Goal: Task Accomplishment & Management: Use online tool/utility

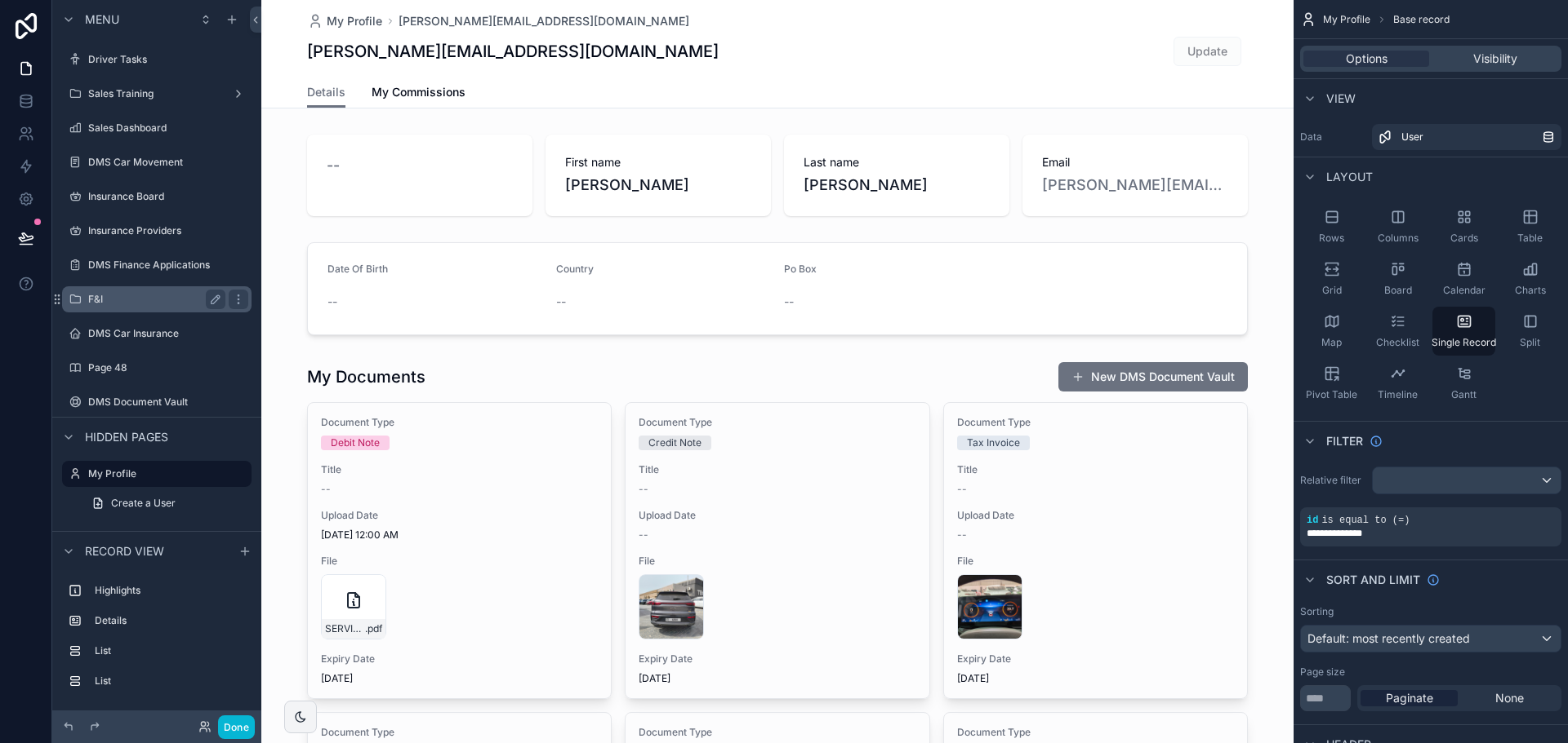
click at [134, 308] on div "F&I" at bounding box center [156, 299] width 137 height 19
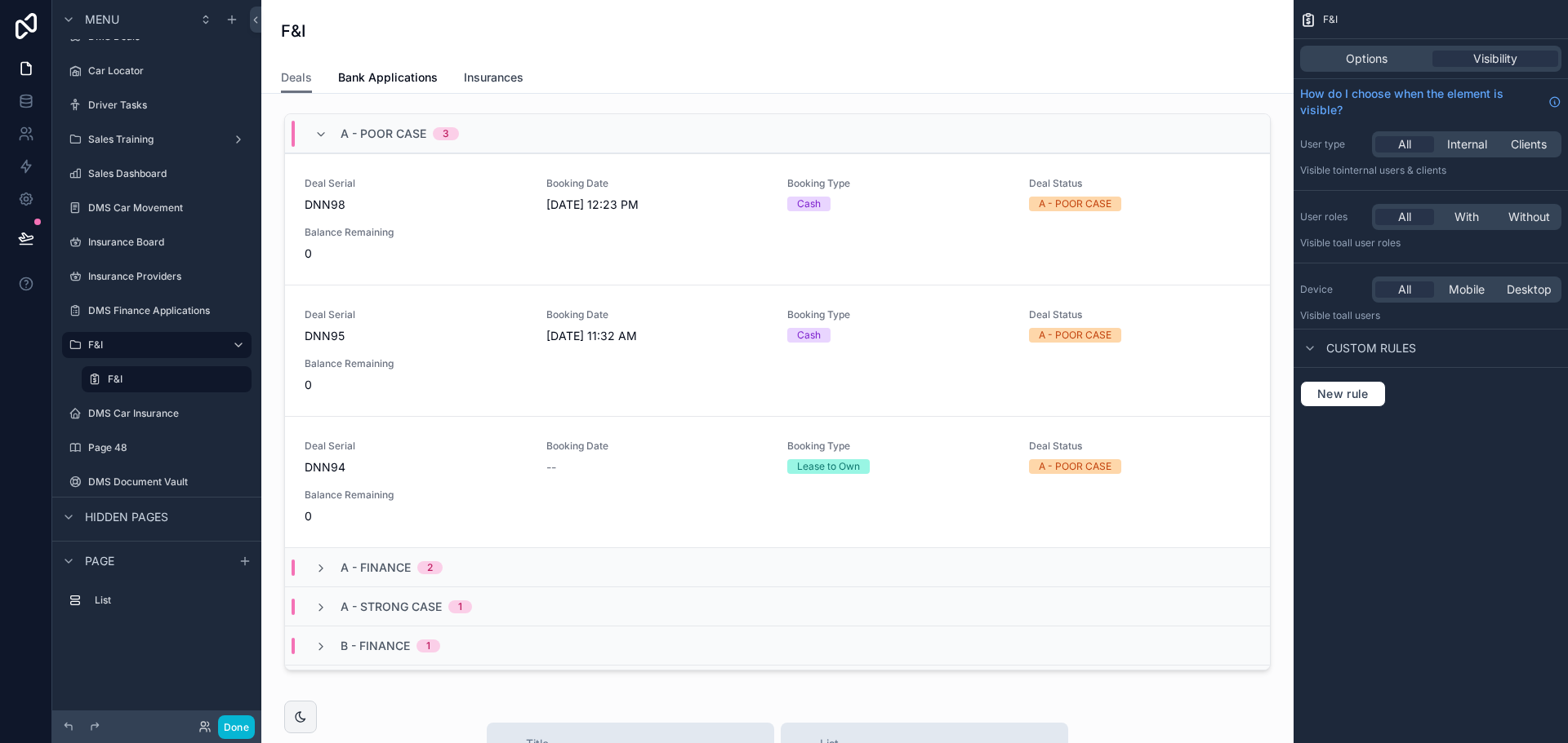
click at [490, 79] on span "Insurances" at bounding box center [494, 77] width 59 height 16
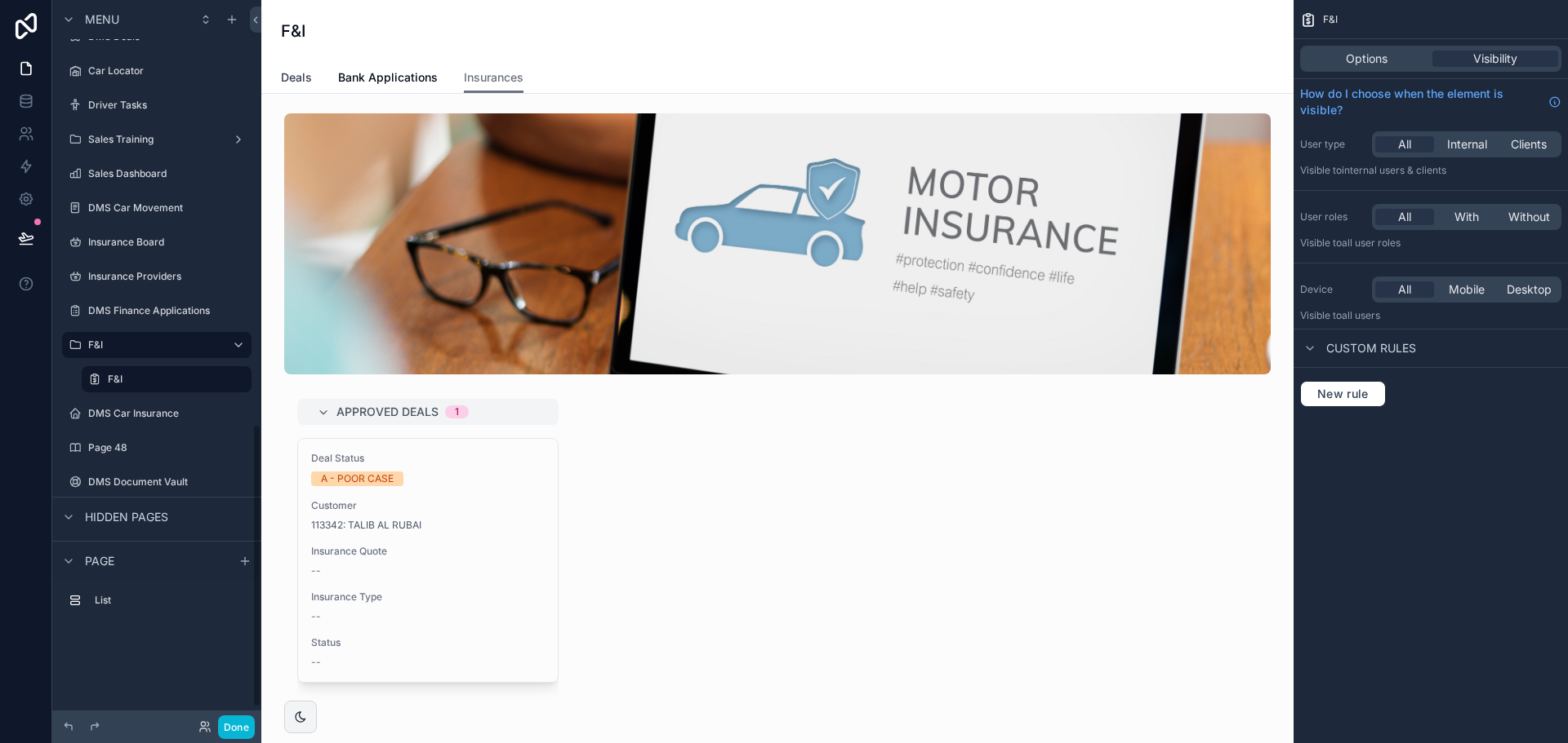
click at [293, 80] on span "Deals" at bounding box center [297, 77] width 31 height 16
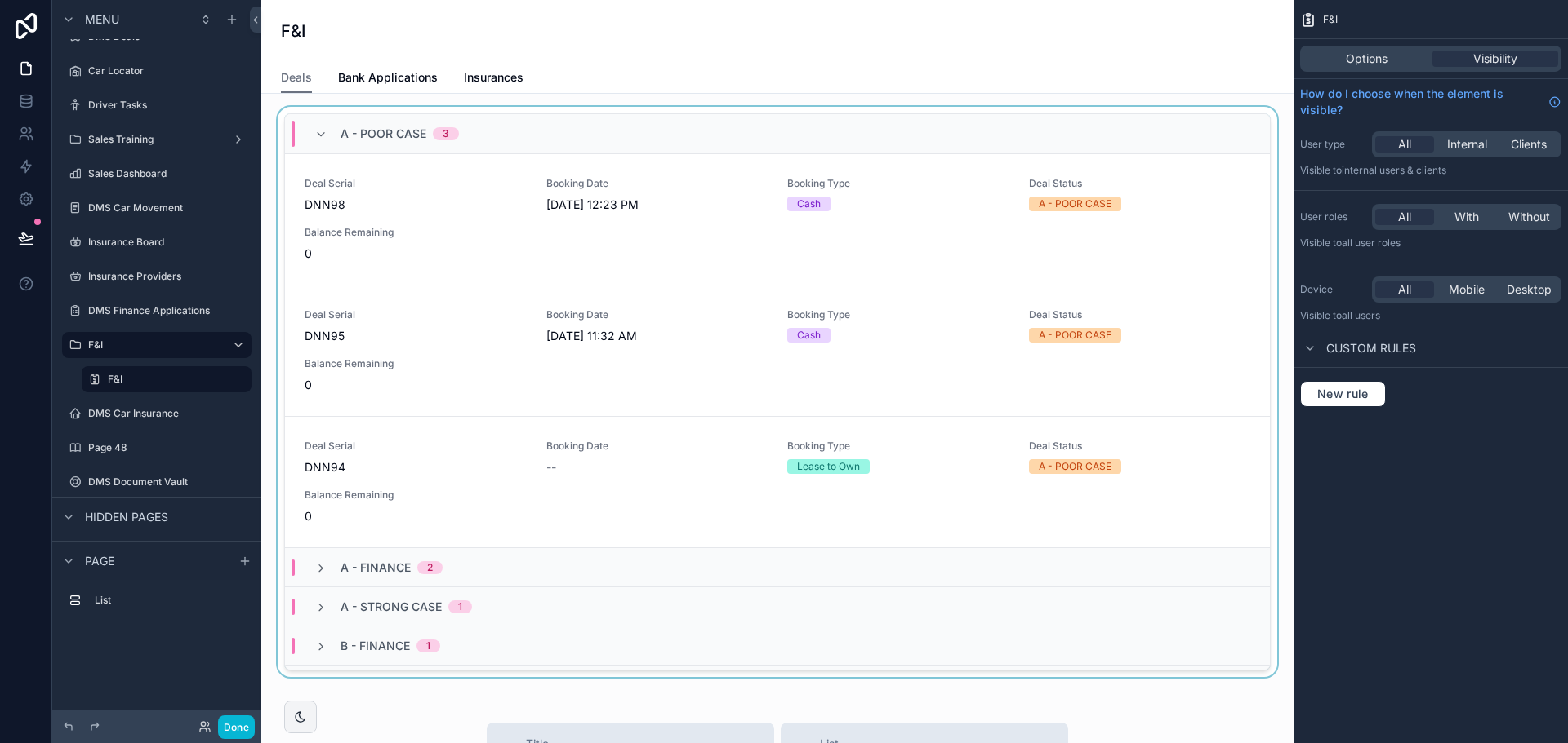
click at [421, 210] on div "scrollable content" at bounding box center [777, 395] width 1005 height 577
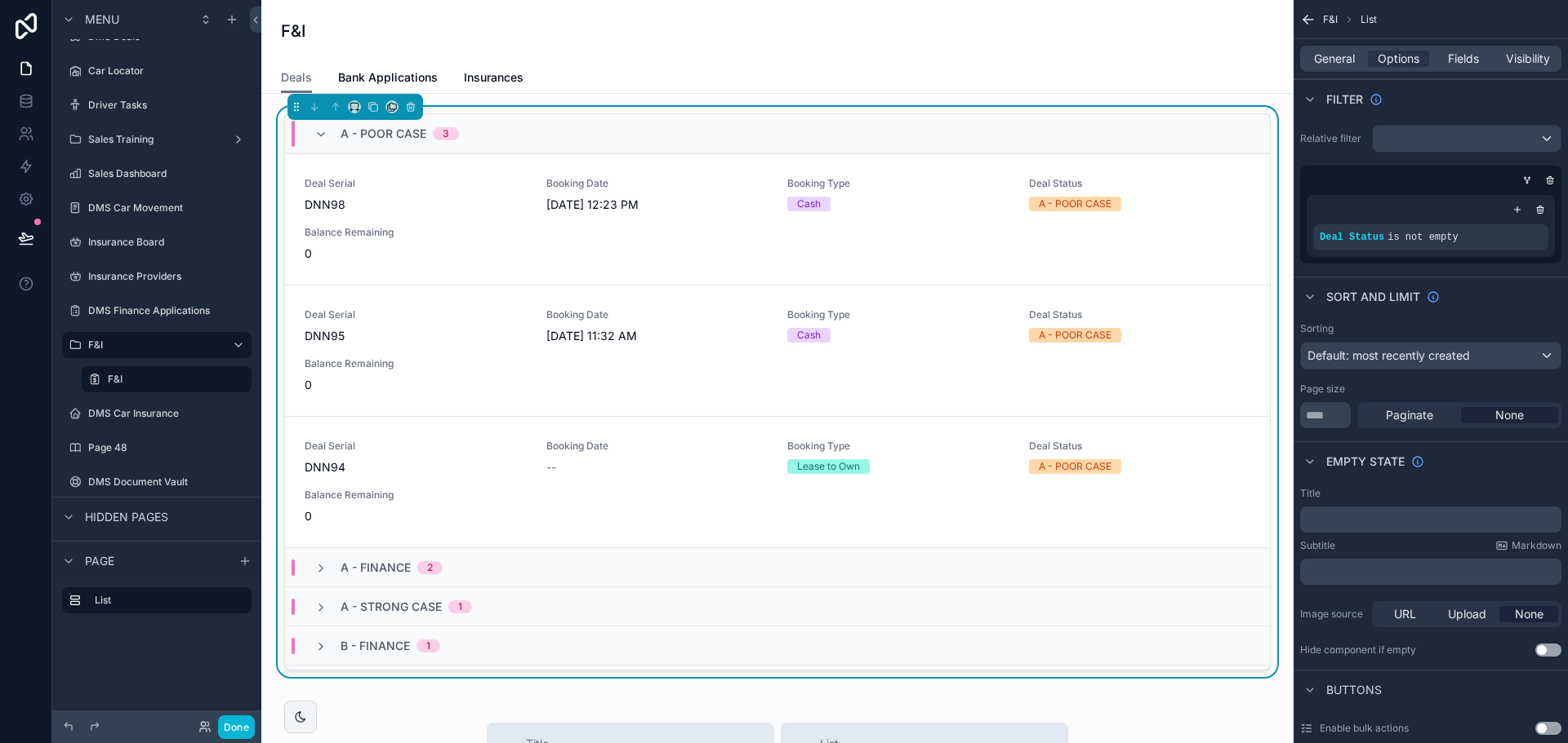
click at [547, 220] on div "Deal Serial DNN98 Booking Date 9/1/2025 12:23 PM Booking Type Cash Deal Status …" at bounding box center [777, 219] width 945 height 85
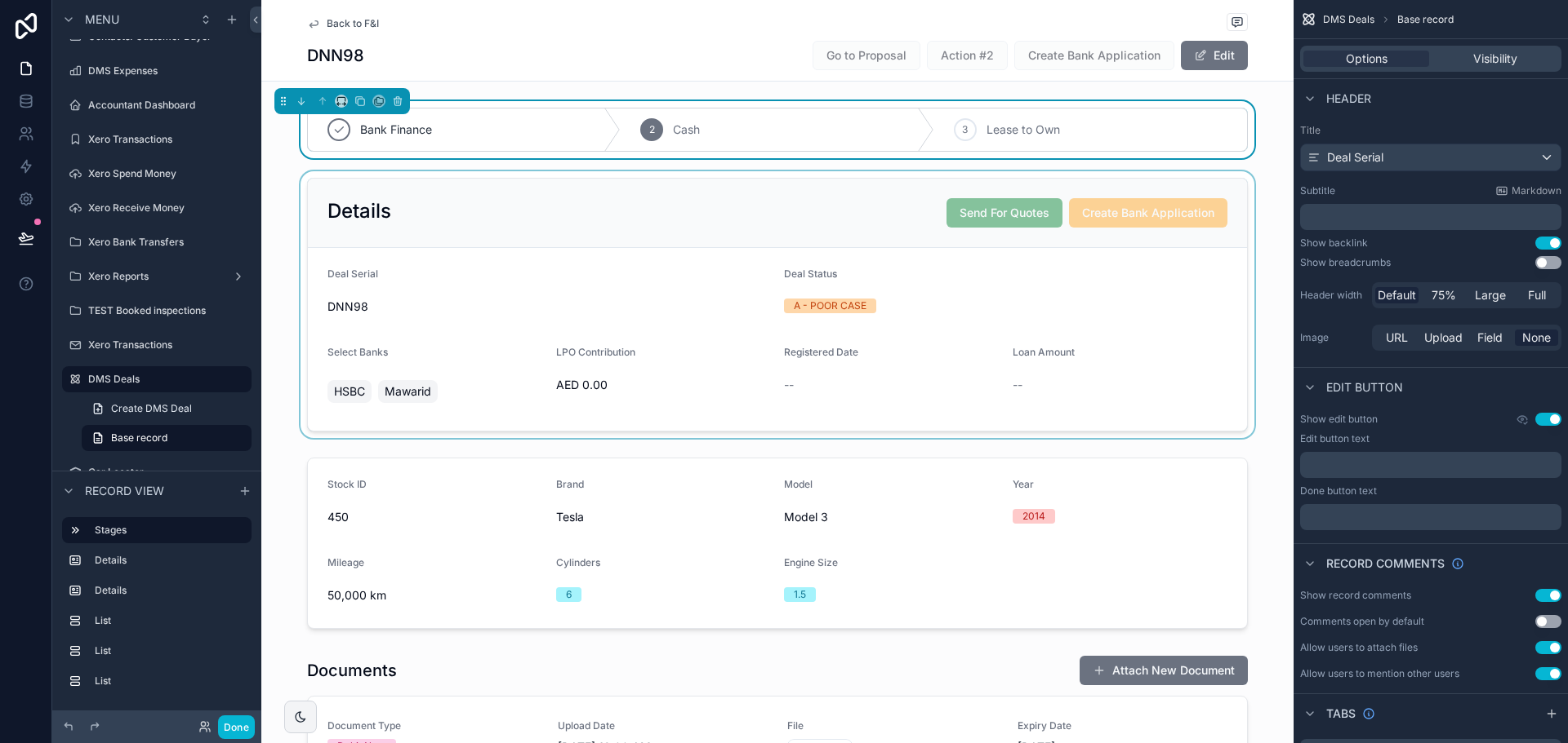
click at [1021, 203] on div "scrollable content" at bounding box center [777, 304] width 1032 height 267
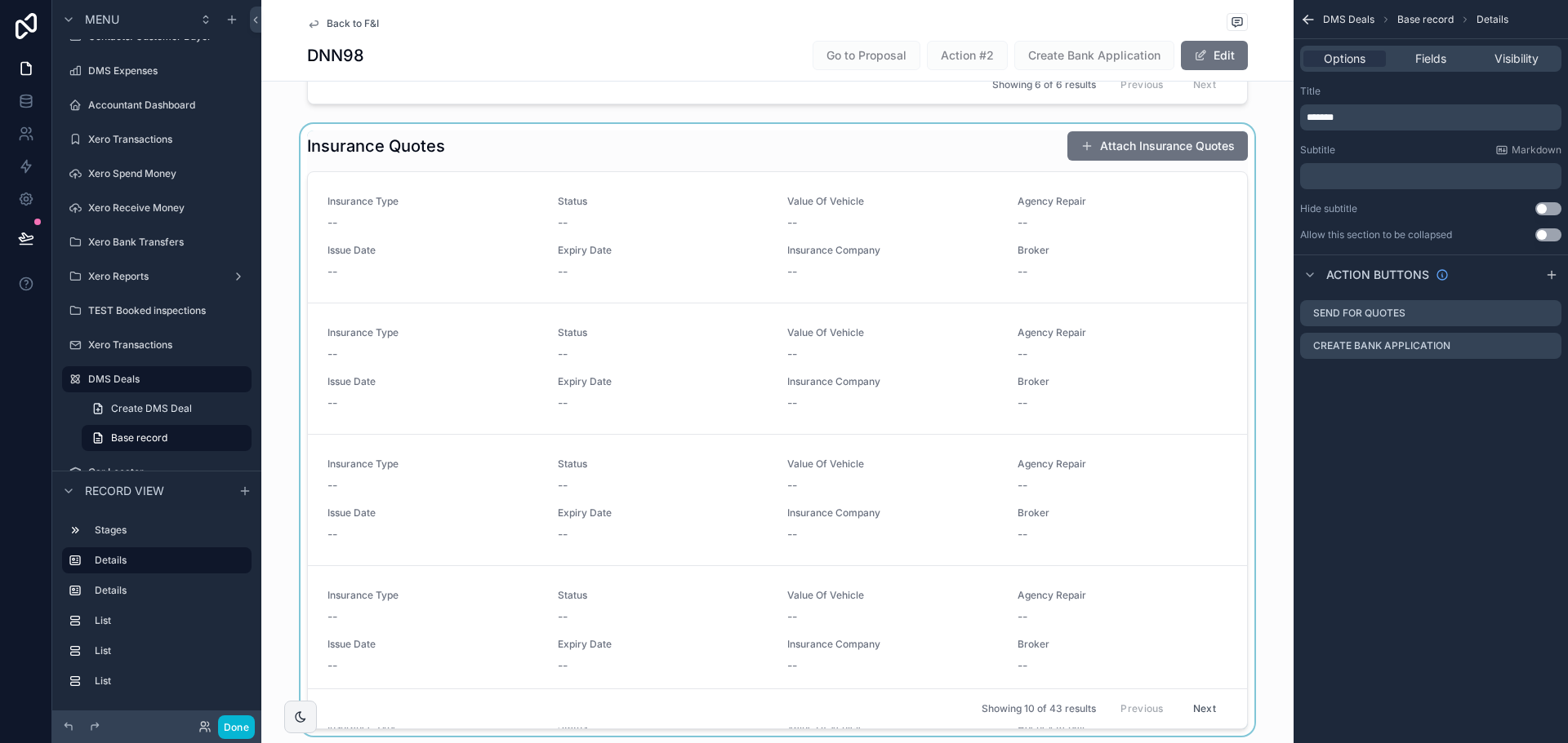
scroll to position [1143, 0]
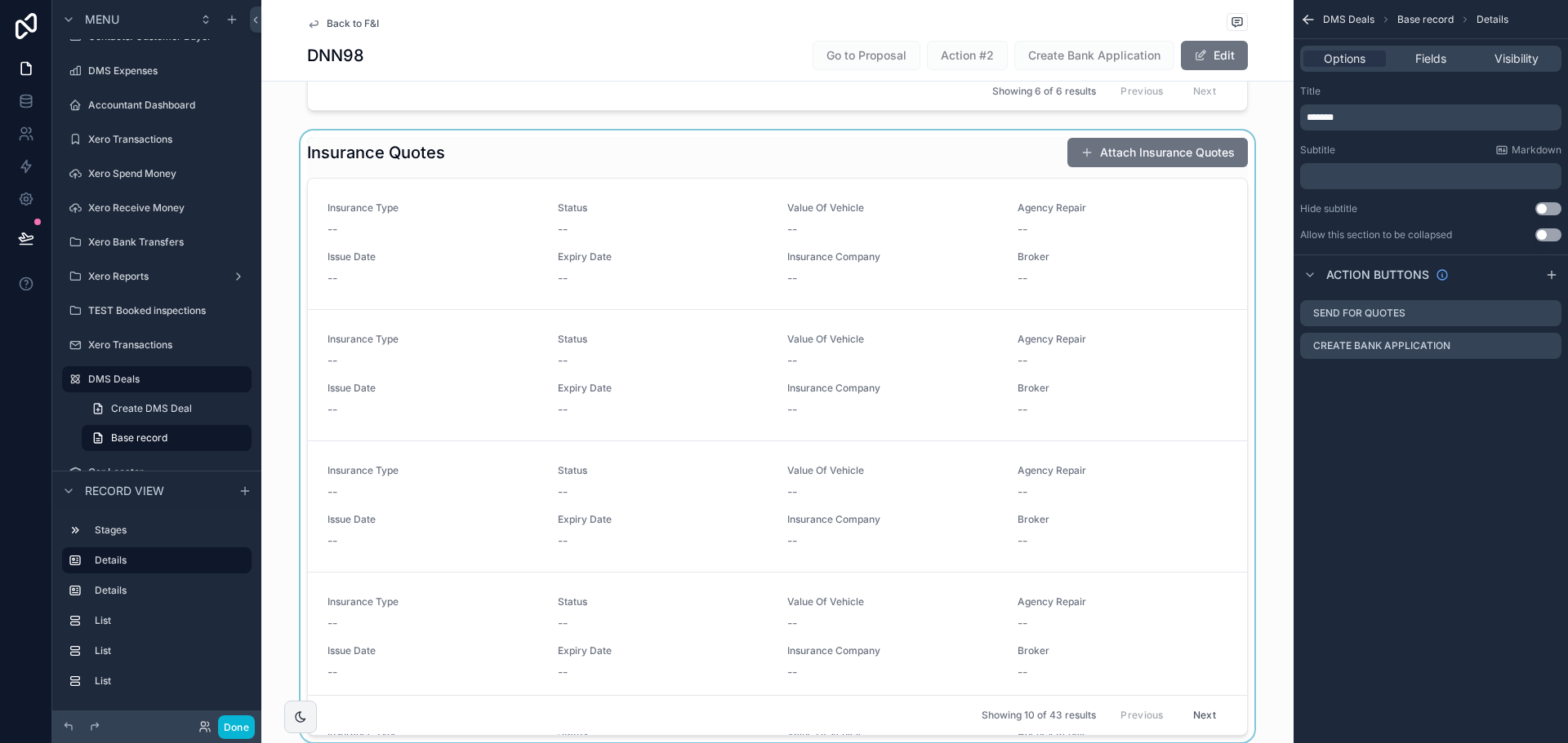
click at [518, 334] on div "scrollable content" at bounding box center [777, 436] width 1032 height 611
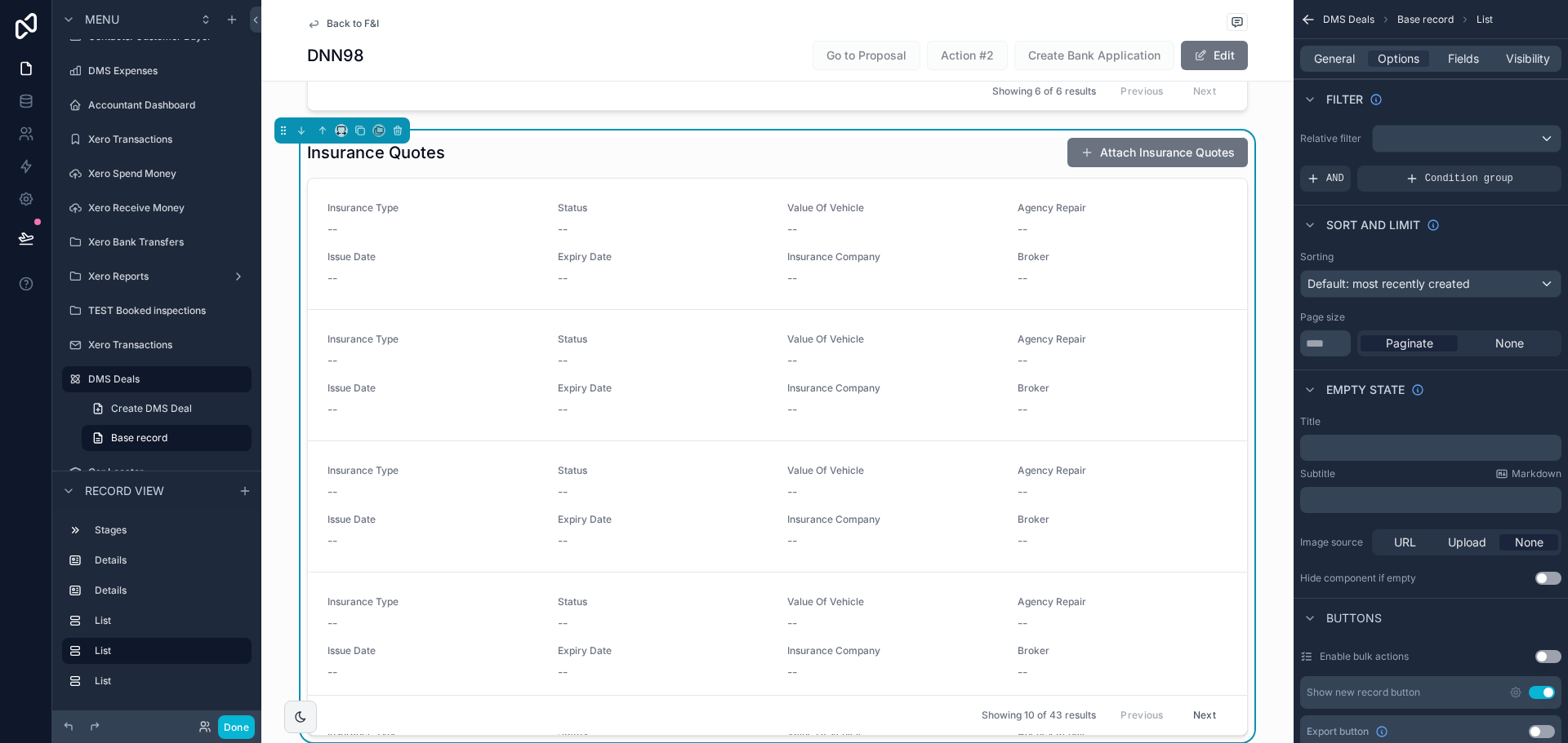
click at [487, 250] on div "Insurance Type -- Status -- Value Of Vehicle -- Agency Repair -- Issue Date -- …" at bounding box center [777, 244] width 899 height 85
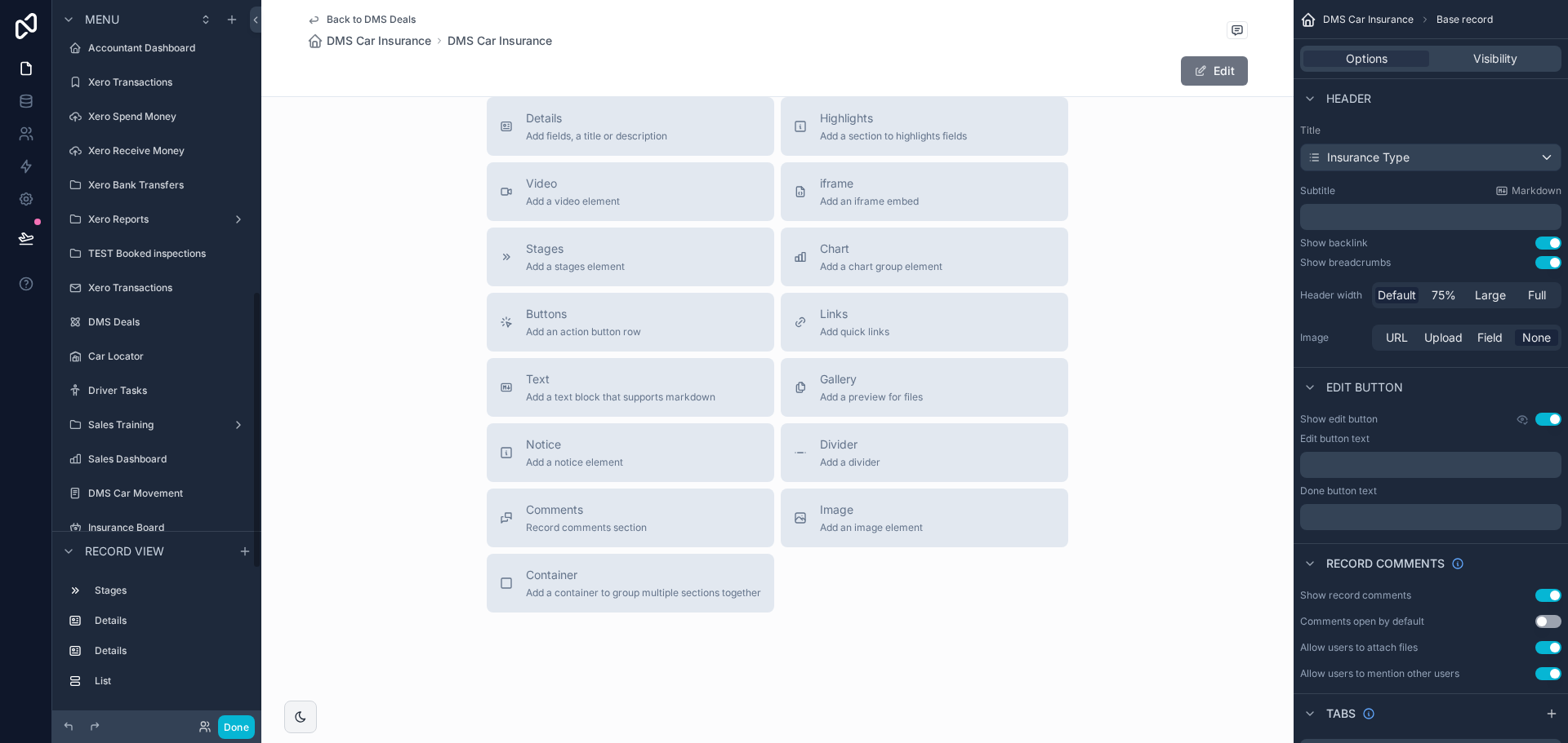
scroll to position [758, 0]
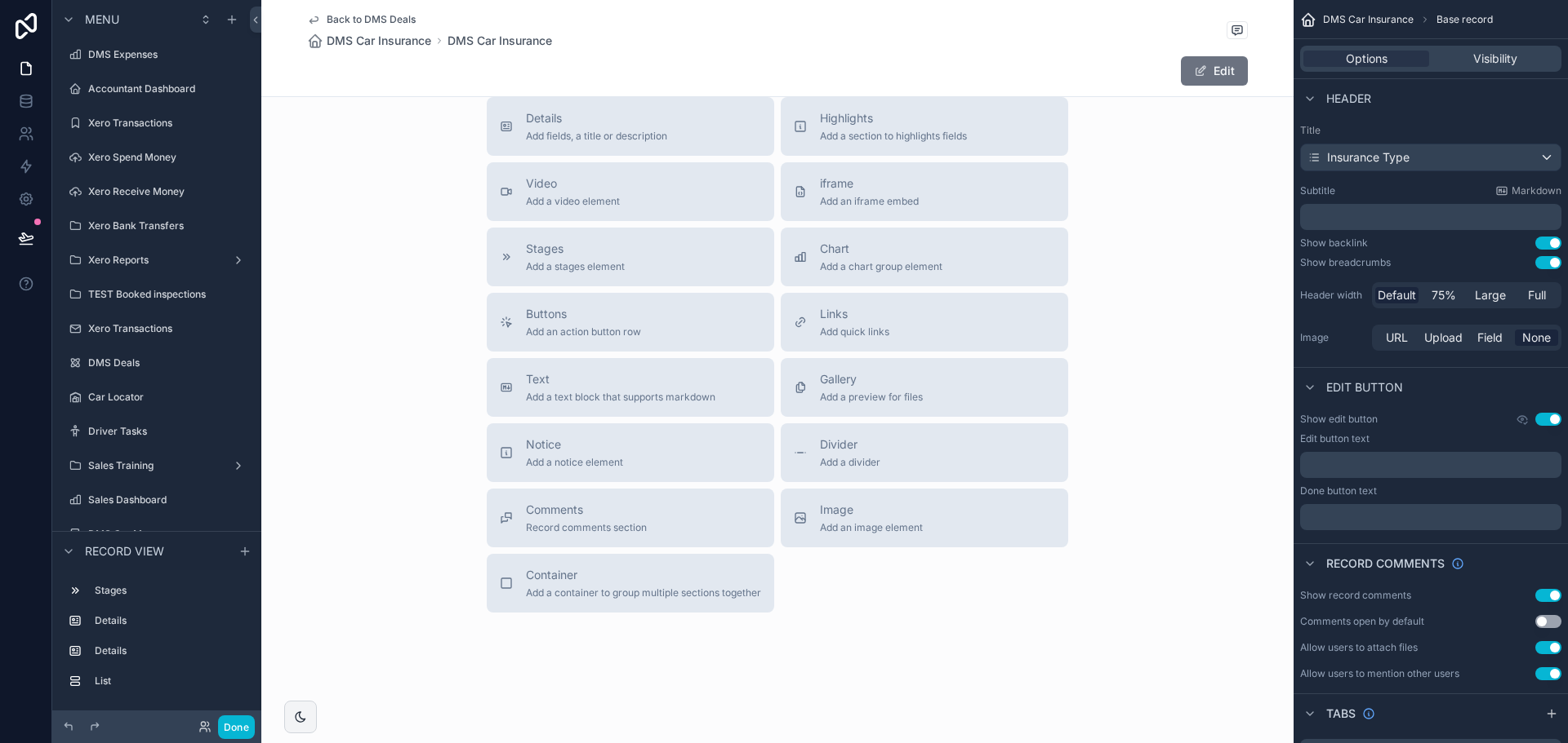
click at [392, 21] on span "Back to DMS Deals" at bounding box center [370, 20] width 89 height 13
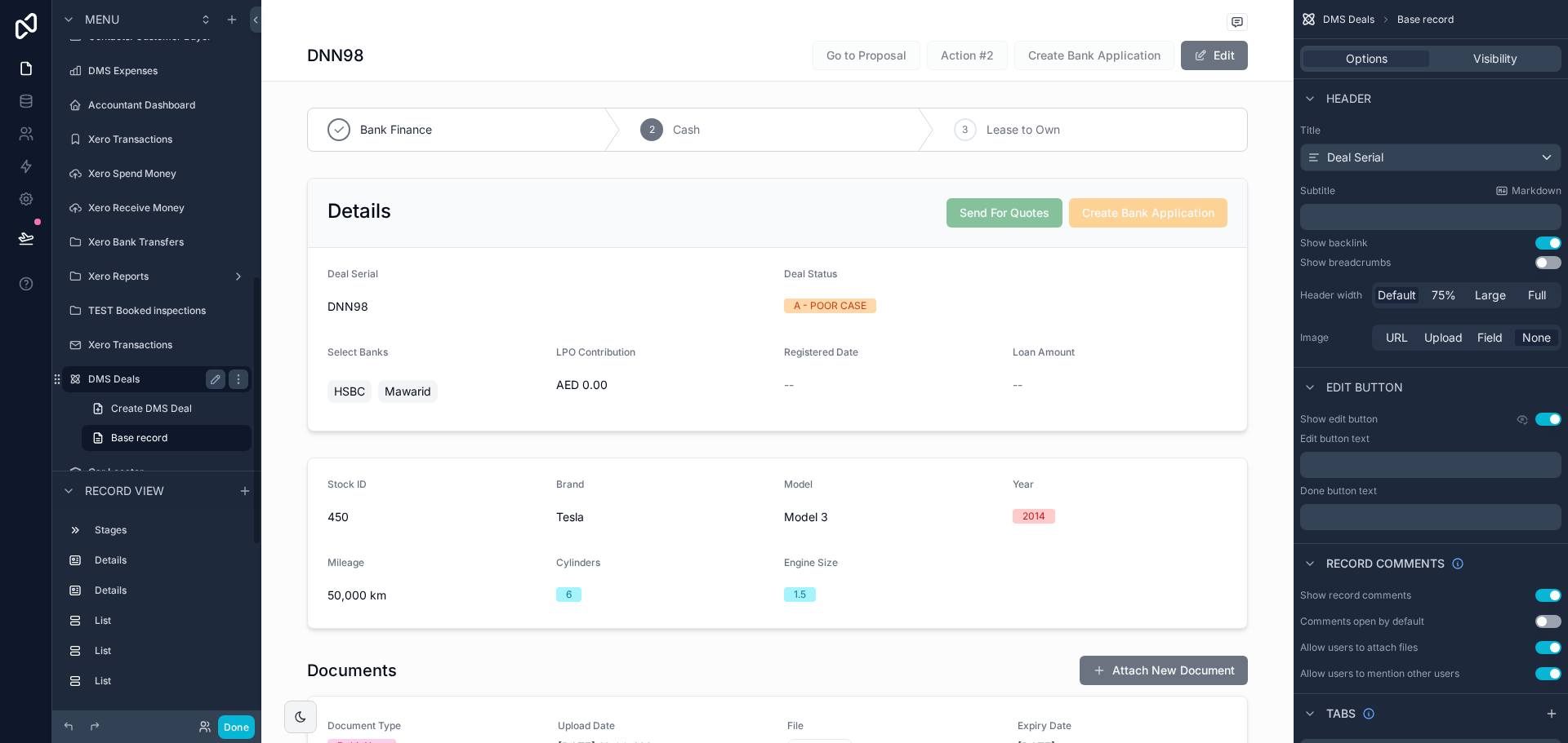
scroll to position [1220, 0]
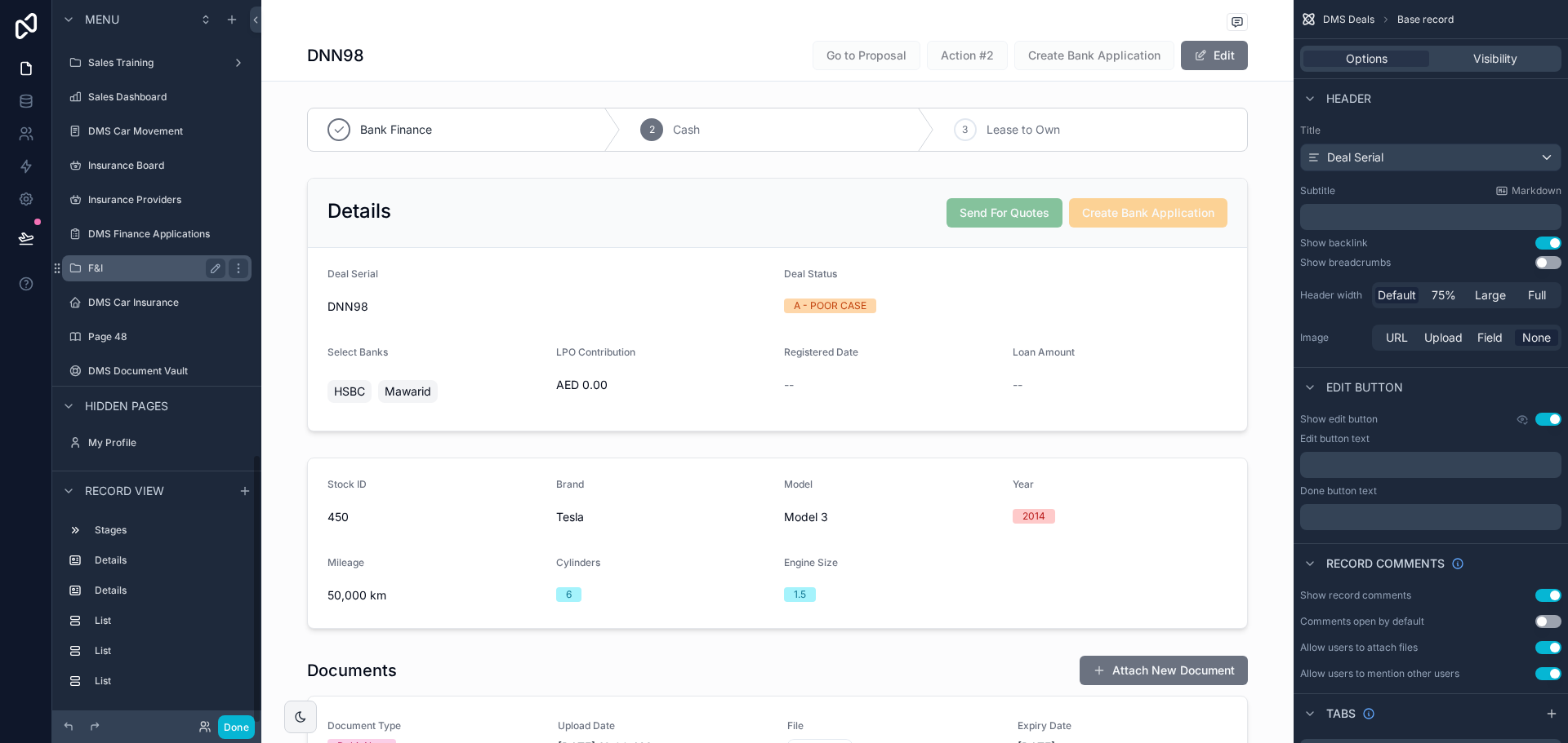
click at [138, 268] on label "F&I" at bounding box center [153, 269] width 131 height 13
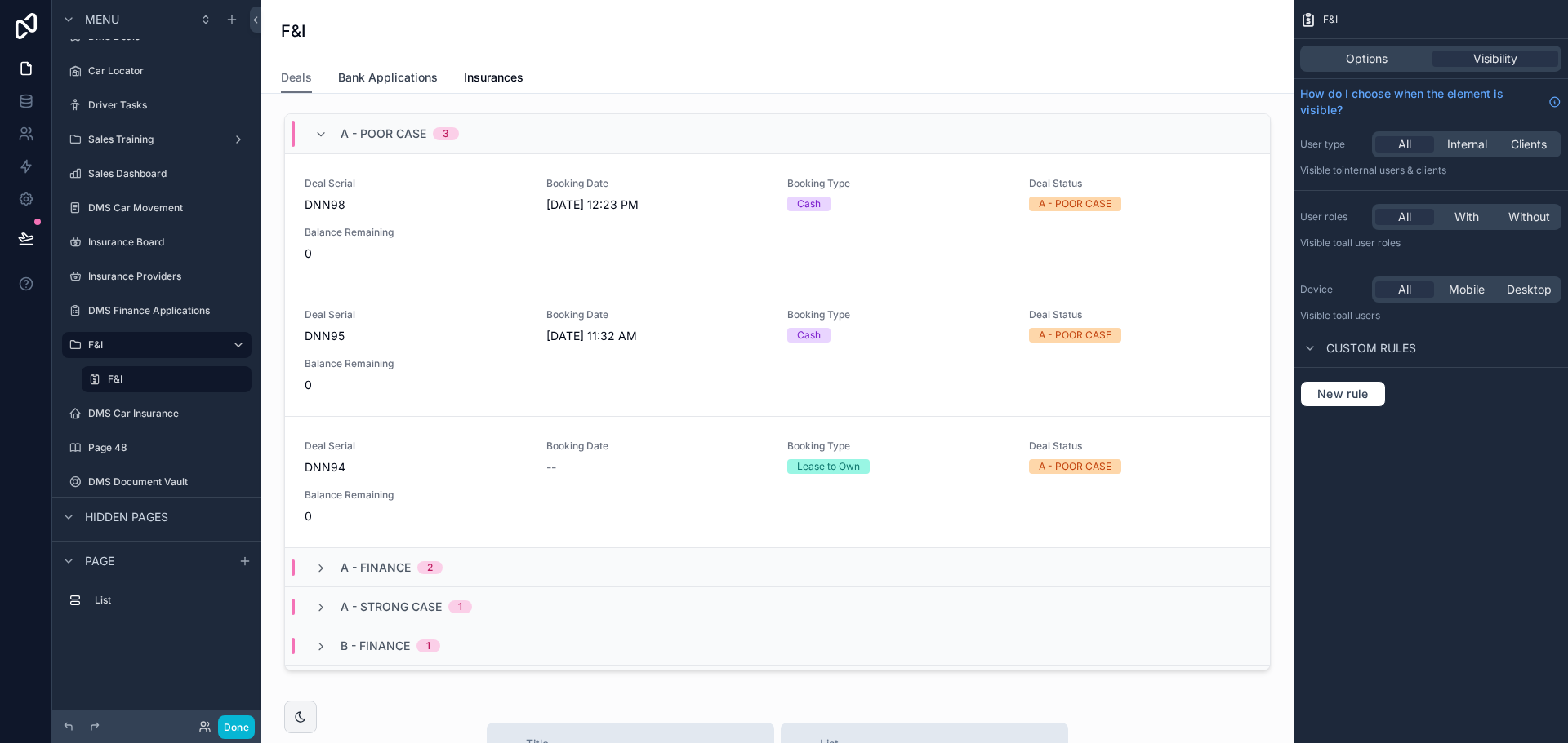
click at [391, 80] on span "Bank Applications" at bounding box center [387, 77] width 99 height 16
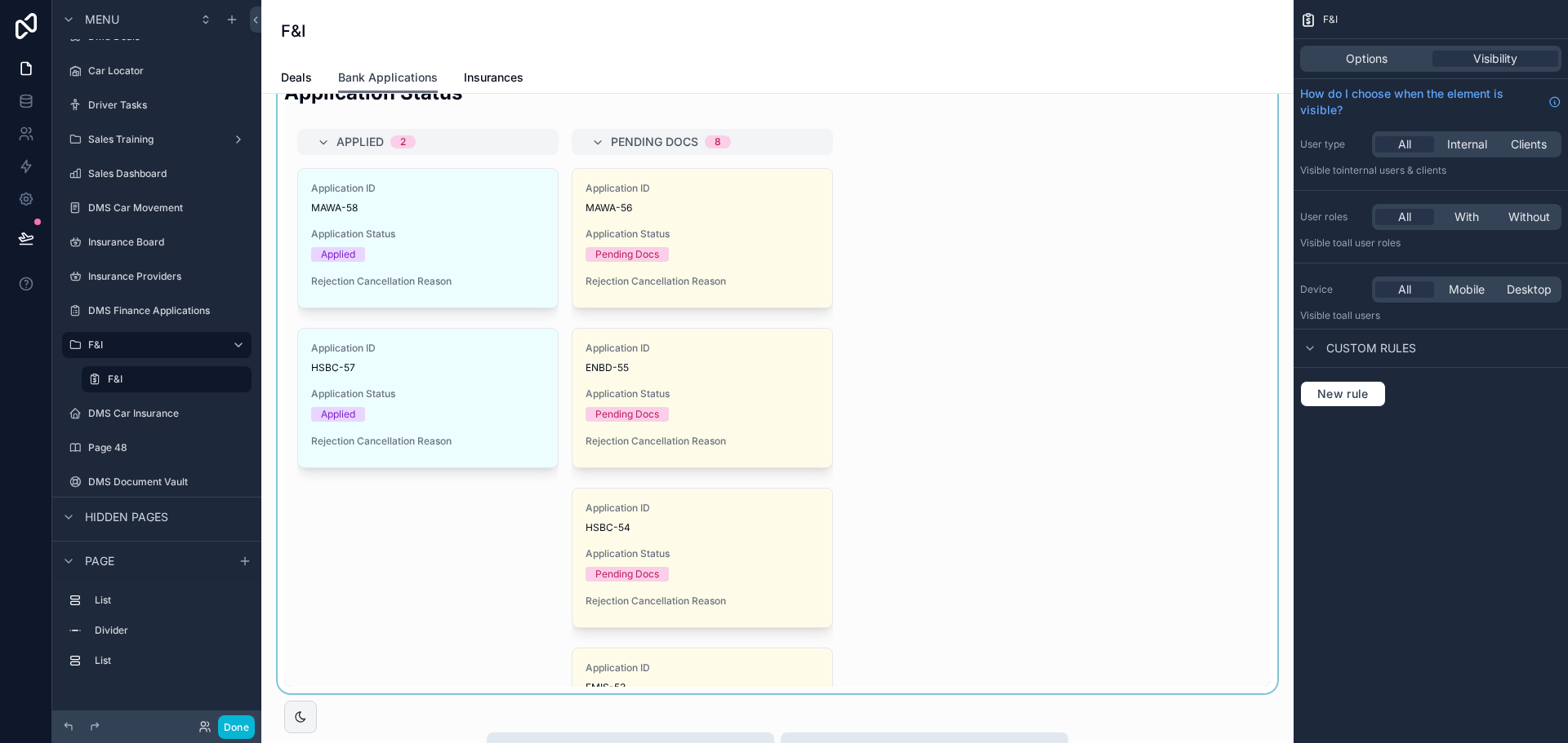
scroll to position [653, 0]
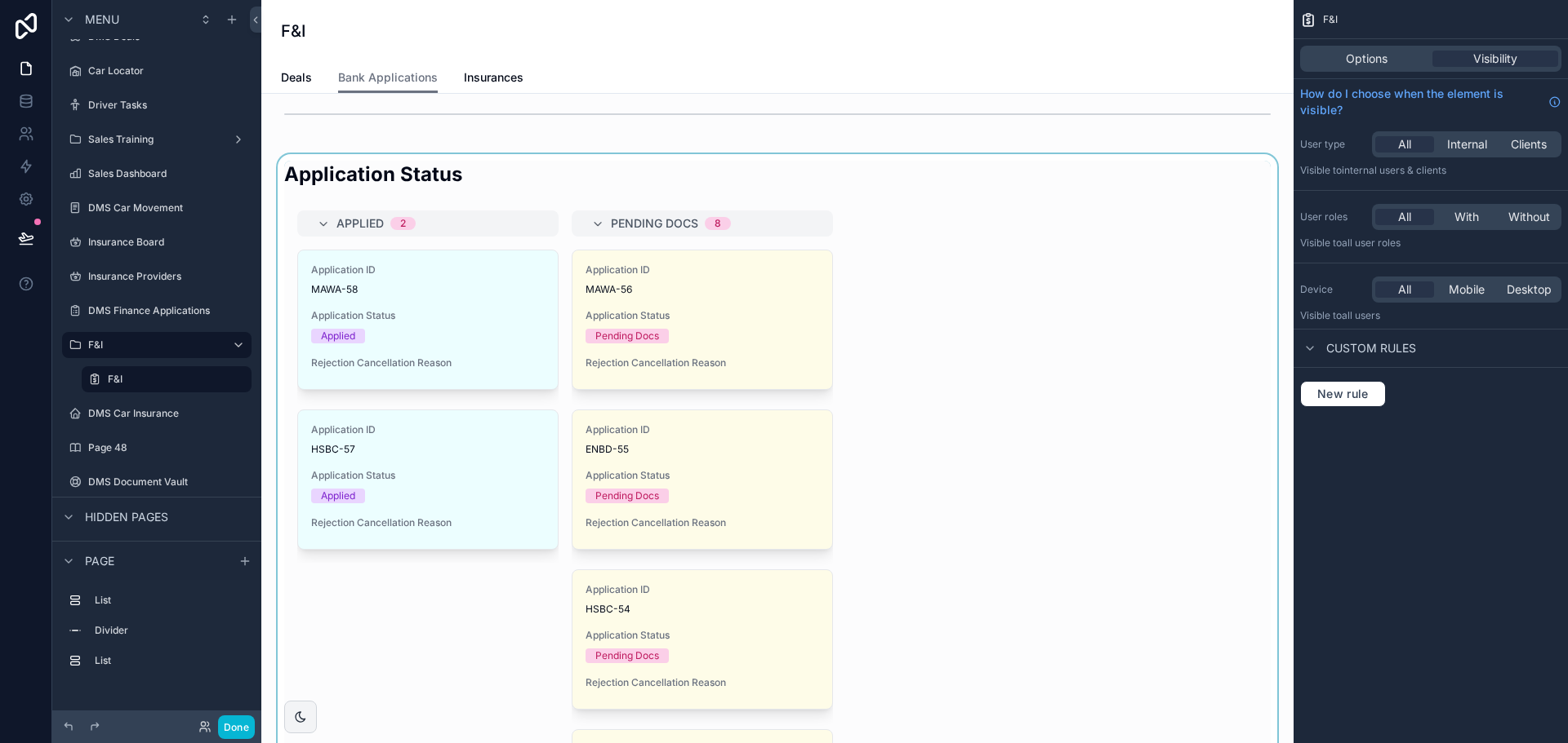
click at [908, 364] on div "scrollable content" at bounding box center [777, 464] width 1005 height 621
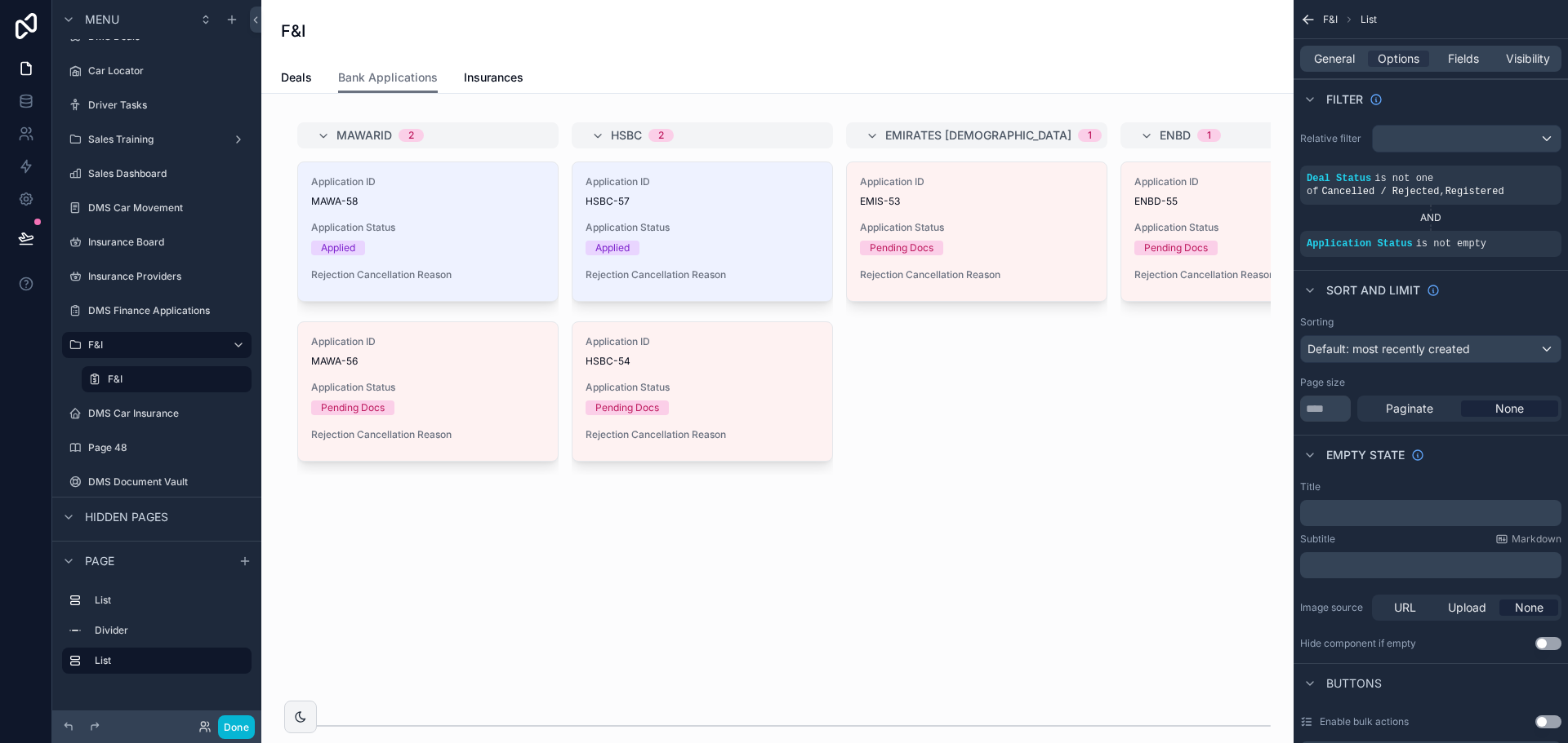
scroll to position [0, 0]
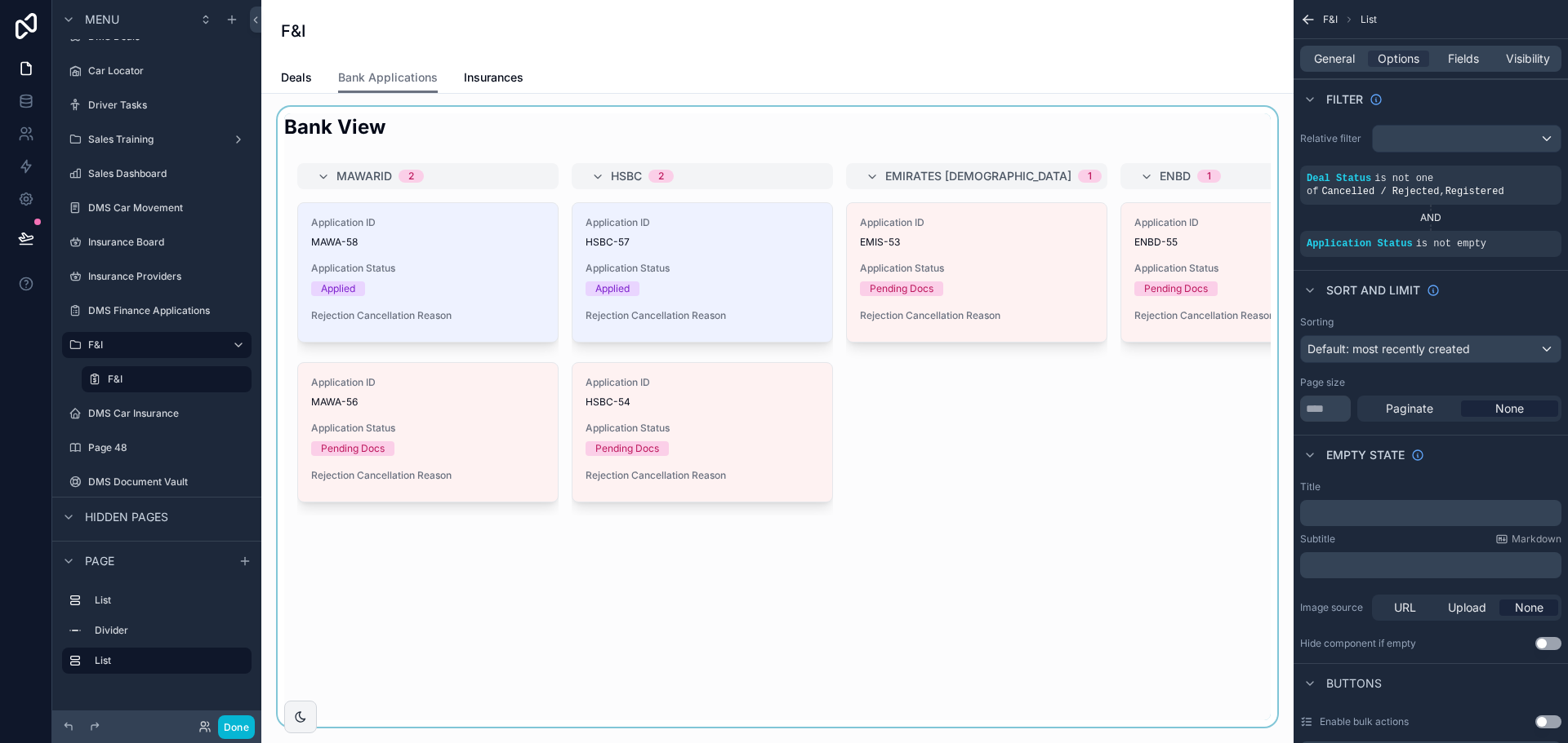
click at [1028, 415] on div "scrollable content" at bounding box center [777, 417] width 1005 height 621
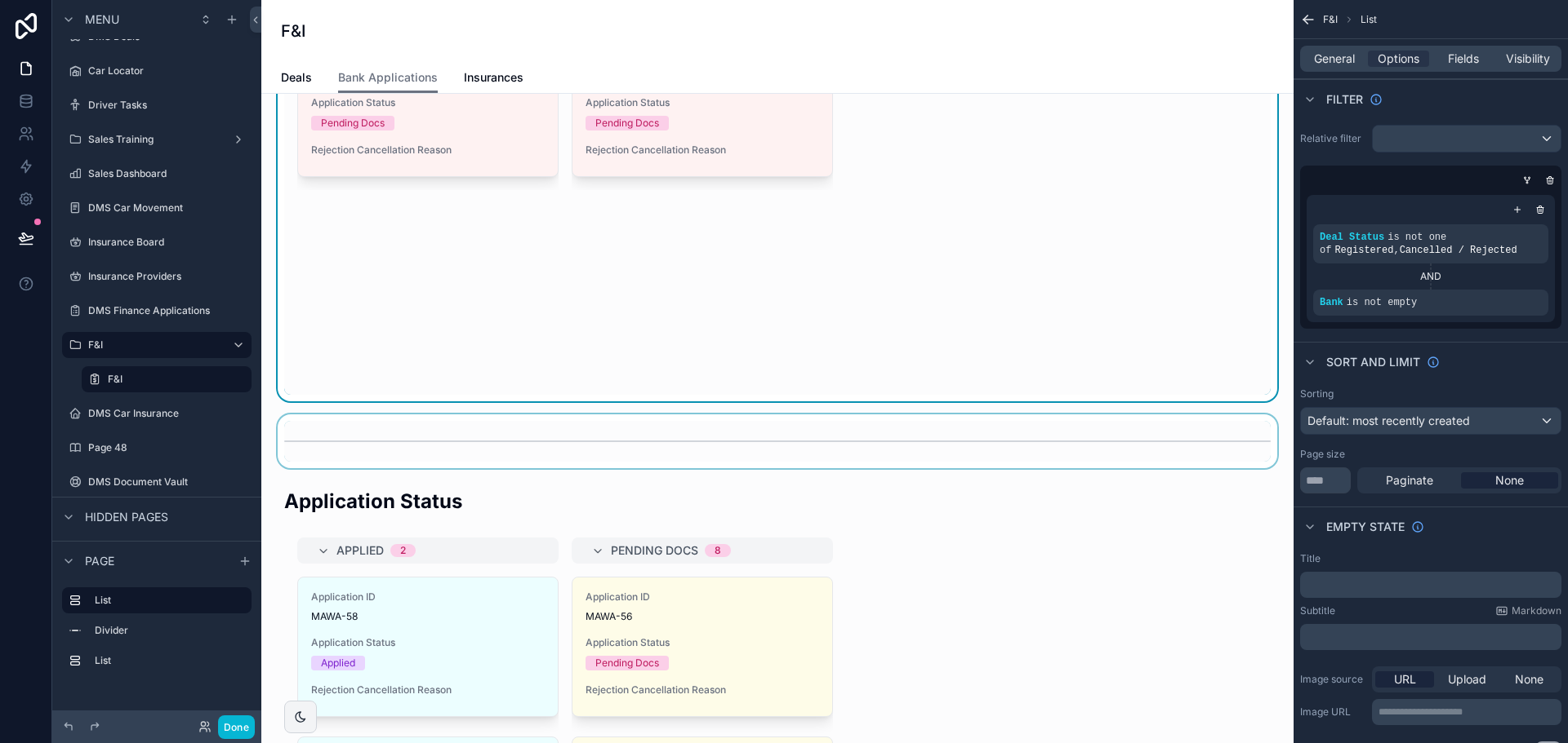
scroll to position [326, 0]
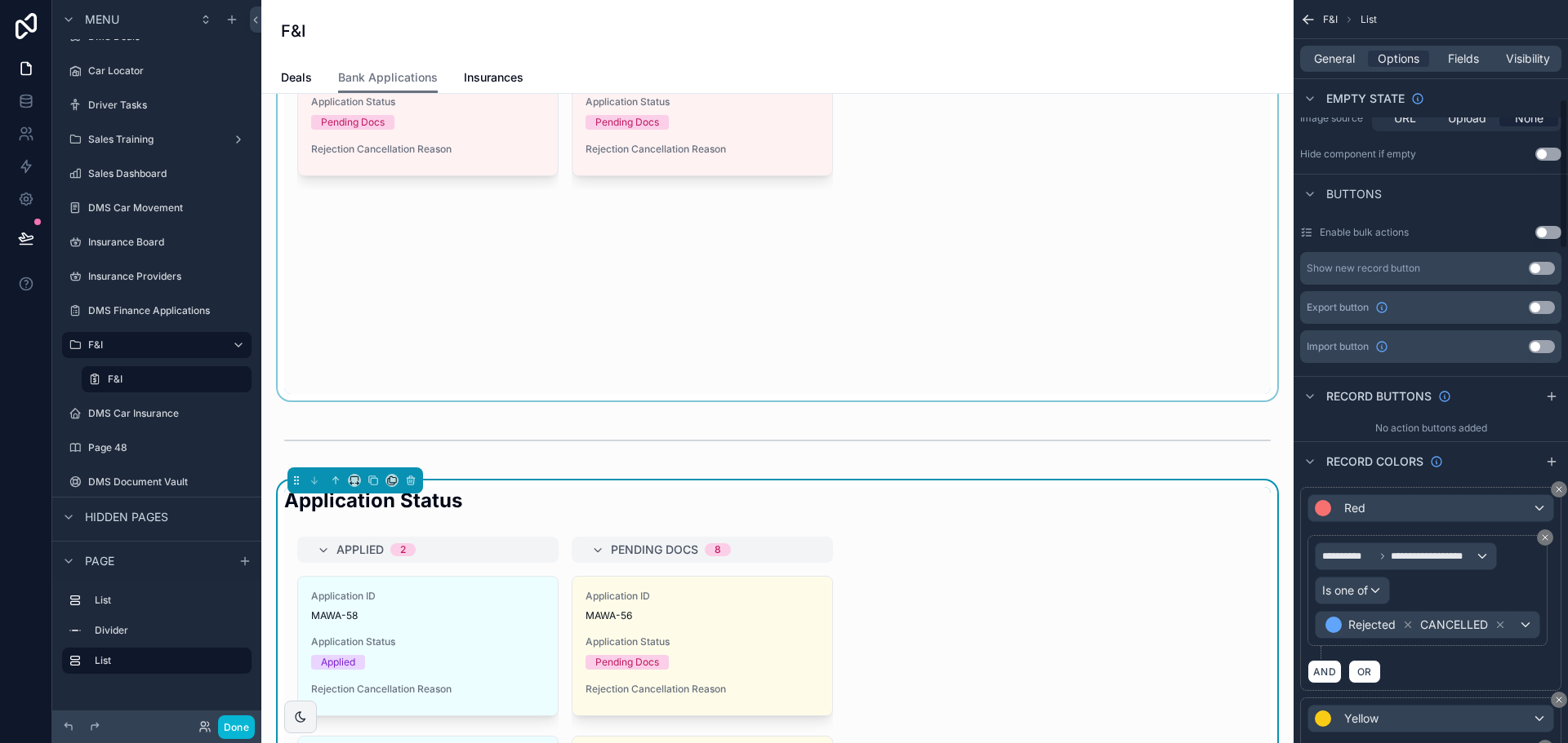
scroll to position [408, 0]
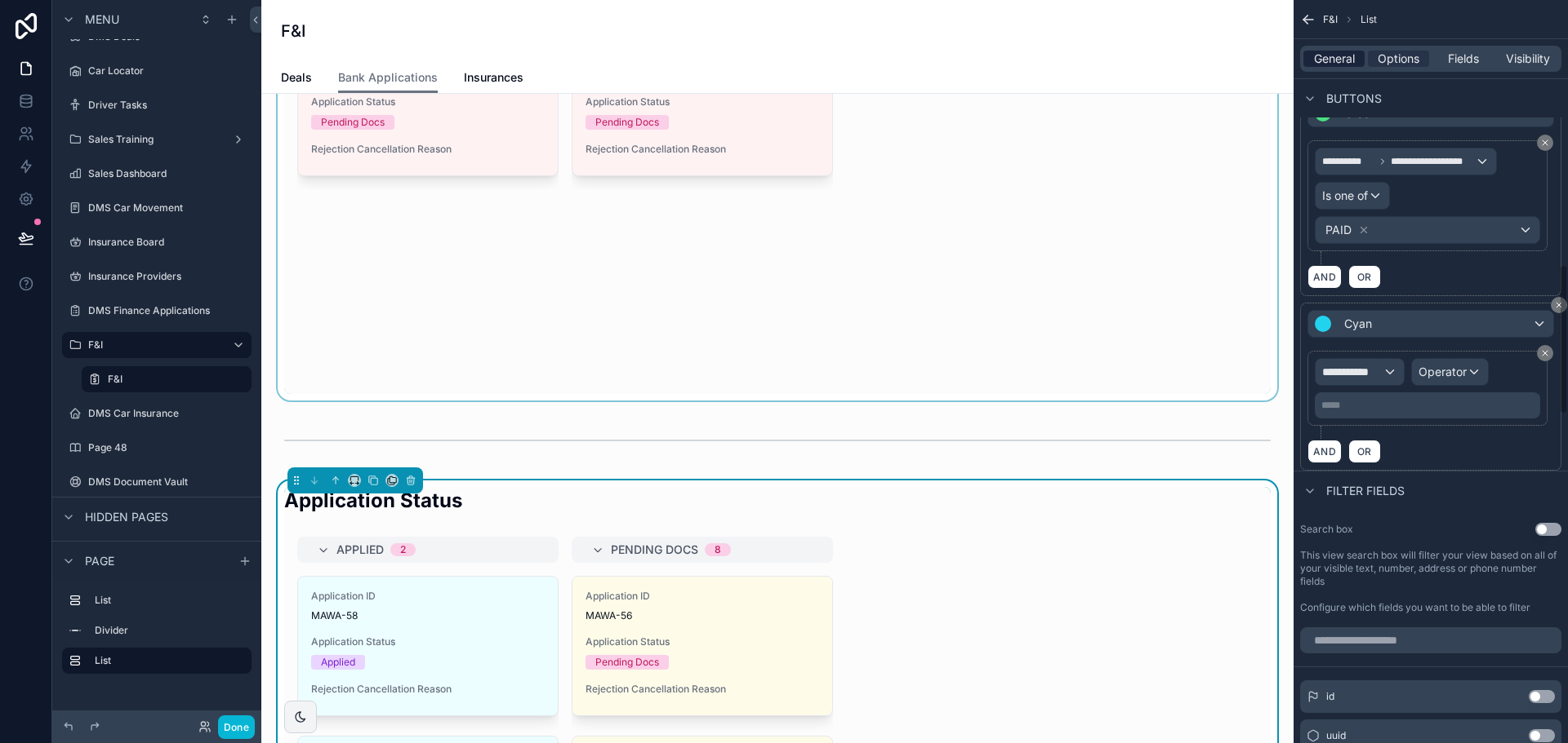
click at [1319, 56] on span "General" at bounding box center [1334, 58] width 41 height 16
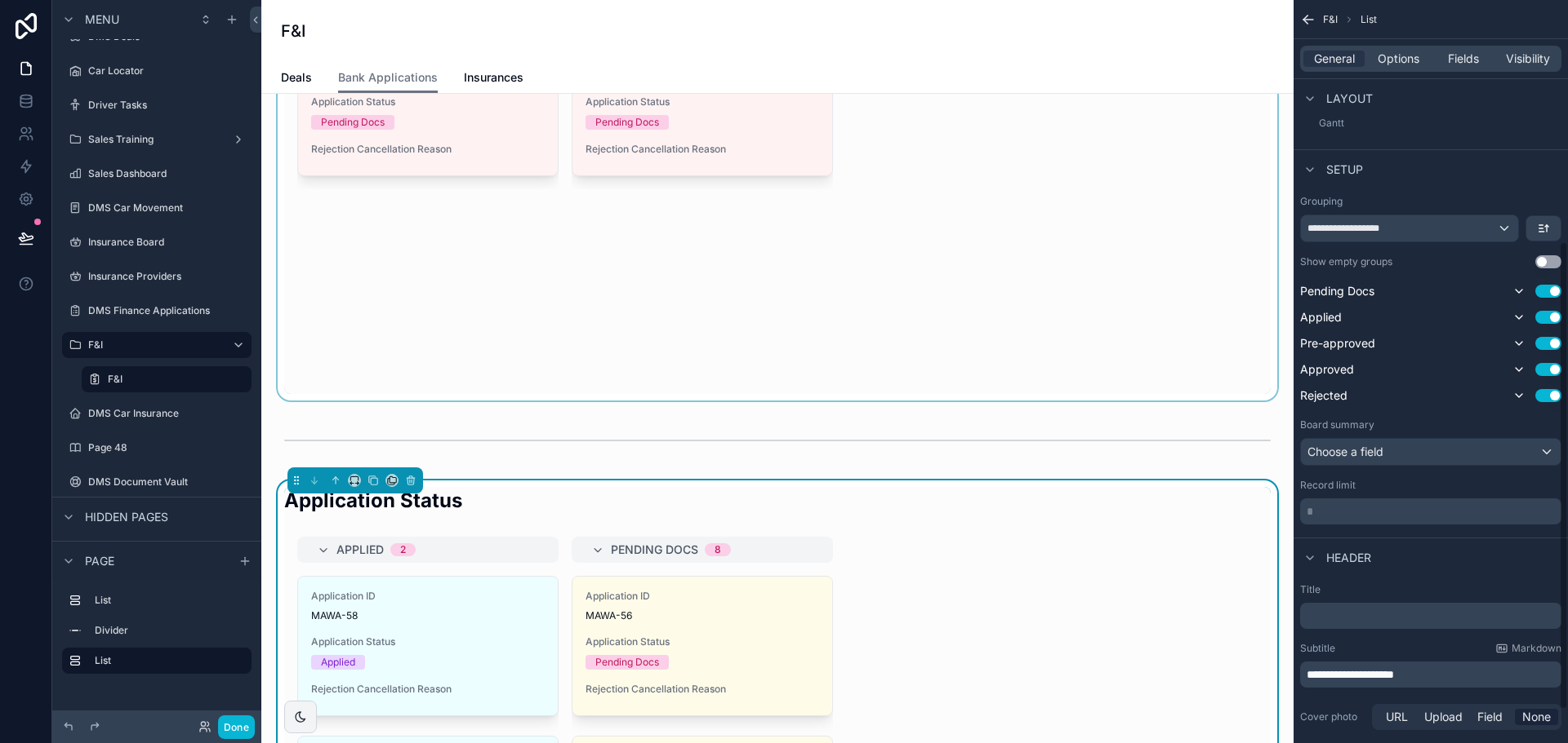
scroll to position [191, 0]
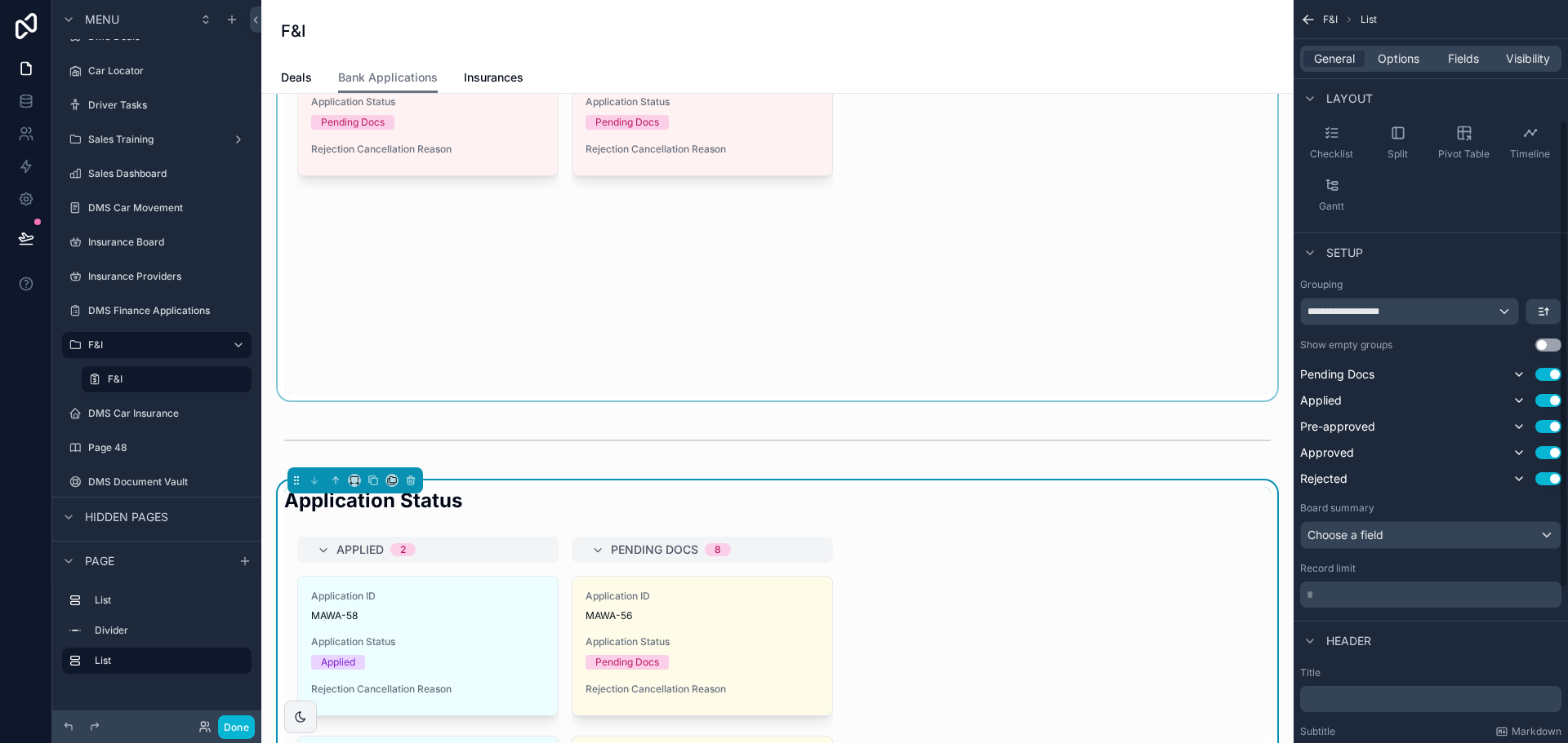
click at [1545, 349] on button "Use setting" at bounding box center [1547, 345] width 26 height 13
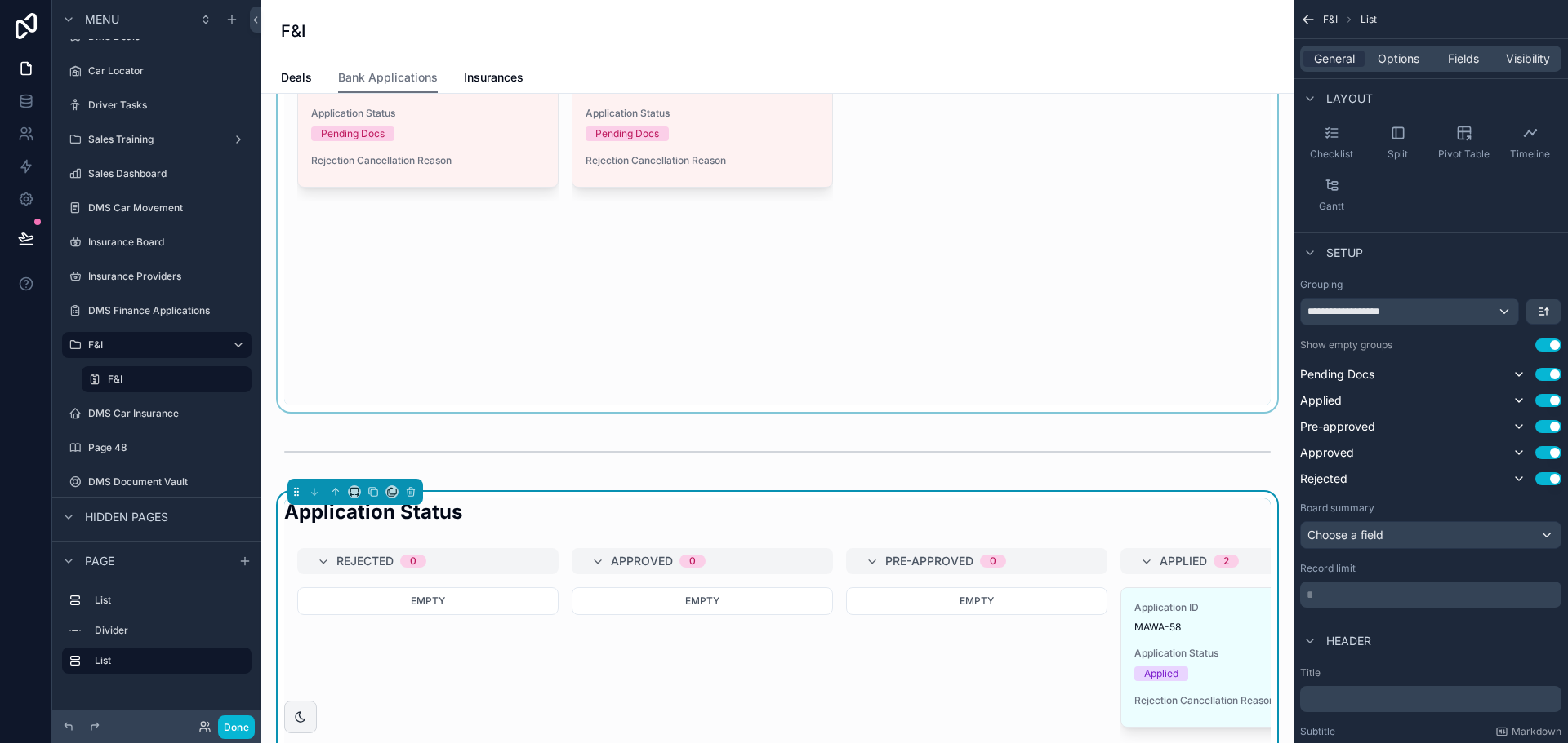
scroll to position [245, 0]
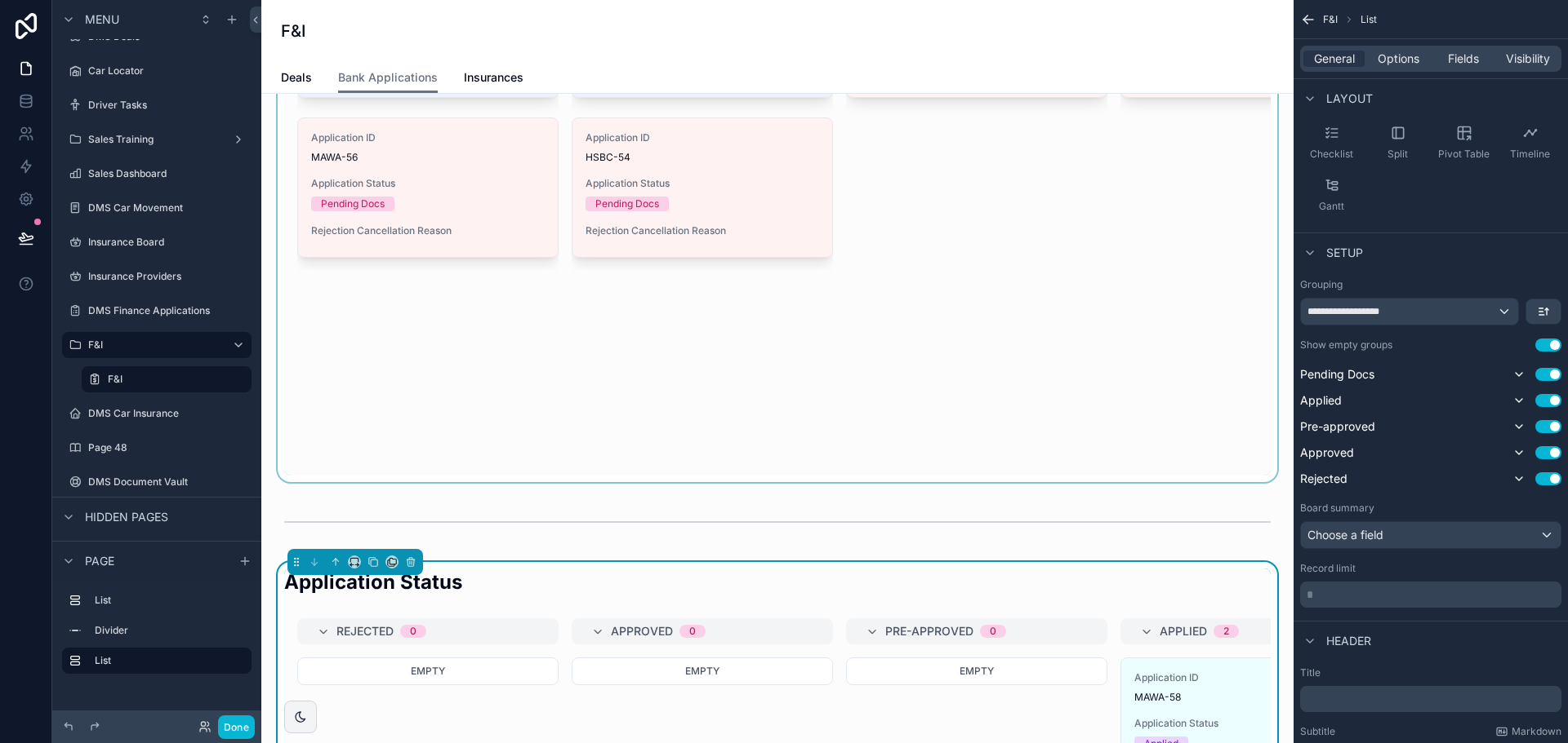
click at [1026, 367] on div "scrollable content" at bounding box center [777, 172] width 1005 height 621
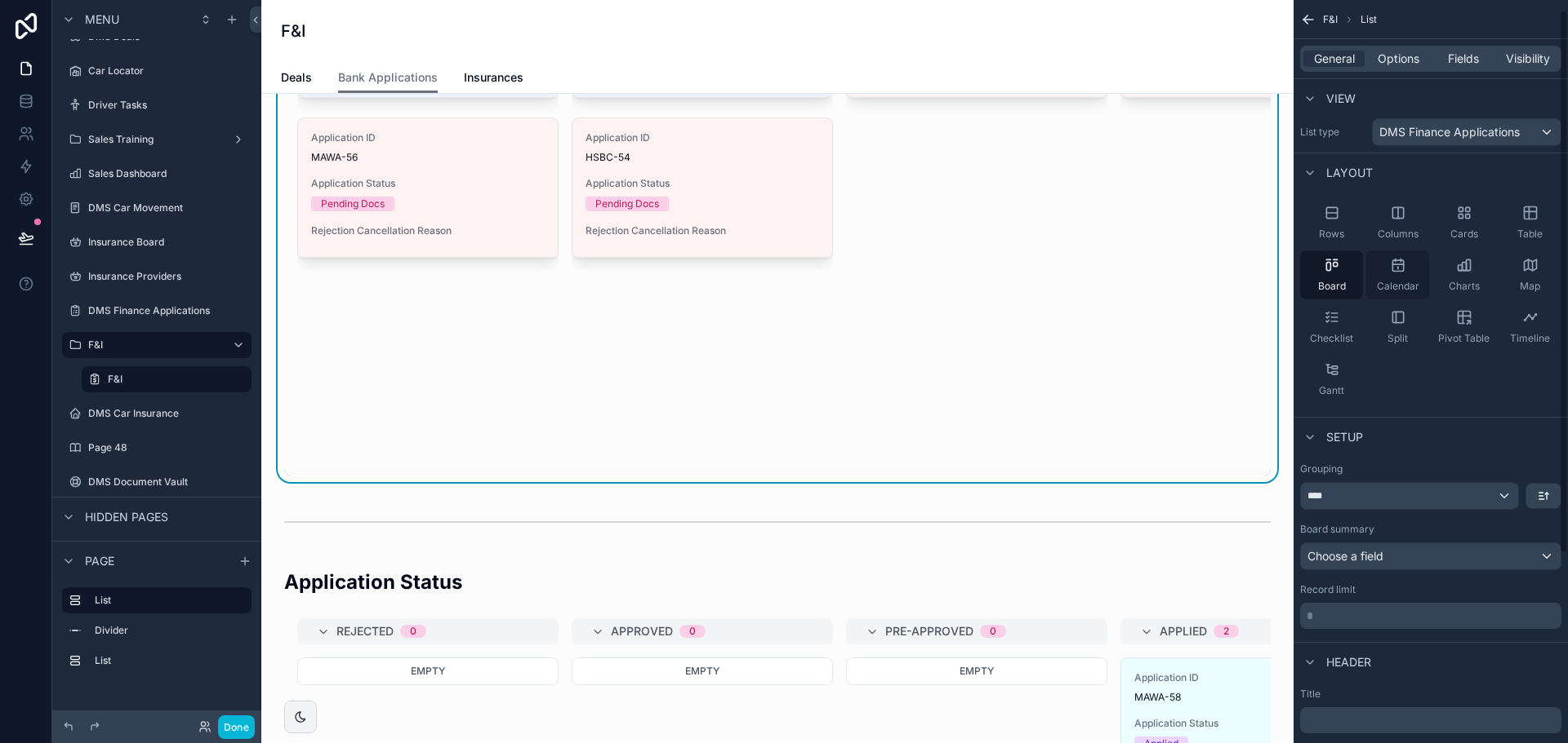
scroll to position [0, 0]
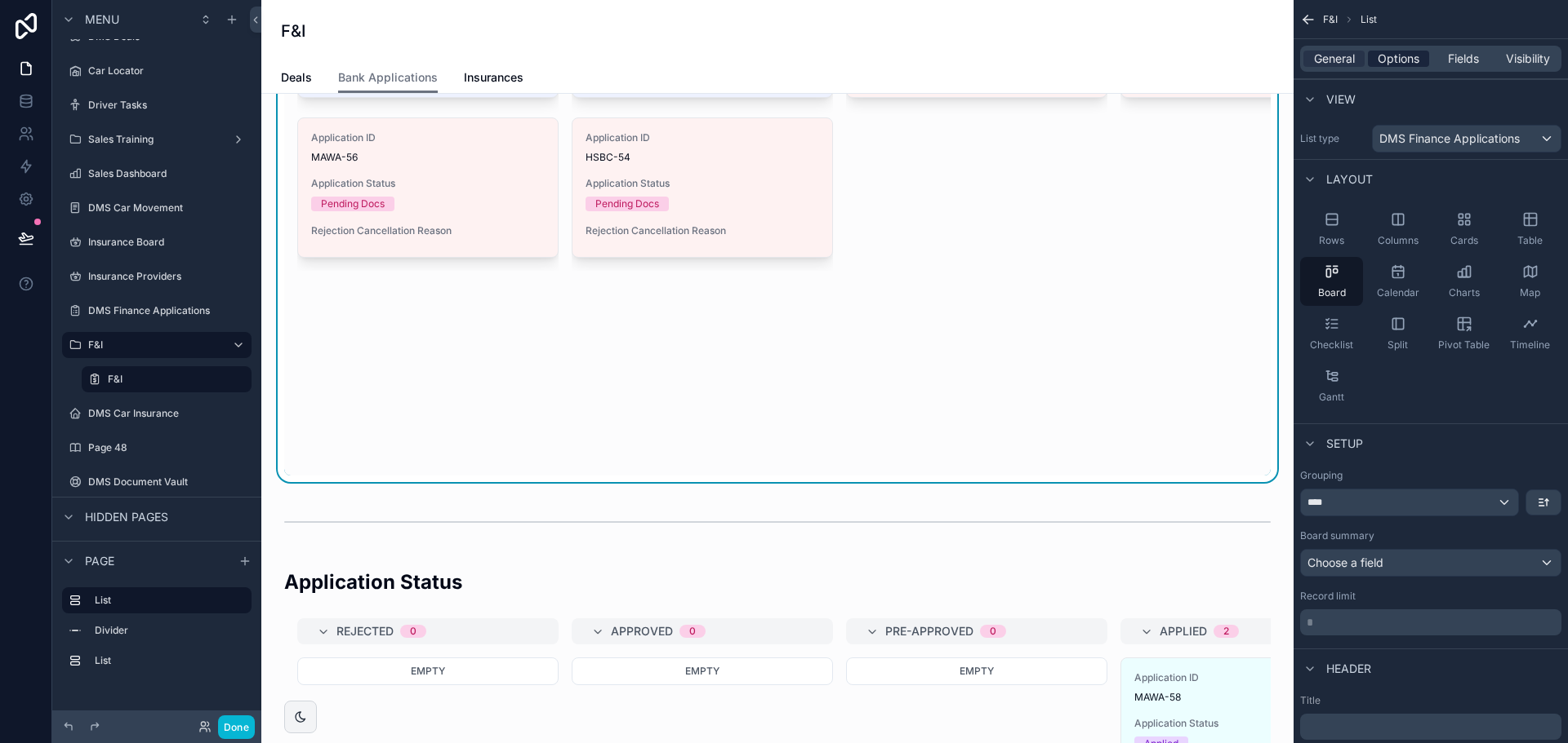
click at [1380, 63] on span "Options" at bounding box center [1399, 58] width 42 height 16
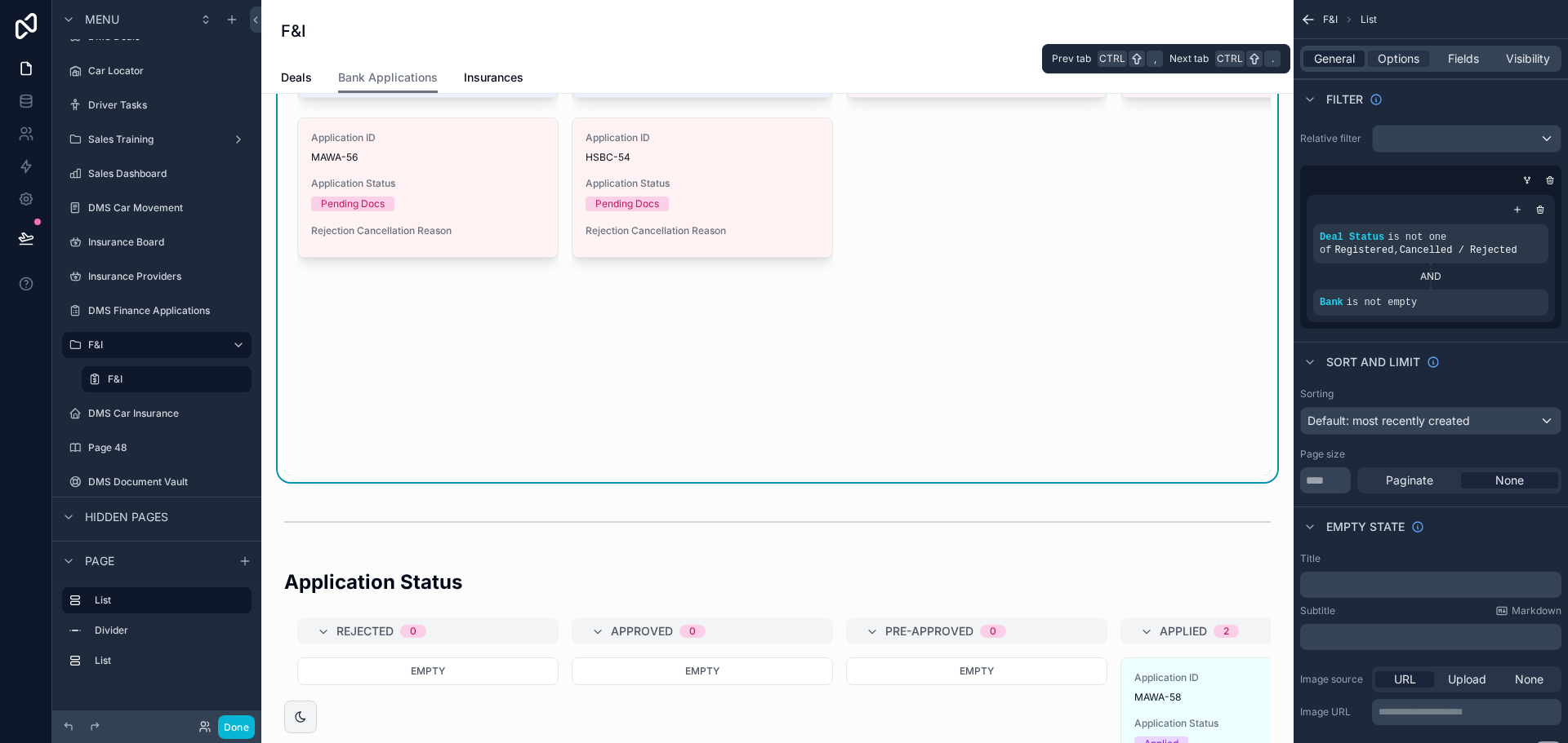
click at [1335, 58] on span "General" at bounding box center [1334, 58] width 41 height 16
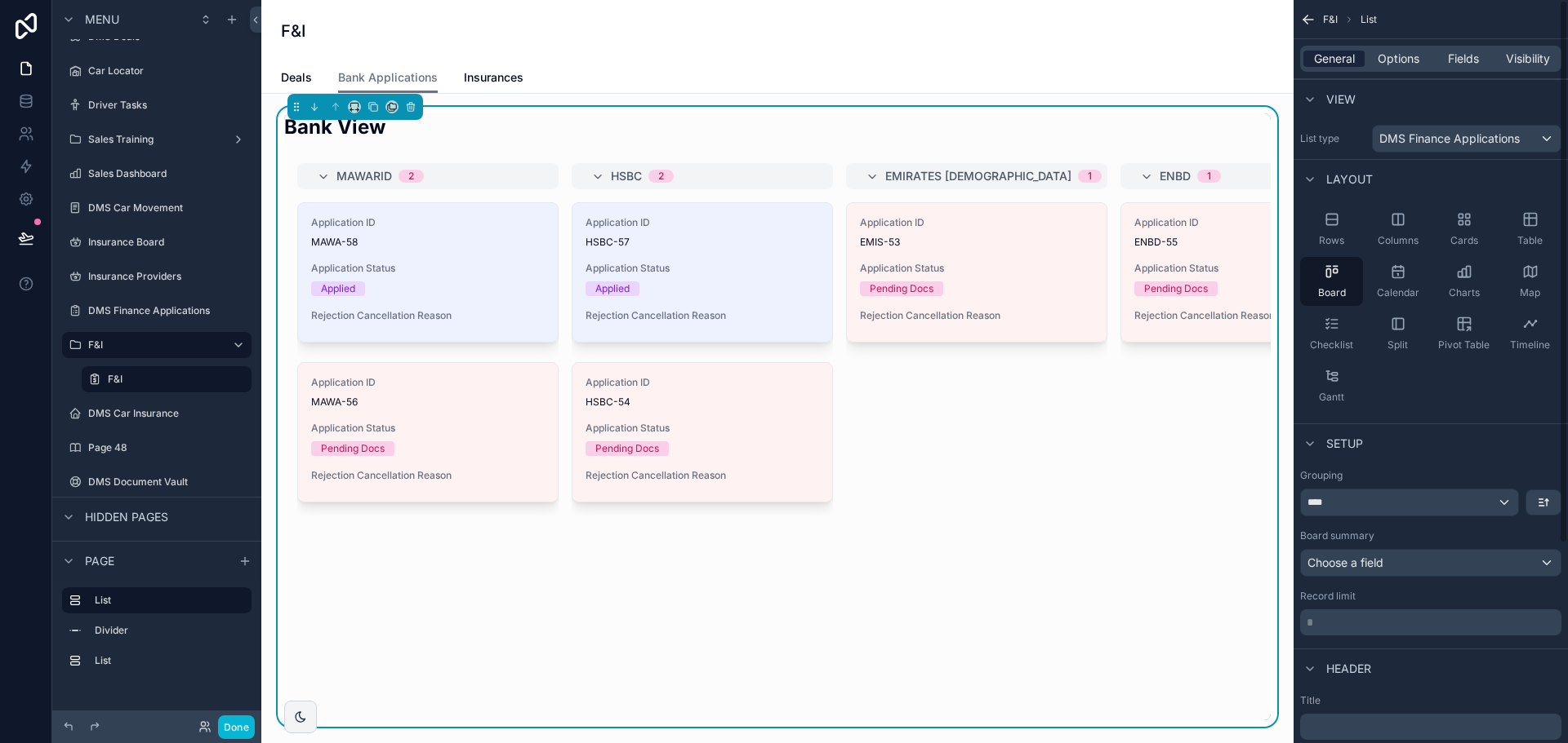
click at [1323, 55] on span "General" at bounding box center [1334, 58] width 41 height 16
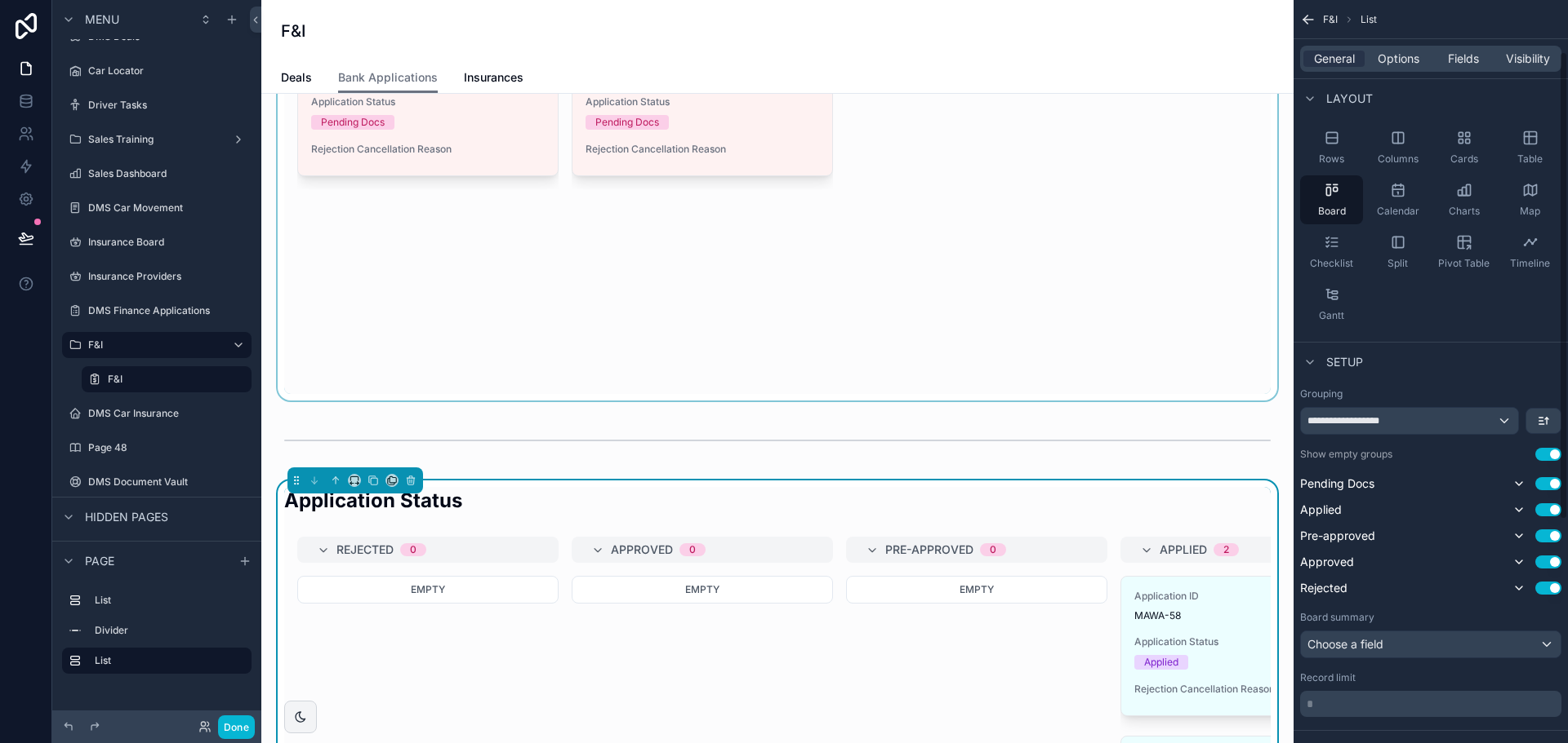
click at [1027, 348] on div "scrollable content" at bounding box center [777, 90] width 1005 height 621
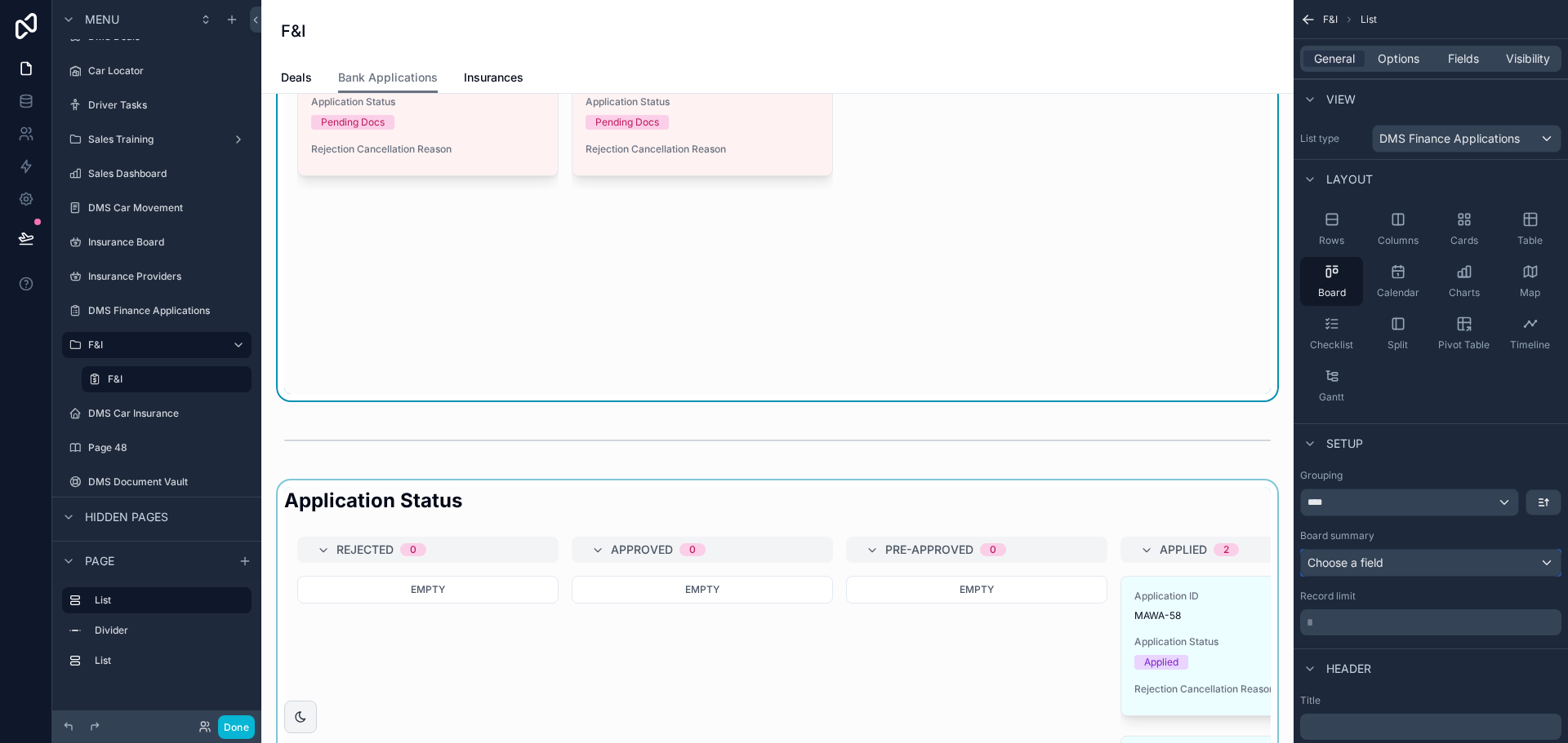
click at [1458, 567] on div "Choose a field" at bounding box center [1430, 562] width 259 height 26
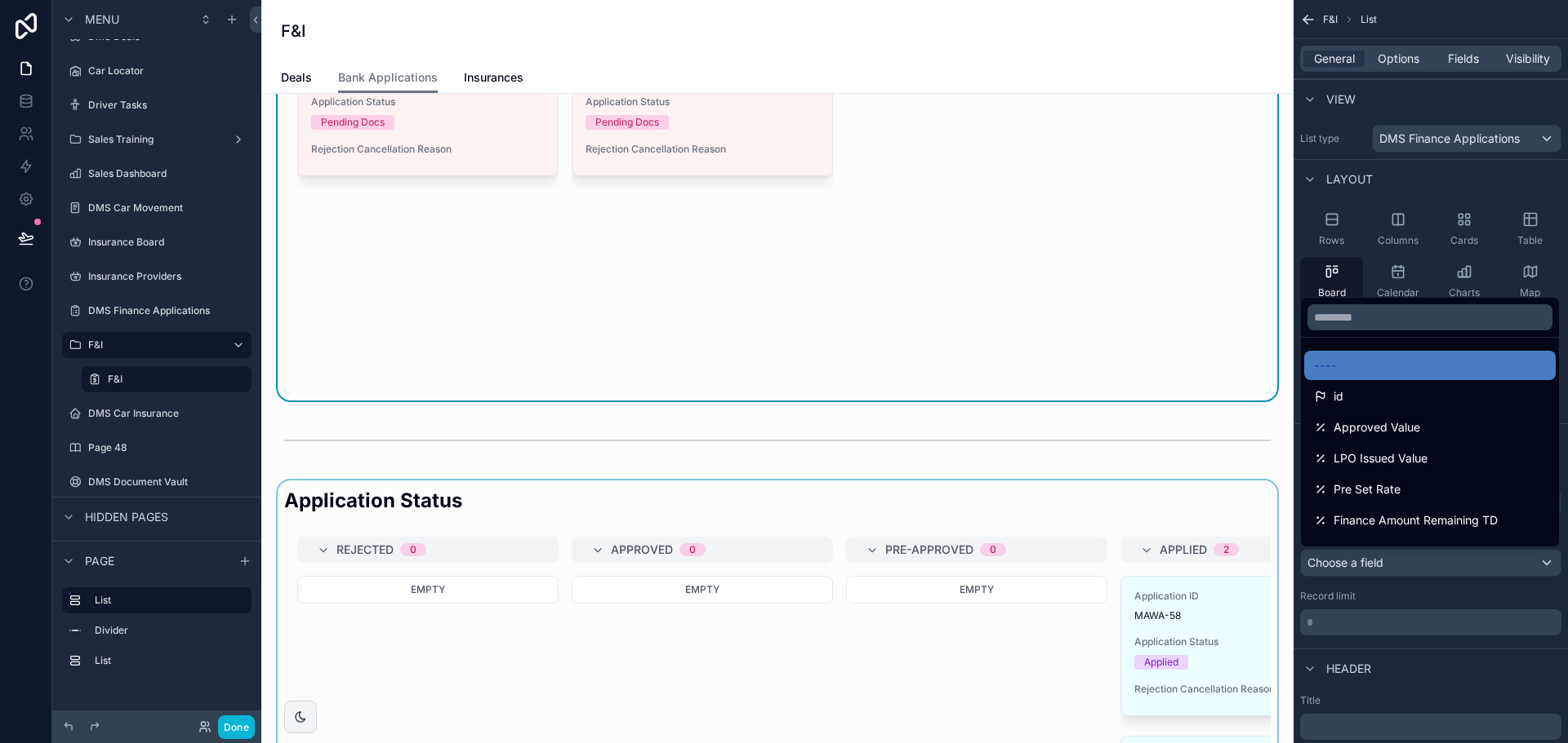
click at [1458, 567] on div "scrollable content" at bounding box center [784, 371] width 1568 height 743
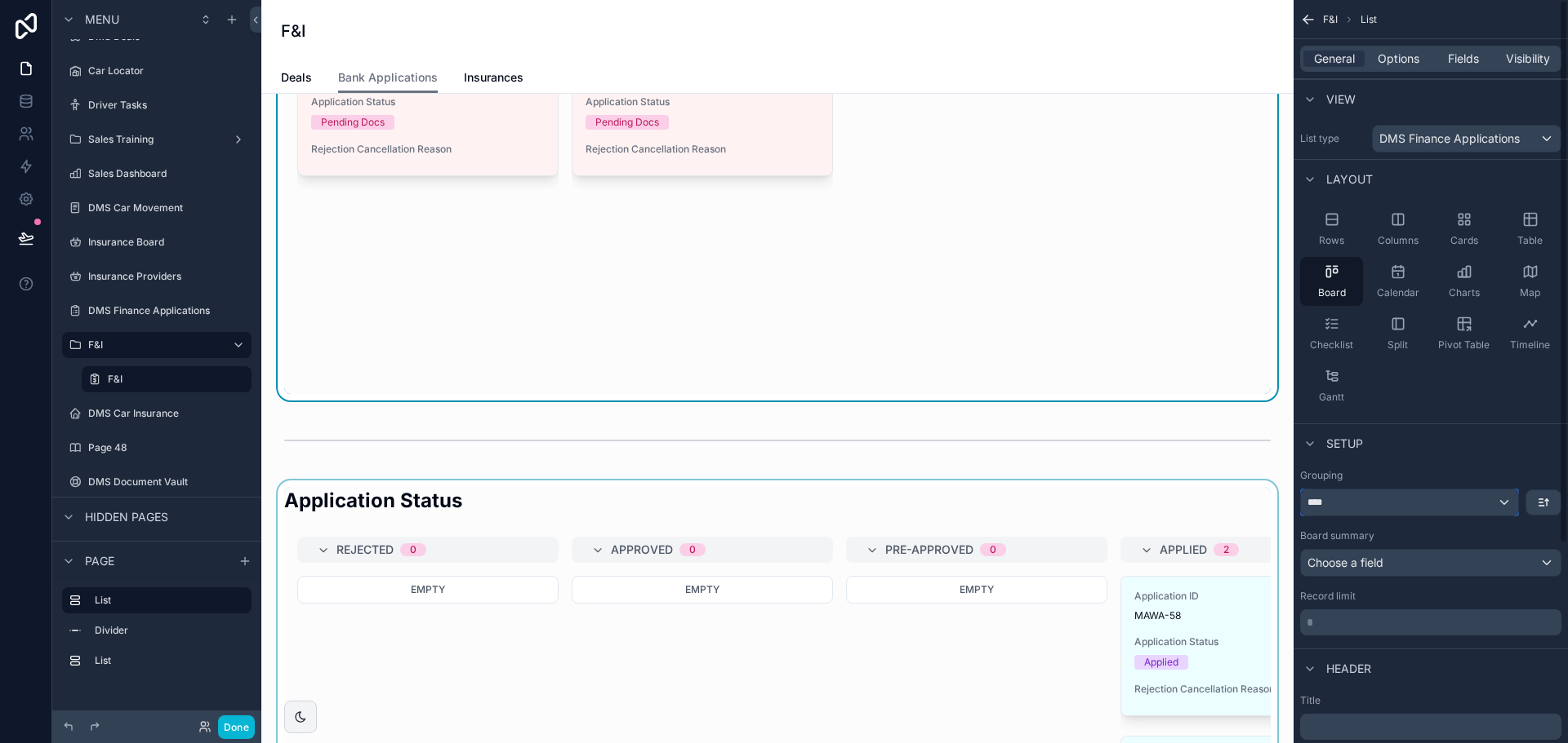
click at [1406, 504] on div "****" at bounding box center [1409, 502] width 217 height 26
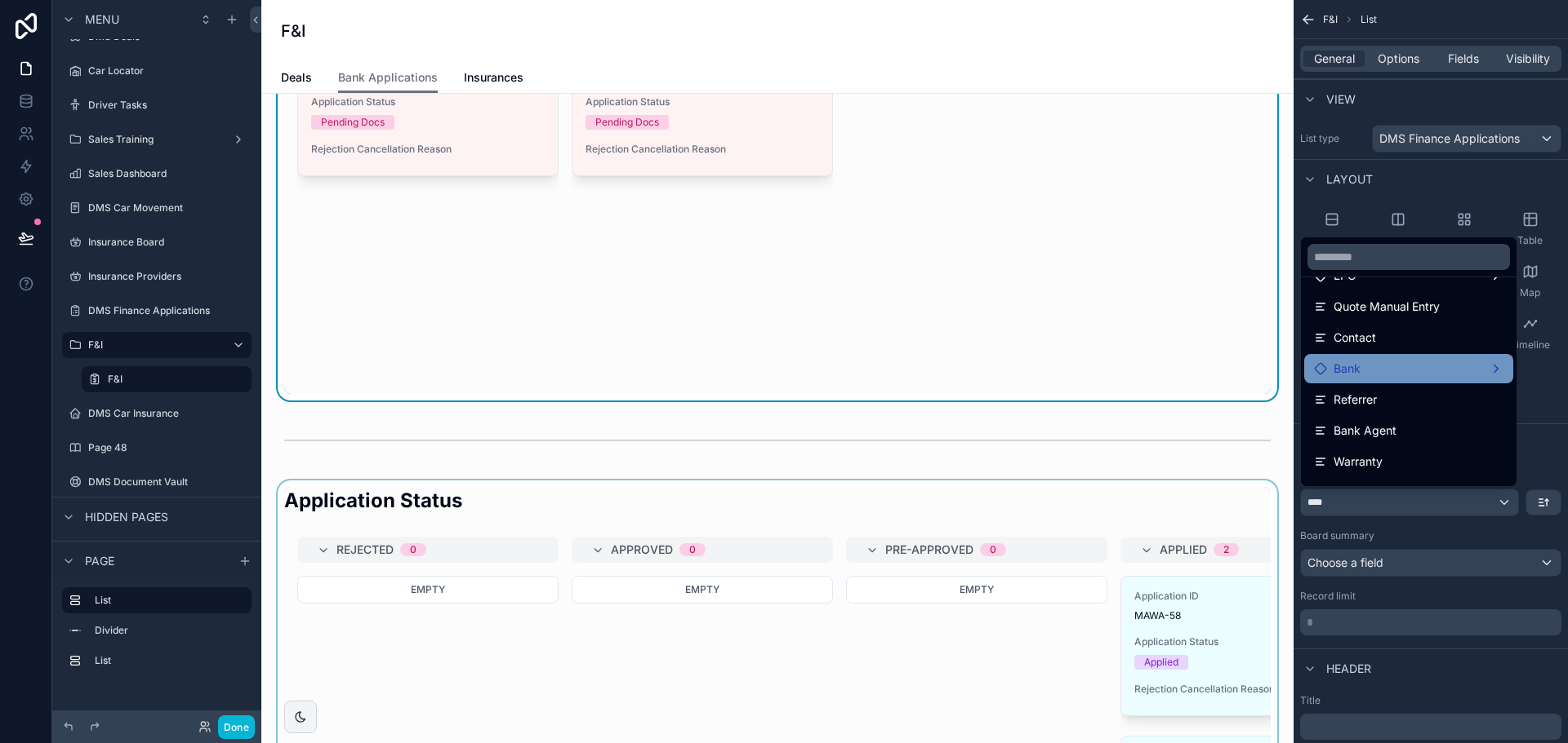
click at [1396, 368] on div "Bank" at bounding box center [1408, 369] width 189 height 19
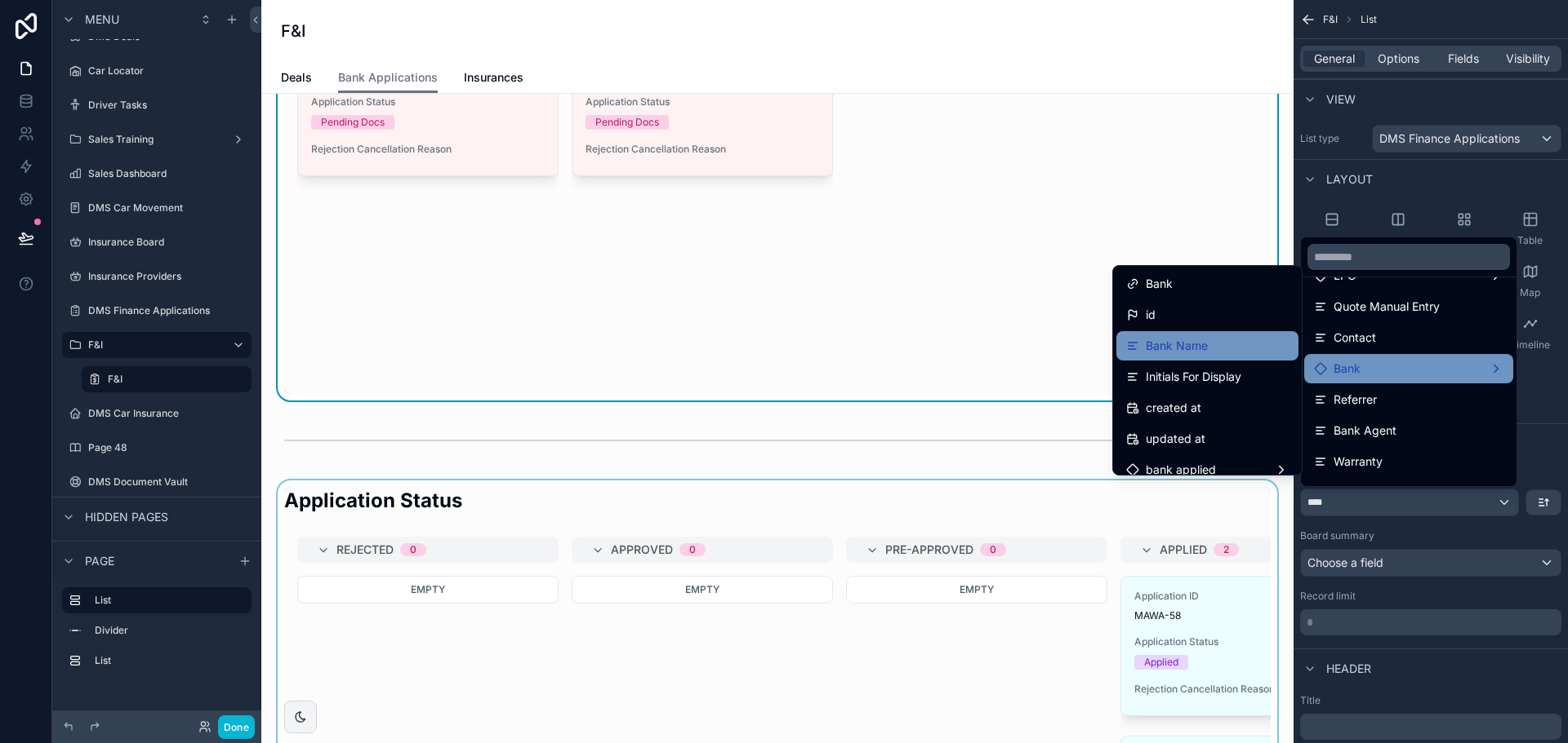
click at [1203, 337] on div "Bank Name" at bounding box center [1207, 346] width 163 height 19
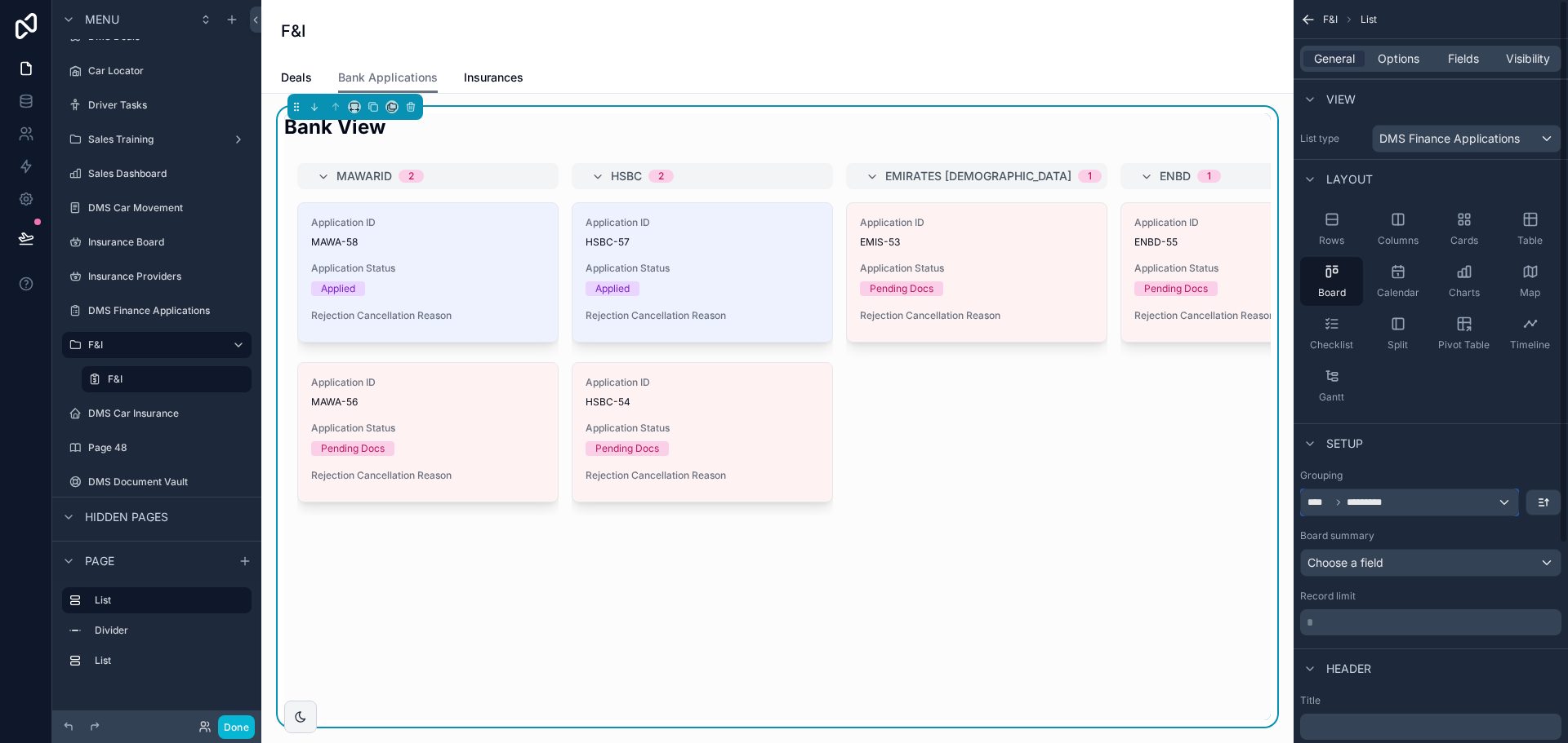
click at [1454, 512] on div "**** *********" at bounding box center [1409, 502] width 217 height 26
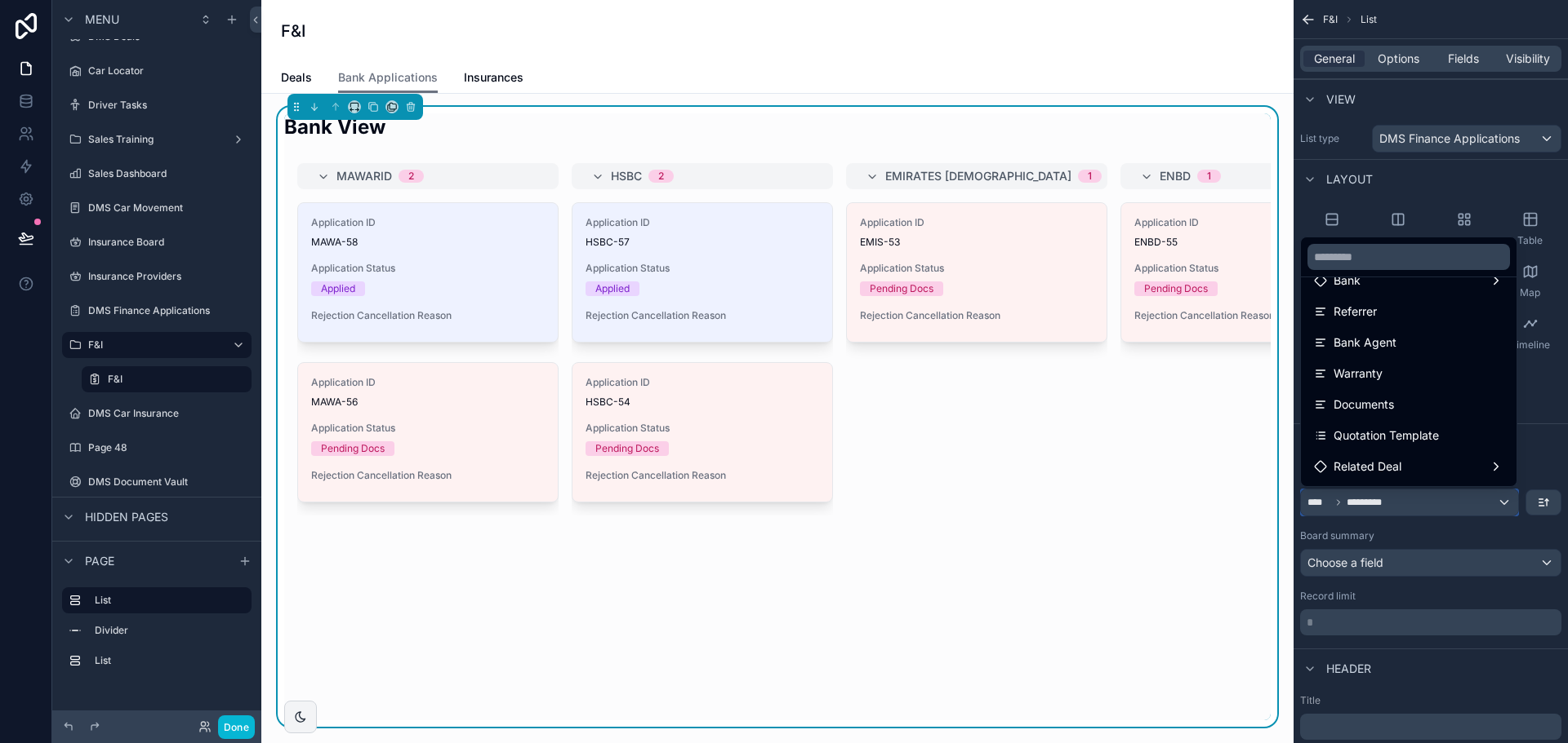
scroll to position [326, 0]
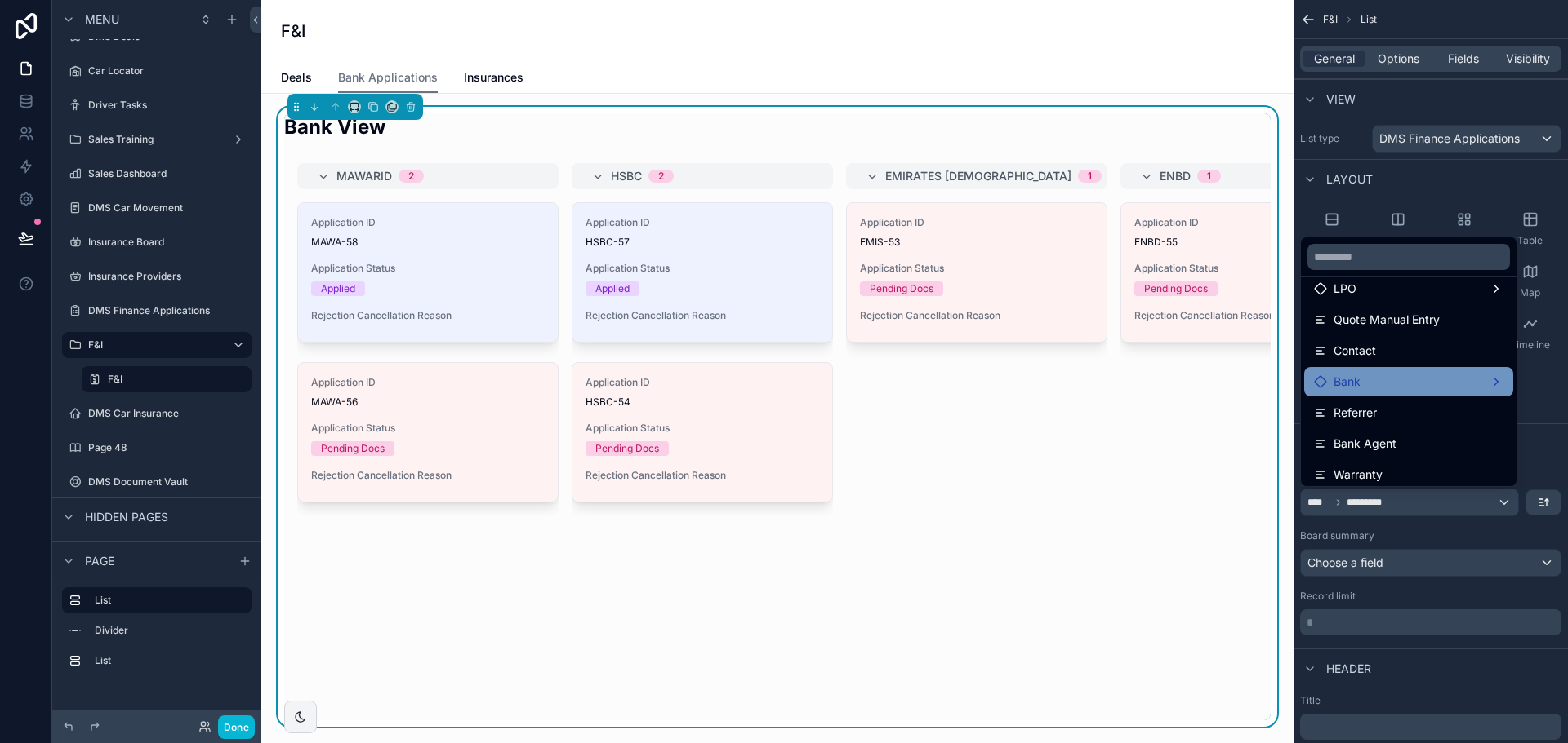
click at [1349, 378] on span "Bank" at bounding box center [1347, 382] width 27 height 19
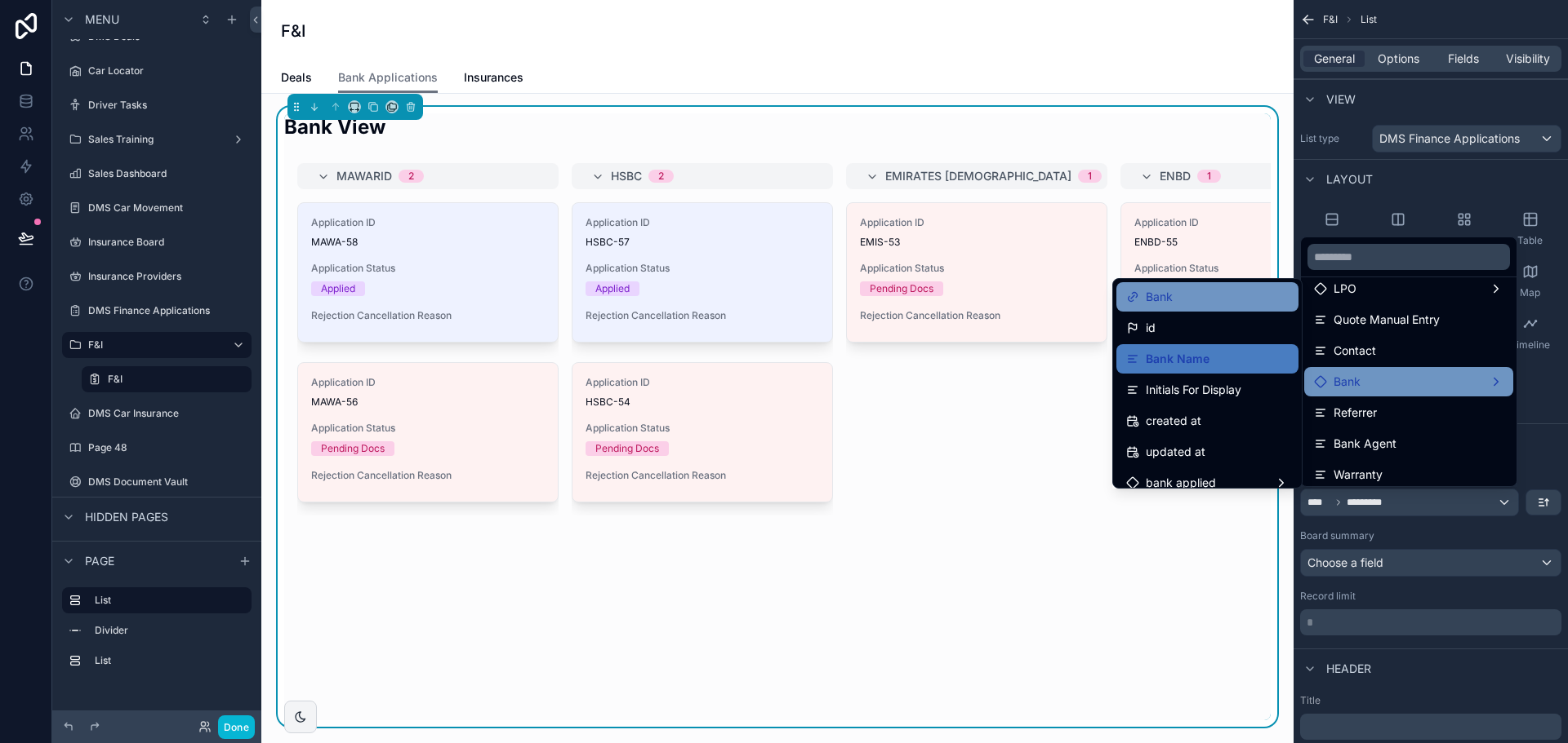
click at [1204, 298] on div "Bank" at bounding box center [1207, 296] width 163 height 19
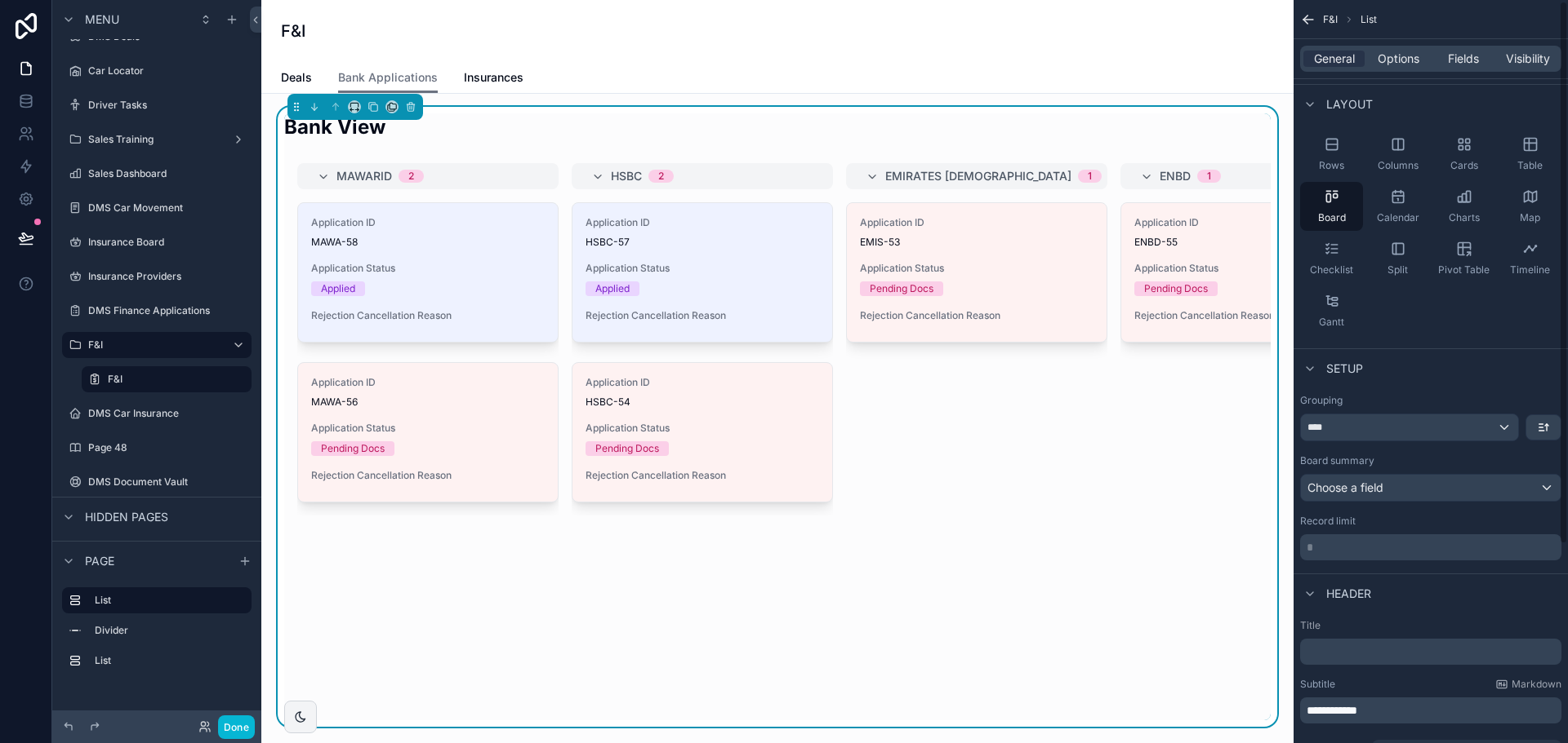
scroll to position [0, 0]
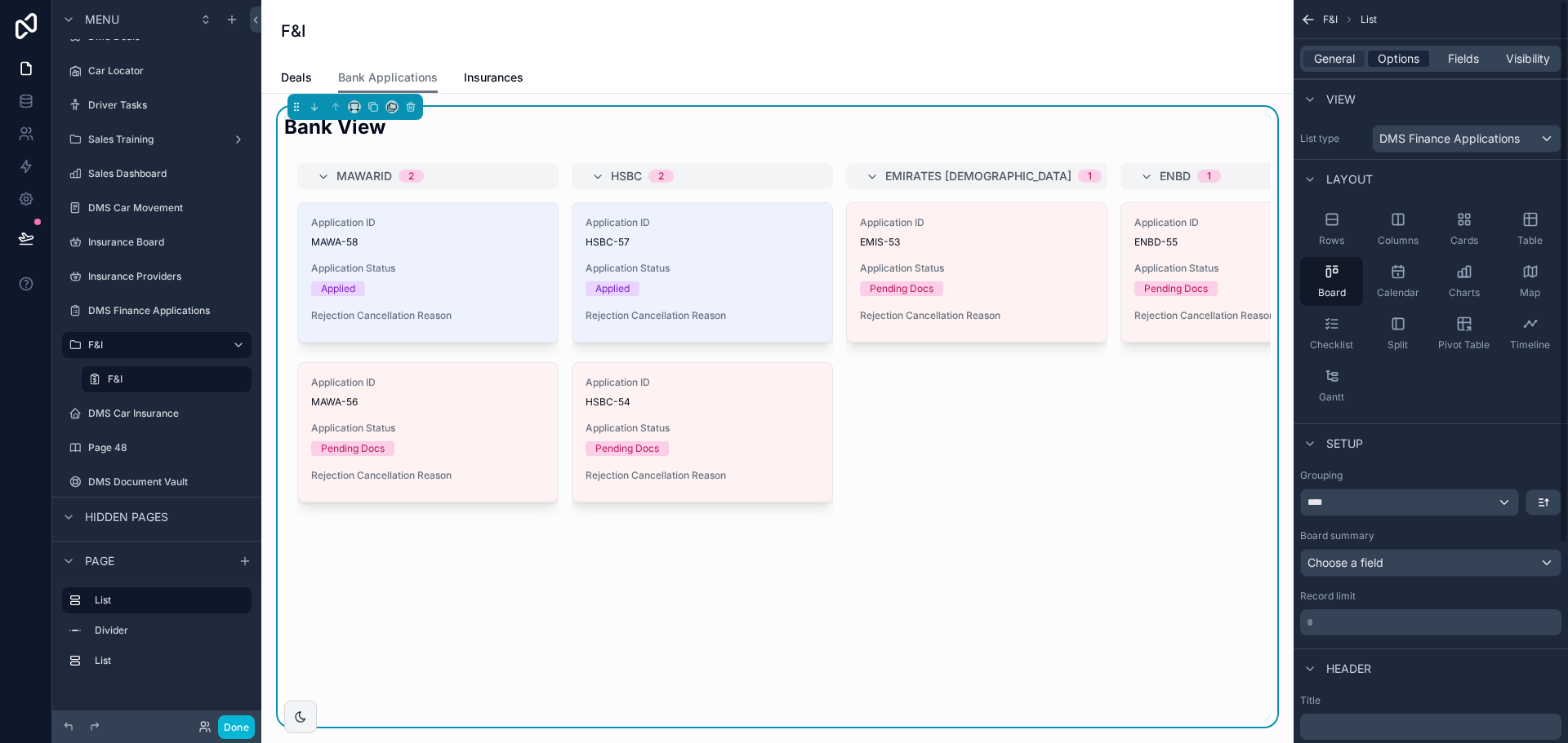
click at [1398, 59] on span "Options" at bounding box center [1399, 58] width 42 height 16
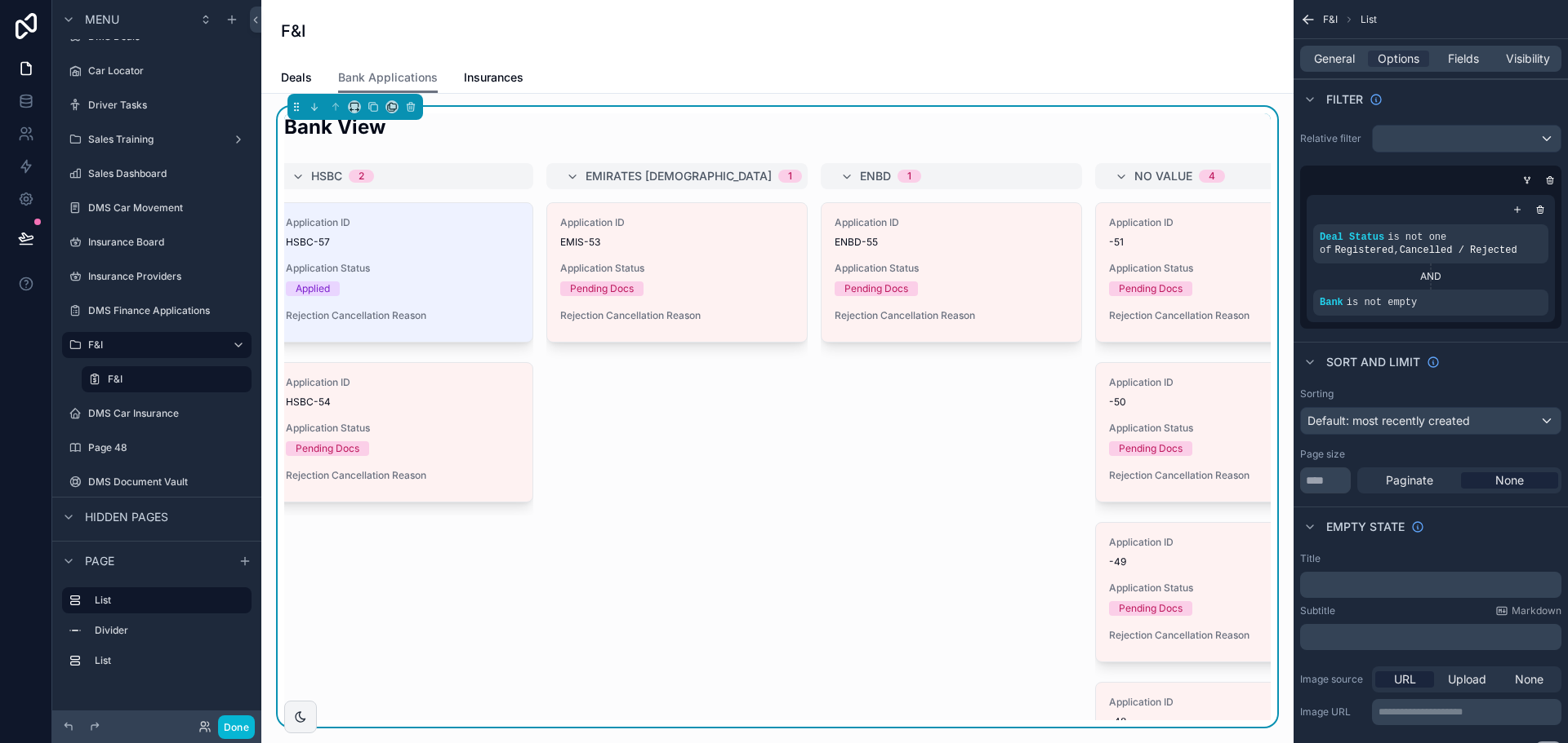
scroll to position [0, 410]
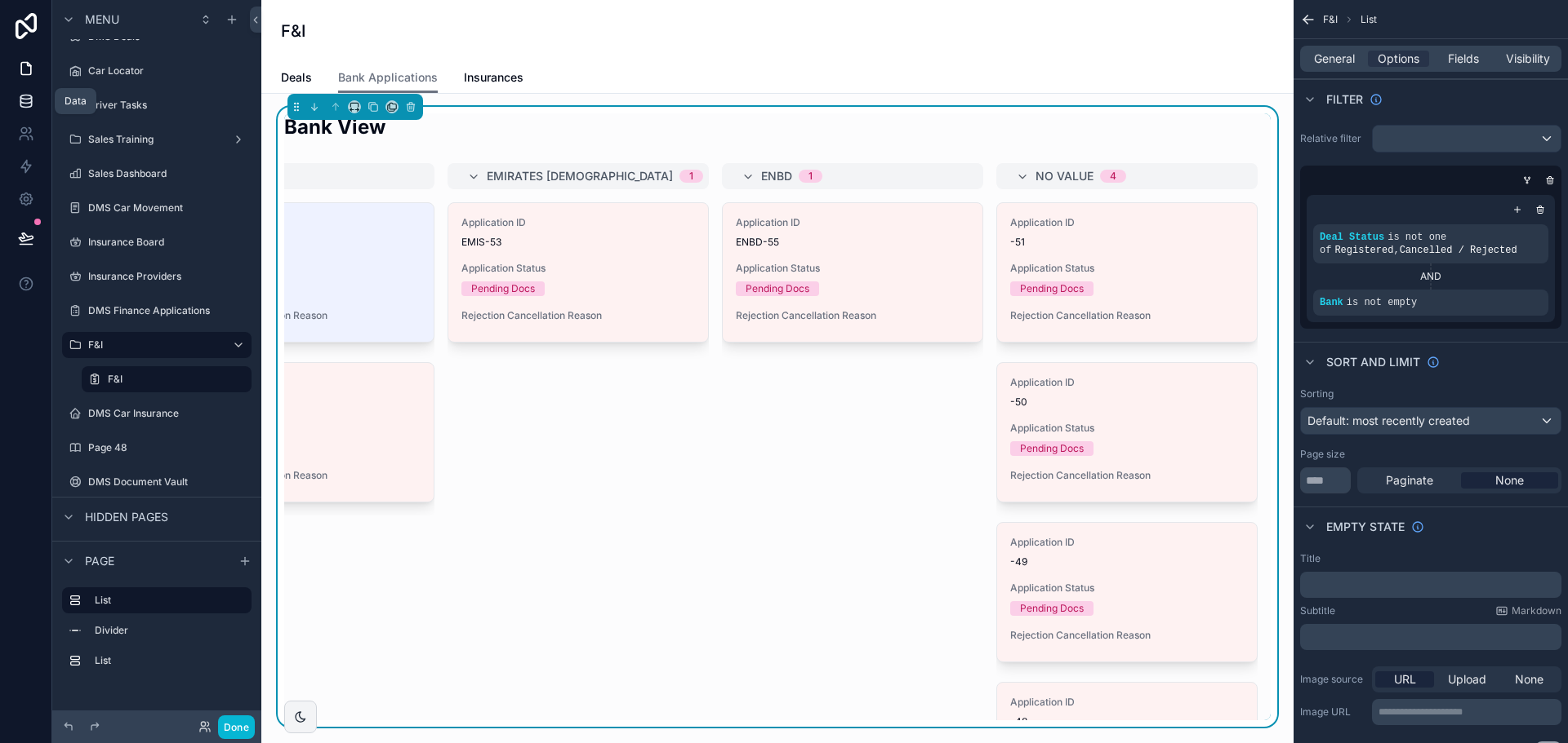
click at [26, 102] on icon at bounding box center [26, 100] width 16 height 16
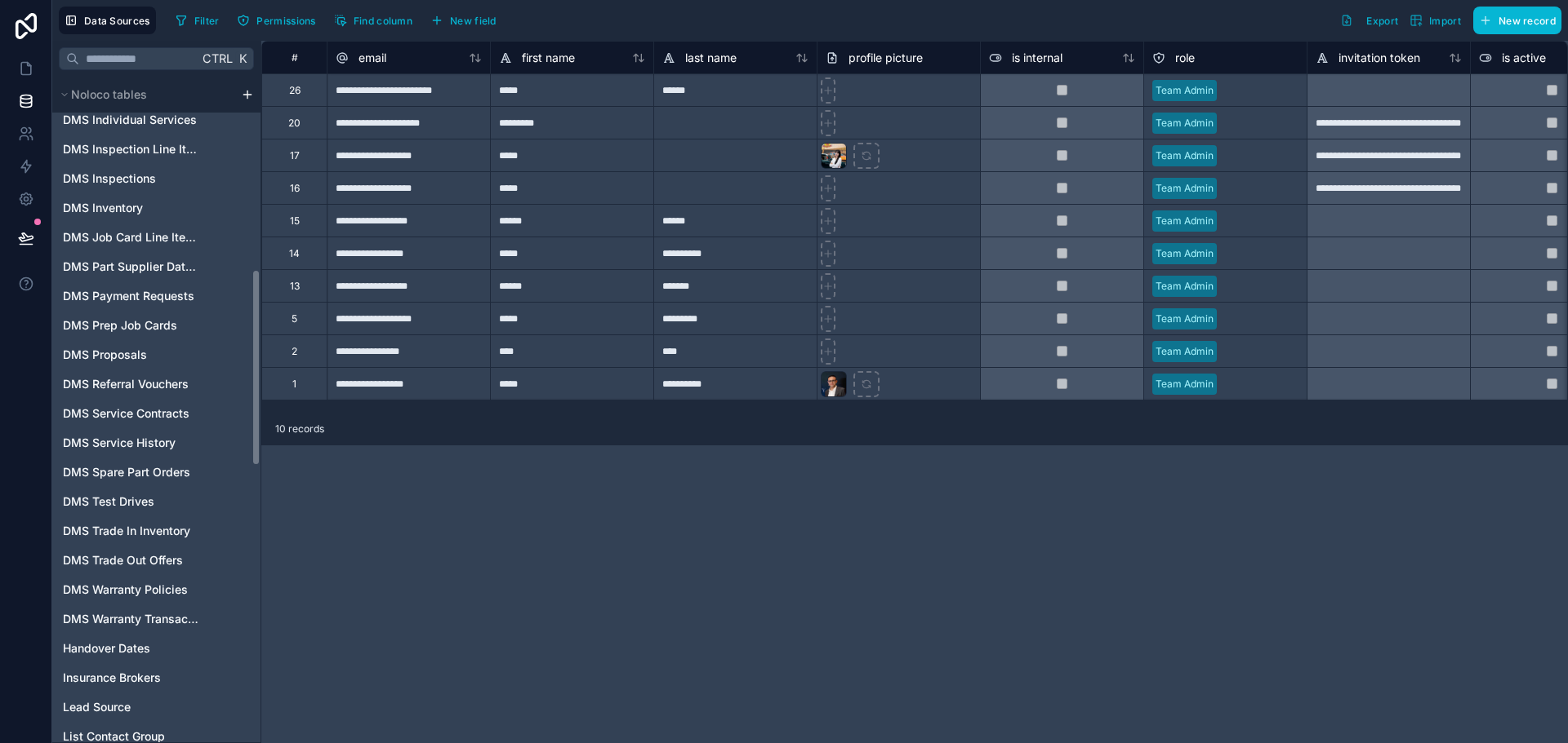
scroll to position [571, 0]
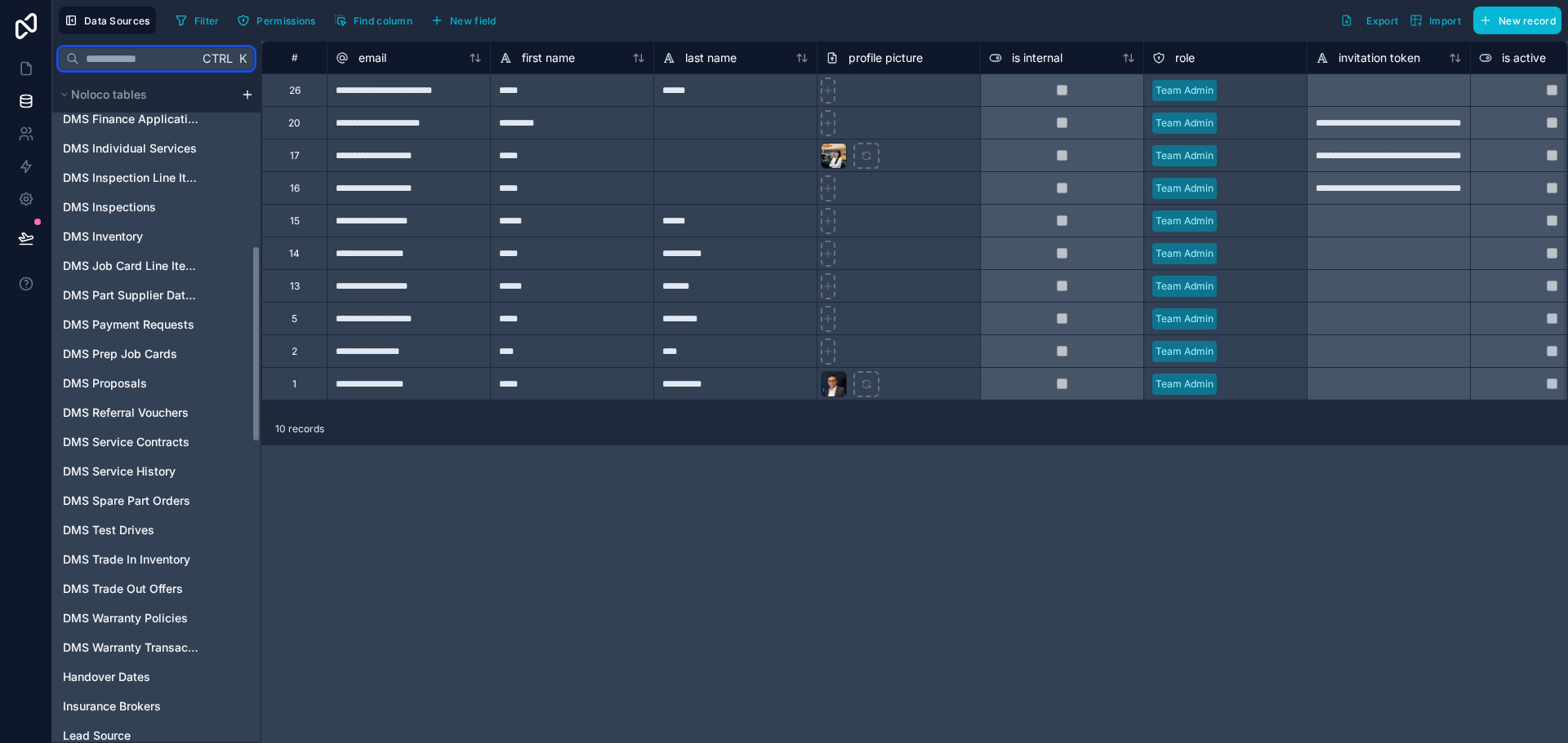
click at [159, 57] on input "text" at bounding box center [139, 58] width 120 height 30
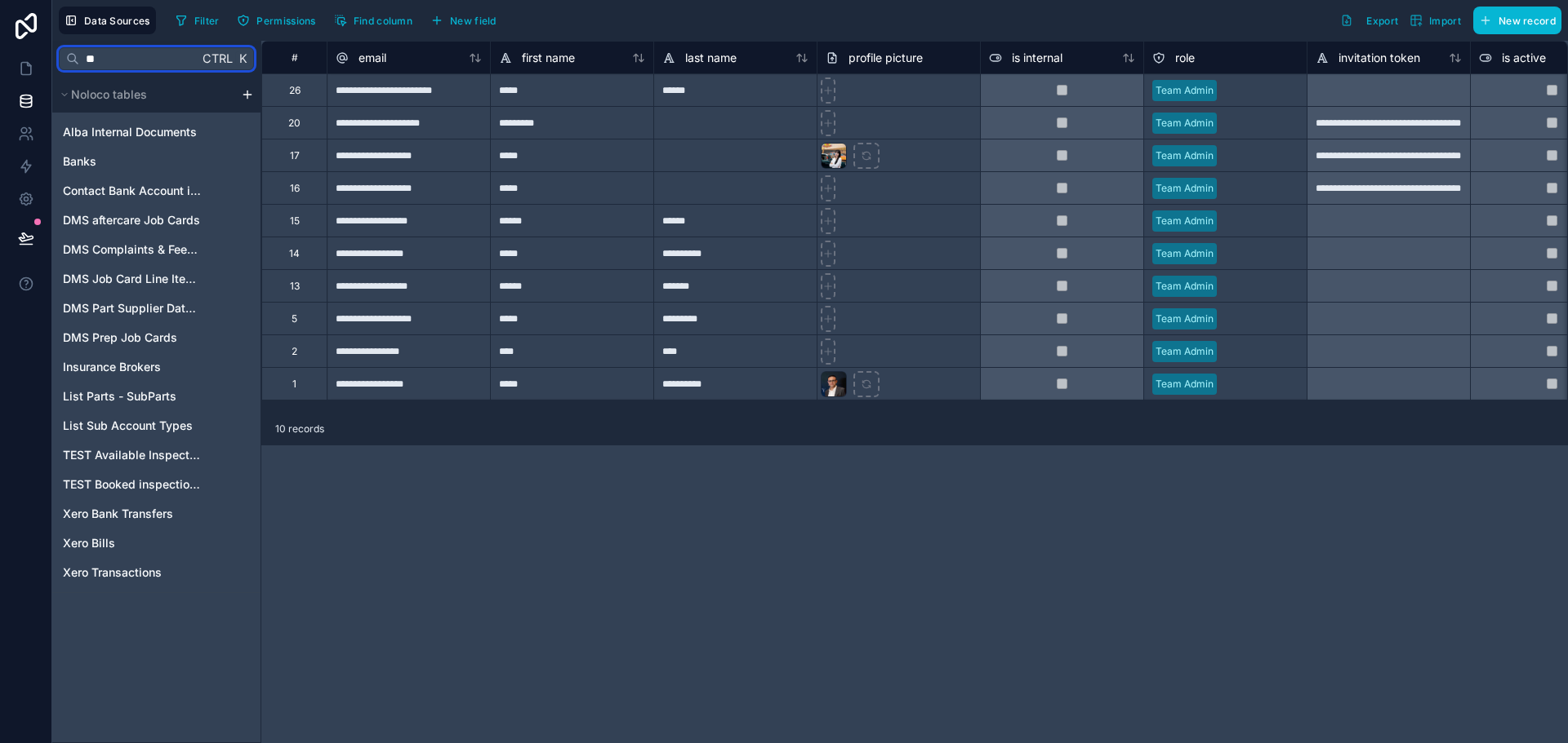
scroll to position [0, 0]
type input "****"
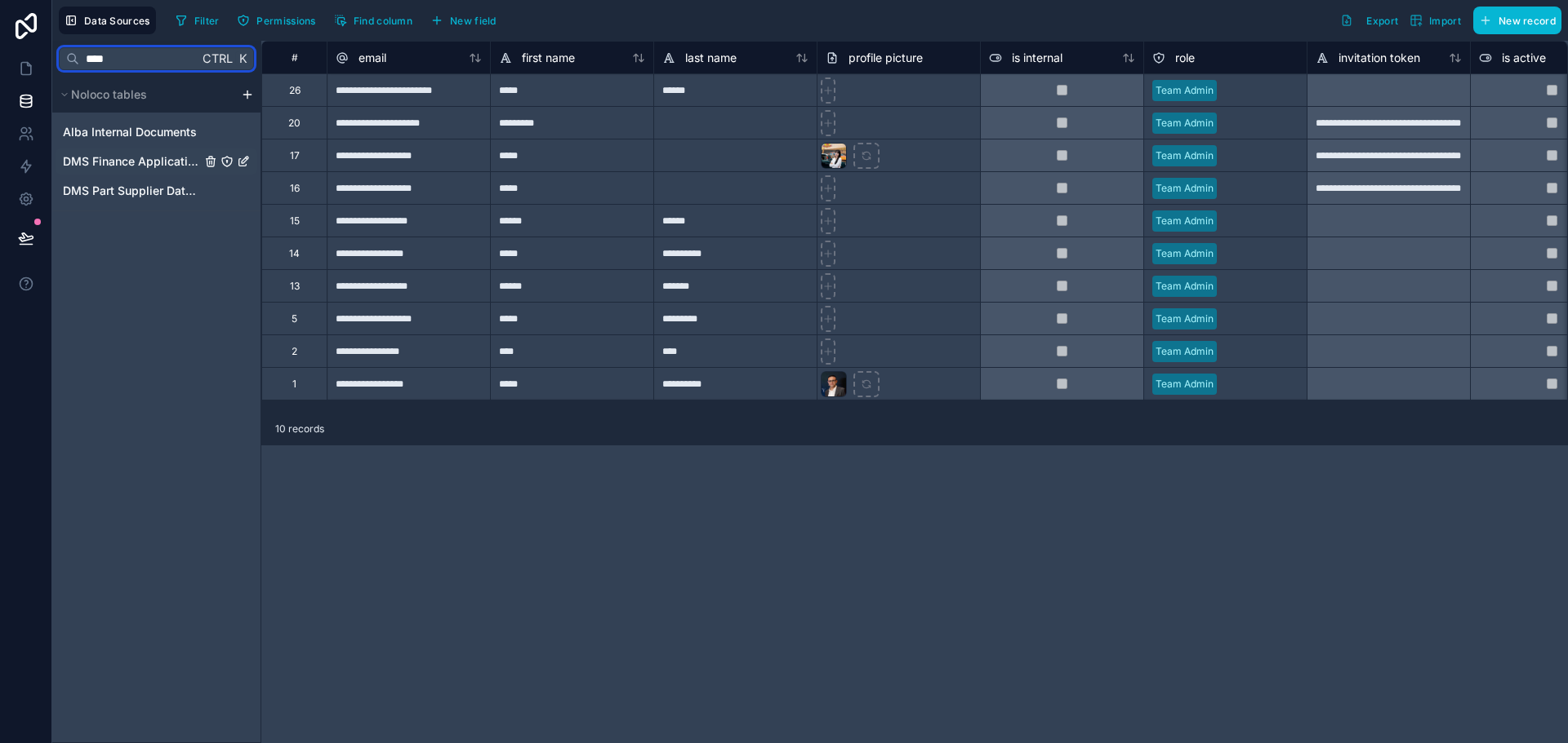
type input "****"
click at [141, 160] on span "DMS Finance Applications" at bounding box center [132, 161] width 138 height 16
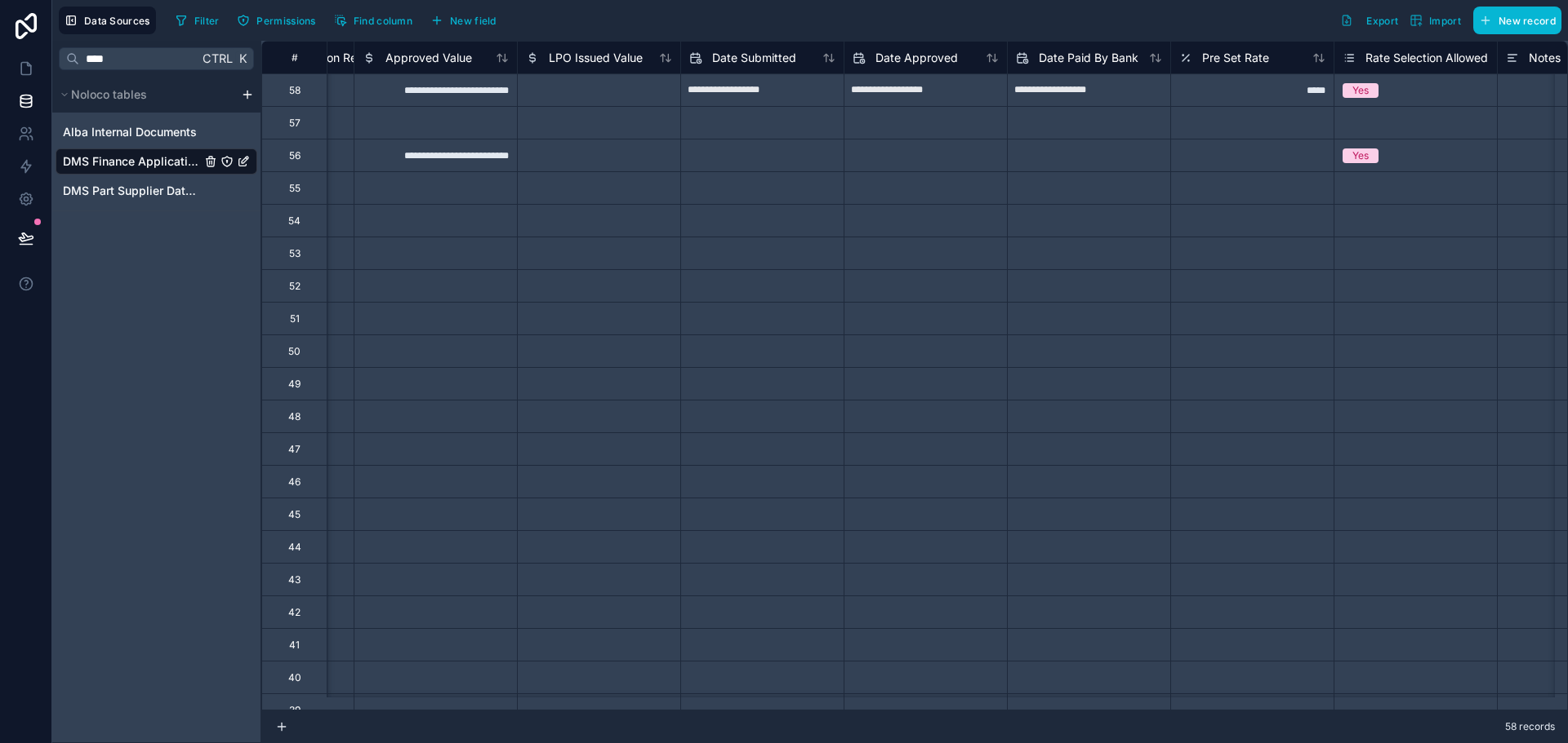
scroll to position [0, 409]
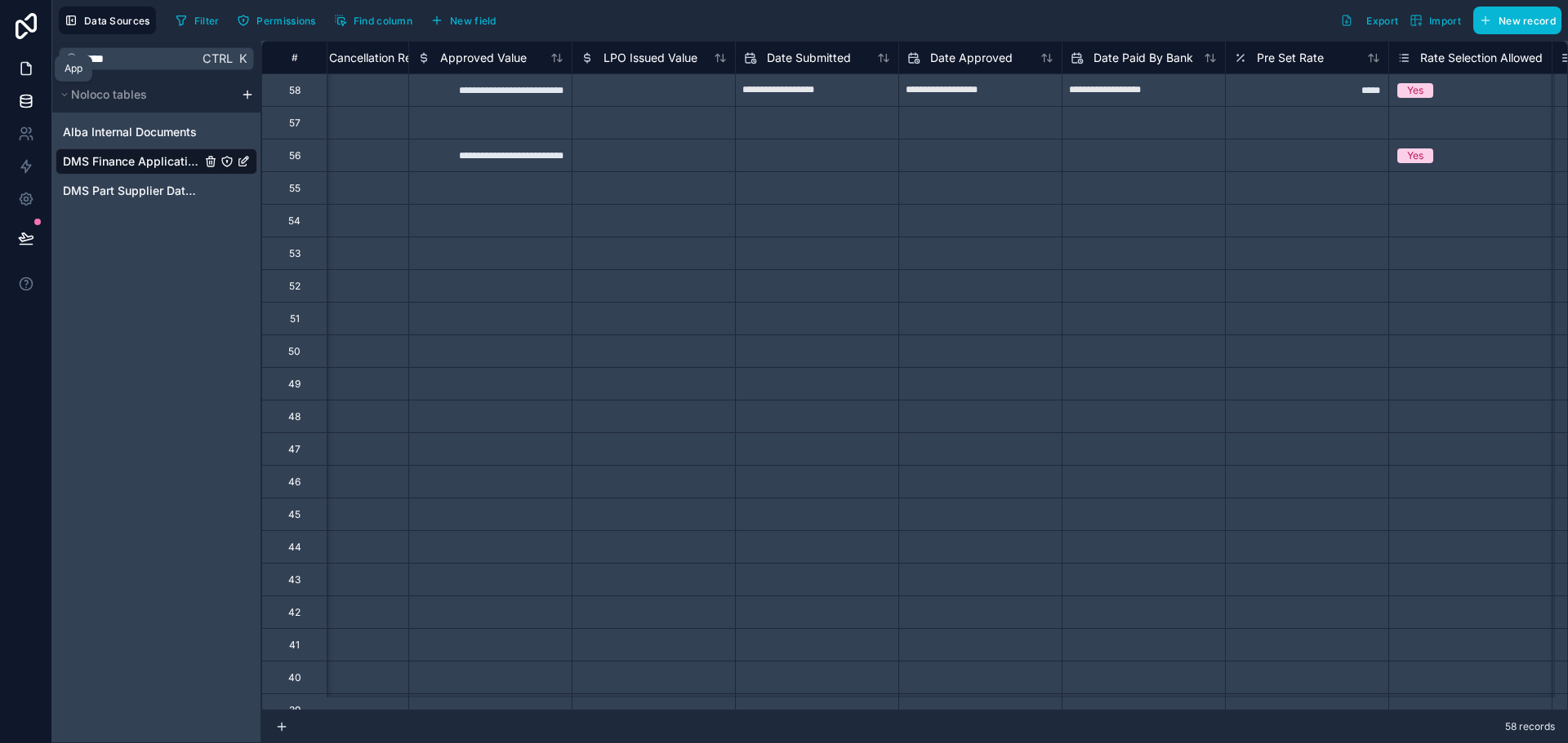
click at [21, 73] on icon at bounding box center [26, 69] width 10 height 12
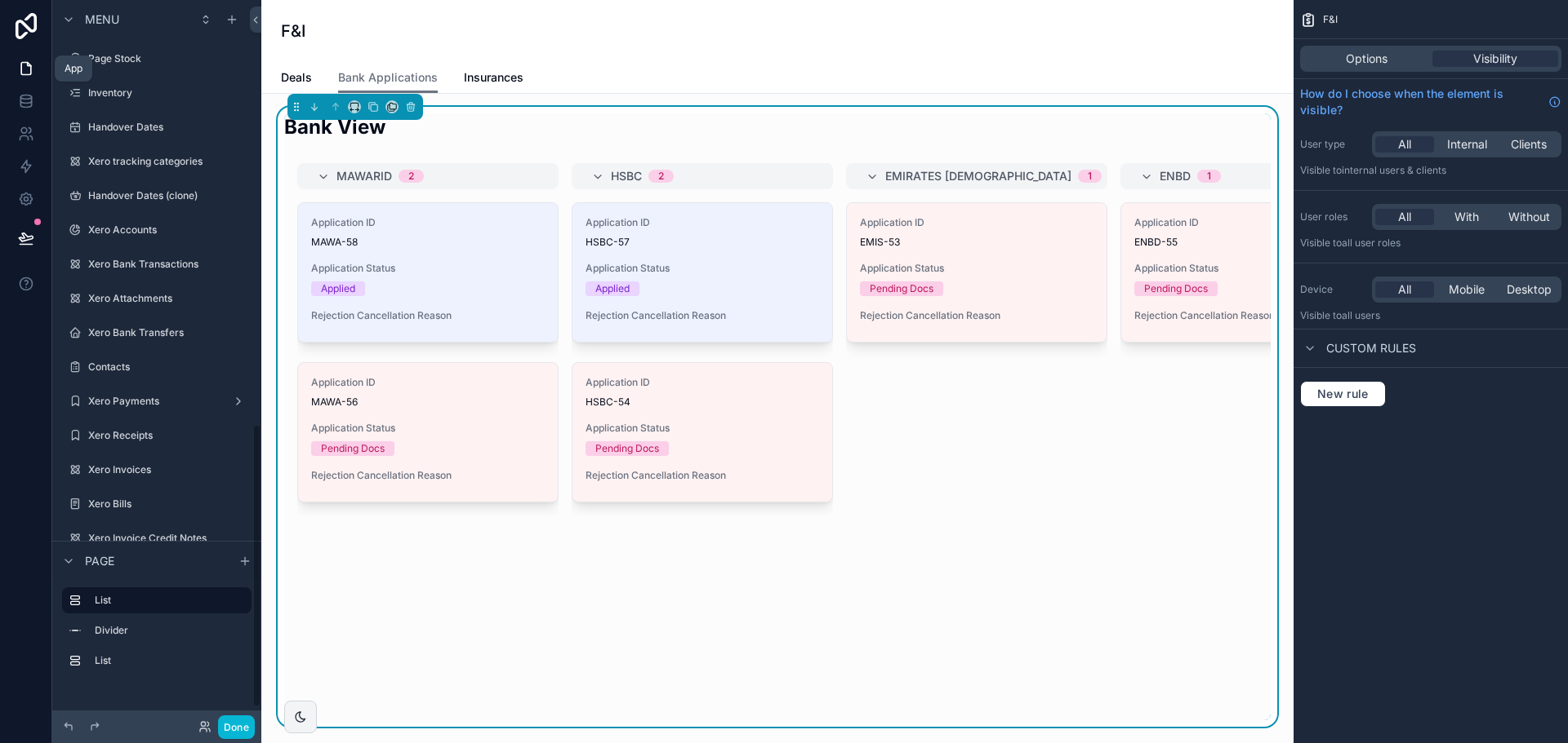
scroll to position [1084, 0]
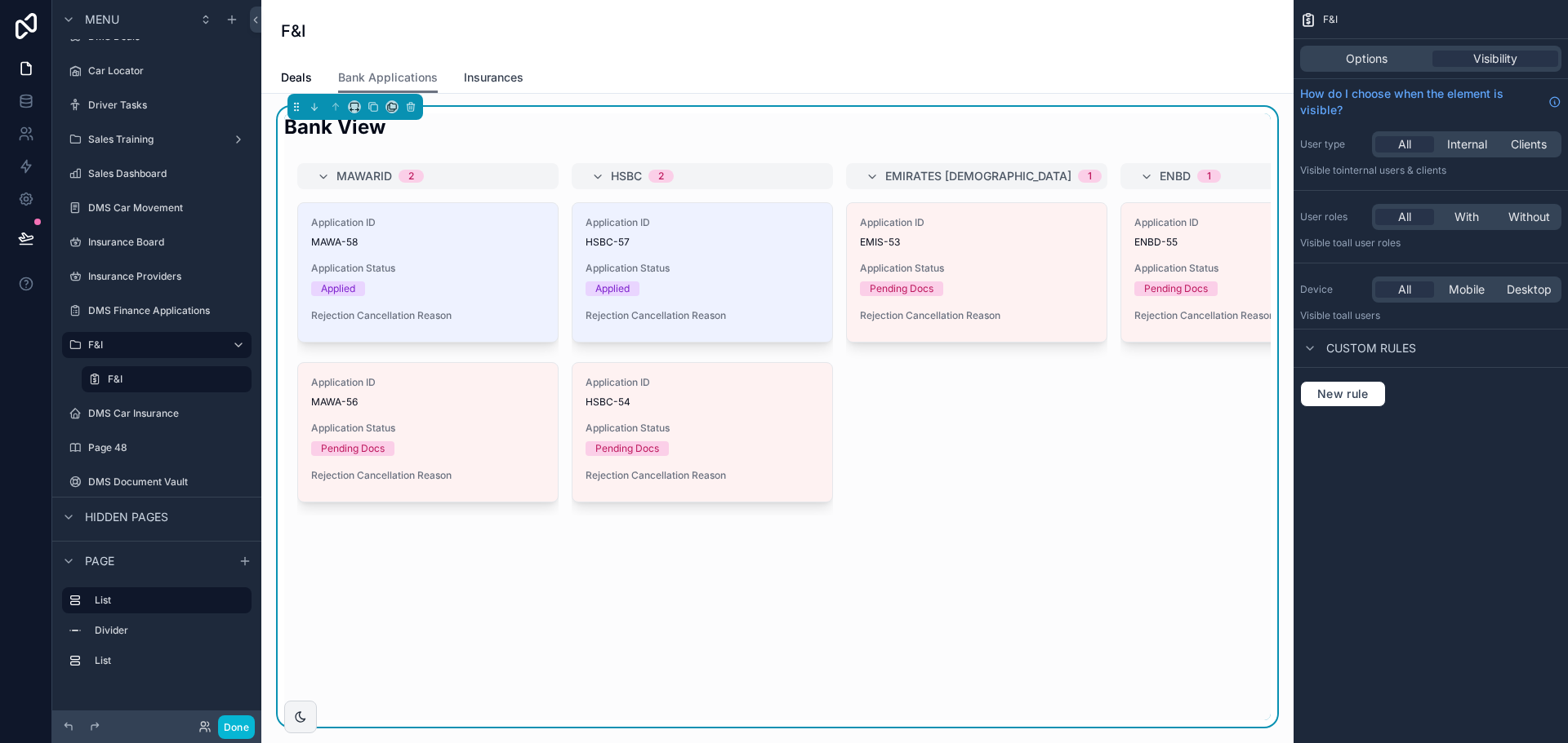
click at [473, 88] on link "Insurances" at bounding box center [494, 79] width 59 height 33
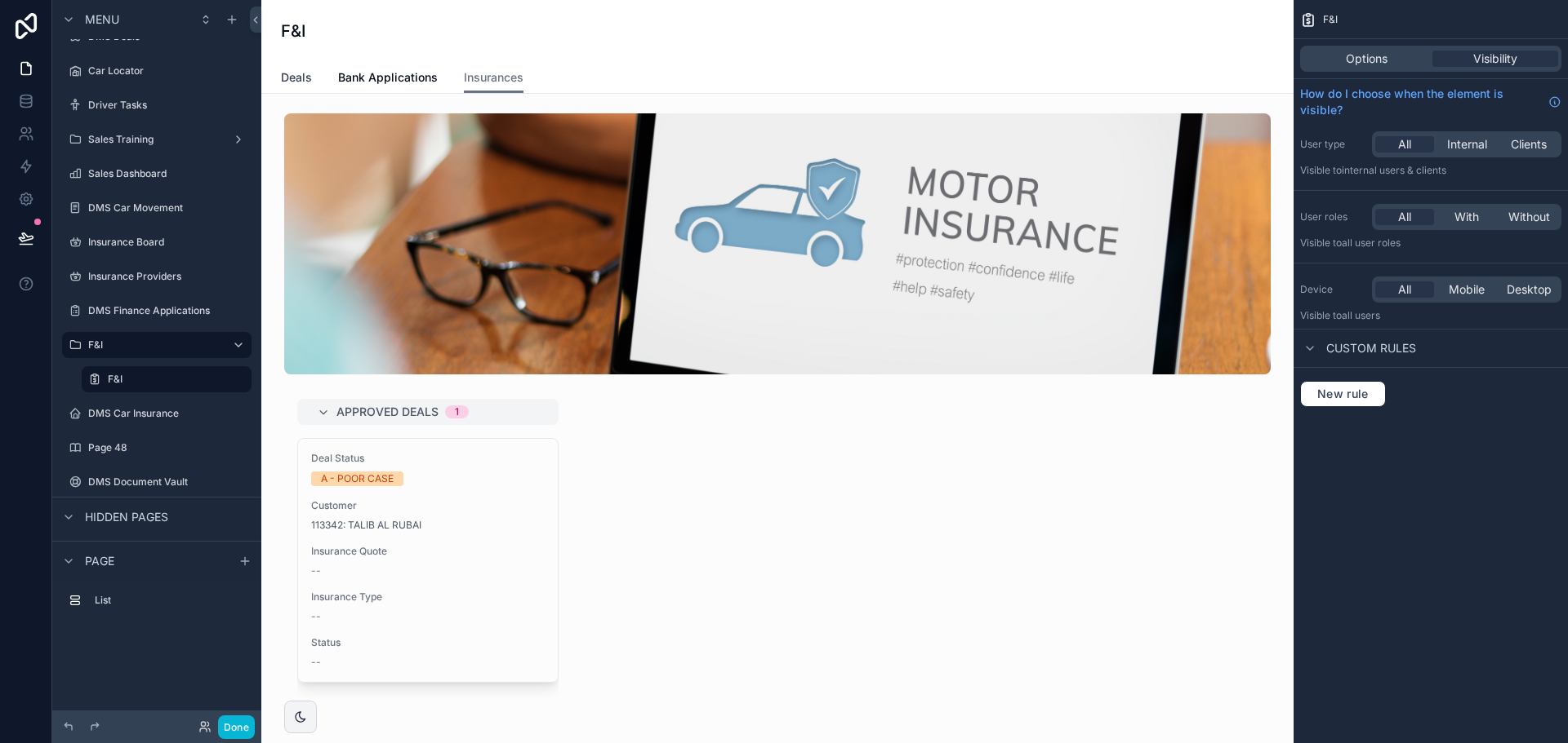
click at [305, 80] on span "Deals" at bounding box center [297, 77] width 31 height 16
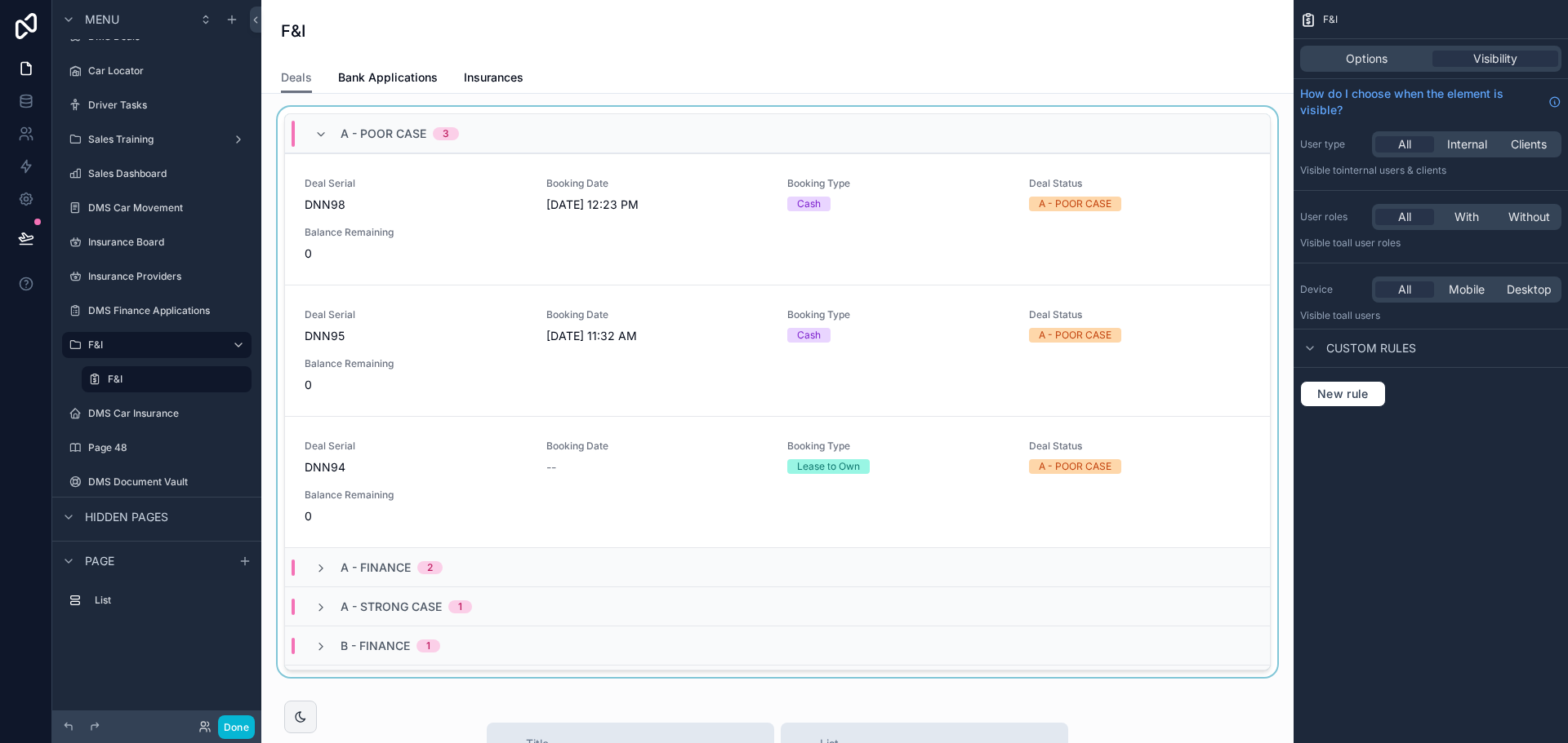
click at [471, 199] on div "scrollable content" at bounding box center [777, 395] width 1005 height 577
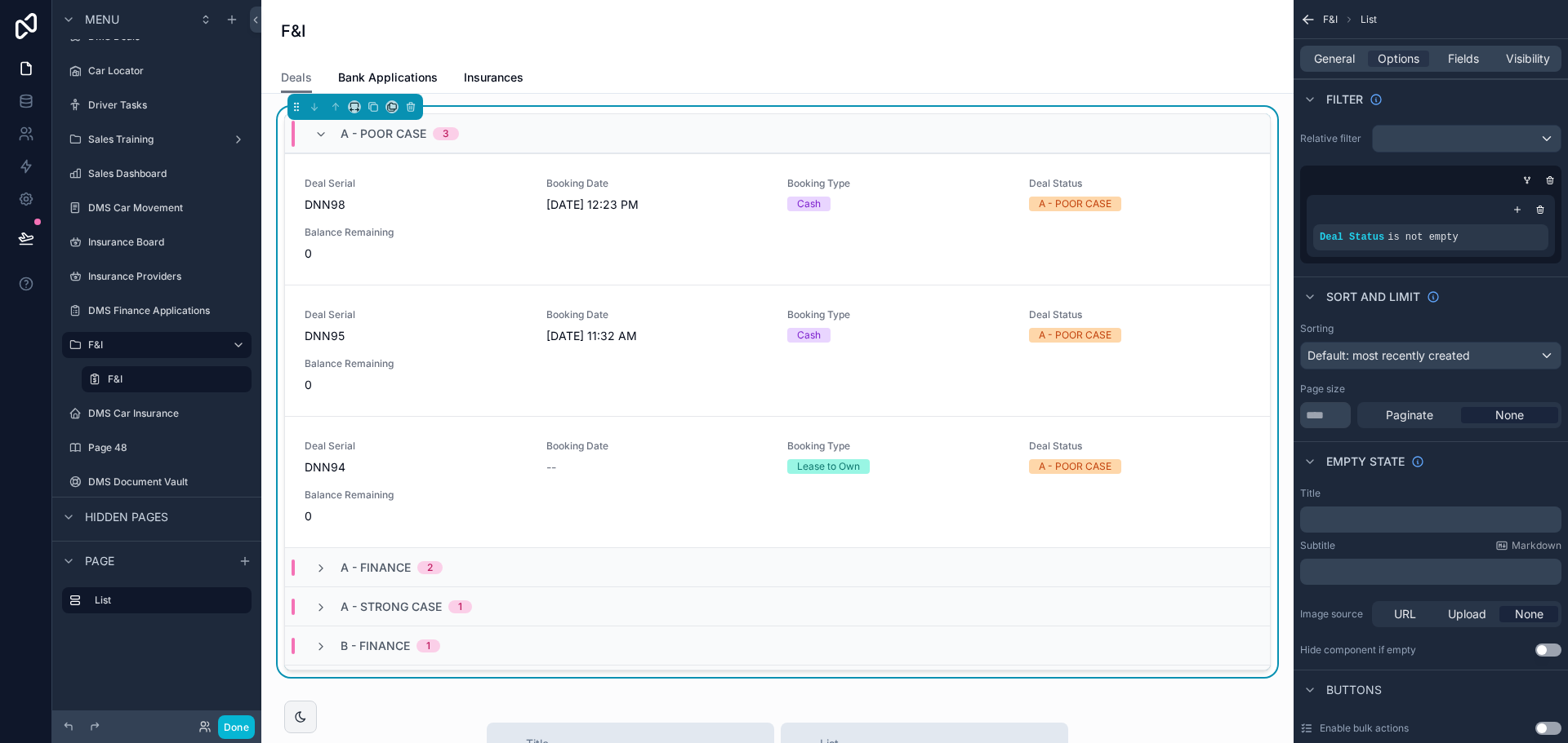
click at [494, 577] on div "A - FINANCE 2" at bounding box center [777, 567] width 984 height 39
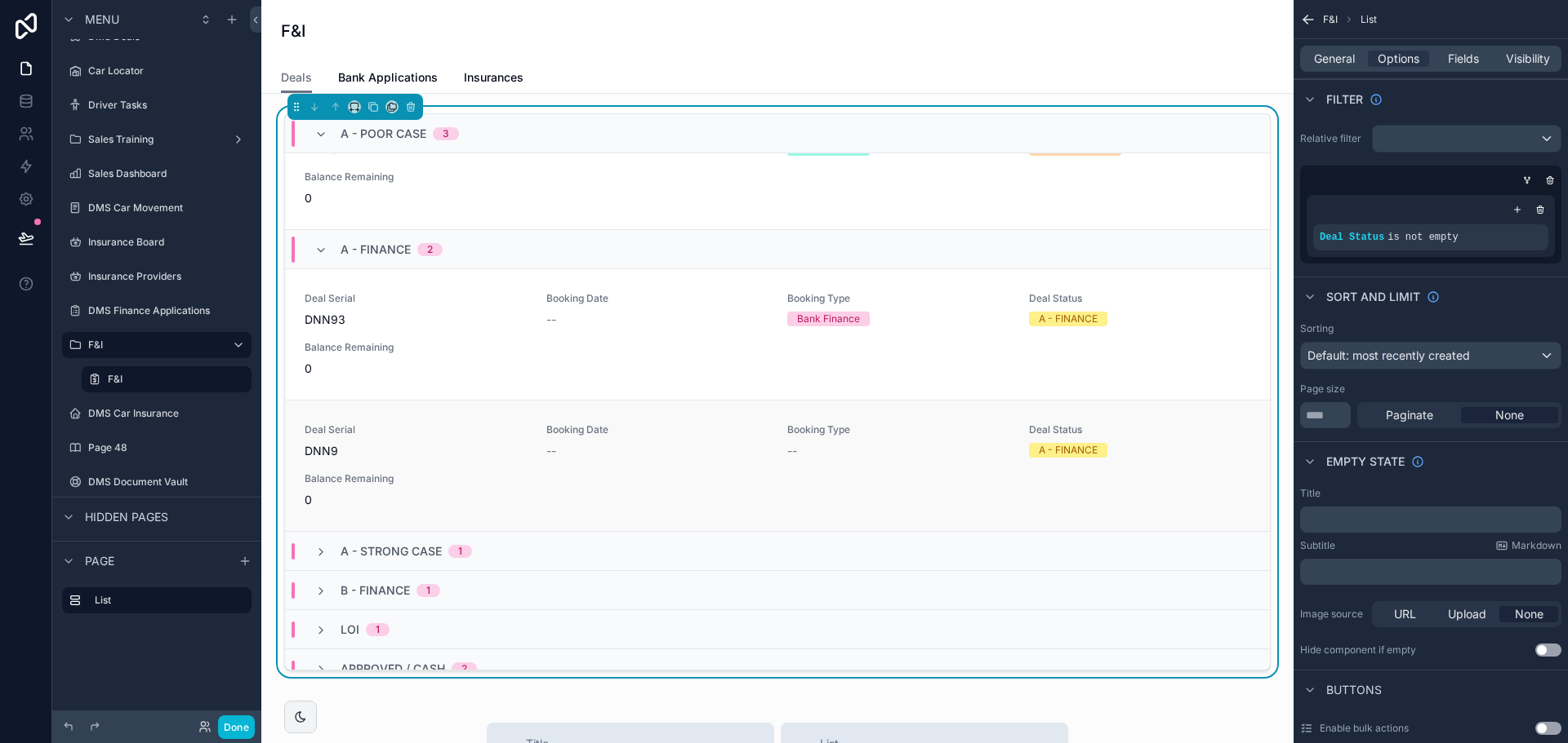
scroll to position [326, 0]
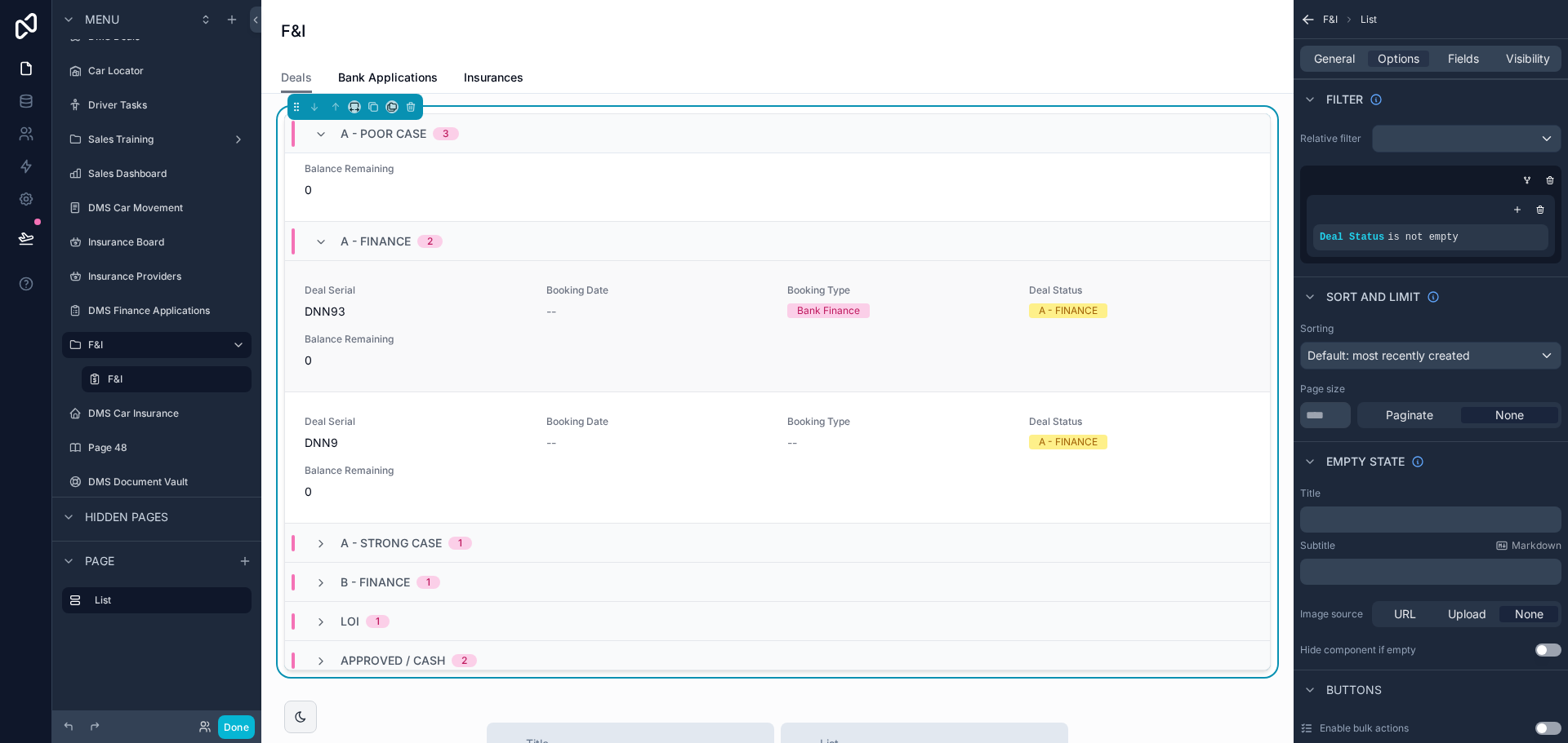
click at [518, 301] on div "Deal Serial DNN93" at bounding box center [415, 302] width 222 height 36
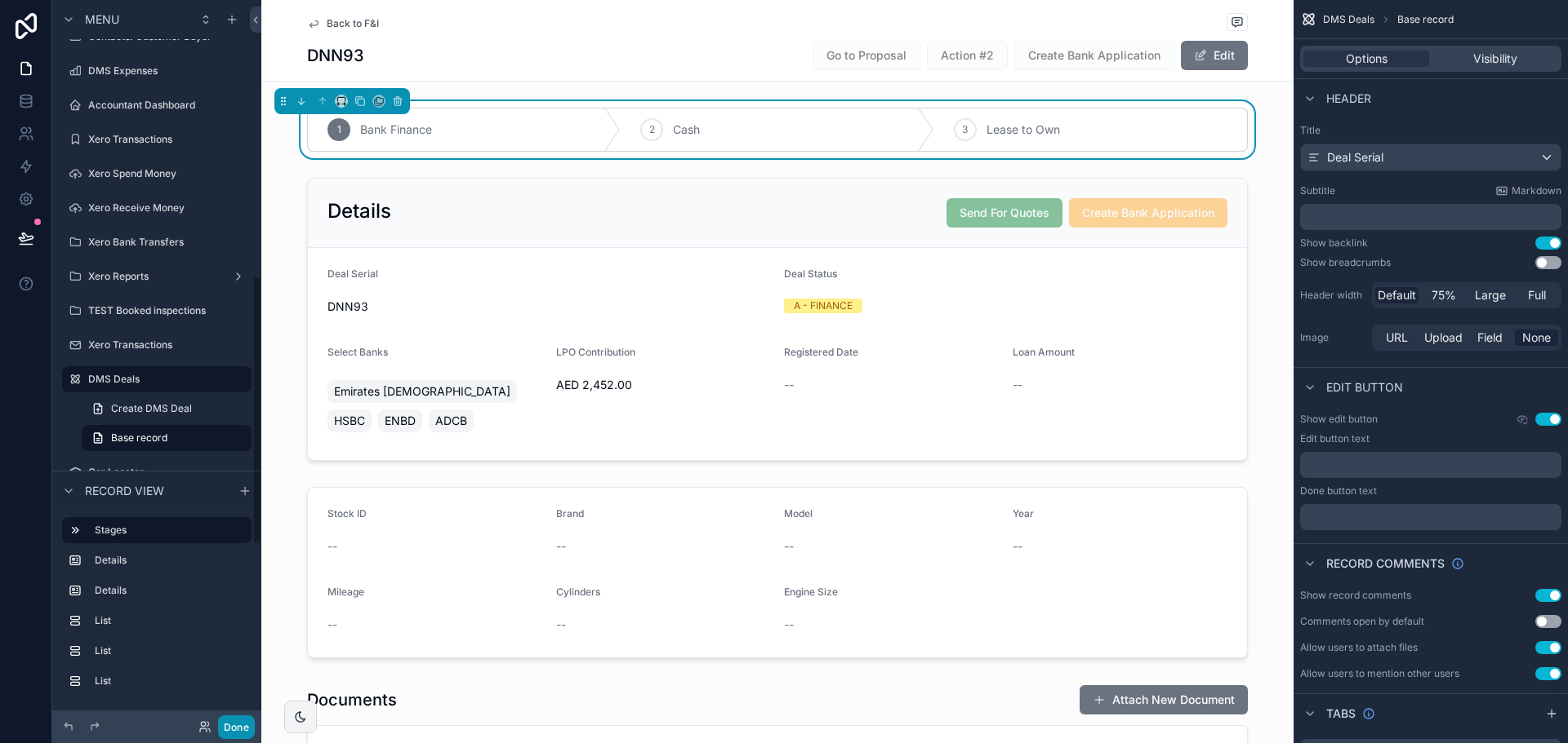
click at [230, 732] on button "Done" at bounding box center [236, 727] width 36 height 24
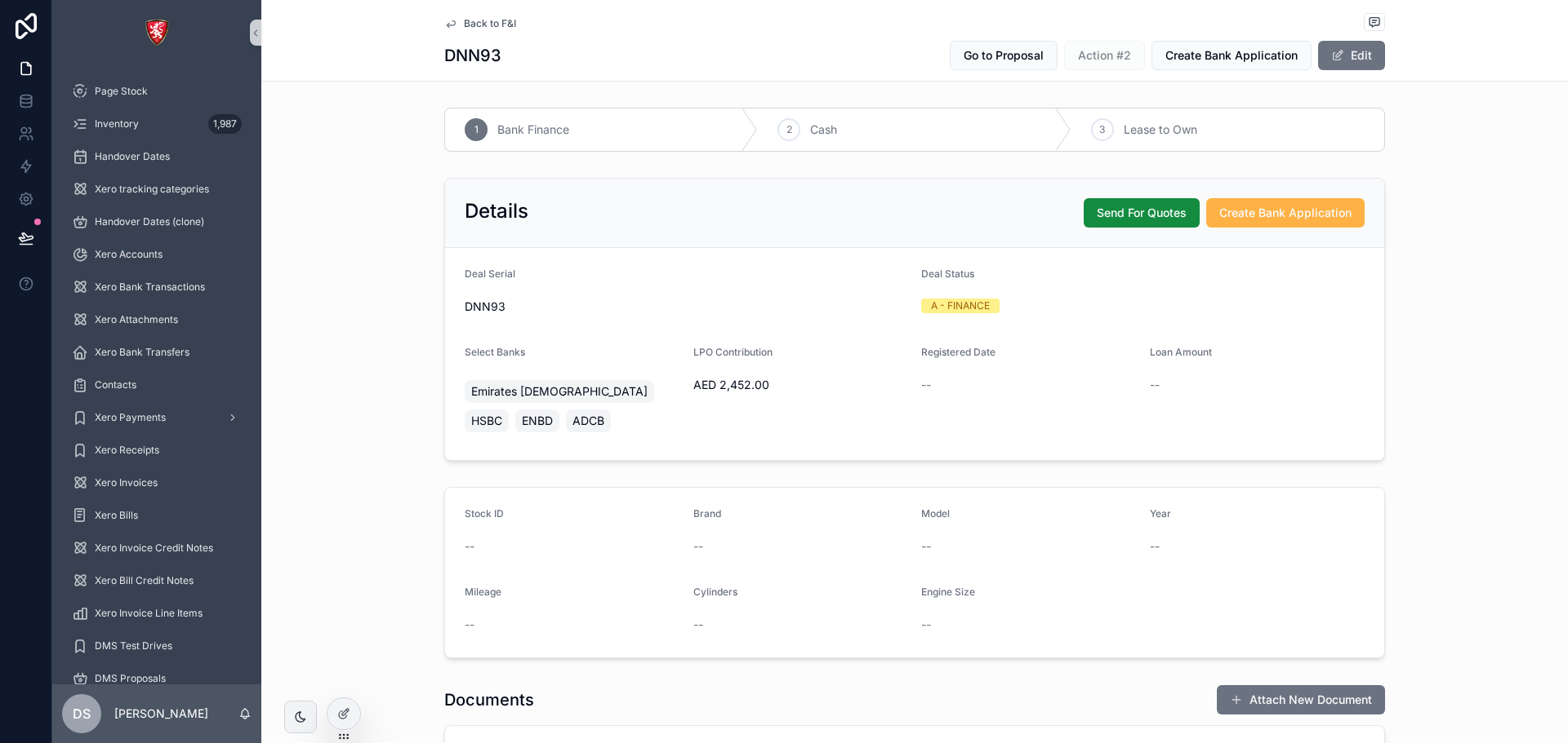
click at [1266, 217] on span "Create Bank Application" at bounding box center [1285, 212] width 132 height 16
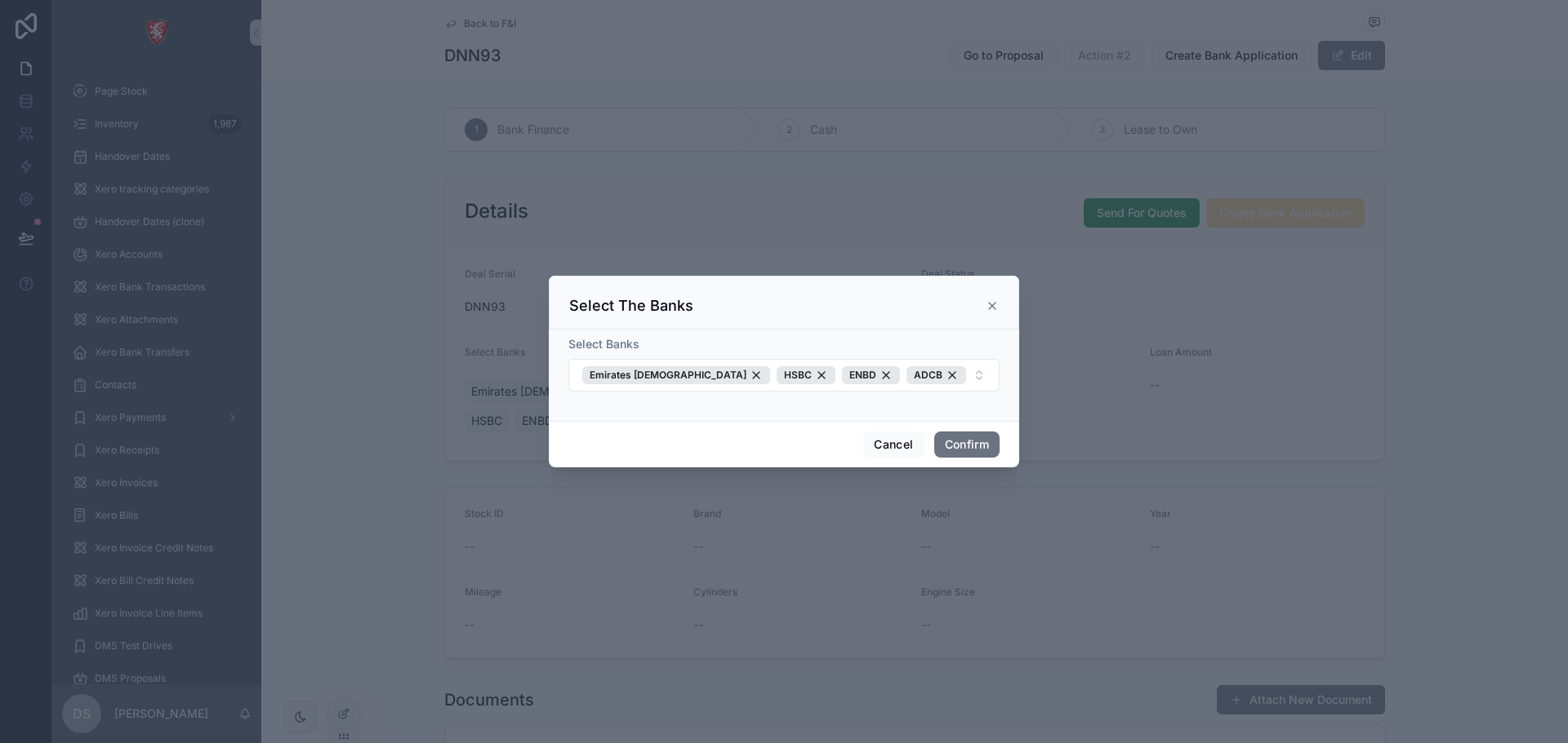
click at [987, 305] on icon at bounding box center [992, 306] width 13 height 13
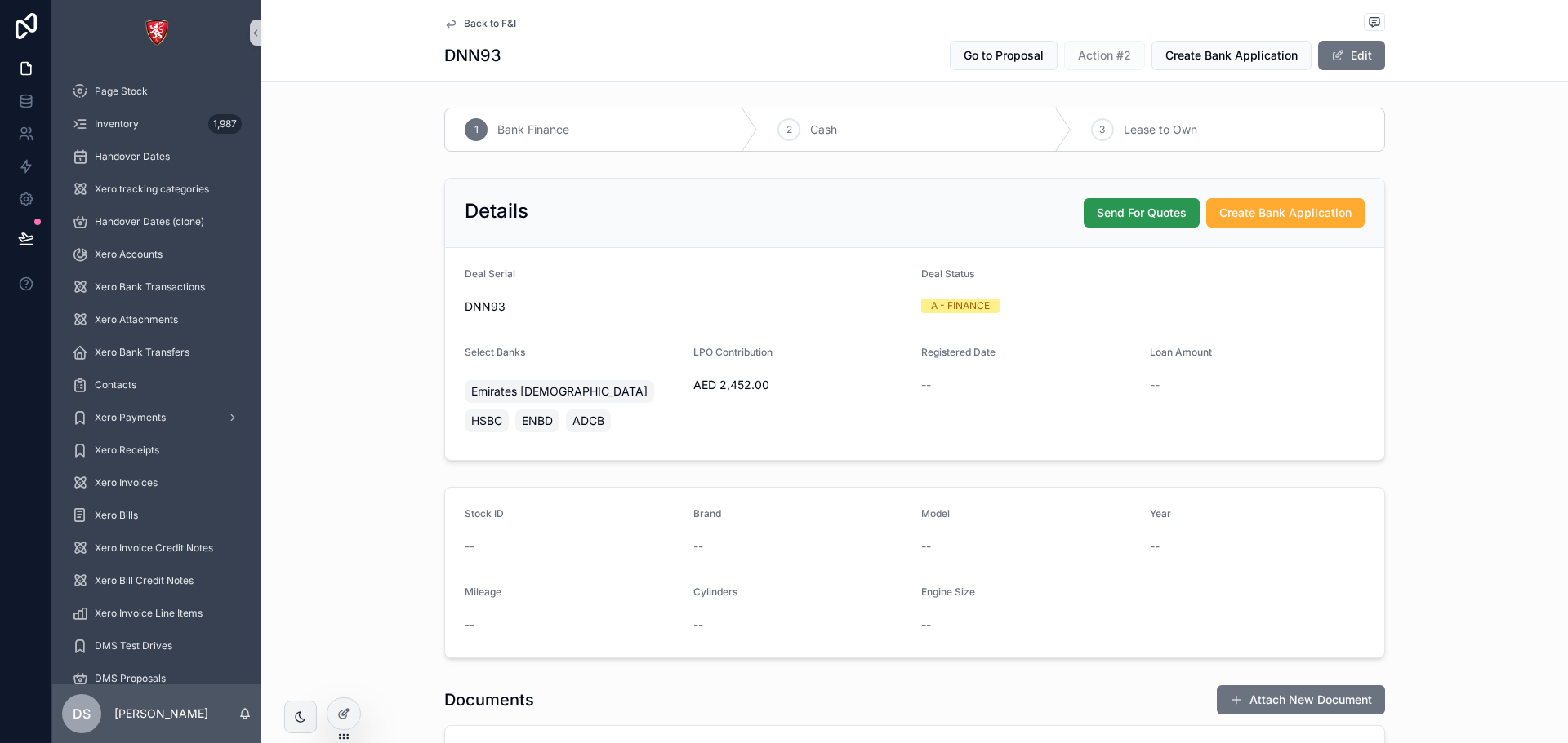
click at [1169, 222] on button "Send For Quotes" at bounding box center [1141, 212] width 116 height 30
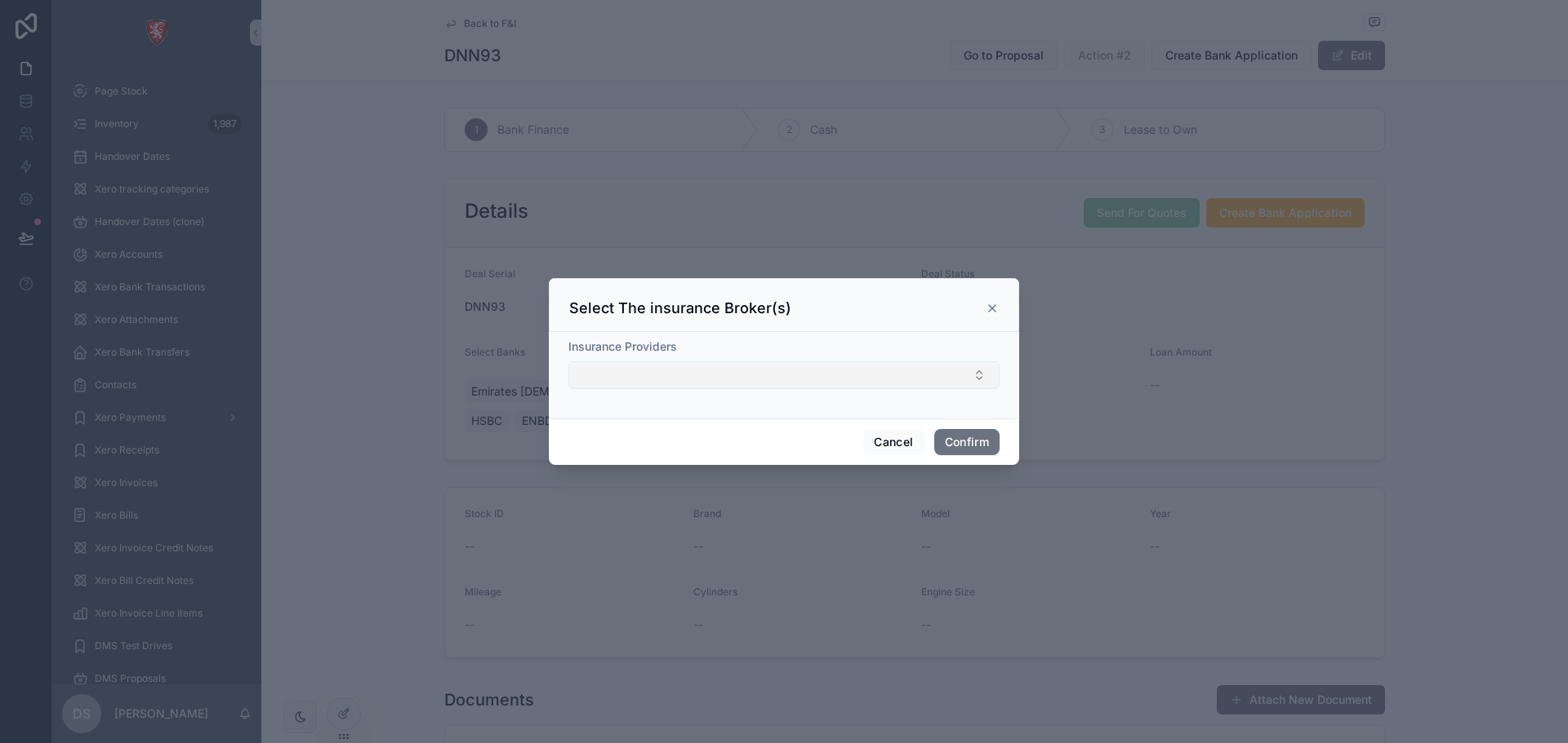
click at [927, 375] on button "Select Button" at bounding box center [784, 375] width 431 height 28
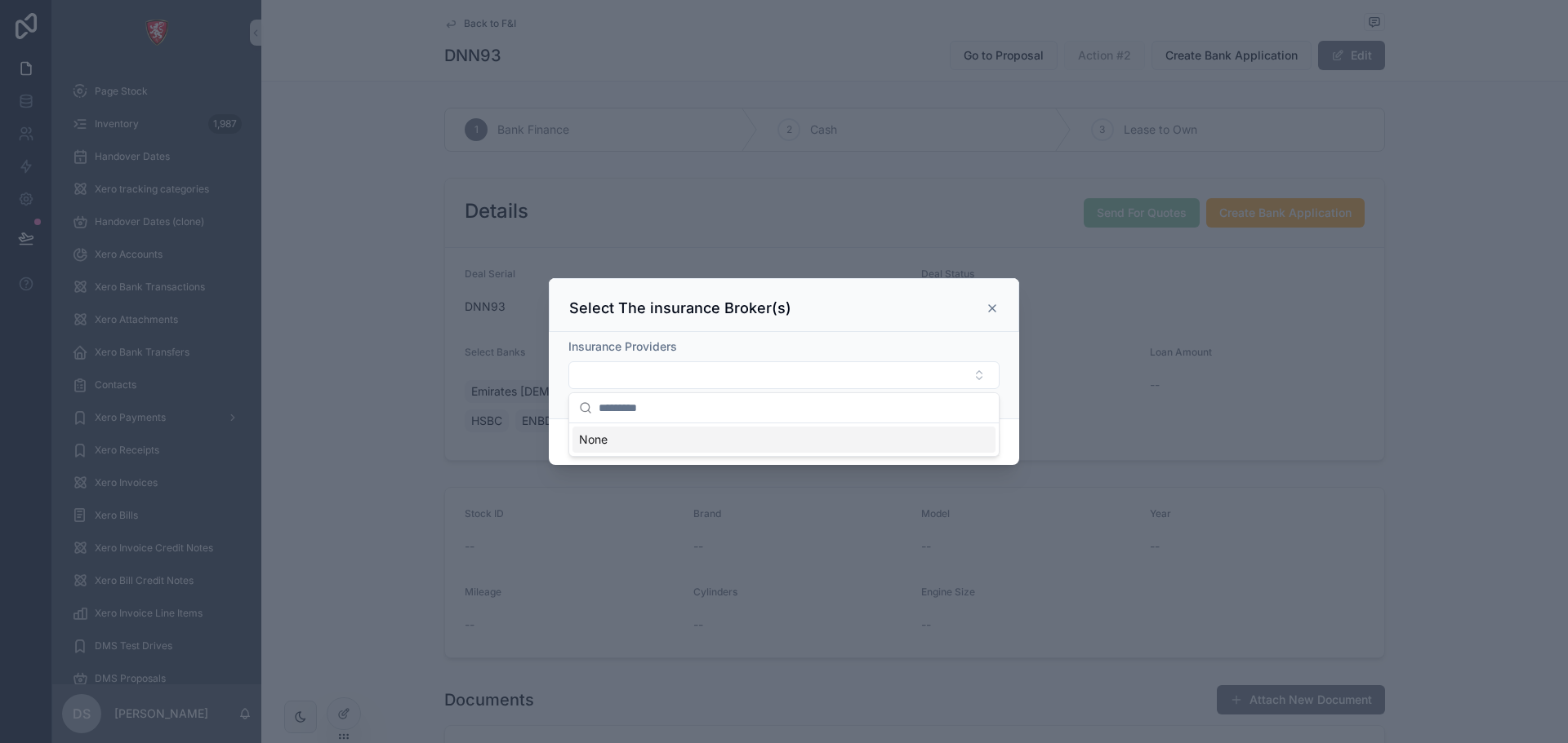
click at [916, 350] on div "Insurance Providers" at bounding box center [784, 346] width 431 height 16
click at [994, 298] on div "Select The insurance Broker(s)" at bounding box center [784, 305] width 471 height 54
click at [991, 308] on icon at bounding box center [992, 308] width 7 height 7
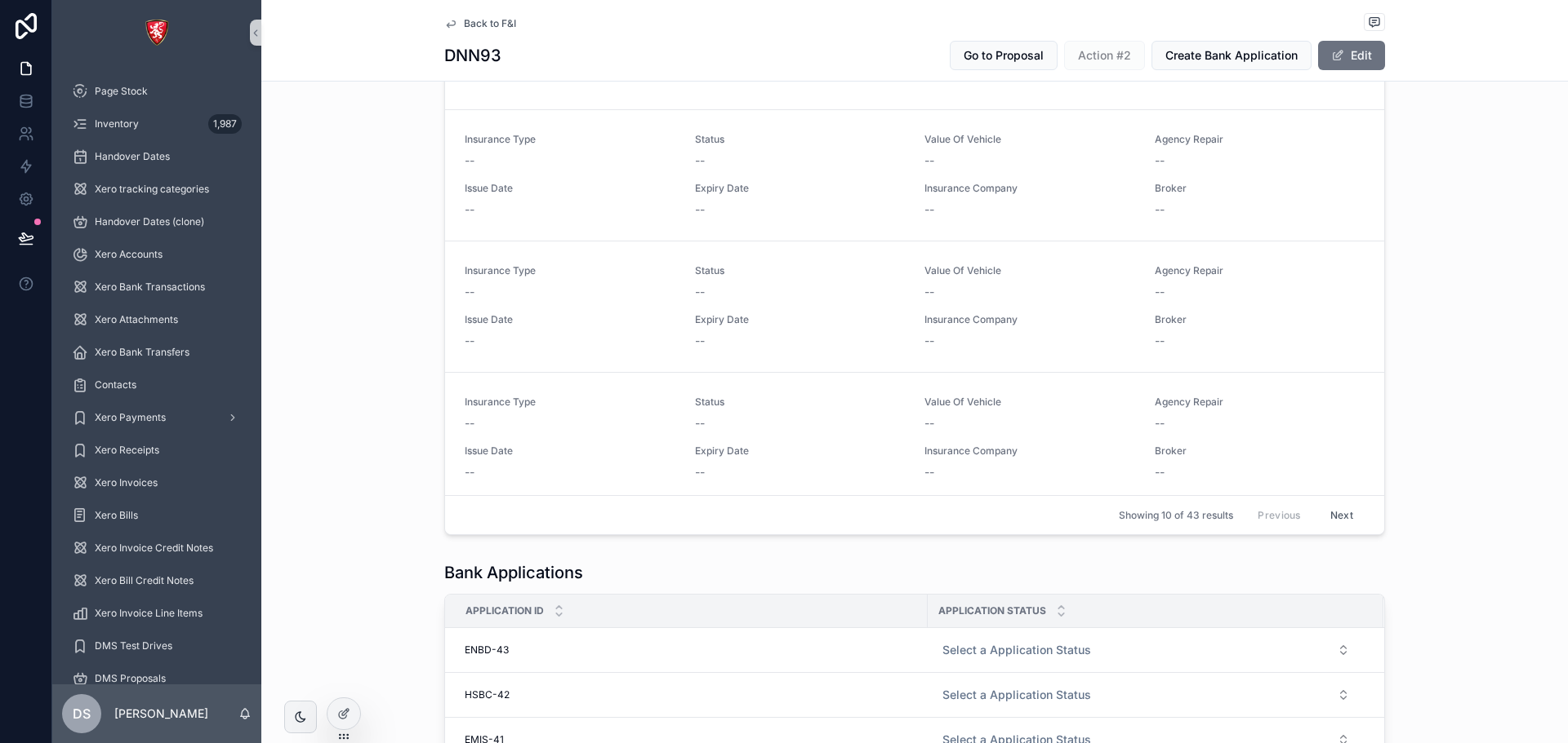
scroll to position [1213, 0]
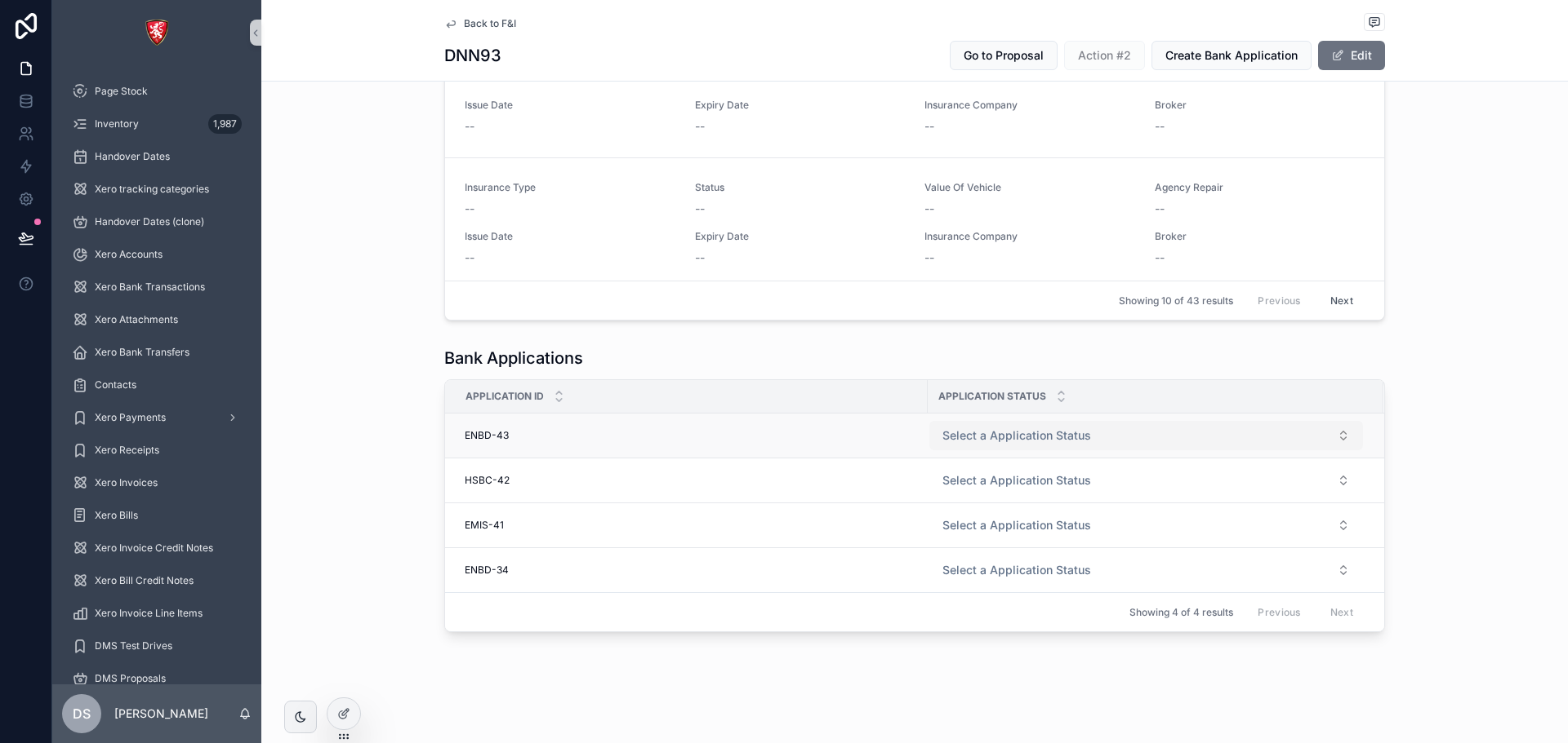
click at [1093, 426] on button "Select a Application Status" at bounding box center [1145, 435] width 433 height 30
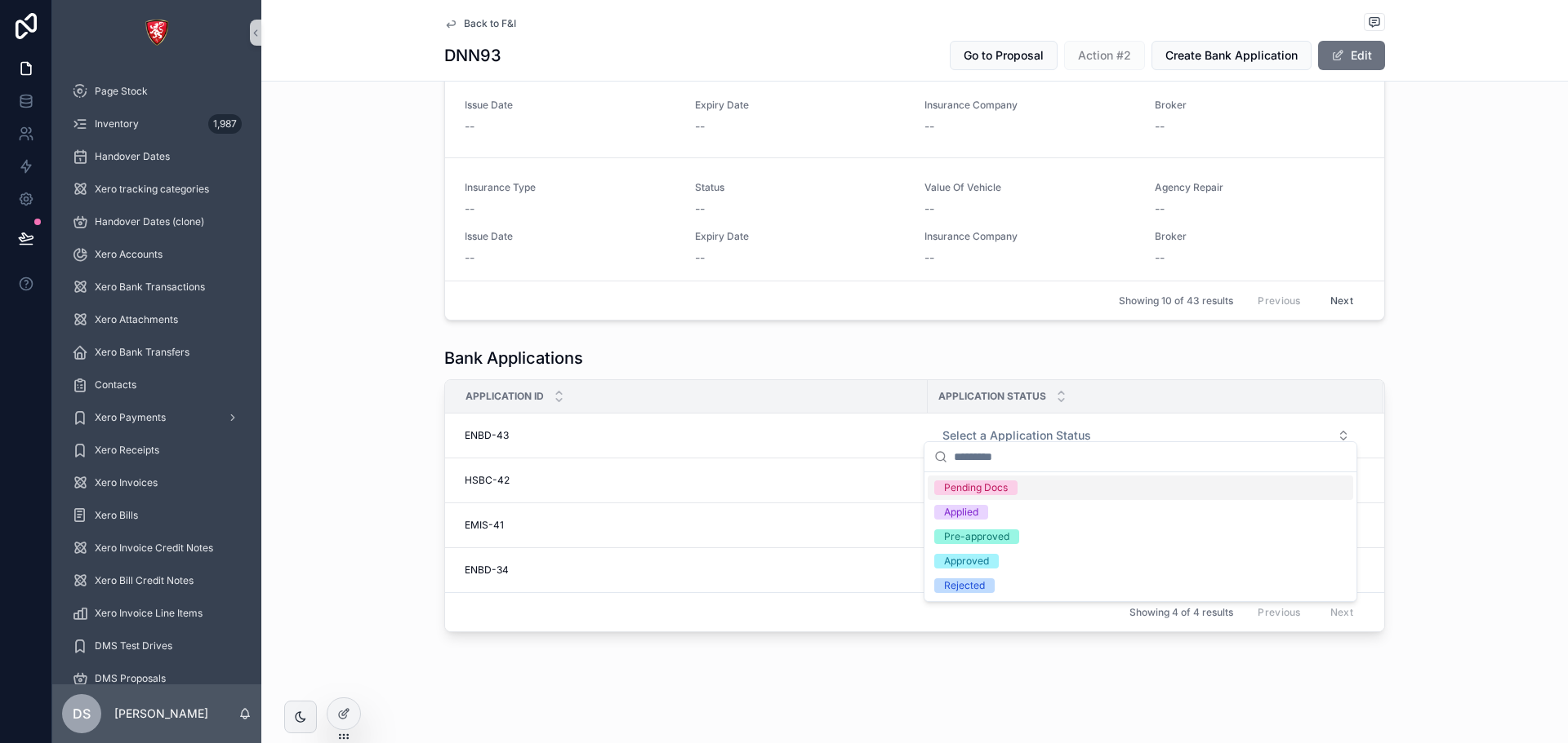
click at [337, 452] on div "Bank Applications Application ID Application Status ENBD-43 ENBD-43 Select a Ap…" at bounding box center [914, 490] width 1306 height 298
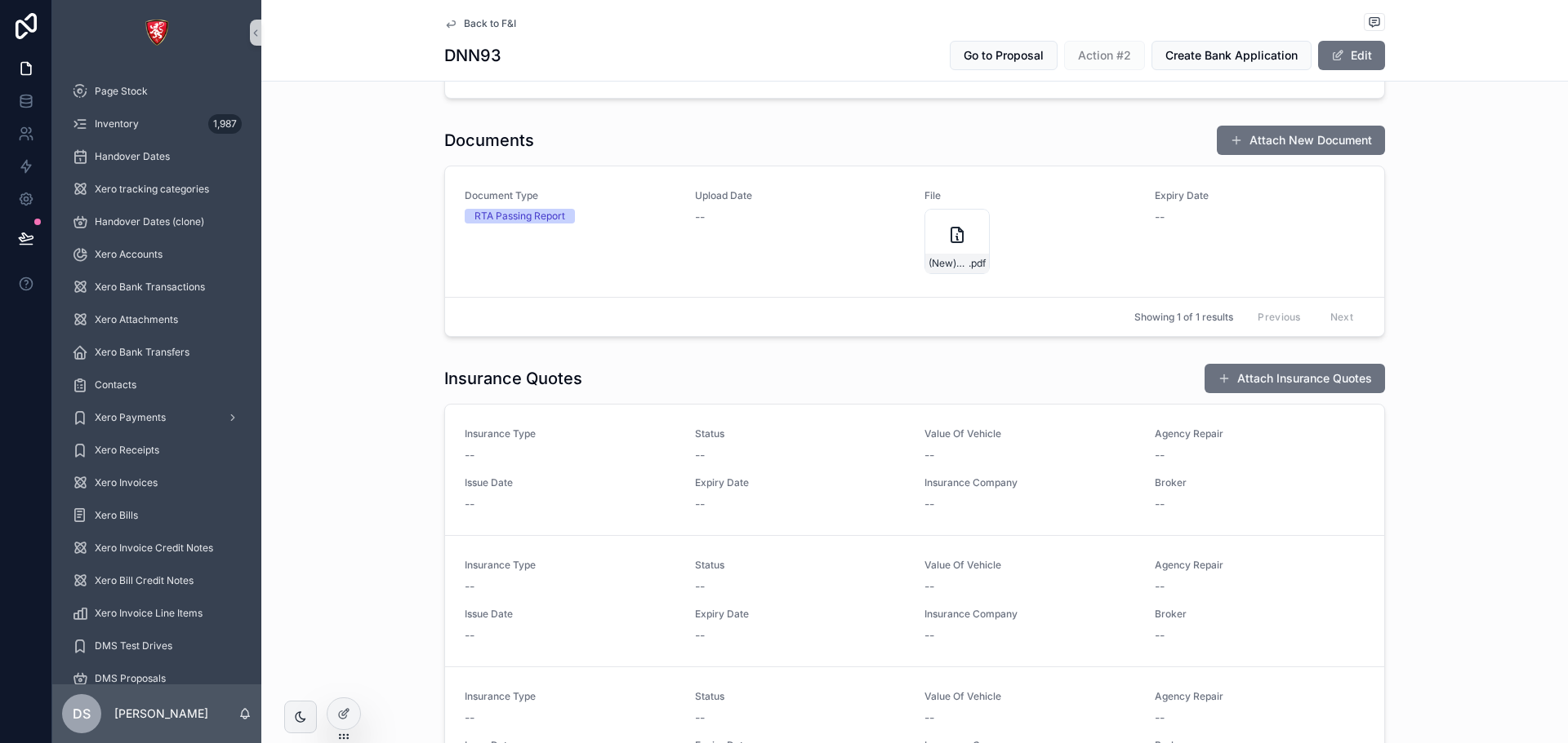
click at [468, 18] on span "Back to F&I" at bounding box center [490, 24] width 53 height 13
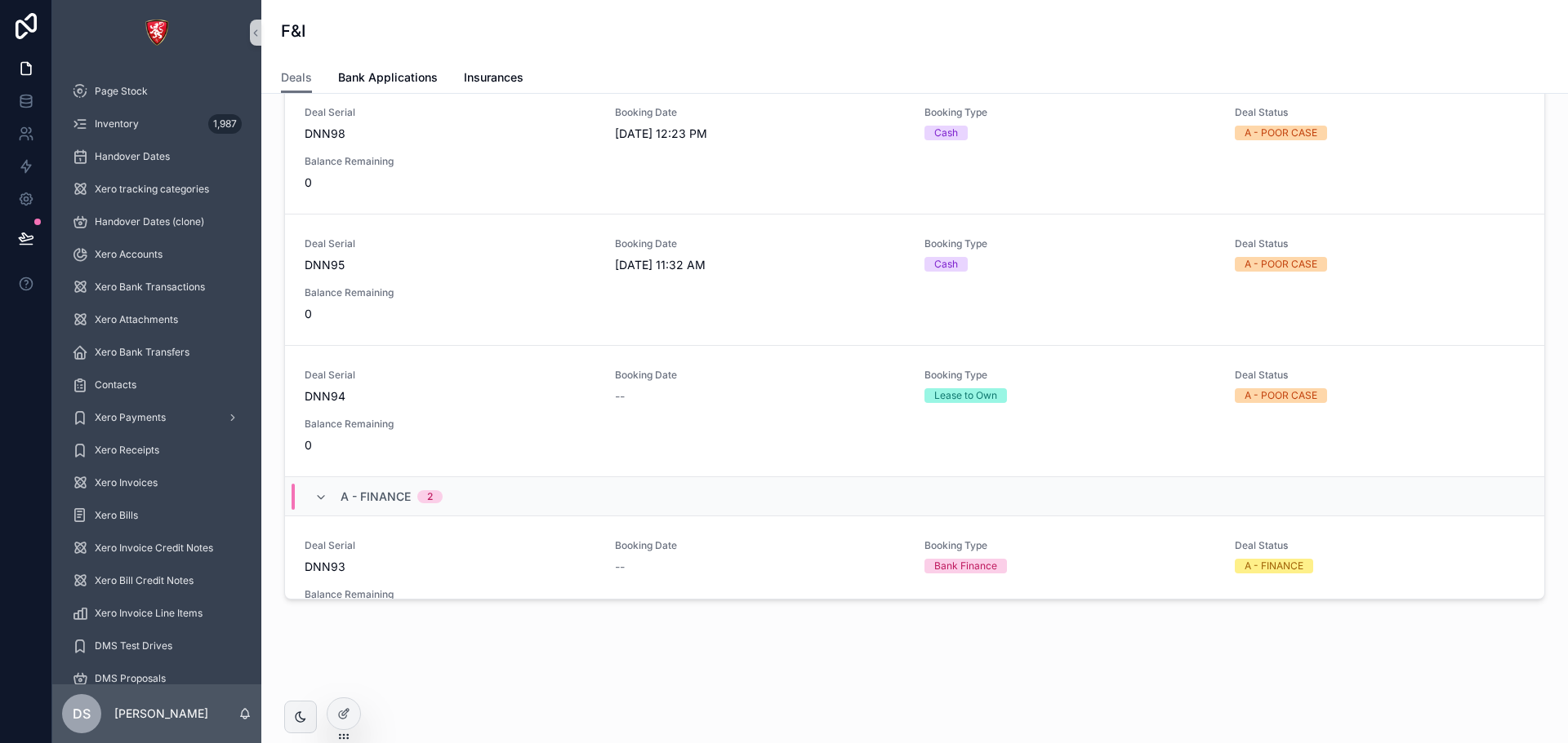
scroll to position [71, 0]
click at [395, 70] on span "Bank Applications" at bounding box center [387, 77] width 99 height 16
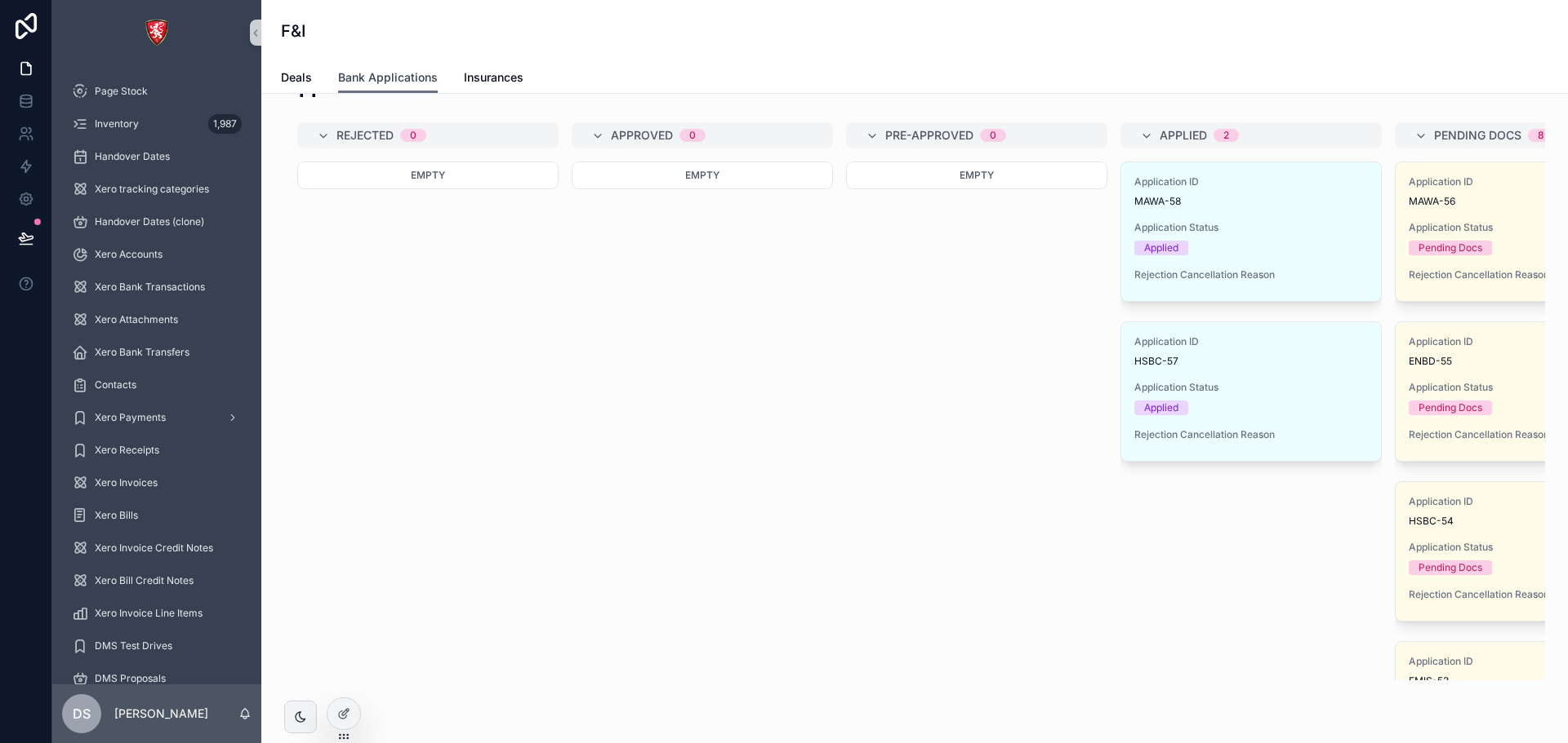
scroll to position [840, 0]
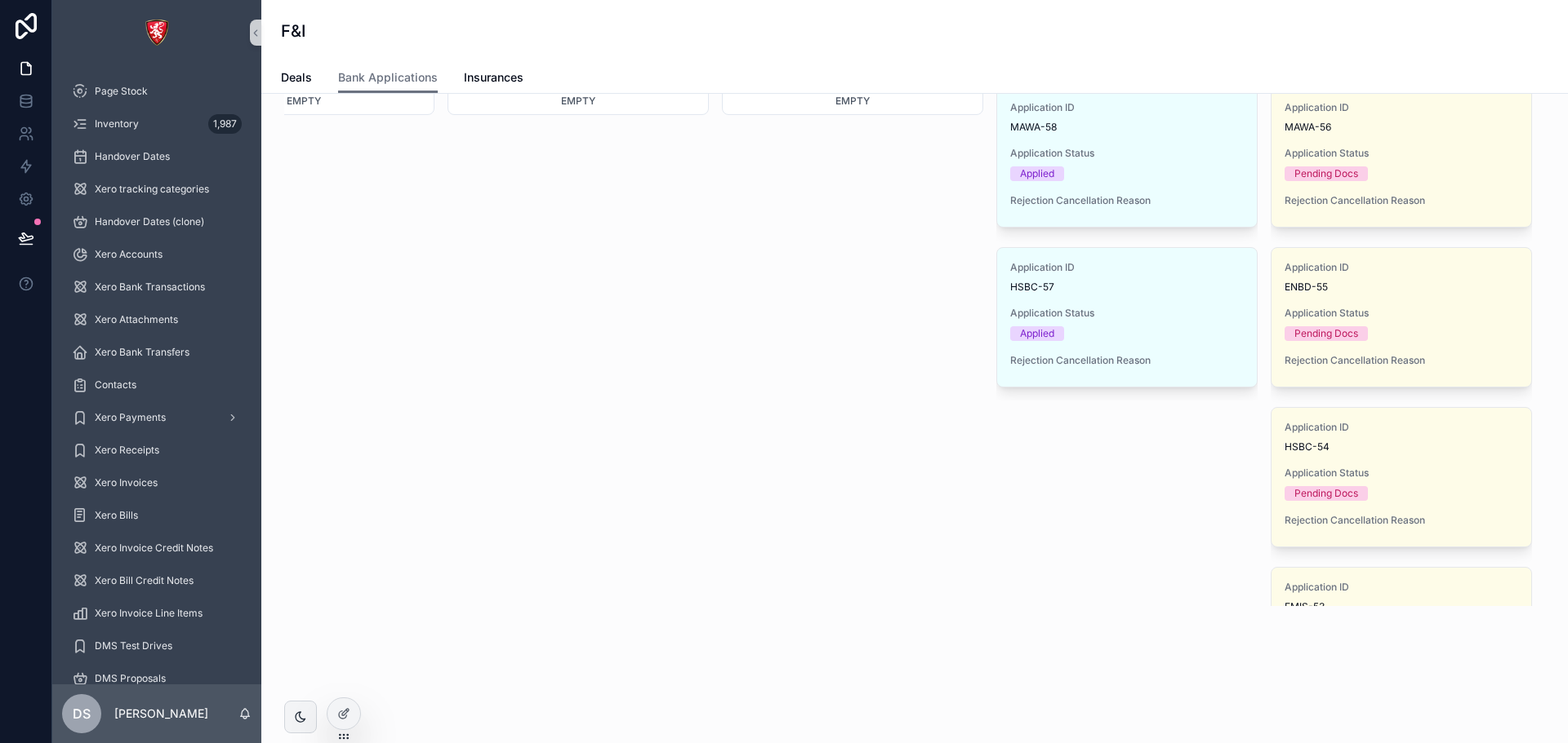
drag, startPoint x: 953, startPoint y: 413, endPoint x: 1005, endPoint y: 417, distance: 52.2
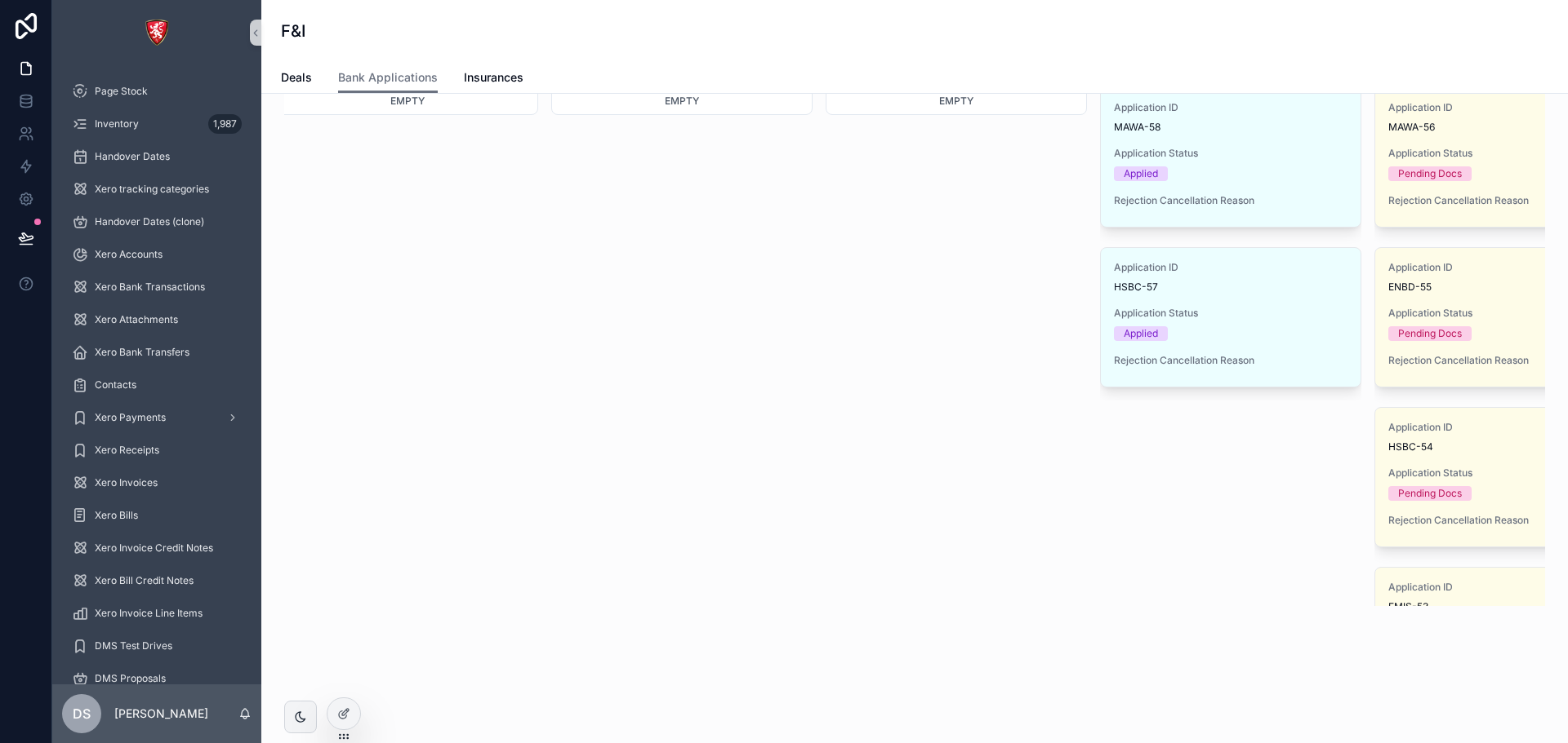
scroll to position [0, 0]
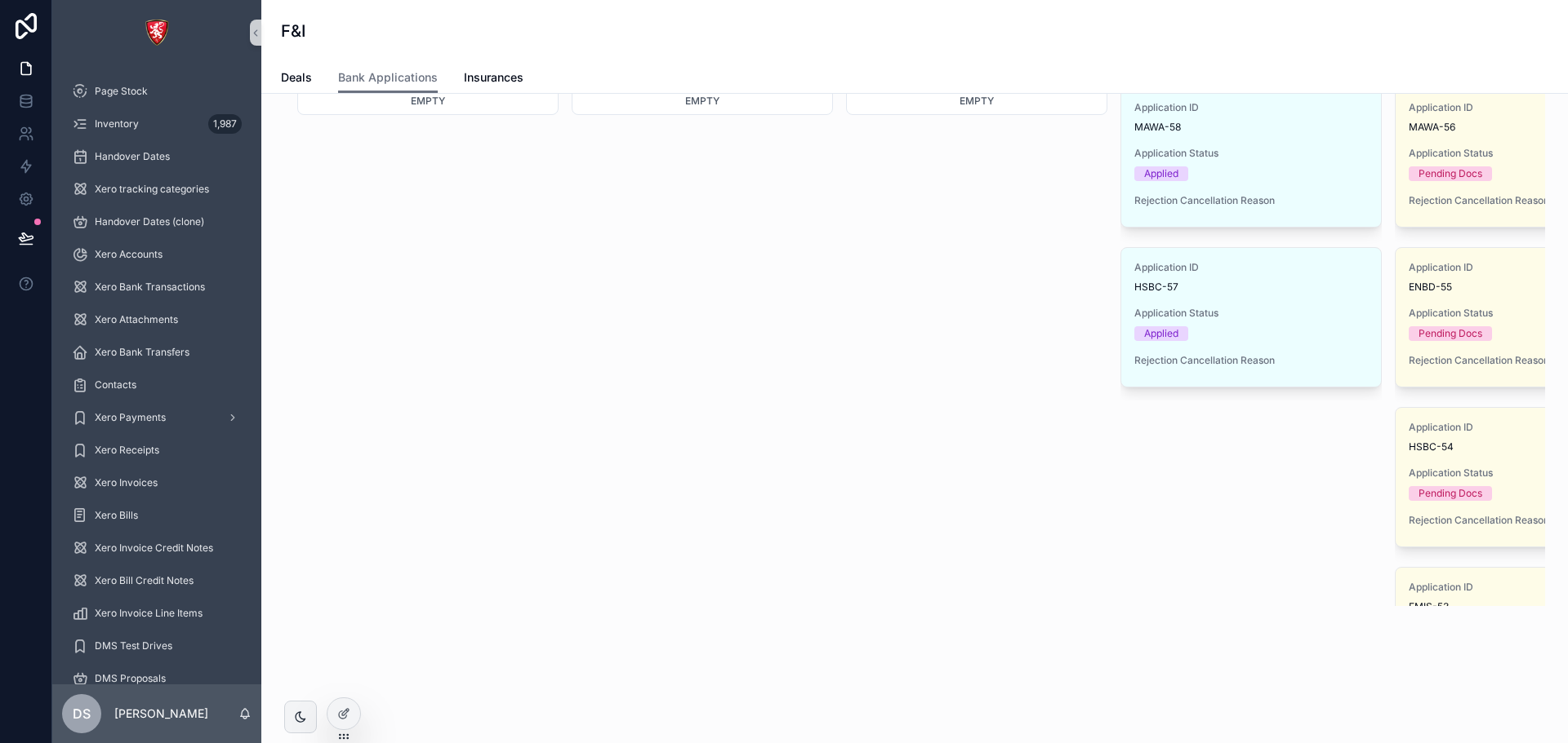
drag, startPoint x: 872, startPoint y: 429, endPoint x: 733, endPoint y: 411, distance: 140.2
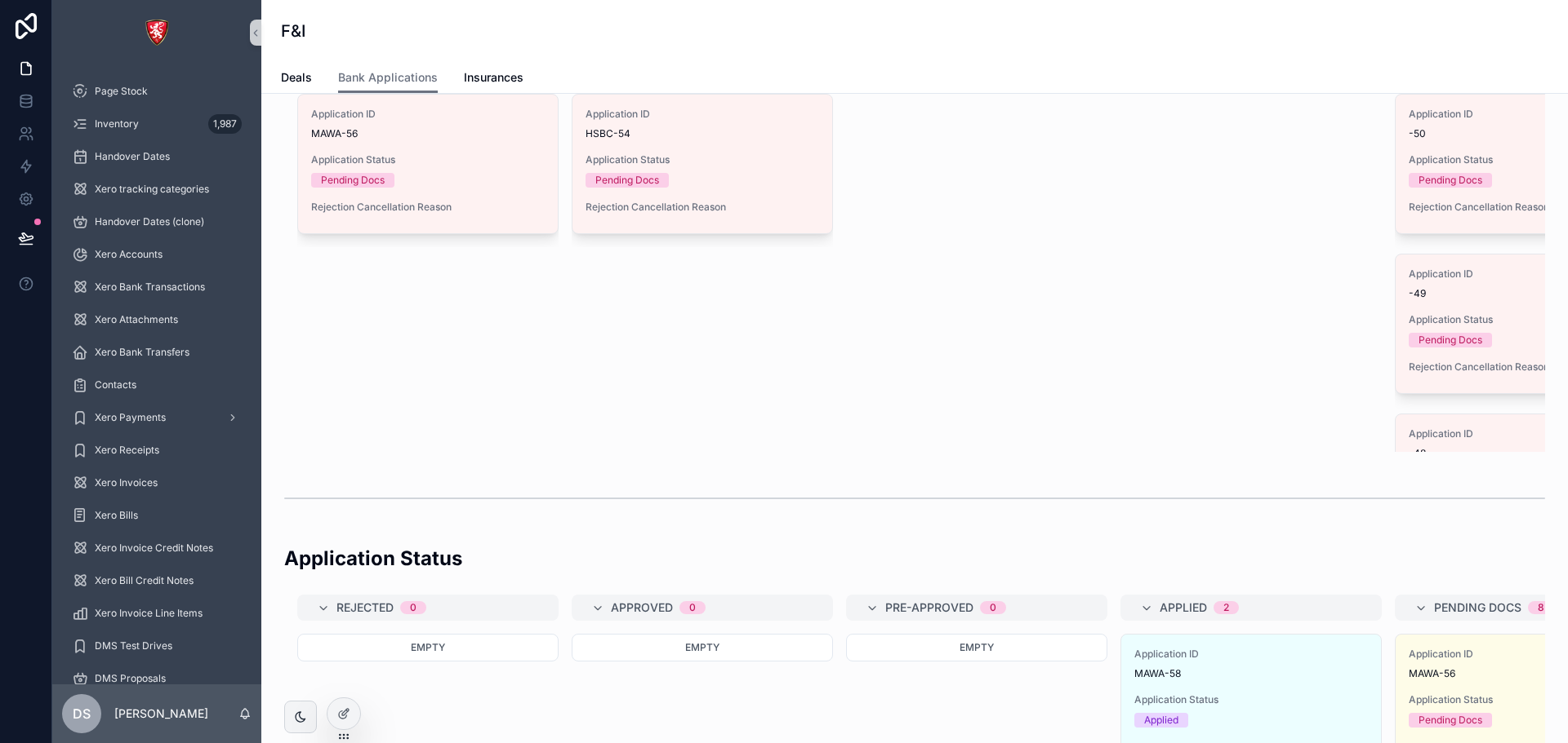
scroll to position [0, 137]
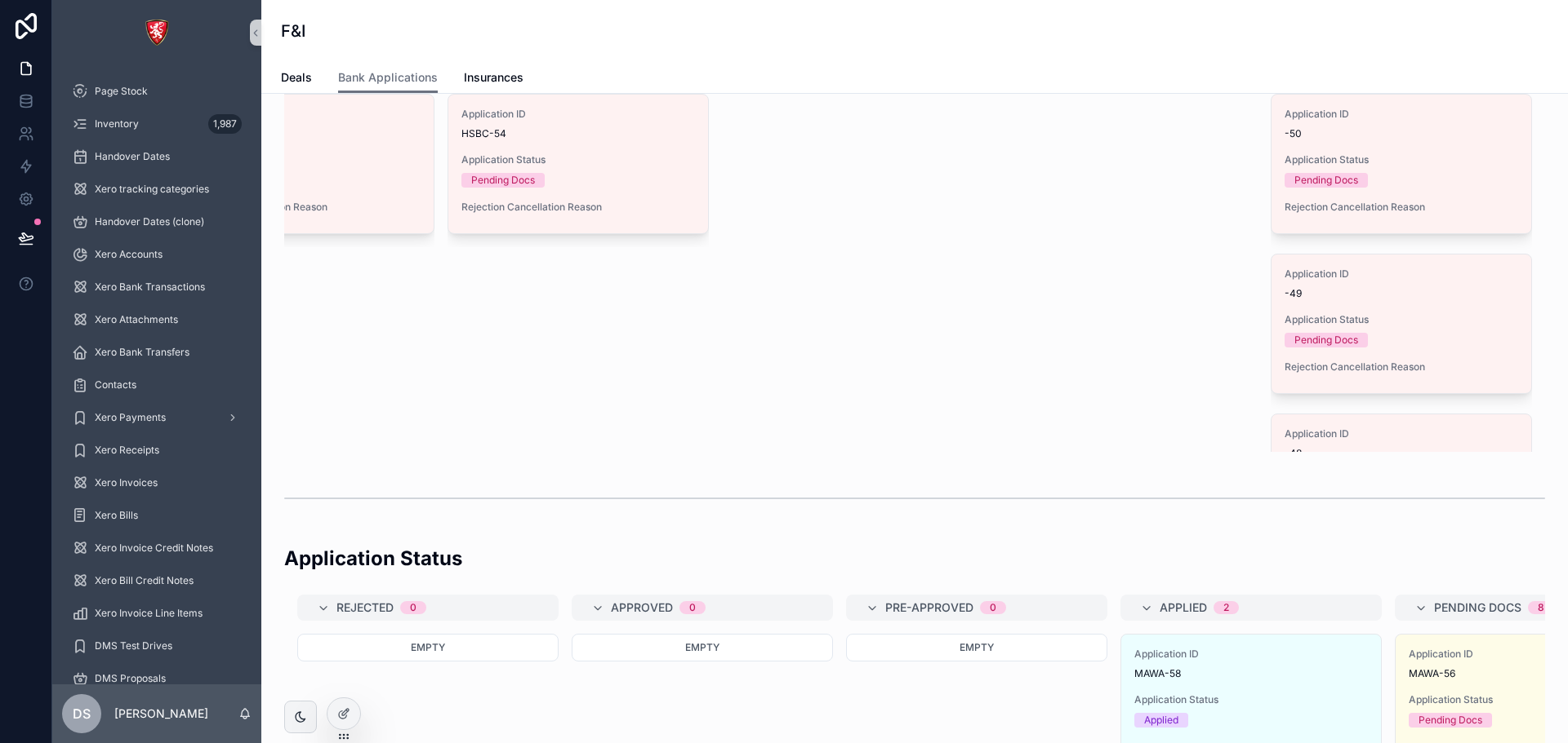
drag, startPoint x: 713, startPoint y: 344, endPoint x: 879, endPoint y: 350, distance: 166.1
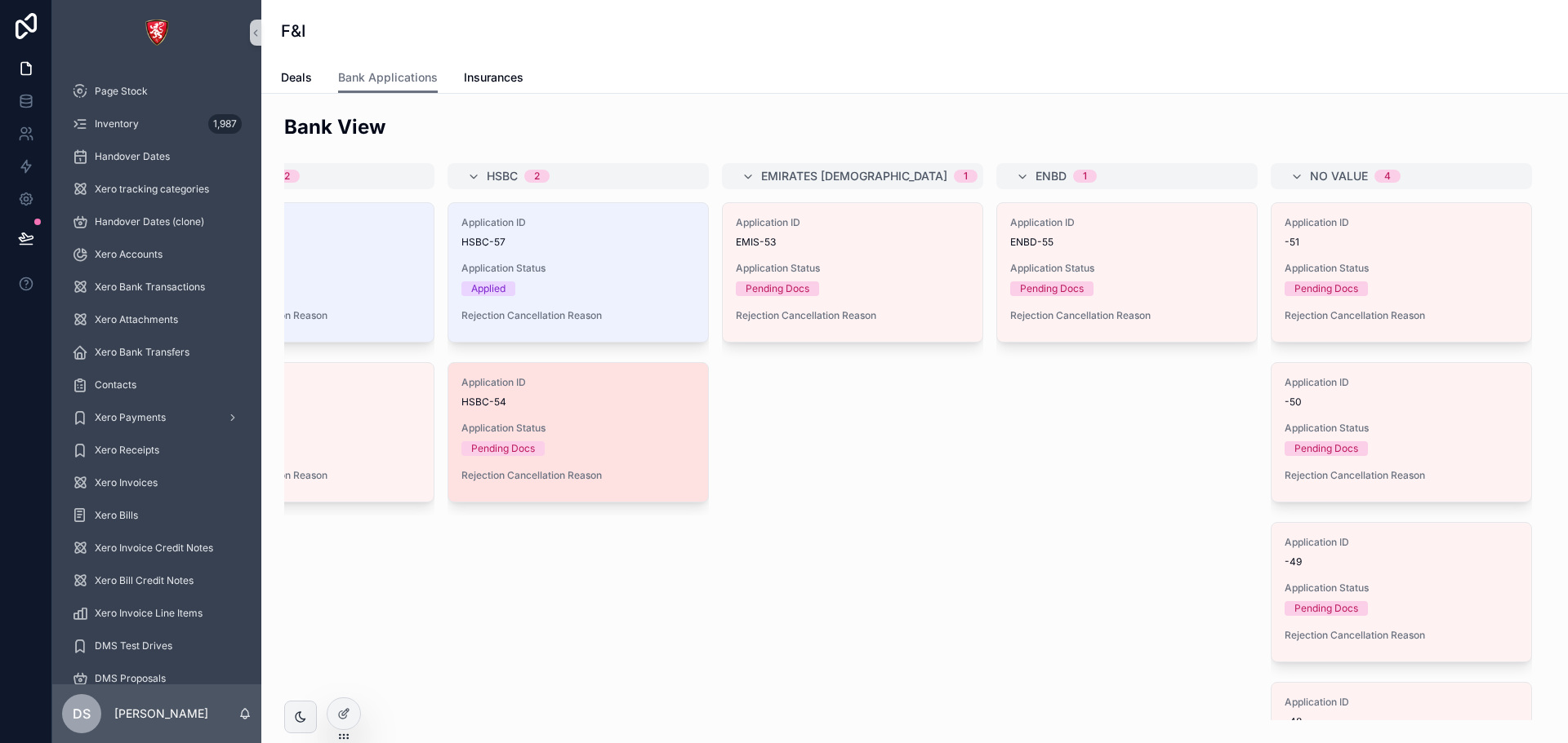
scroll to position [0, 0]
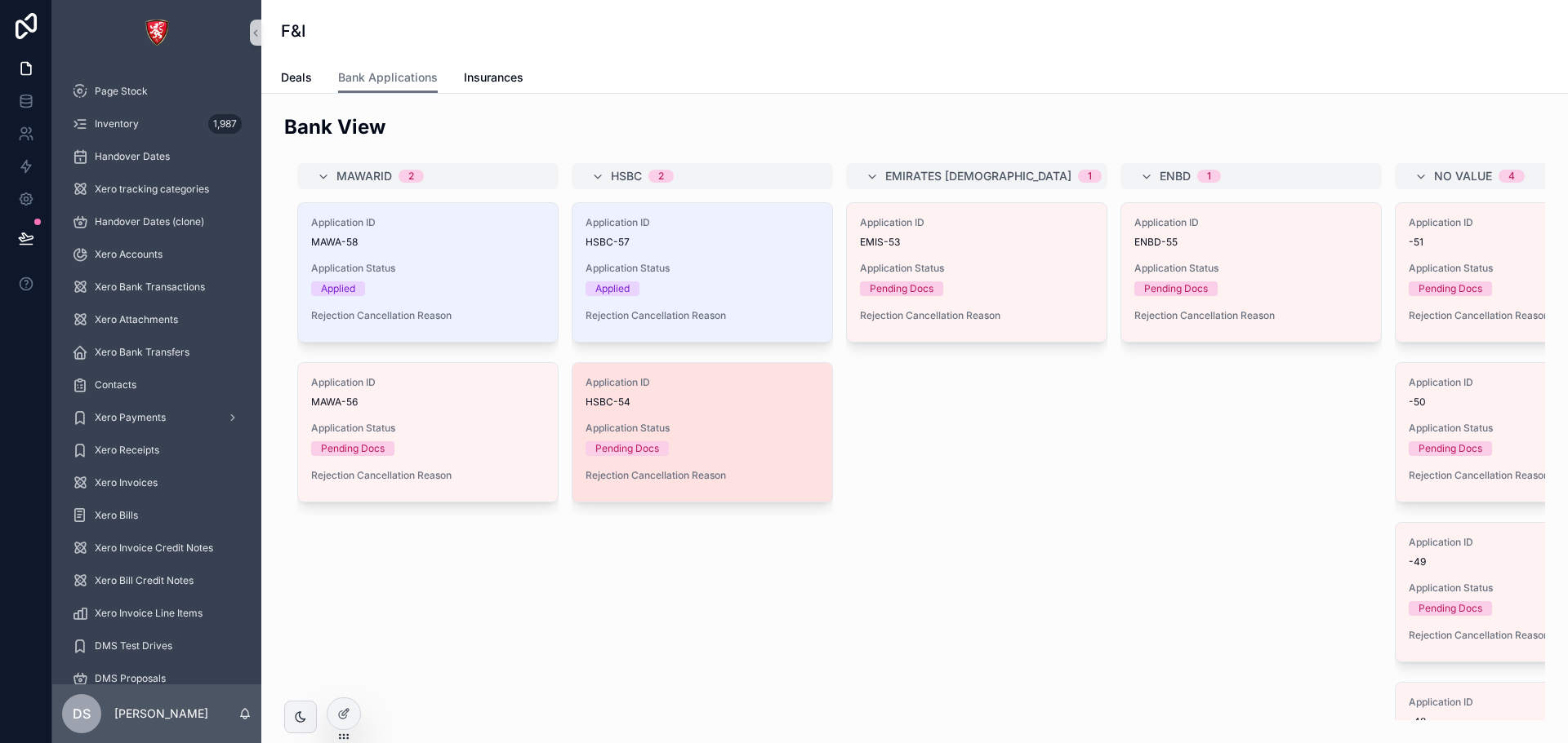
drag, startPoint x: 798, startPoint y: 462, endPoint x: 736, endPoint y: 456, distance: 62.3
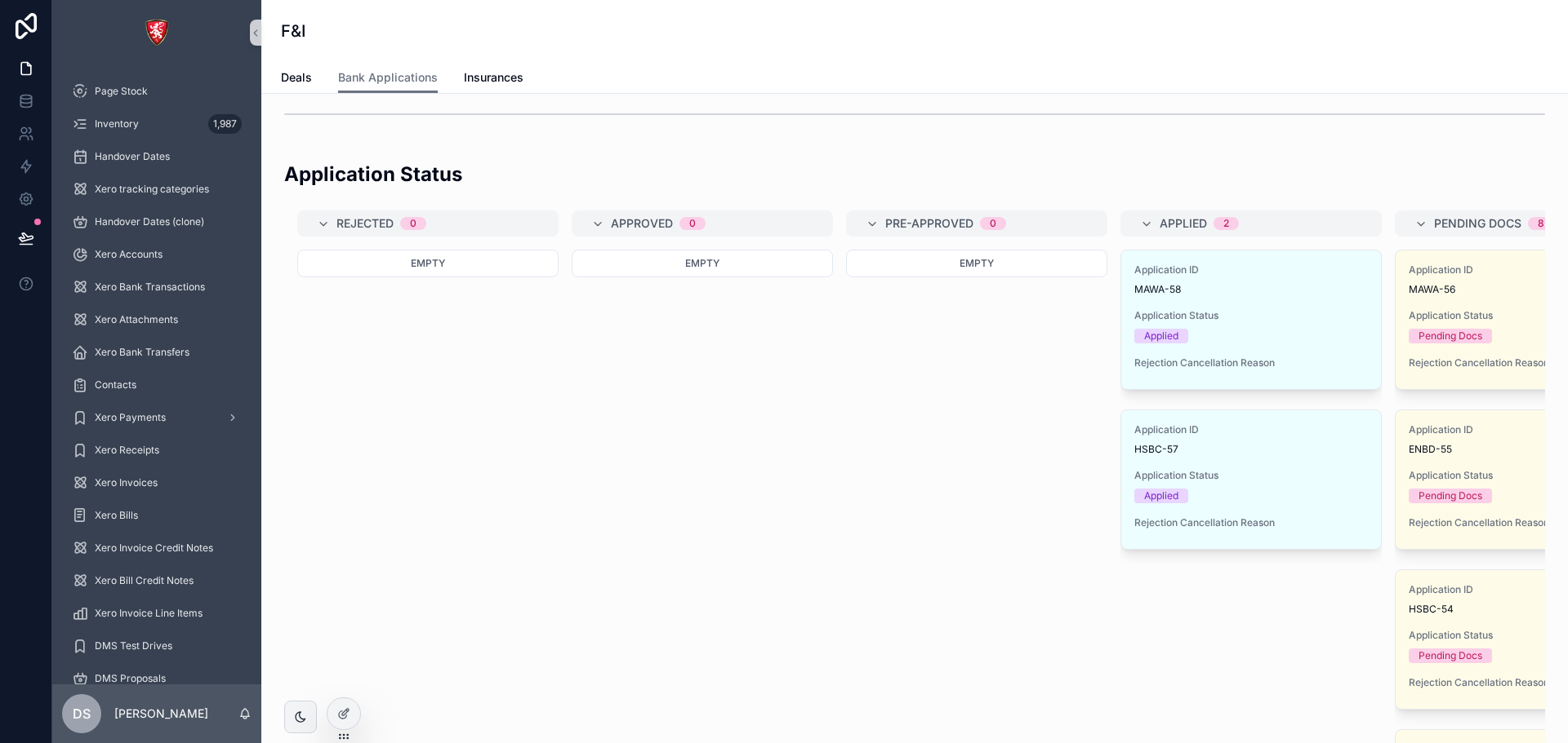
drag, startPoint x: 713, startPoint y: 453, endPoint x: 482, endPoint y: 424, distance: 232.8
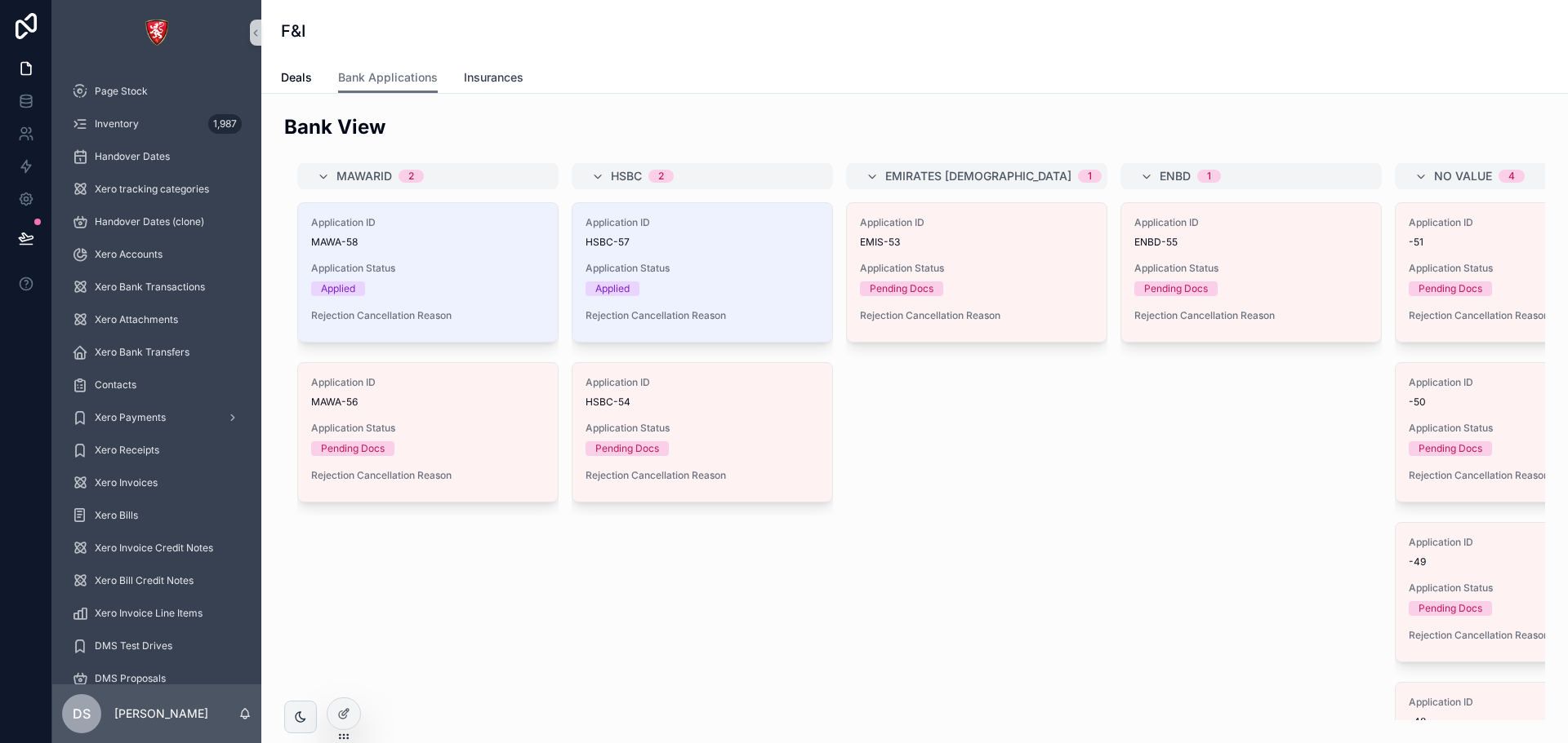
click at [484, 80] on span "Insurances" at bounding box center [494, 77] width 59 height 16
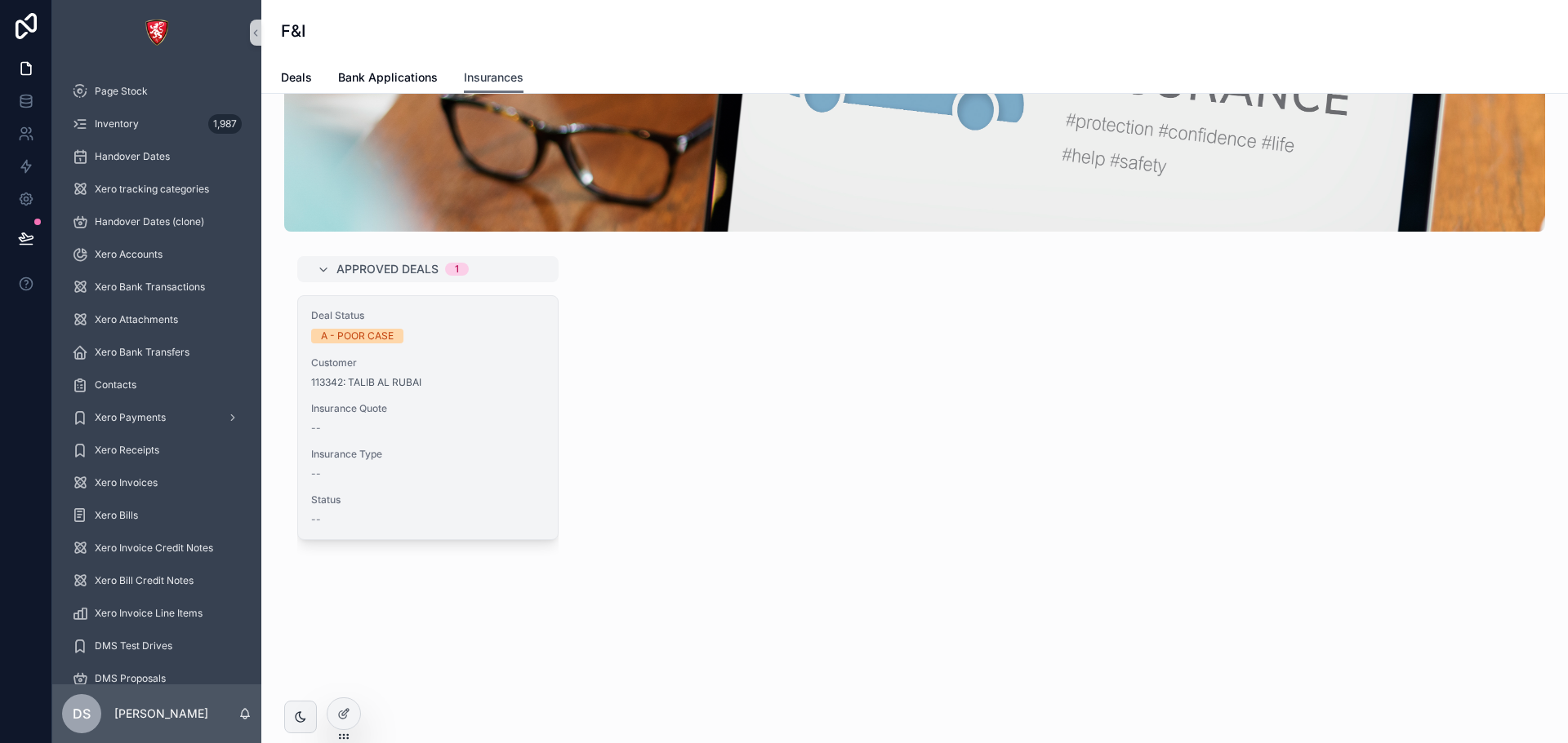
scroll to position [145, 0]
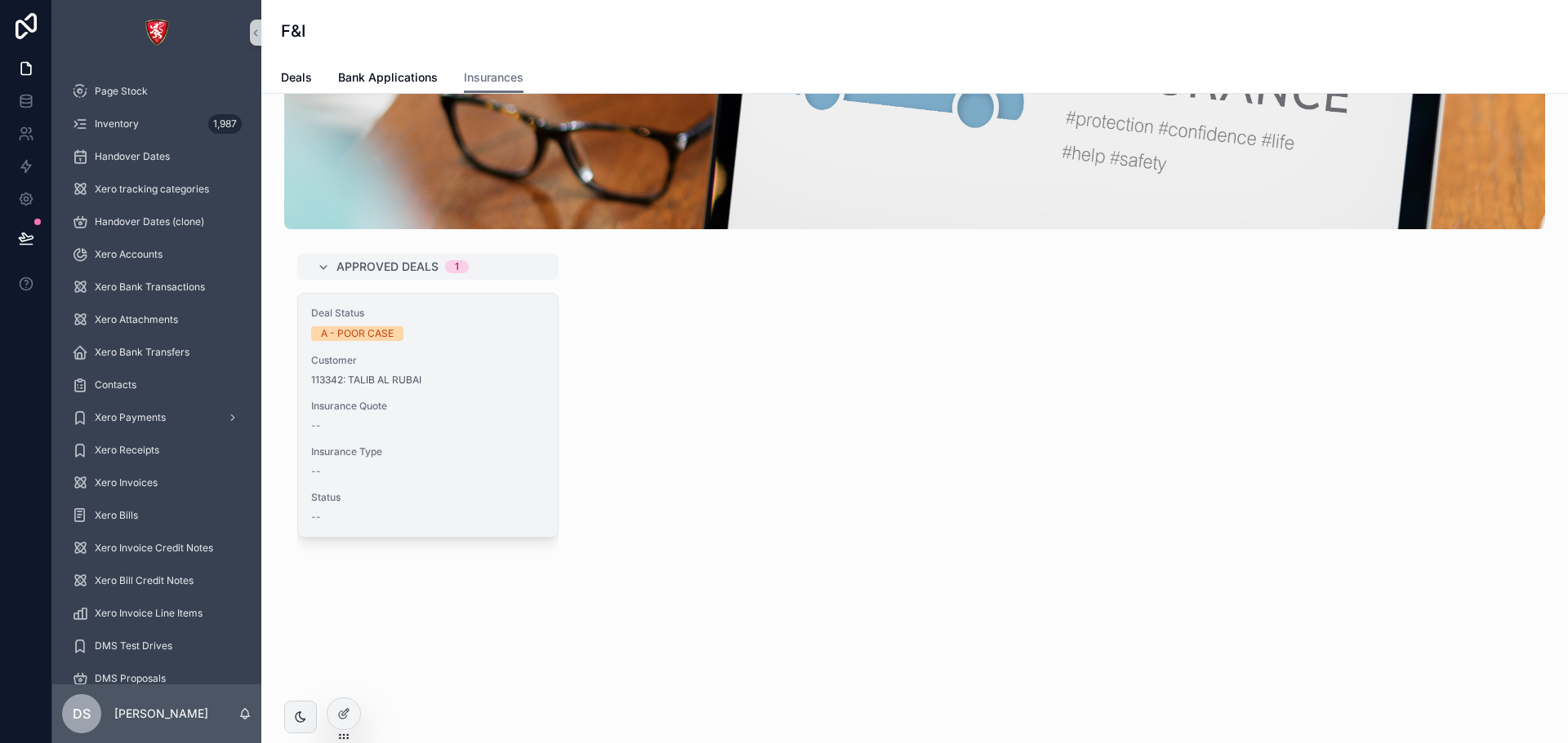
click at [438, 415] on div "Insurance Quote --" at bounding box center [428, 416] width 233 height 33
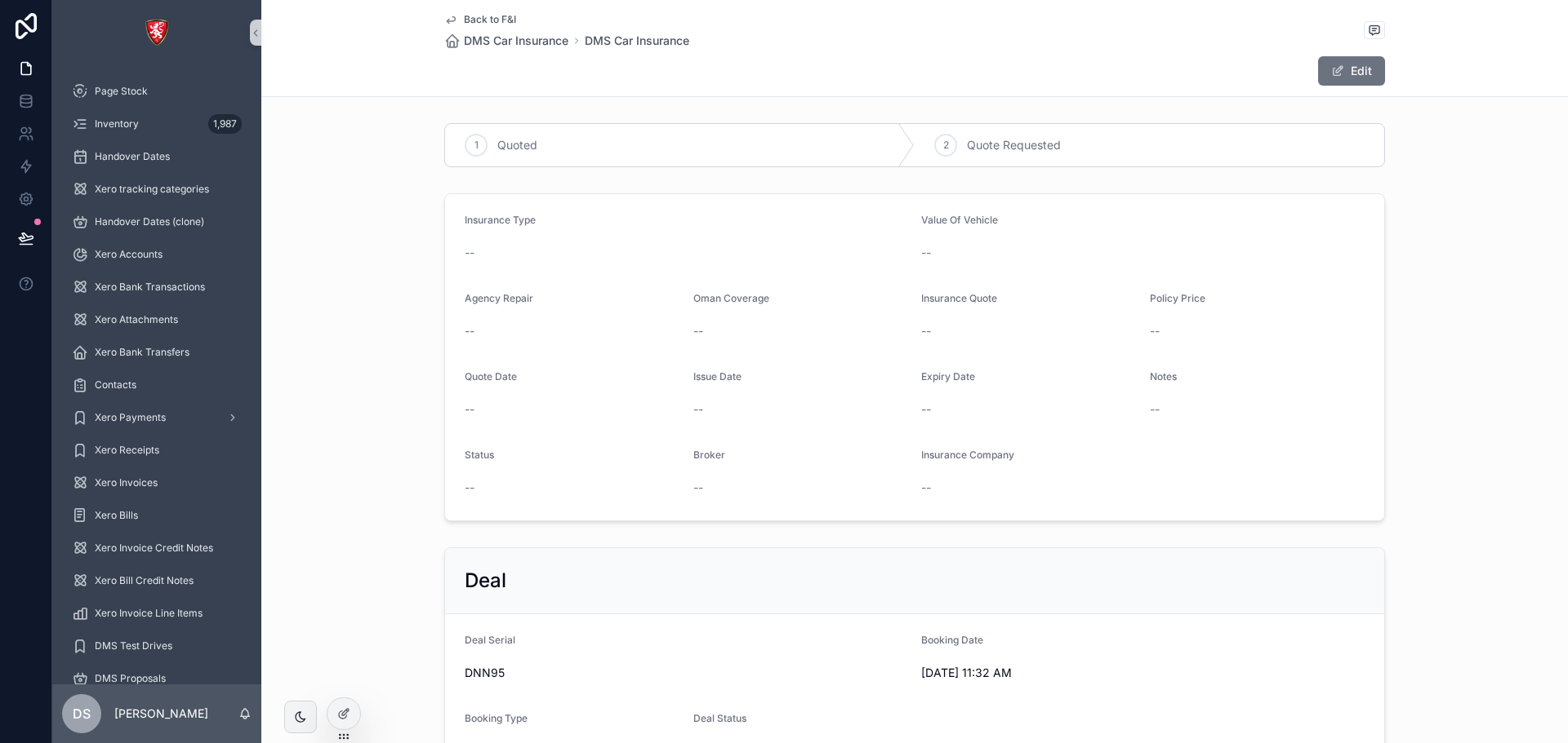
click at [467, 18] on span "Back to F&I" at bounding box center [490, 20] width 53 height 13
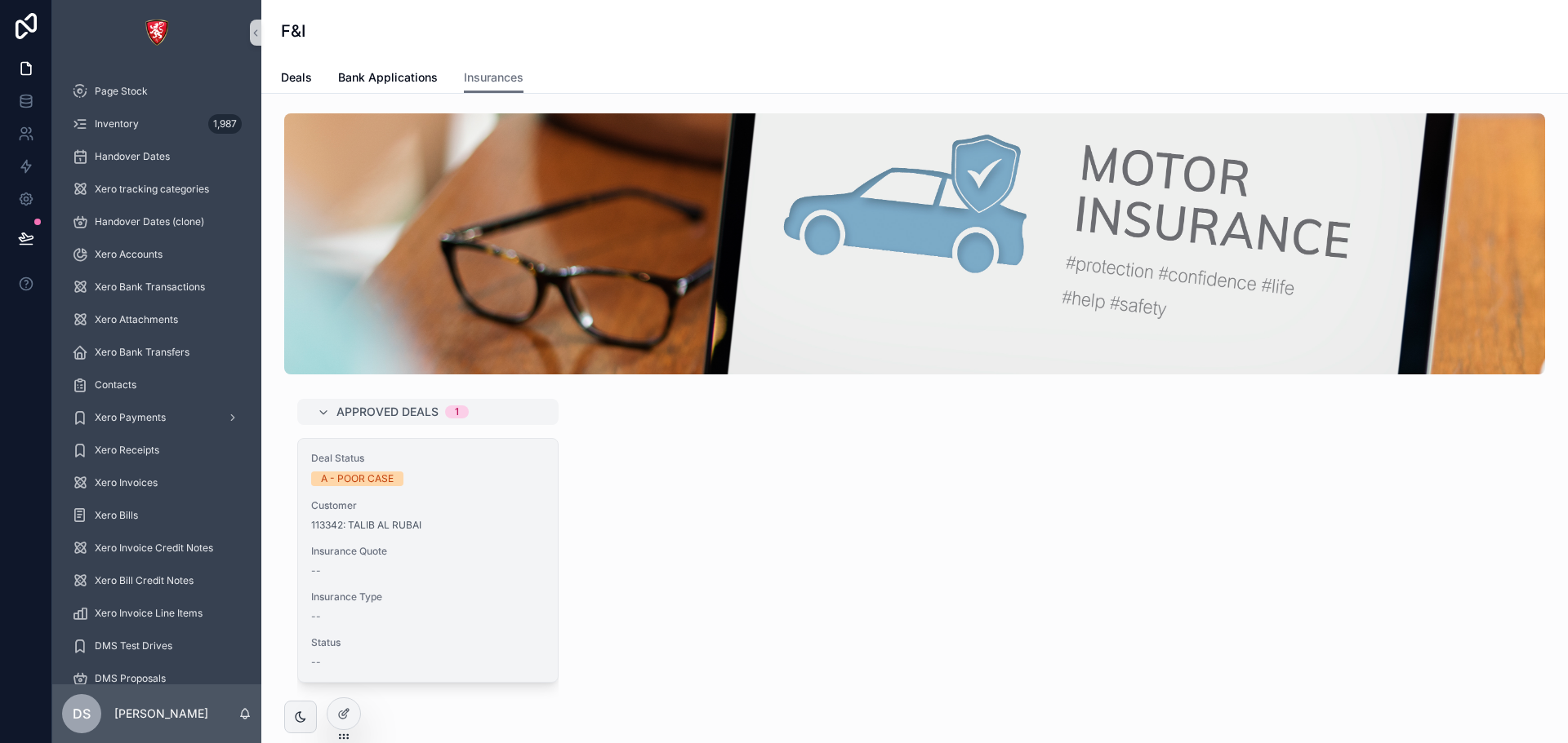
click at [513, 589] on div "Deal Status A - POOR CASE Customer 113342: TALIB AL RUBAI Insurance Quote -- In…" at bounding box center [428, 560] width 259 height 243
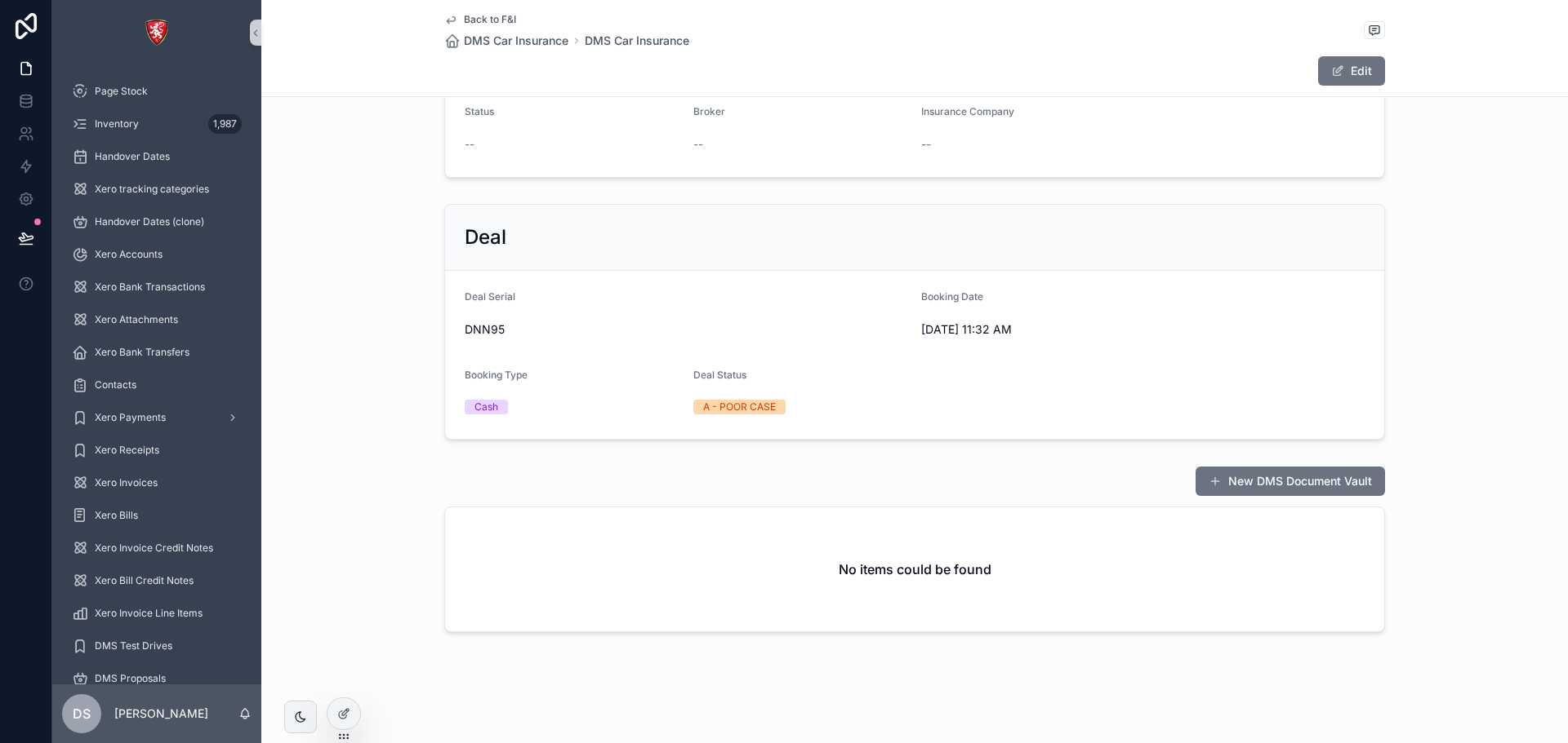
scroll to position [181, 0]
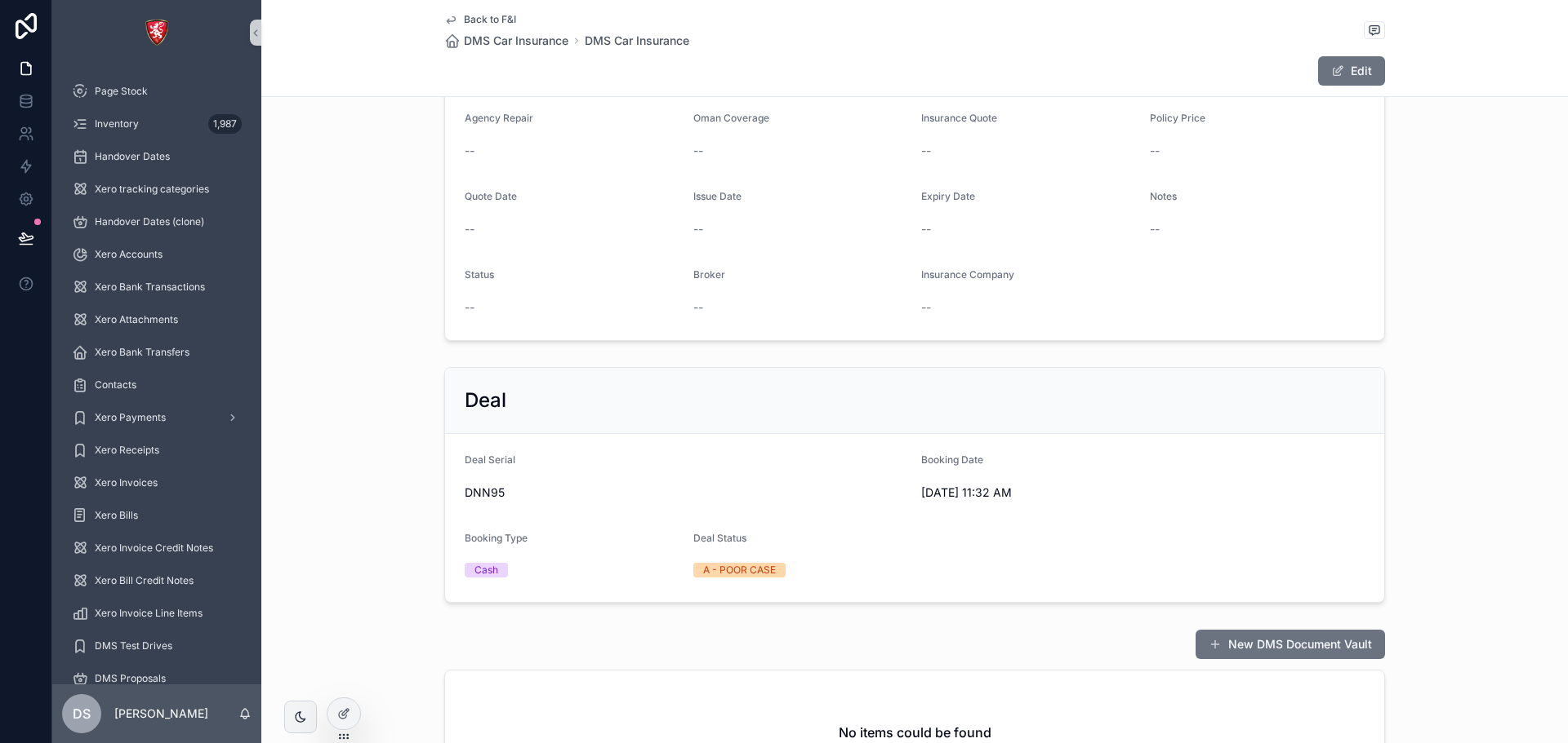
click at [472, 17] on span "Back to F&I" at bounding box center [490, 20] width 53 height 13
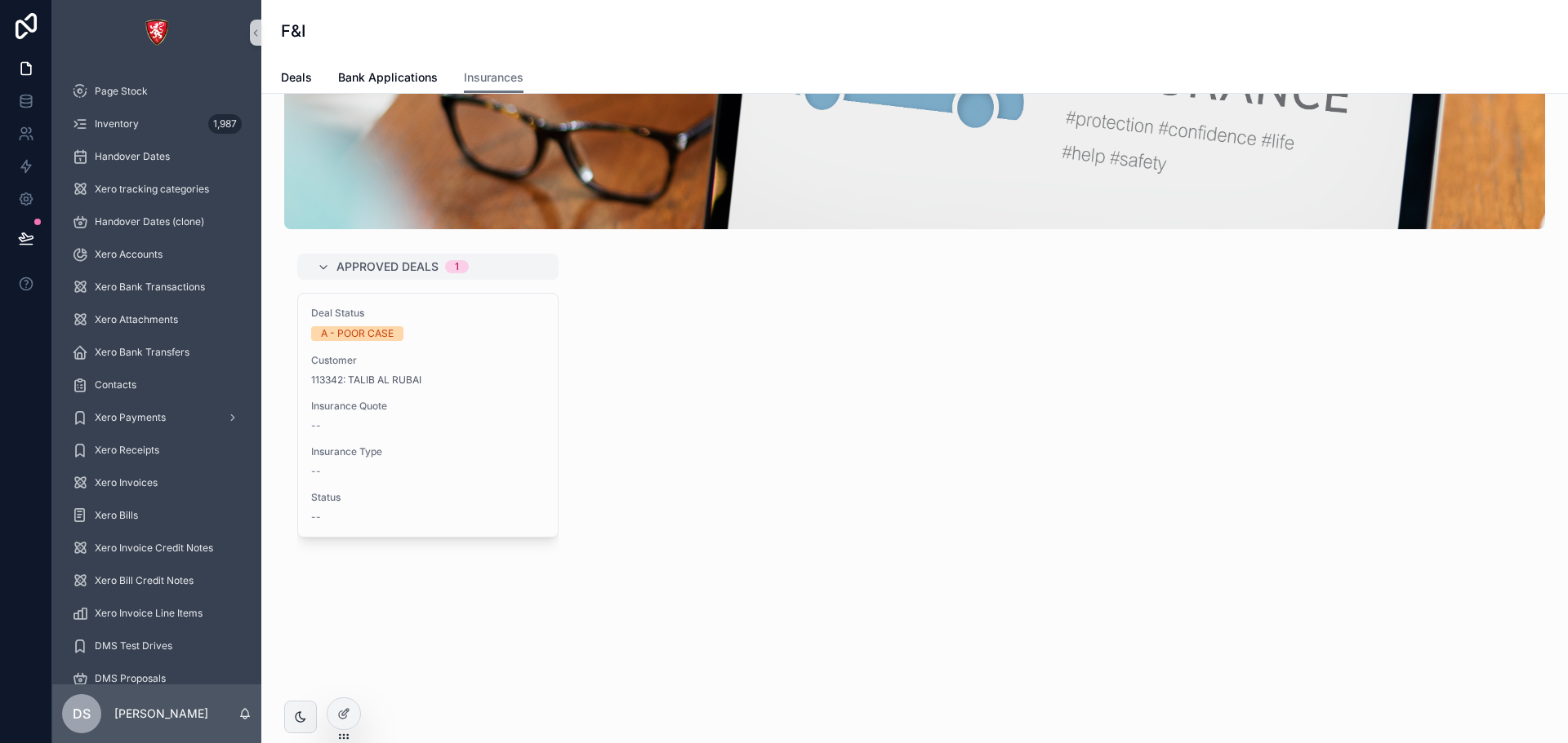
scroll to position [145, 0]
click at [382, 78] on span "Bank Applications" at bounding box center [387, 77] width 99 height 16
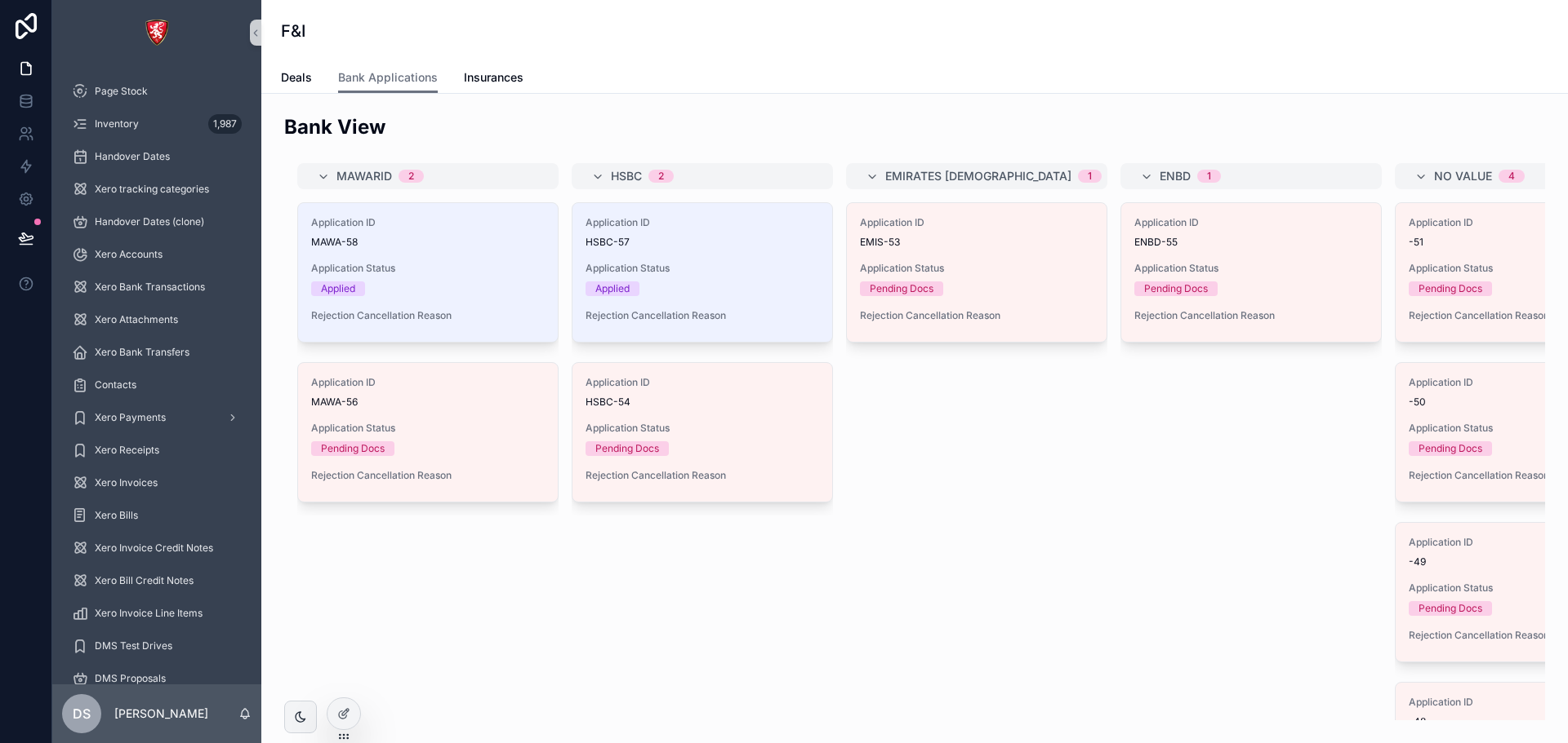
scroll to position [0, 137]
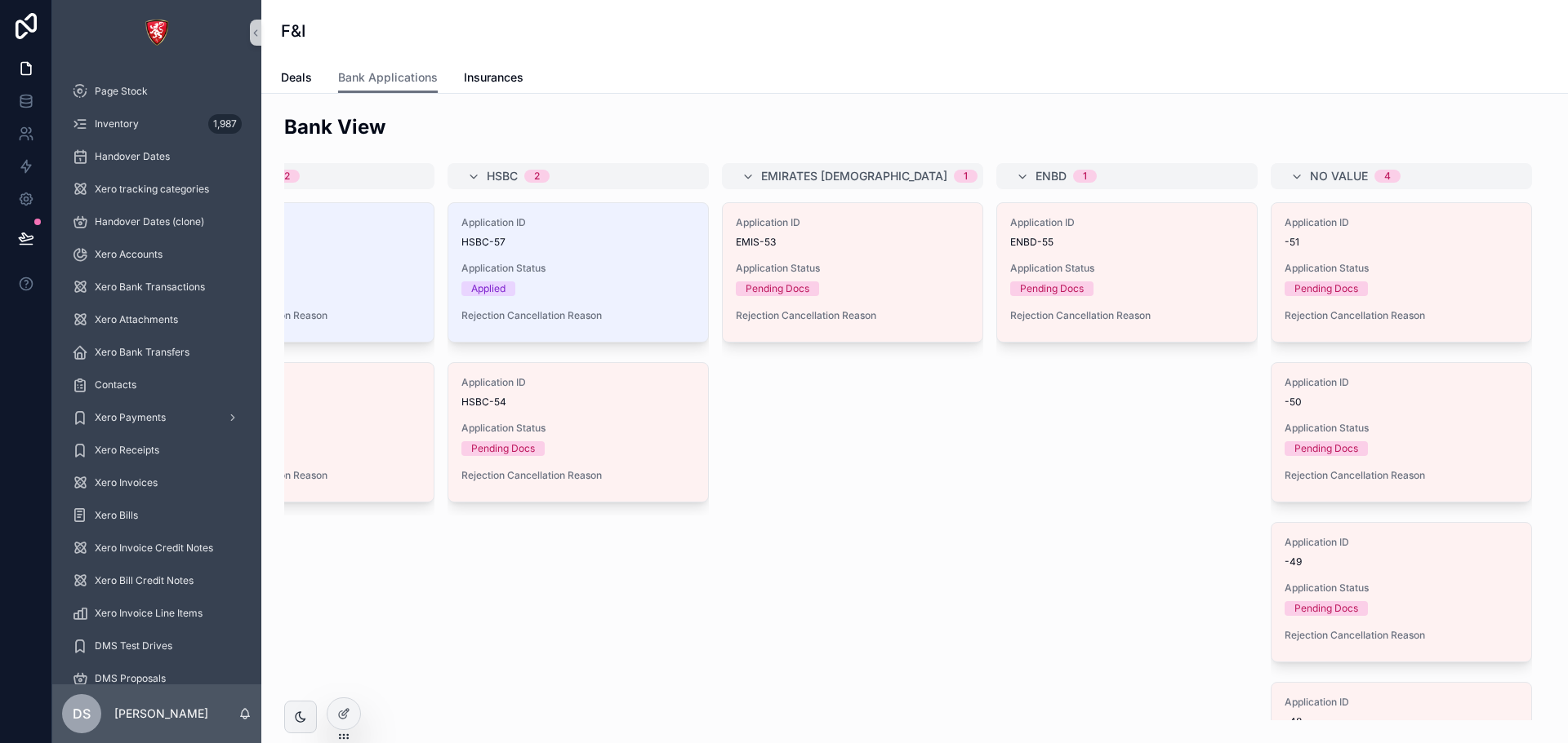
drag, startPoint x: 1028, startPoint y: 396, endPoint x: 1110, endPoint y: 398, distance: 82.0
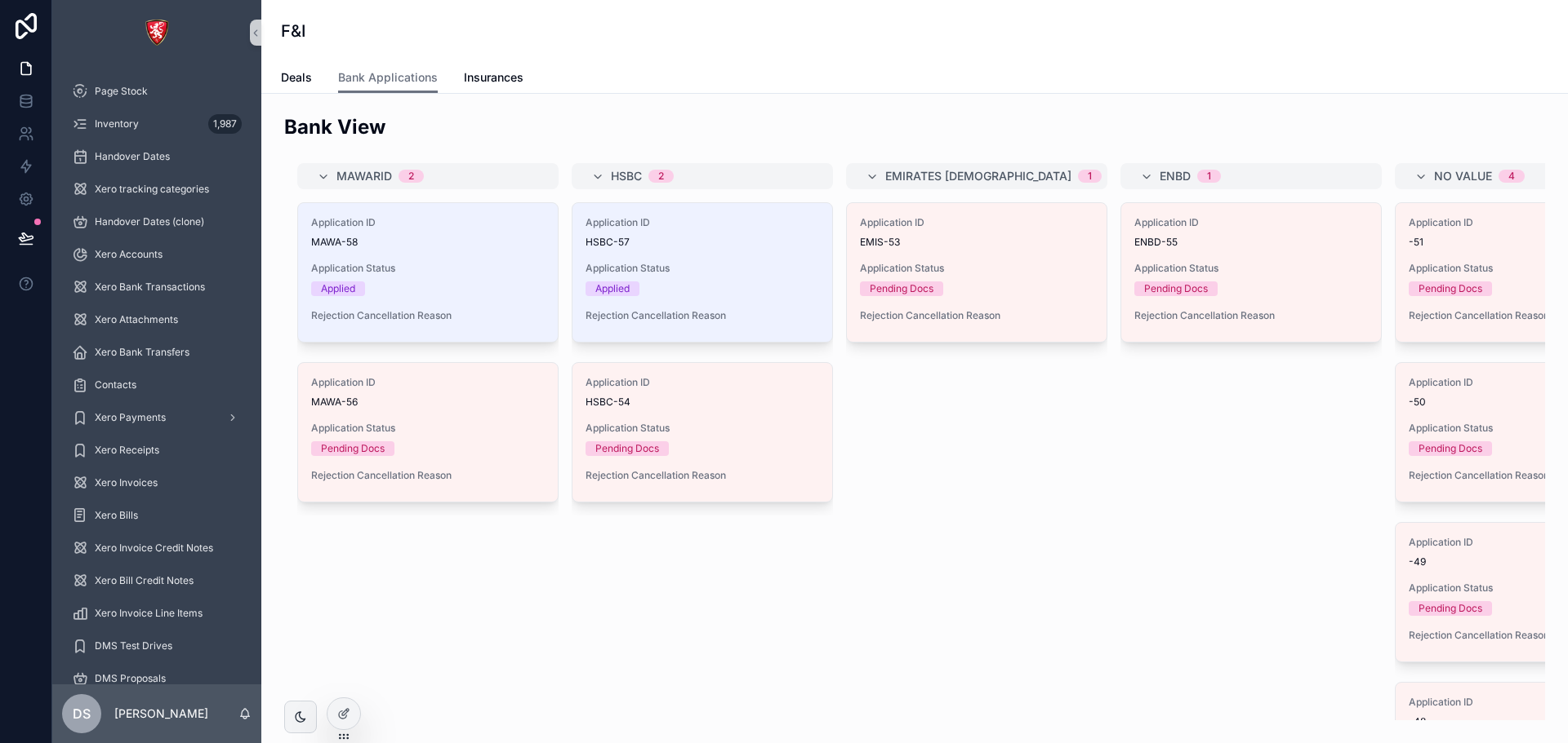
drag, startPoint x: 1081, startPoint y: 399, endPoint x: 1001, endPoint y: 384, distance: 81.4
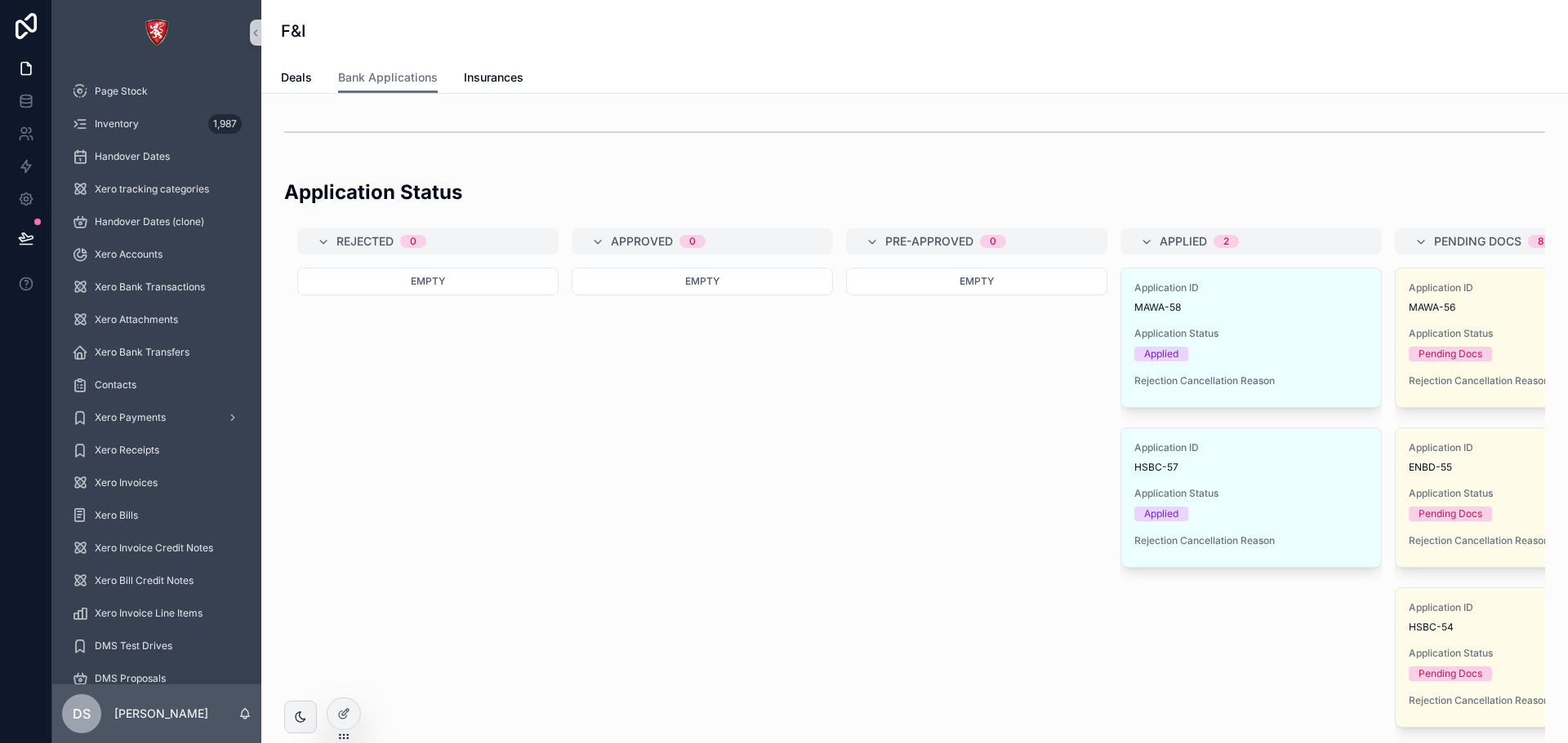
scroll to position [653, 0]
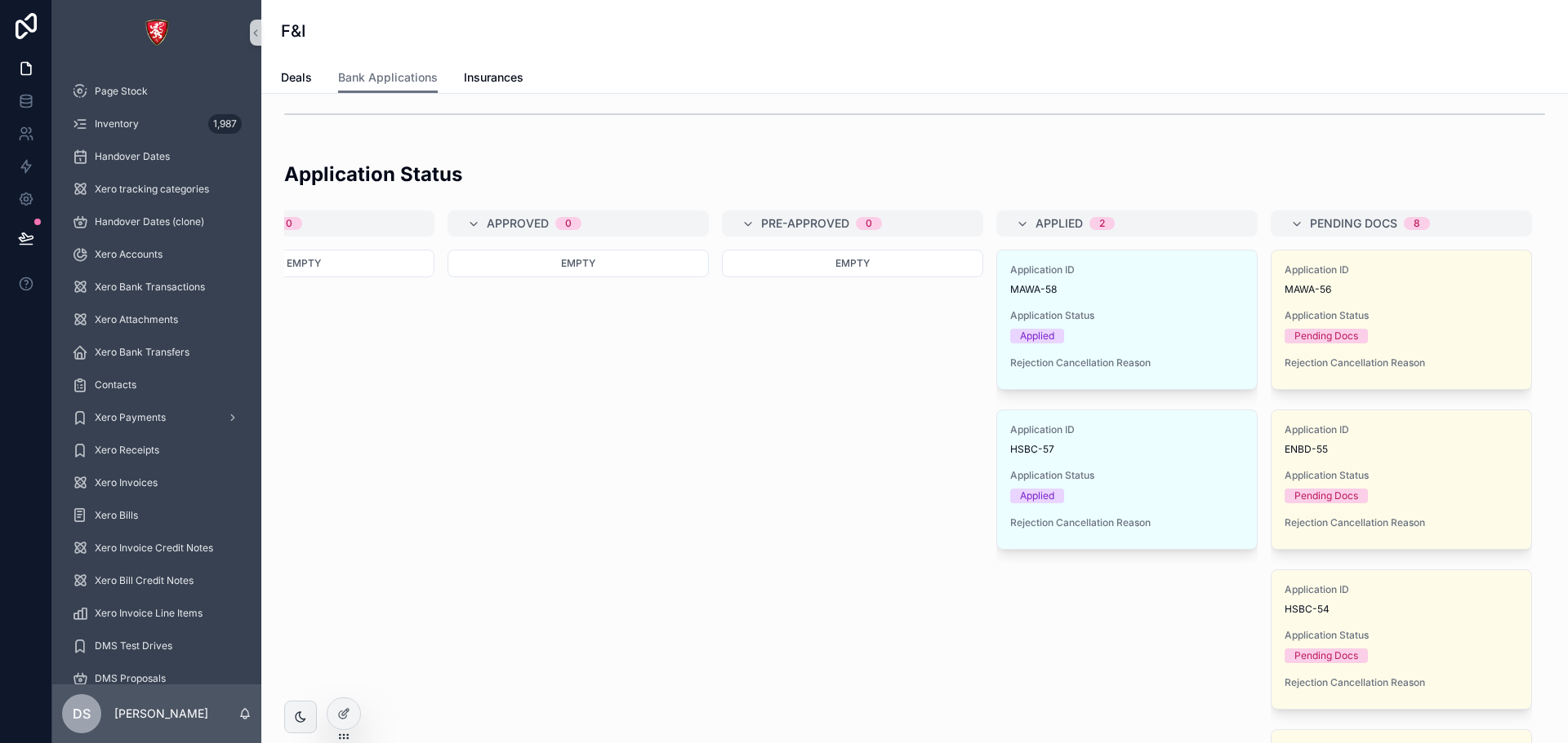
drag, startPoint x: 951, startPoint y: 412, endPoint x: 1010, endPoint y: 426, distance: 60.6
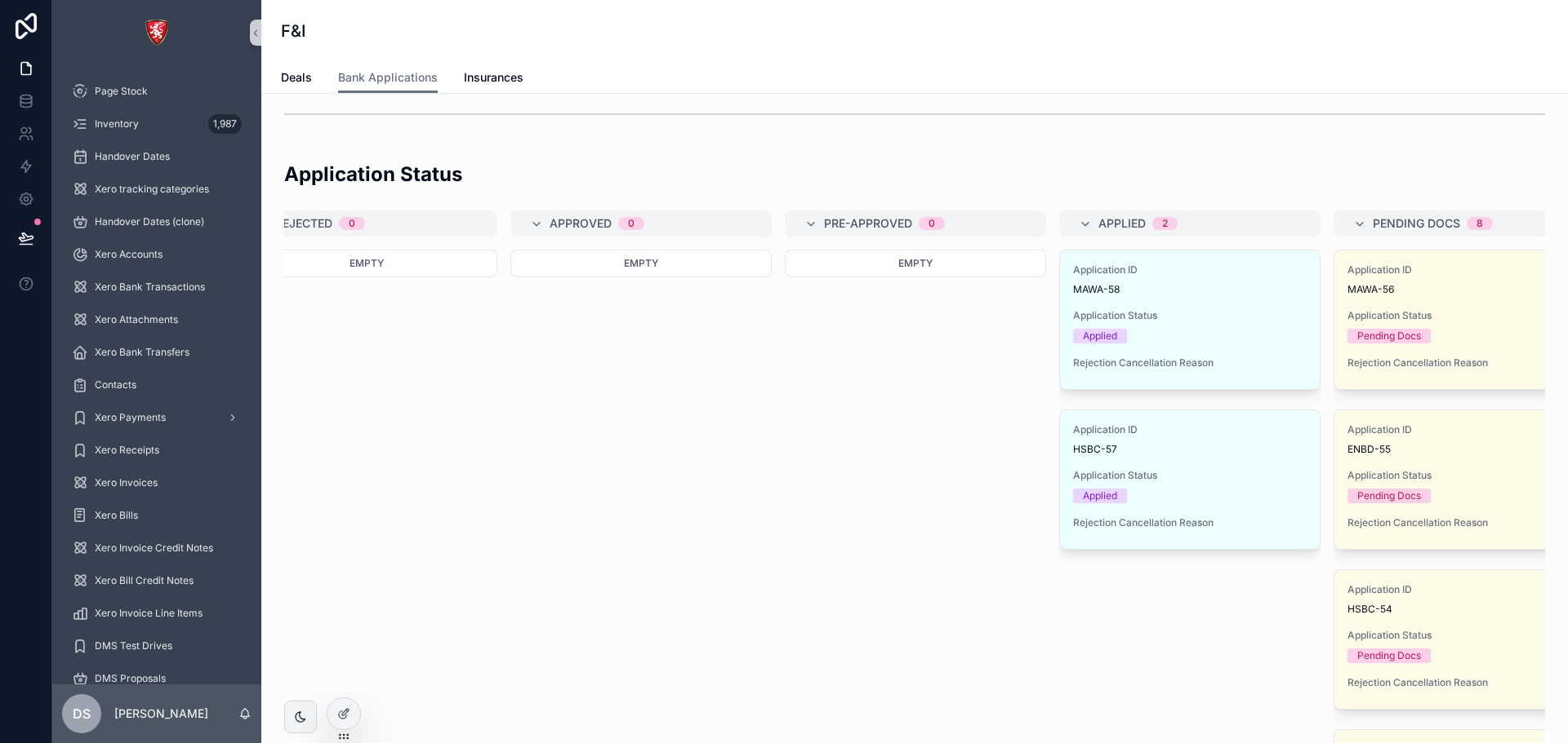
scroll to position [0, 0]
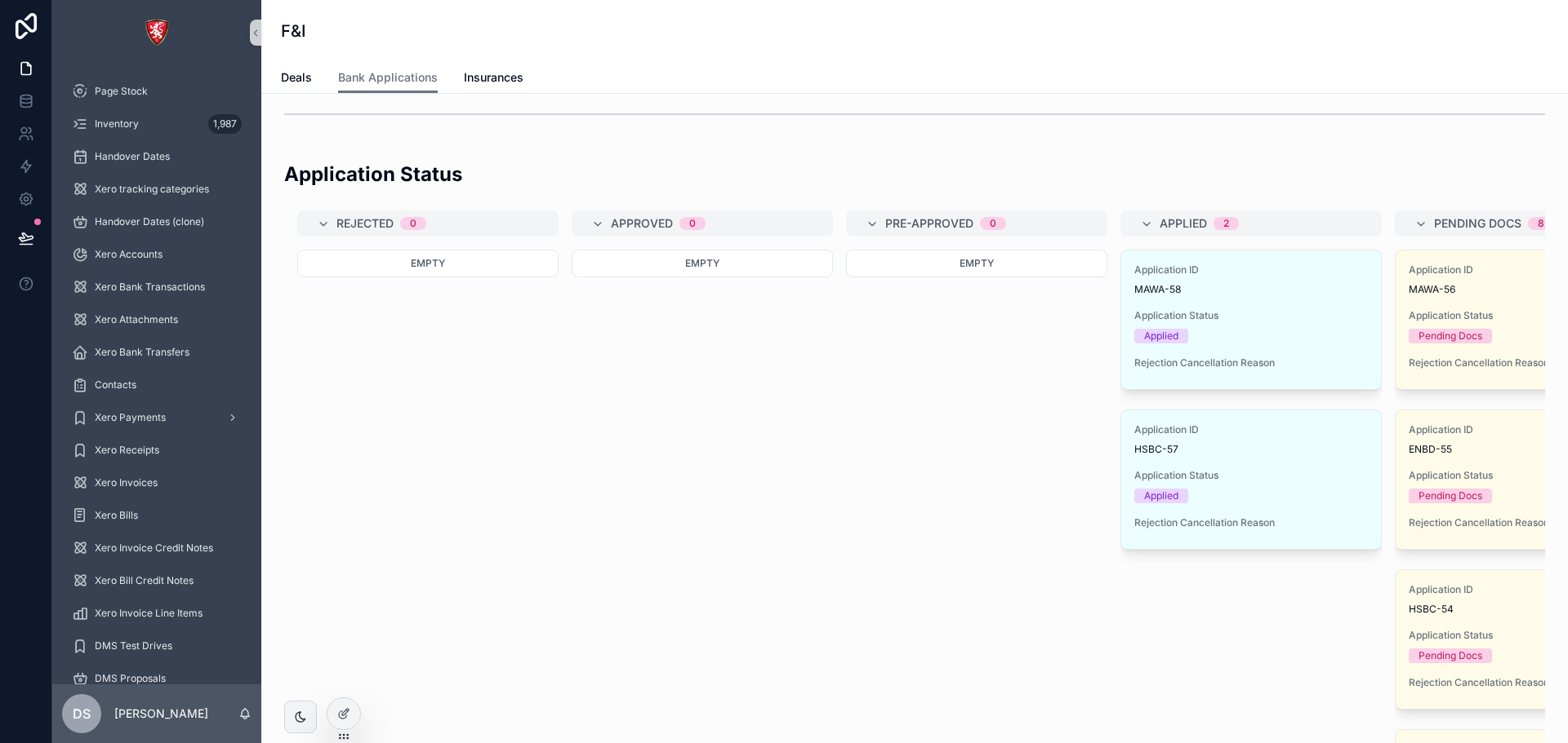
drag, startPoint x: 899, startPoint y: 428, endPoint x: 760, endPoint y: 415, distance: 139.6
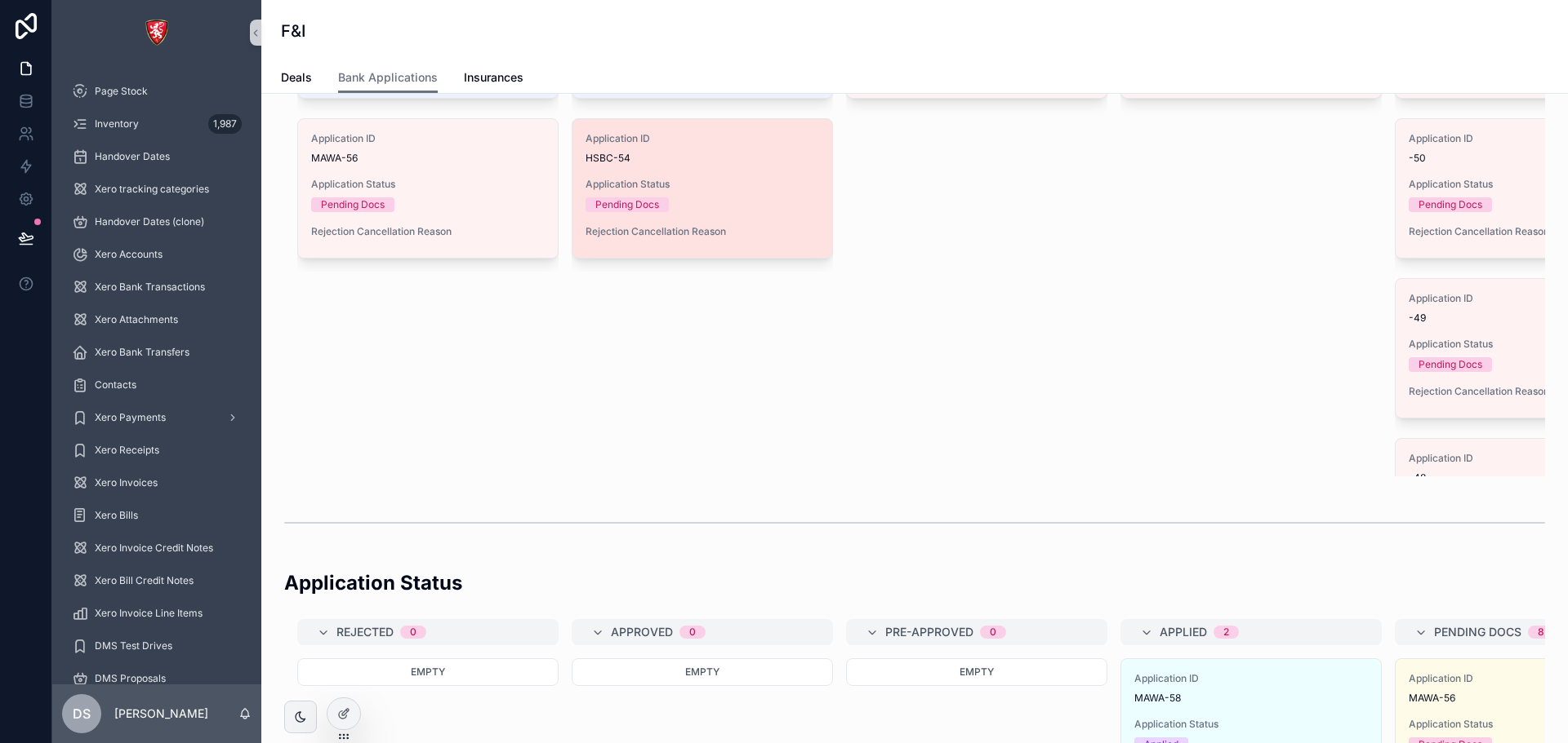
scroll to position [42, 0]
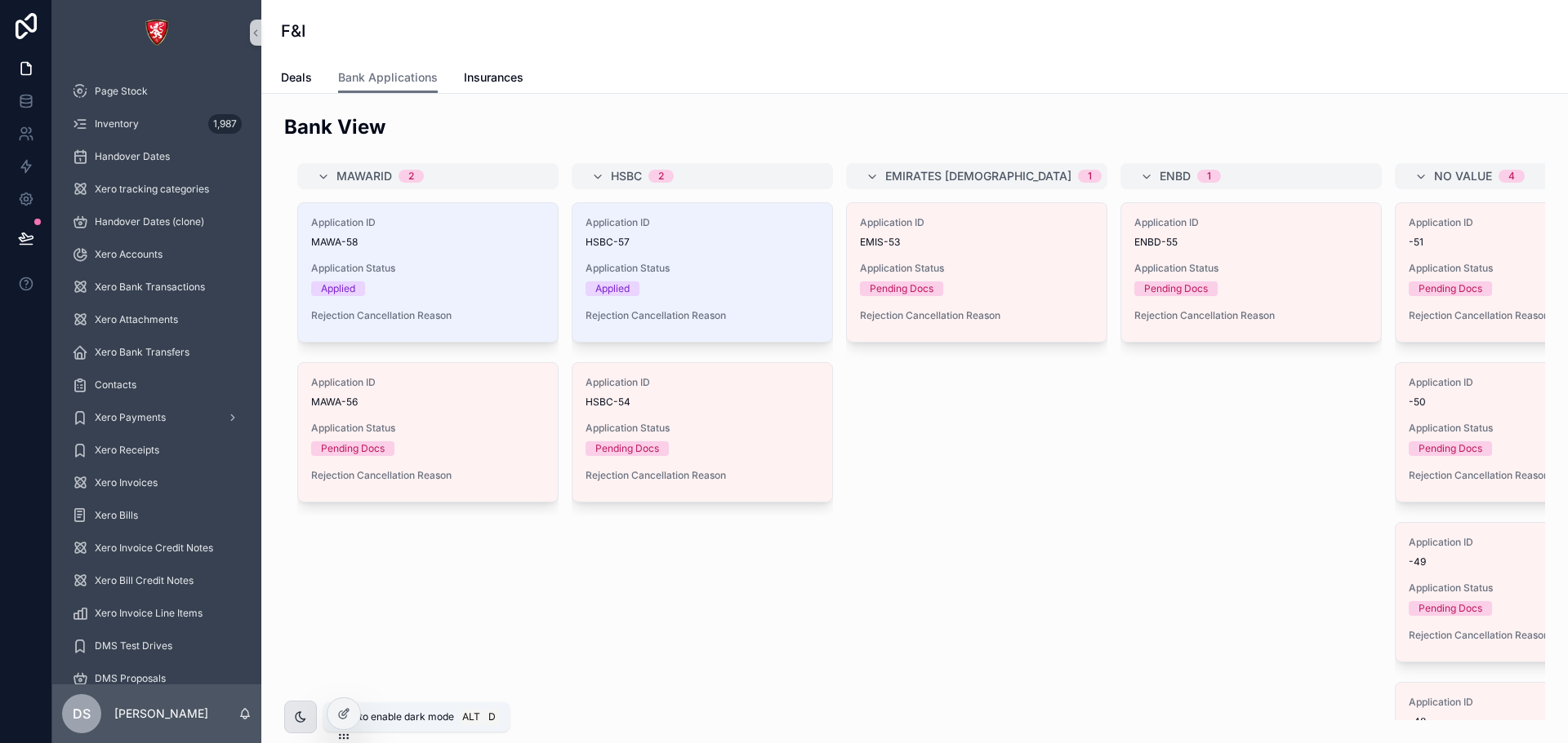
click at [293, 721] on div "scrollable content" at bounding box center [300, 717] width 33 height 33
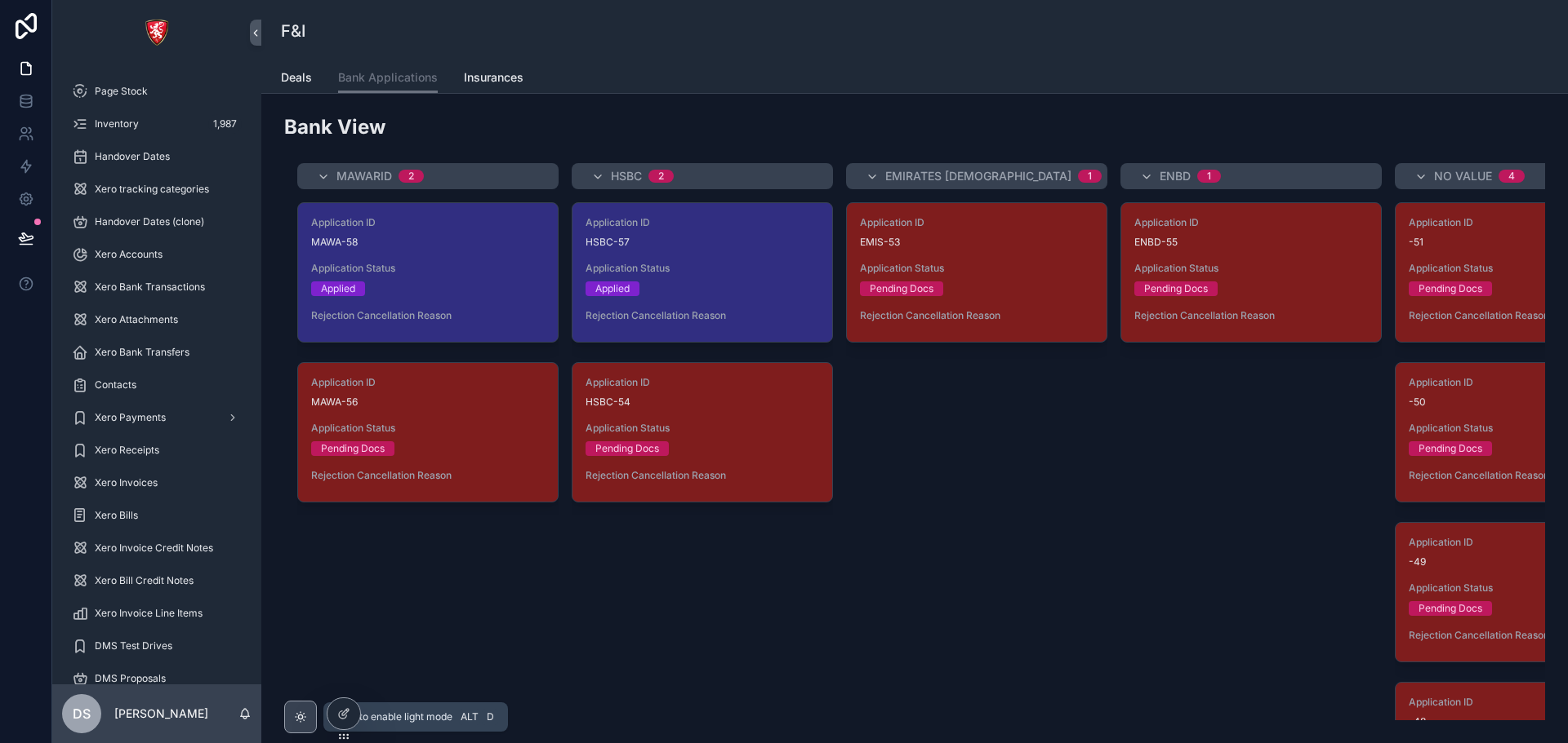
click at [293, 721] on div "scrollable content" at bounding box center [300, 717] width 33 height 33
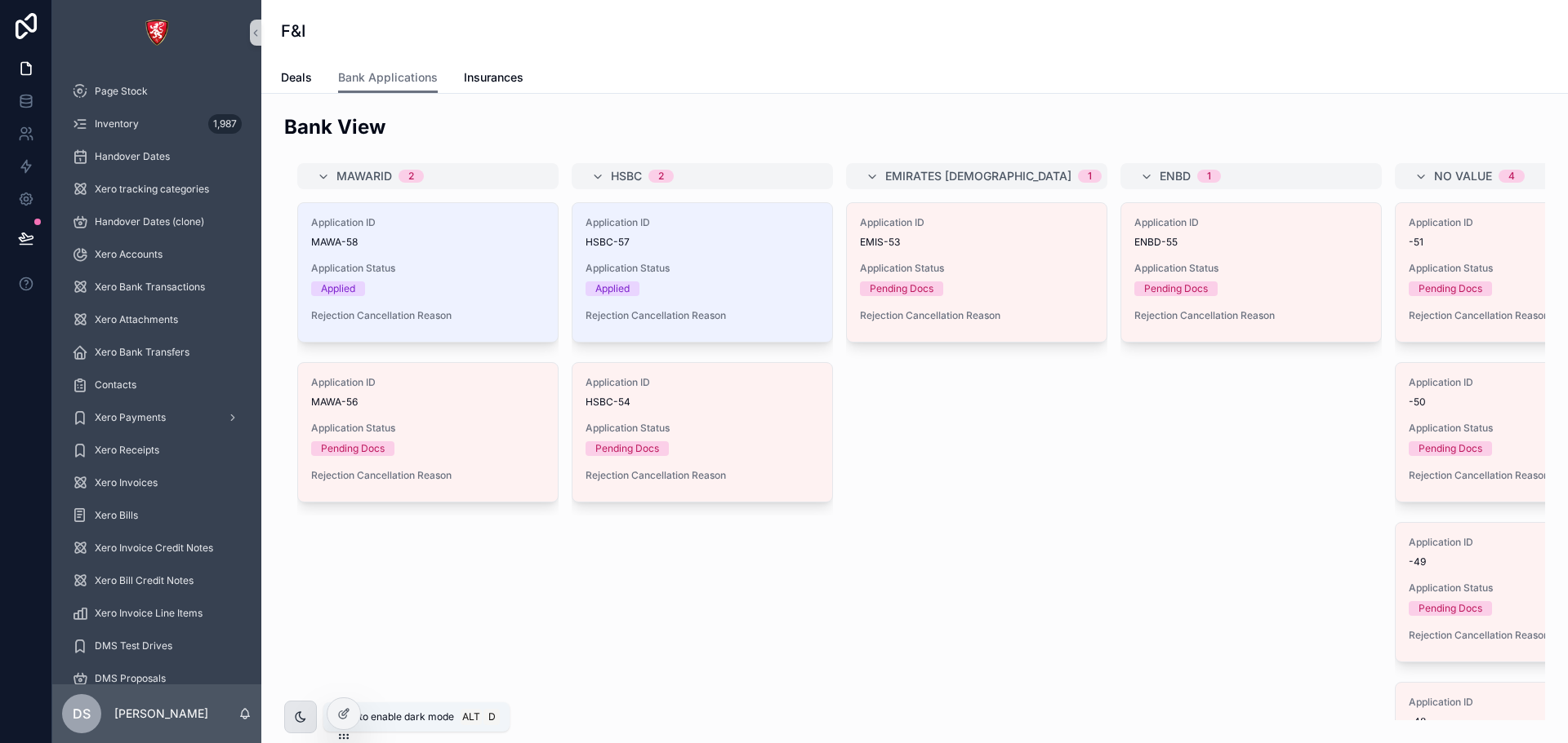
click at [293, 721] on div "scrollable content" at bounding box center [300, 717] width 33 height 33
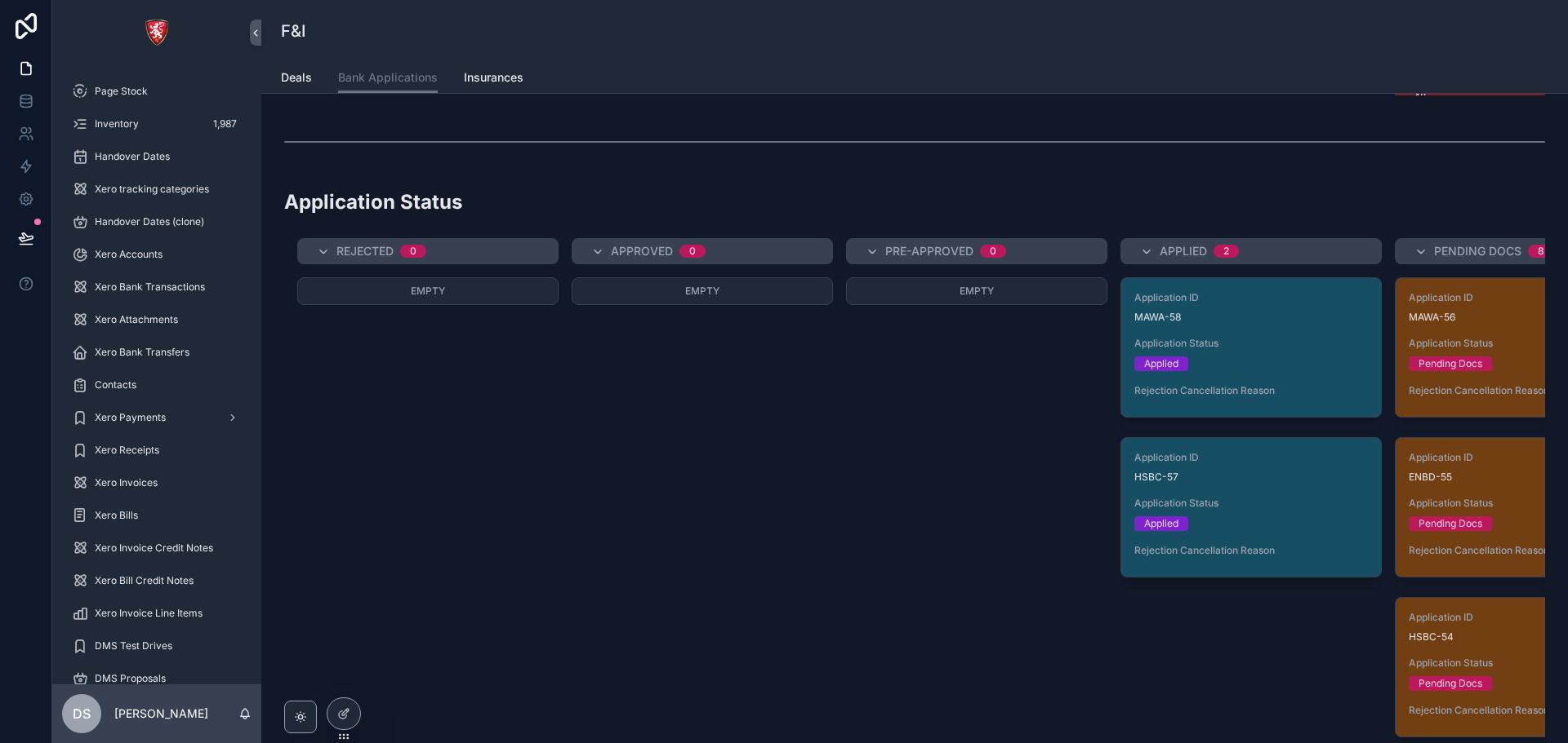
scroll to position [832, 0]
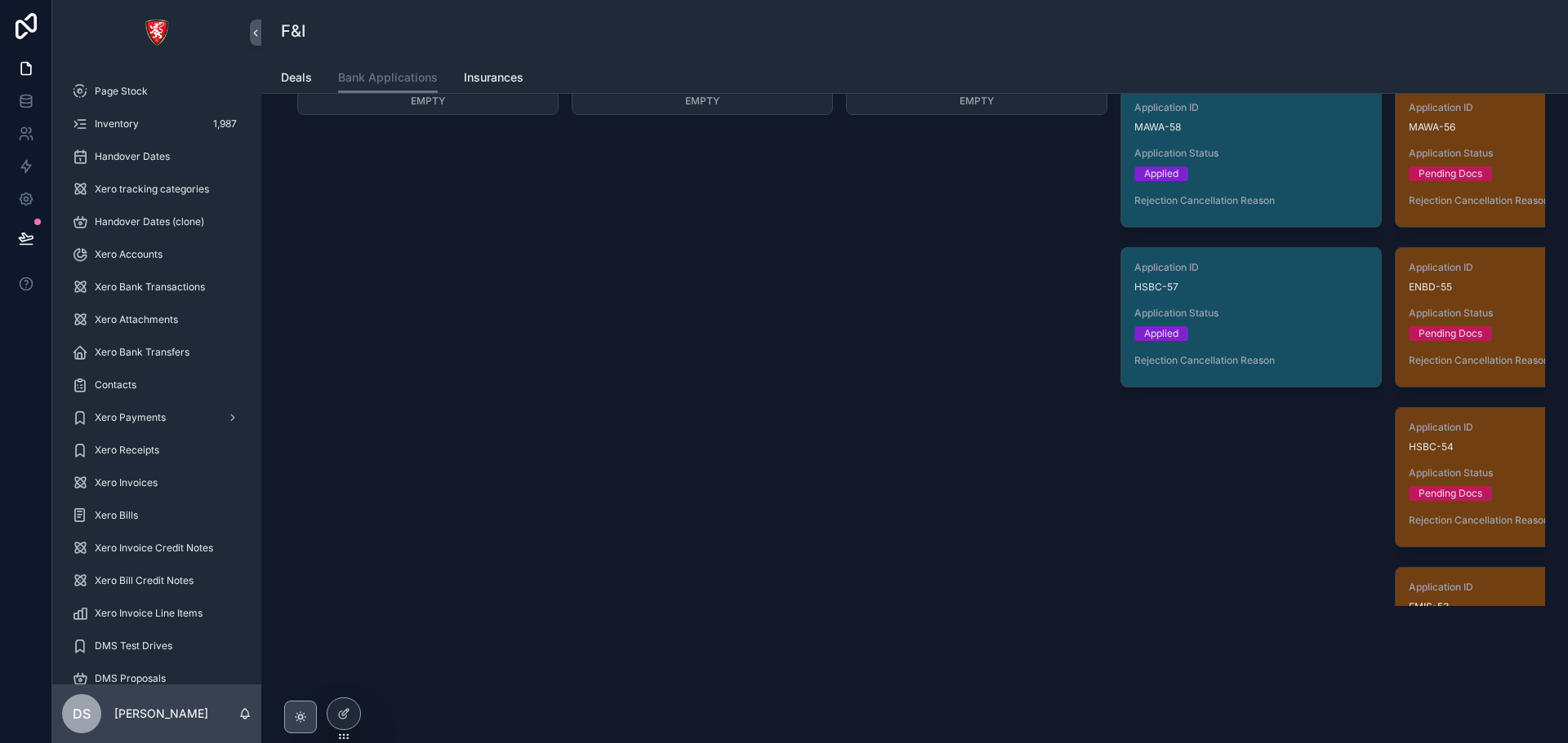
click at [304, 706] on div "scrollable content" at bounding box center [300, 717] width 33 height 33
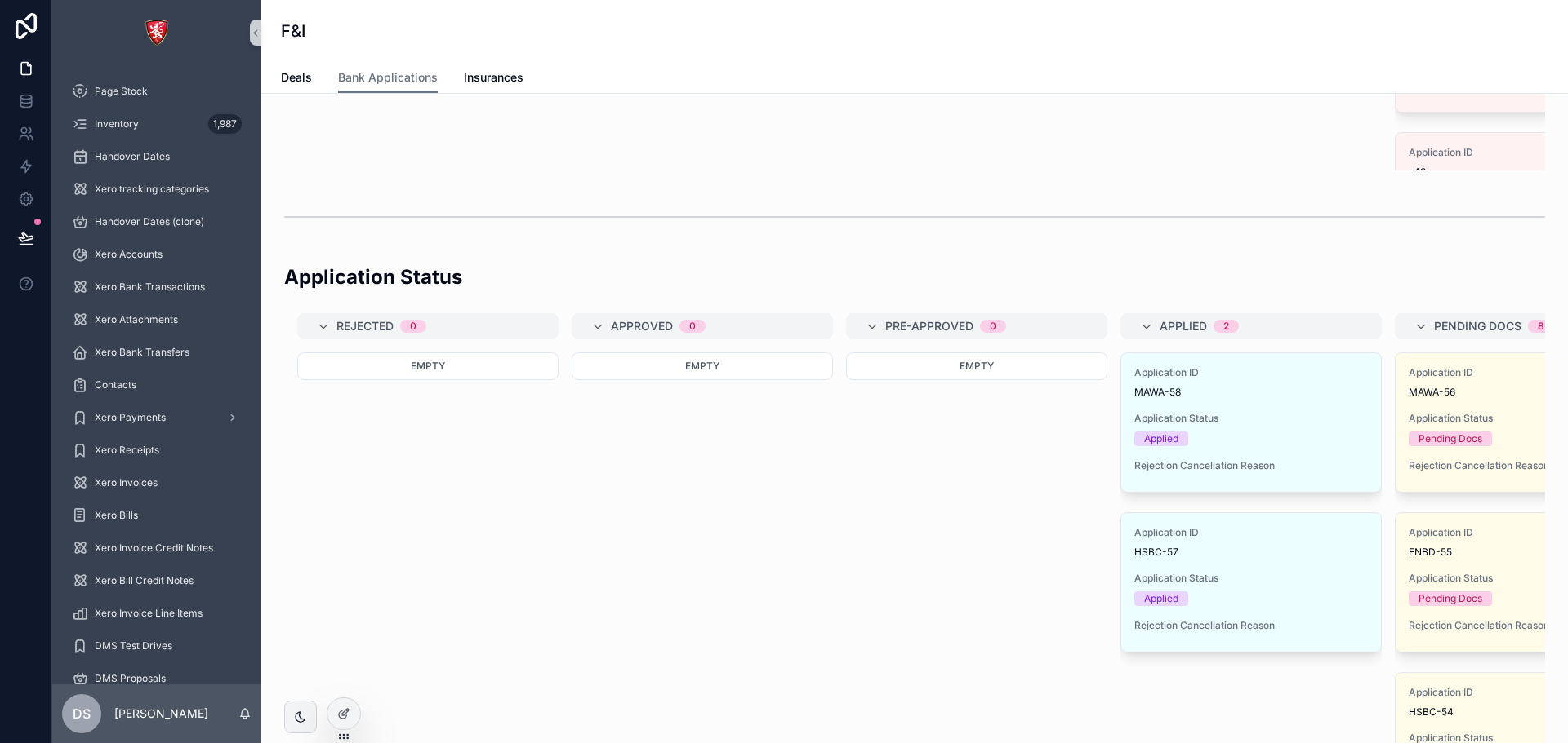
scroll to position [346, 0]
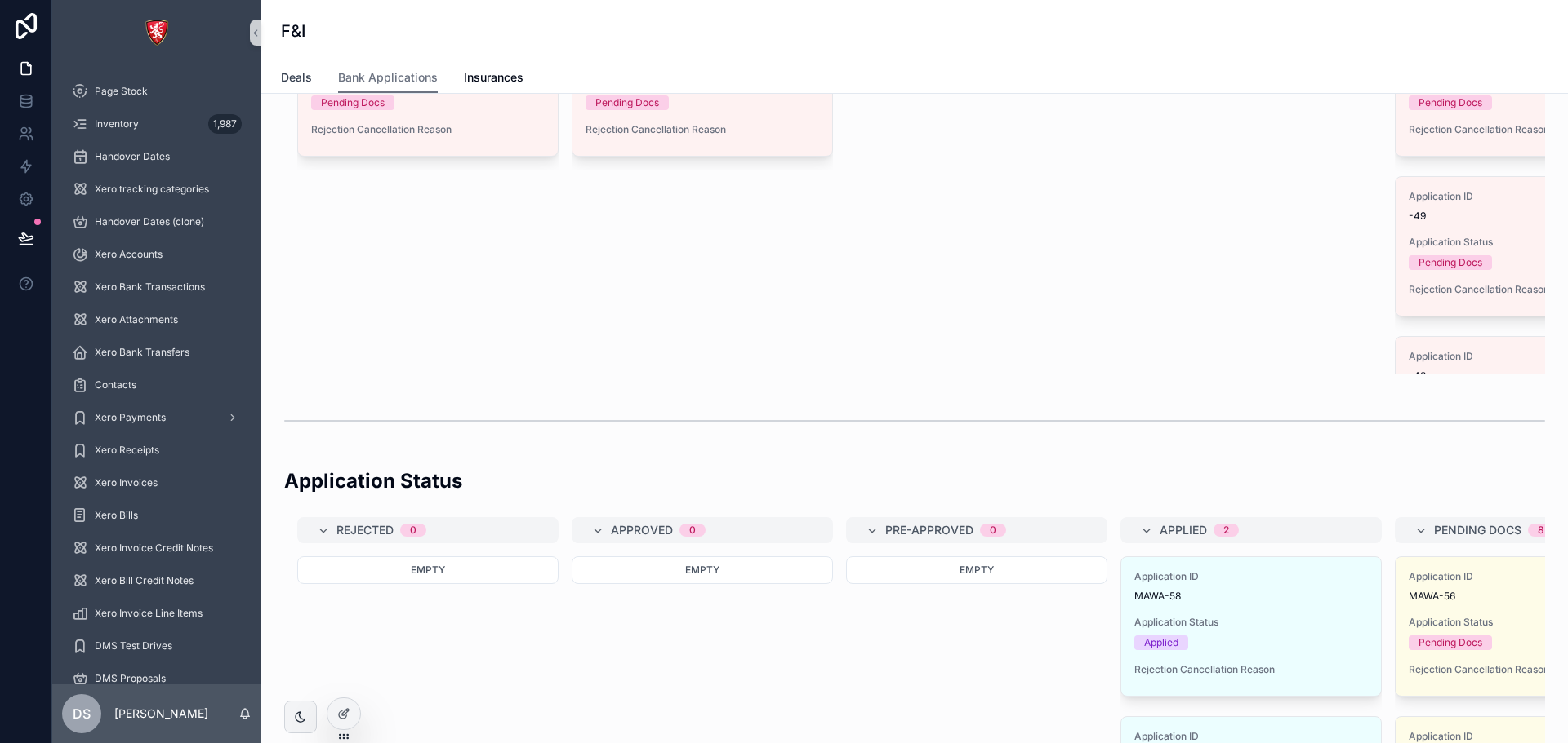
click at [285, 83] on span "Deals" at bounding box center [297, 77] width 31 height 16
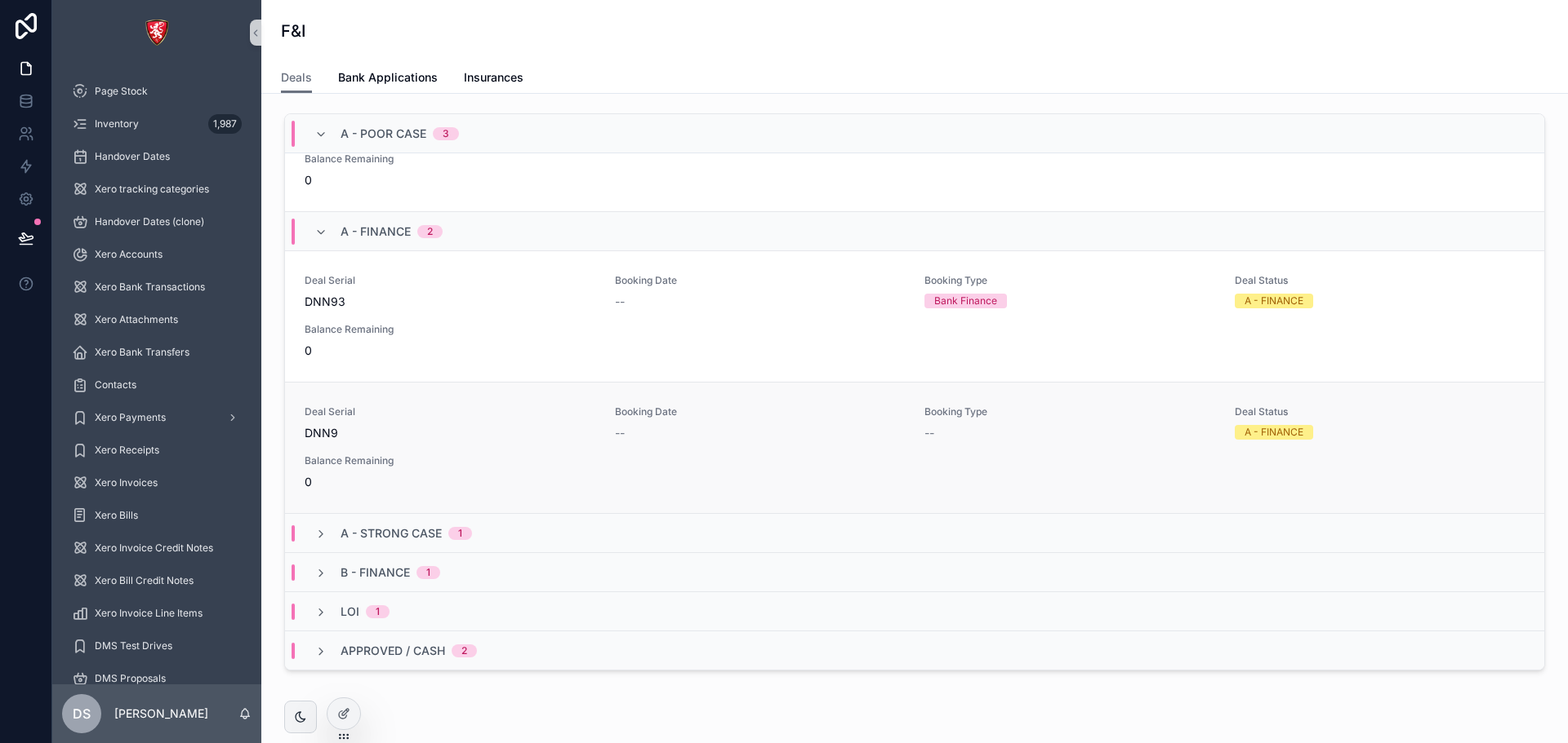
click at [428, 472] on div "Balance Remaining 0" at bounding box center [450, 472] width 291 height 36
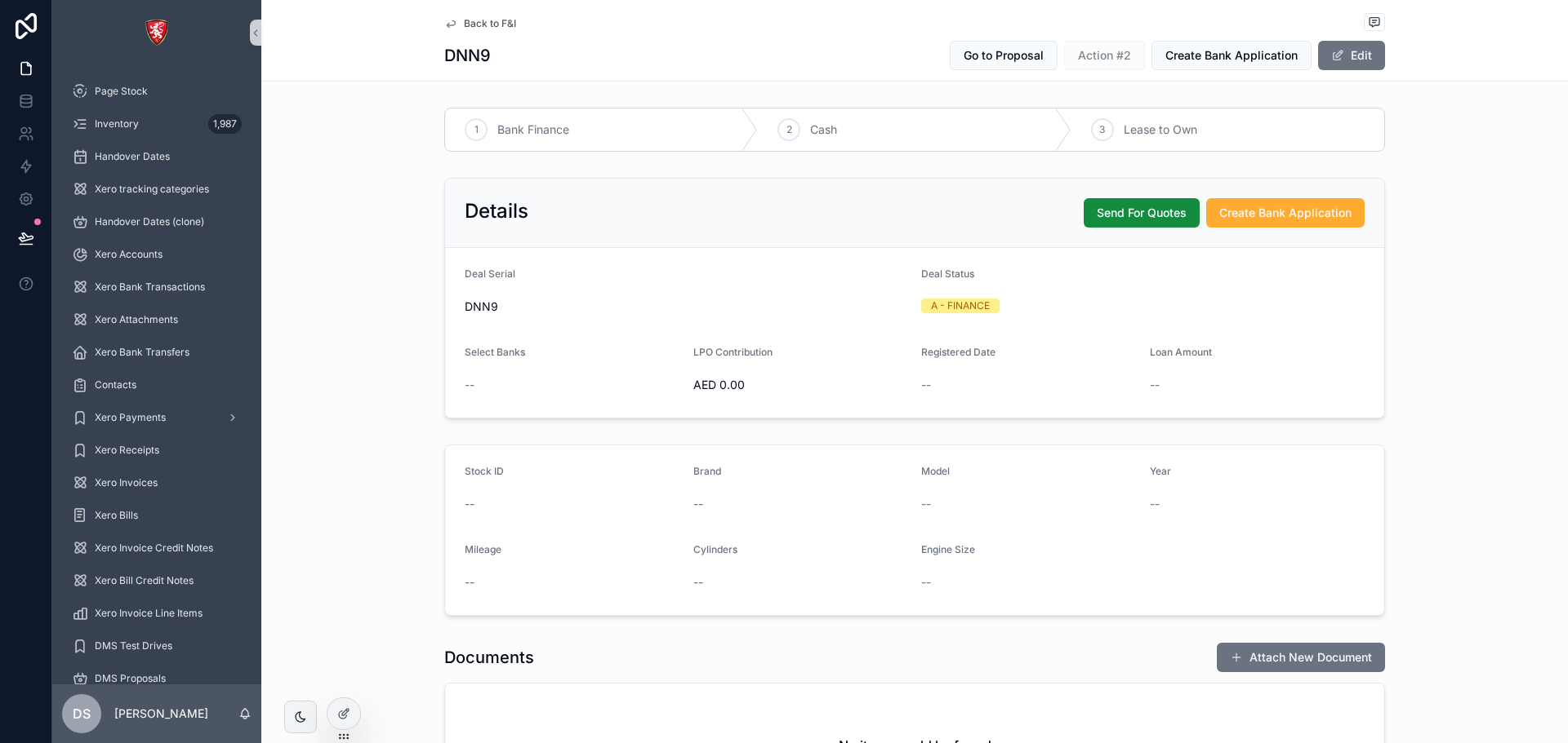
click at [476, 27] on span "Back to F&I" at bounding box center [490, 24] width 53 height 13
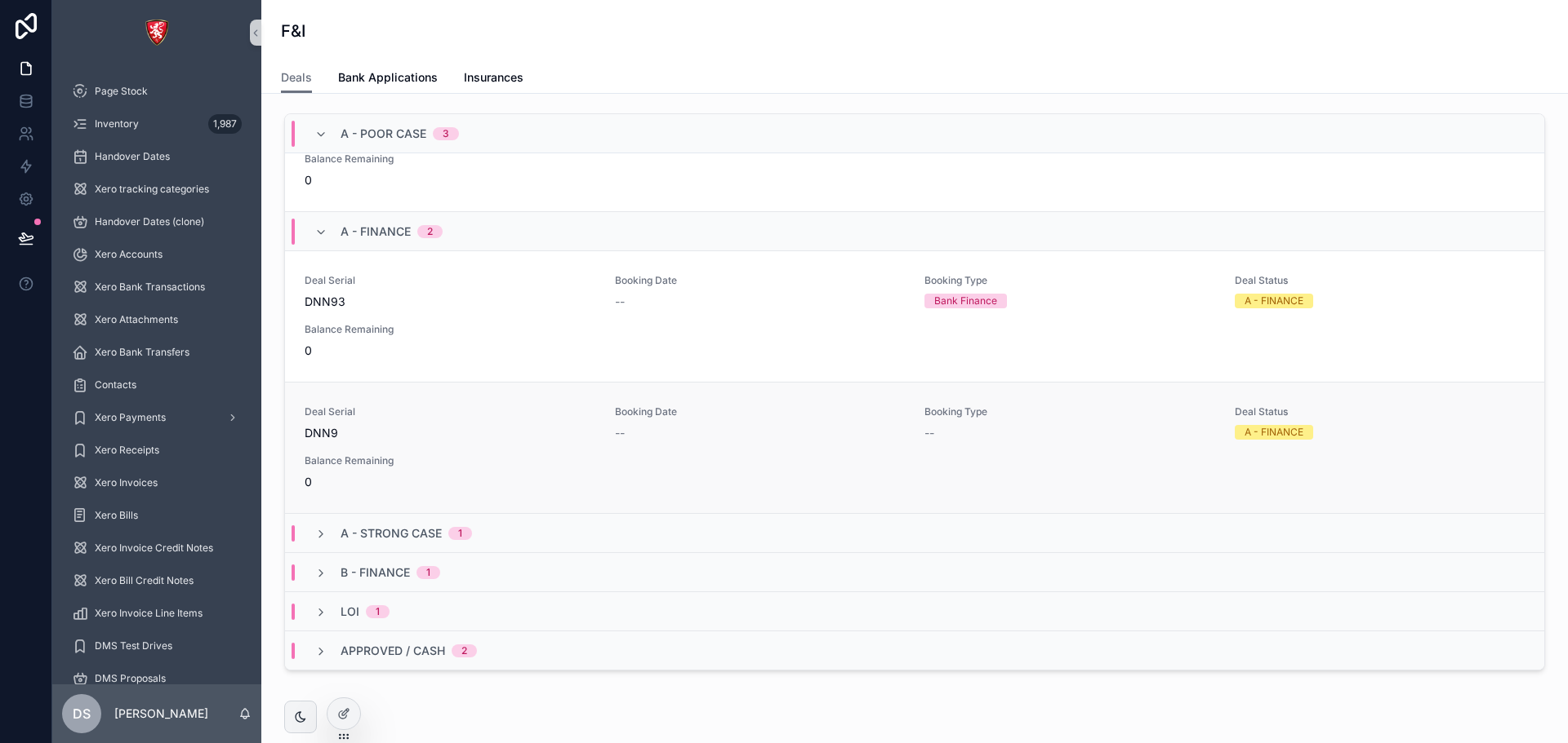
scroll to position [71, 0]
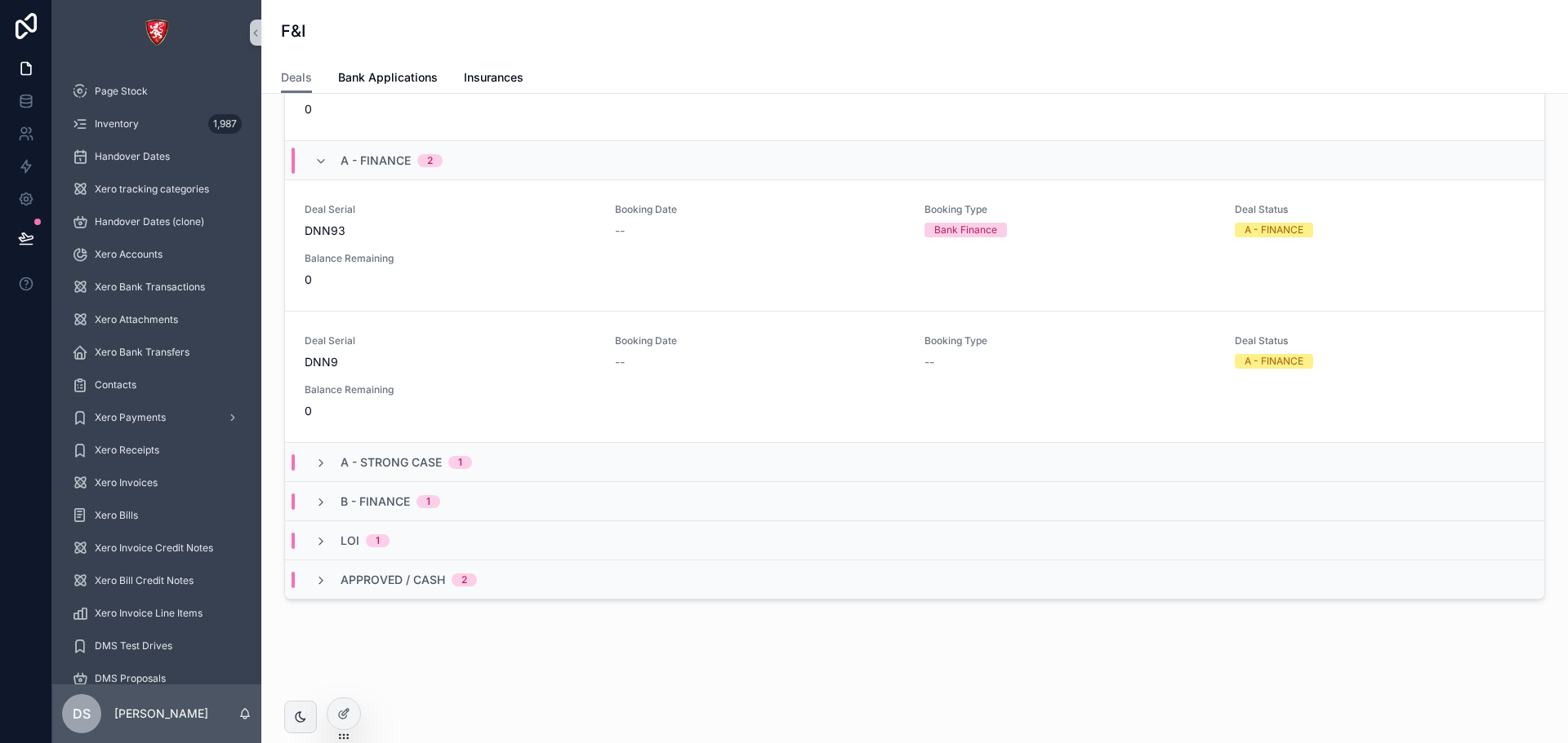
click at [416, 585] on span "Approved / Cash" at bounding box center [392, 579] width 104 height 16
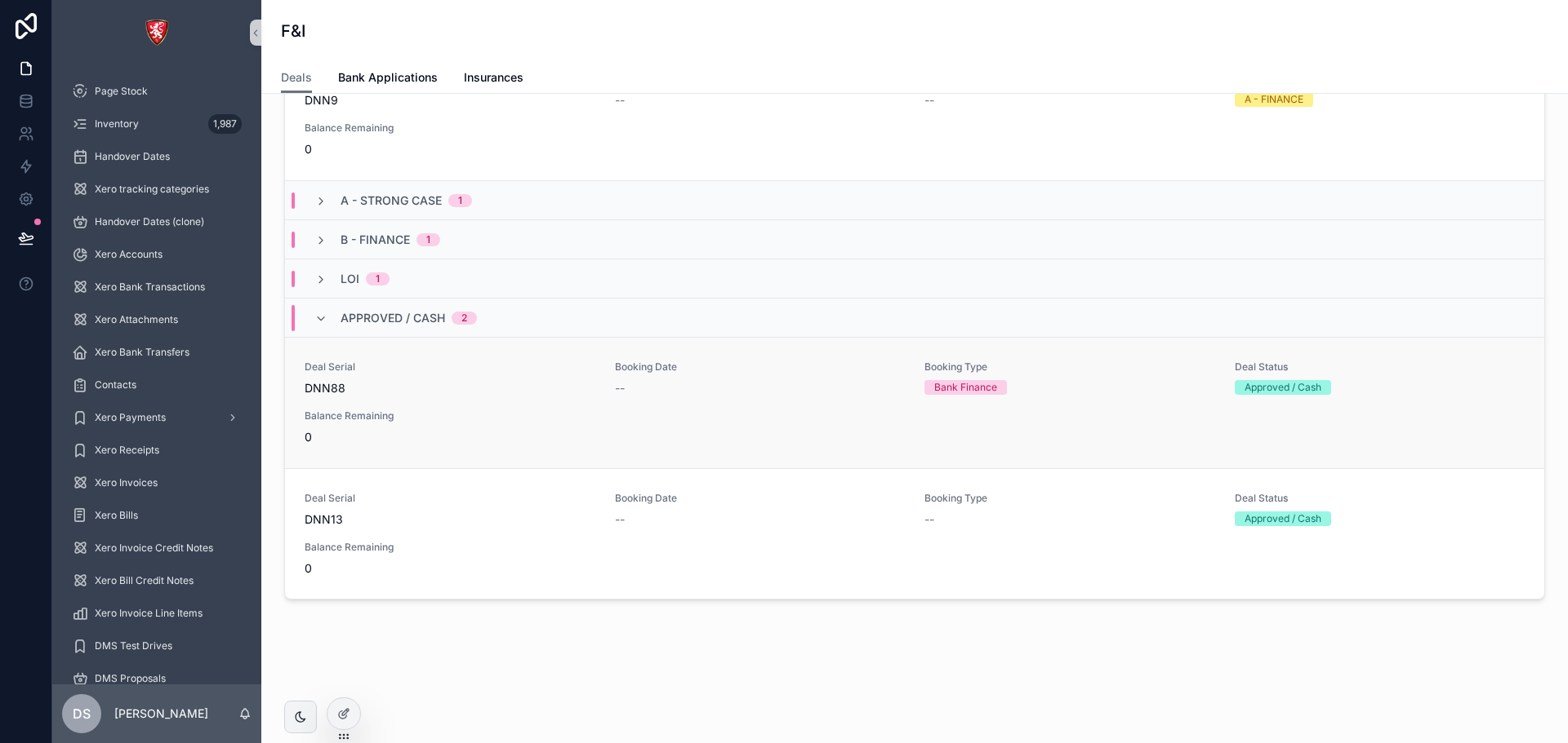
scroll to position [599, 0]
click at [438, 291] on div "LOI 1" at bounding box center [915, 277] width 1259 height 39
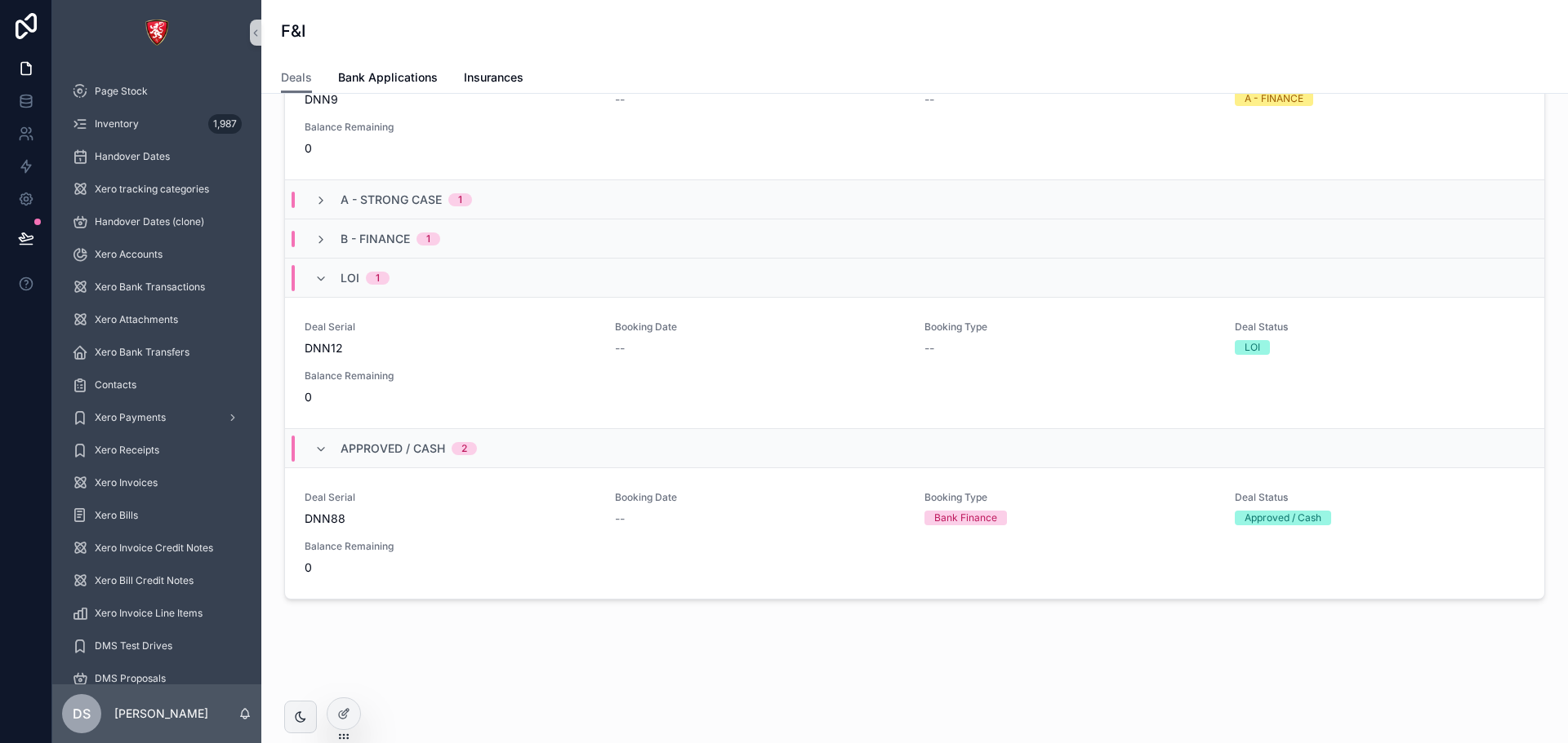
click at [440, 250] on div "B - FINANCE 1" at bounding box center [915, 238] width 1259 height 39
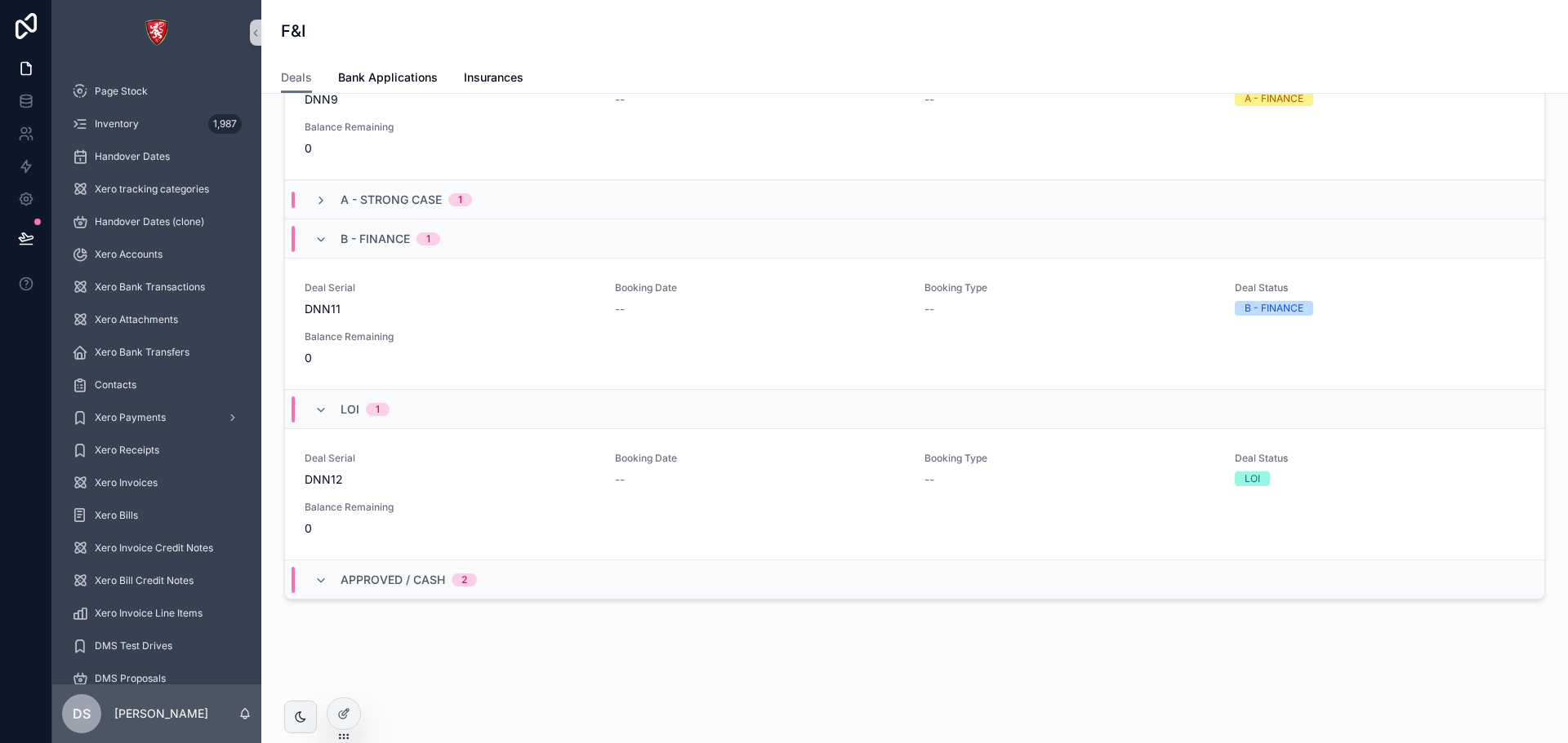
click at [439, 208] on div "A - STRONG CASE 1" at bounding box center [915, 199] width 1259 height 39
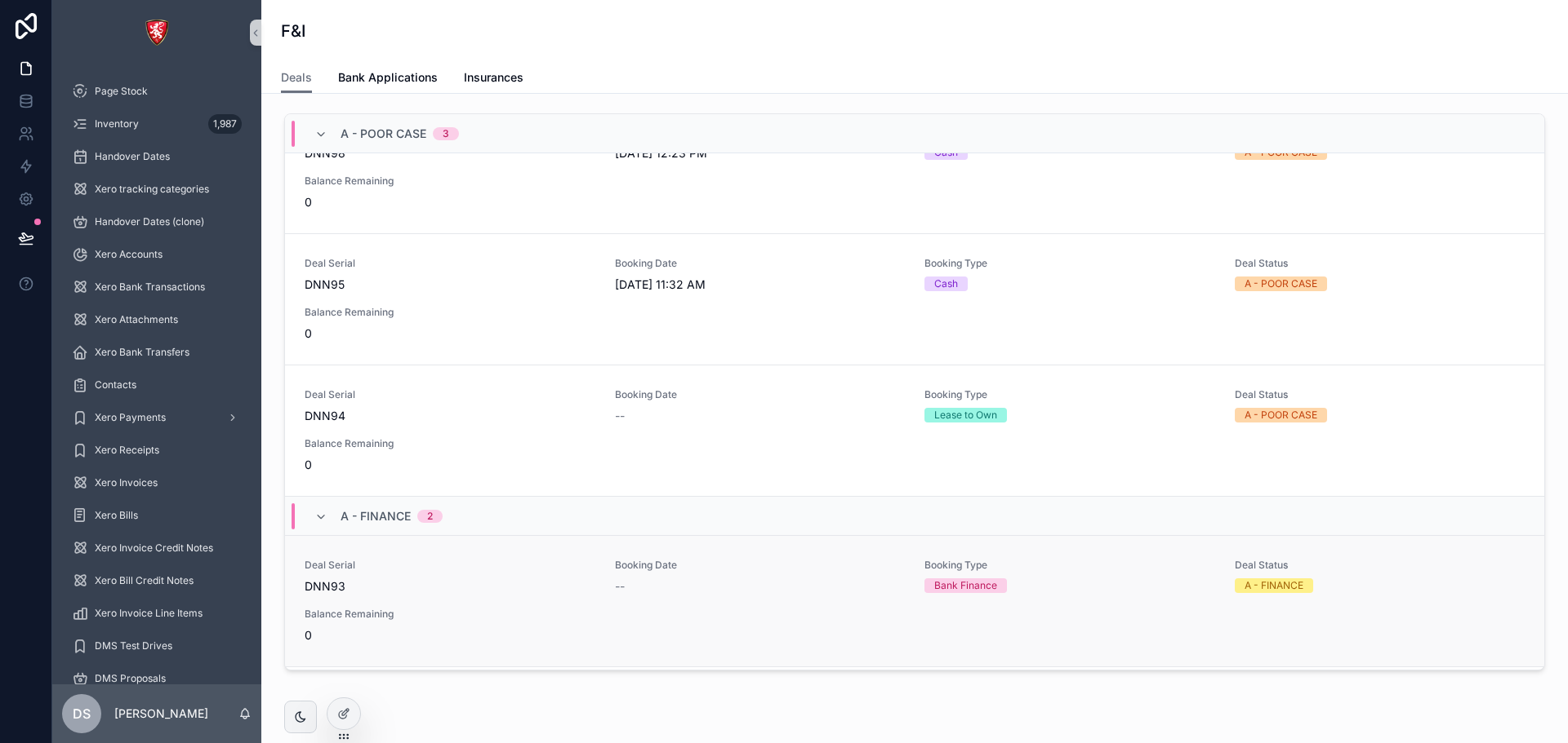
scroll to position [0, 0]
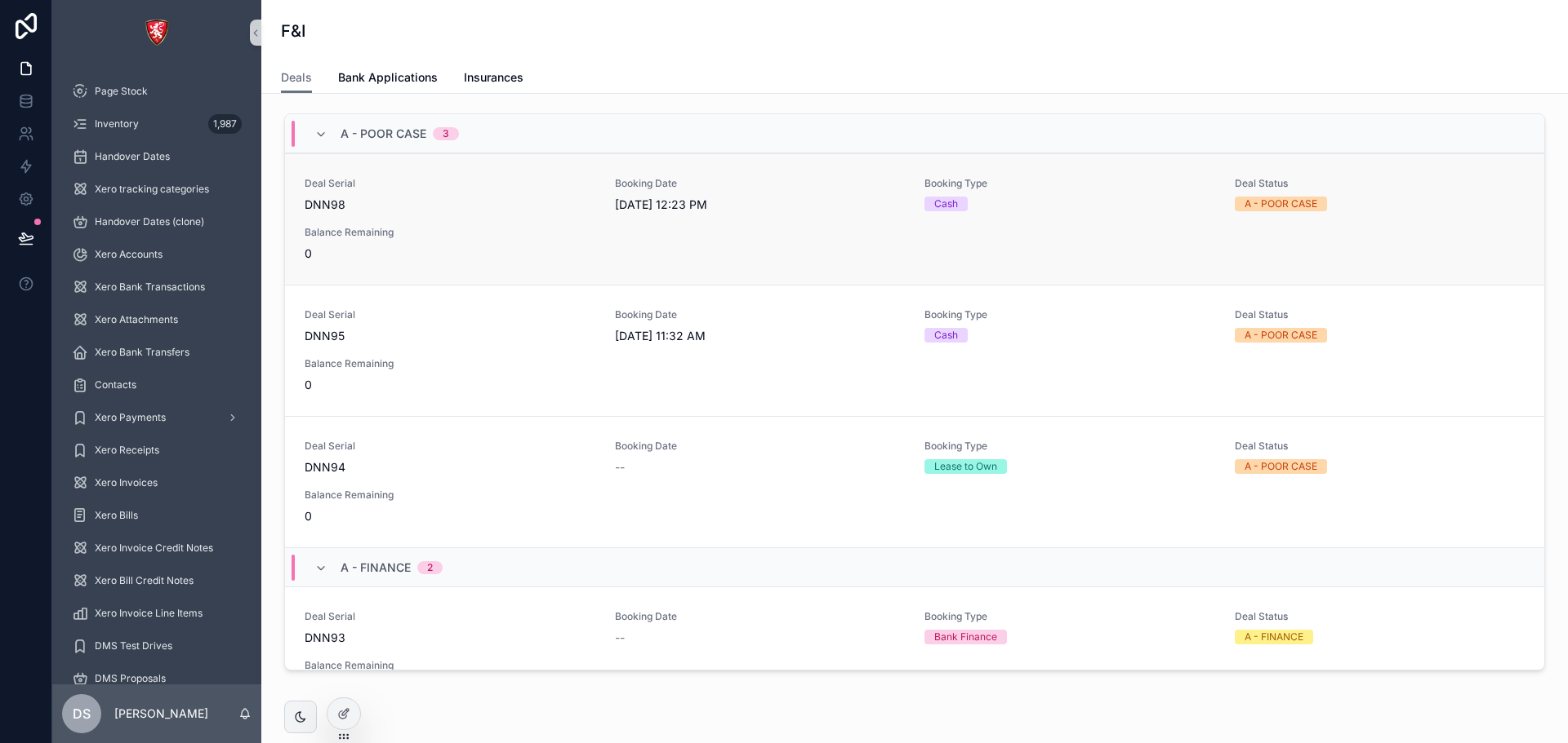
click at [473, 235] on span "Balance Remaining" at bounding box center [450, 232] width 291 height 13
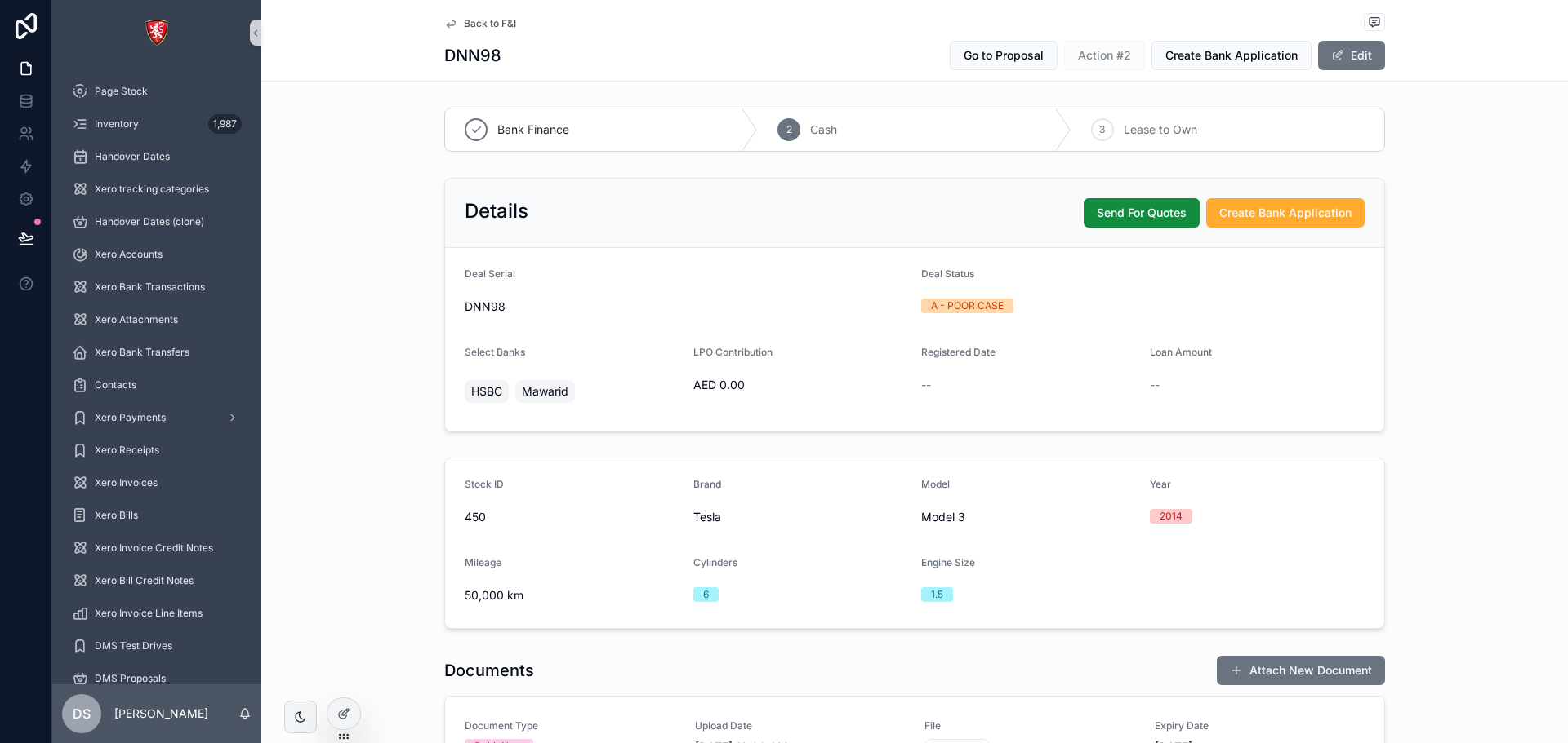
click at [453, 19] on link "Back to F&I" at bounding box center [479, 24] width 72 height 13
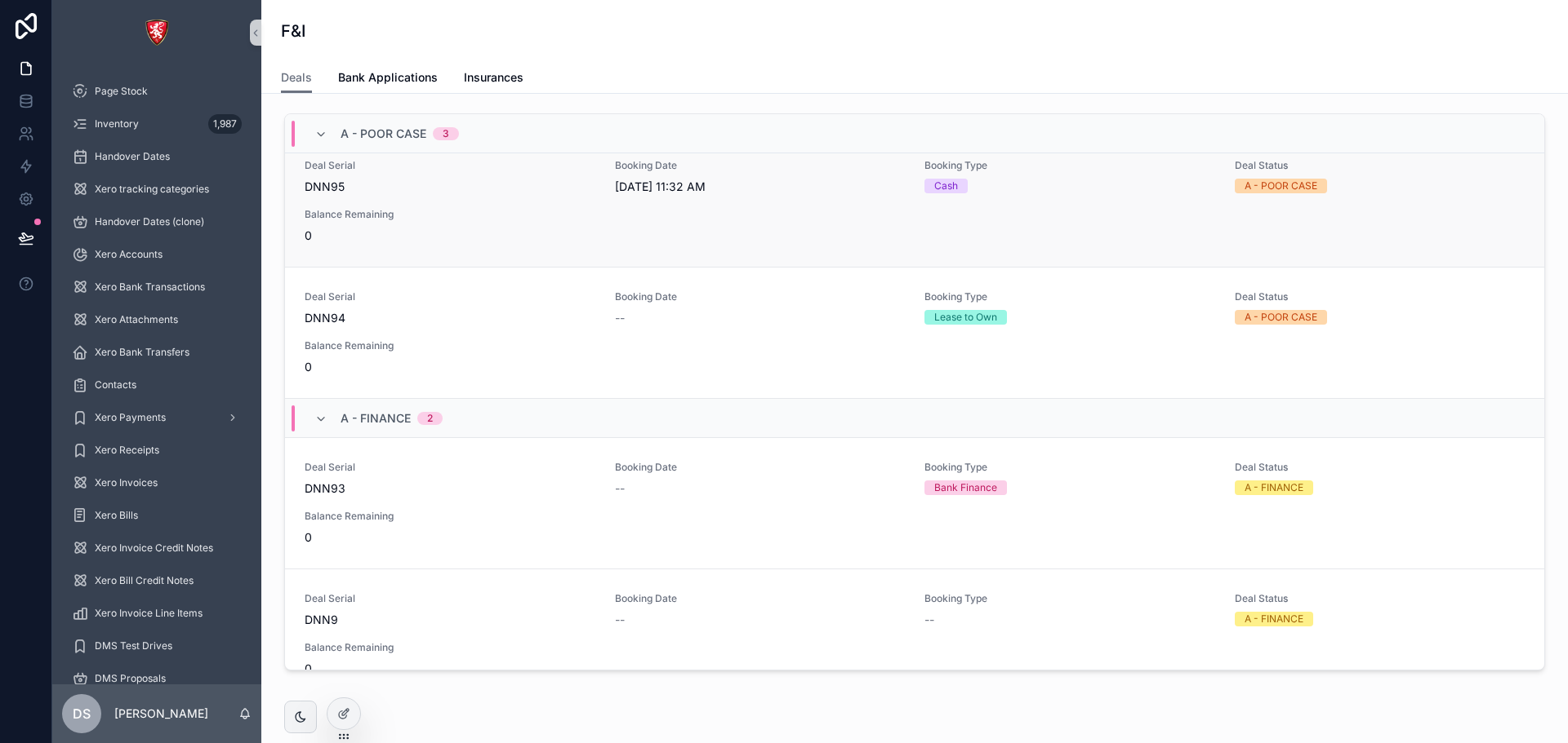
scroll to position [164, 0]
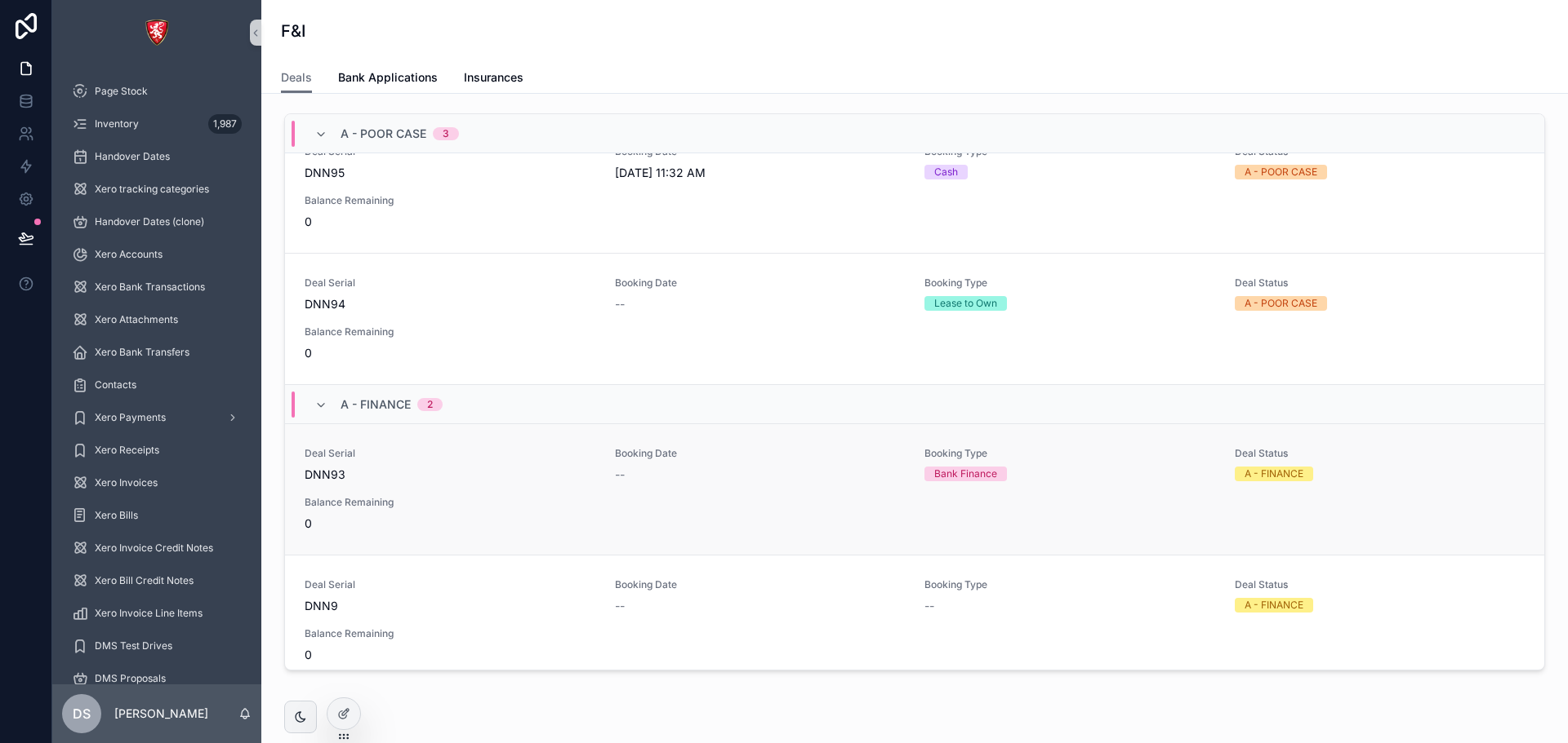
click at [826, 492] on div "Deal Serial DNN93 Booking Date -- Booking Type Bank Finance Deal Status A - FIN…" at bounding box center [914, 490] width 1220 height 85
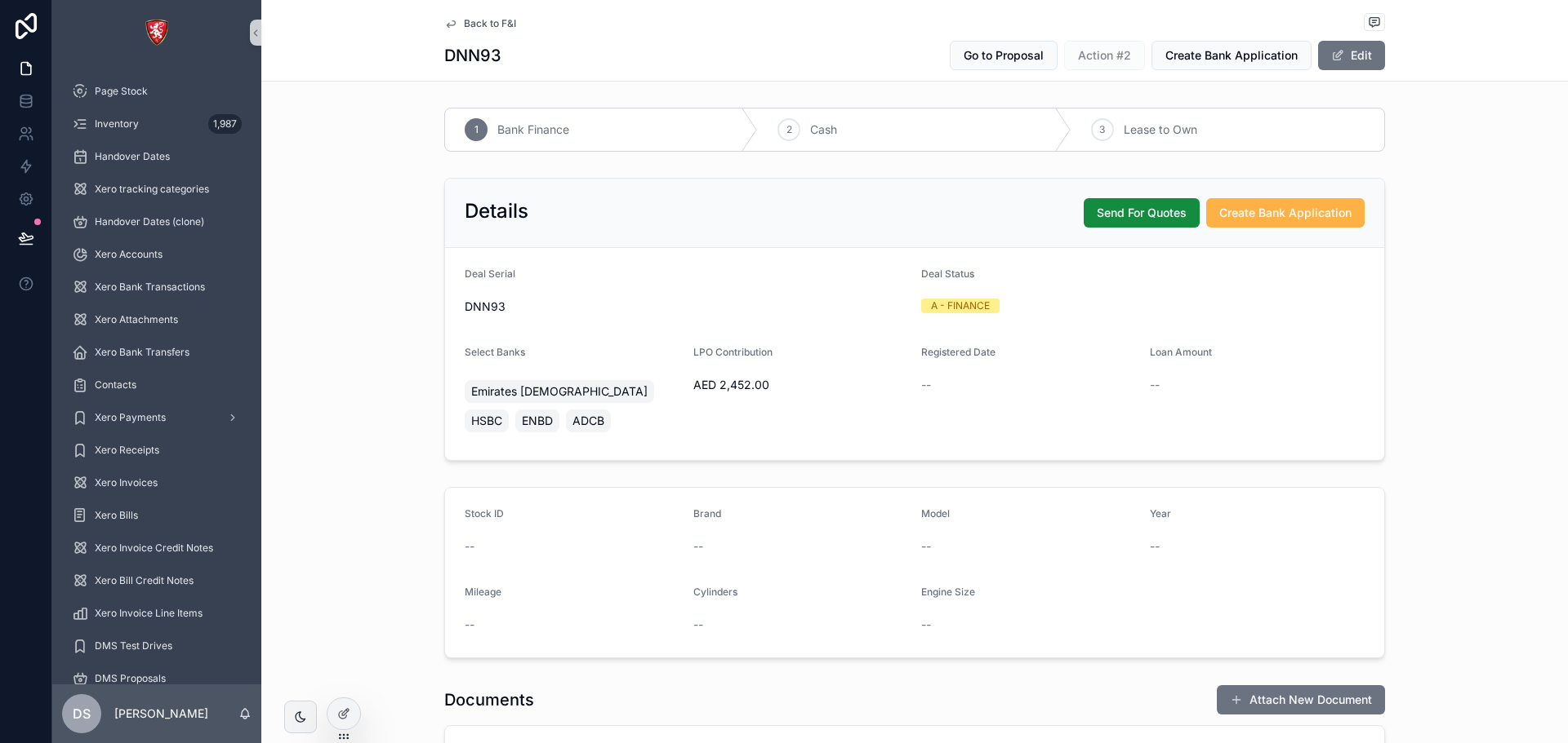
click at [1267, 220] on span "Create Bank Application" at bounding box center [1285, 212] width 132 height 16
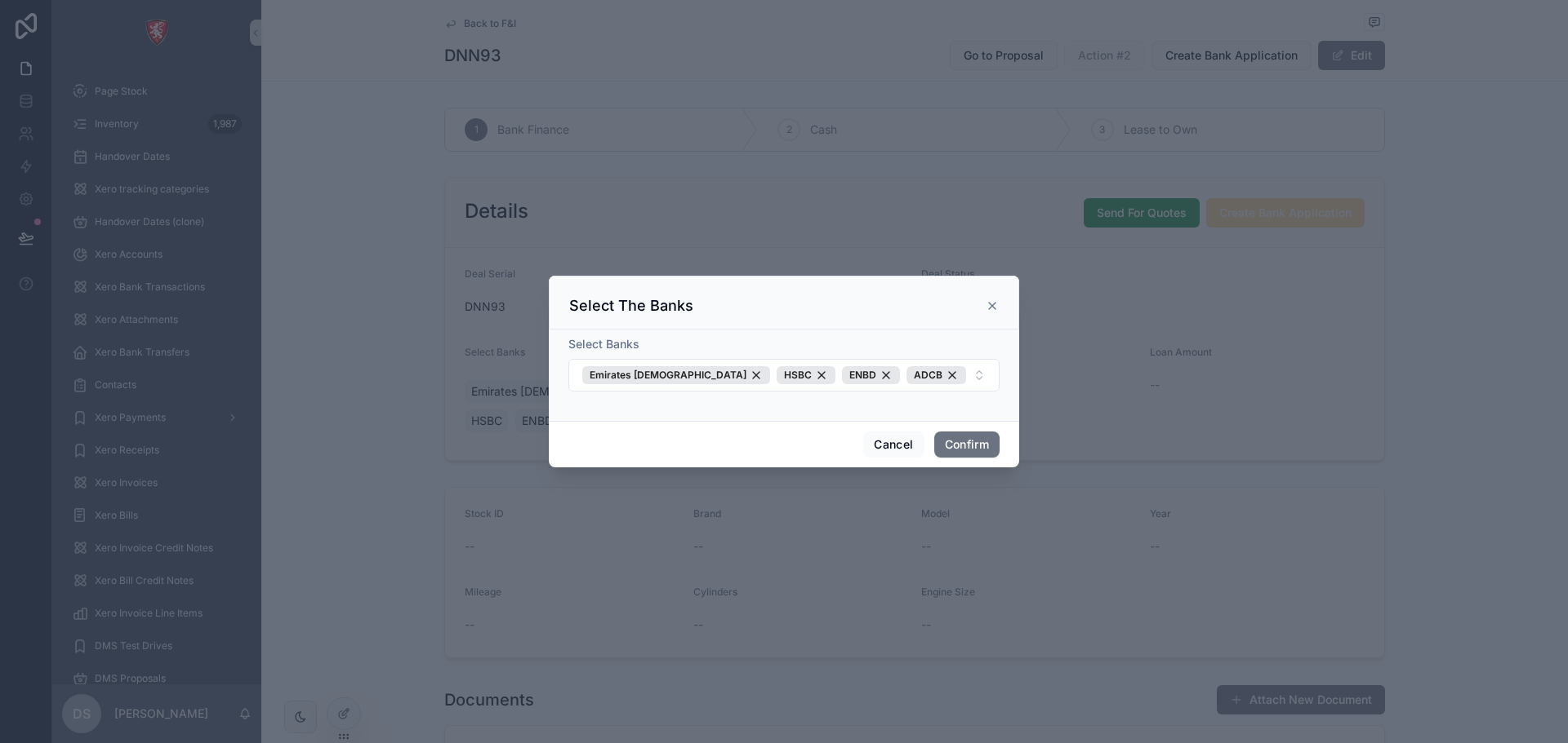
click at [984, 309] on div "Select The Banks" at bounding box center [784, 306] width 430 height 19
click at [989, 302] on icon at bounding box center [992, 306] width 13 height 13
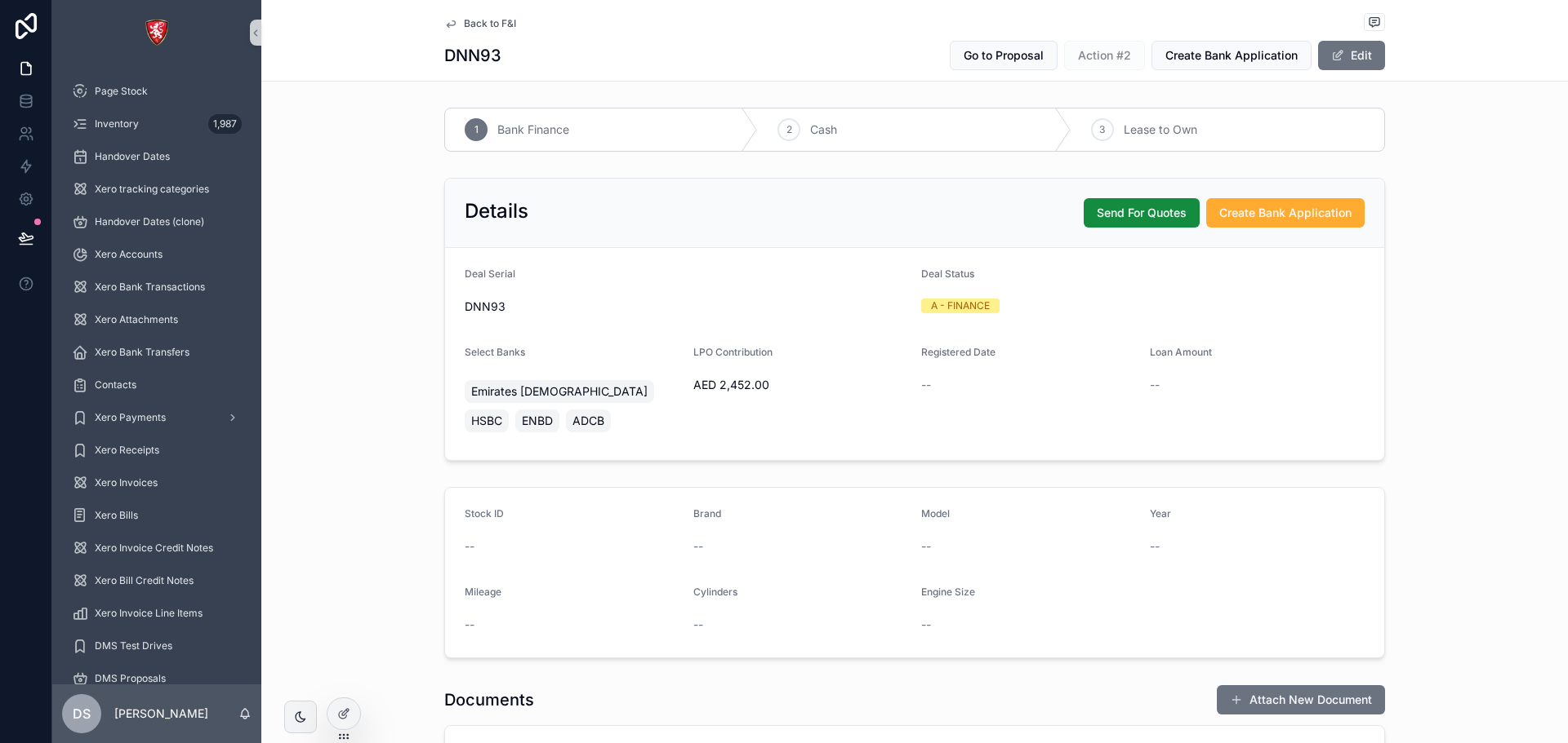
click at [454, 26] on link "Back to F&I" at bounding box center [479, 24] width 72 height 13
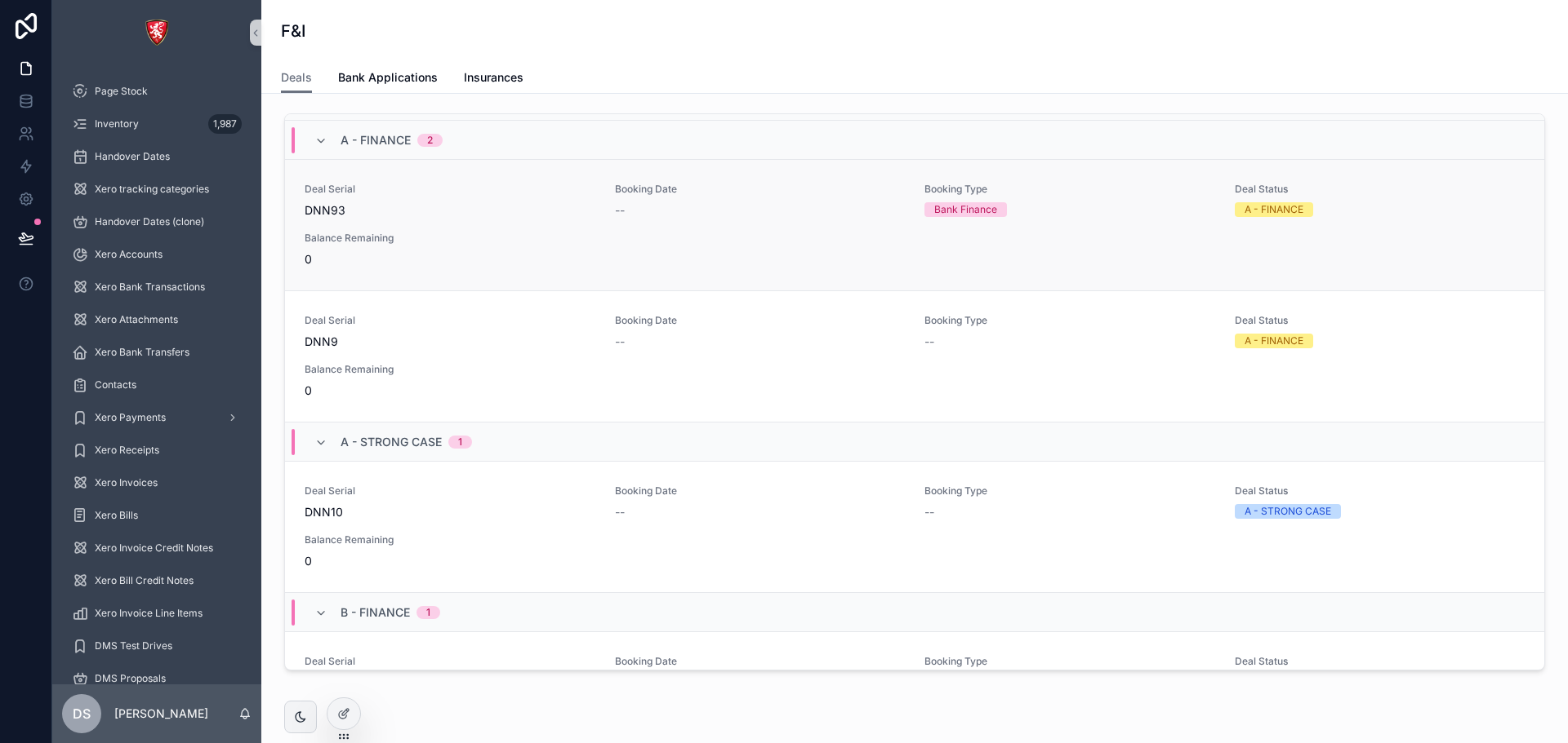
scroll to position [422, 0]
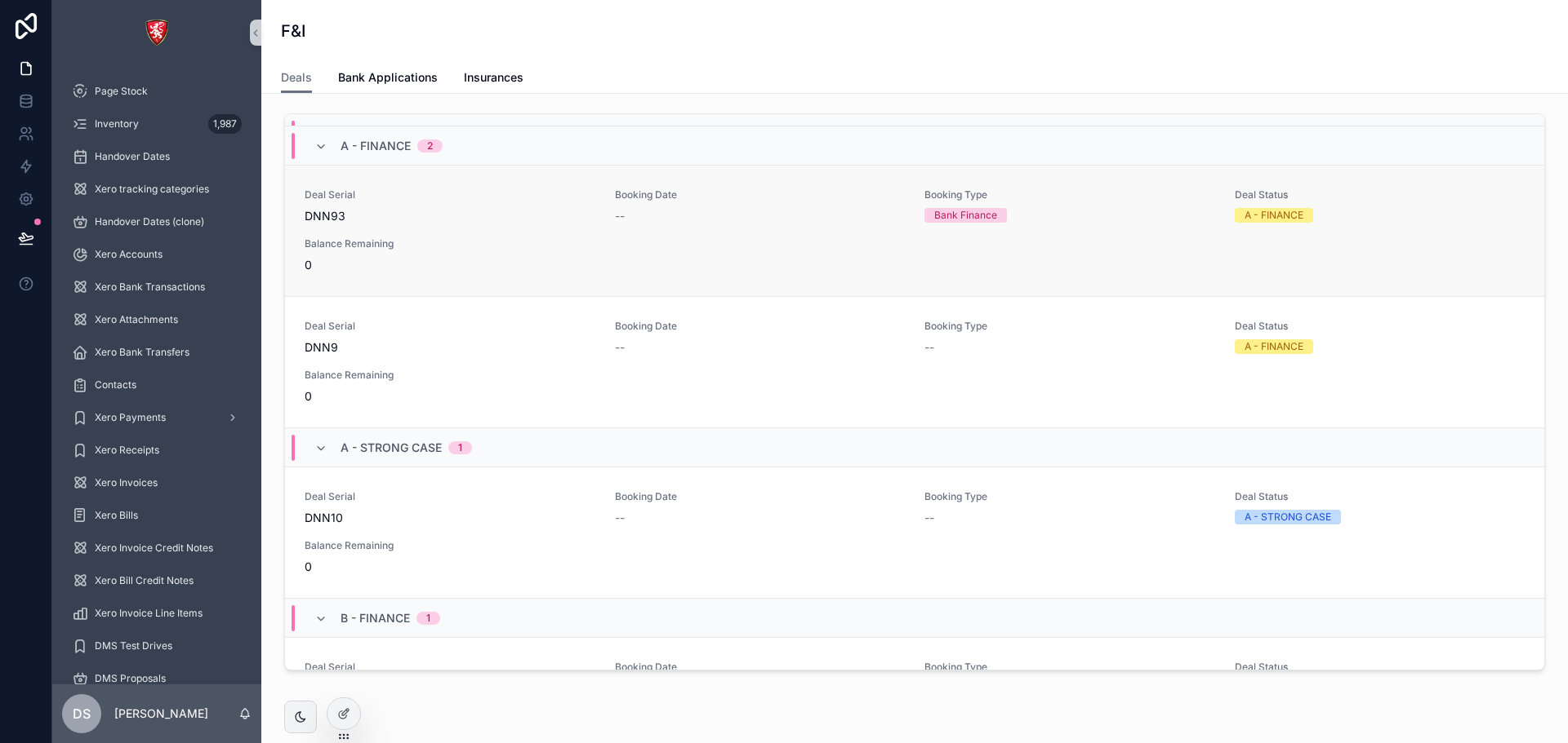
click at [481, 253] on div "Balance Remaining 0" at bounding box center [450, 255] width 291 height 36
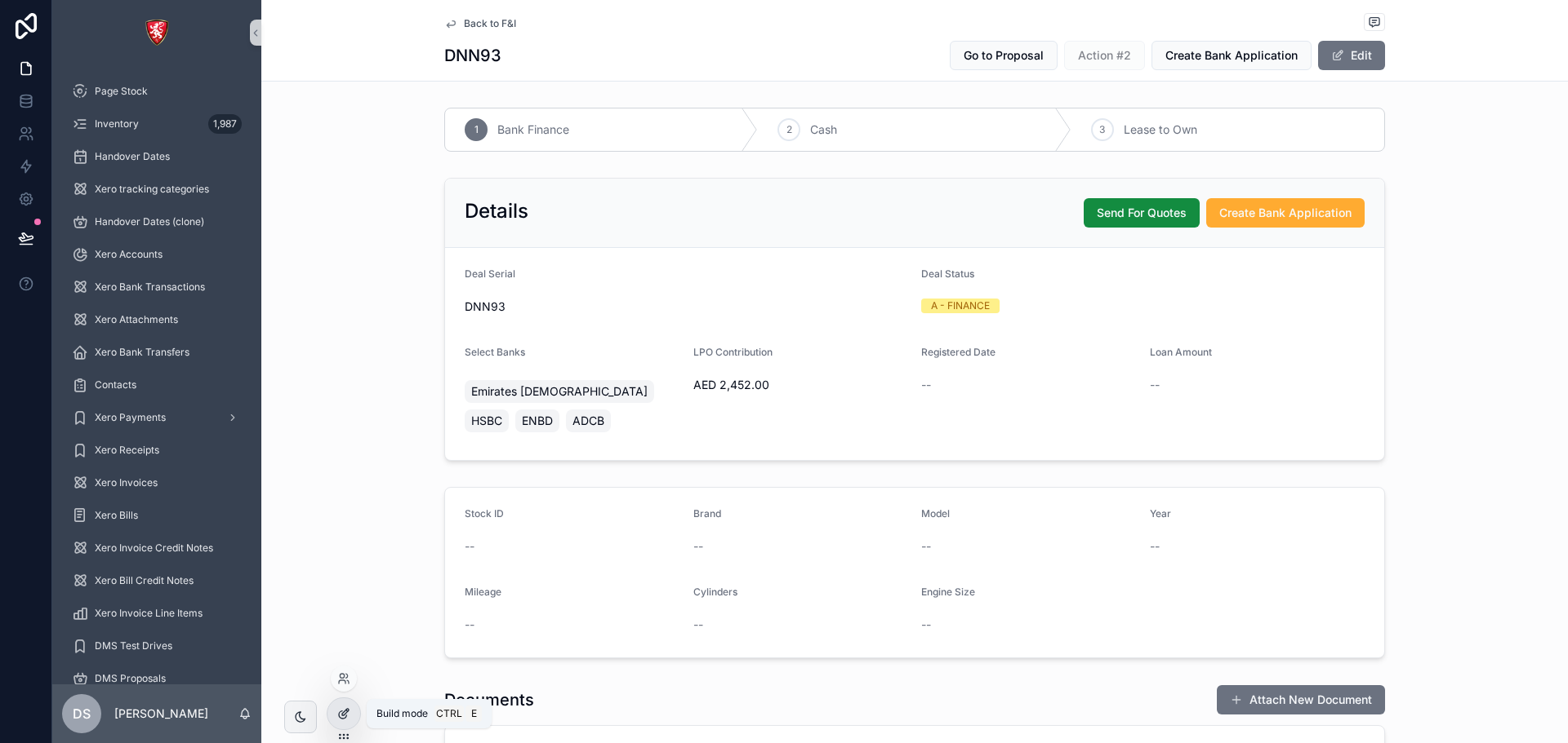
click at [341, 719] on icon at bounding box center [343, 714] width 13 height 13
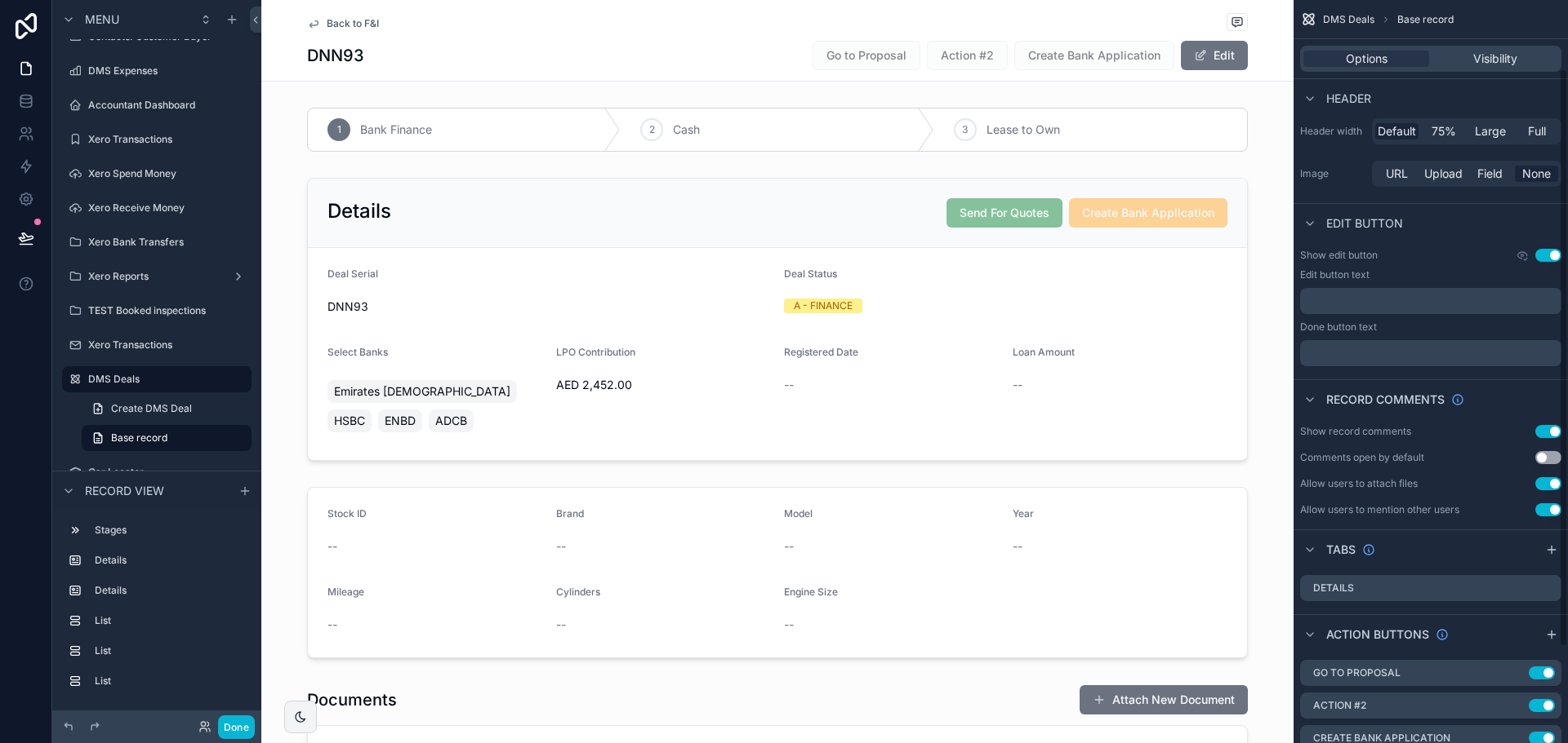
scroll to position [211, 0]
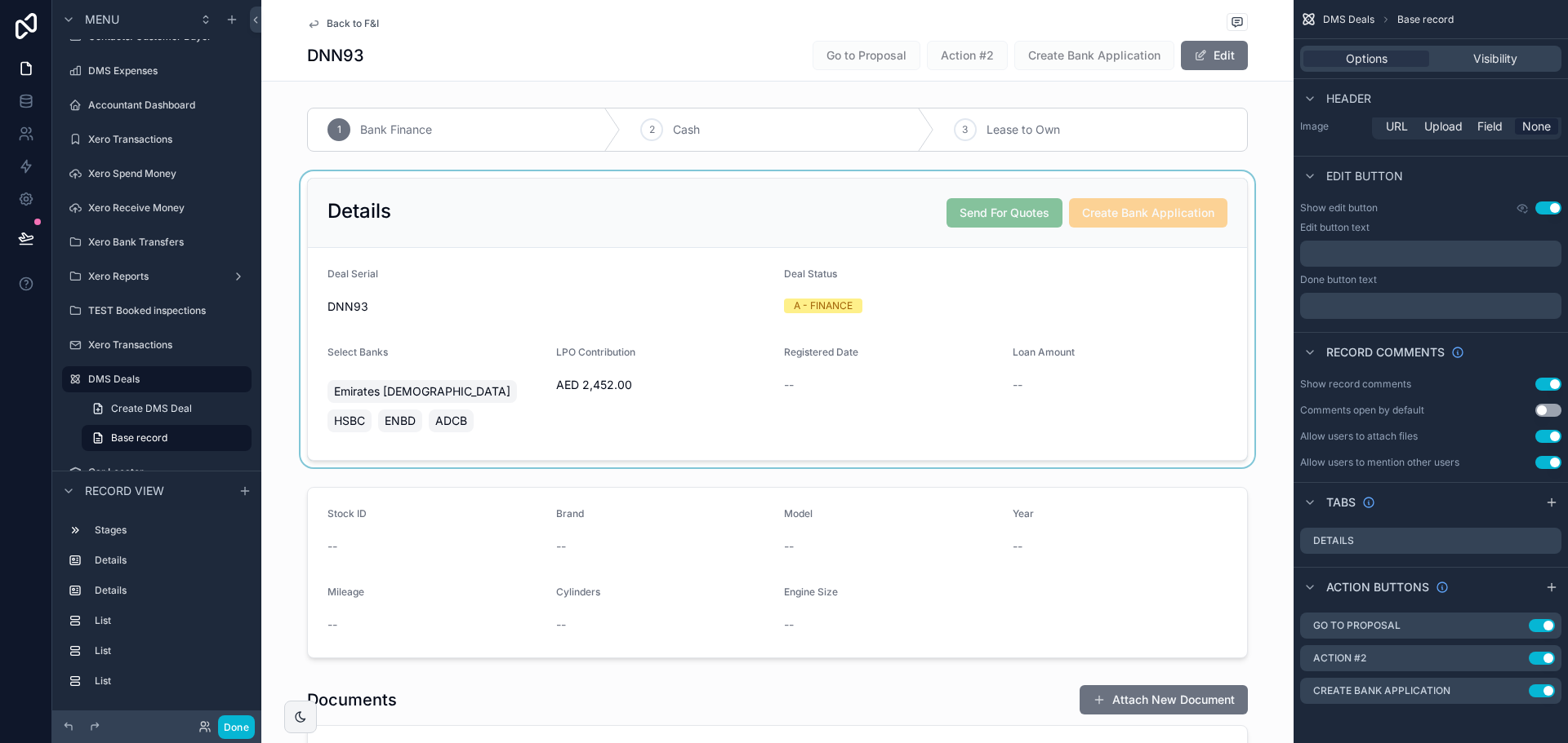
click at [939, 284] on div "scrollable content" at bounding box center [777, 319] width 1032 height 296
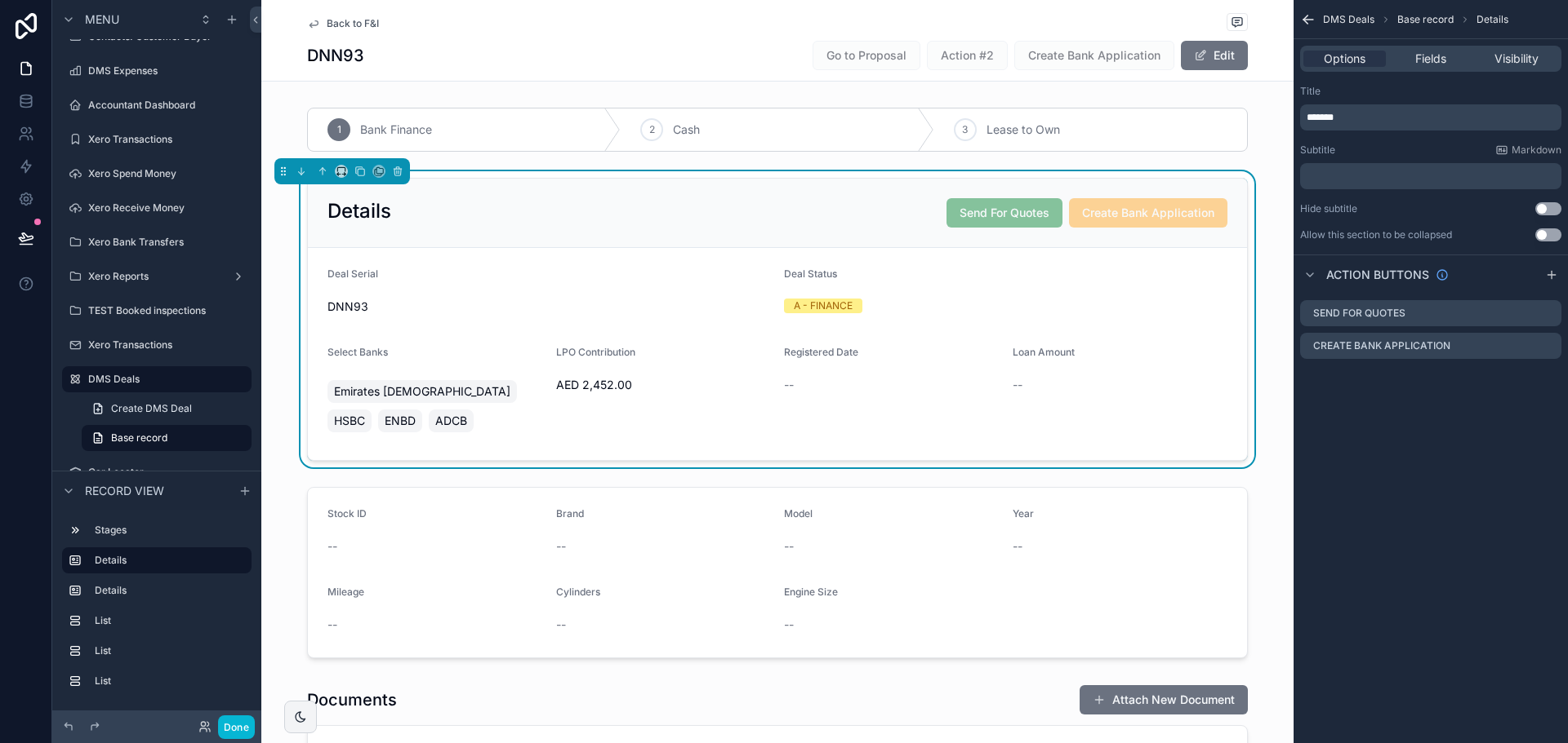
scroll to position [0, 0]
click at [1544, 310] on icon "scrollable content" at bounding box center [1548, 314] width 13 height 13
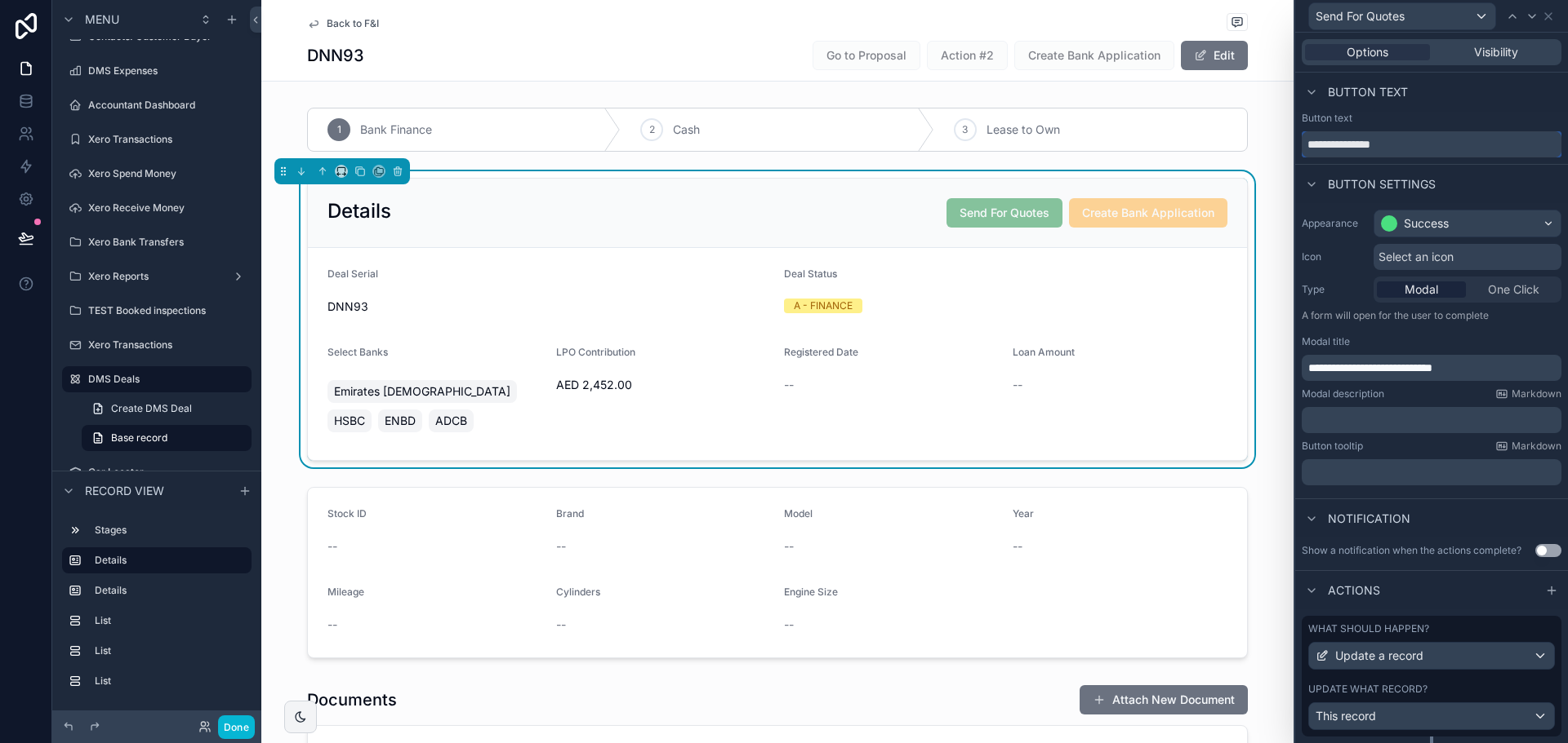
click at [1358, 147] on input "**********" at bounding box center [1430, 143] width 259 height 26
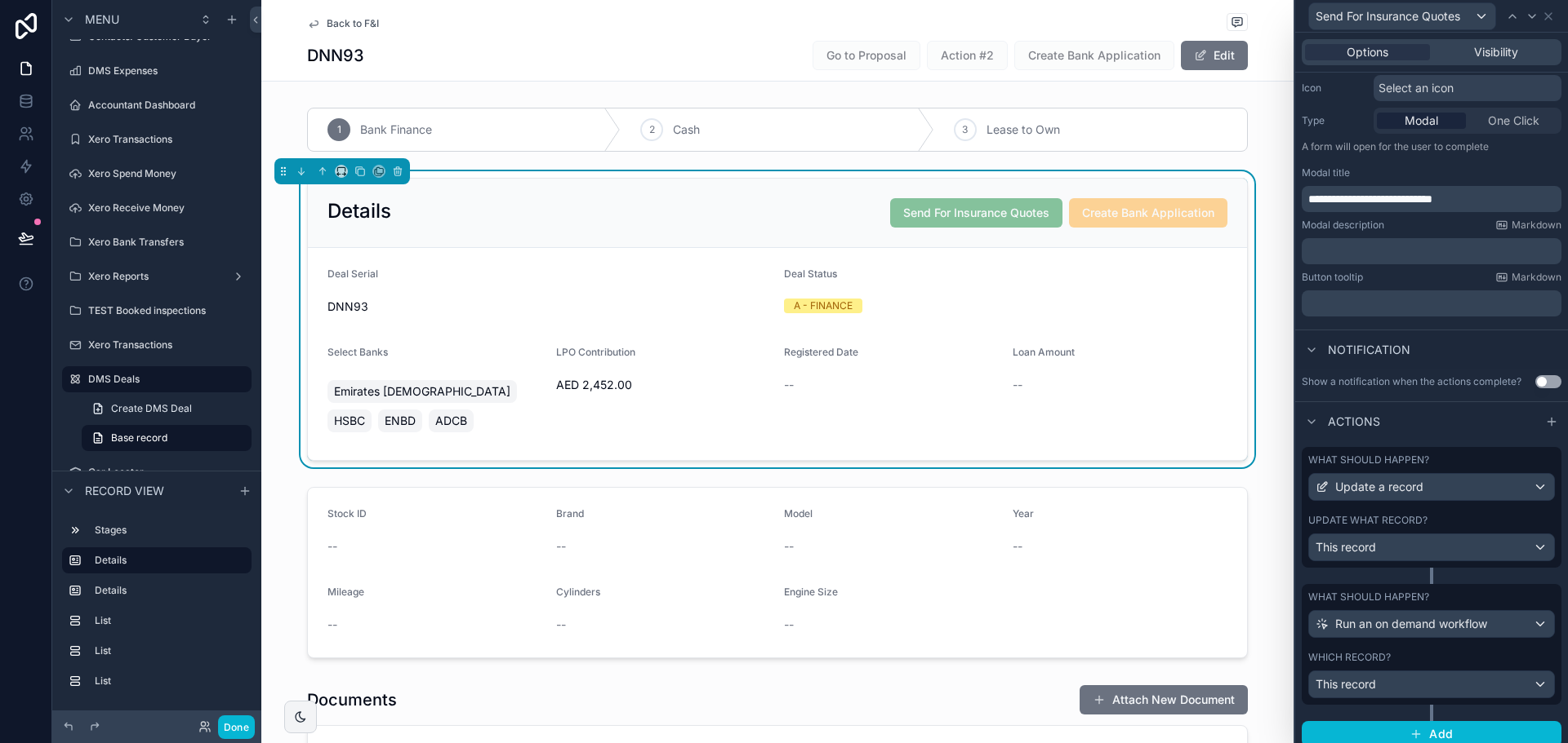
scroll to position [180, 0]
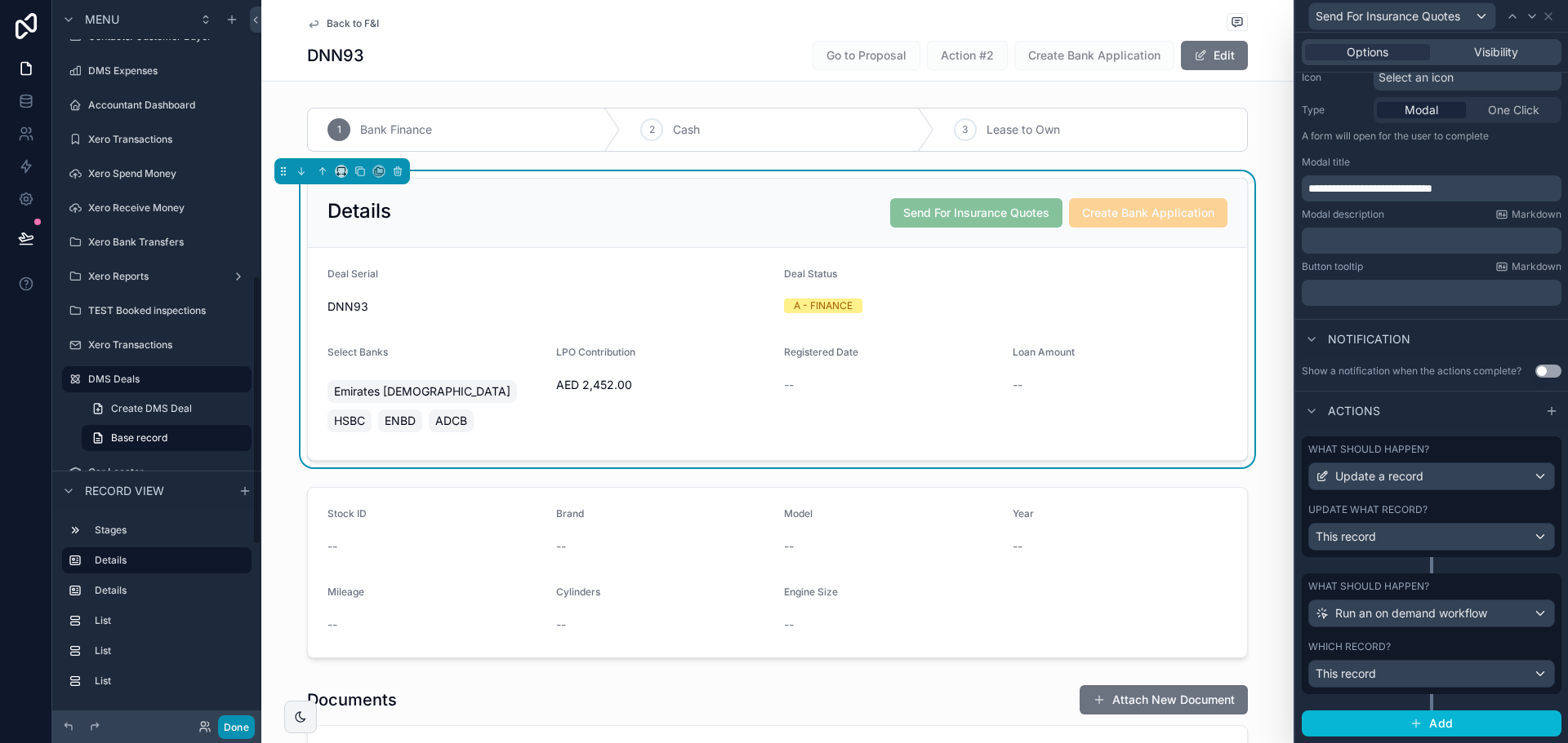
type input "**********"
click at [245, 725] on button "Done" at bounding box center [236, 727] width 36 height 24
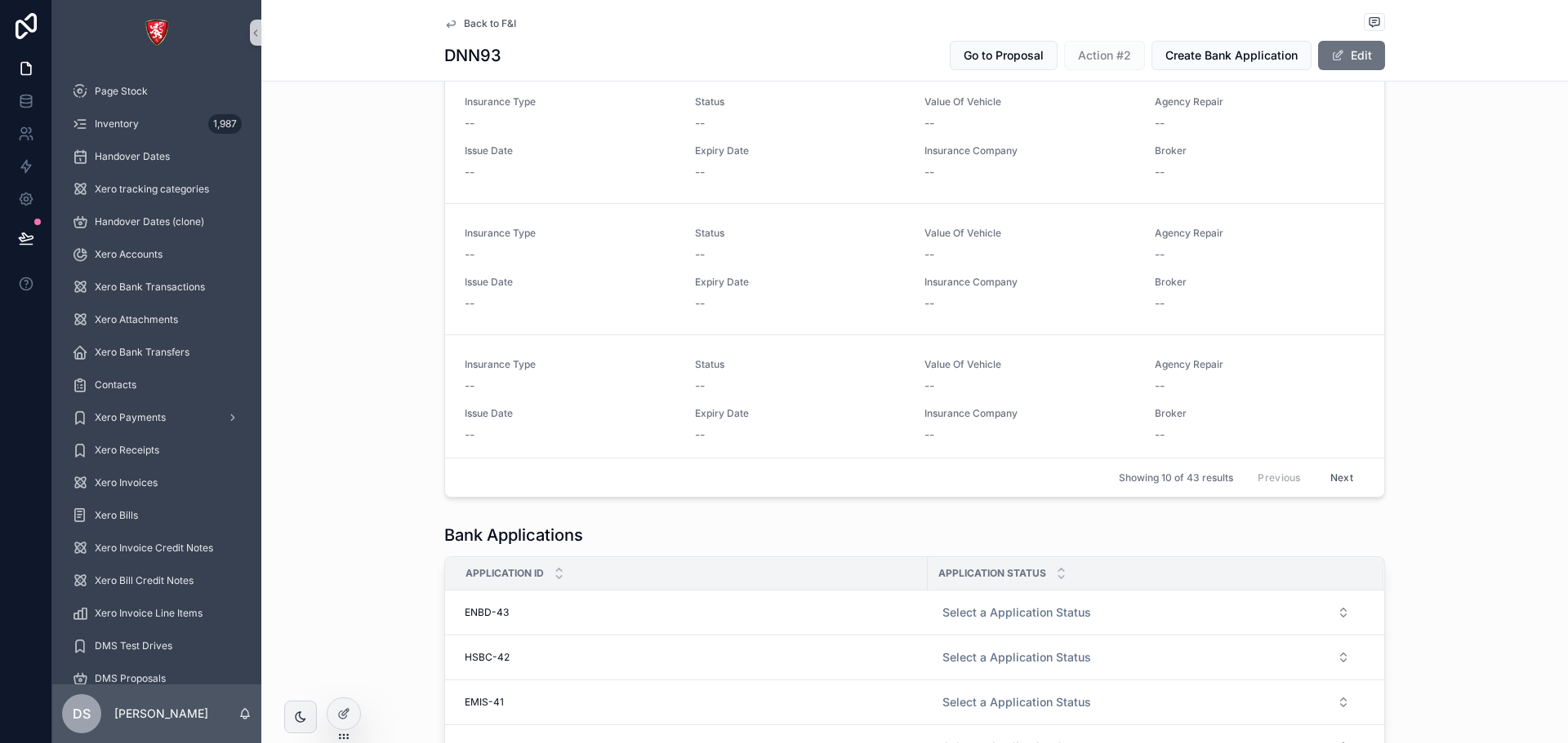
scroll to position [804, 0]
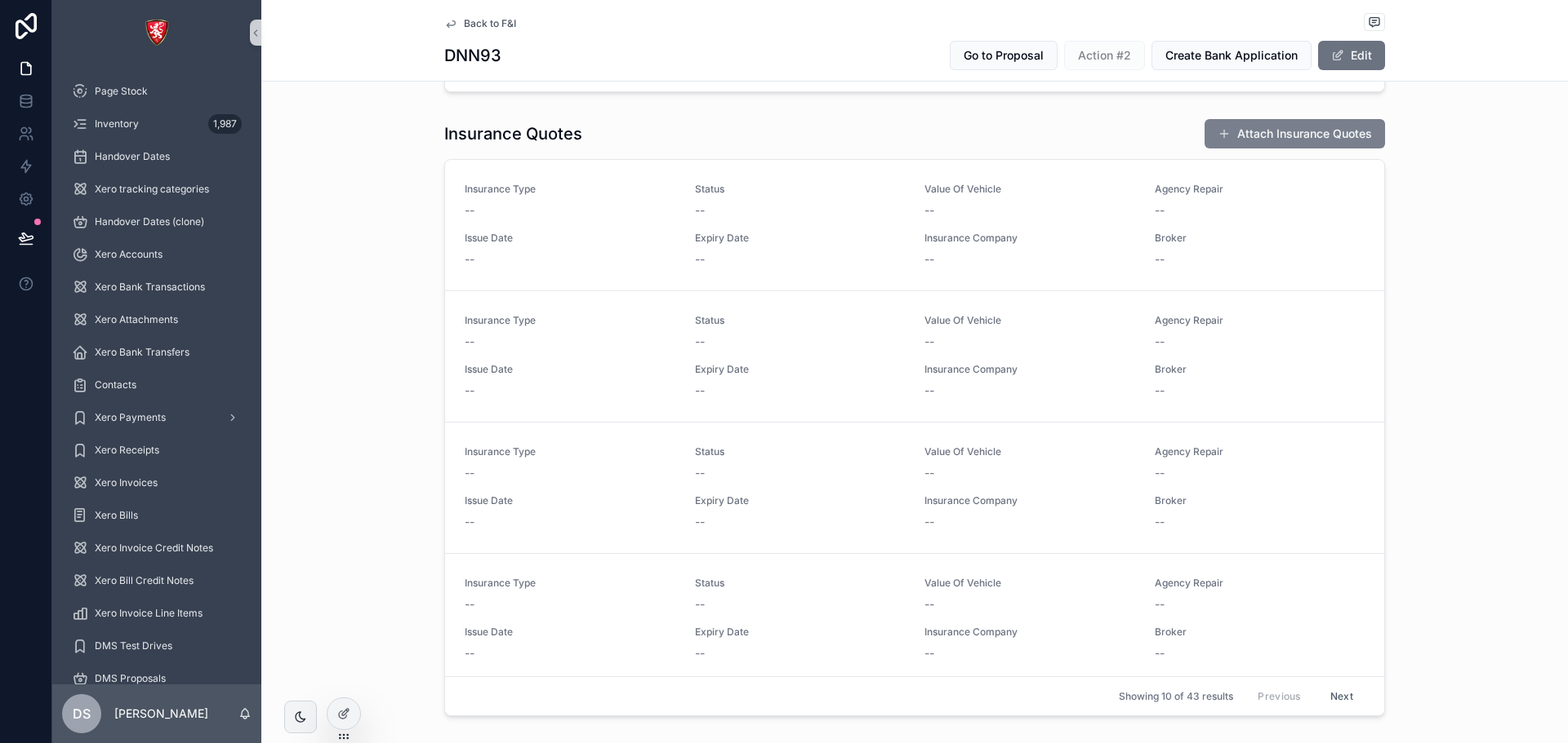
click at [1305, 137] on button "Attach Insurance Quotes" at bounding box center [1294, 134] width 181 height 30
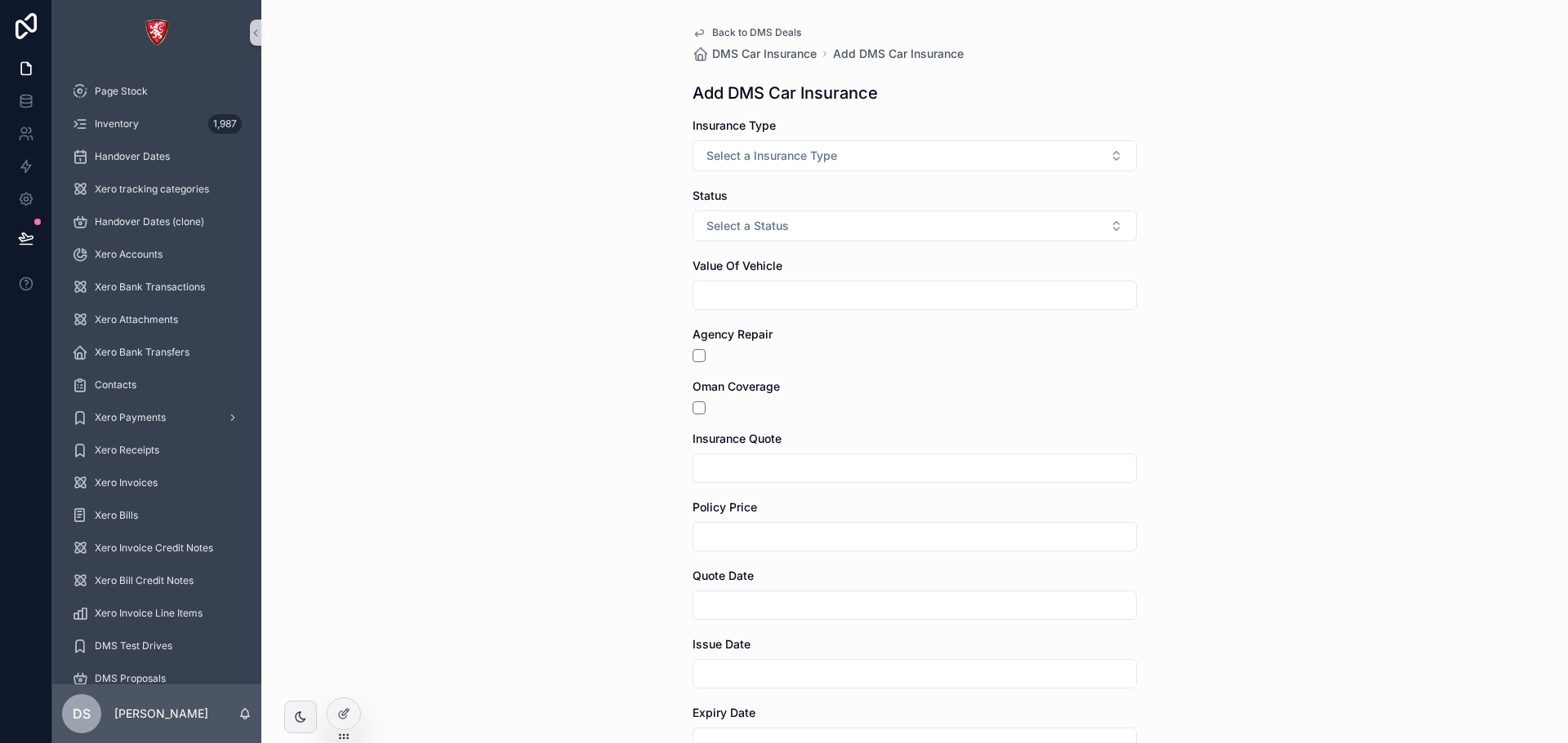
click at [733, 30] on span "Back to DMS Deals" at bounding box center [756, 33] width 89 height 13
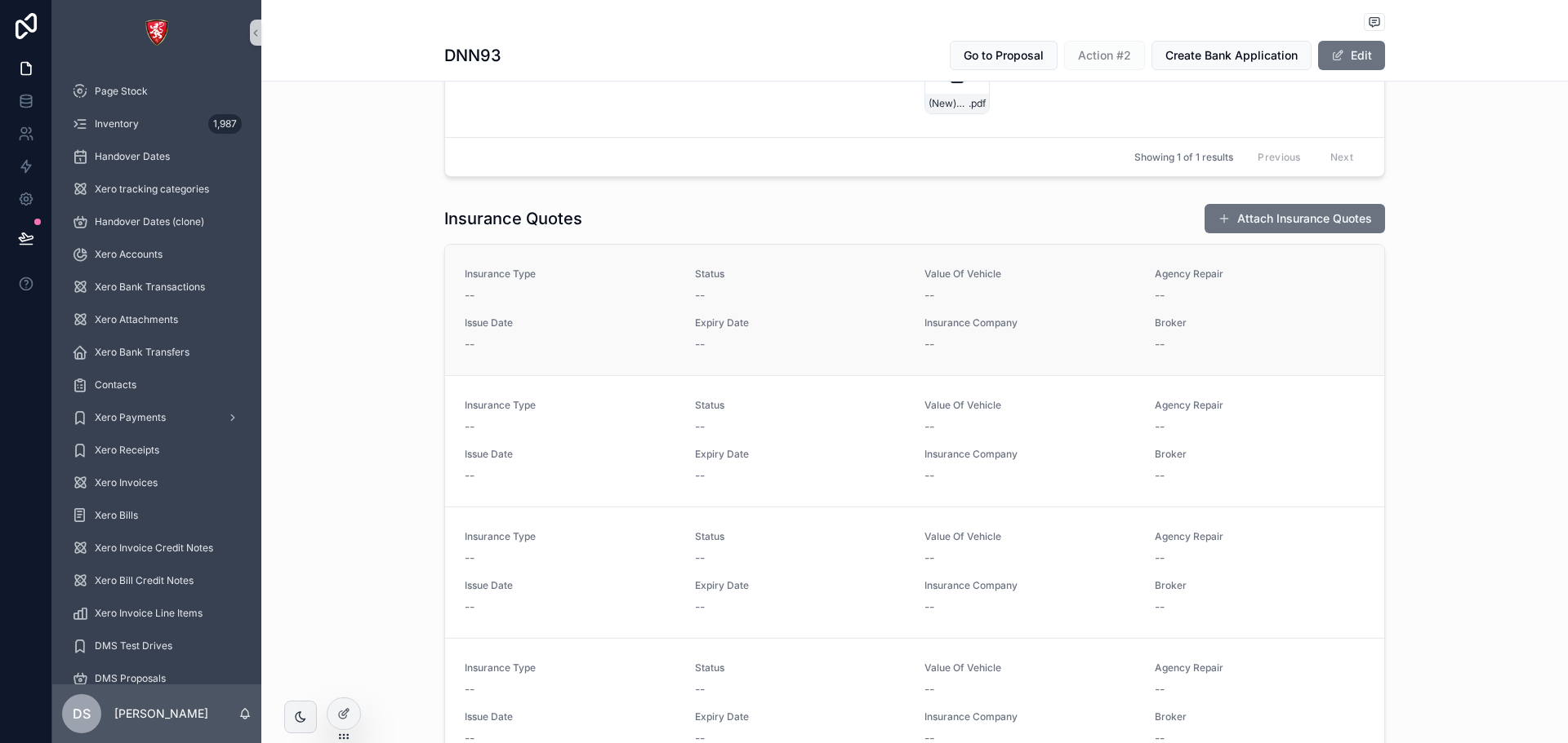
scroll to position [734, 0]
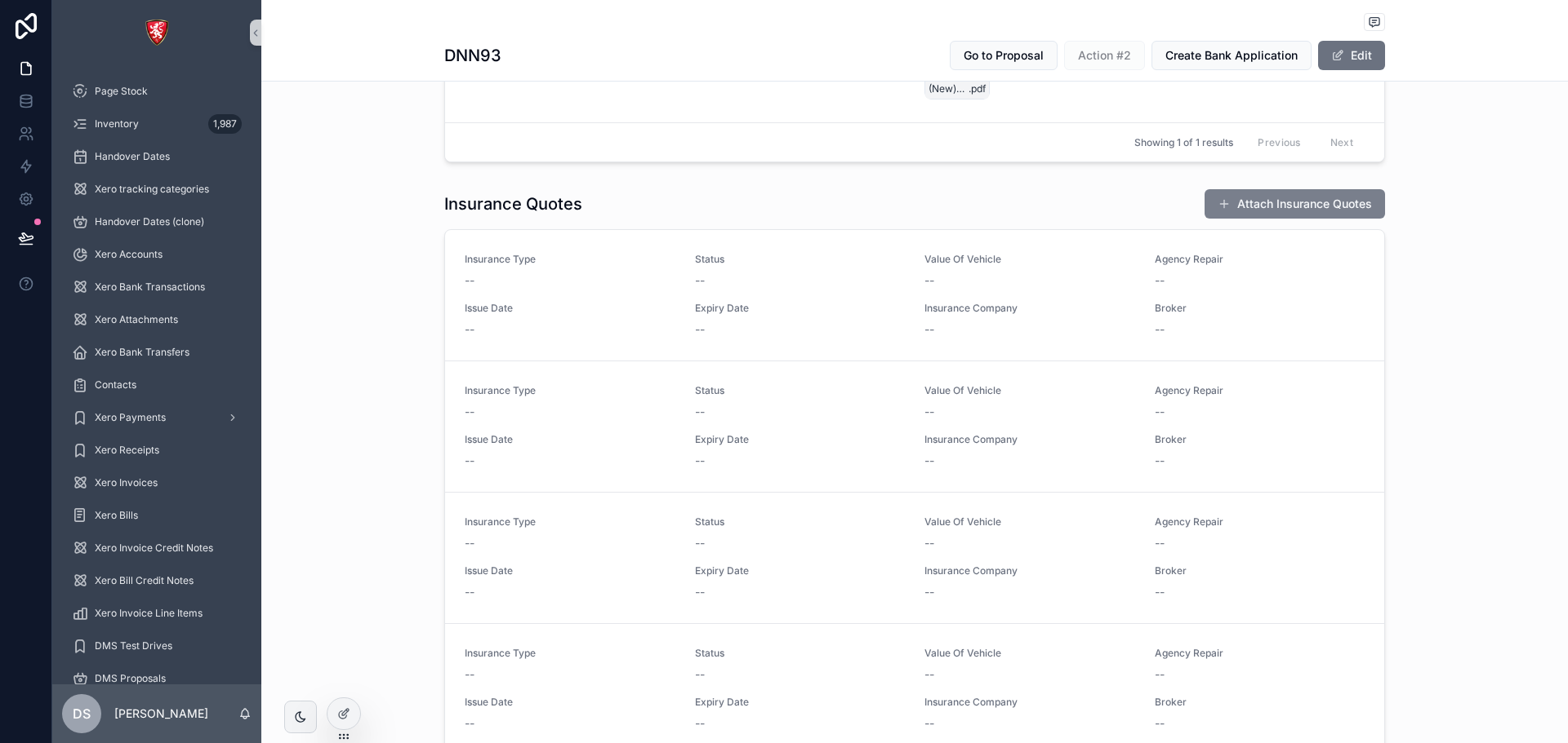
click at [1250, 201] on button "Attach Insurance Quotes" at bounding box center [1294, 204] width 181 height 30
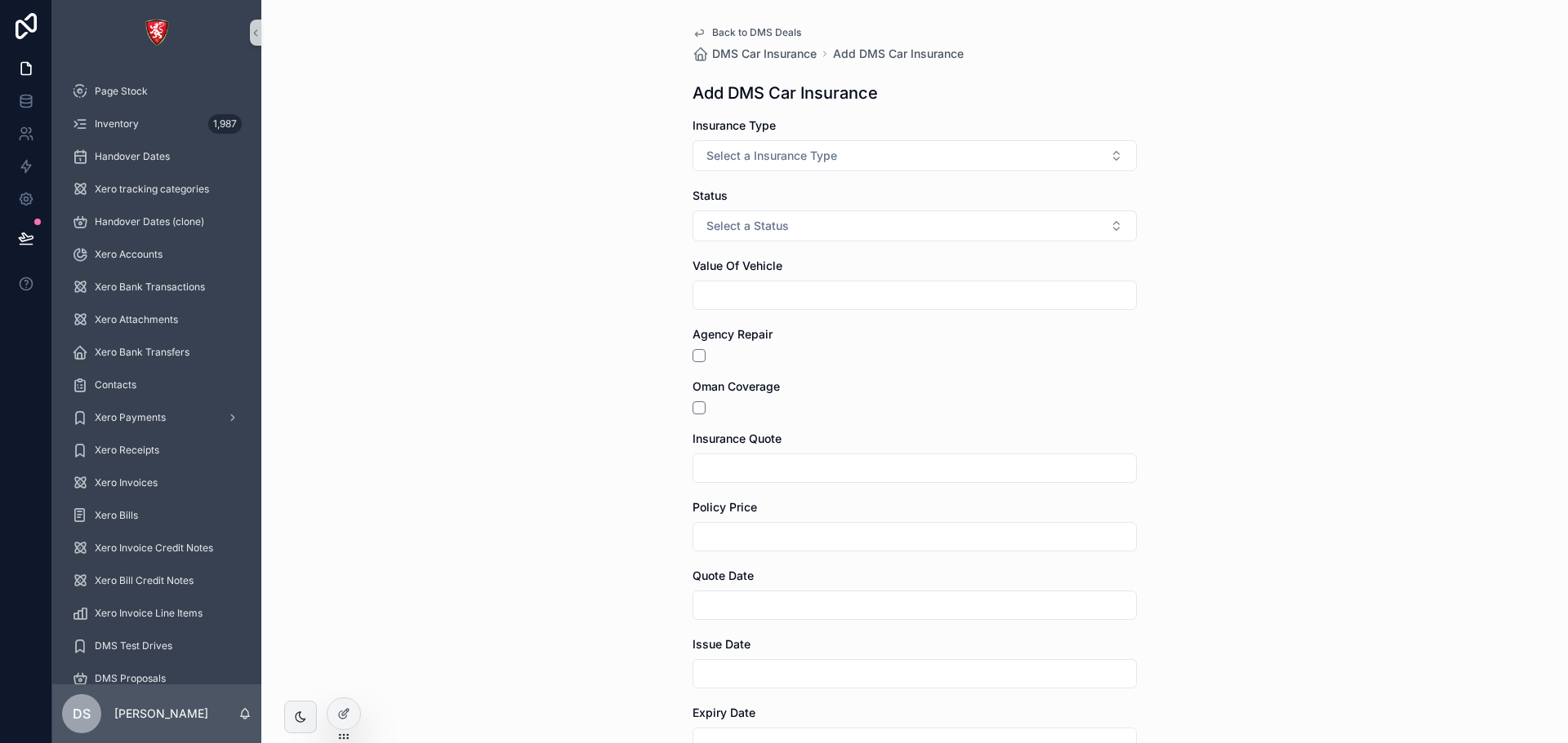
click at [727, 28] on span "Back to DMS Deals" at bounding box center [756, 33] width 89 height 13
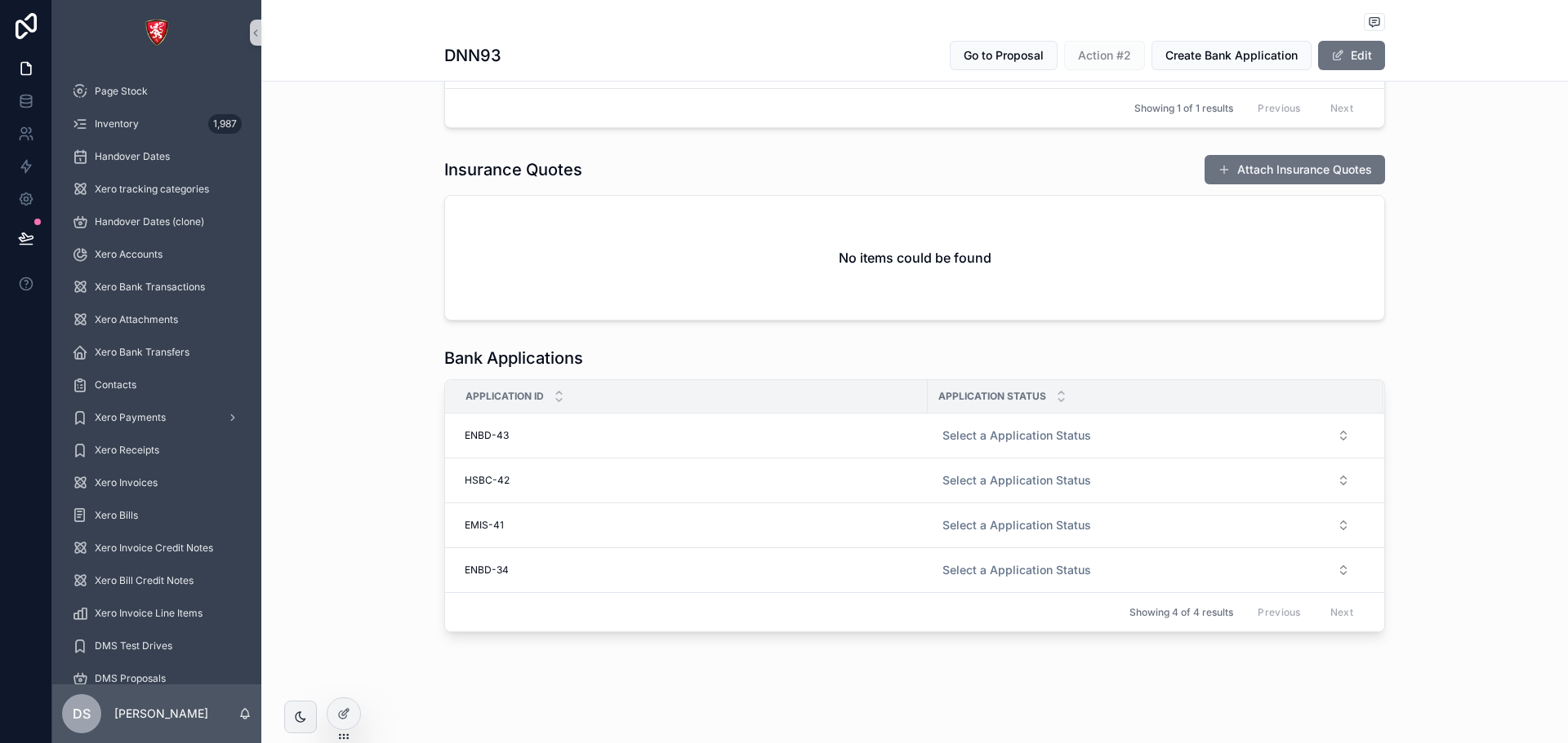
scroll to position [781, 0]
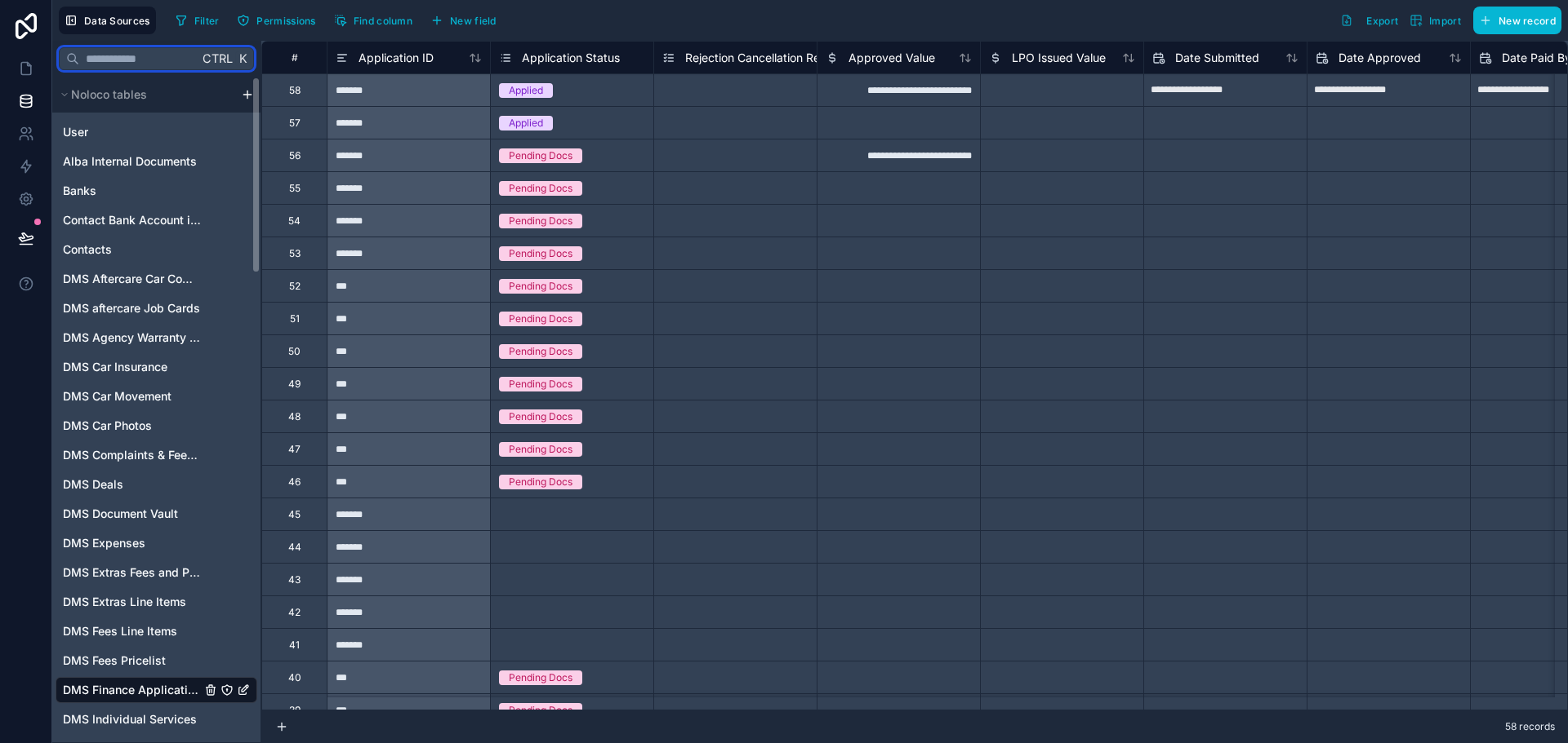
click at [169, 65] on input "text" at bounding box center [139, 58] width 120 height 30
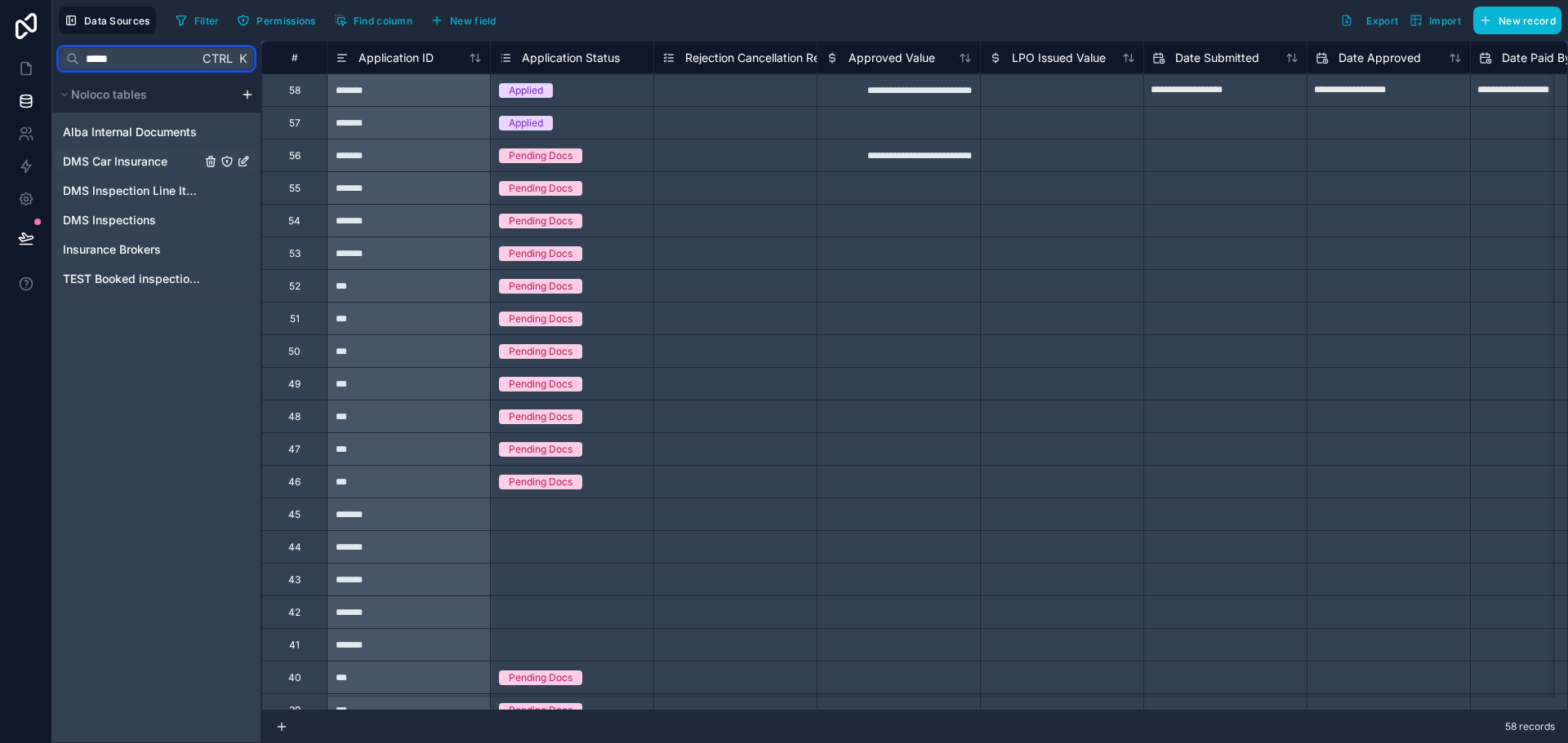
type input "*****"
click at [115, 163] on span "DMS Car Insurance" at bounding box center [115, 161] width 104 height 16
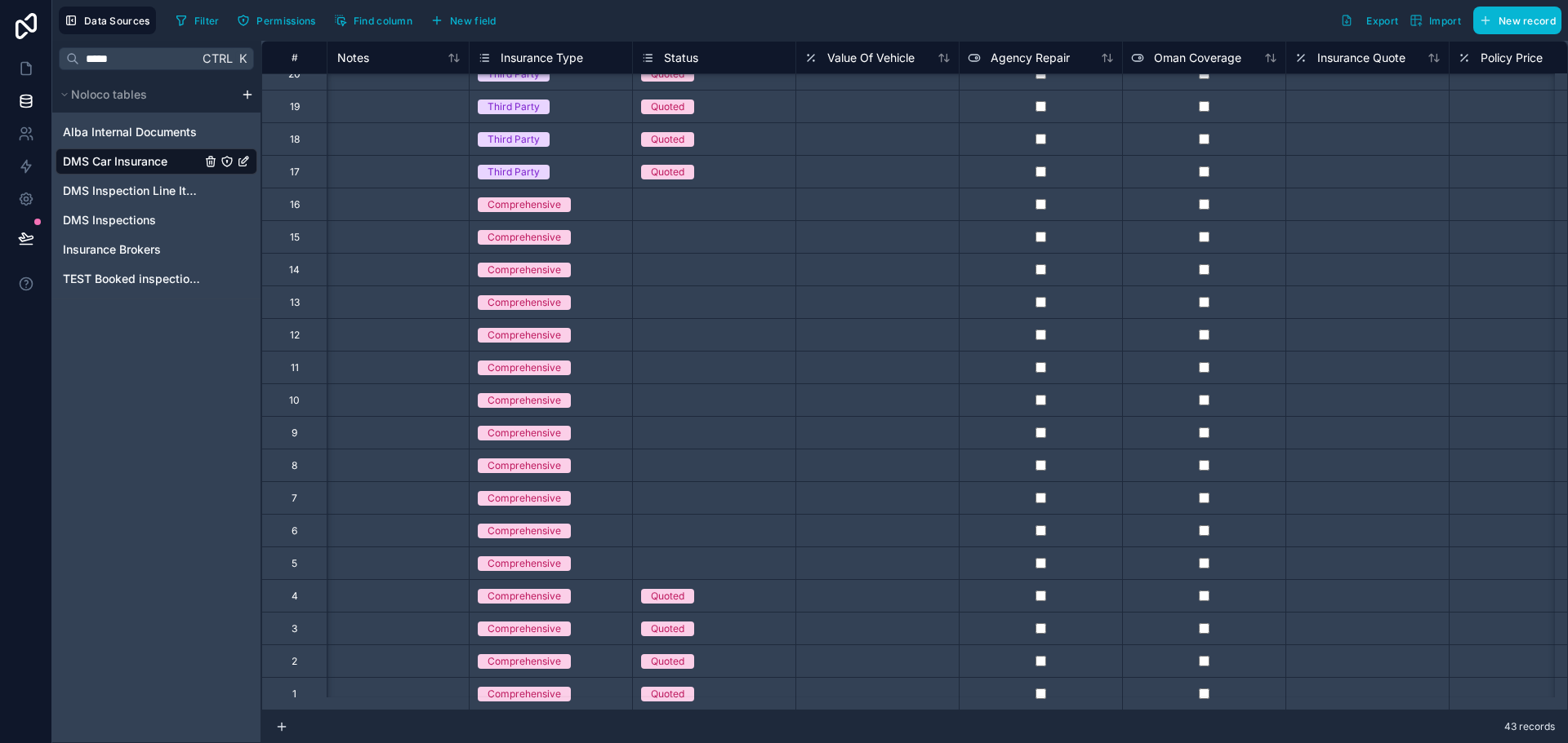
scroll to position [779, 0]
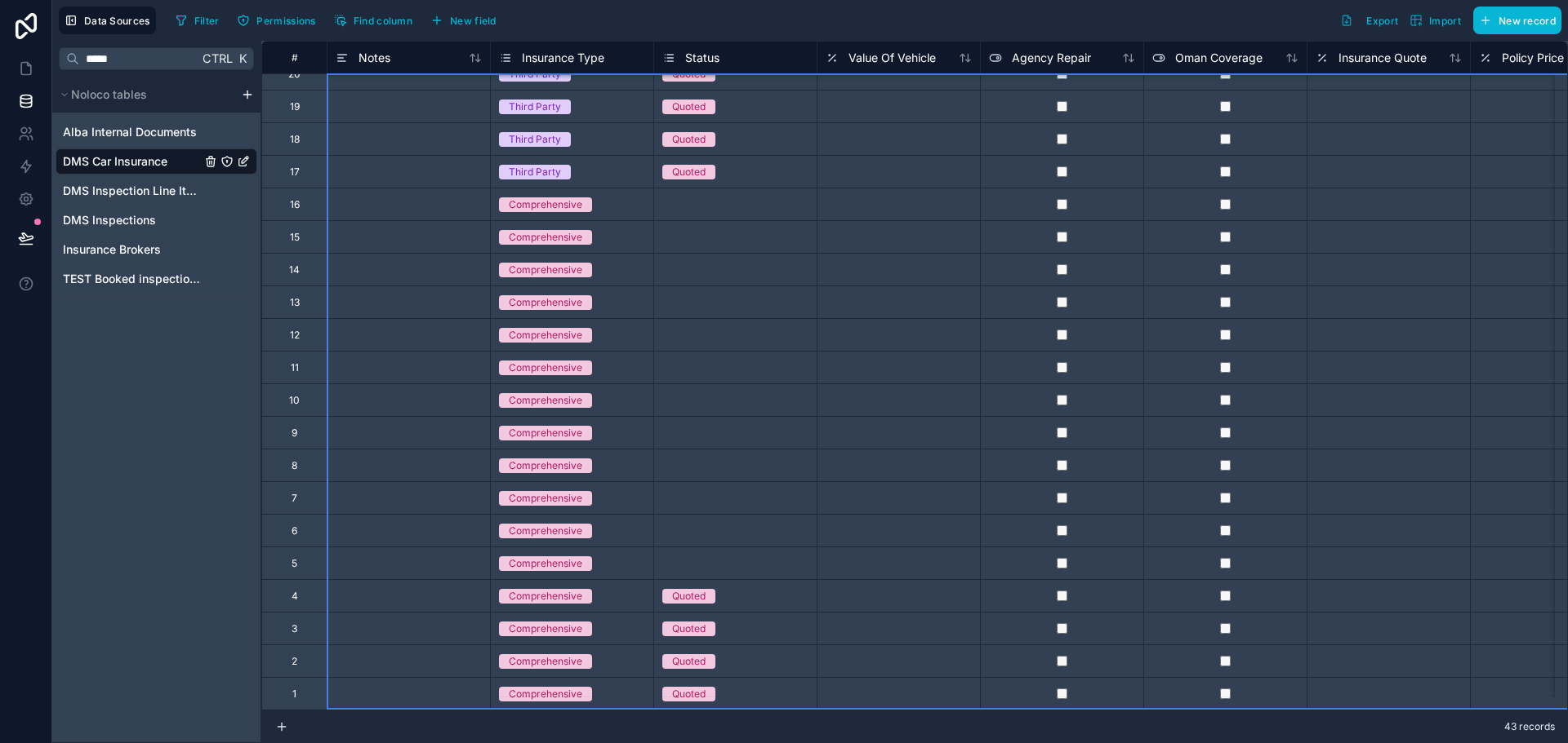
click at [295, 60] on div "#" at bounding box center [295, 57] width 40 height 12
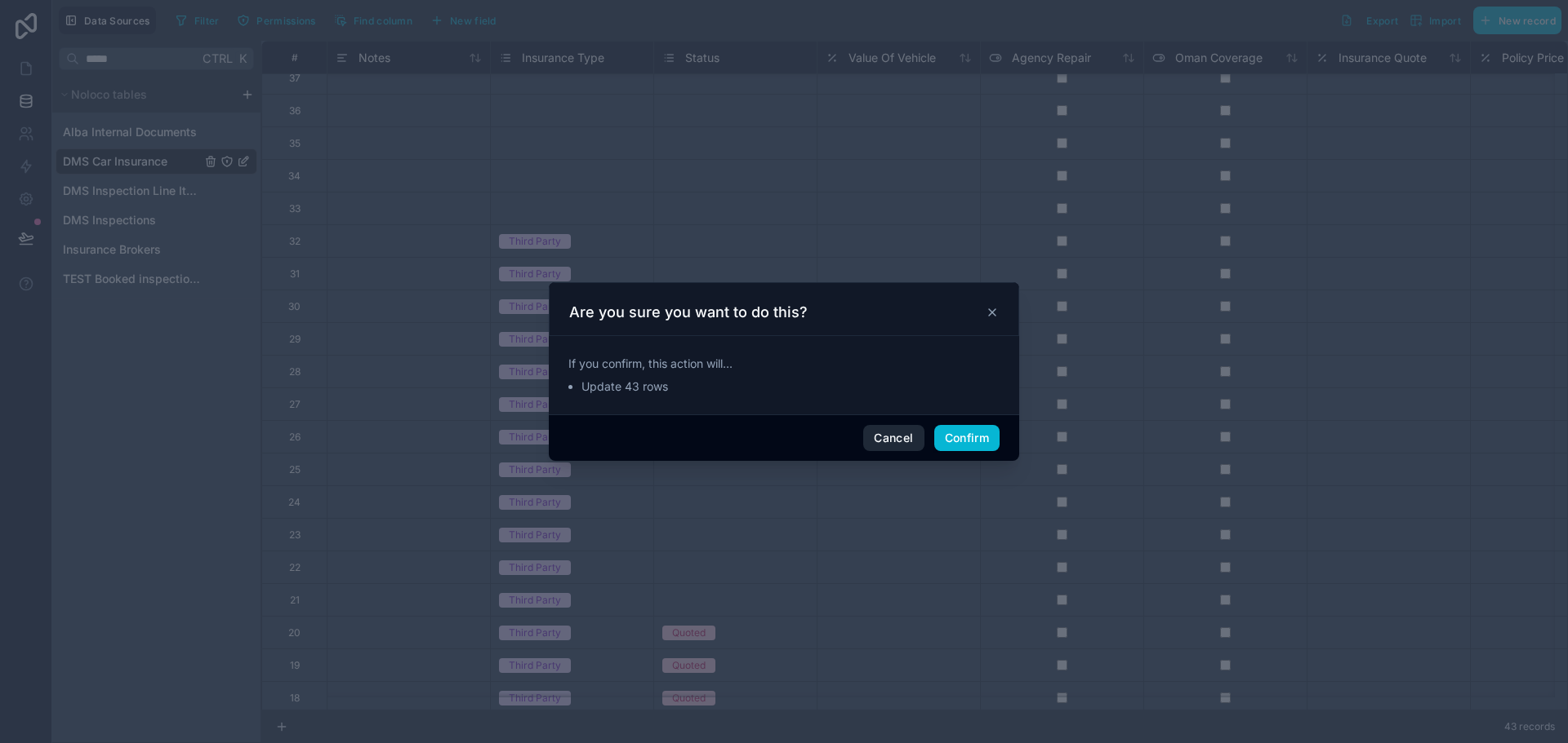
click at [900, 435] on button "Cancel" at bounding box center [893, 438] width 60 height 26
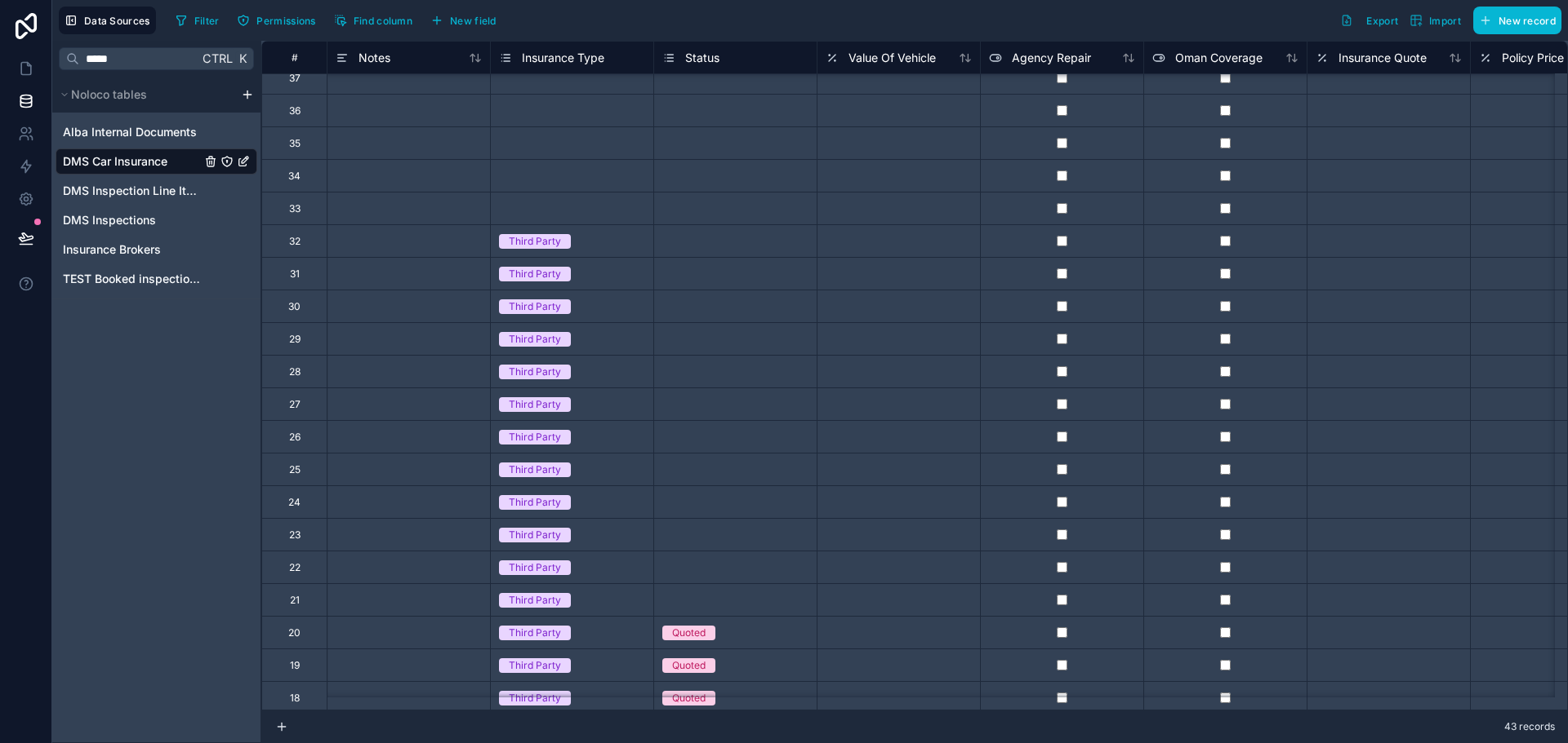
click at [299, 65] on div "#" at bounding box center [294, 57] width 65 height 33
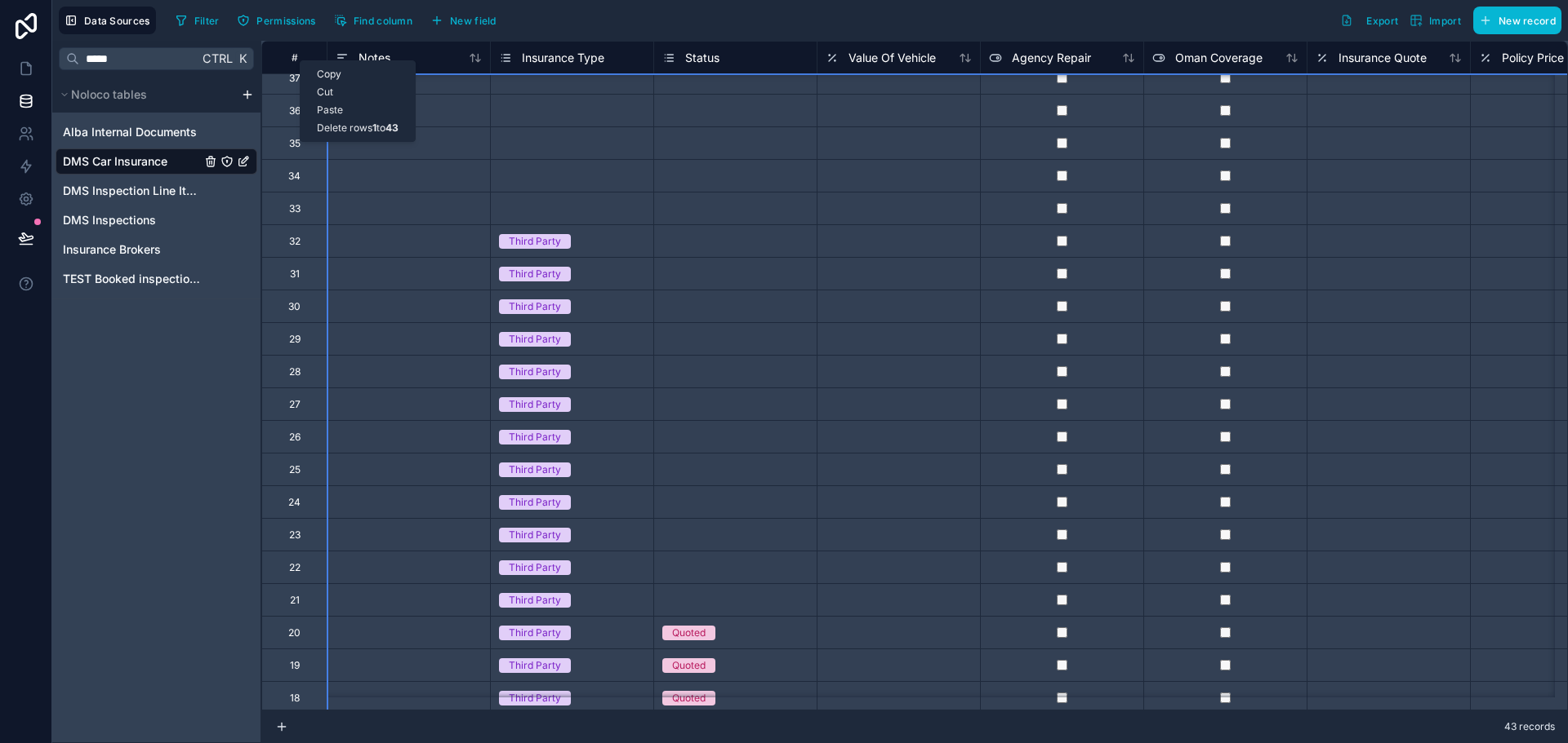
click at [298, 57] on div "#" at bounding box center [295, 57] width 40 height 12
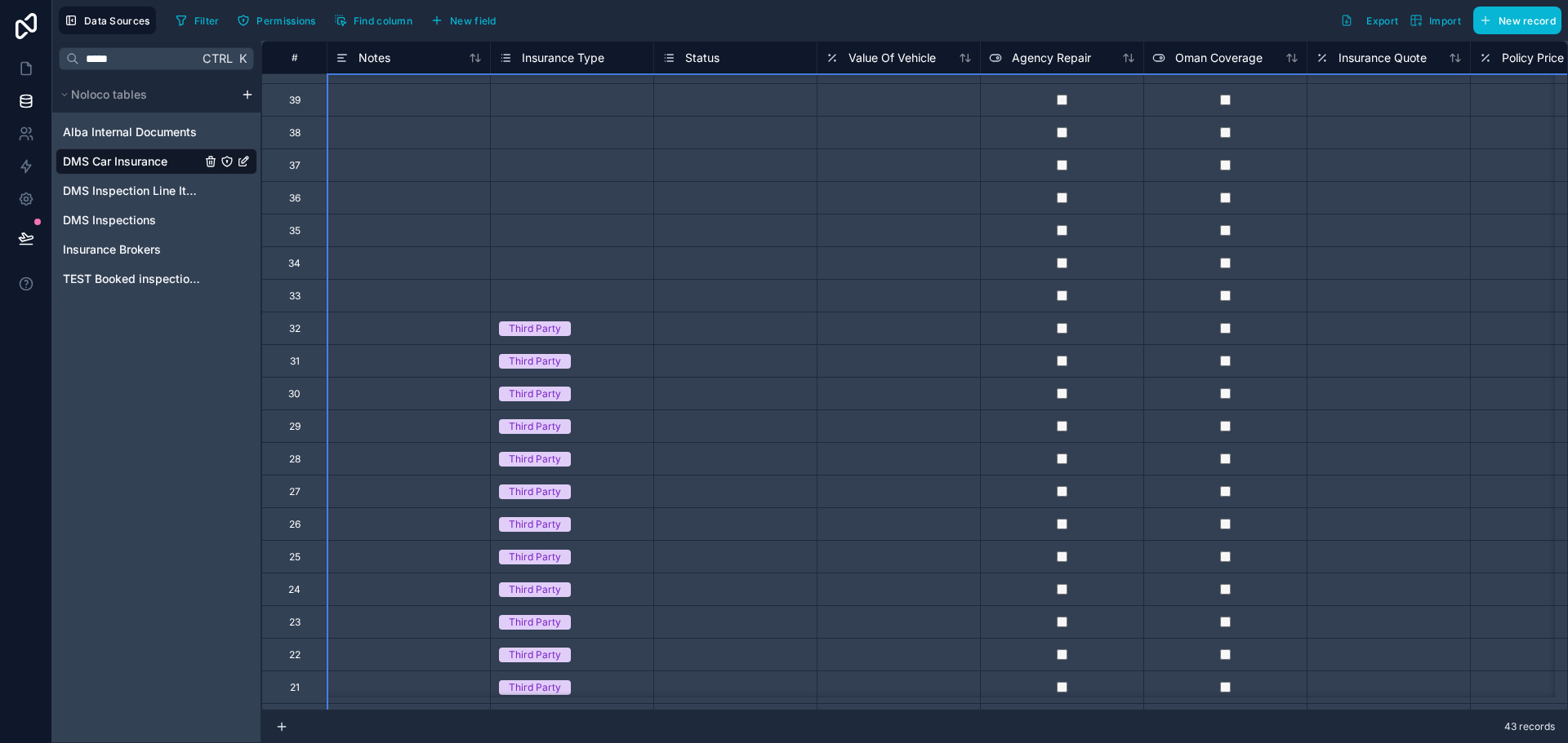
scroll to position [0, 0]
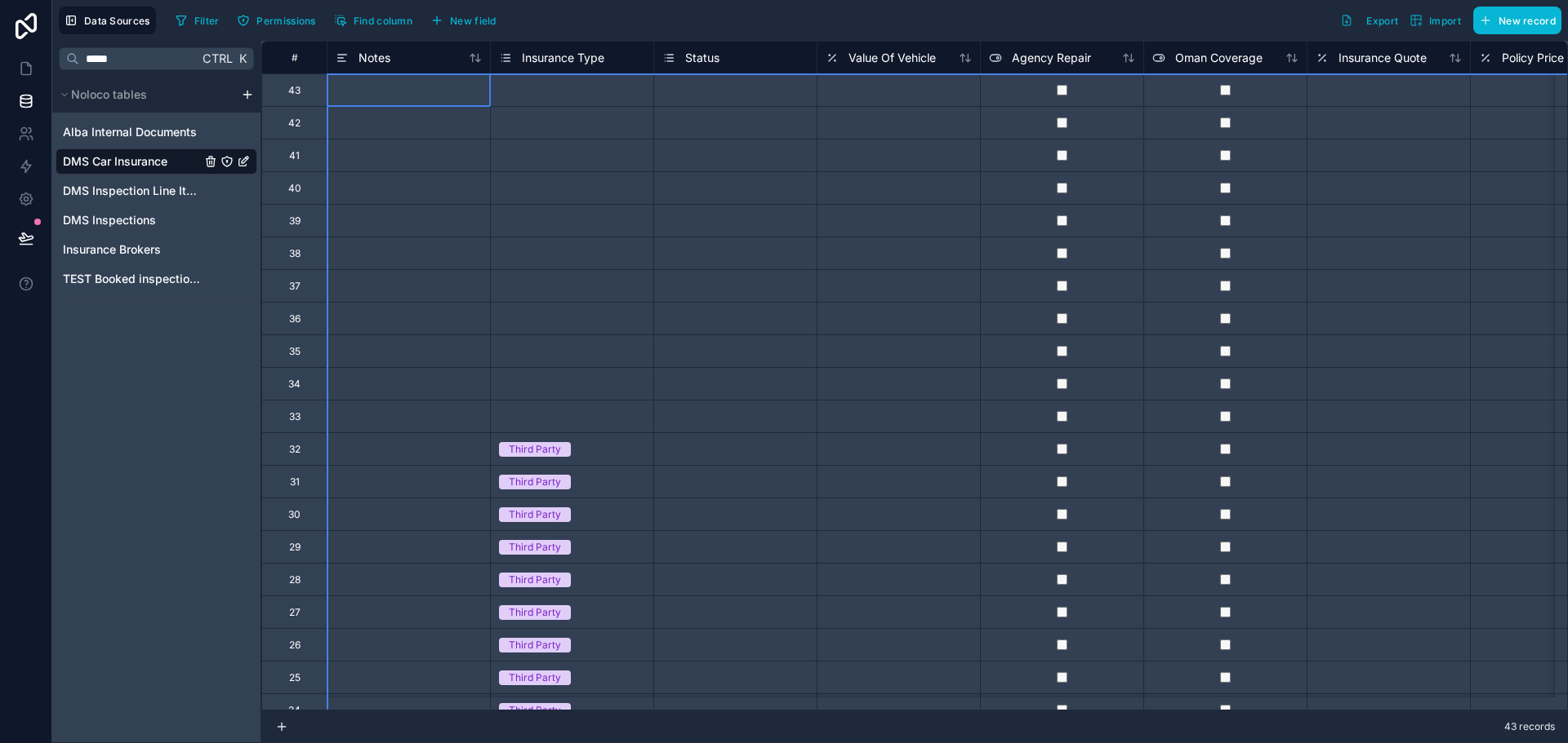
click at [412, 111] on div at bounding box center [408, 122] width 164 height 33
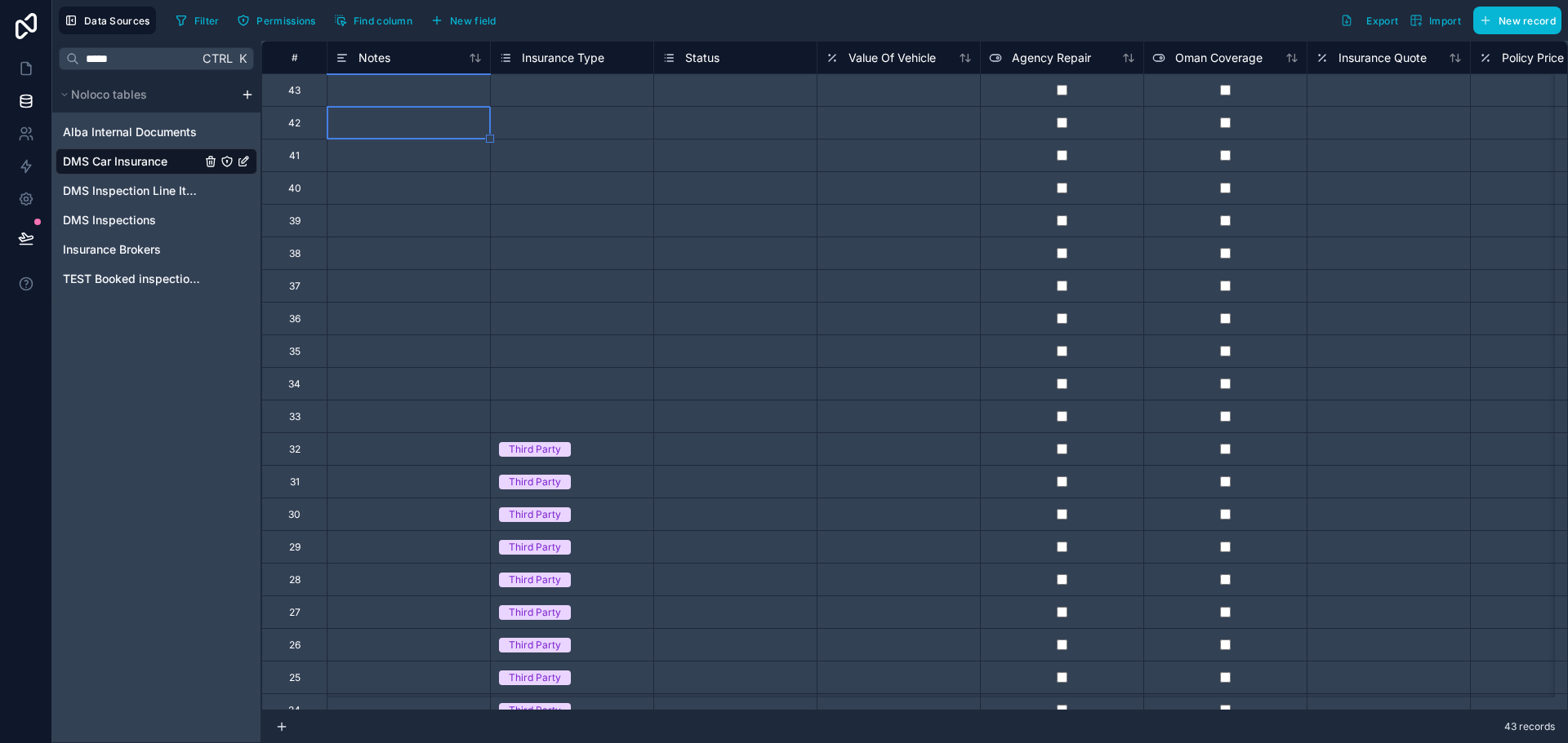
click at [404, 98] on div at bounding box center [408, 90] width 164 height 33
click at [437, 166] on div "Delete row" at bounding box center [445, 166] width 83 height 18
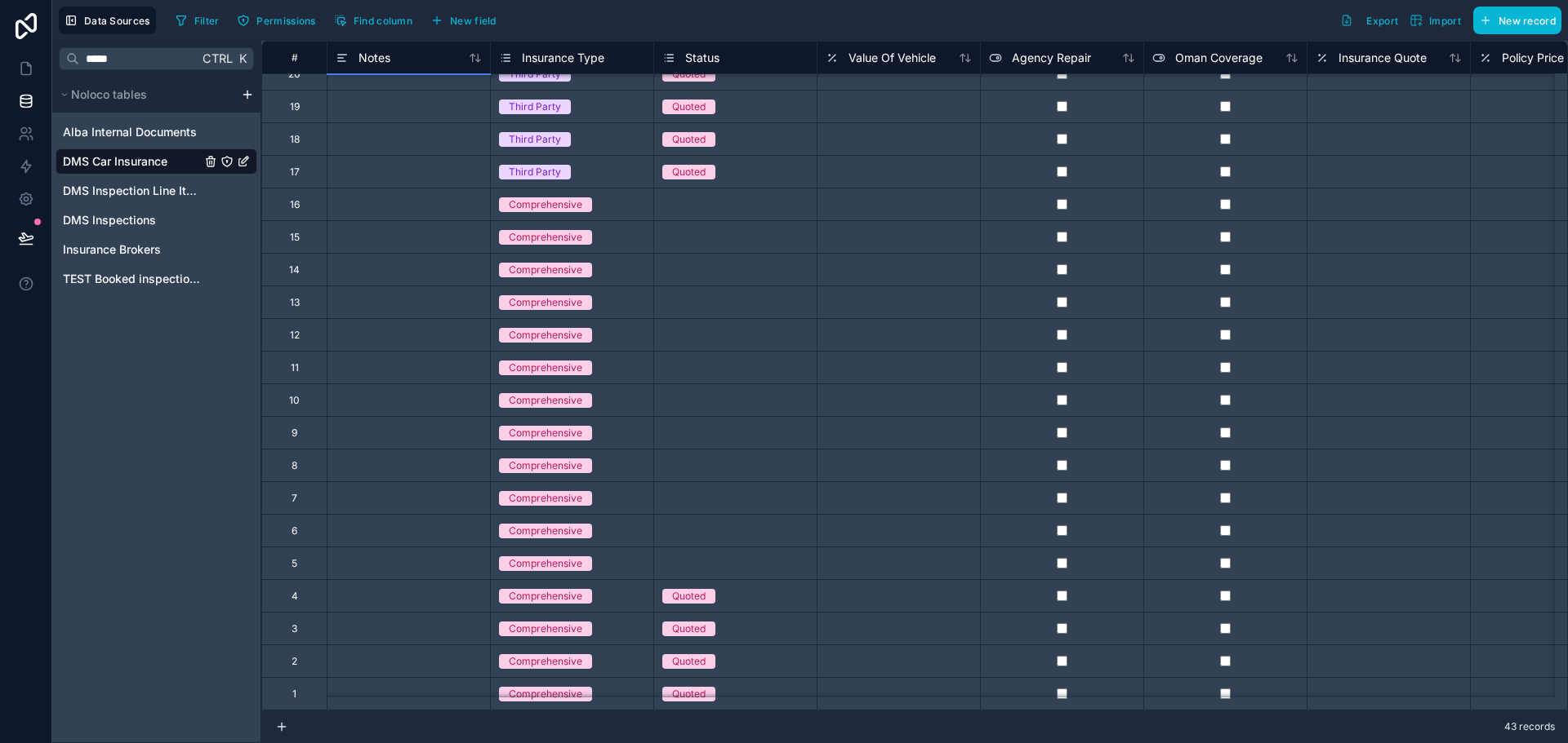
scroll to position [747, 0]
click at [387, 677] on div at bounding box center [408, 693] width 164 height 33
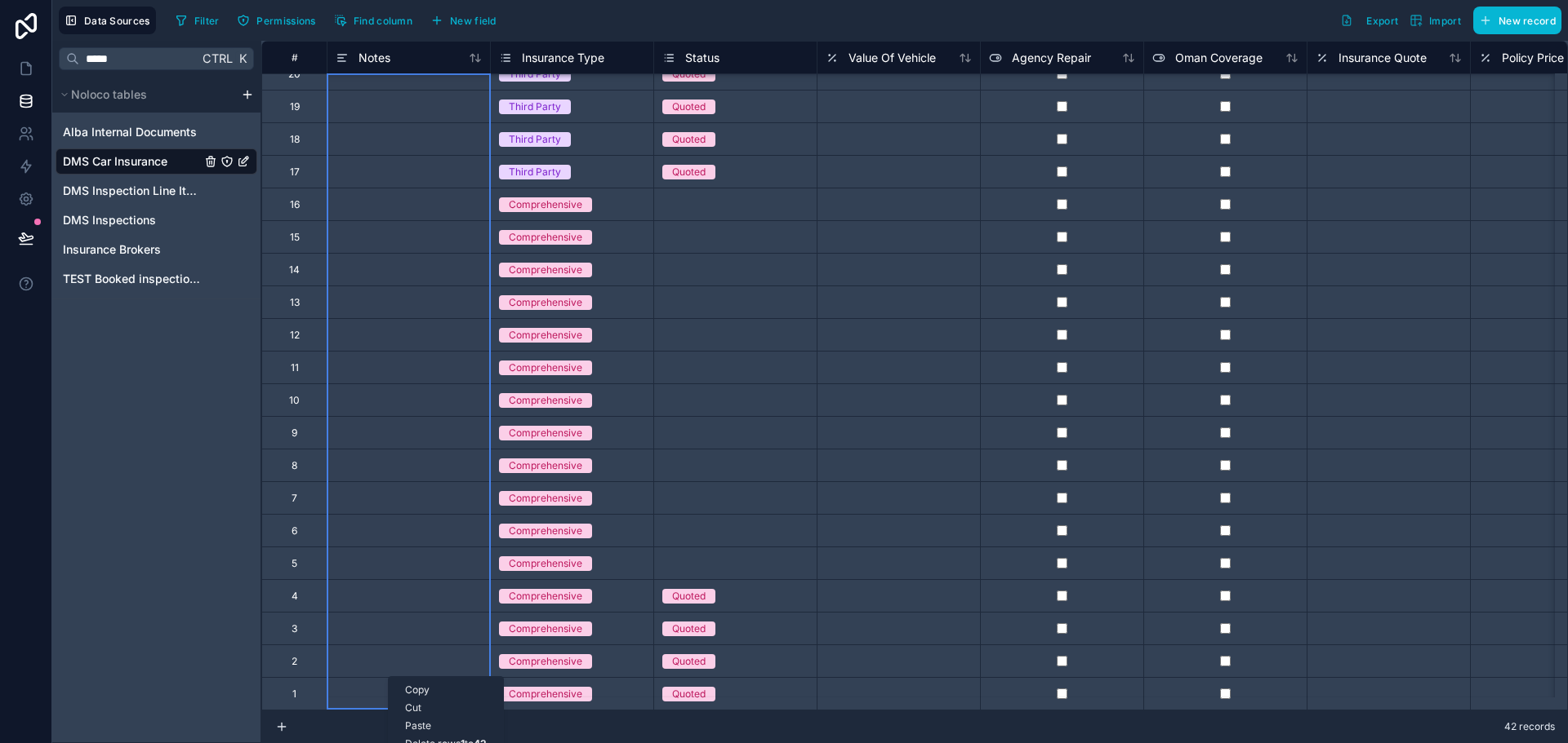
click at [413, 738] on div "Delete rows 1 to 42" at bounding box center [445, 744] width 114 height 18
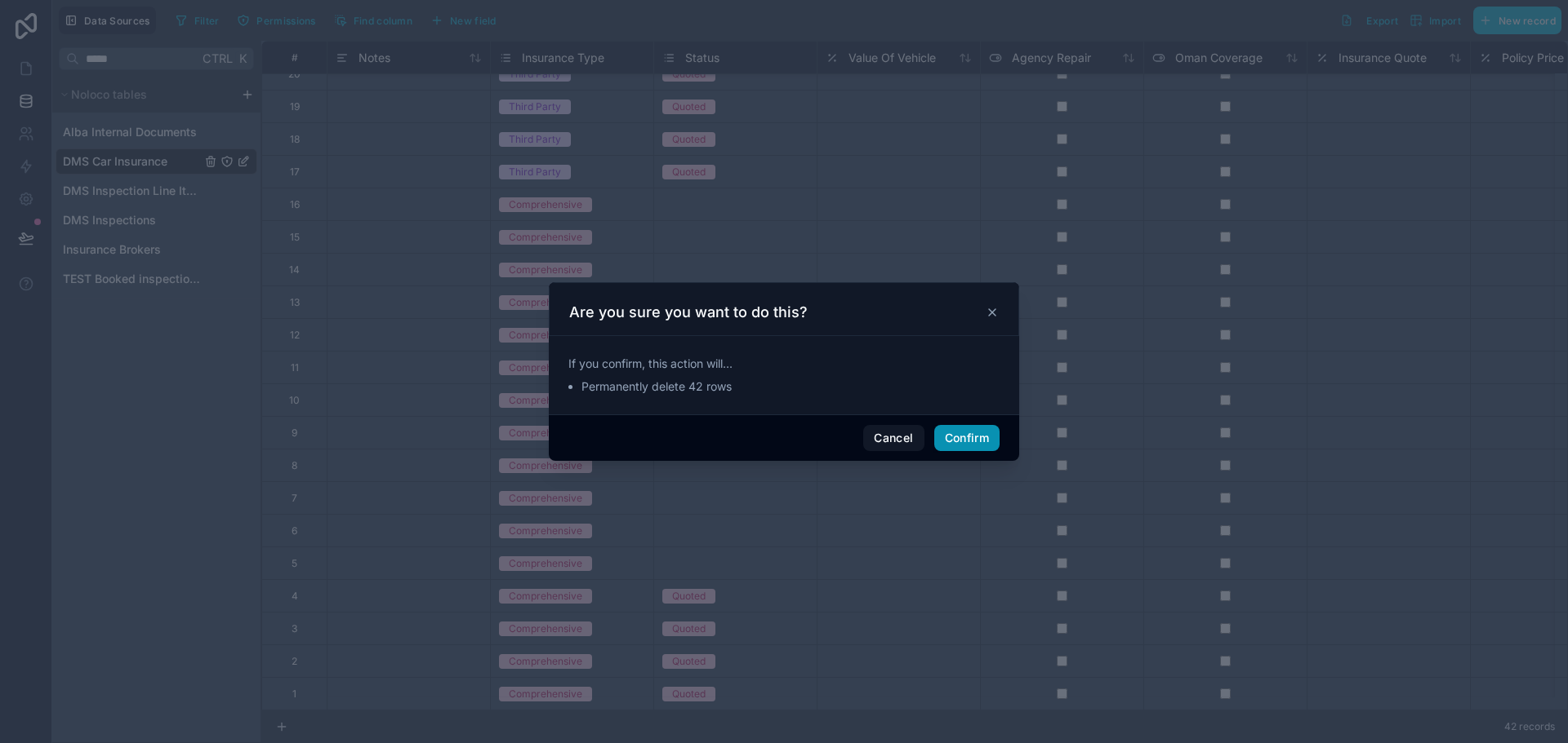
click at [977, 431] on button "Confirm" at bounding box center [966, 438] width 65 height 26
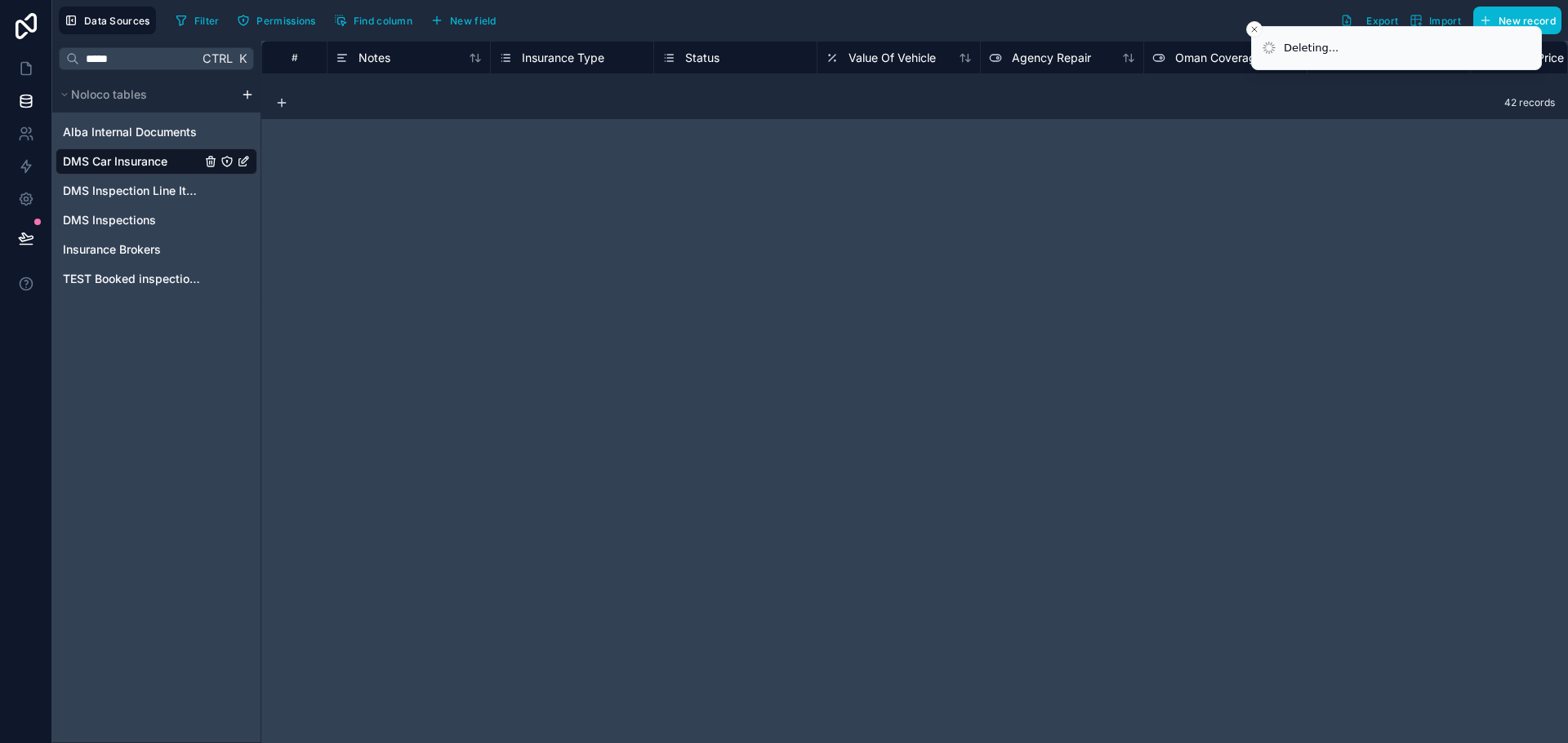
scroll to position [0, 0]
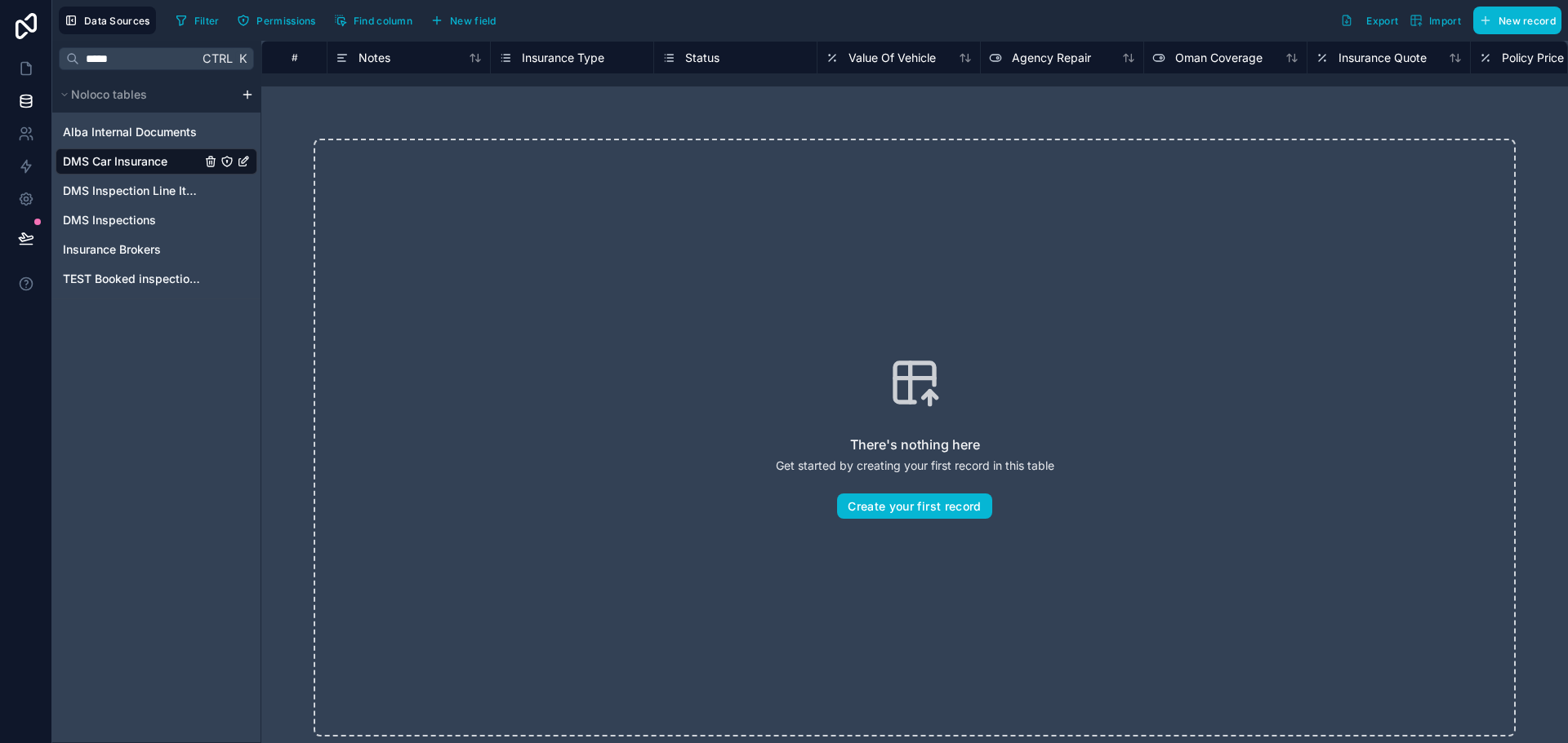
click at [696, 57] on span "Status" at bounding box center [702, 57] width 34 height 16
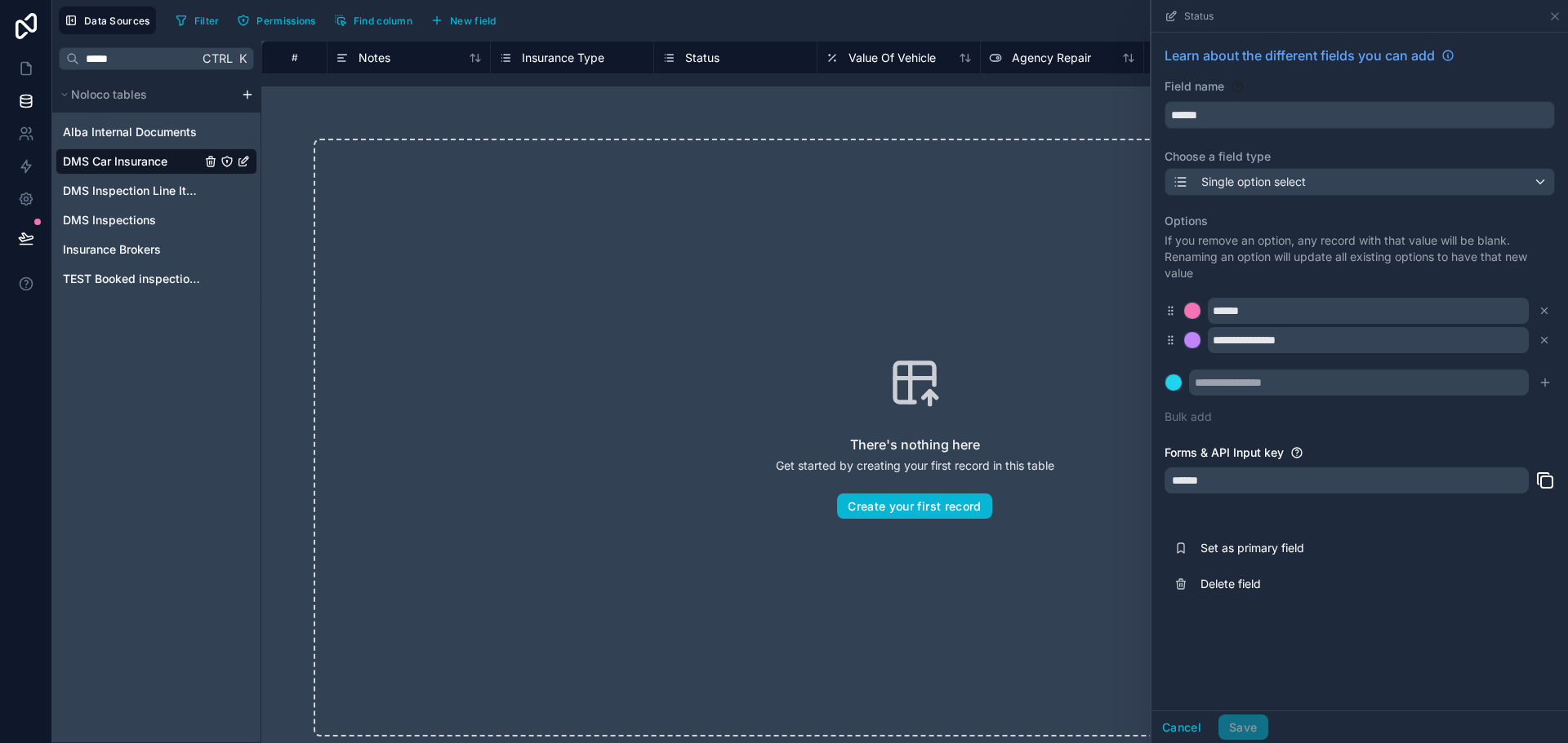
click at [798, 129] on div "There's nothing here Get started by creating your first record in this table Cr…" at bounding box center [914, 437] width 1306 height 703
click at [1549, 22] on icon at bounding box center [1555, 16] width 13 height 13
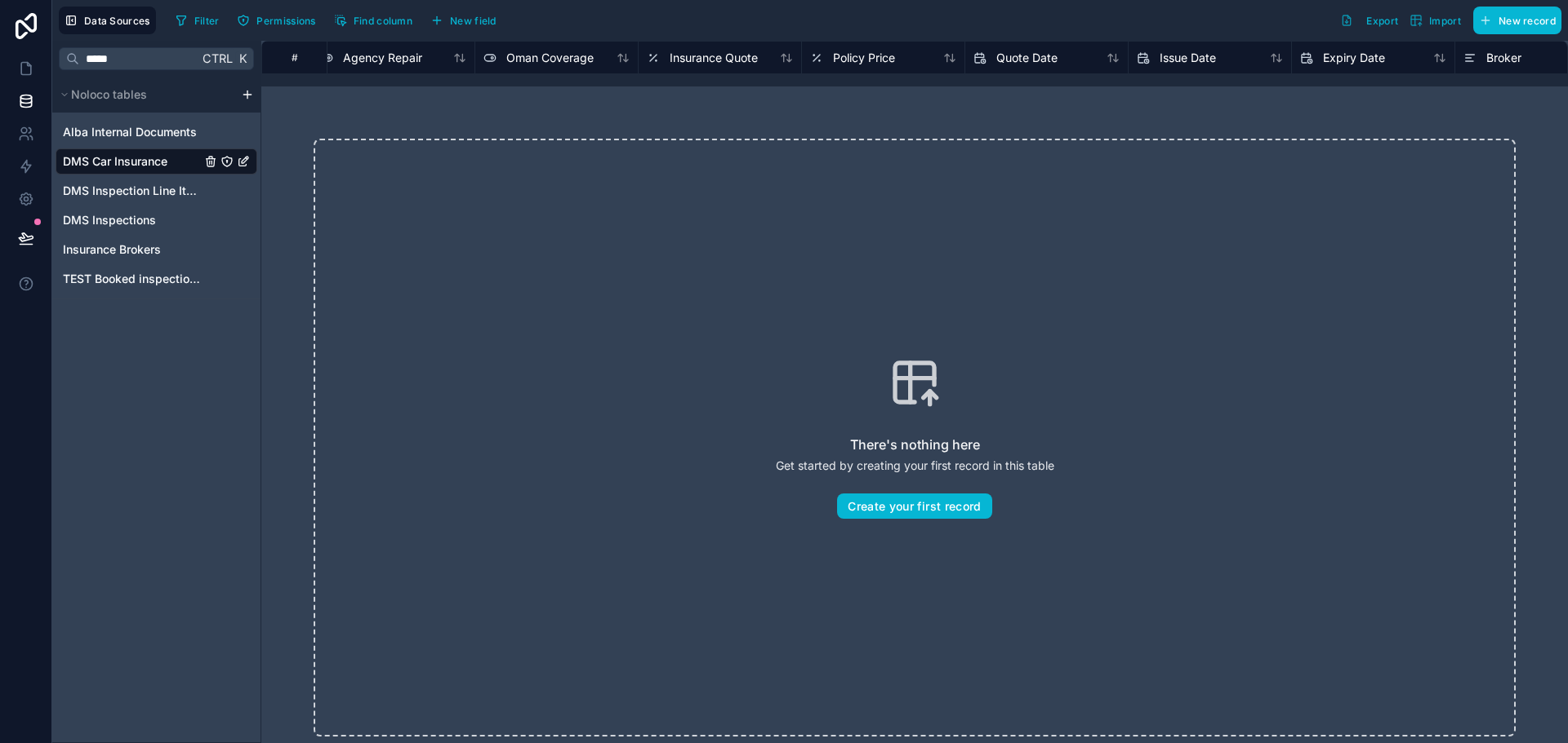
scroll to position [0, 658]
click at [729, 64] on span "Insurance Quote" at bounding box center [724, 57] width 88 height 16
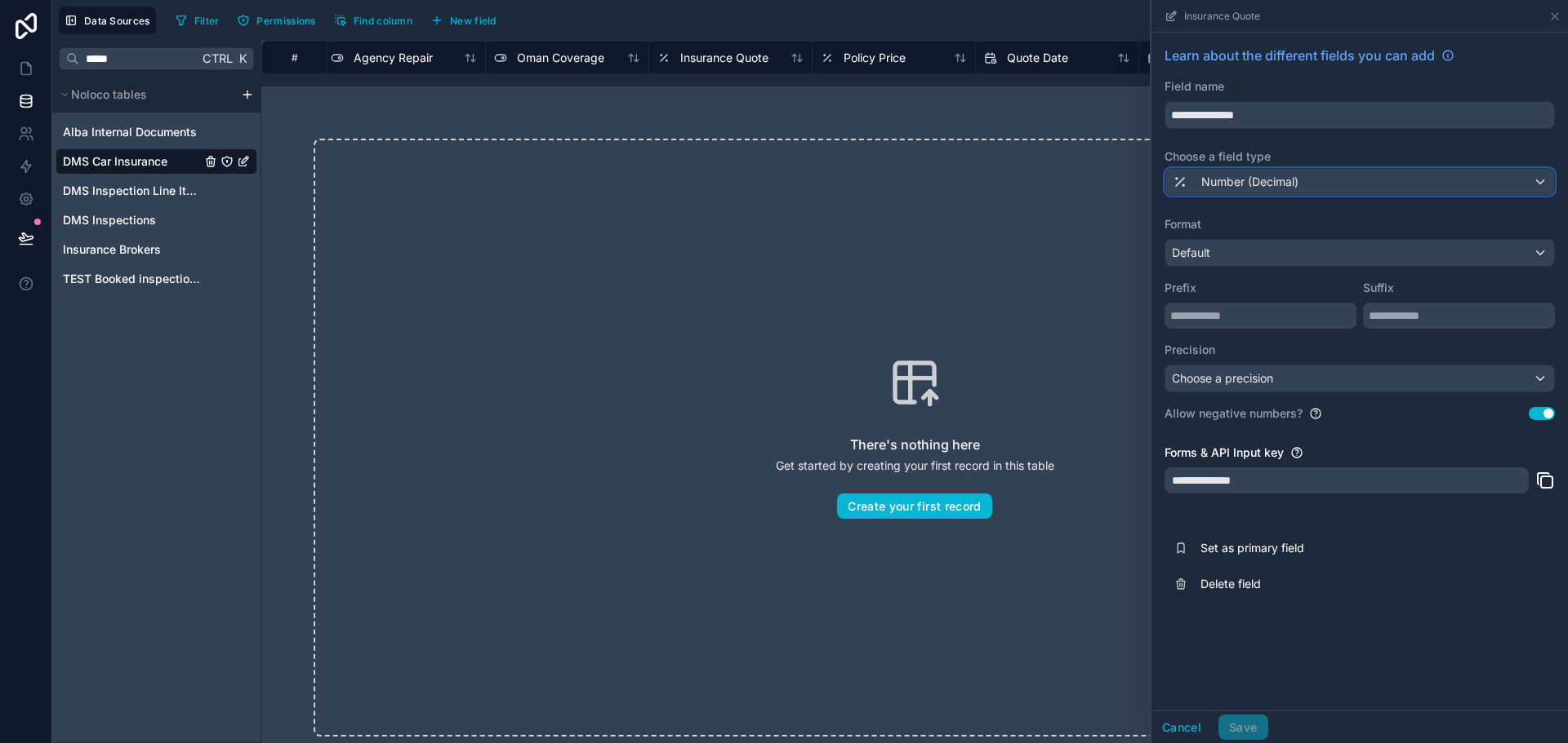
click at [1356, 186] on div "Number (Decimal)" at bounding box center [1359, 182] width 388 height 26
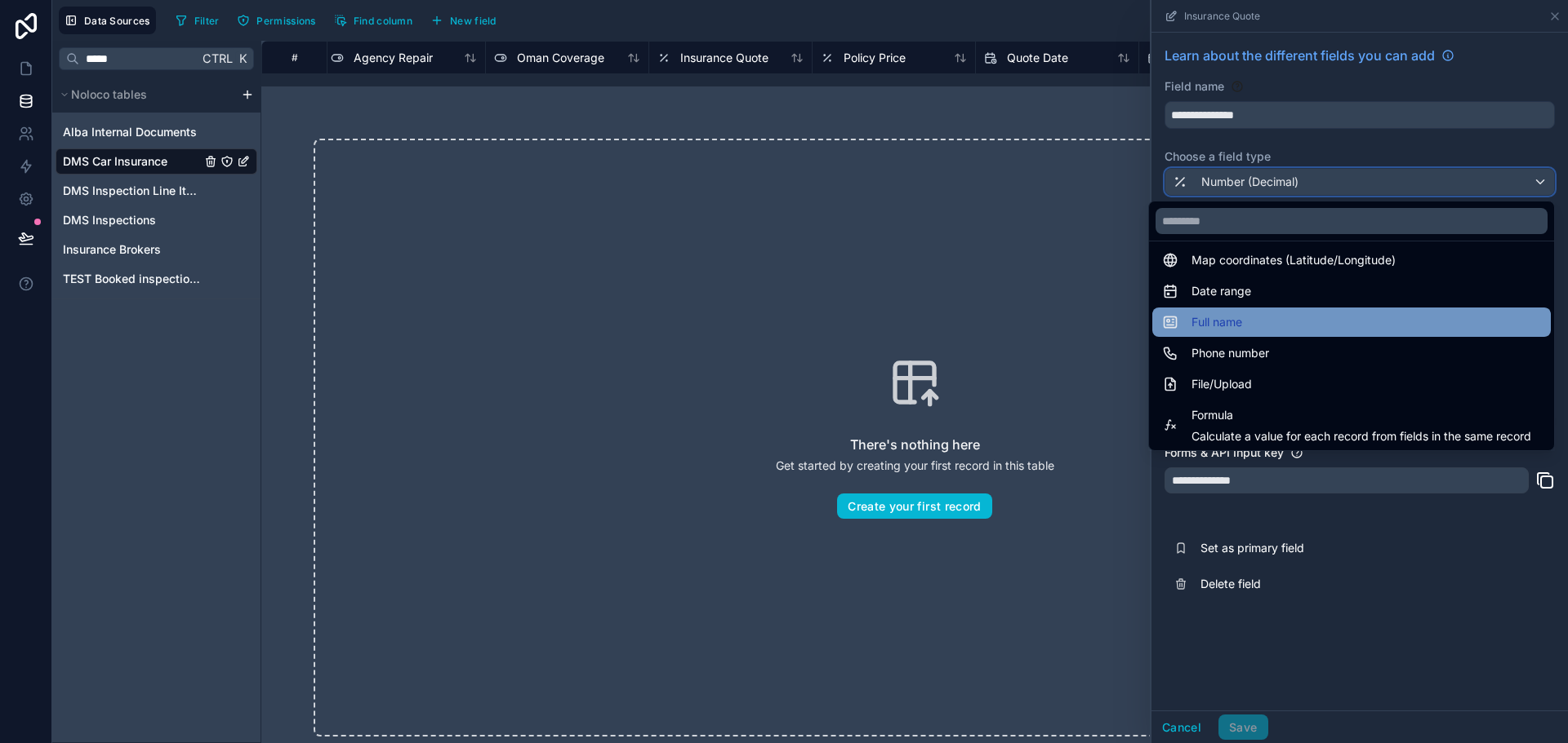
scroll to position [326, 0]
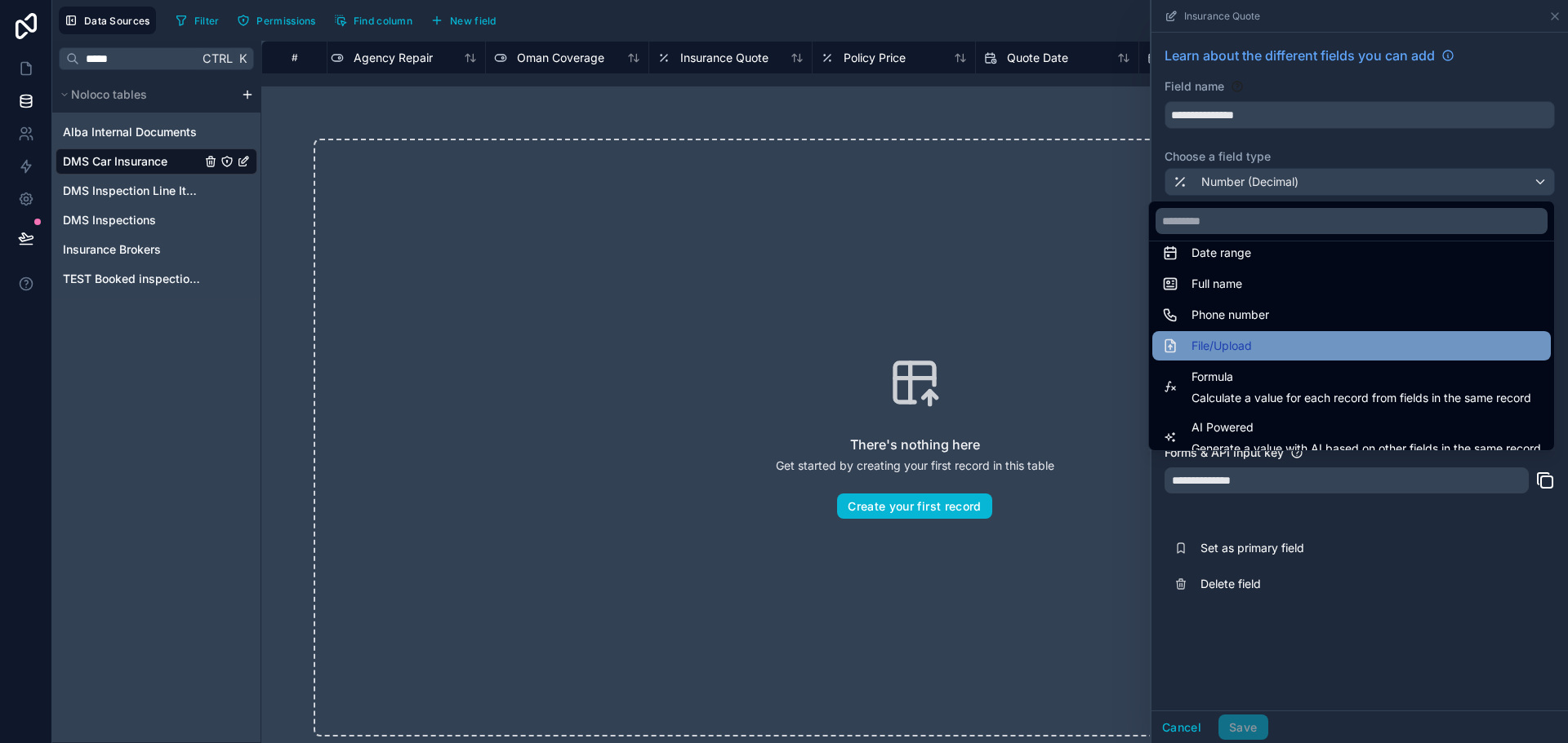
click at [1286, 340] on div "File/Upload" at bounding box center [1351, 346] width 379 height 19
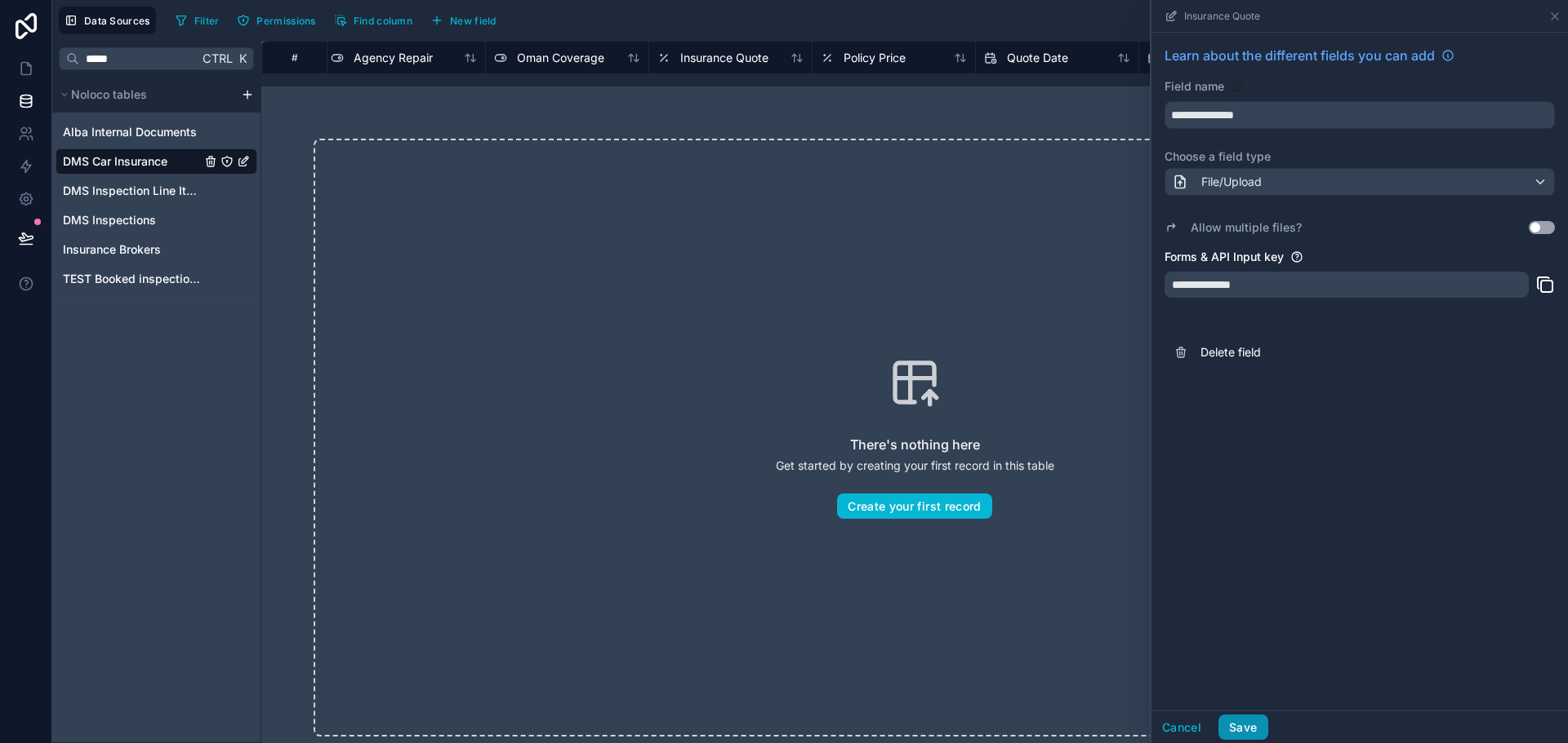
click at [1258, 725] on button "Save" at bounding box center [1242, 728] width 49 height 26
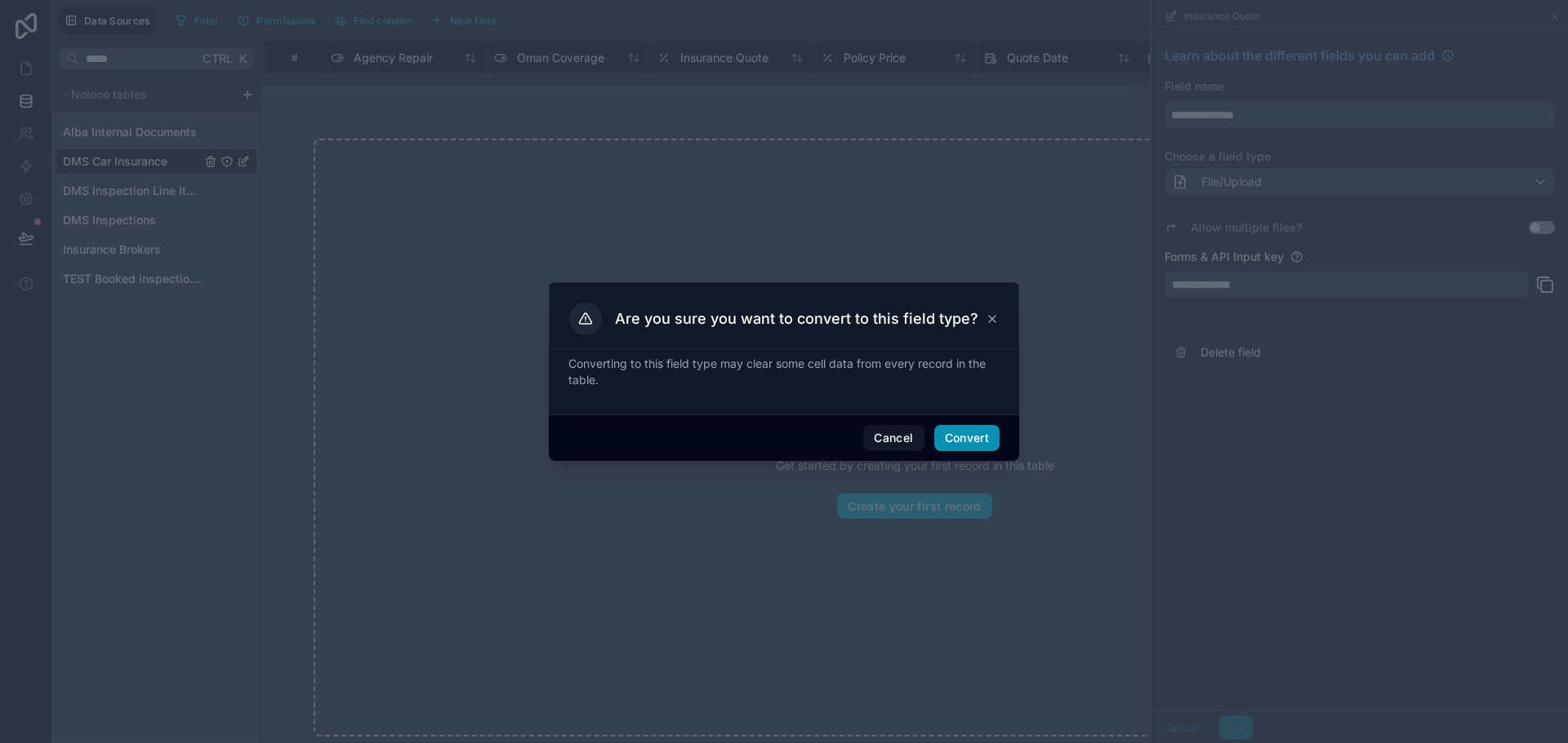
click at [974, 445] on button "Convert" at bounding box center [966, 438] width 65 height 26
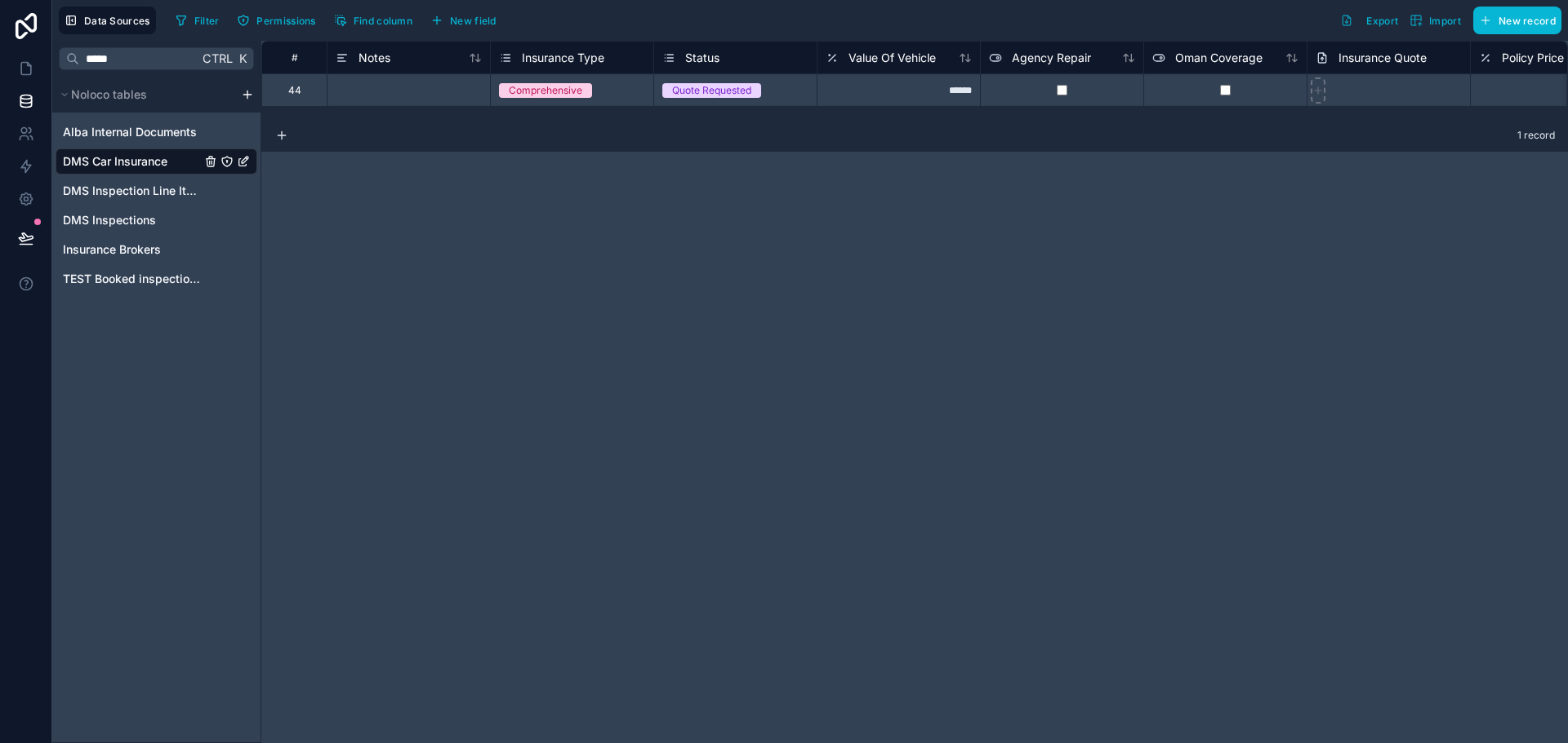
click at [684, 55] on div "Status" at bounding box center [691, 57] width 57 height 19
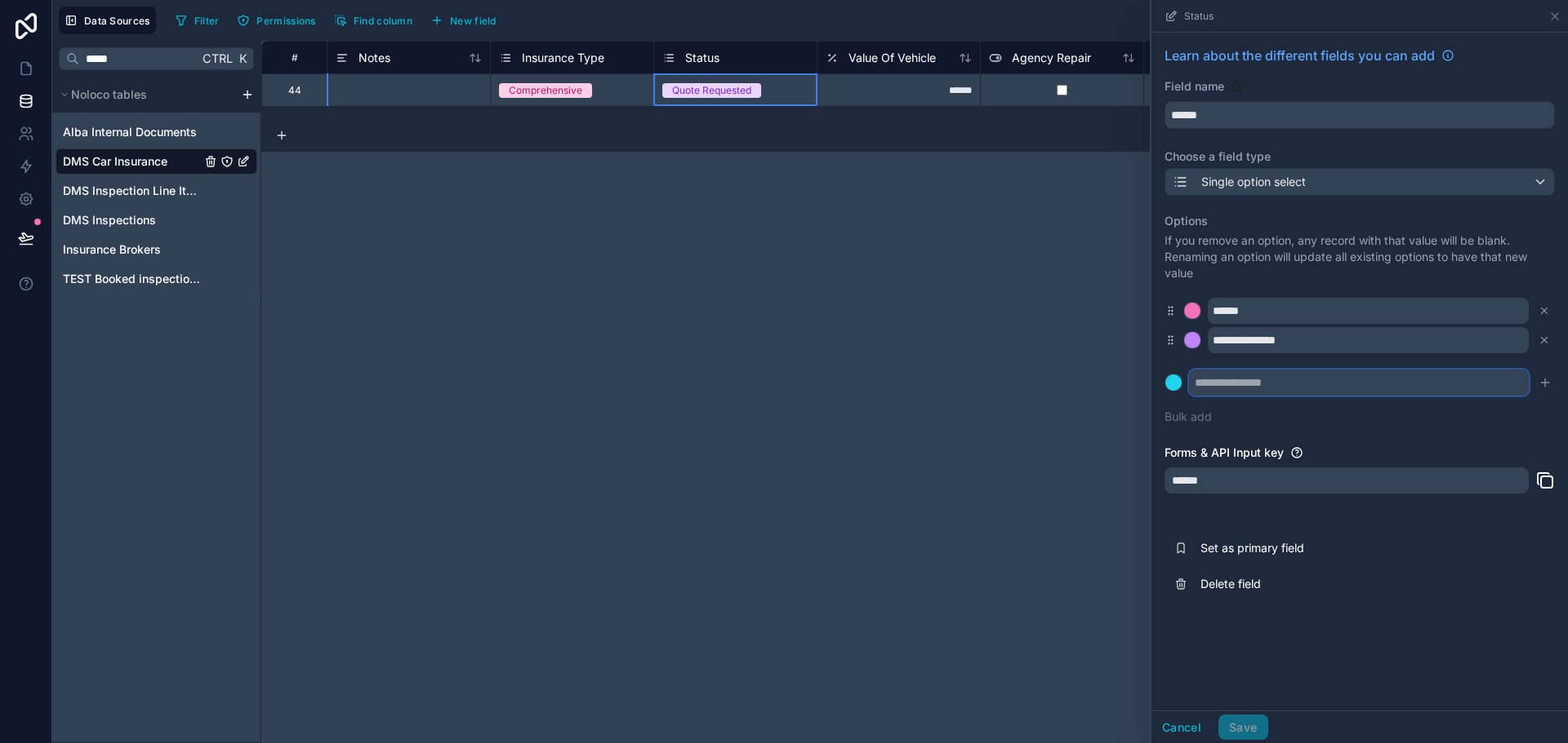
click at [1224, 382] on input "text" at bounding box center [1358, 382] width 340 height 26
type input "********"
click at [1287, 651] on div "**********" at bounding box center [1358, 371] width 416 height 678
click at [1540, 387] on icon "submit" at bounding box center [1545, 382] width 13 height 13
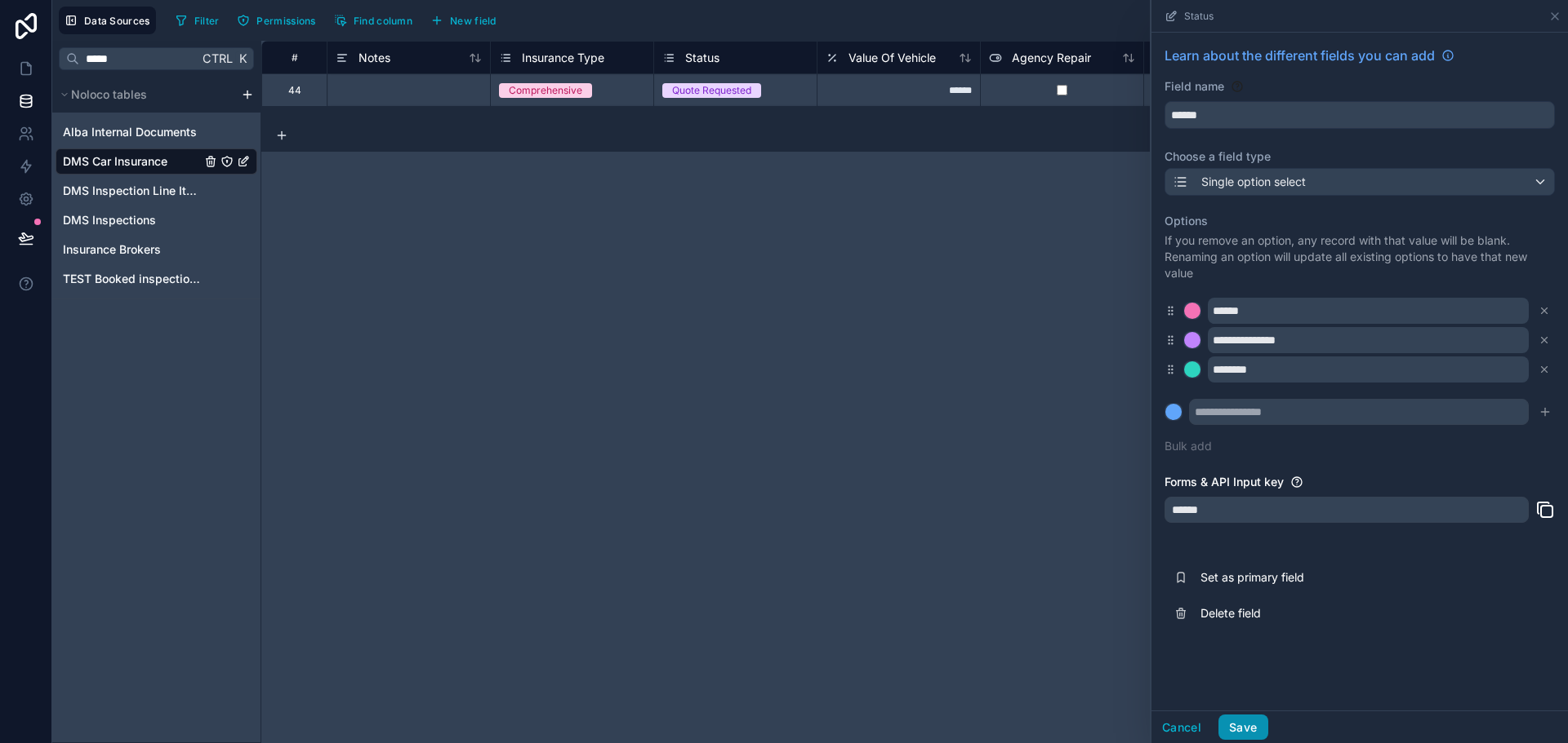
click at [1237, 734] on button "Save" at bounding box center [1242, 728] width 49 height 26
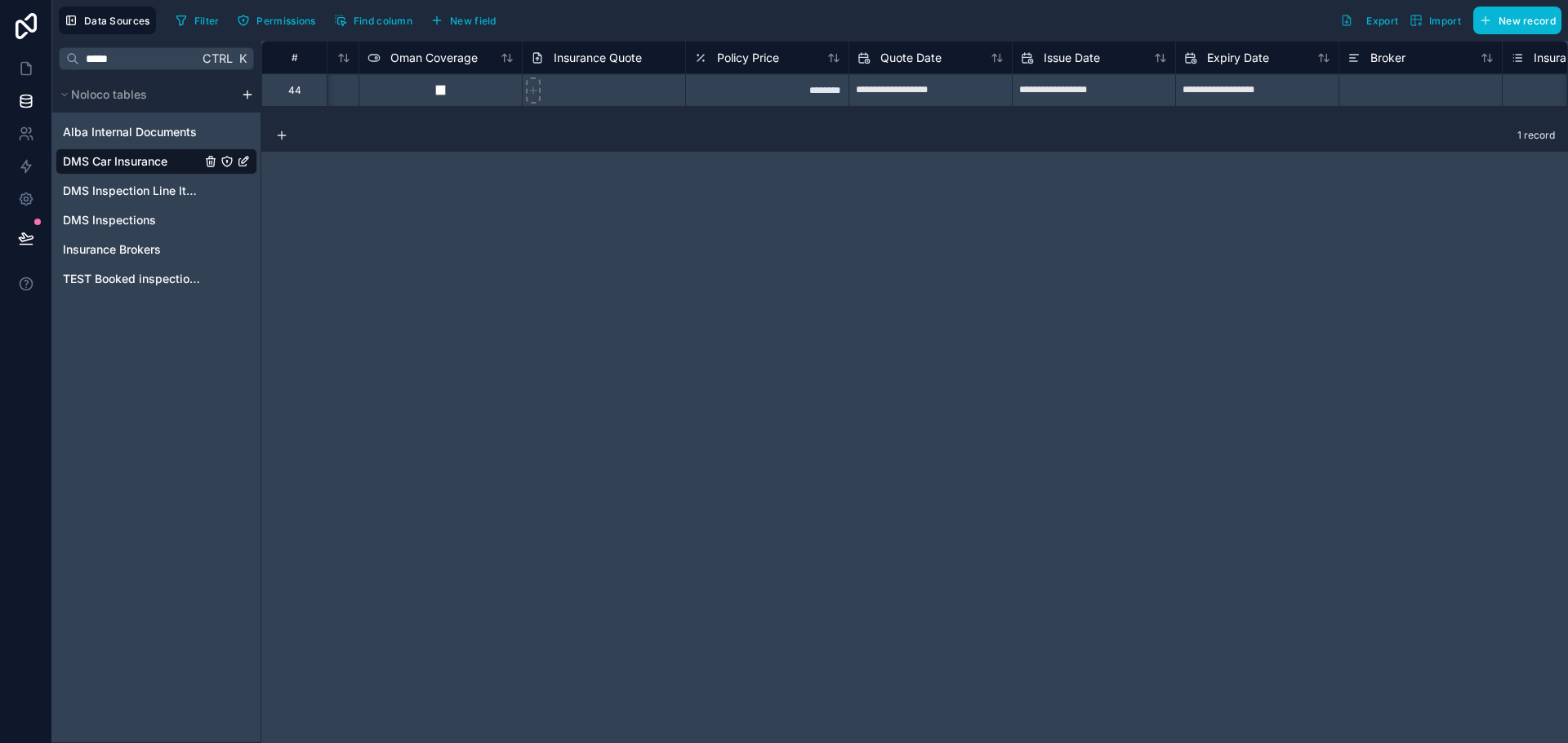
scroll to position [0, 892]
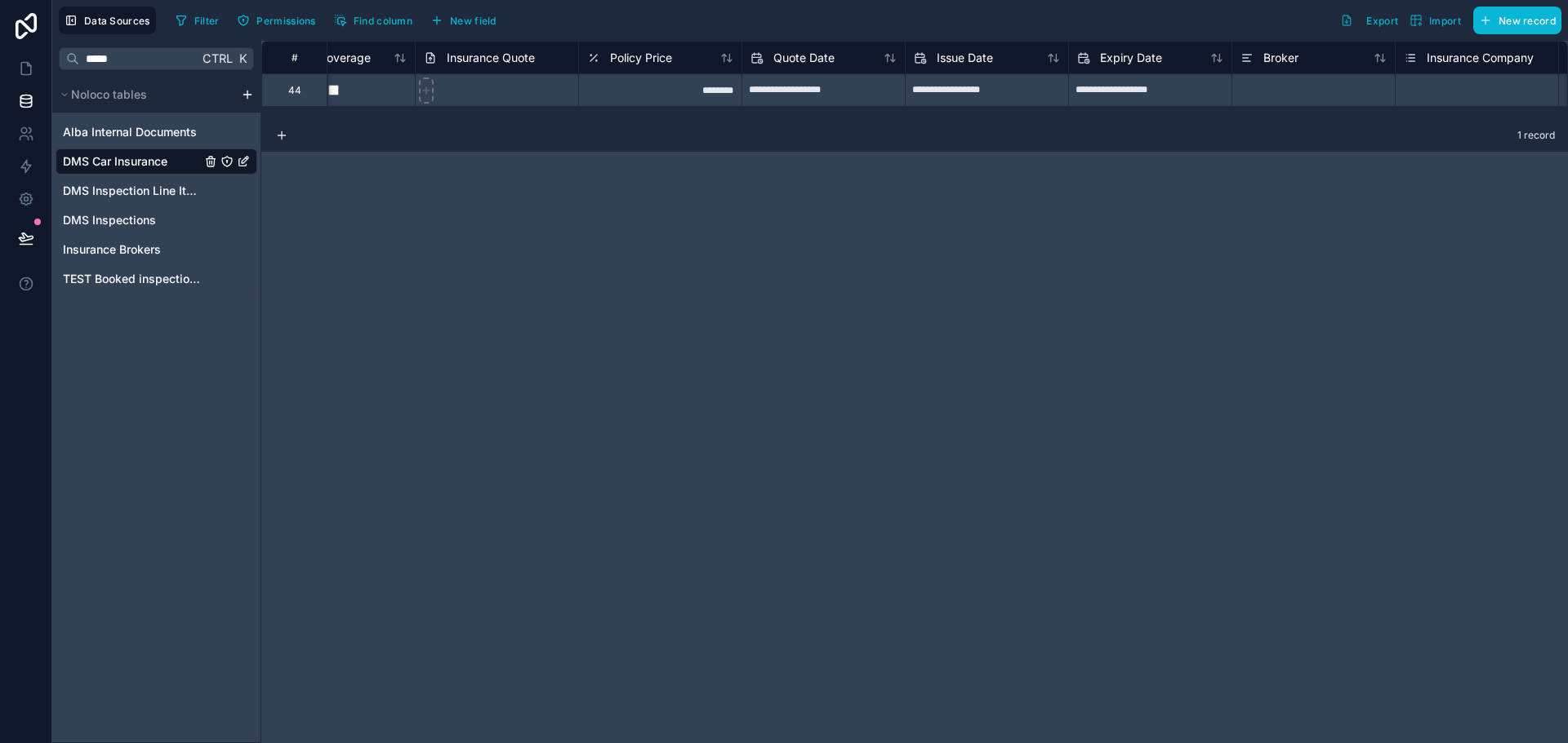
click at [504, 65] on span "Insurance Quote" at bounding box center [491, 57] width 88 height 16
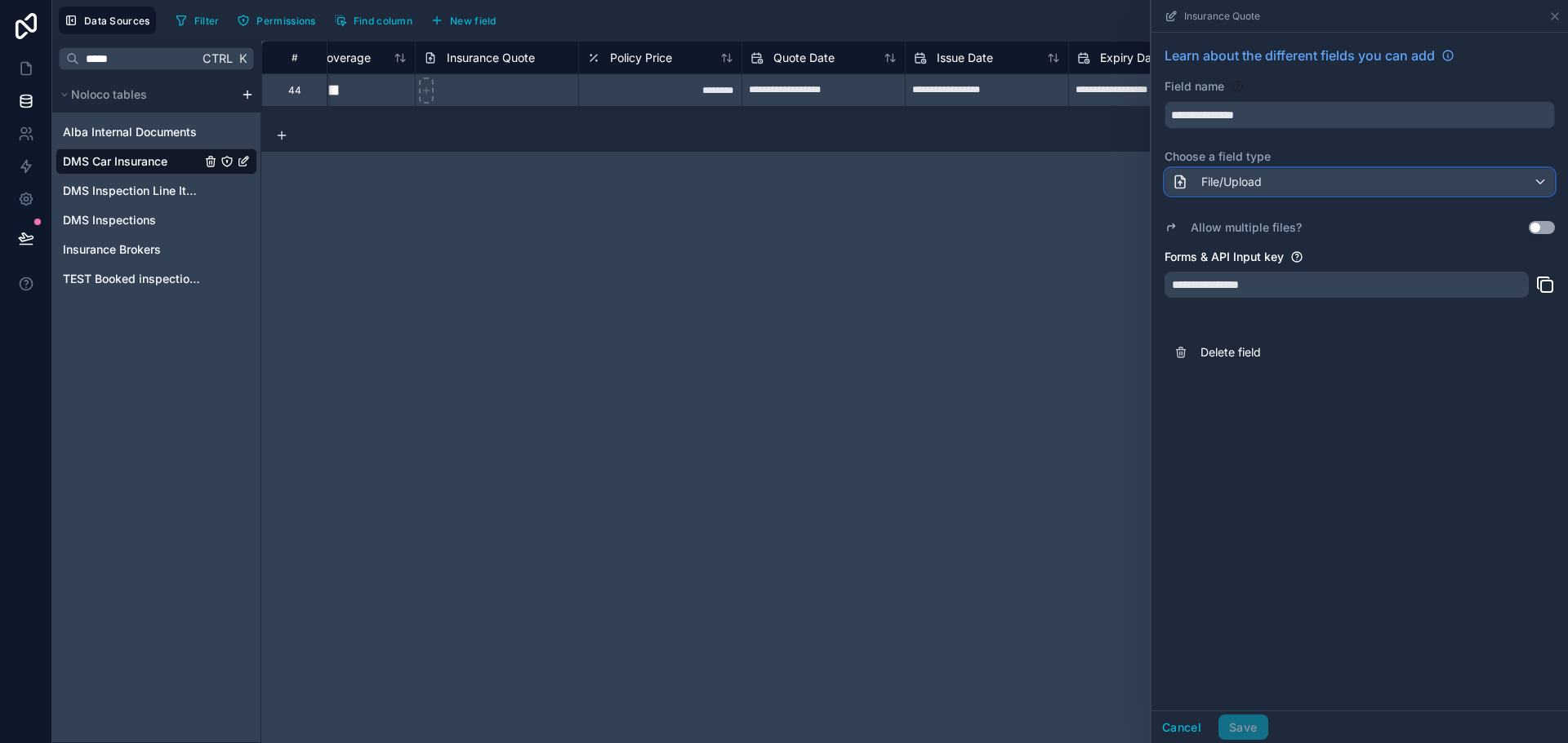
click at [1231, 188] on span "File/Upload" at bounding box center [1230, 182] width 60 height 16
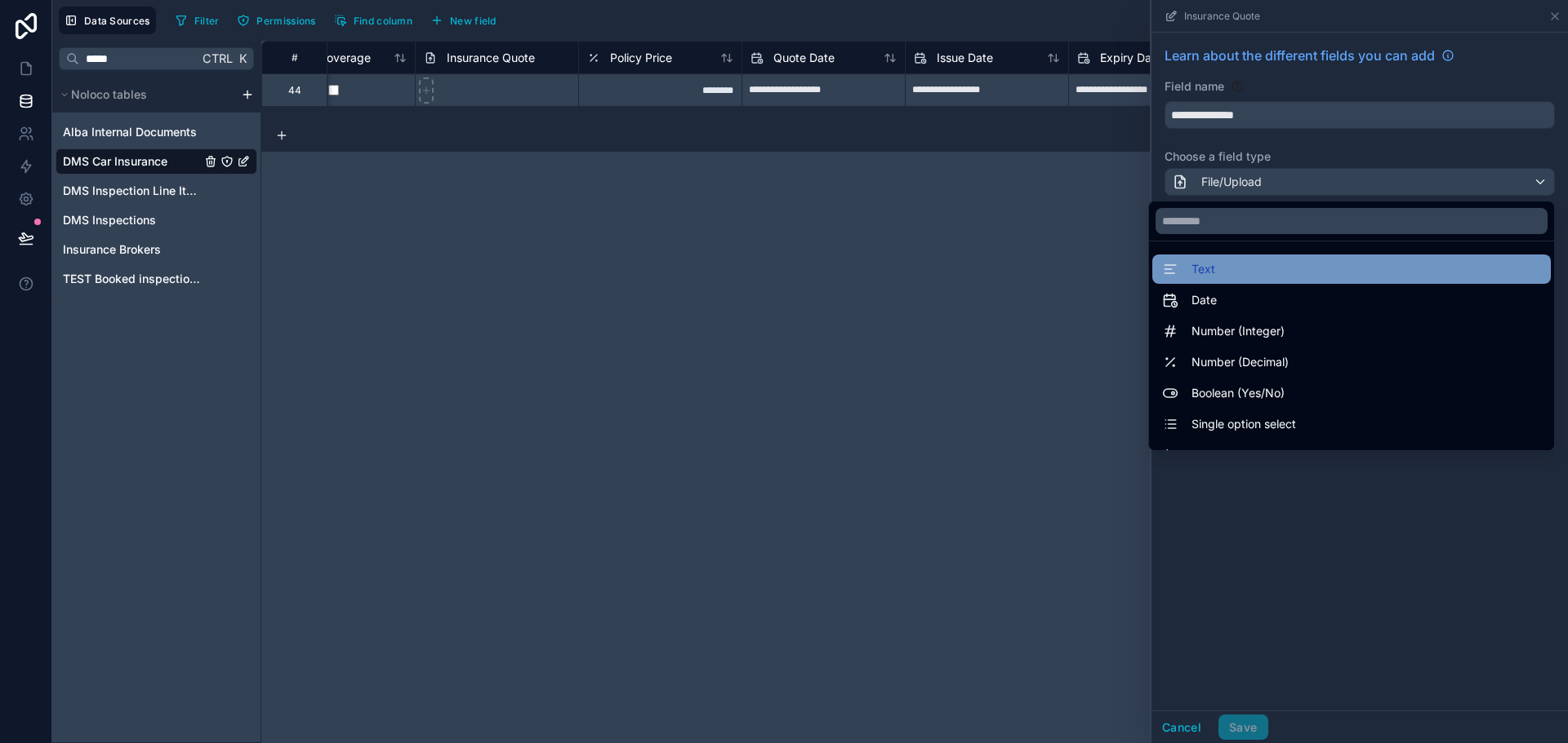
click at [1227, 265] on div "Text" at bounding box center [1351, 269] width 379 height 19
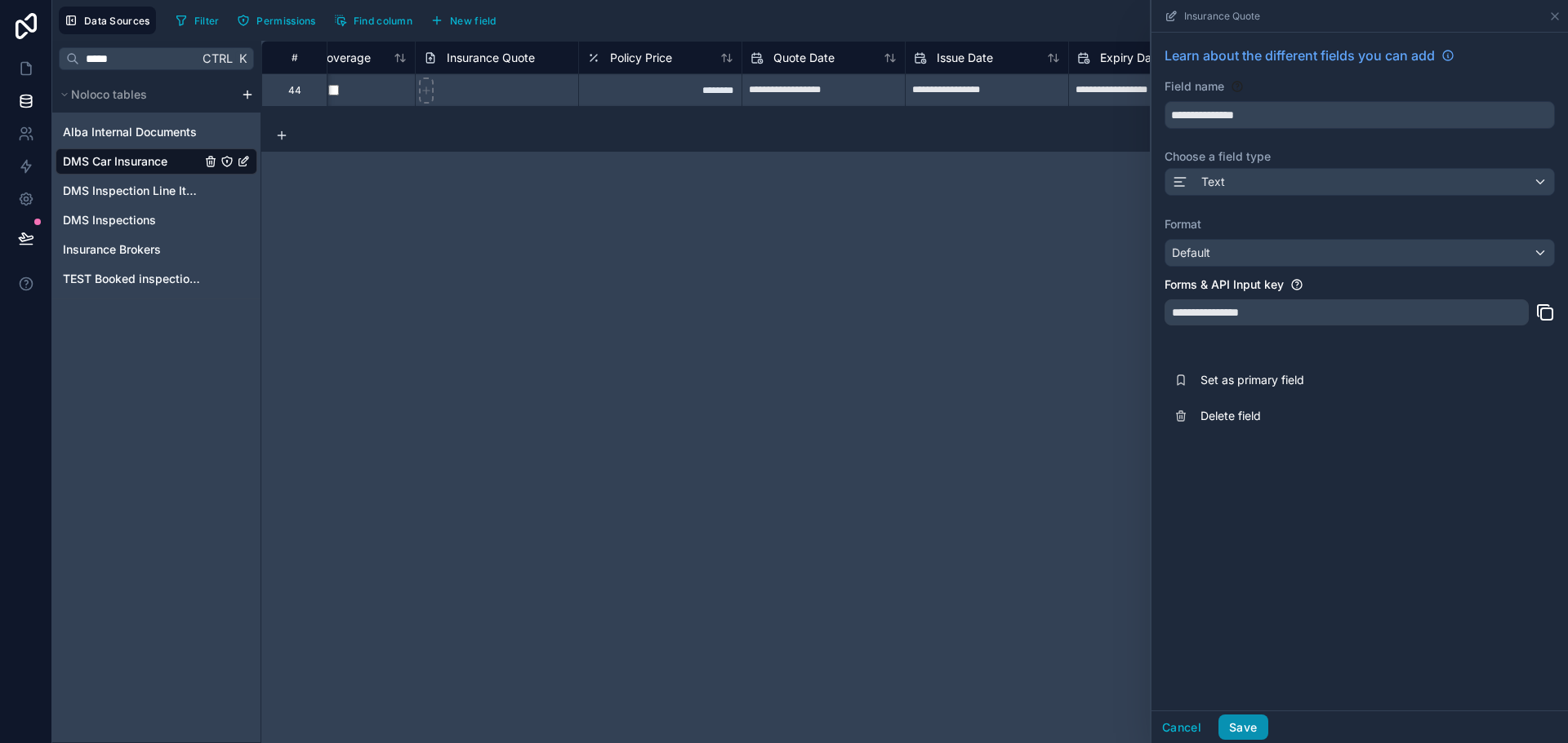
click at [1253, 729] on button "Save" at bounding box center [1242, 728] width 49 height 26
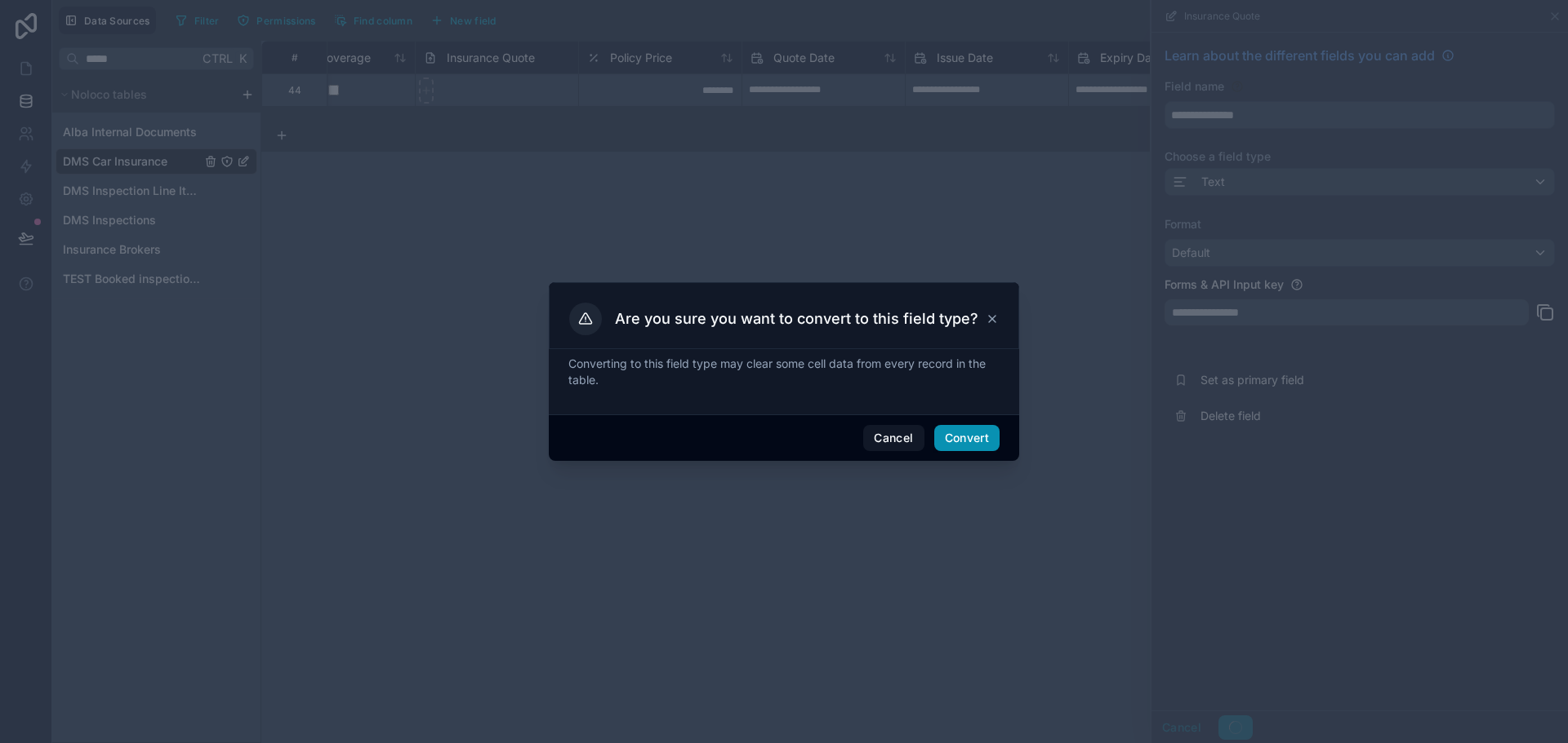
click at [982, 426] on button "Convert" at bounding box center [966, 438] width 65 height 26
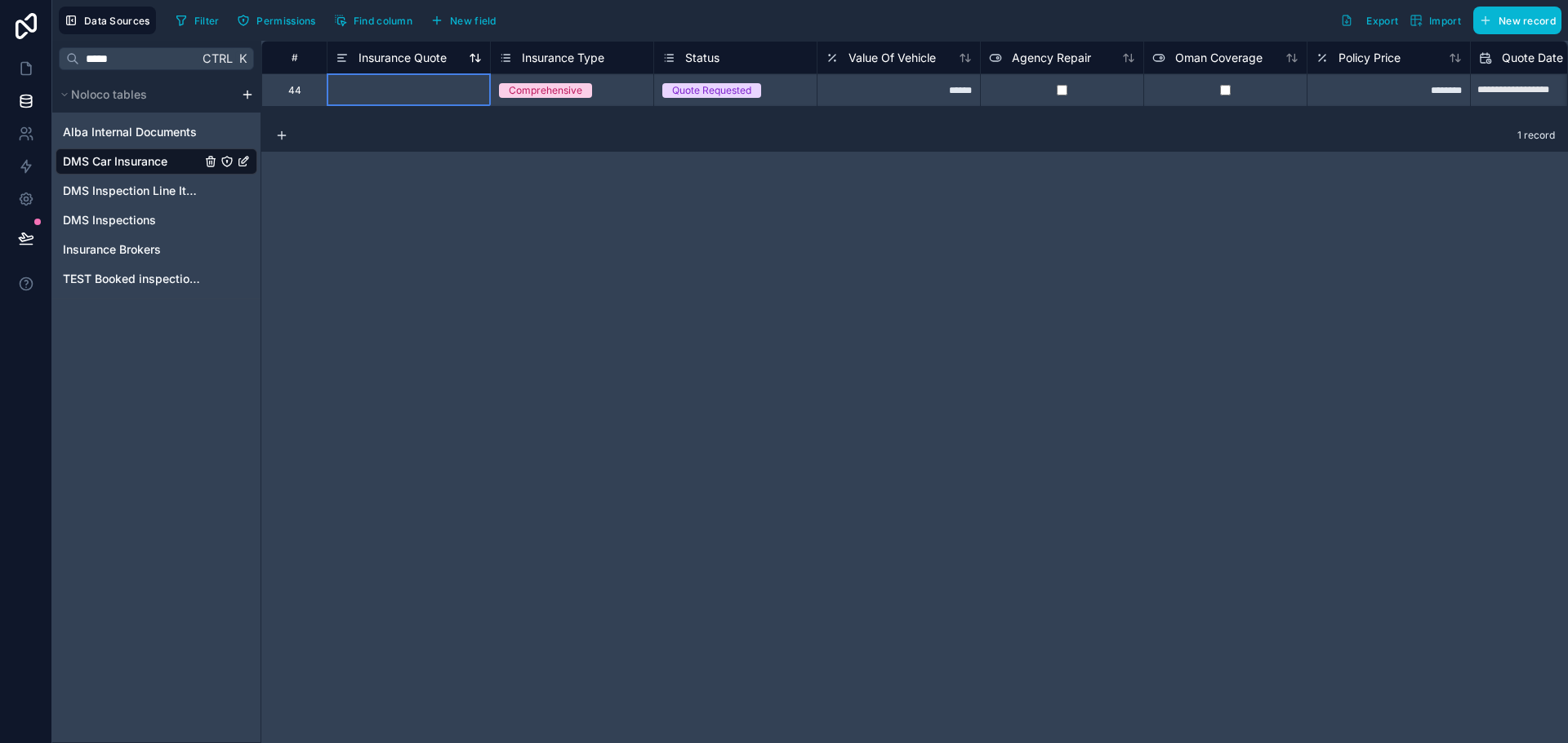
click at [394, 66] on div "Insurance Quote" at bounding box center [391, 57] width 111 height 19
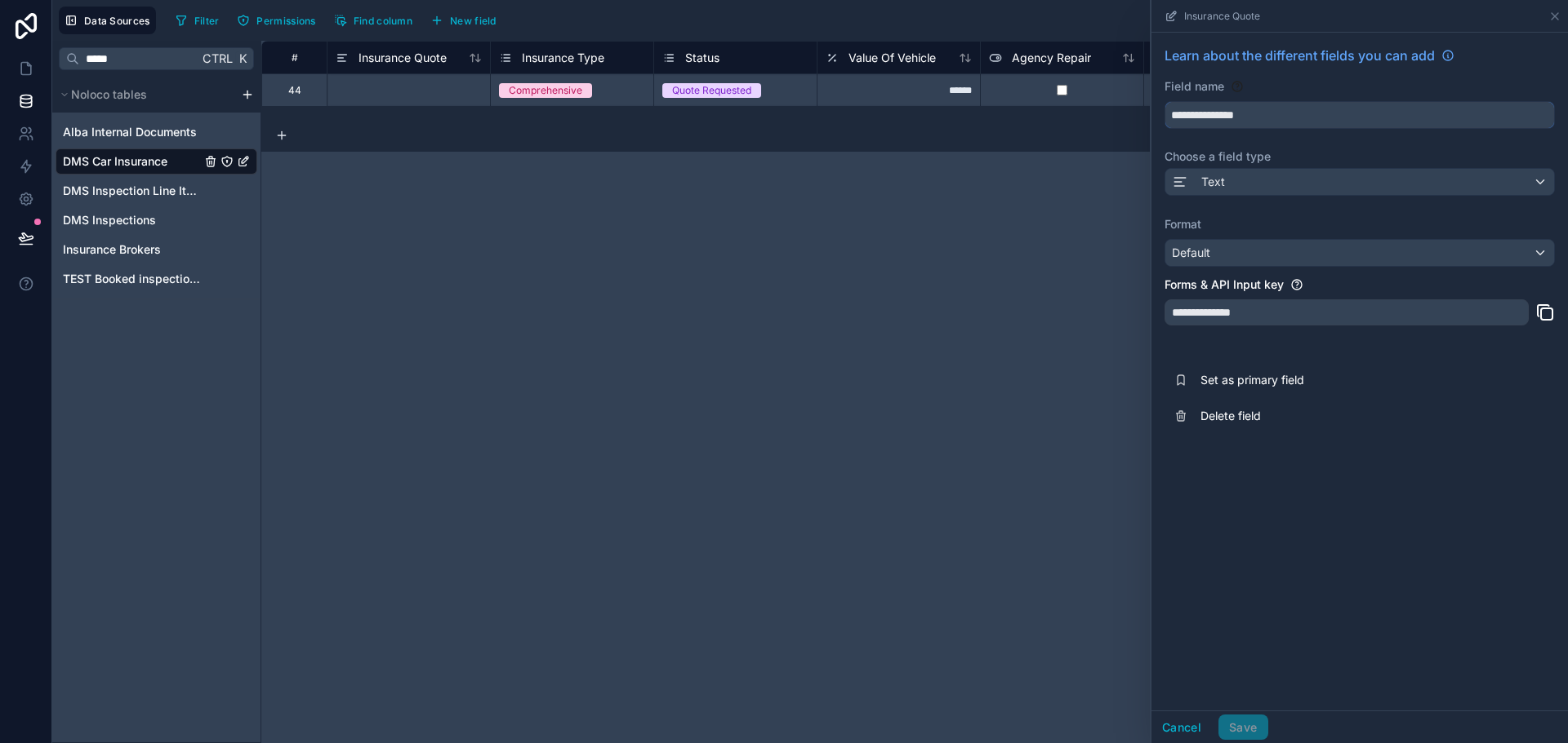
drag, startPoint x: 1374, startPoint y: 110, endPoint x: 870, endPoint y: 125, distance: 504.2
click at [872, 120] on div "**********" at bounding box center [914, 392] width 1306 height 703
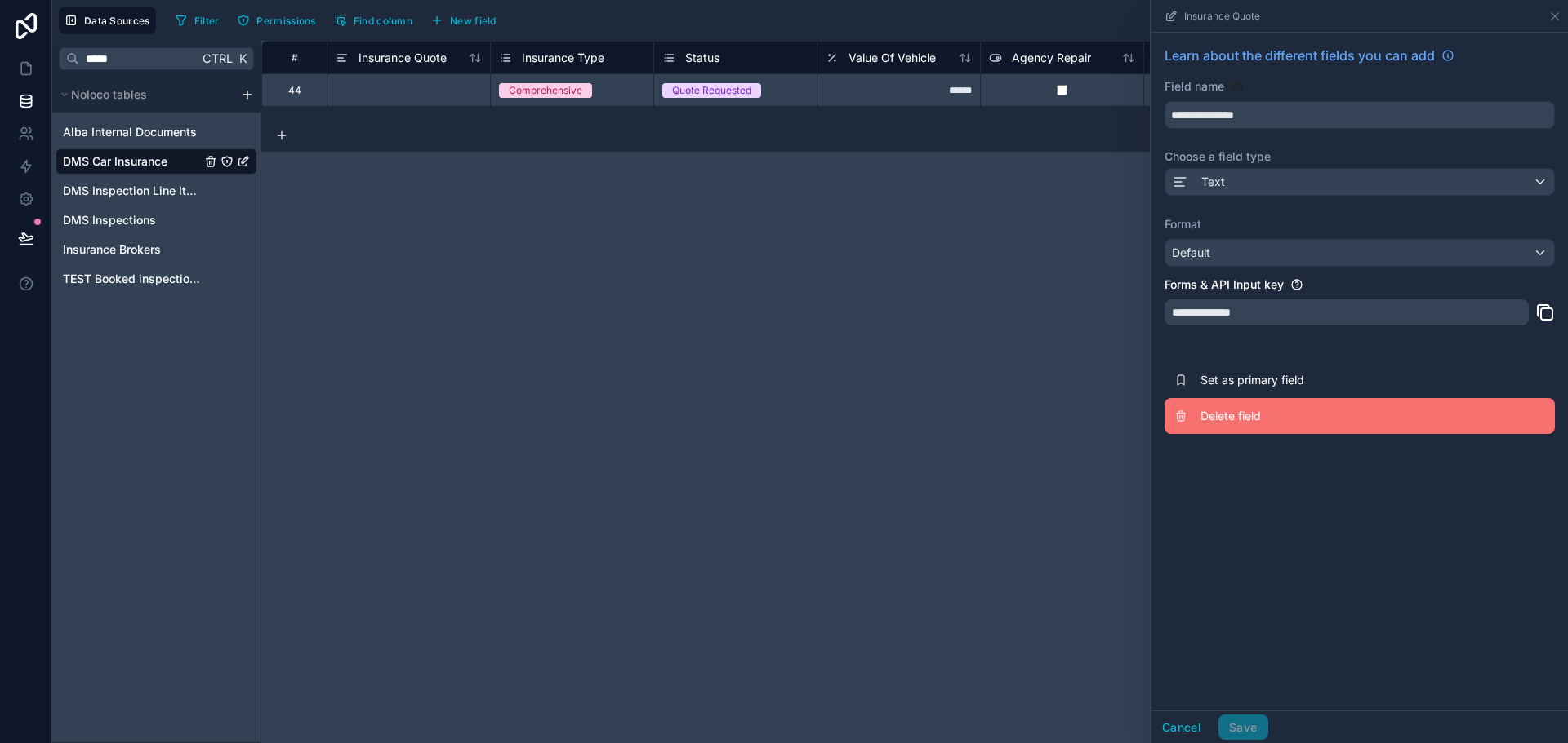
click at [1225, 419] on span "Delete field" at bounding box center [1318, 416] width 235 height 16
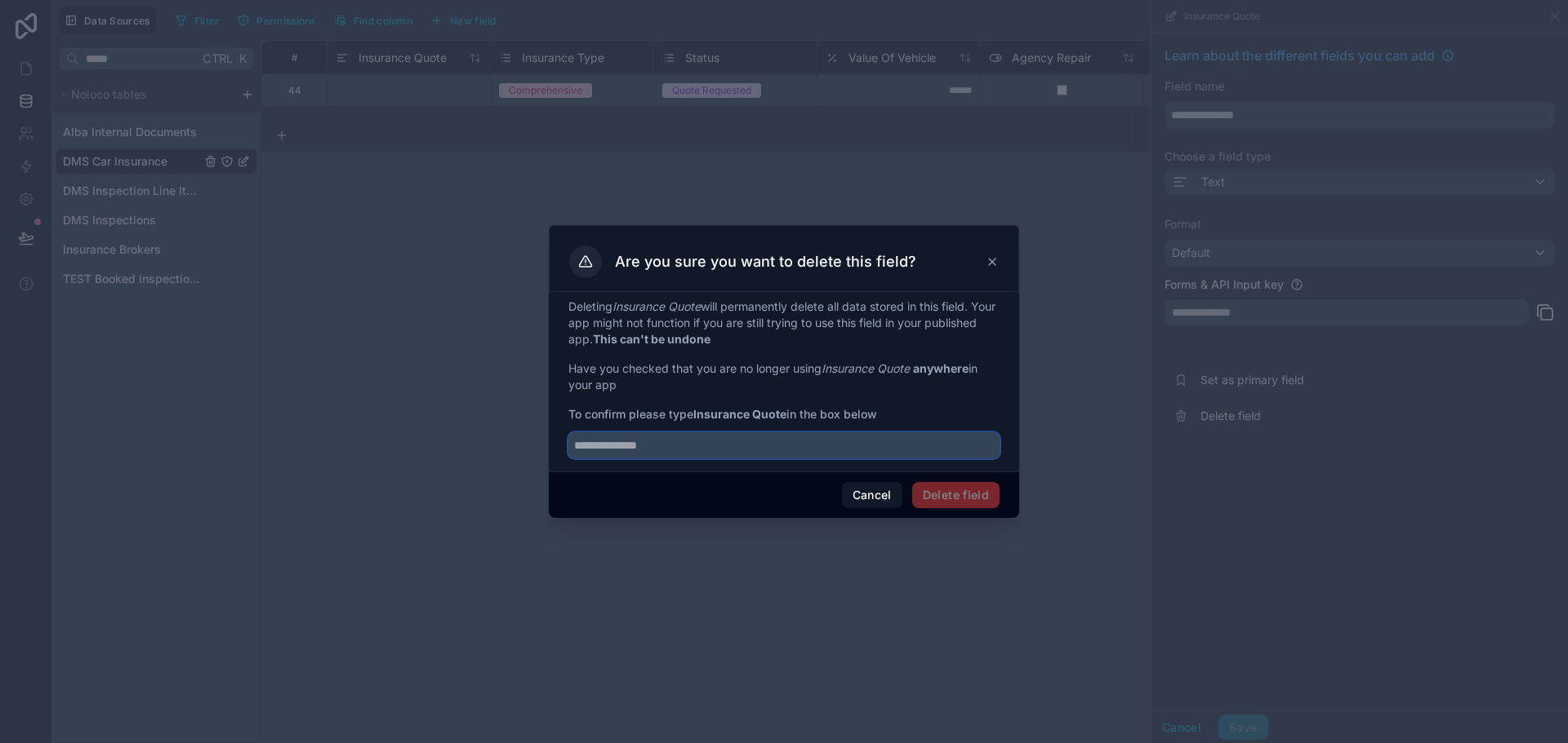
click at [776, 436] on input "text" at bounding box center [784, 445] width 431 height 26
paste input "**********"
type input "**********"
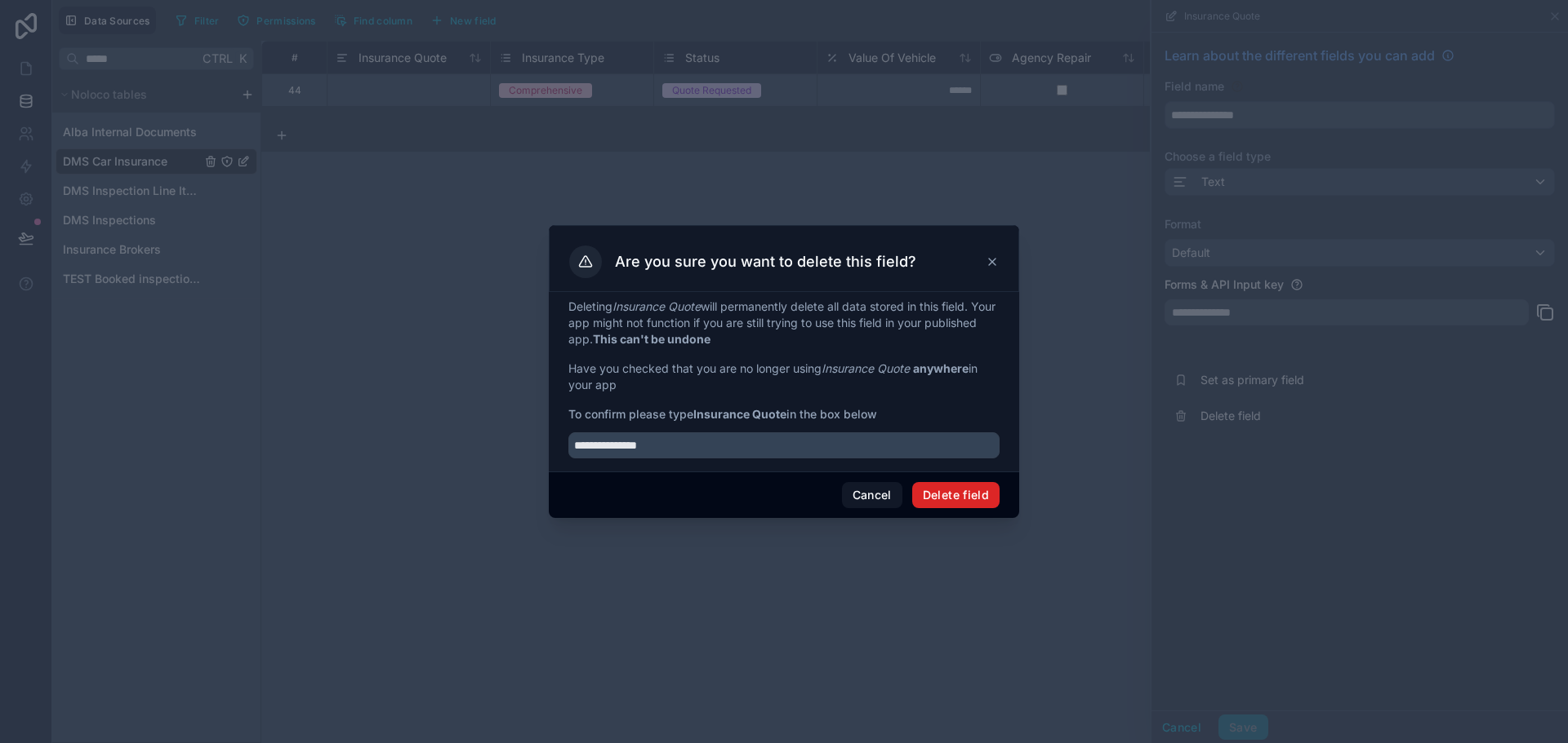
click at [975, 503] on button "Delete field" at bounding box center [955, 494] width 87 height 26
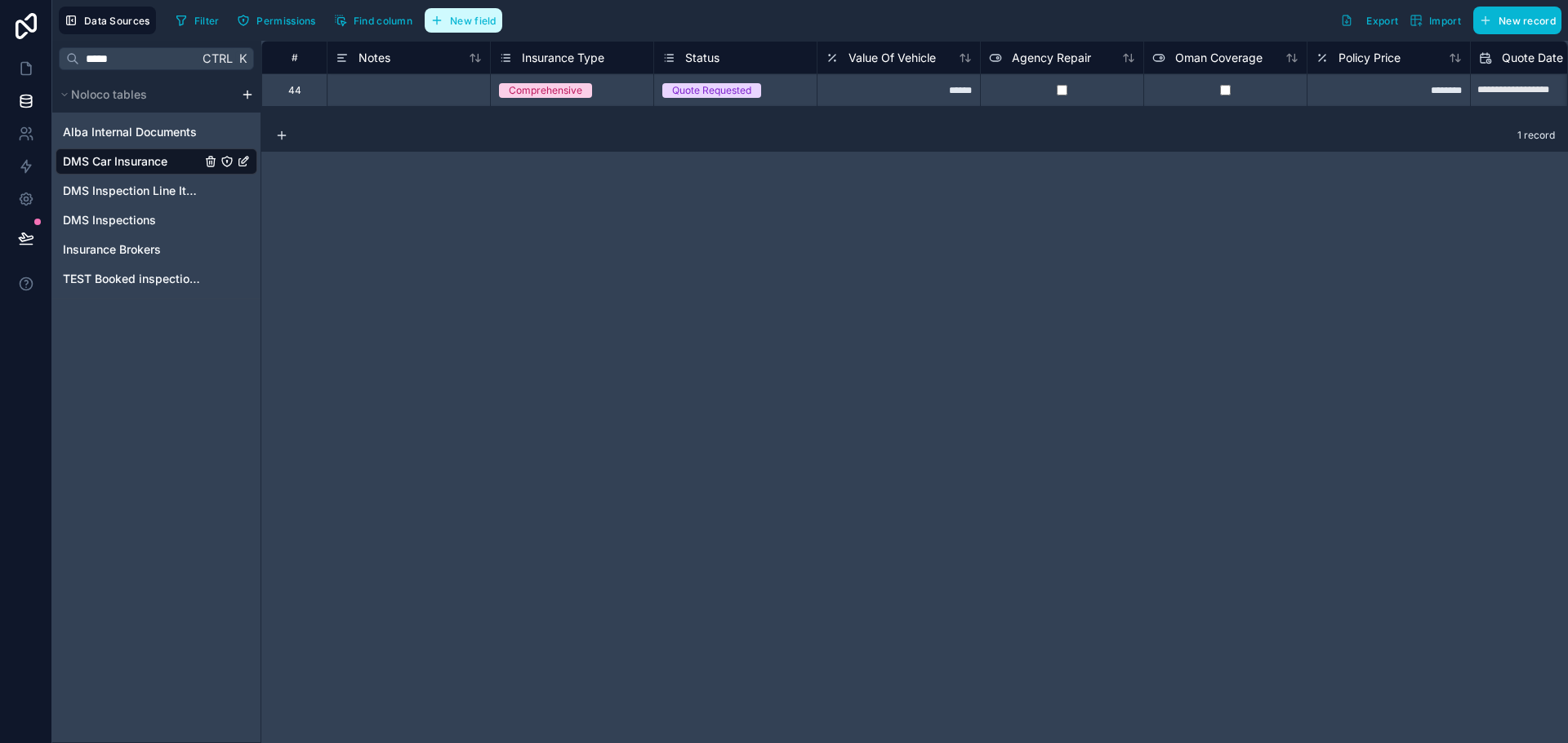
click at [483, 21] on span "New field" at bounding box center [473, 20] width 47 height 12
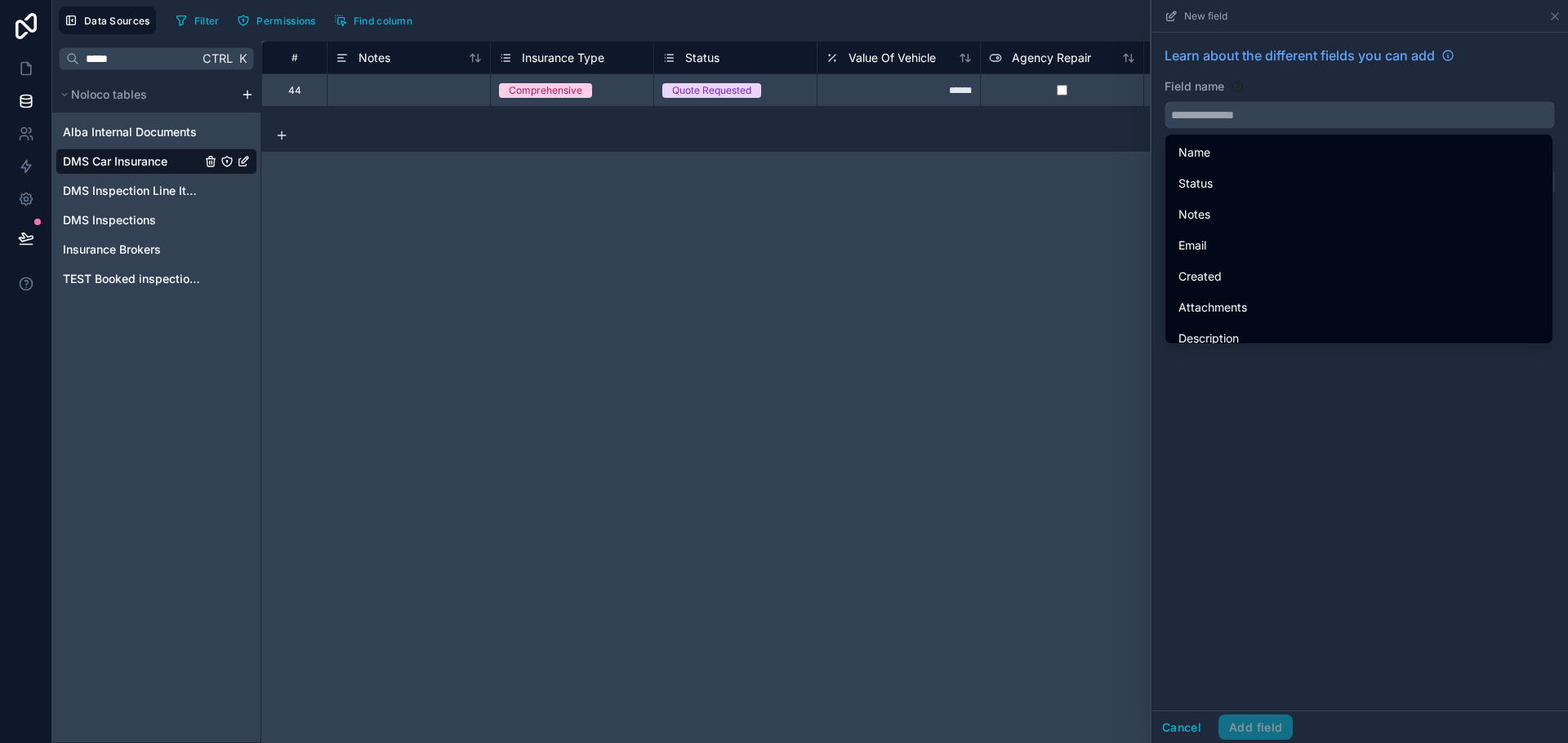
click at [1327, 117] on input "text" at bounding box center [1359, 115] width 388 height 26
paste input "**********"
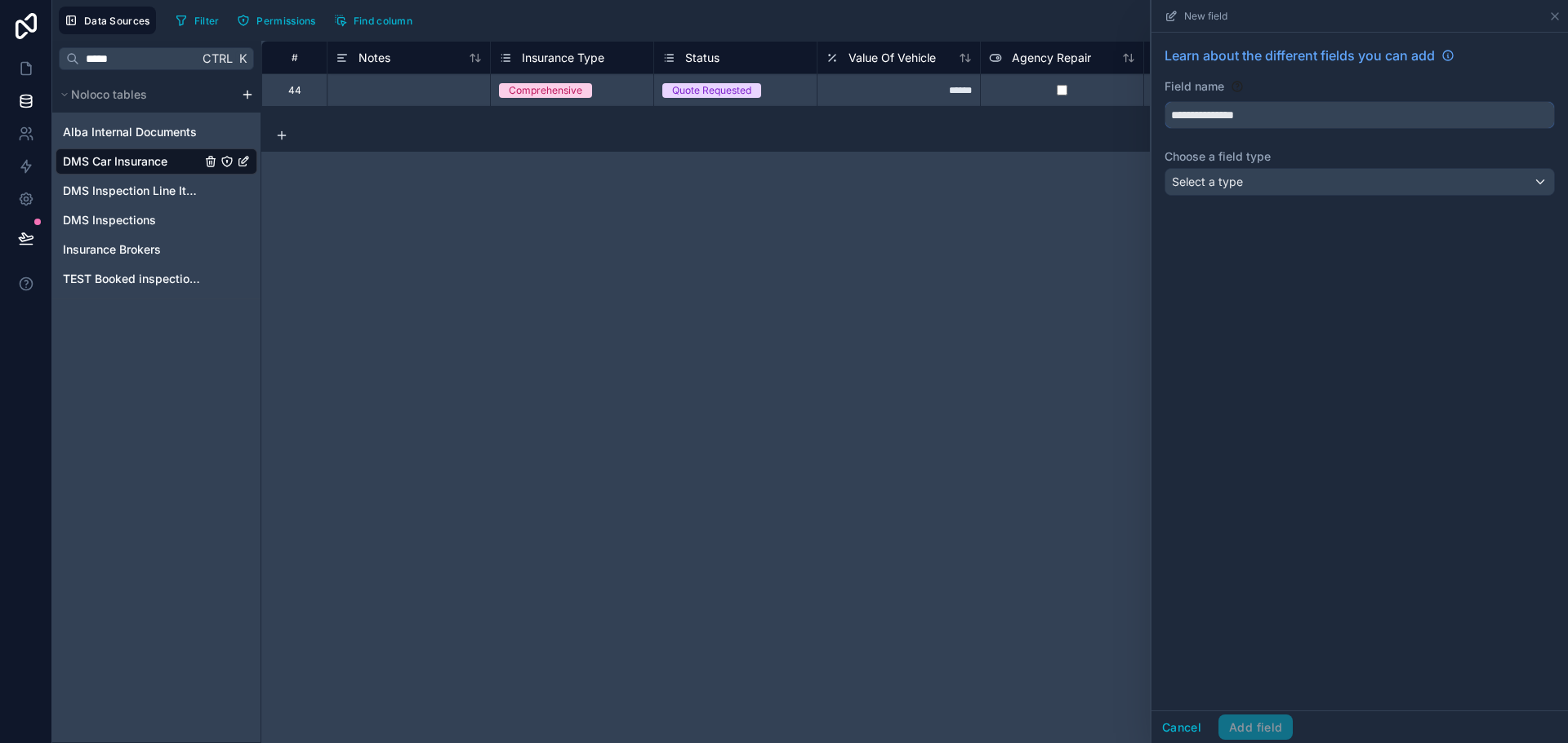
type input "**********"
click at [1248, 307] on div "**********" at bounding box center [1358, 371] width 416 height 678
click at [1261, 185] on div "Select a type" at bounding box center [1359, 182] width 388 height 26
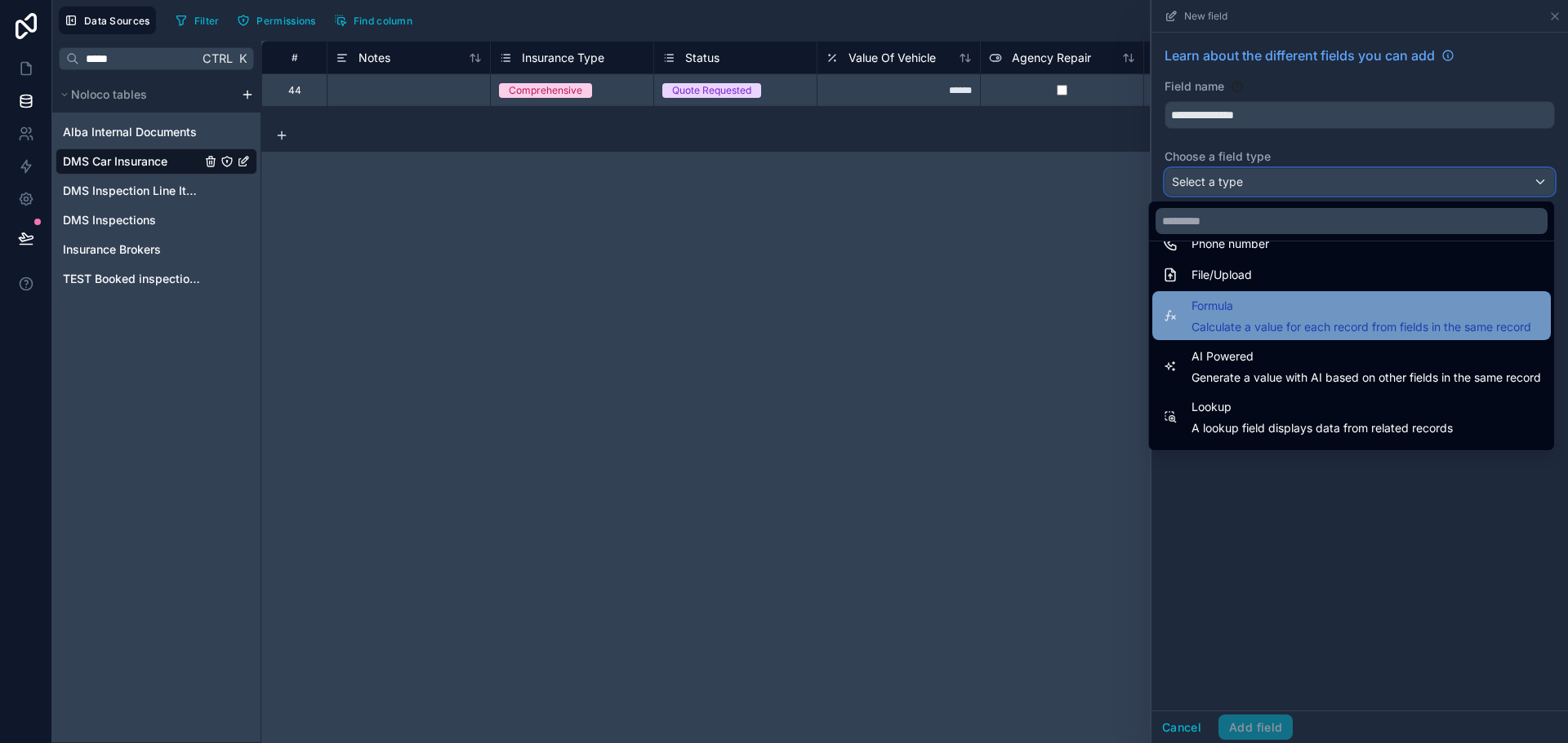
scroll to position [408, 0]
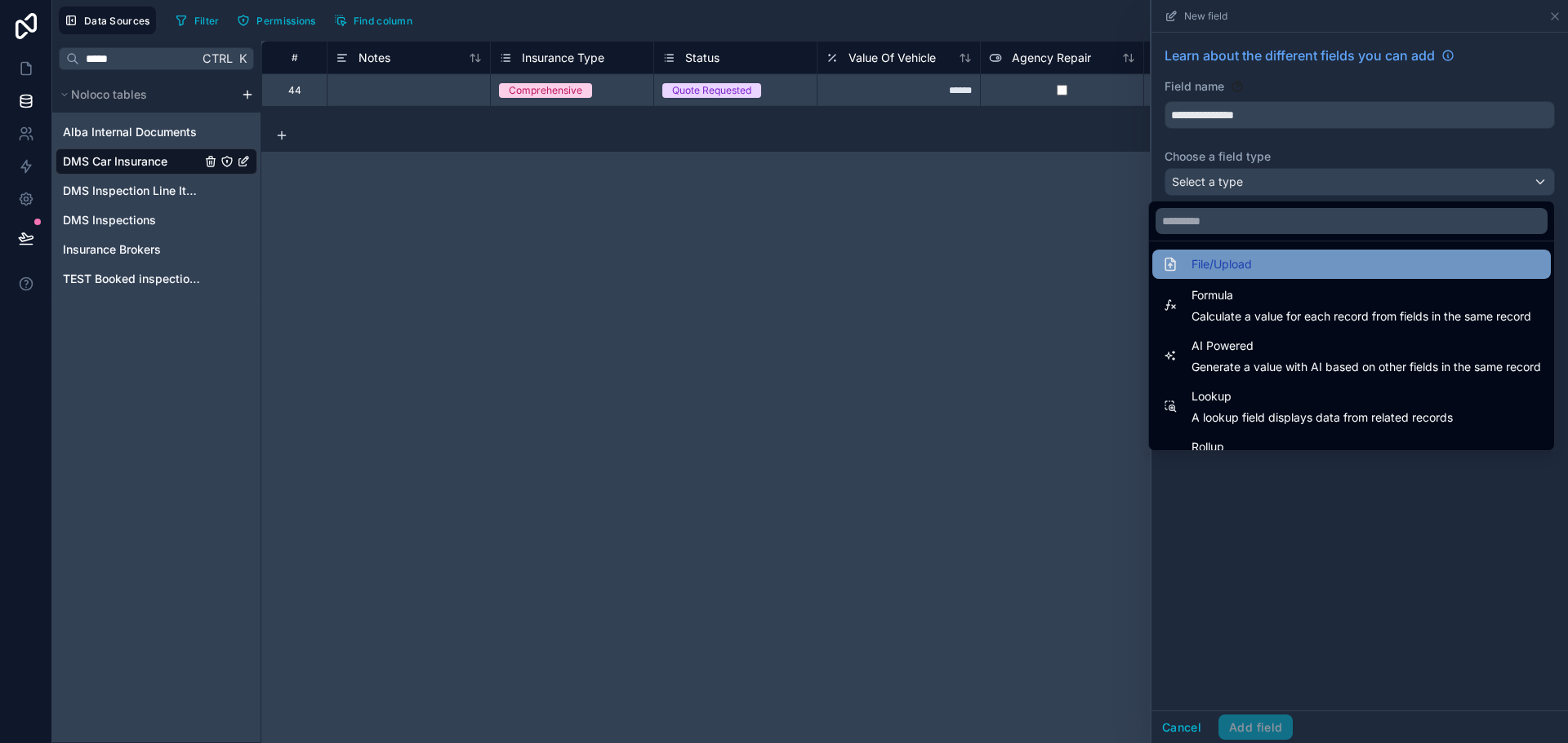
click at [1234, 261] on span "File/Upload" at bounding box center [1221, 264] width 60 height 19
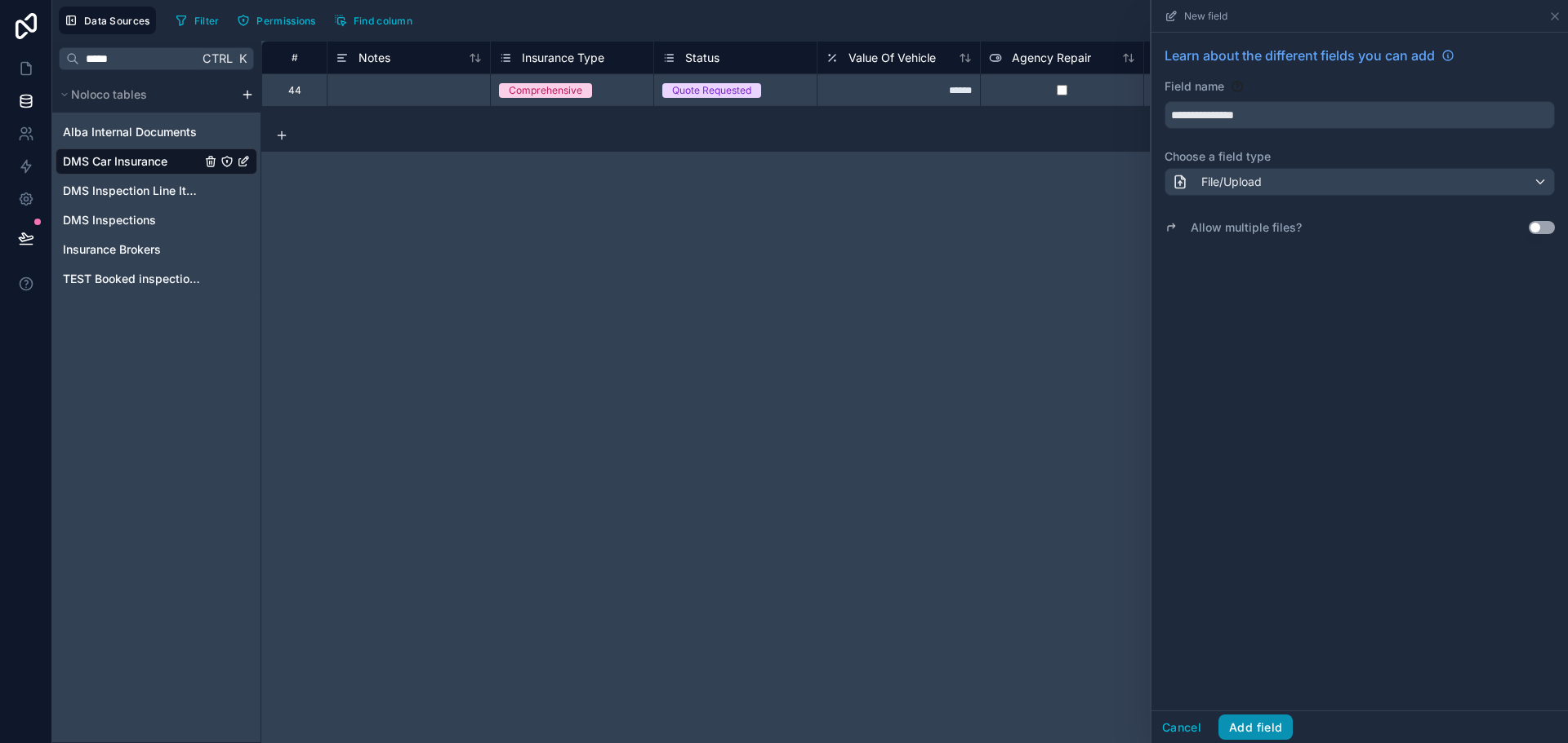
click at [1288, 721] on button "Add field" at bounding box center [1255, 728] width 75 height 26
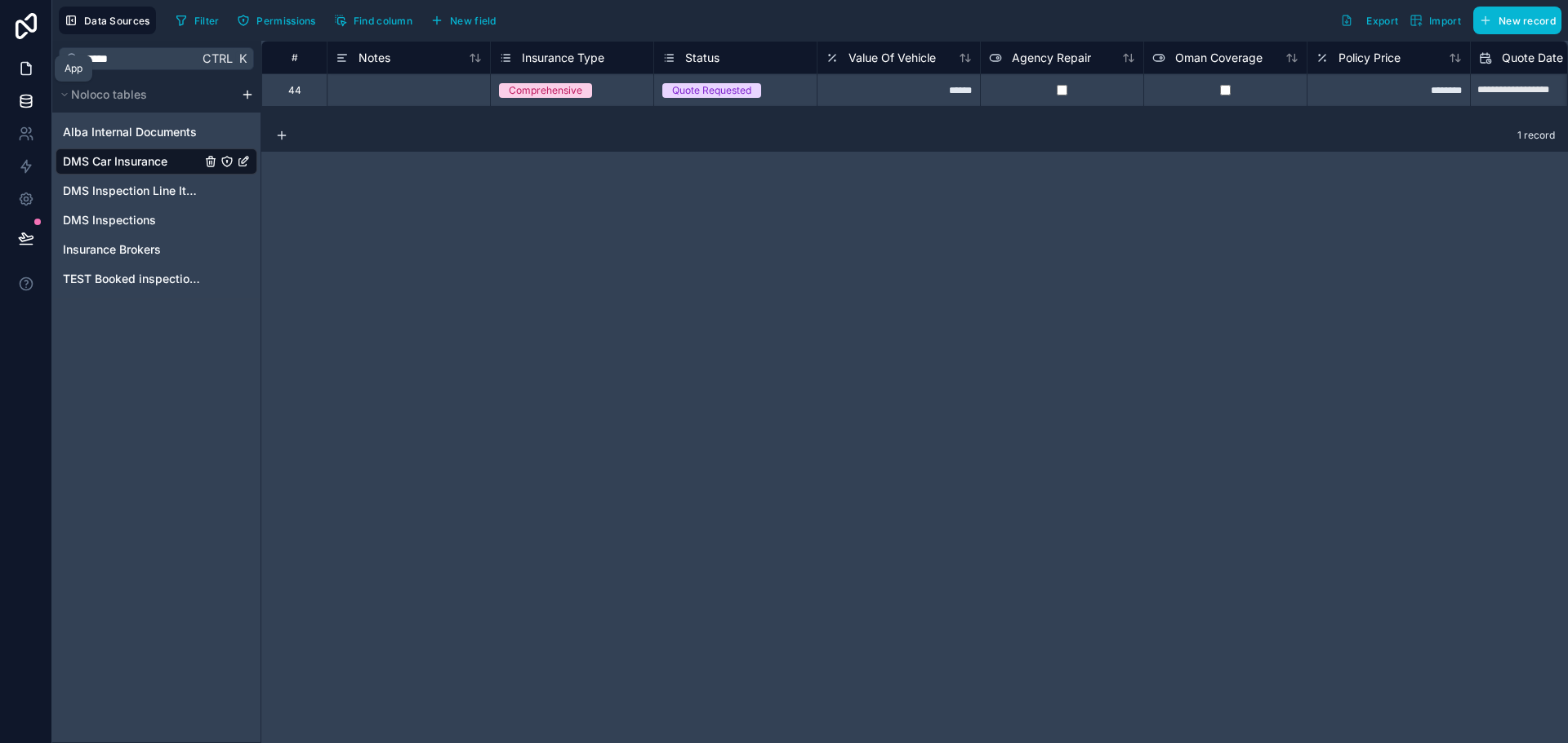
click at [22, 69] on icon at bounding box center [26, 68] width 16 height 16
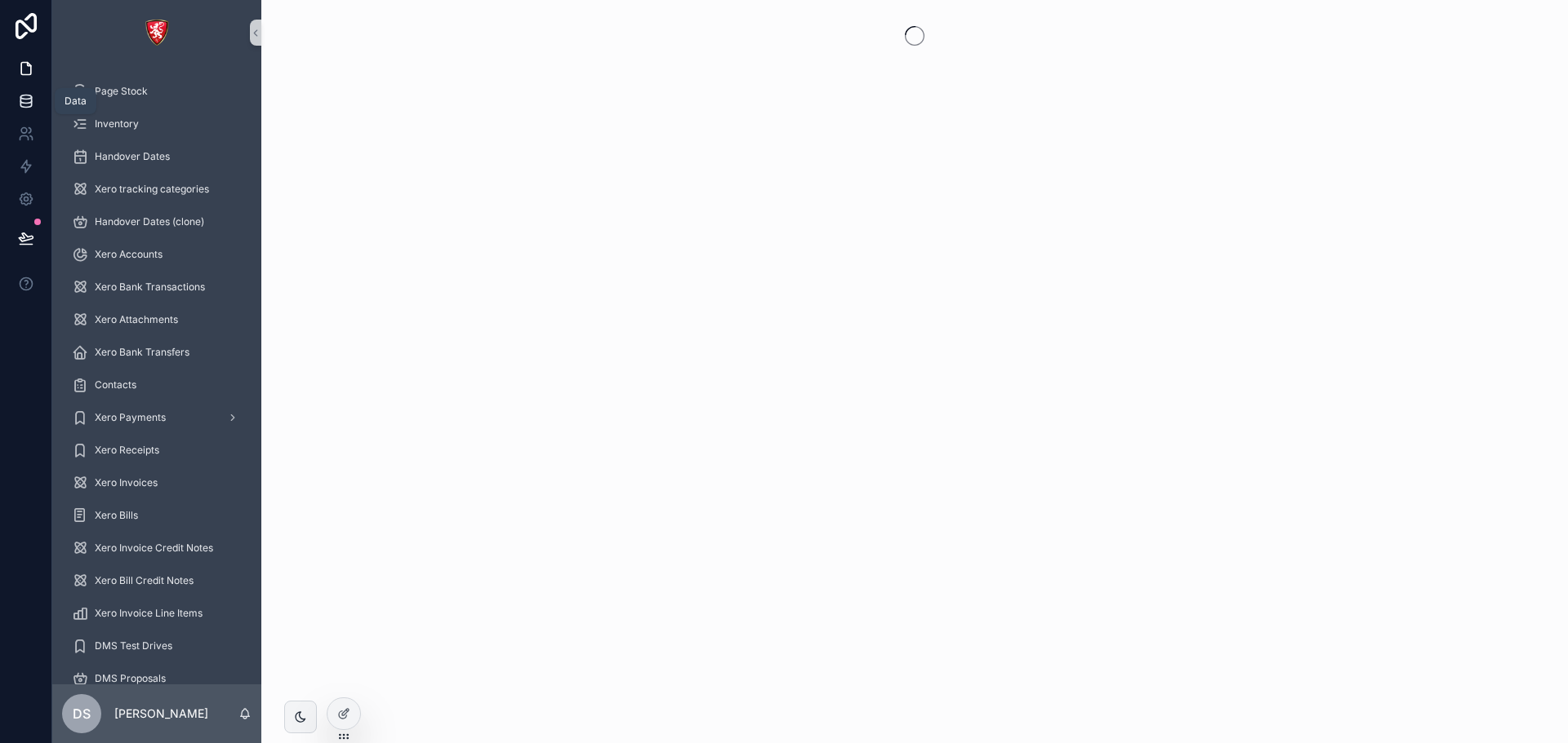
click at [35, 99] on link at bounding box center [26, 101] width 52 height 33
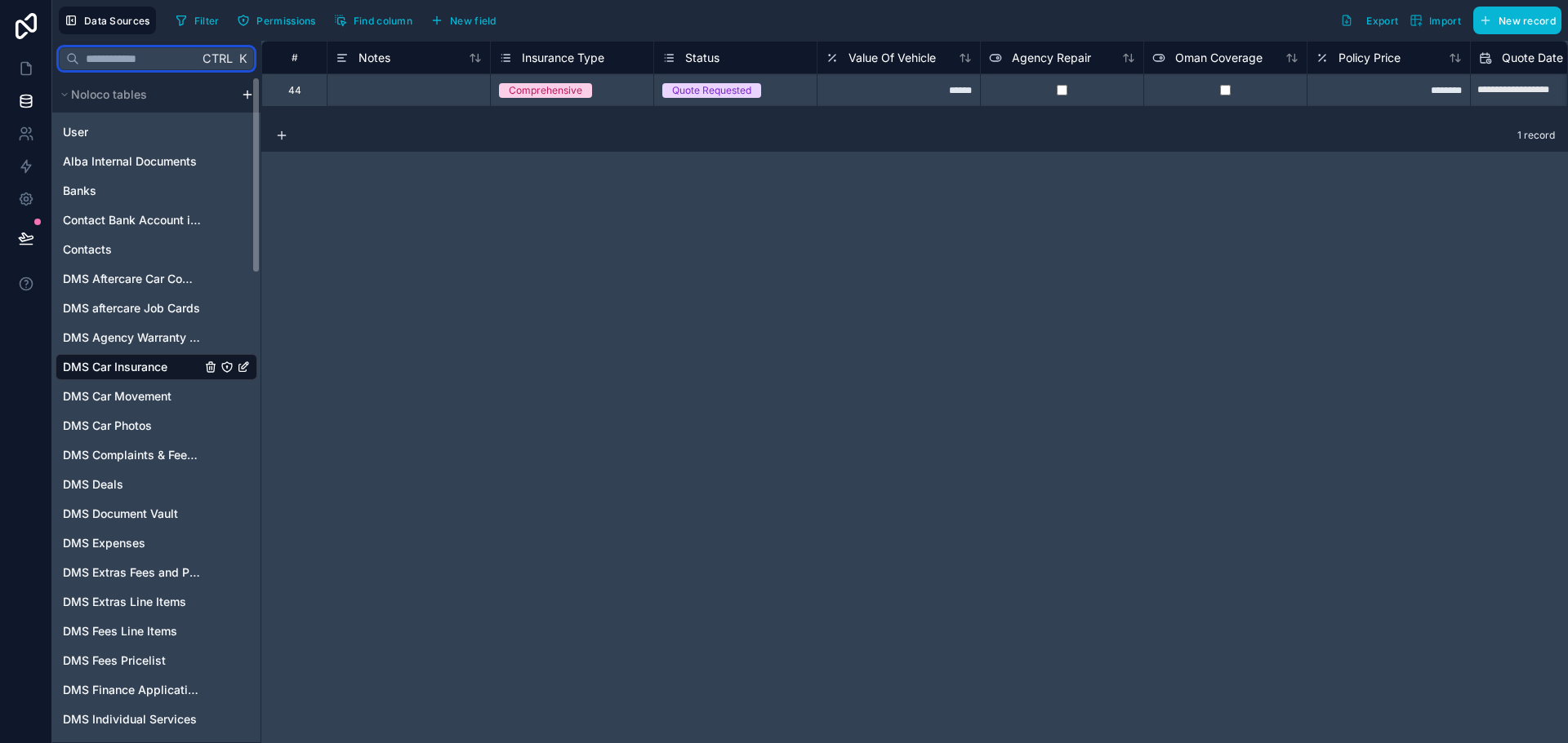
click at [188, 51] on input "text" at bounding box center [139, 58] width 120 height 30
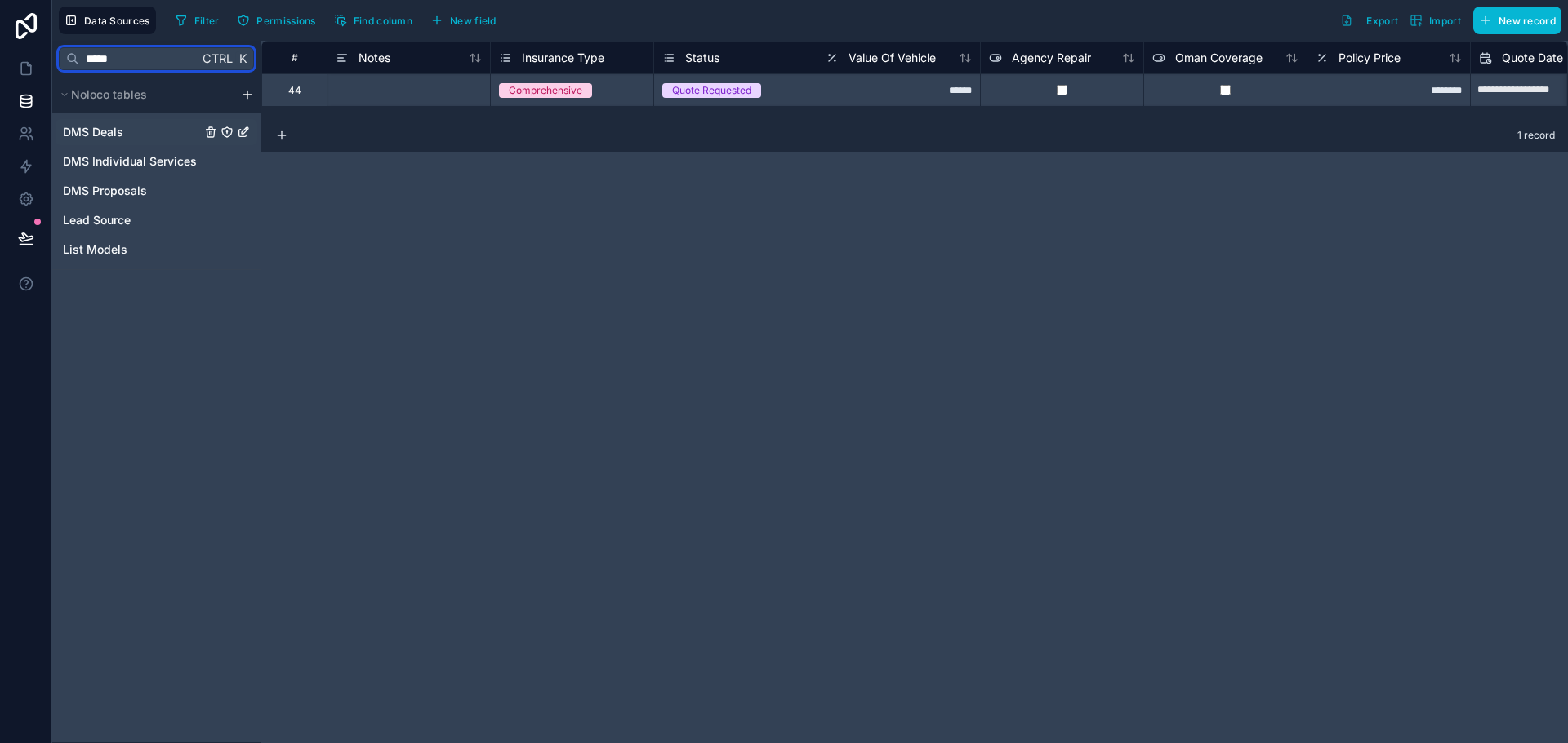
type input "*****"
click at [174, 142] on div "DMS Deals" at bounding box center [156, 132] width 202 height 26
click at [121, 129] on span "DMS Deals" at bounding box center [93, 132] width 60 height 16
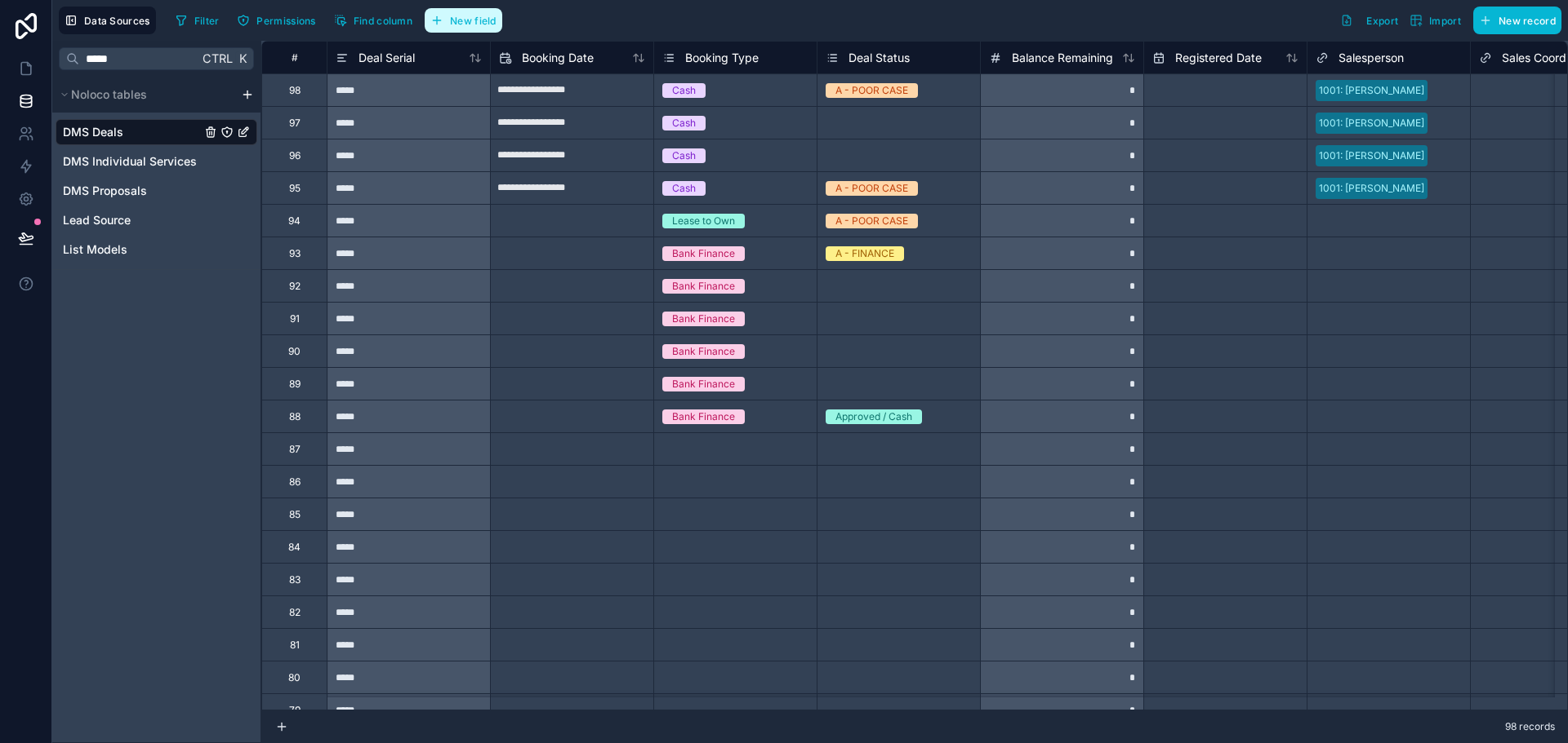
click at [459, 25] on span "New field" at bounding box center [473, 20] width 47 height 12
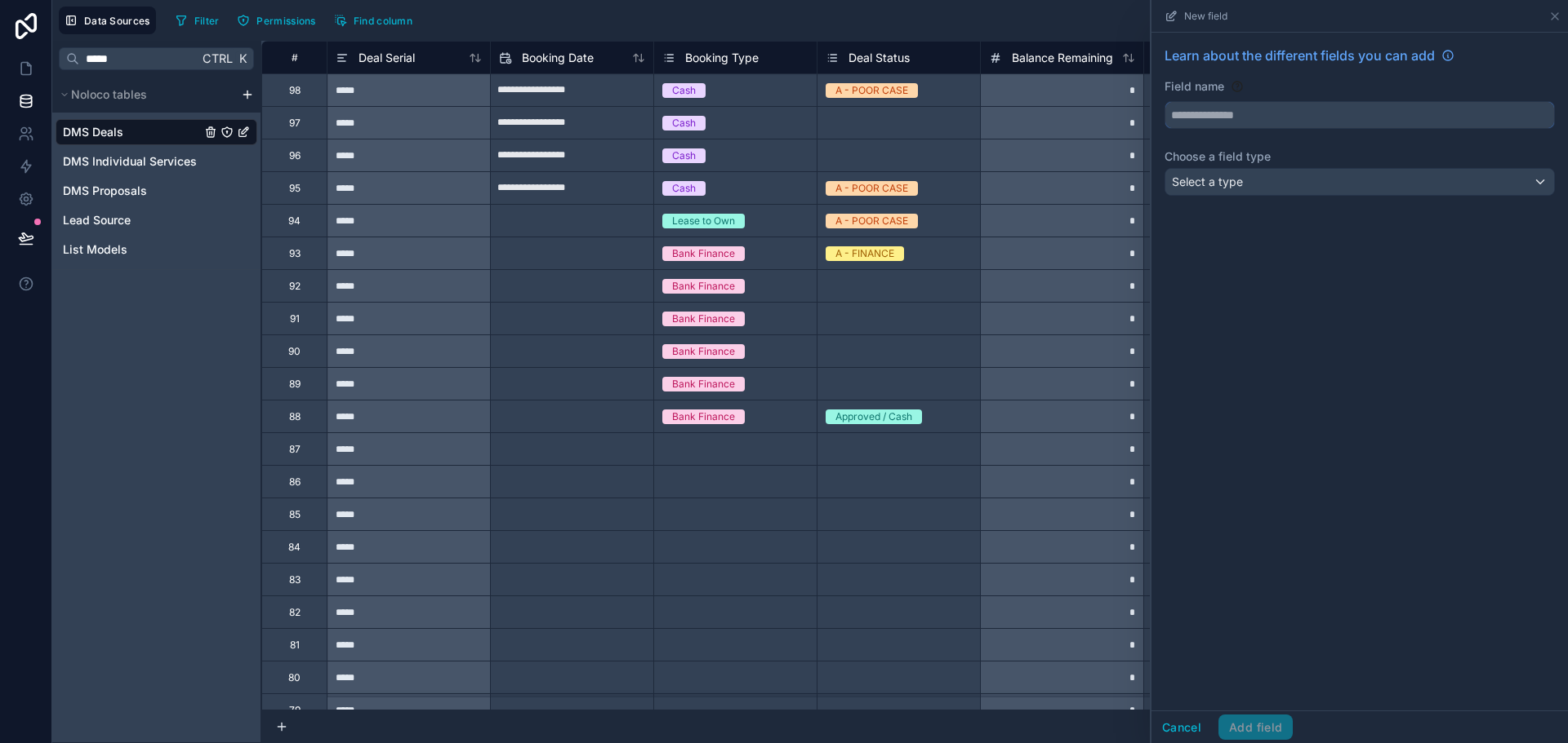
click at [1228, 124] on input "text" at bounding box center [1359, 115] width 388 height 26
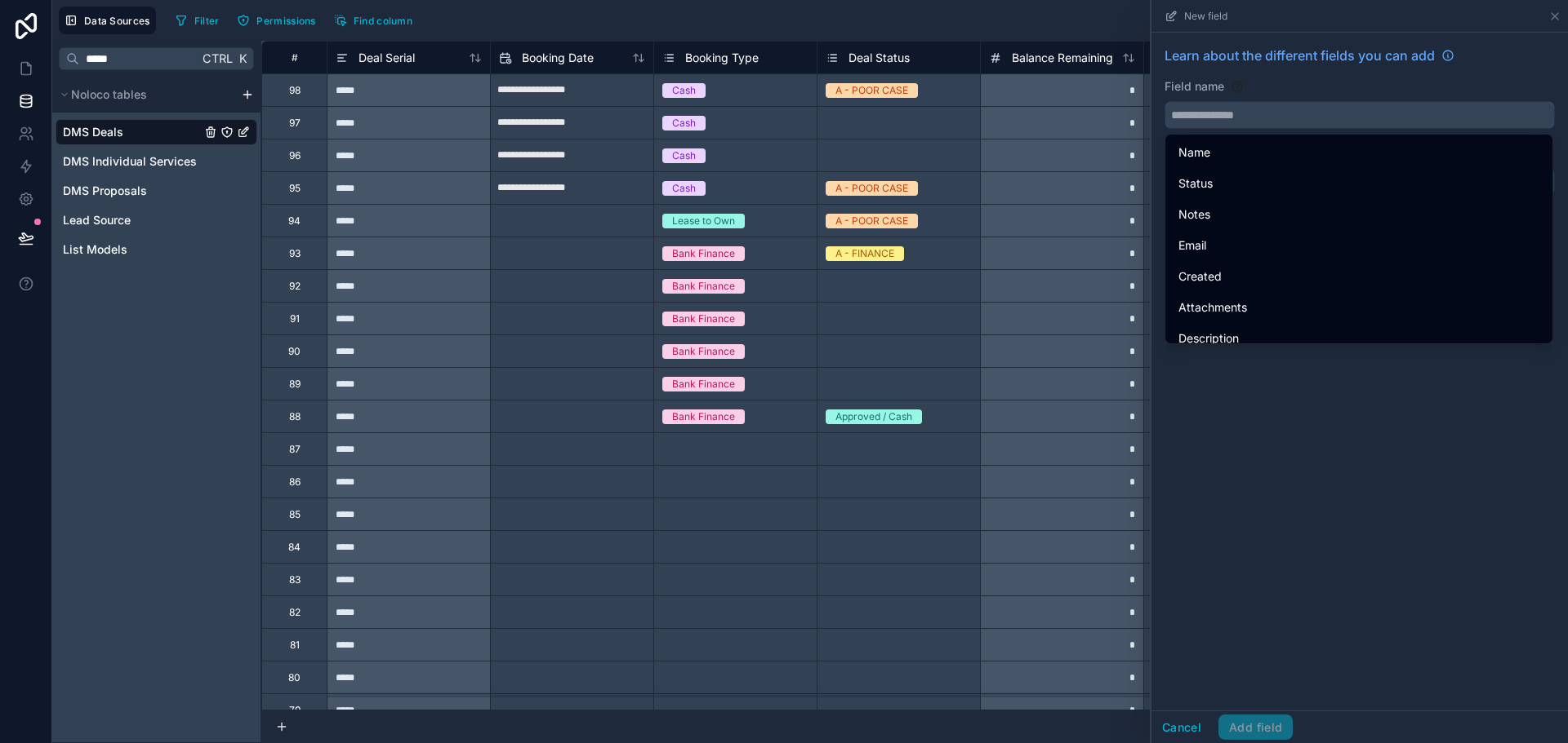
paste input "**********"
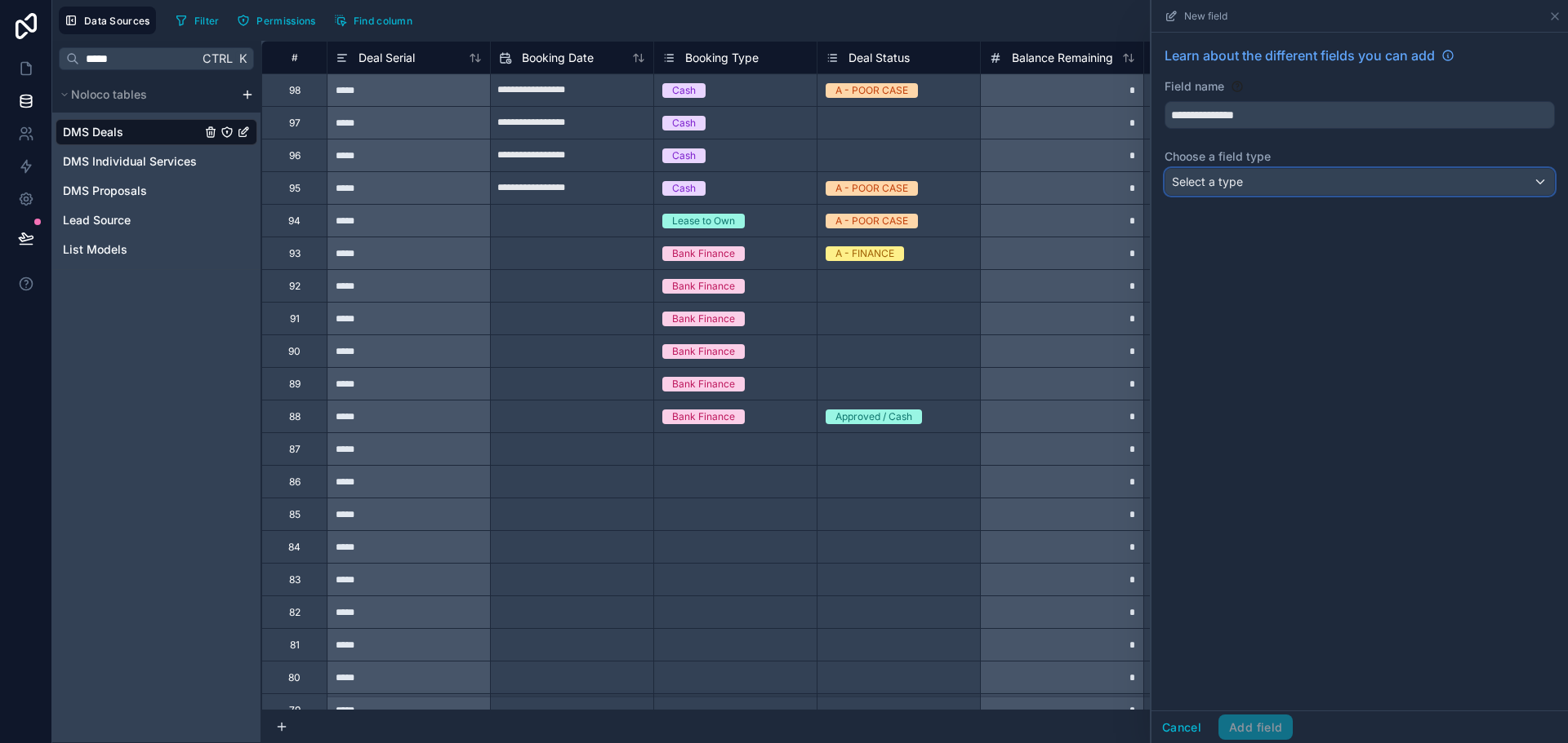
drag, startPoint x: 1254, startPoint y: 184, endPoint x: 1265, endPoint y: 191, distance: 13.0
click at [1265, 191] on div "Select a type" at bounding box center [1359, 182] width 388 height 26
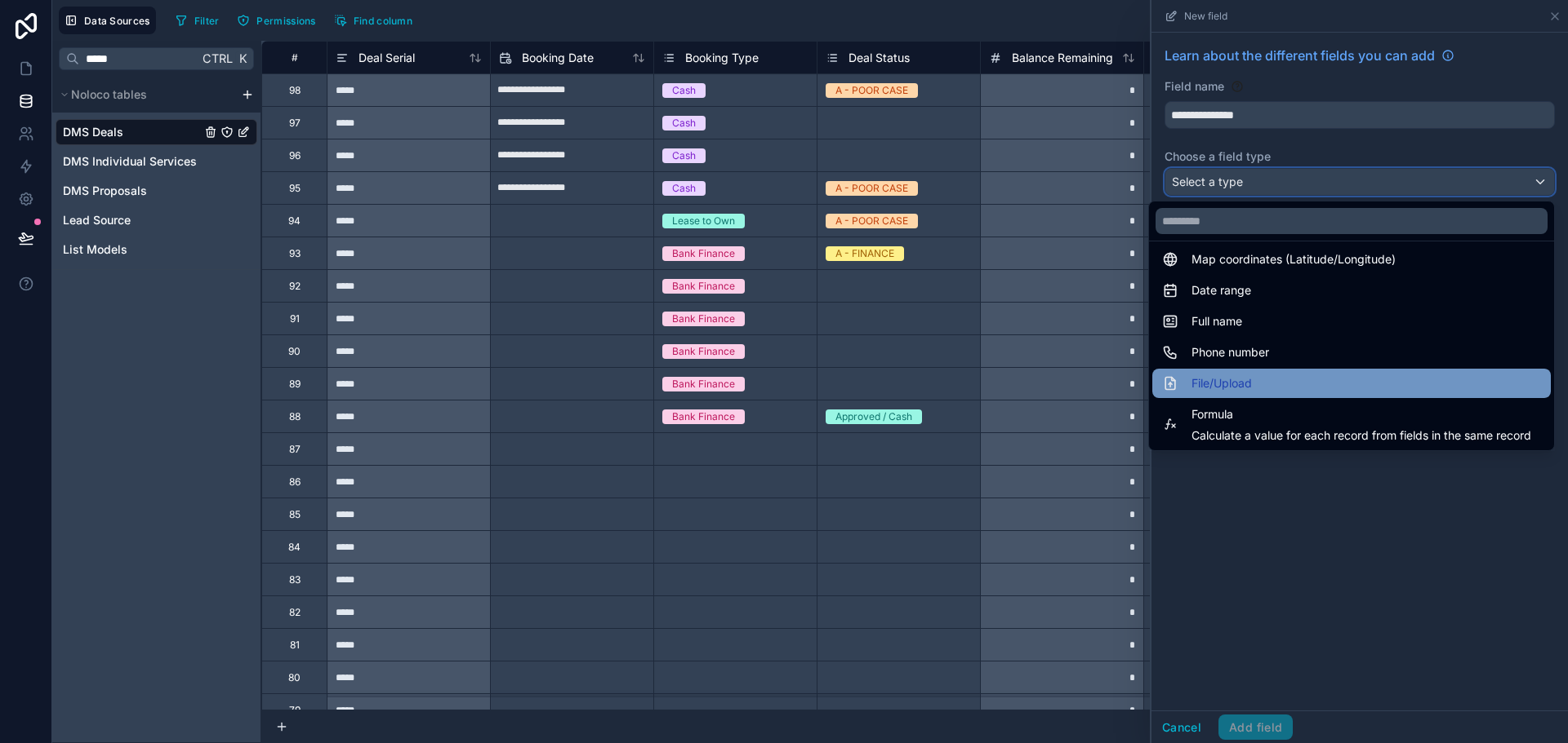
scroll to position [326, 0]
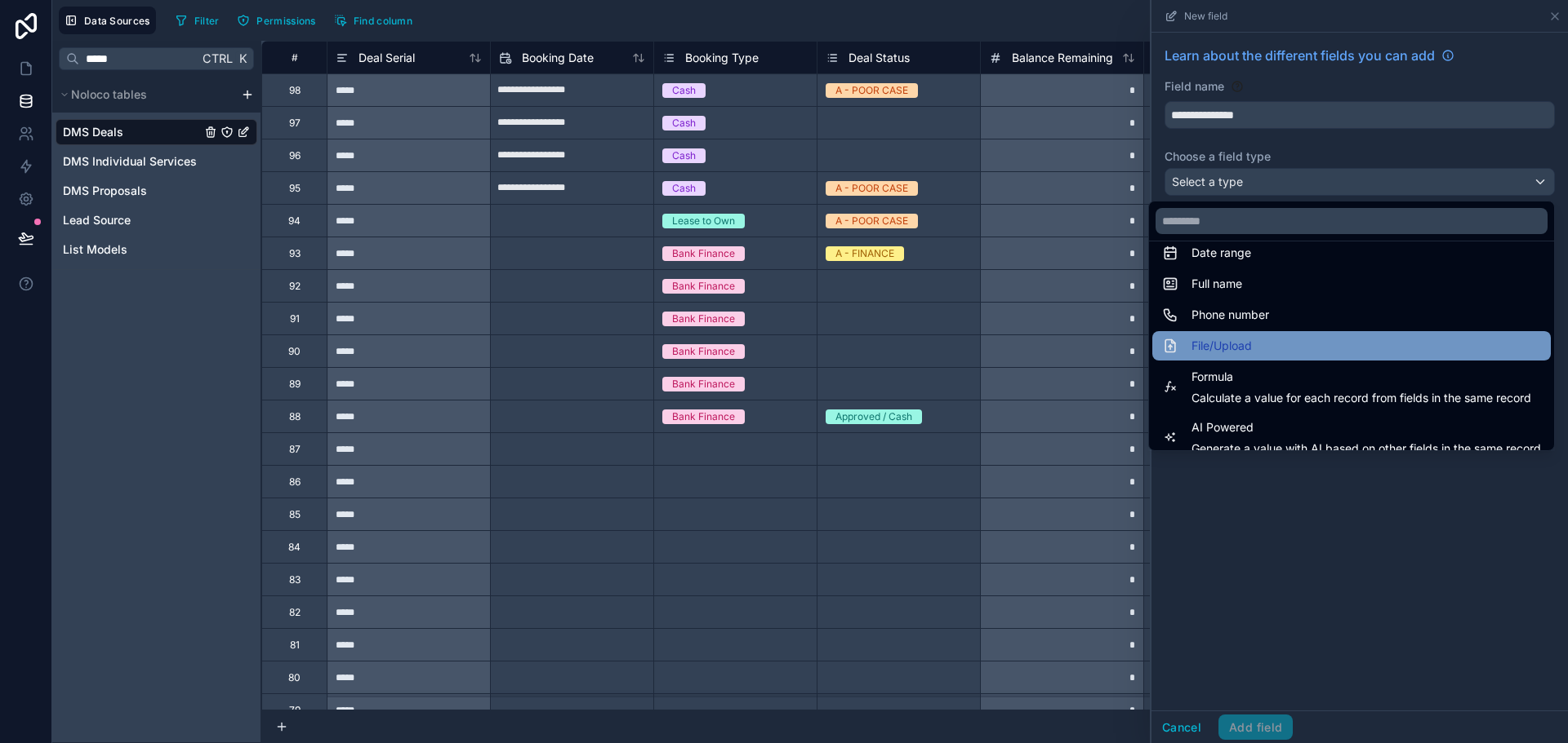
click at [1225, 336] on div "File/Upload" at bounding box center [1351, 345] width 398 height 30
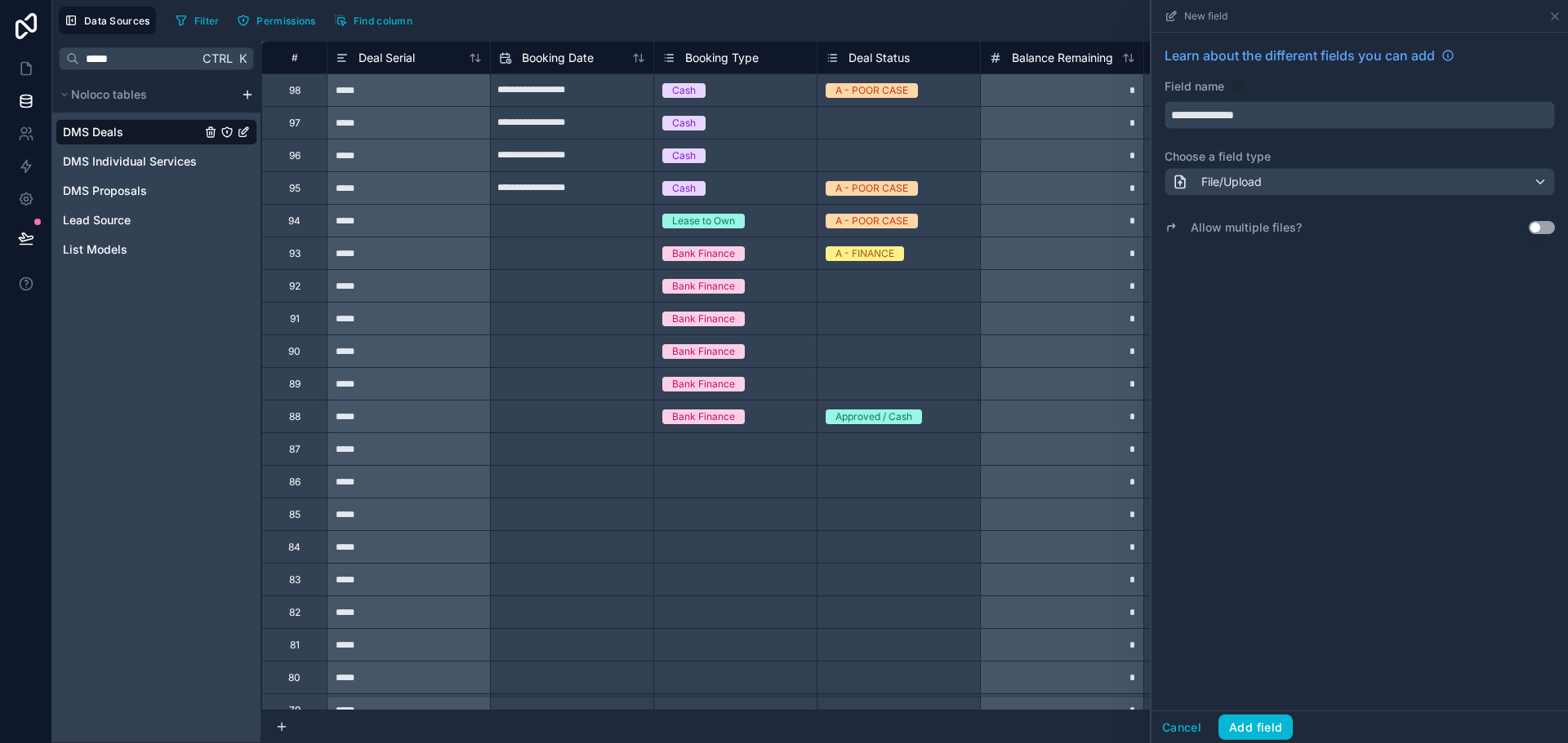
click at [1168, 112] on input "**********" at bounding box center [1359, 115] width 388 height 26
click at [1164, 101] on button "**********" at bounding box center [1359, 115] width 390 height 28
type input "**********"
click at [1272, 725] on button "Add field" at bounding box center [1255, 728] width 75 height 26
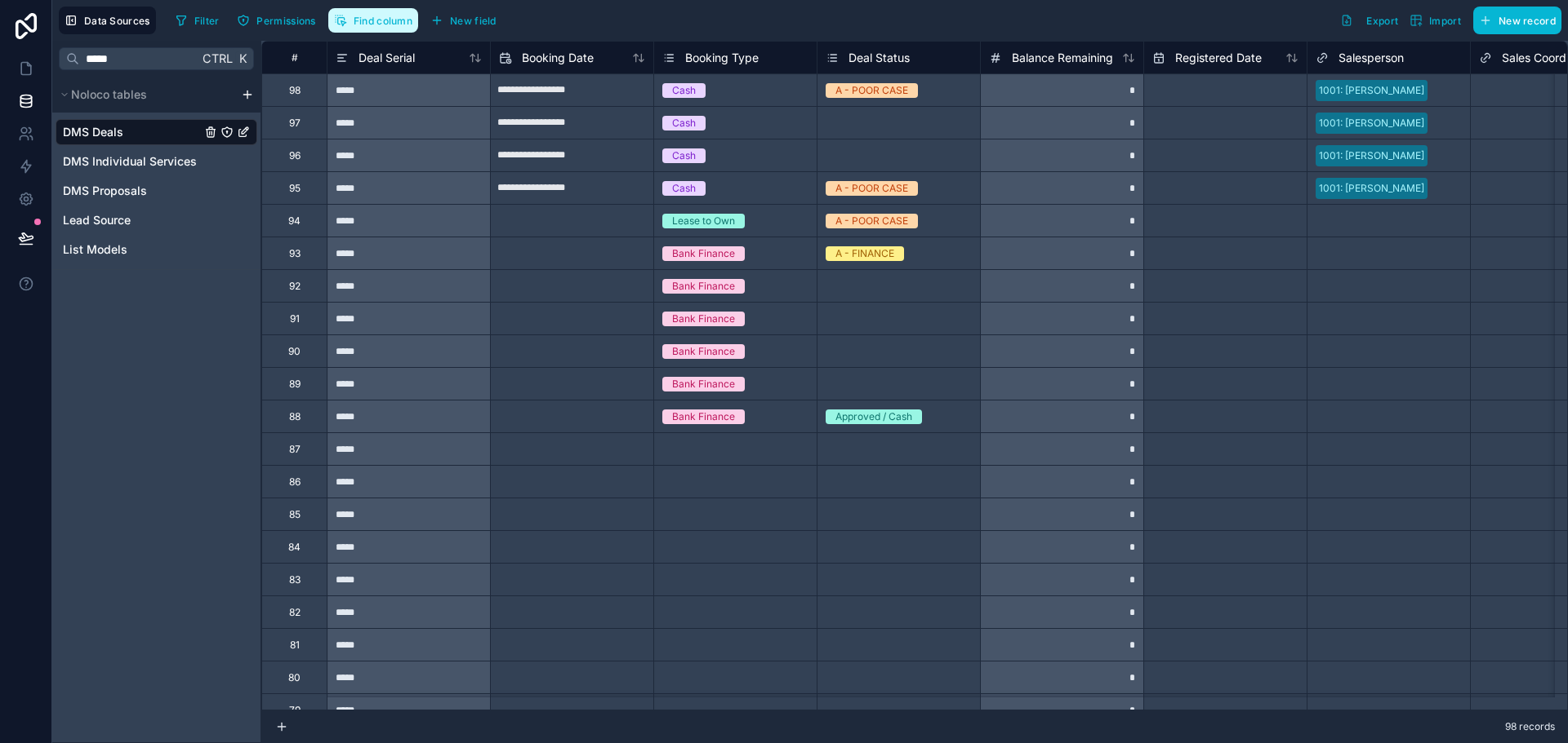
click at [382, 24] on span "Find column" at bounding box center [383, 20] width 58 height 12
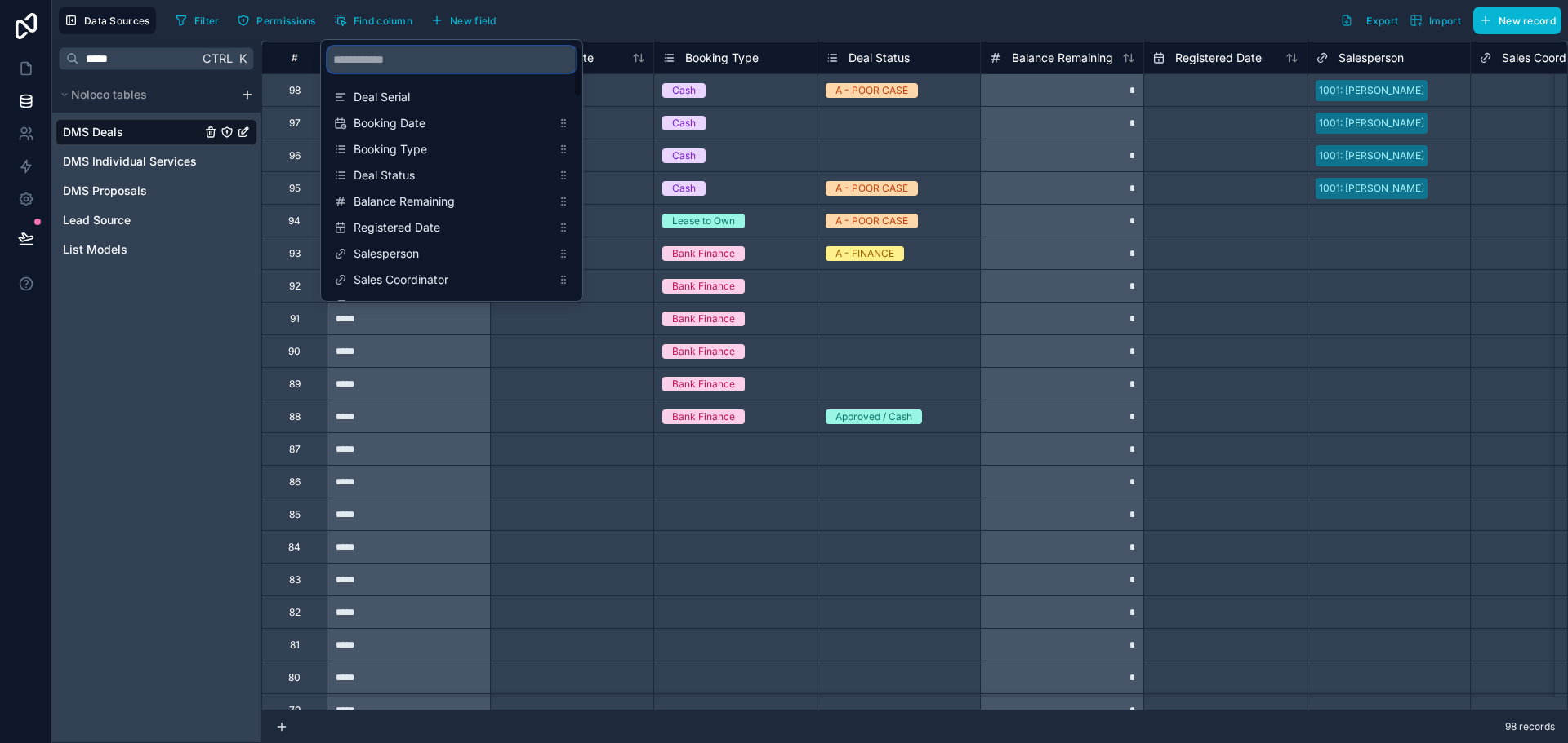
click at [412, 56] on input "scrollable content" at bounding box center [451, 59] width 248 height 26
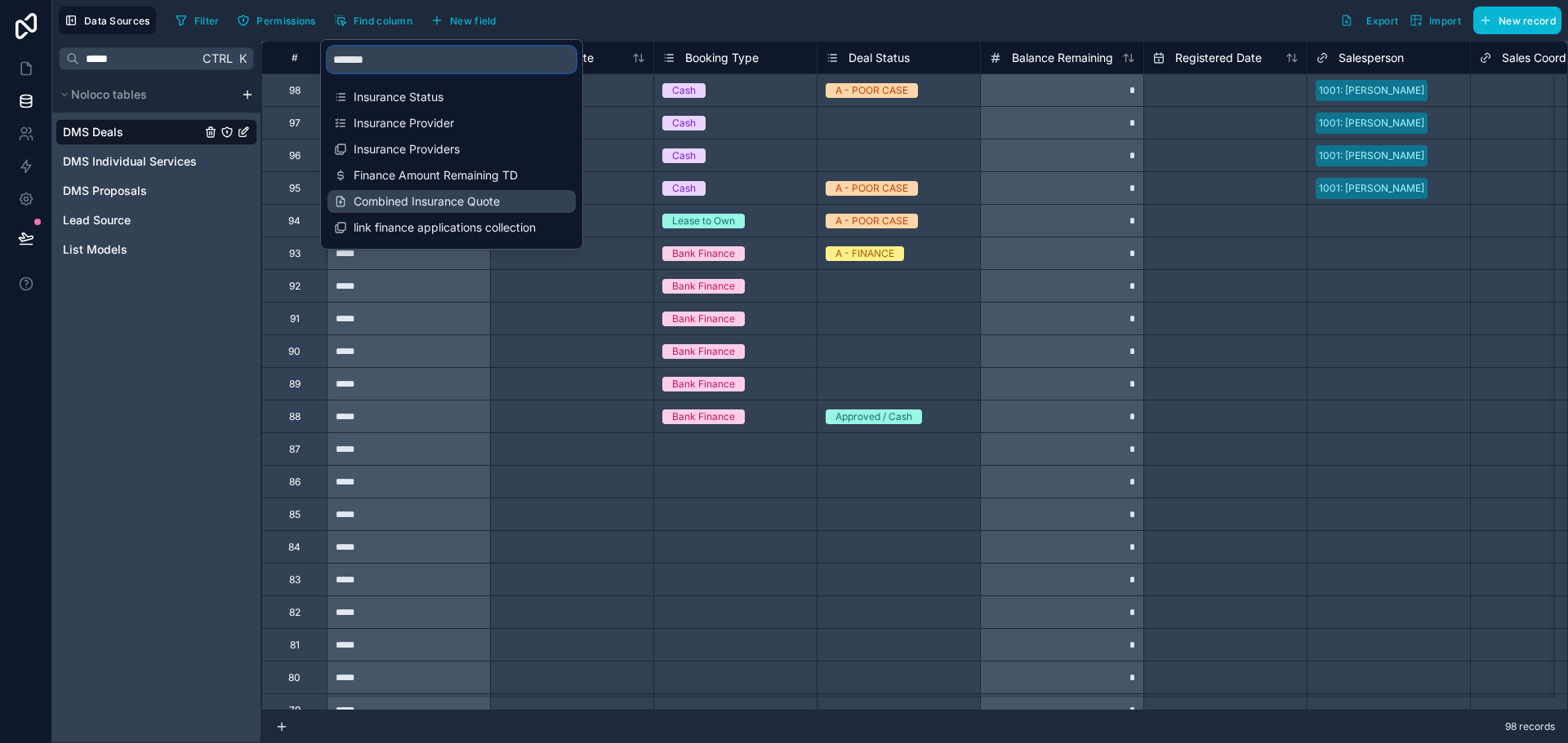
type input "*******"
click at [408, 199] on span "Combined Insurance Quote" at bounding box center [453, 201] width 198 height 16
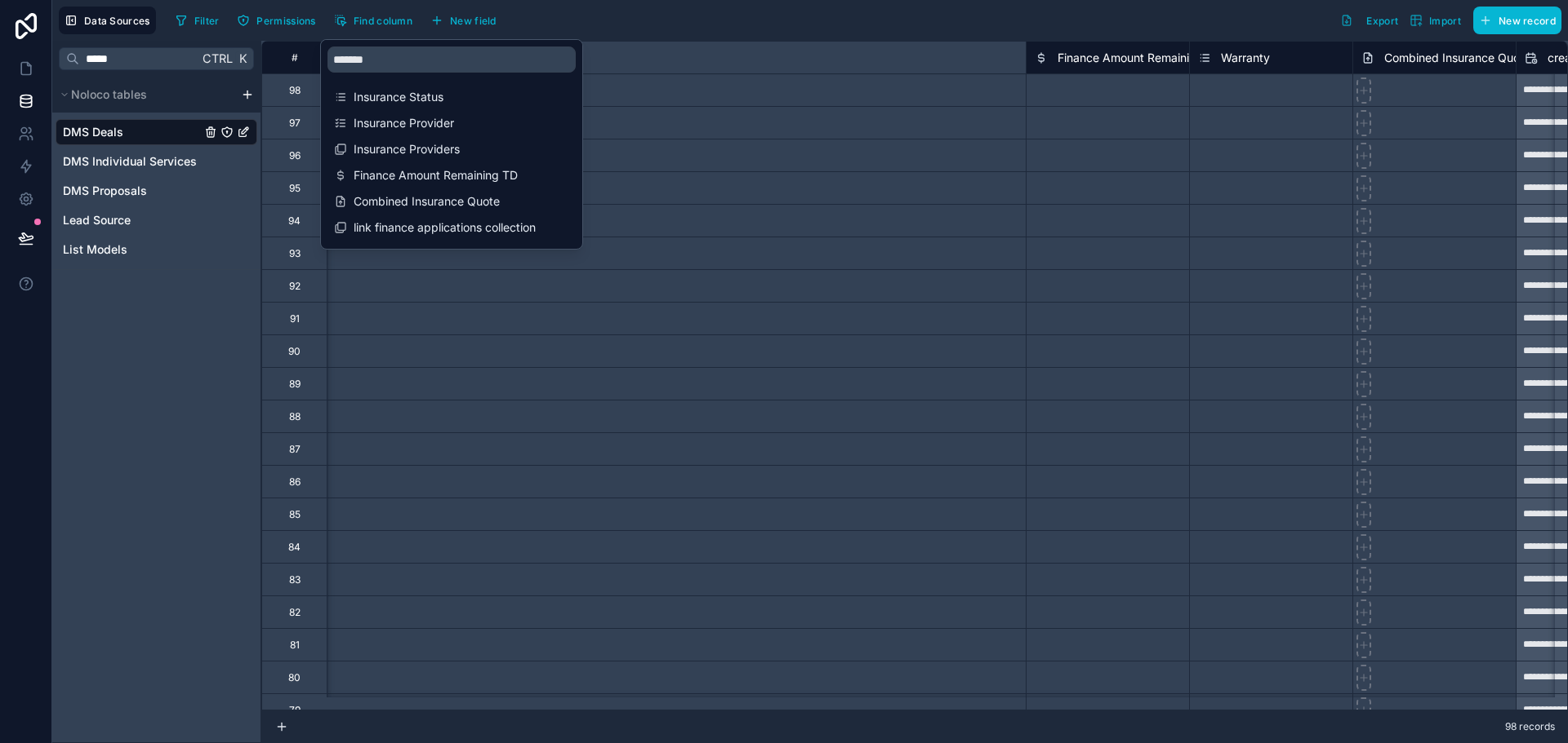
scroll to position [0, 6041]
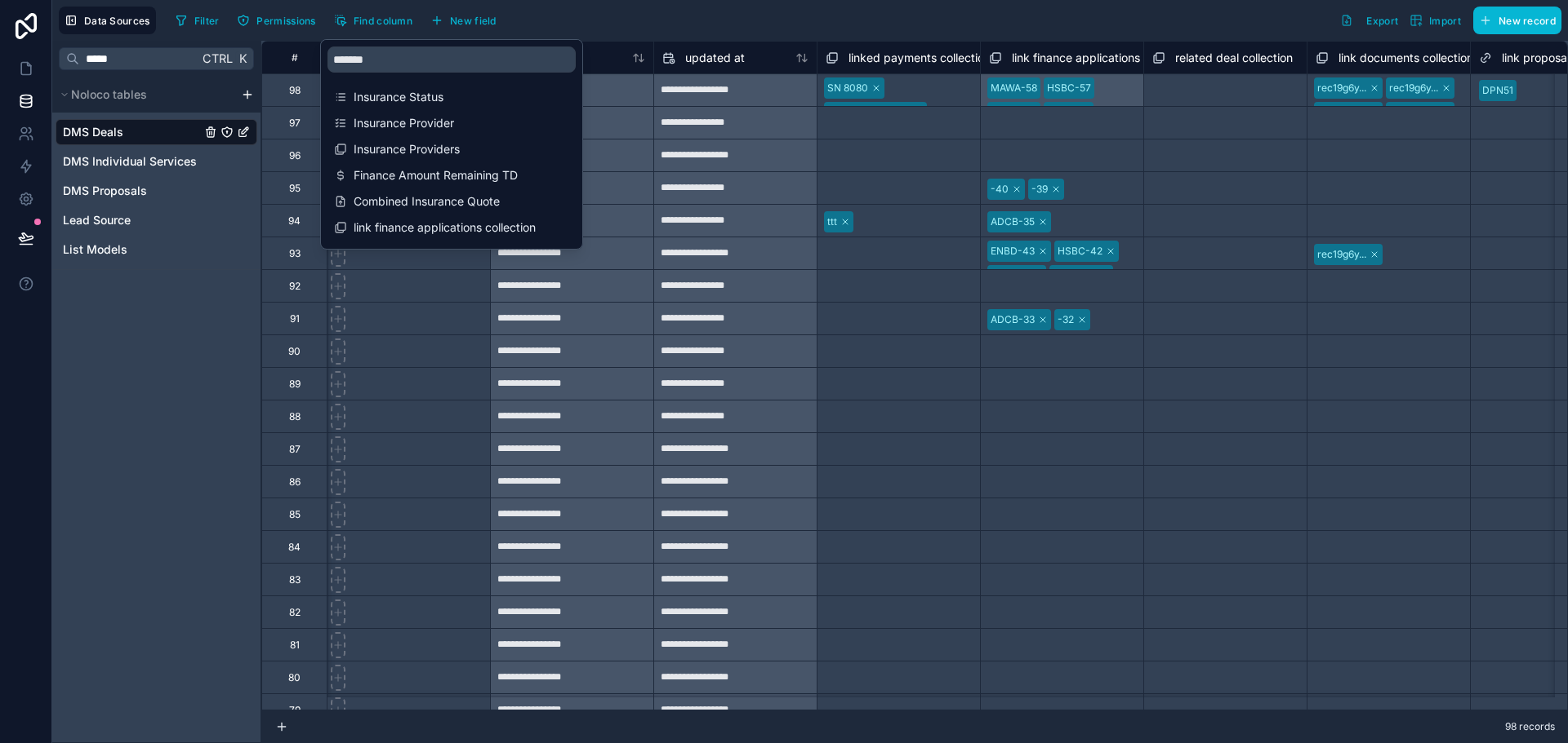
click at [1250, 264] on div at bounding box center [1225, 267] width 146 height 16
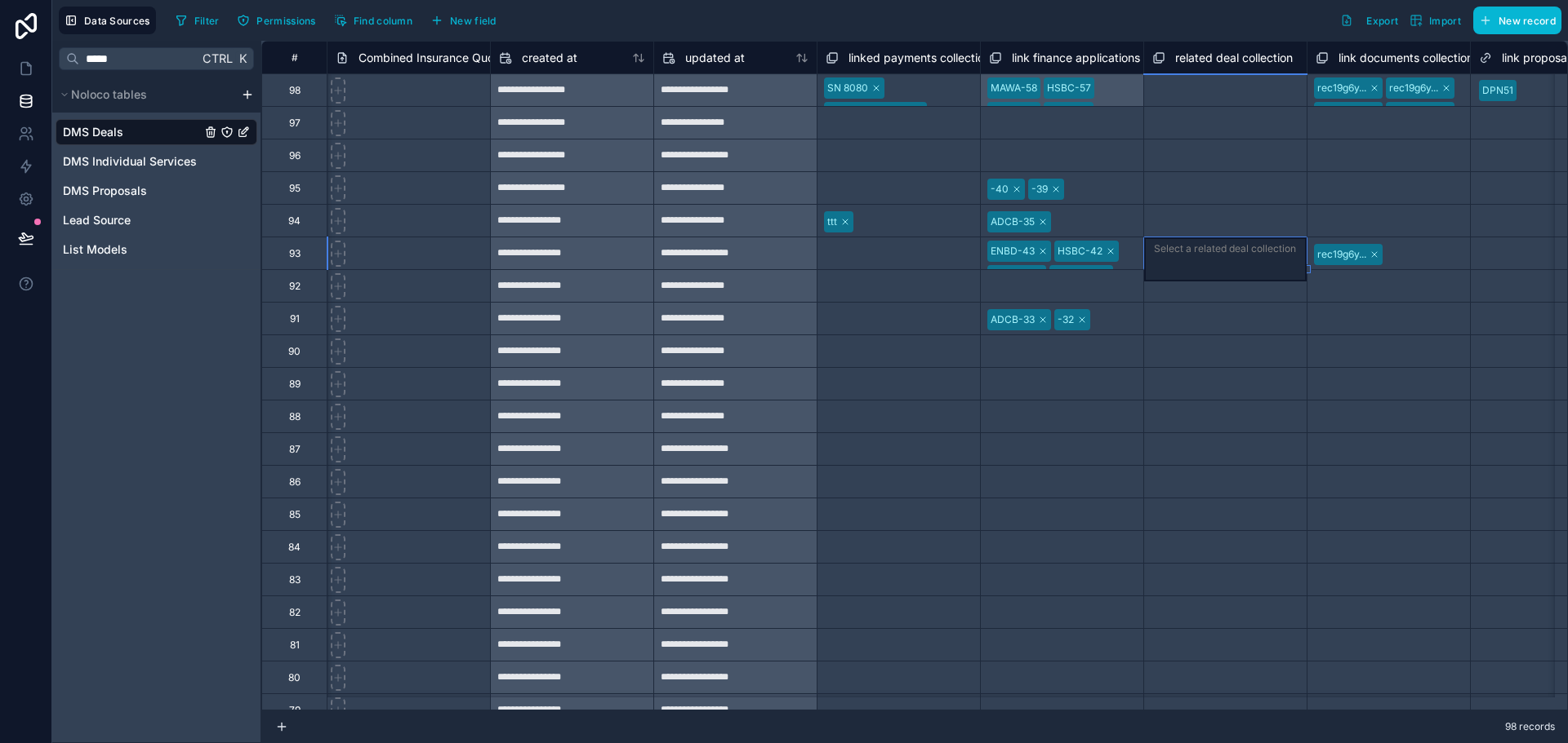
click at [426, 65] on span "Combined Insurance Quote" at bounding box center [431, 57] width 146 height 16
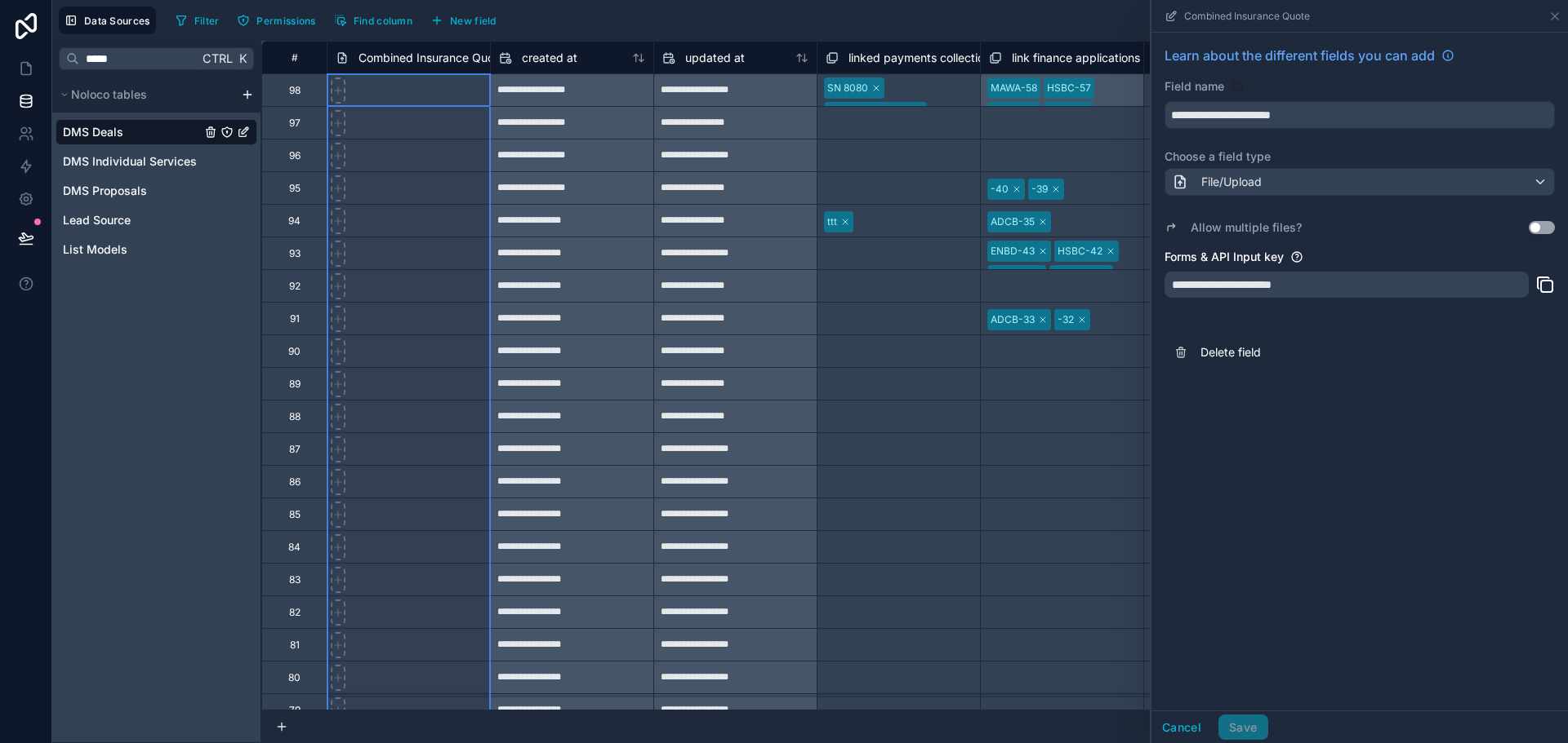
click at [1534, 228] on button "Use setting" at bounding box center [1541, 228] width 26 height 13
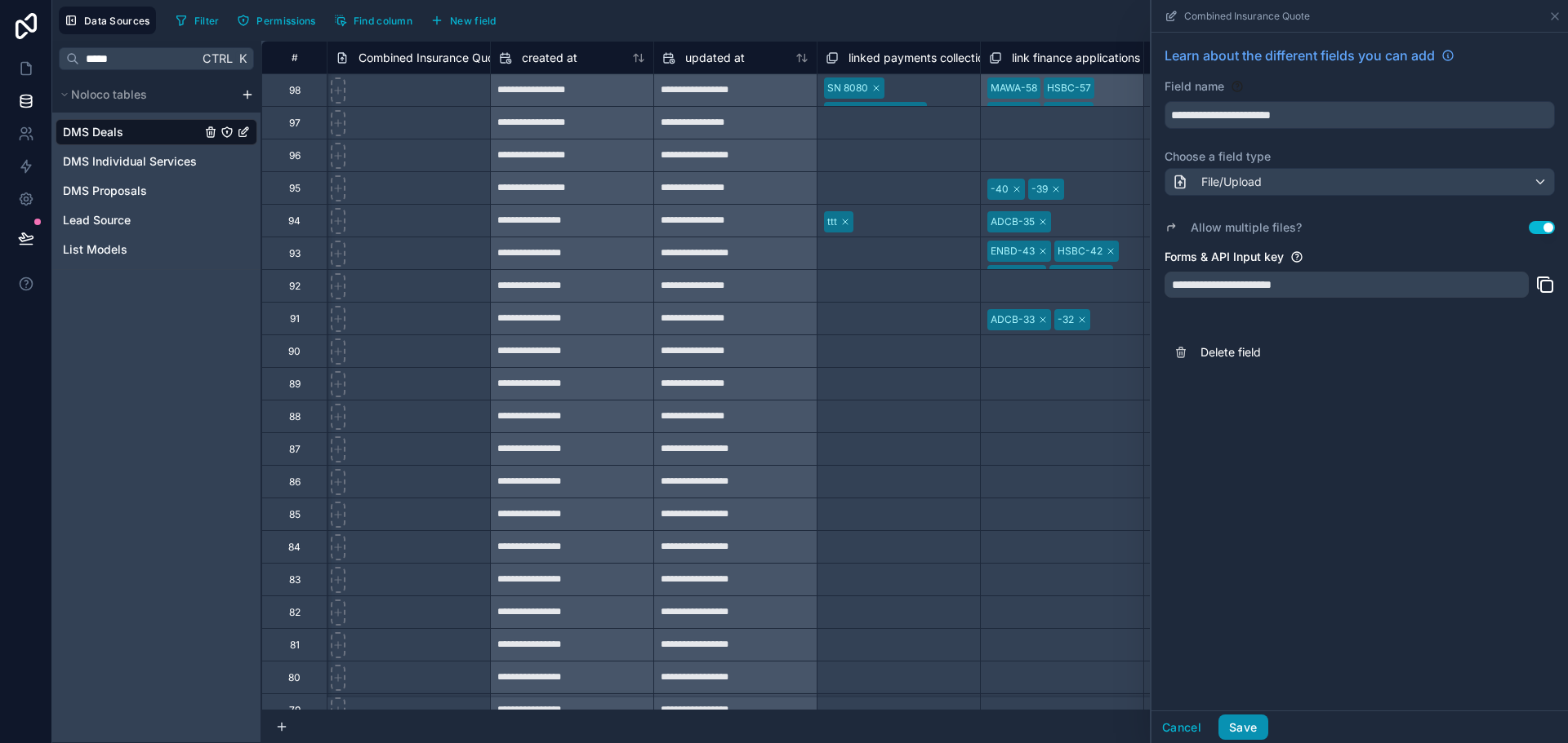
click at [1245, 718] on button "Save" at bounding box center [1242, 728] width 49 height 26
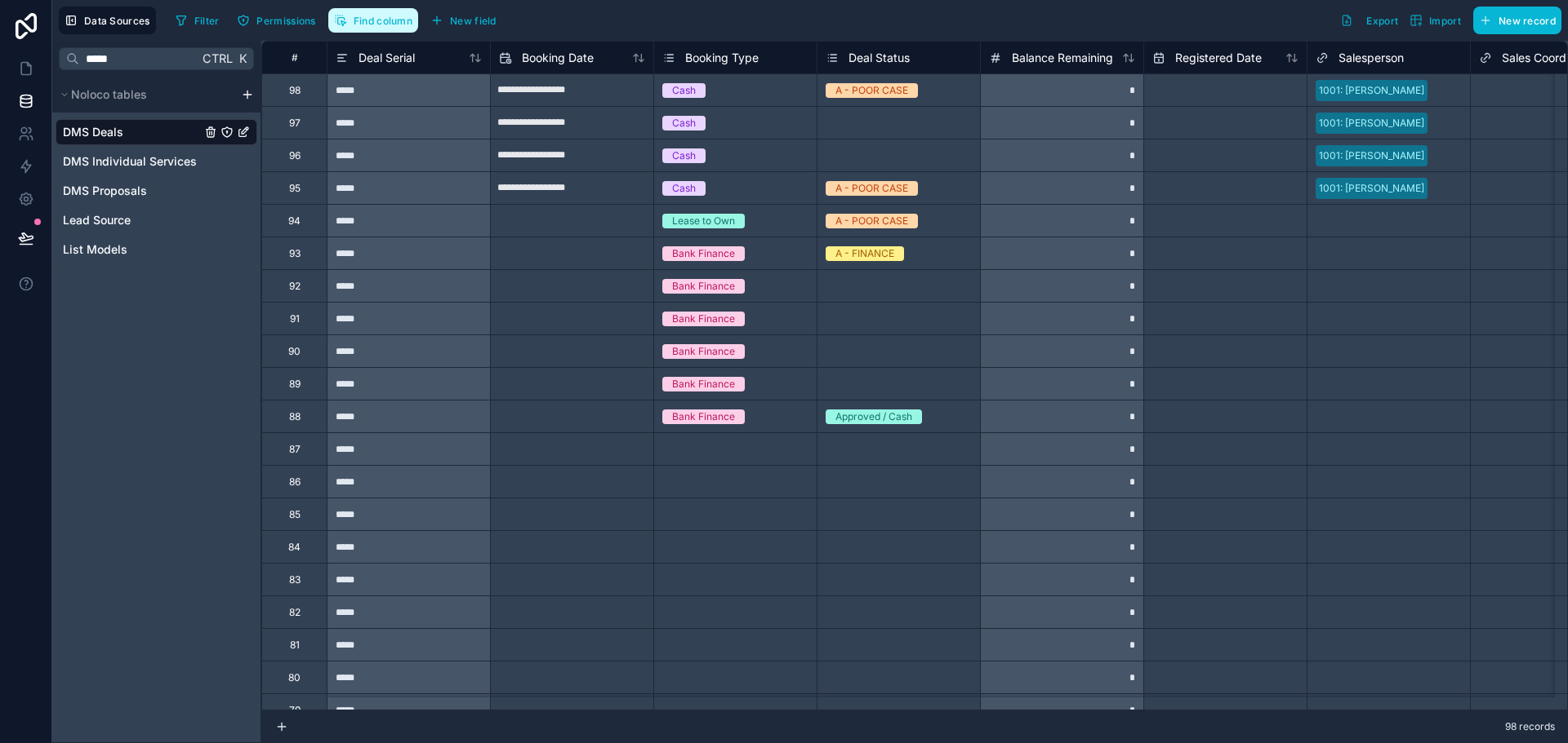
click at [382, 25] on span "Find column" at bounding box center [383, 20] width 58 height 12
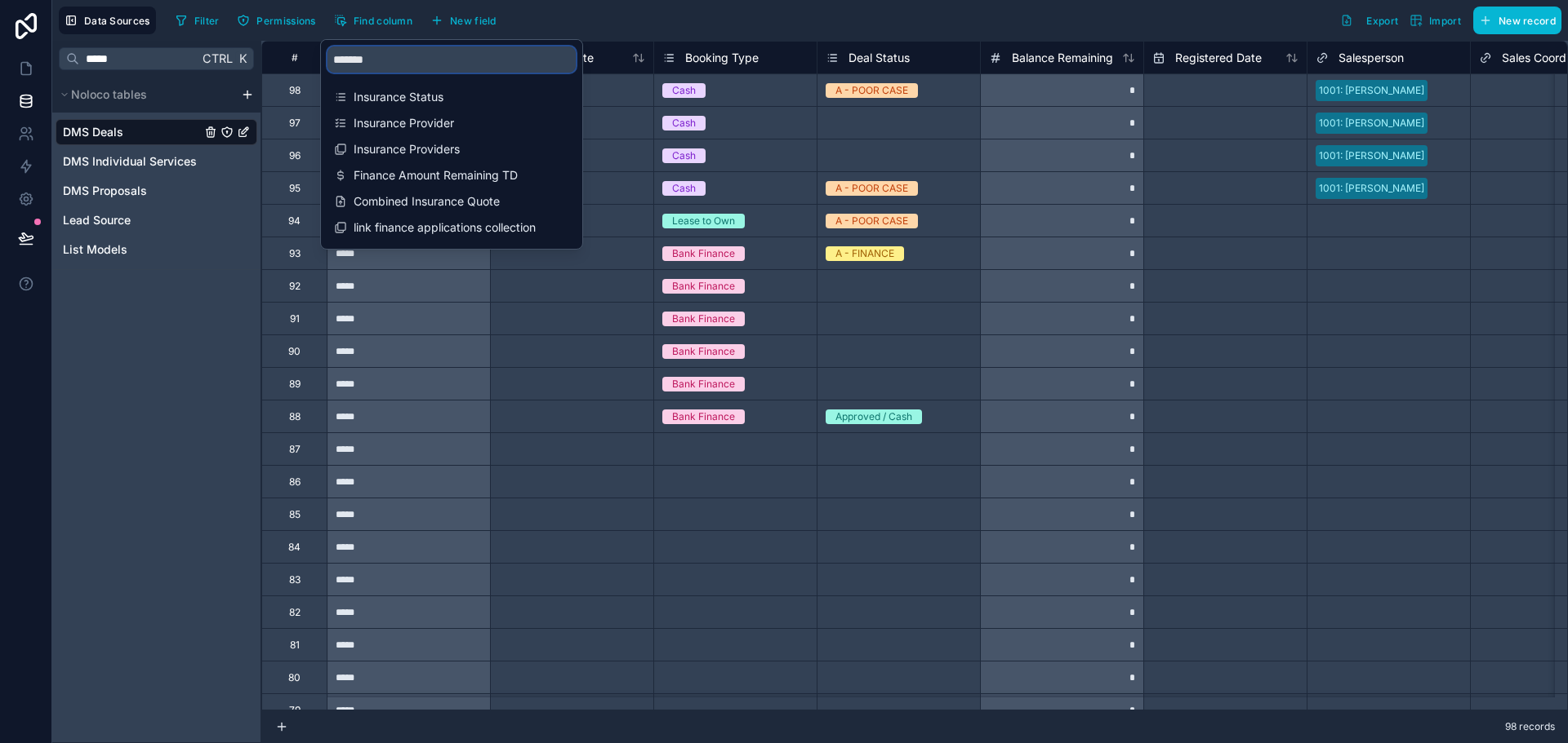
click at [396, 54] on input "*******" at bounding box center [451, 59] width 248 height 26
click at [440, 206] on span "Combined Insurance Quote" at bounding box center [453, 201] width 198 height 16
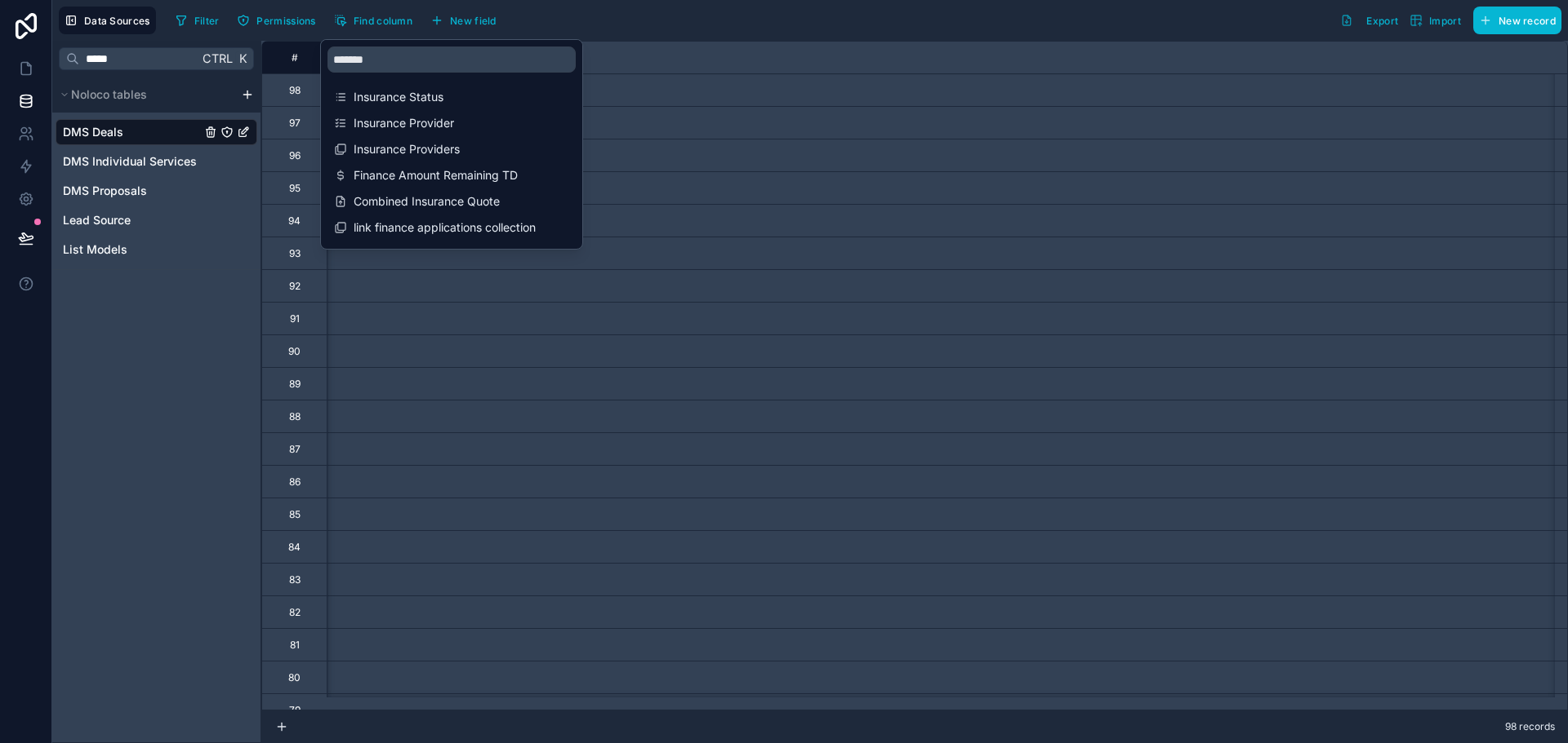
scroll to position [0, 6041]
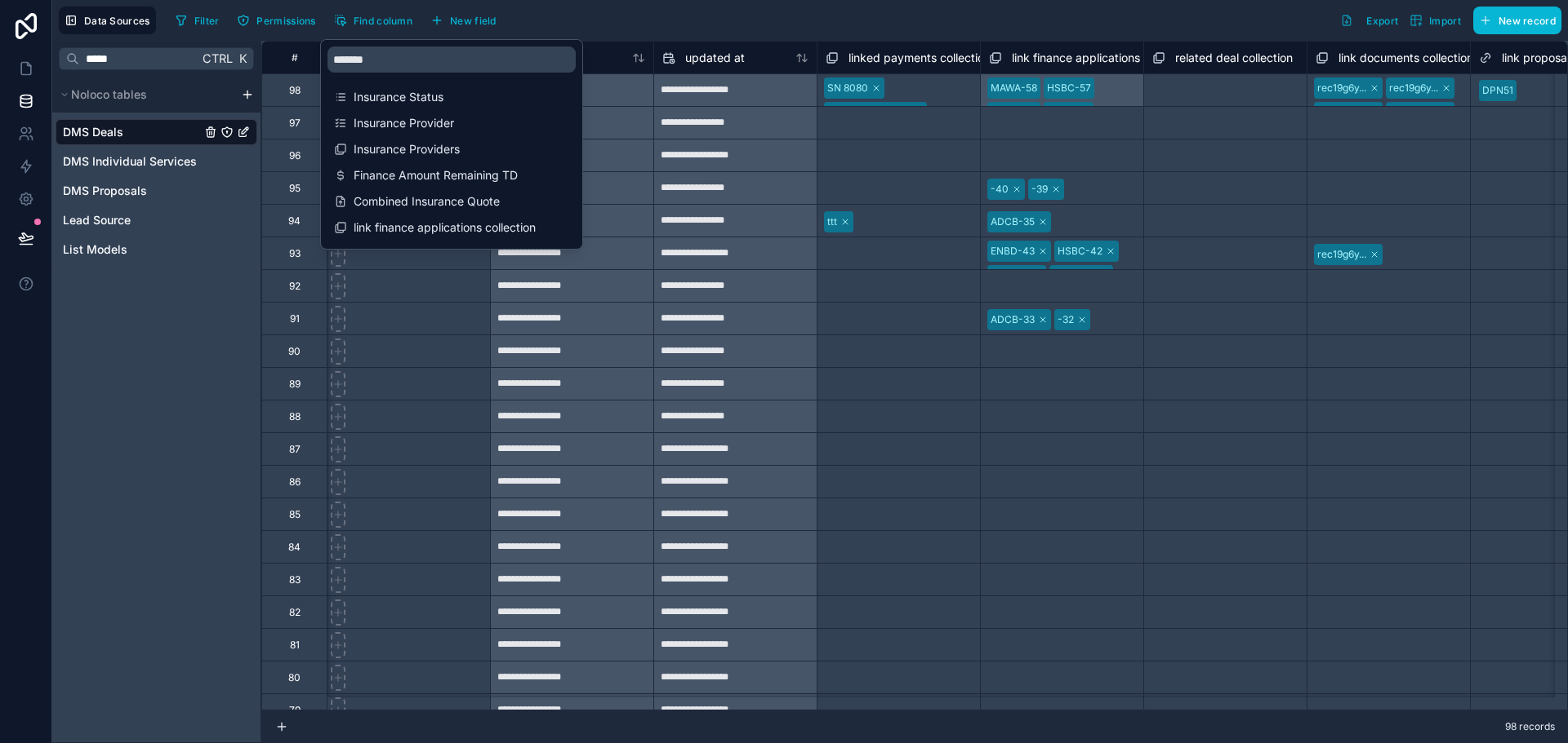
click at [442, 348] on div at bounding box center [408, 351] width 164 height 33
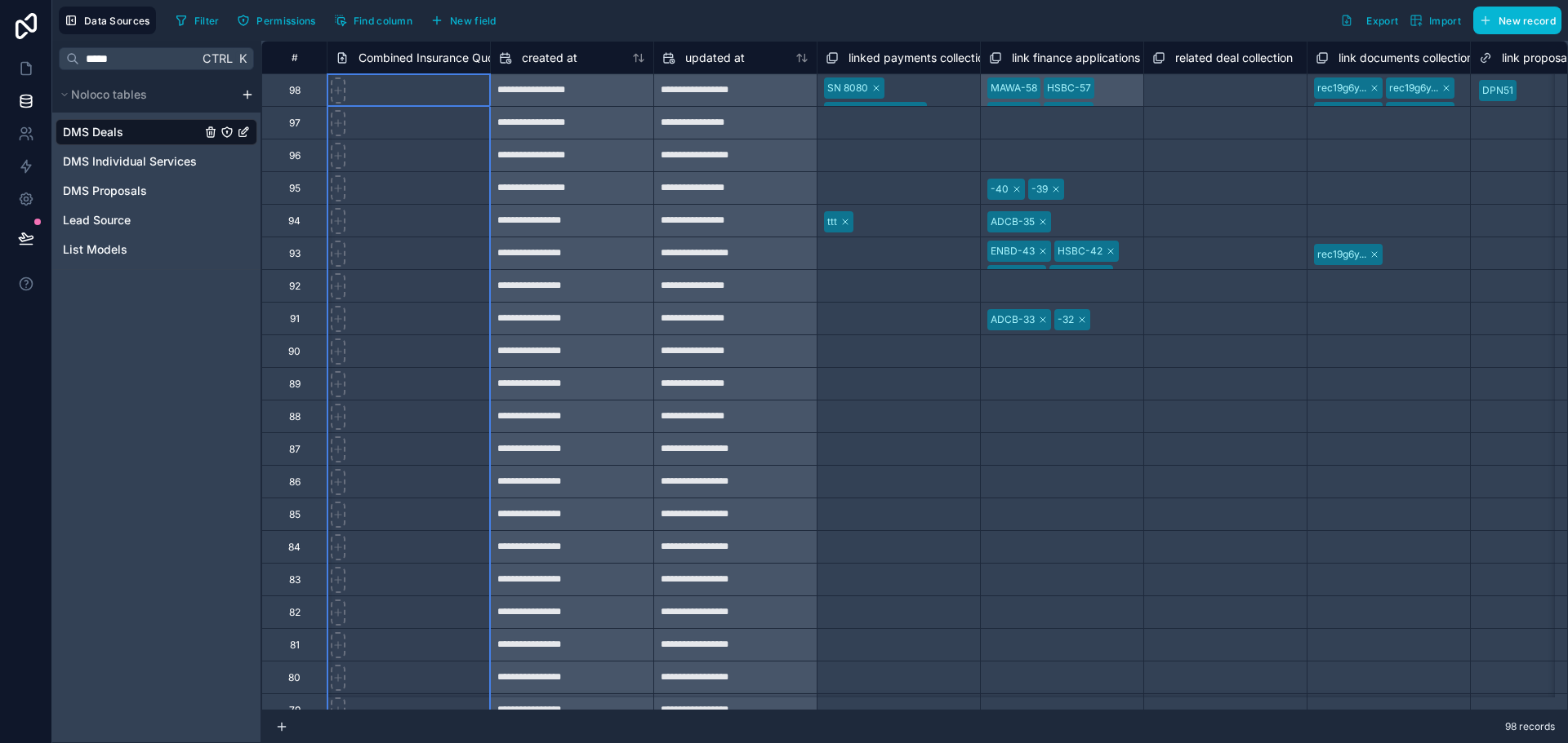
click at [393, 63] on span "Combined Insurance Quote" at bounding box center [431, 57] width 146 height 16
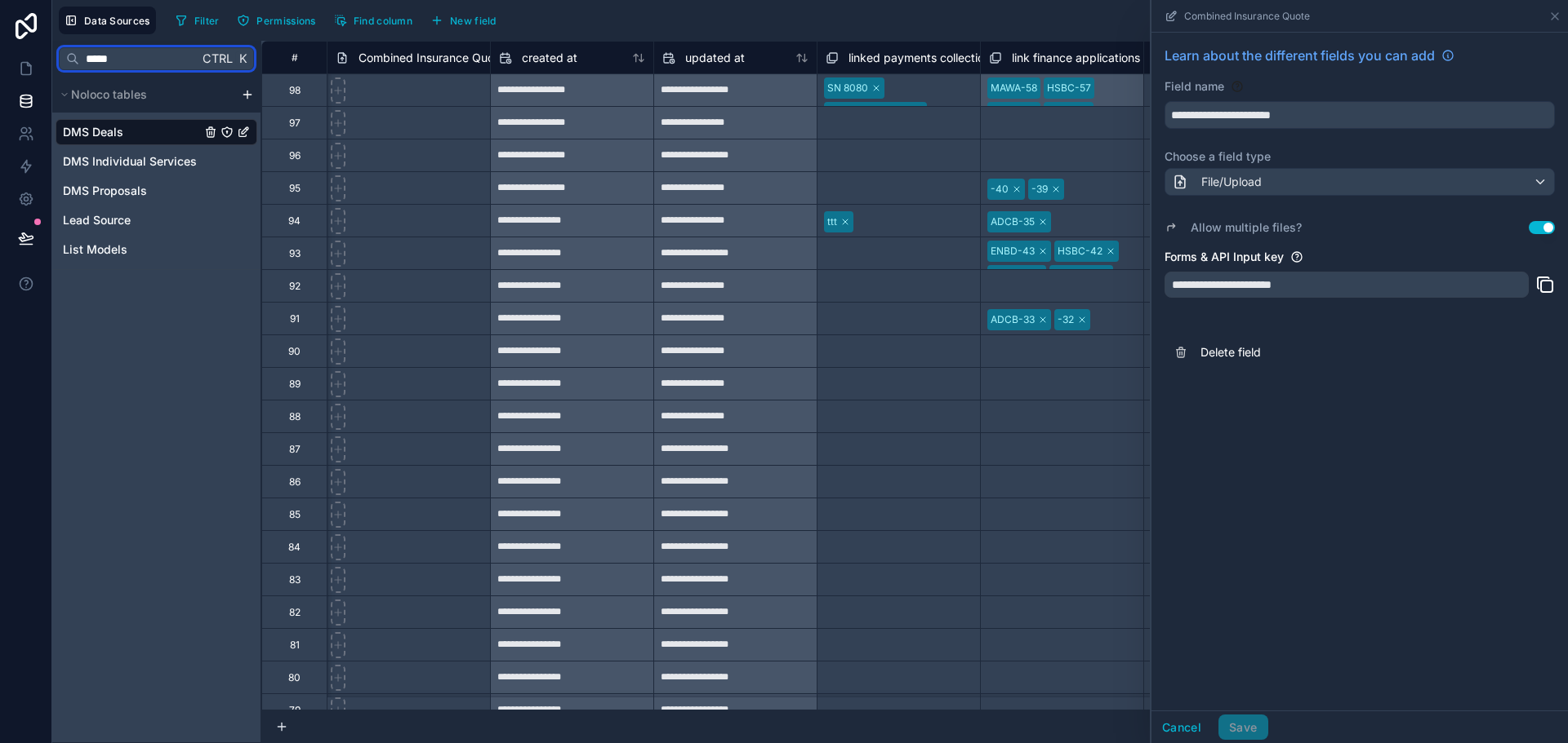
drag, startPoint x: 124, startPoint y: 64, endPoint x: 85, endPoint y: 45, distance: 43.4
click at [85, 45] on input "*****" at bounding box center [139, 58] width 120 height 30
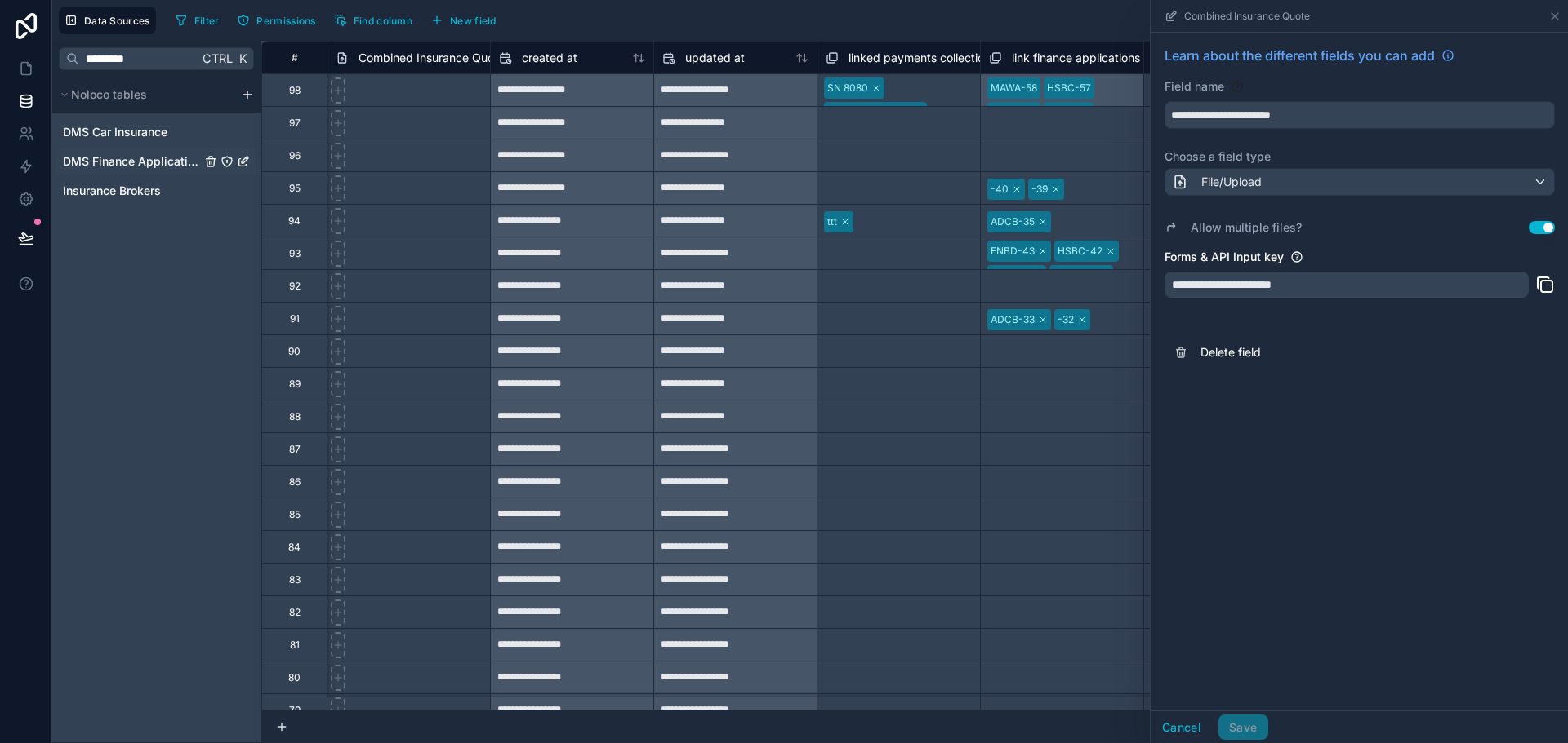
click at [174, 159] on span "DMS Finance Applications" at bounding box center [132, 161] width 138 height 16
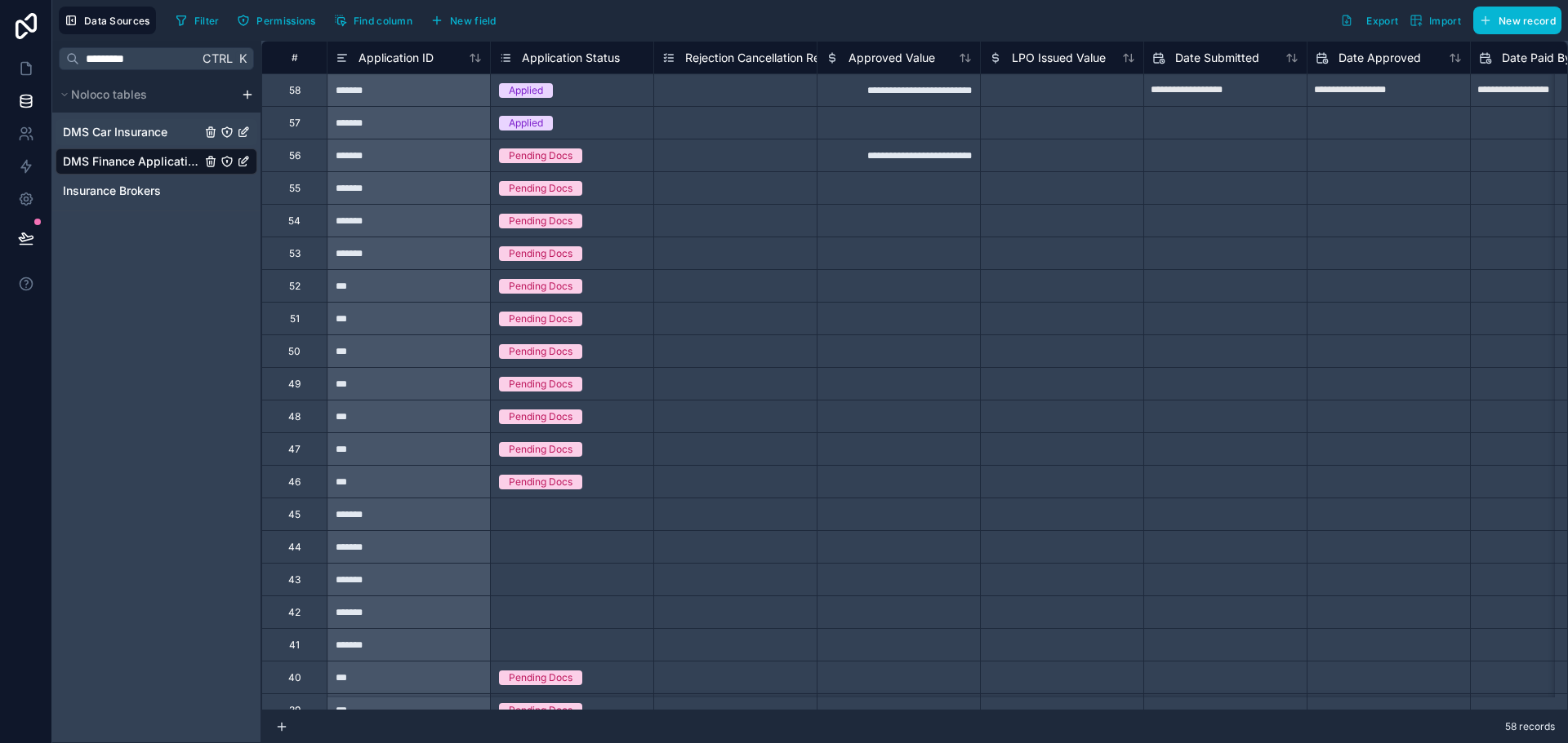
click at [165, 141] on div "DMS Car Insurance" at bounding box center [156, 132] width 202 height 26
click at [158, 132] on span "DMS Car Insurance" at bounding box center [115, 132] width 104 height 16
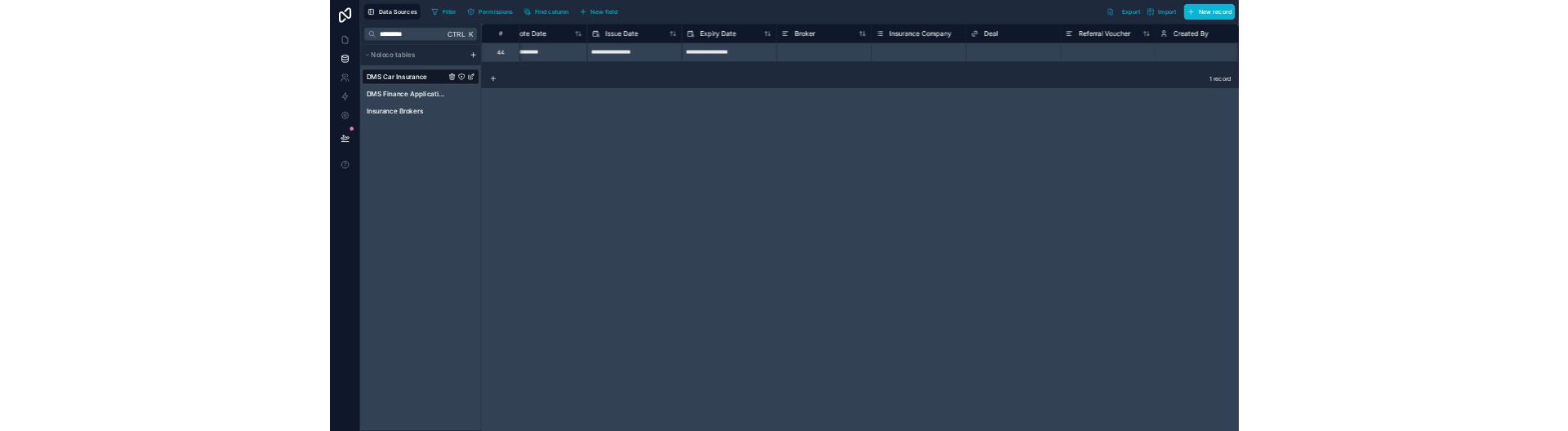
scroll to position [0, 1145]
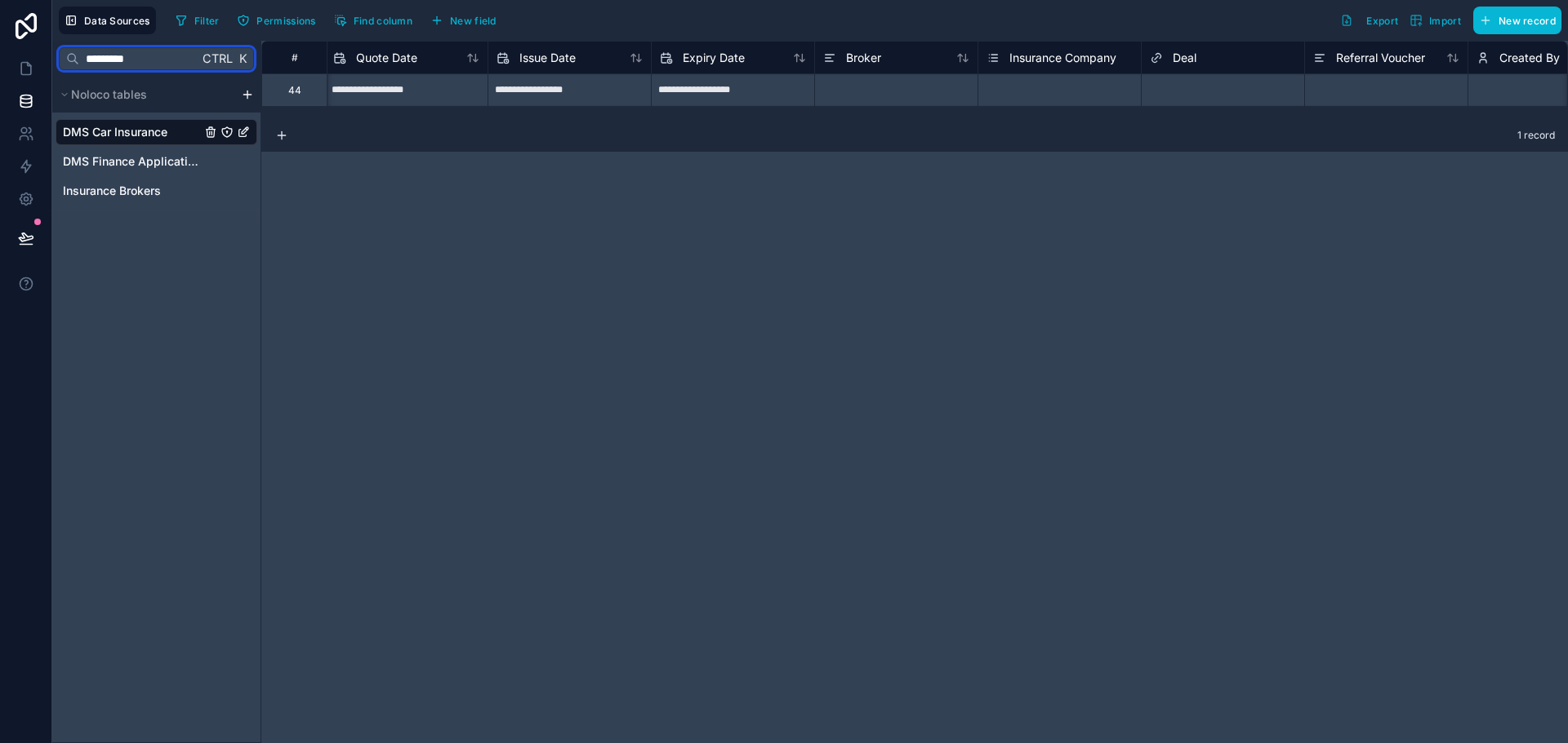
drag, startPoint x: 172, startPoint y: 62, endPoint x: 64, endPoint y: 61, distance: 108.0
click at [64, 61] on div "********* Ctrl K" at bounding box center [156, 58] width 195 height 23
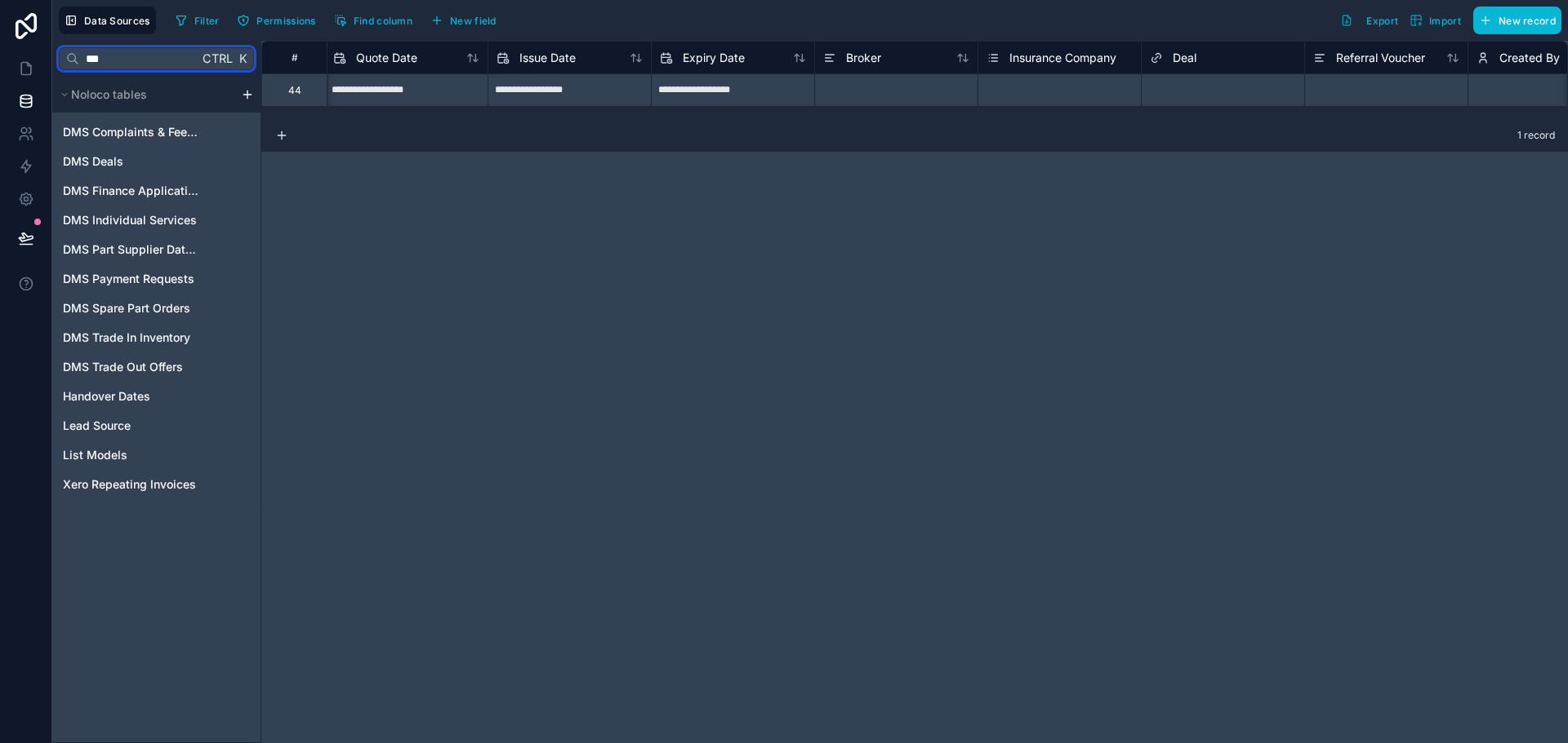
type input "***"
click at [149, 175] on div "DMS Complaints & Feedback DMS Deals DMS Finance Applications DMS Individual Ser…" at bounding box center [156, 305] width 202 height 385
click at [147, 165] on link "DMS Deals" at bounding box center [132, 161] width 138 height 16
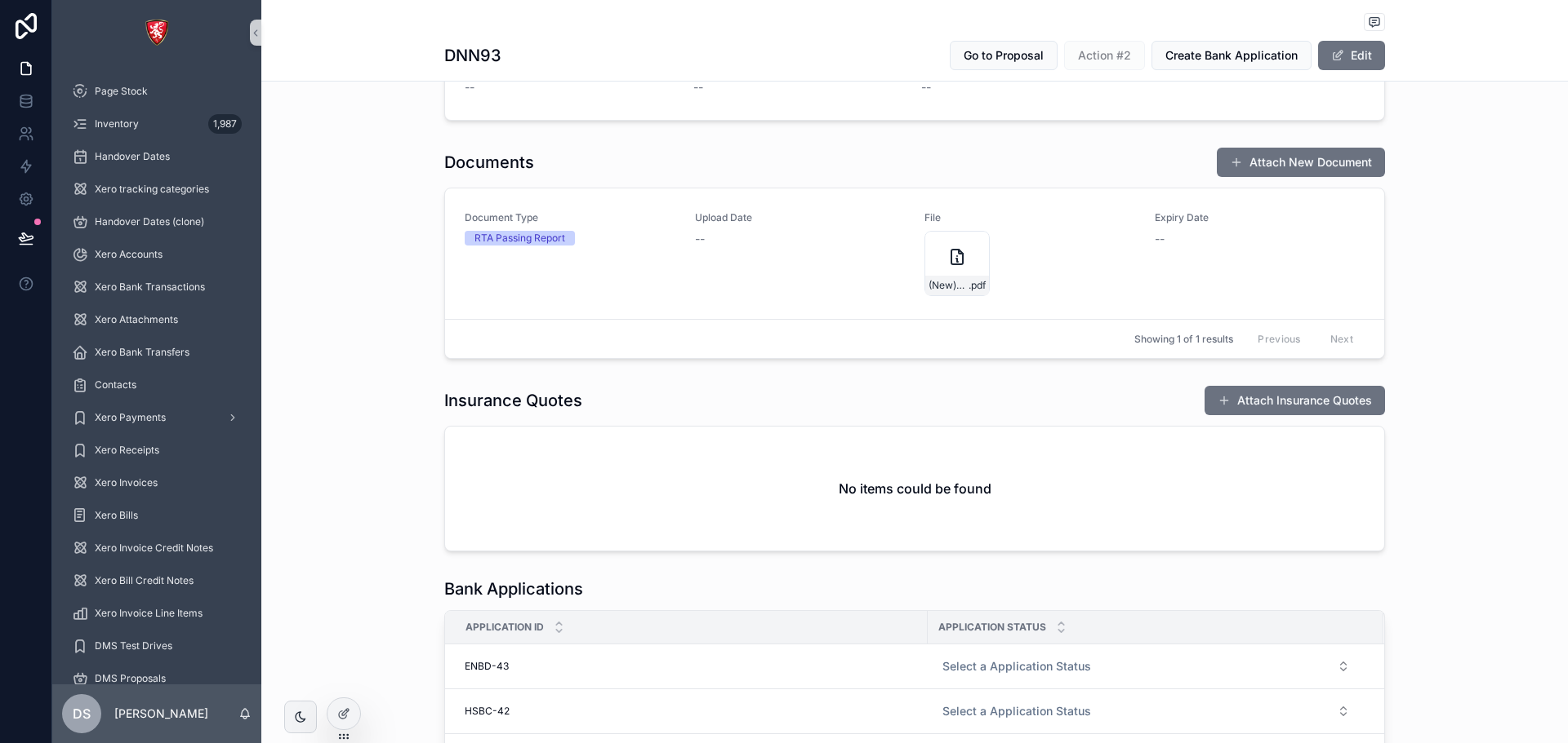
scroll to position [684, 0]
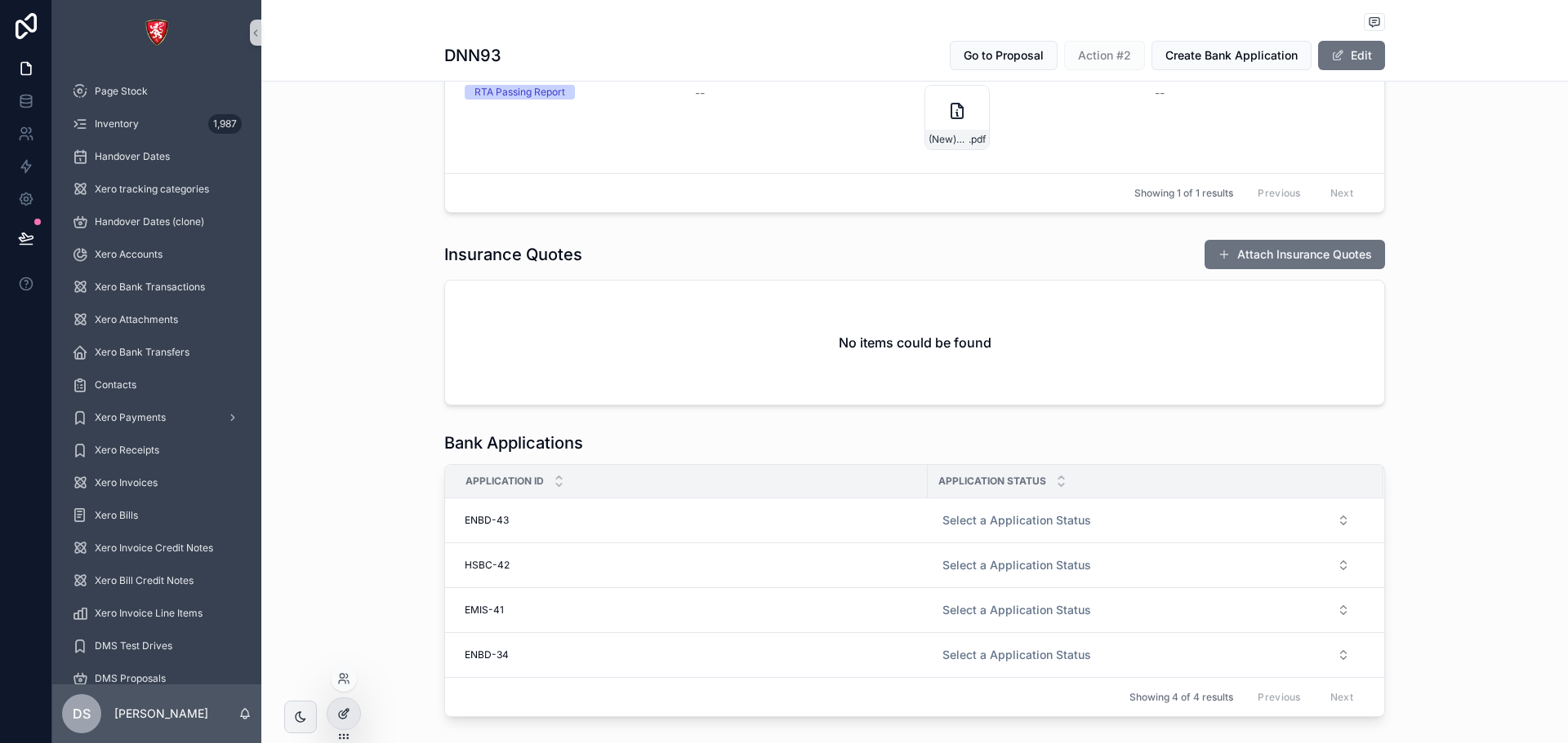
click at [333, 712] on div at bounding box center [343, 714] width 33 height 31
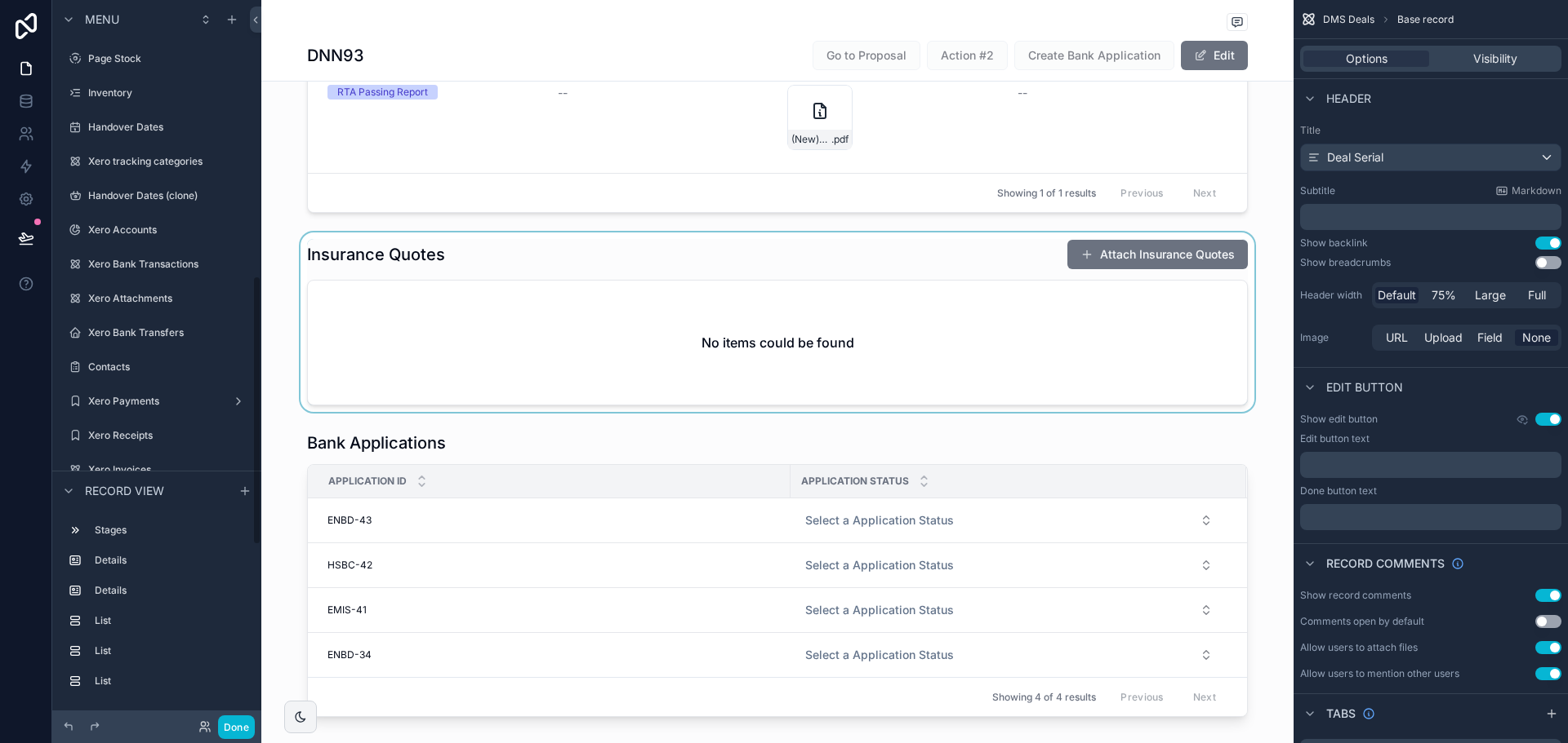
scroll to position [742, 0]
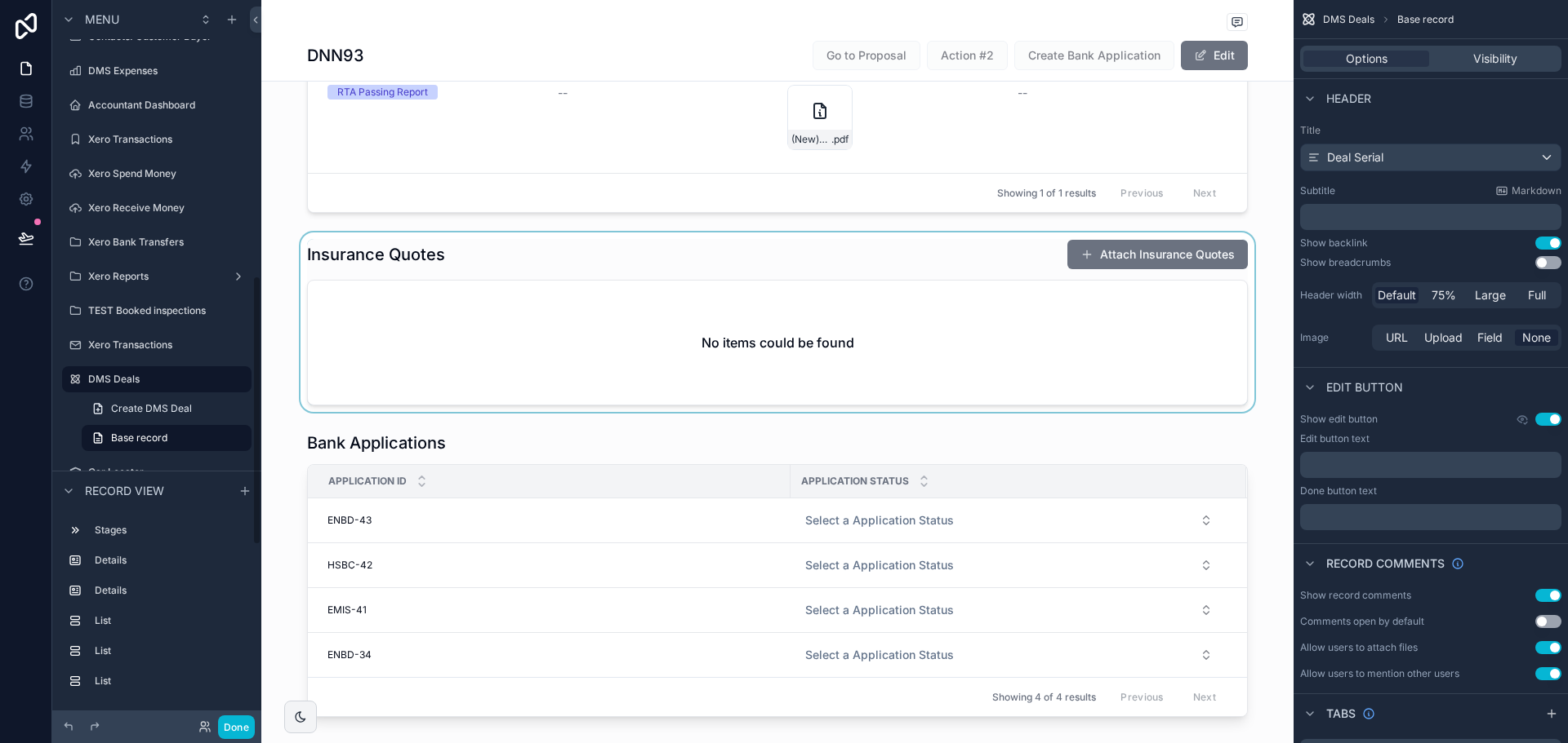
click at [878, 314] on div "scrollable content" at bounding box center [777, 322] width 1032 height 180
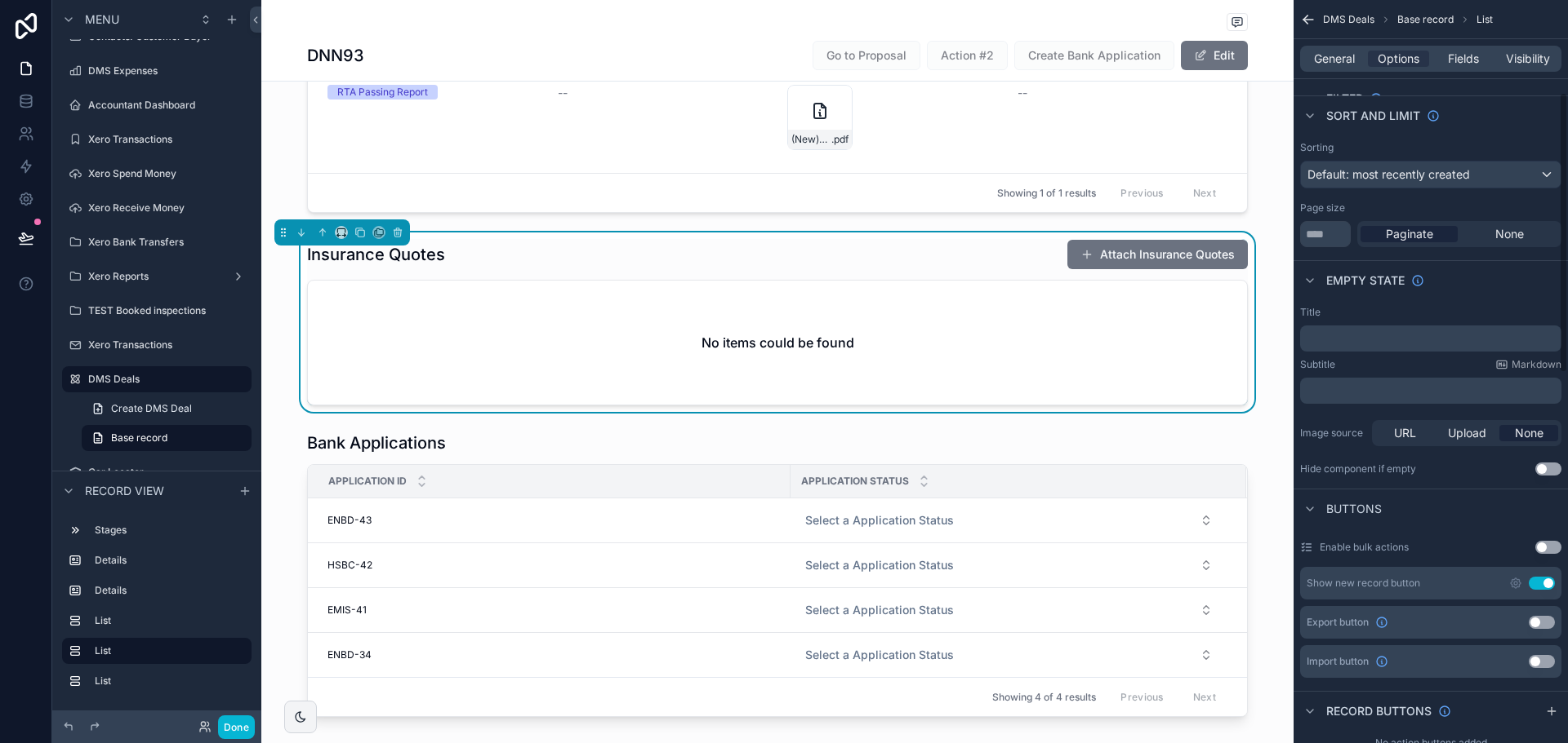
scroll to position [245, 0]
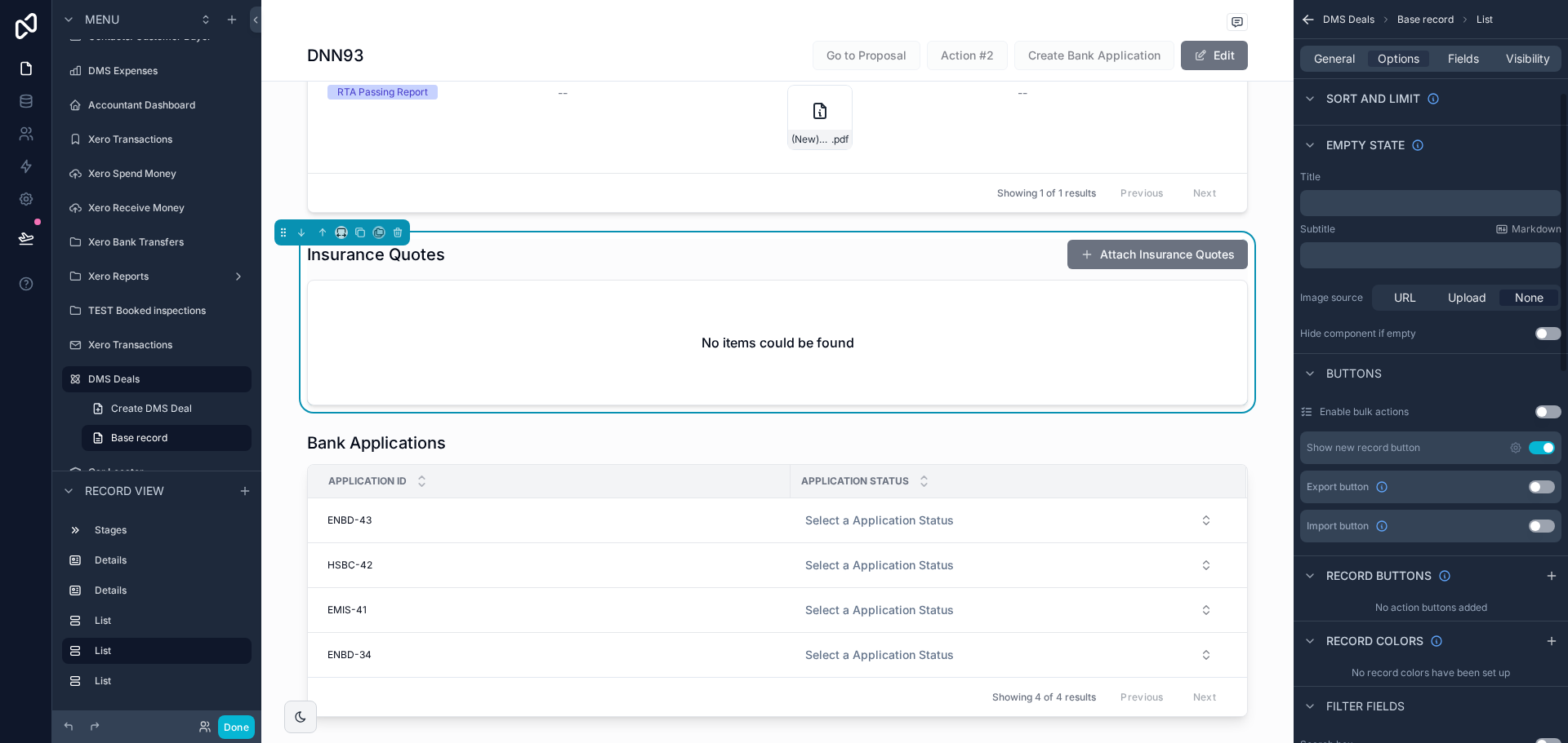
click at [1543, 446] on button "Use setting" at bounding box center [1541, 448] width 26 height 13
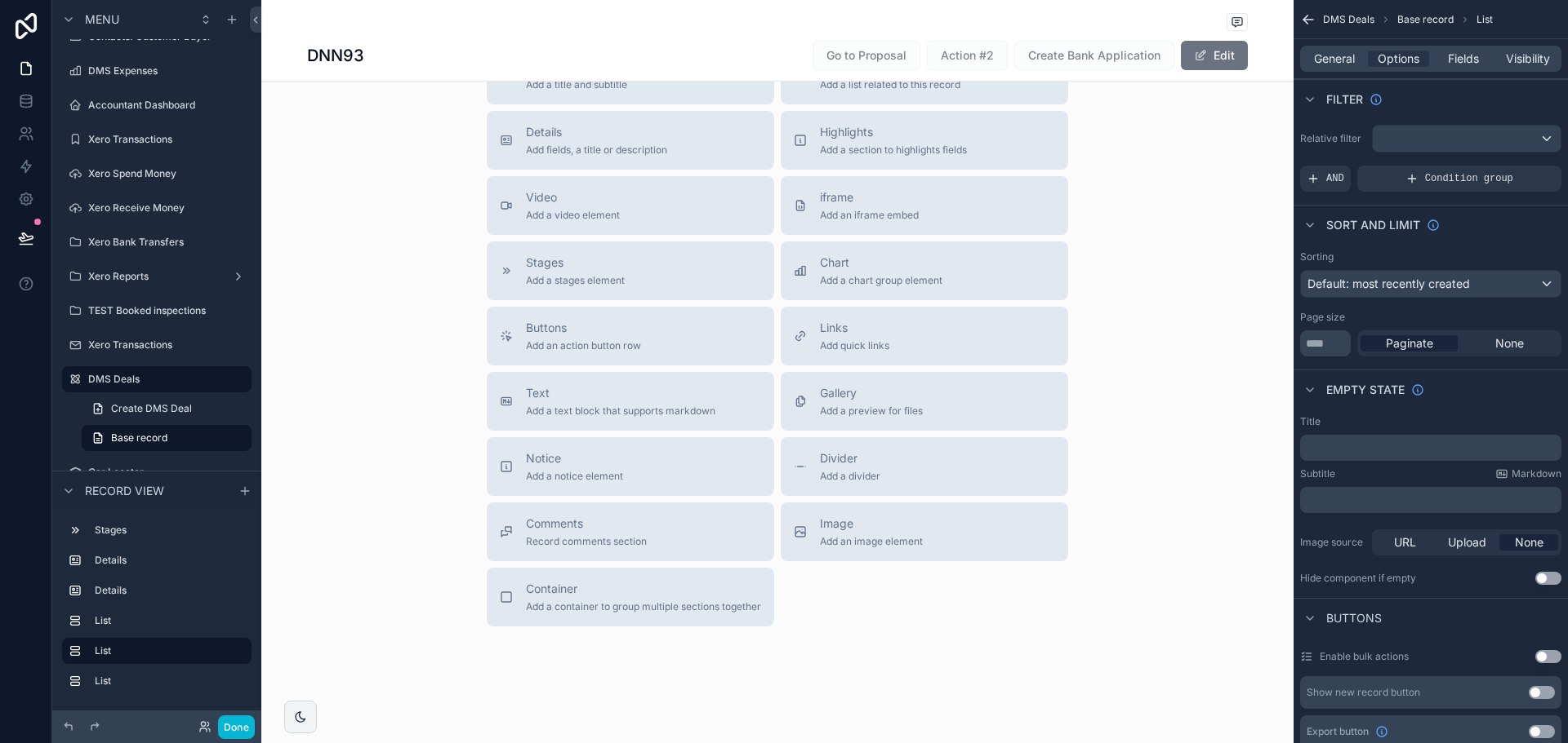
scroll to position [1406, 0]
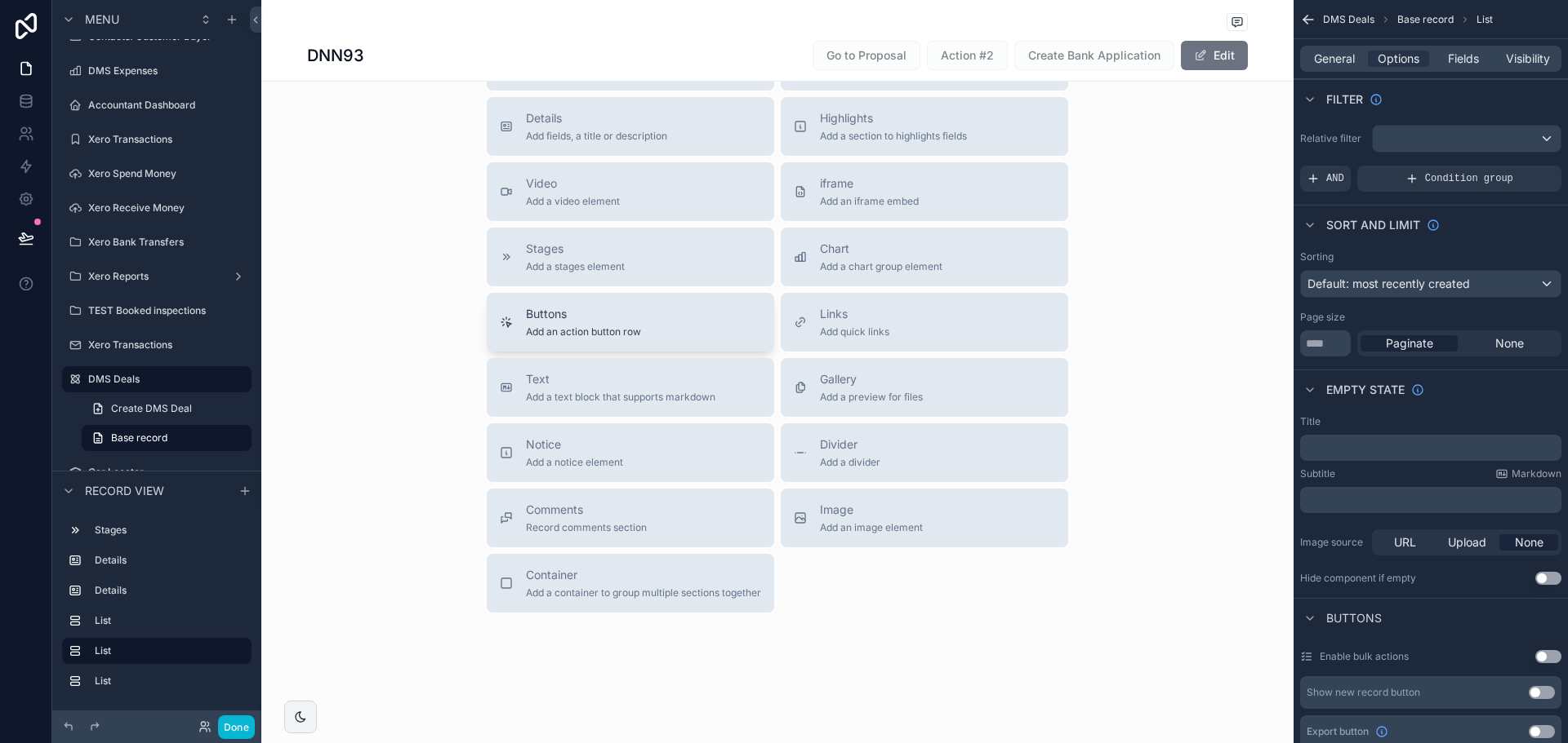
click at [555, 320] on span "Buttons" at bounding box center [584, 314] width 115 height 16
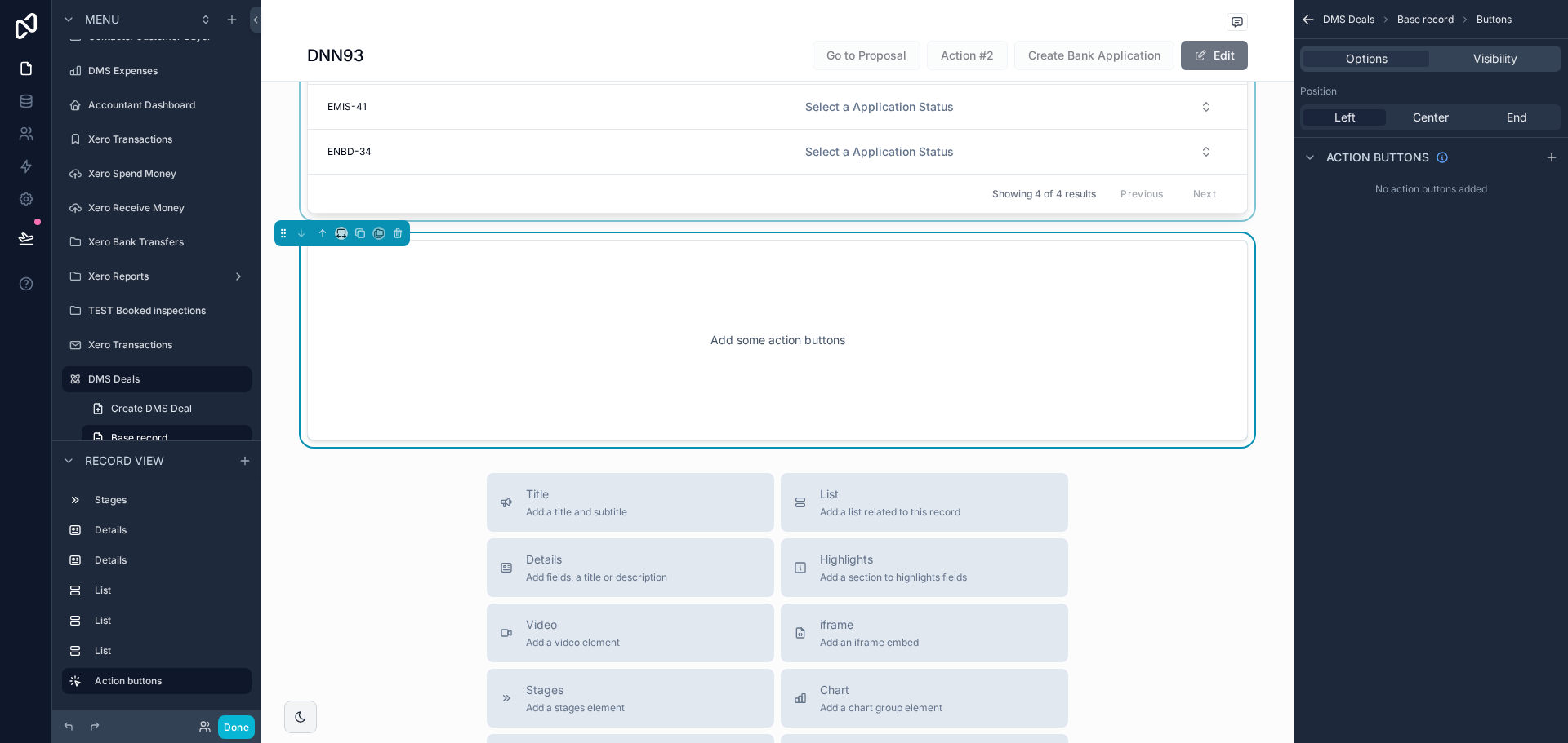
scroll to position [1031, 0]
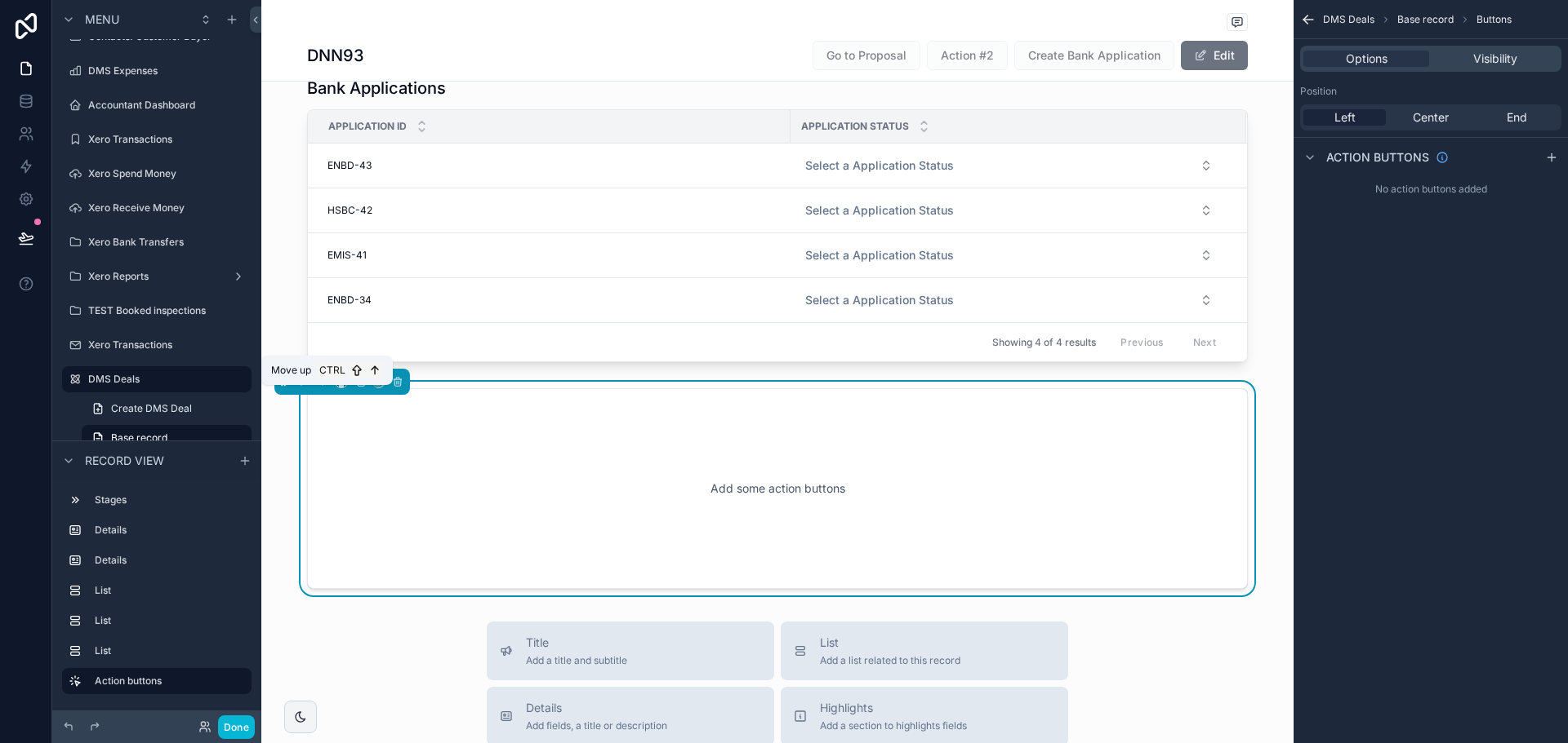
click at [320, 387] on icon "scrollable content" at bounding box center [322, 382] width 11 height 11
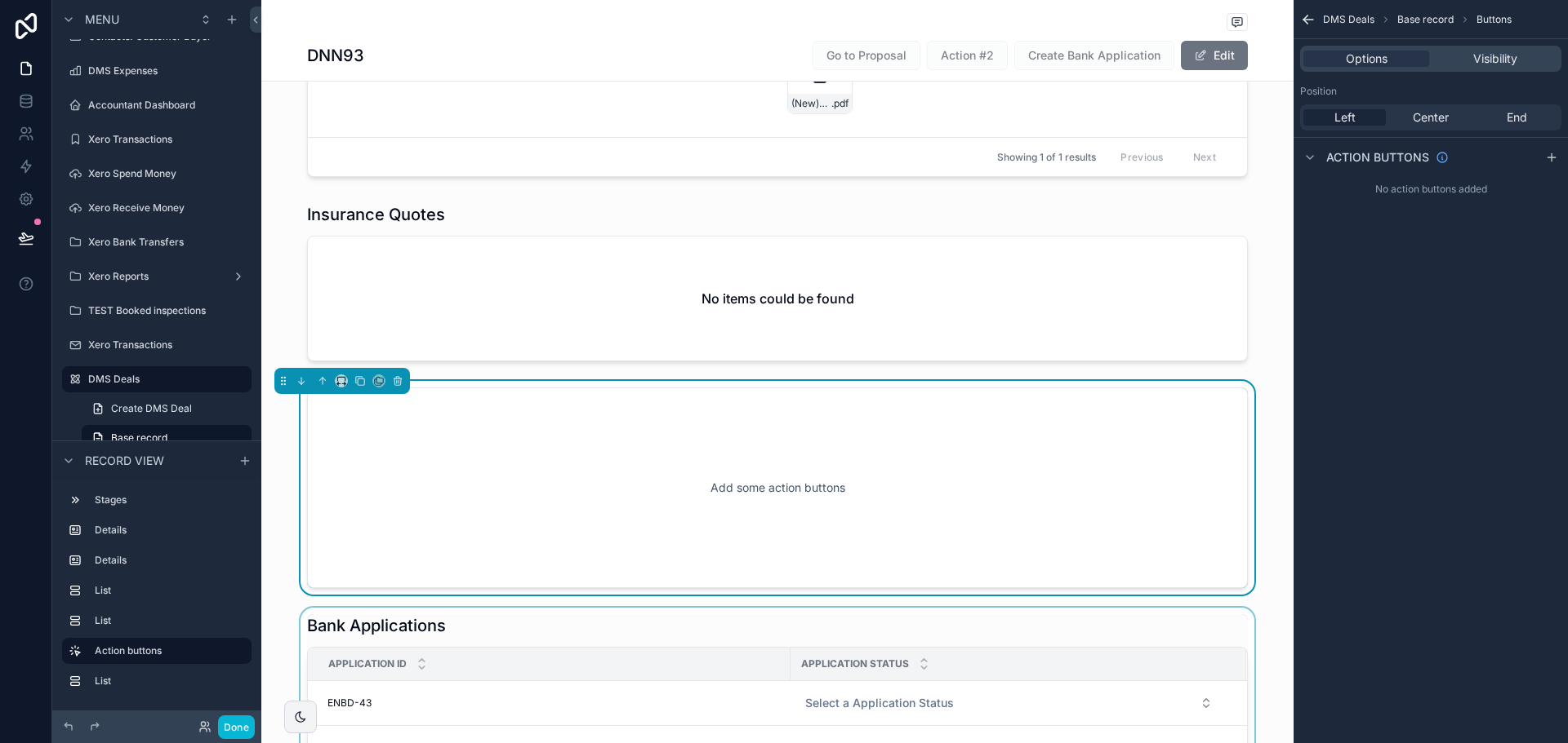
scroll to position [705, 0]
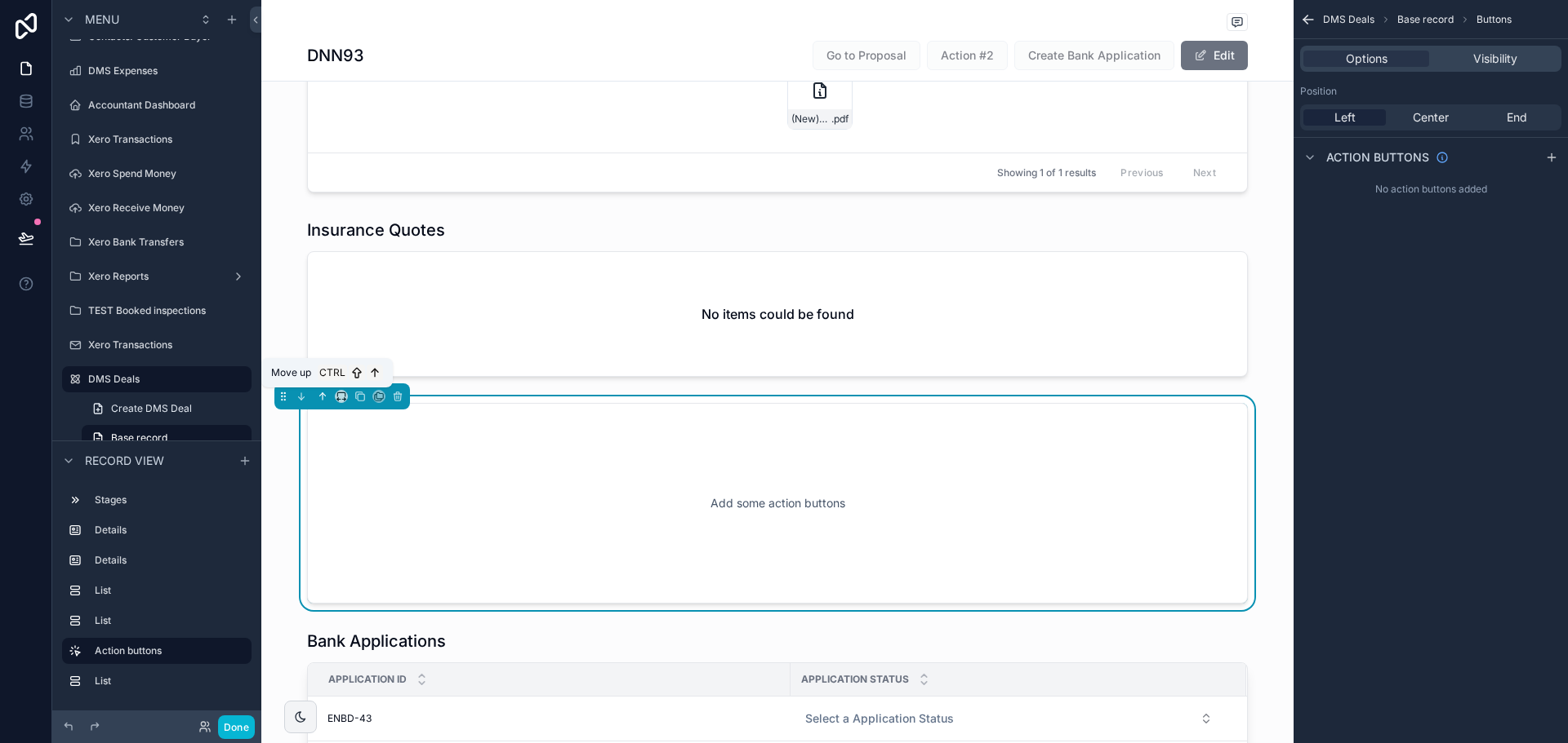
click at [321, 398] on icon "scrollable content" at bounding box center [322, 397] width 11 height 11
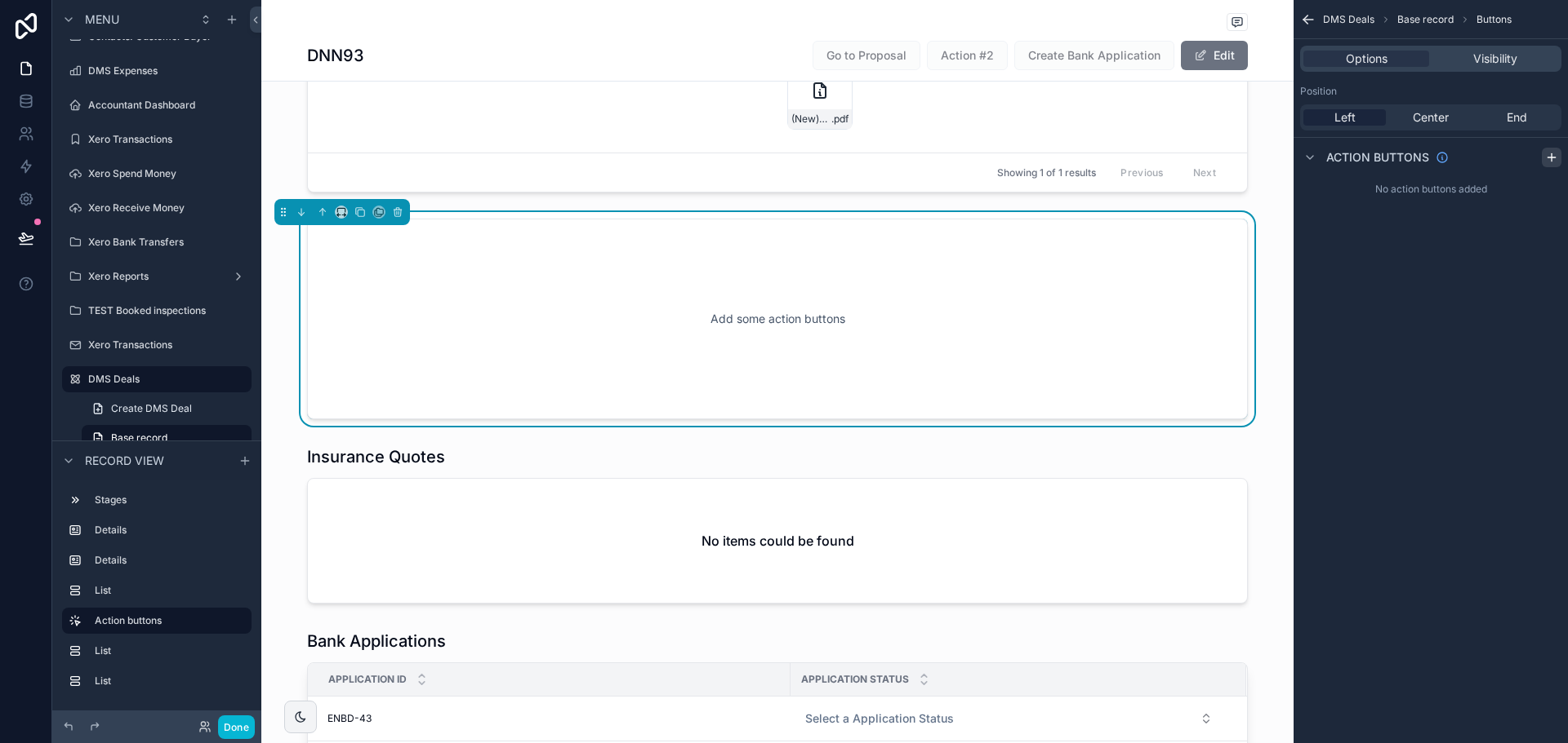
click at [1551, 153] on icon "scrollable content" at bounding box center [1552, 158] width 13 height 13
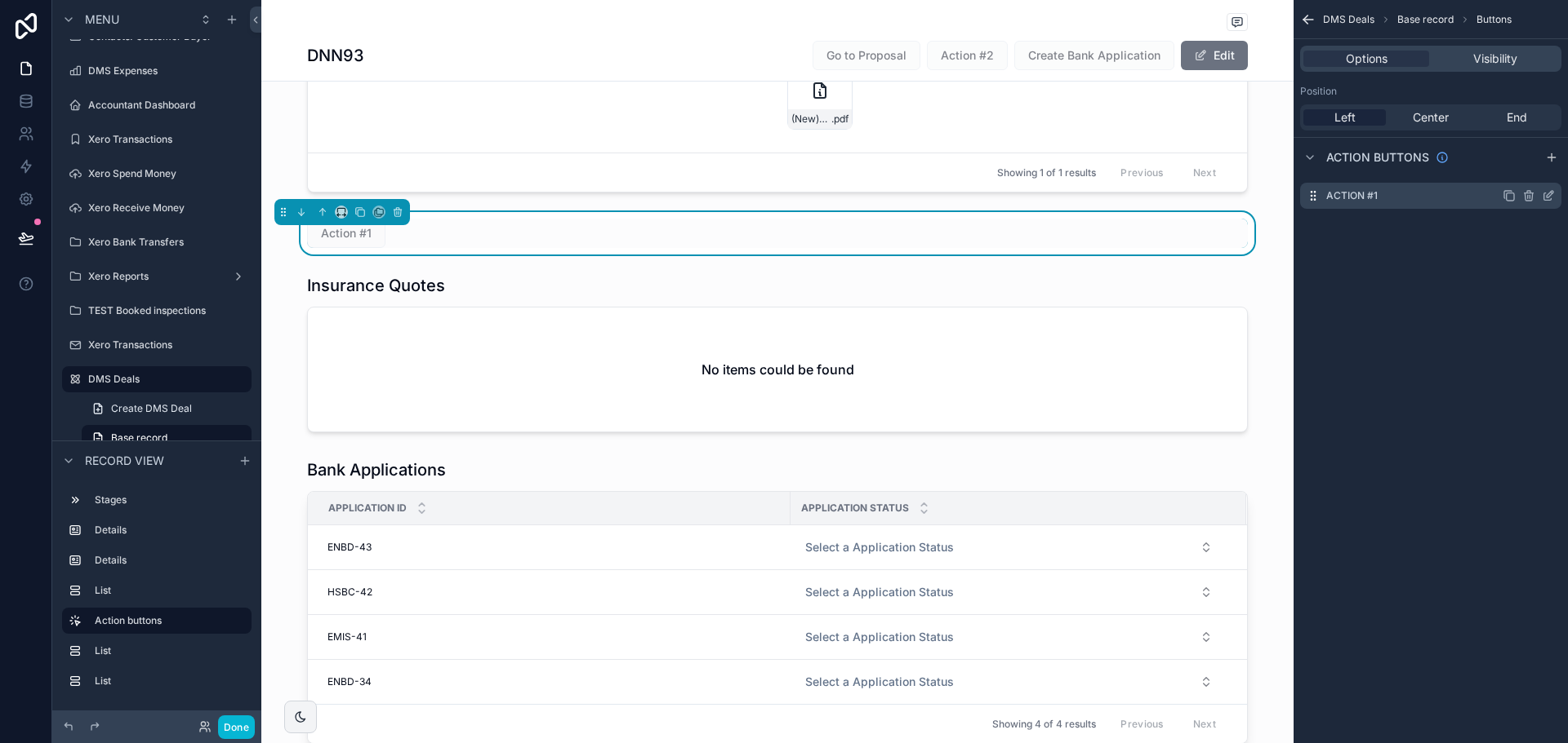
click at [1546, 193] on icon "scrollable content" at bounding box center [1548, 197] width 8 height 8
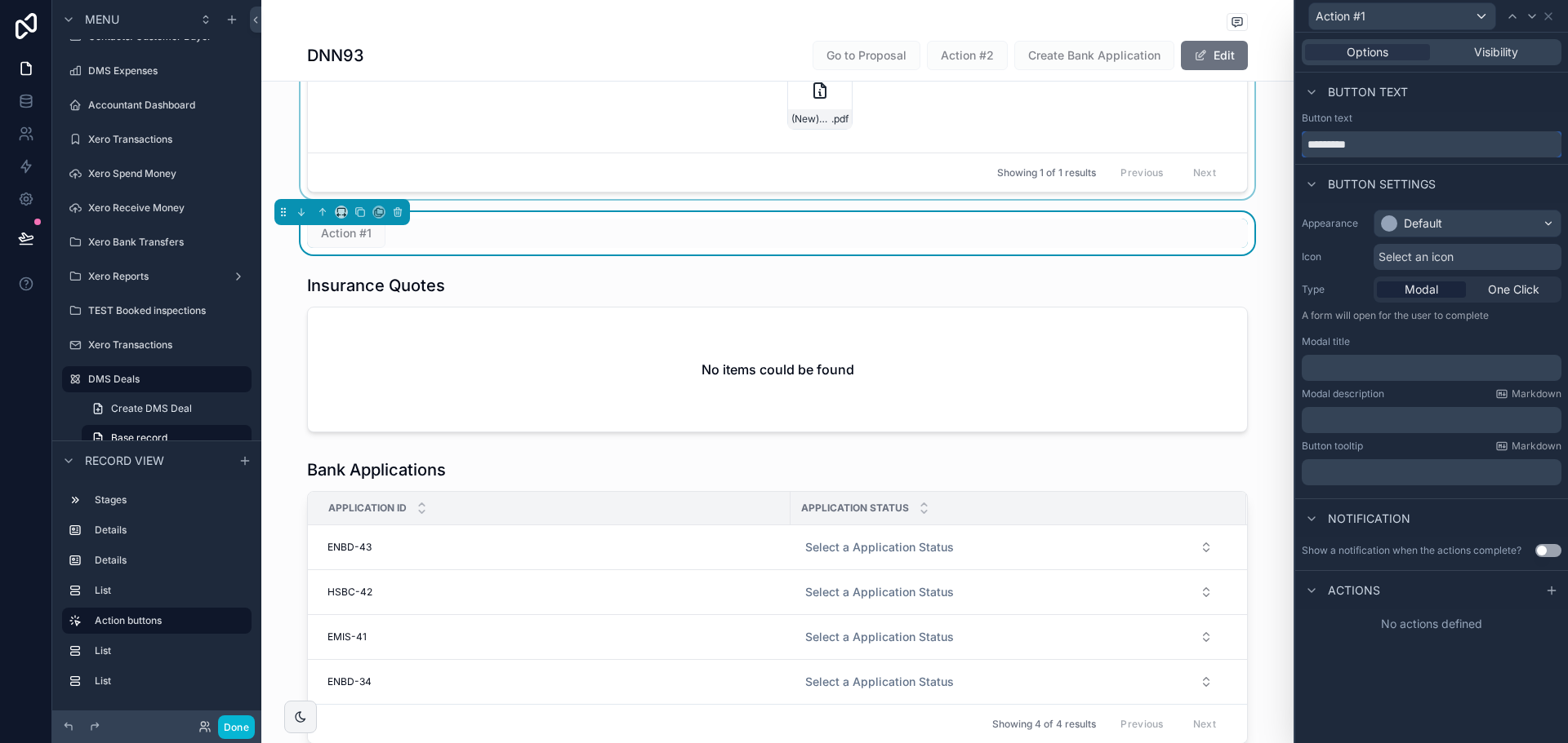
drag, startPoint x: 1422, startPoint y: 137, endPoint x: 1113, endPoint y: 128, distance: 309.1
click at [1123, 128] on div "Action #1 Options Visibility Button text Button text ********* Button settings …" at bounding box center [784, 371] width 1568 height 743
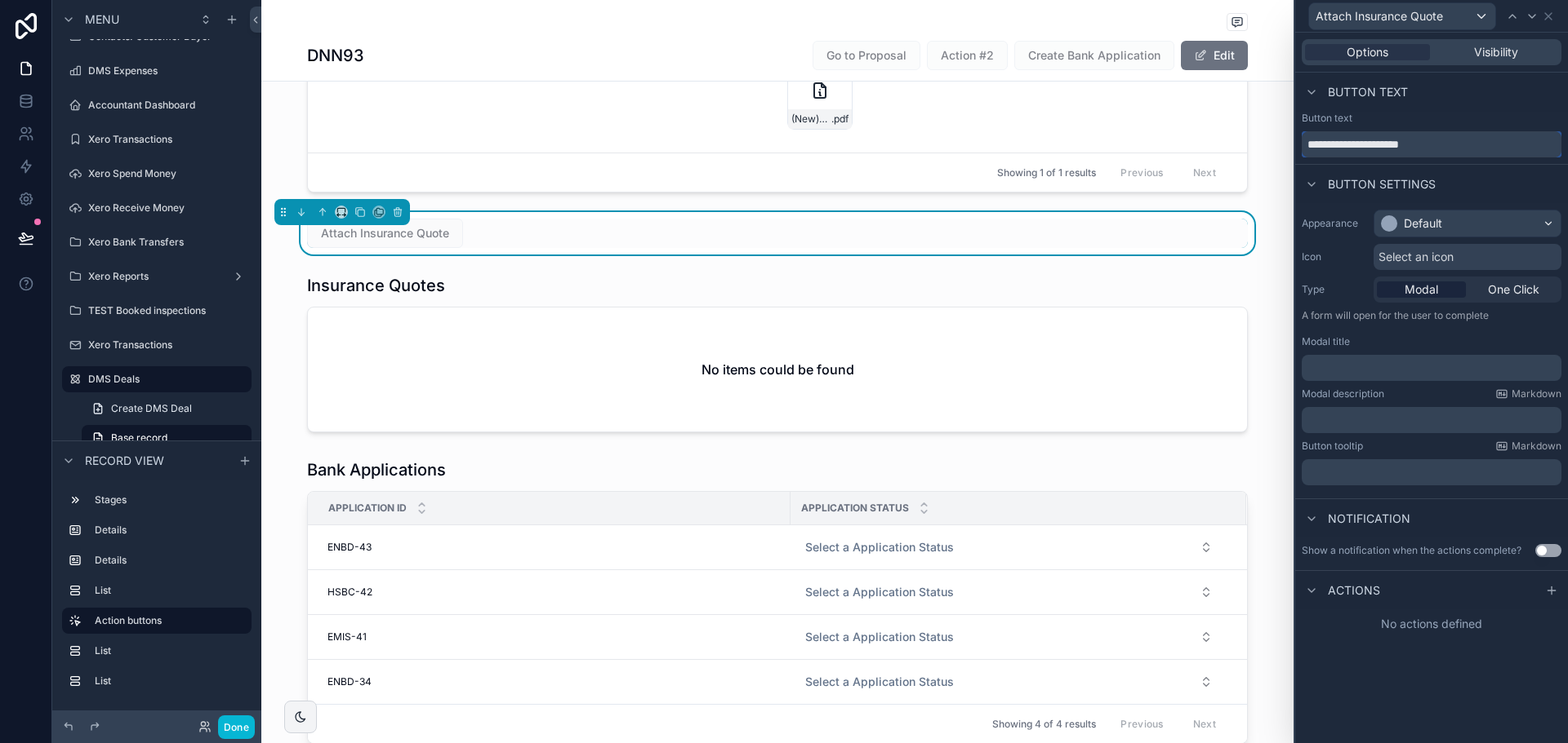
type input "**********"
click at [1453, 204] on div "Appearance Default Icon Select an icon Type Modal One Click A form will open fo…" at bounding box center [1431, 348] width 273 height 289
click at [1458, 211] on div "Default" at bounding box center [1467, 223] width 187 height 26
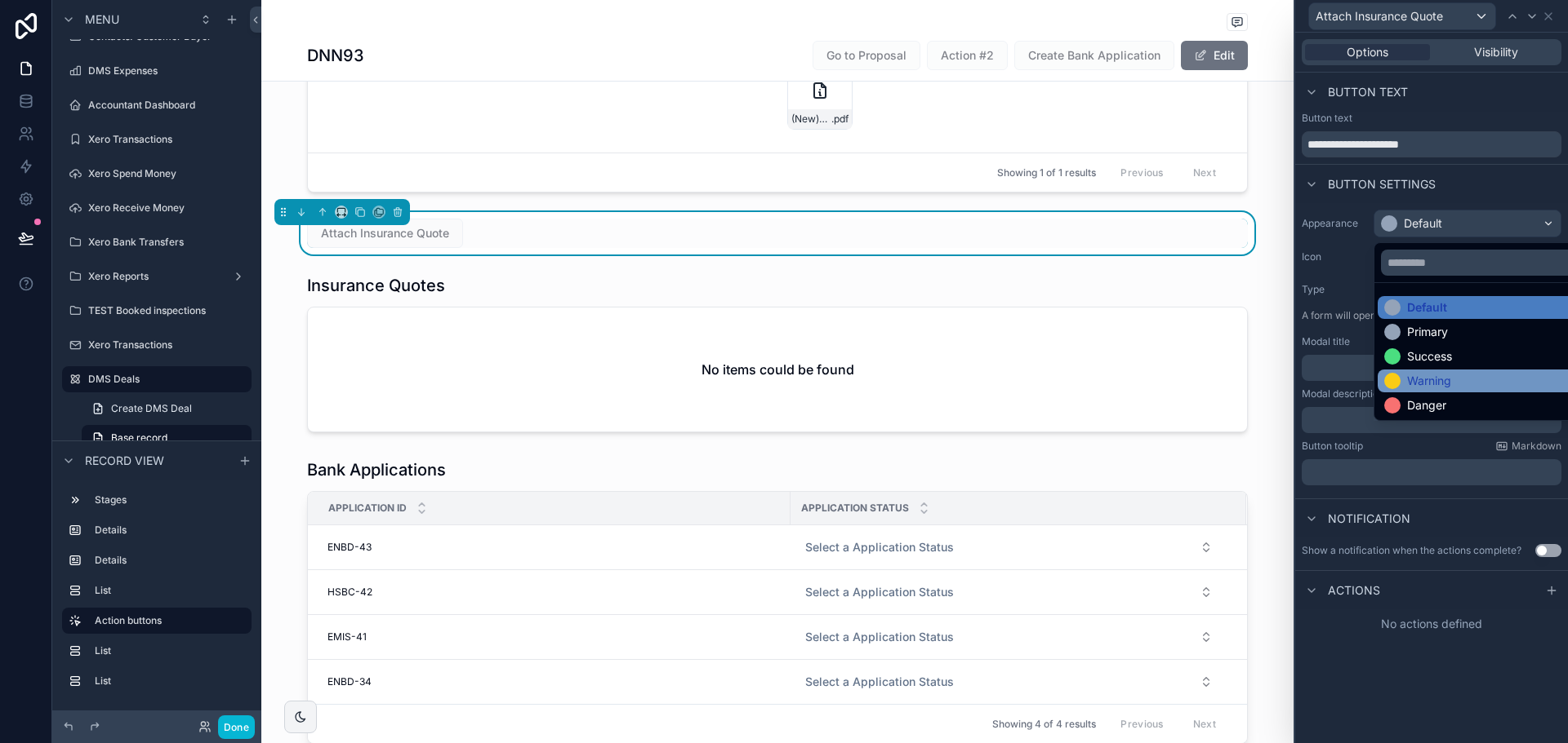
click at [1465, 376] on div "Warning" at bounding box center [1486, 381] width 204 height 16
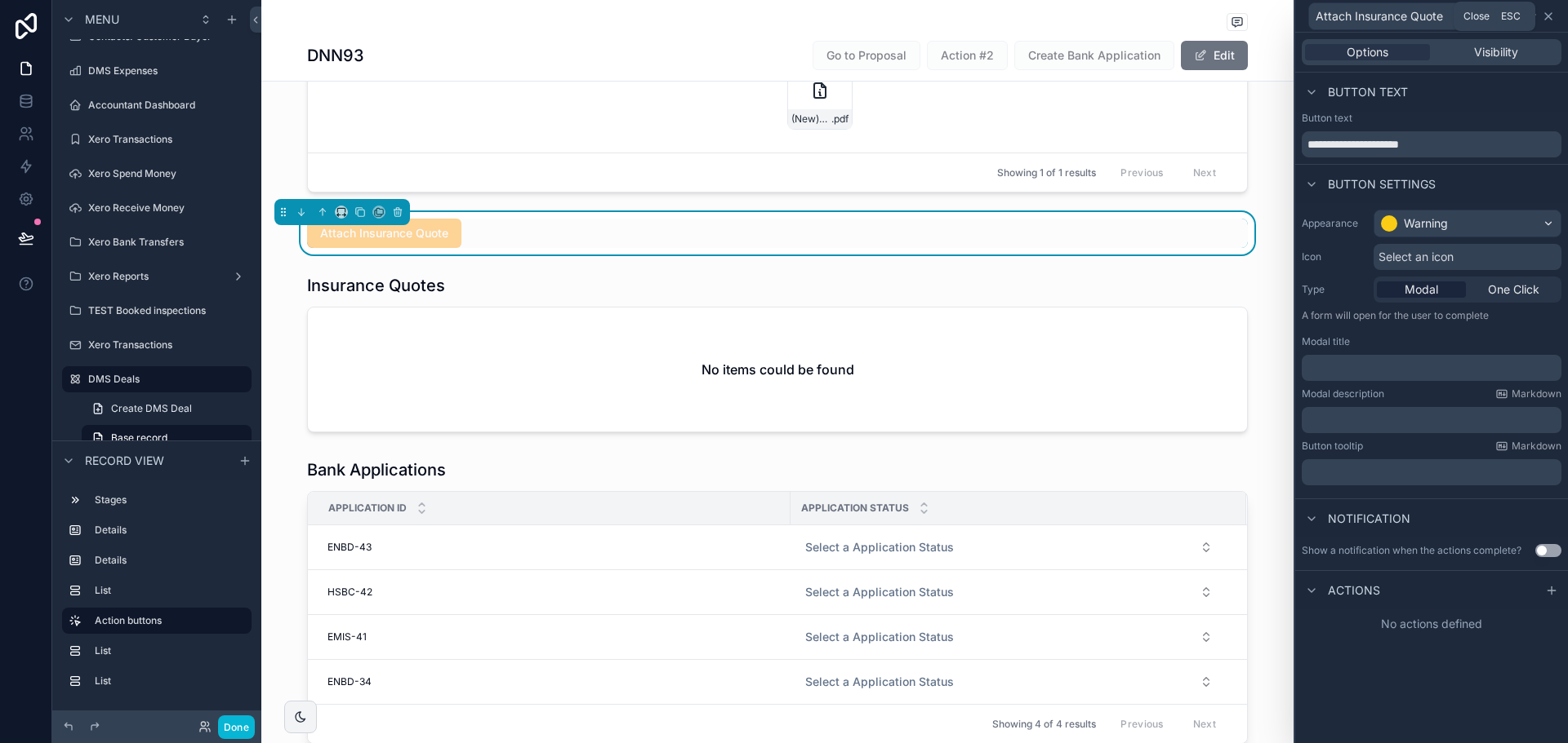
click at [1550, 16] on icon at bounding box center [1548, 16] width 13 height 13
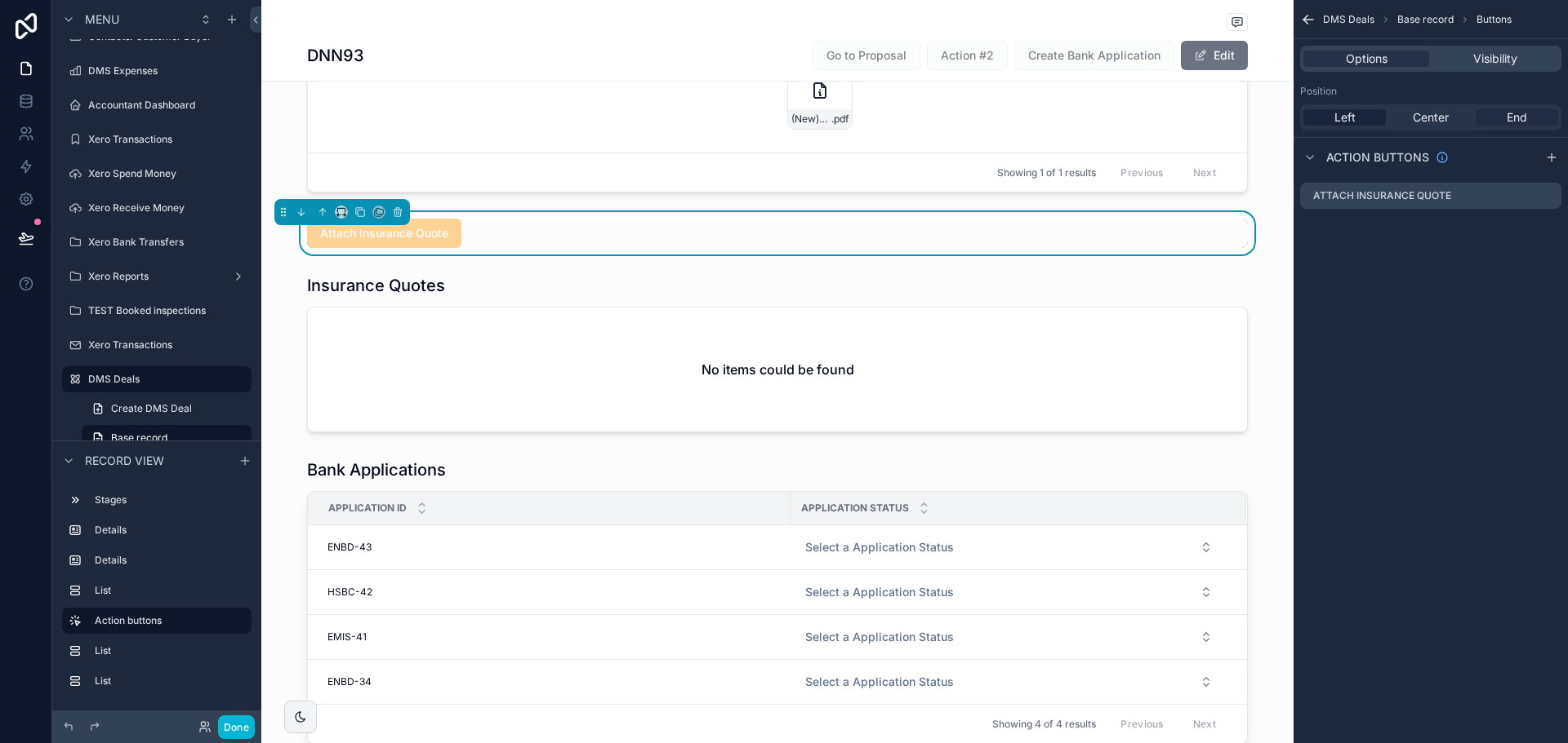
click at [1527, 114] on div "End" at bounding box center [1516, 117] width 82 height 16
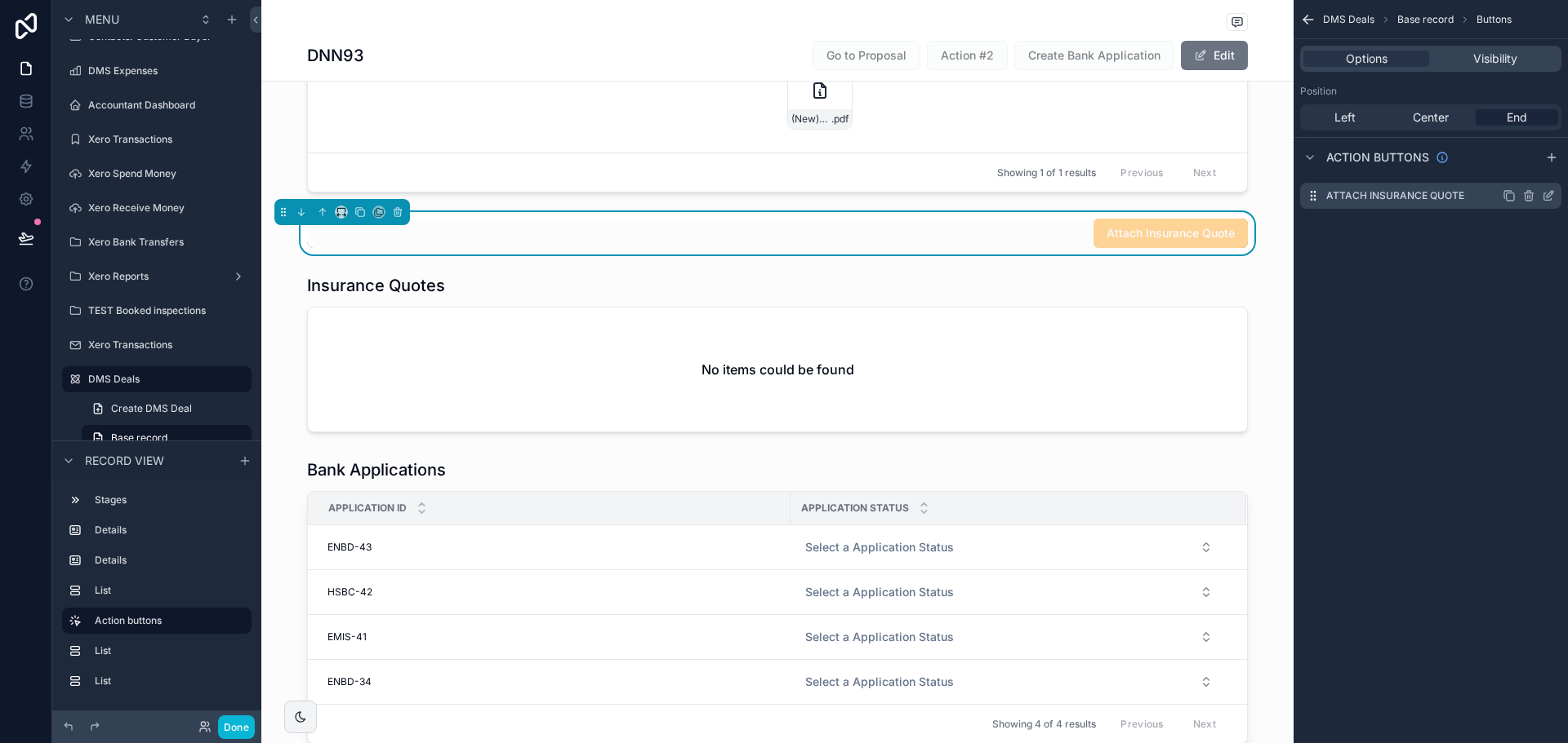
click at [1546, 199] on icon "scrollable content" at bounding box center [1548, 196] width 13 height 13
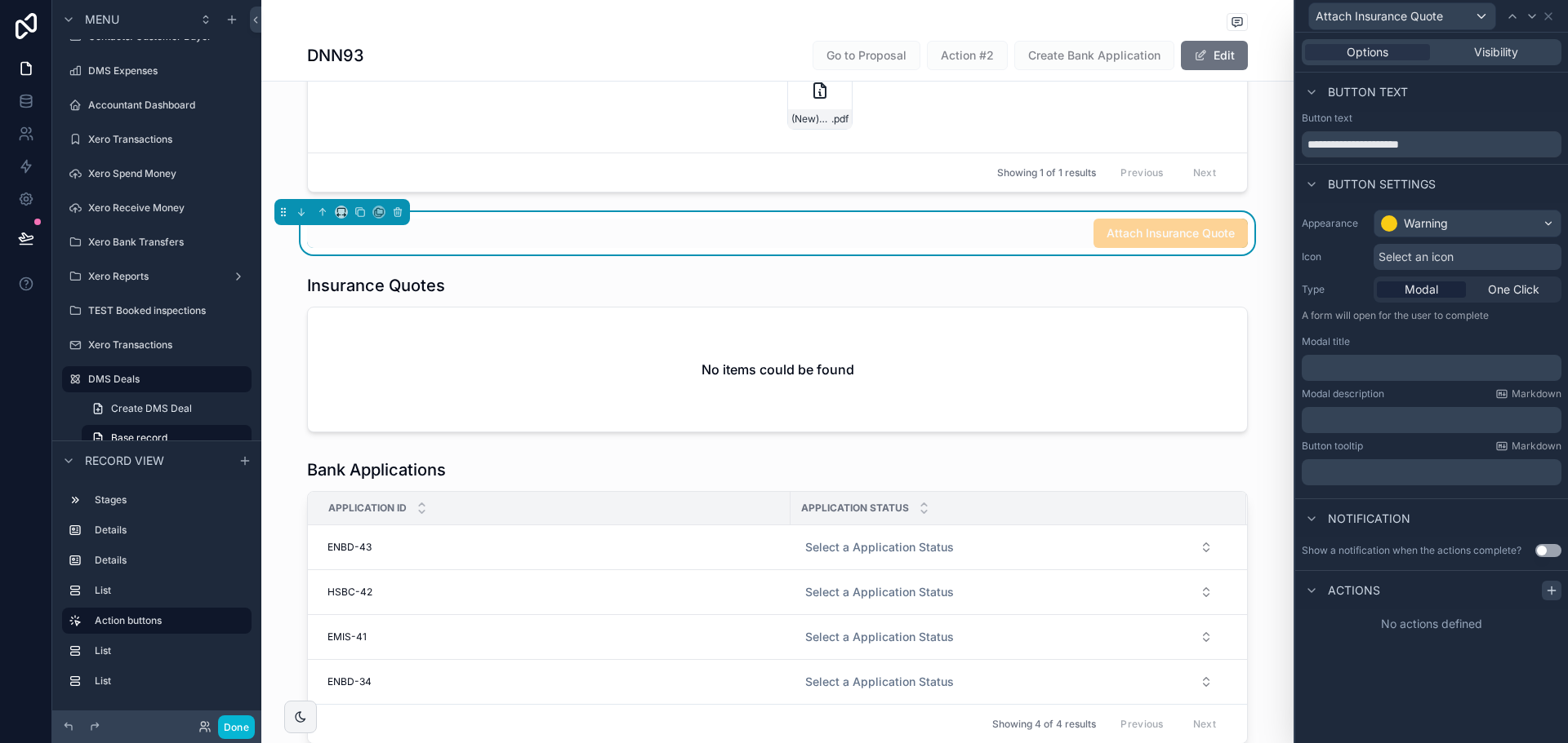
click at [1549, 585] on icon at bounding box center [1552, 591] width 13 height 13
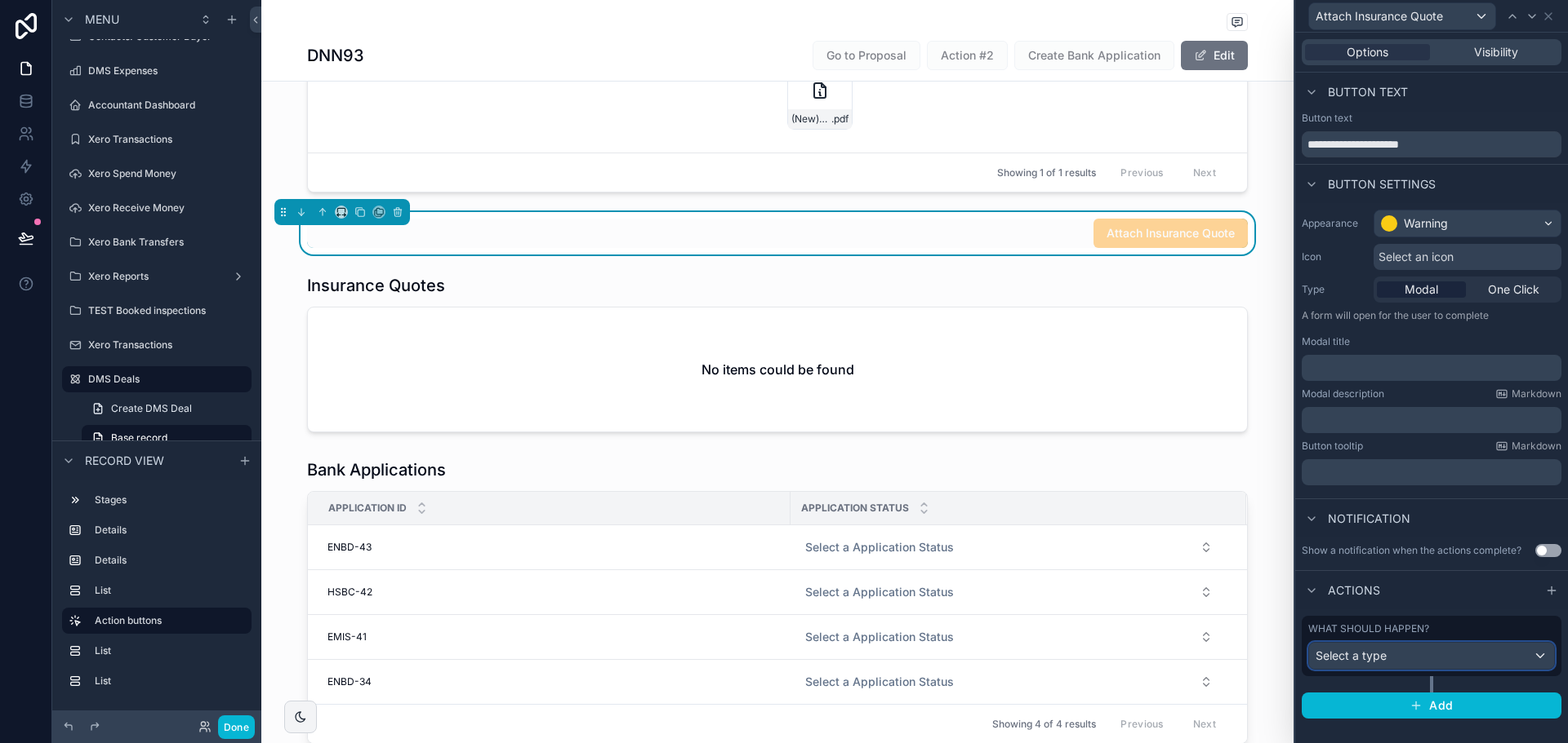
click at [1372, 657] on span "Select a type" at bounding box center [1351, 655] width 71 height 14
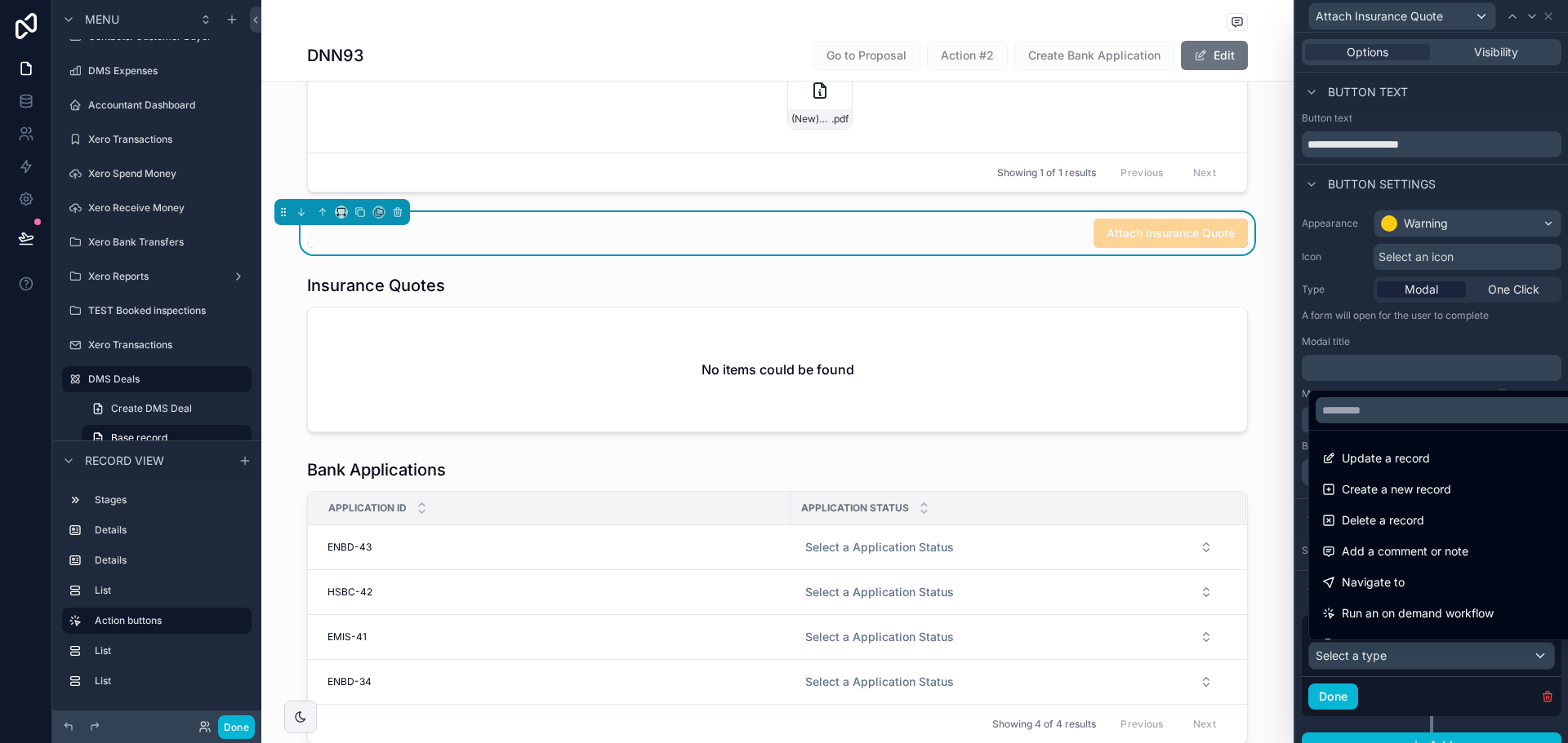
click at [1372, 657] on div at bounding box center [1431, 371] width 273 height 743
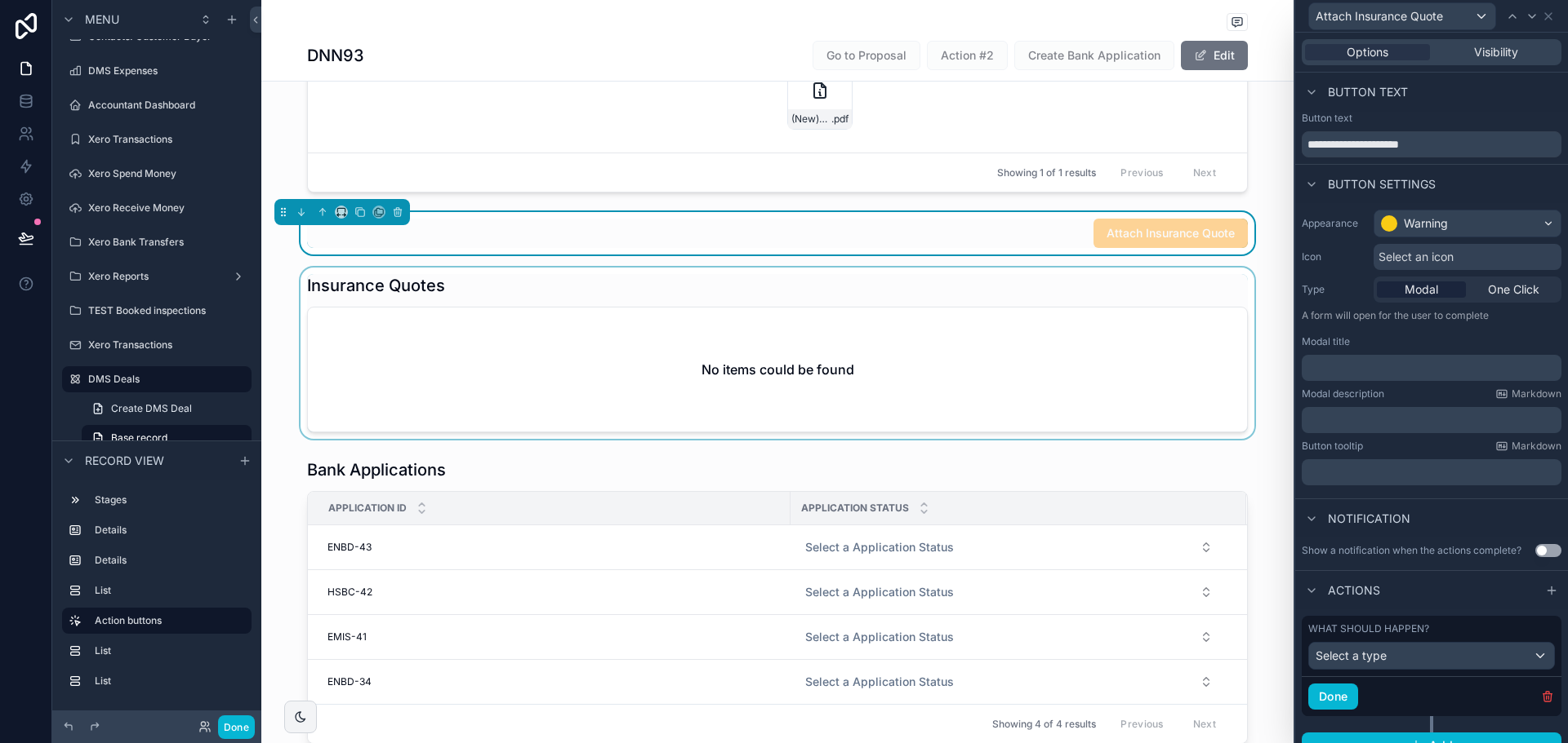
click at [805, 354] on div "scrollable content" at bounding box center [777, 353] width 1032 height 171
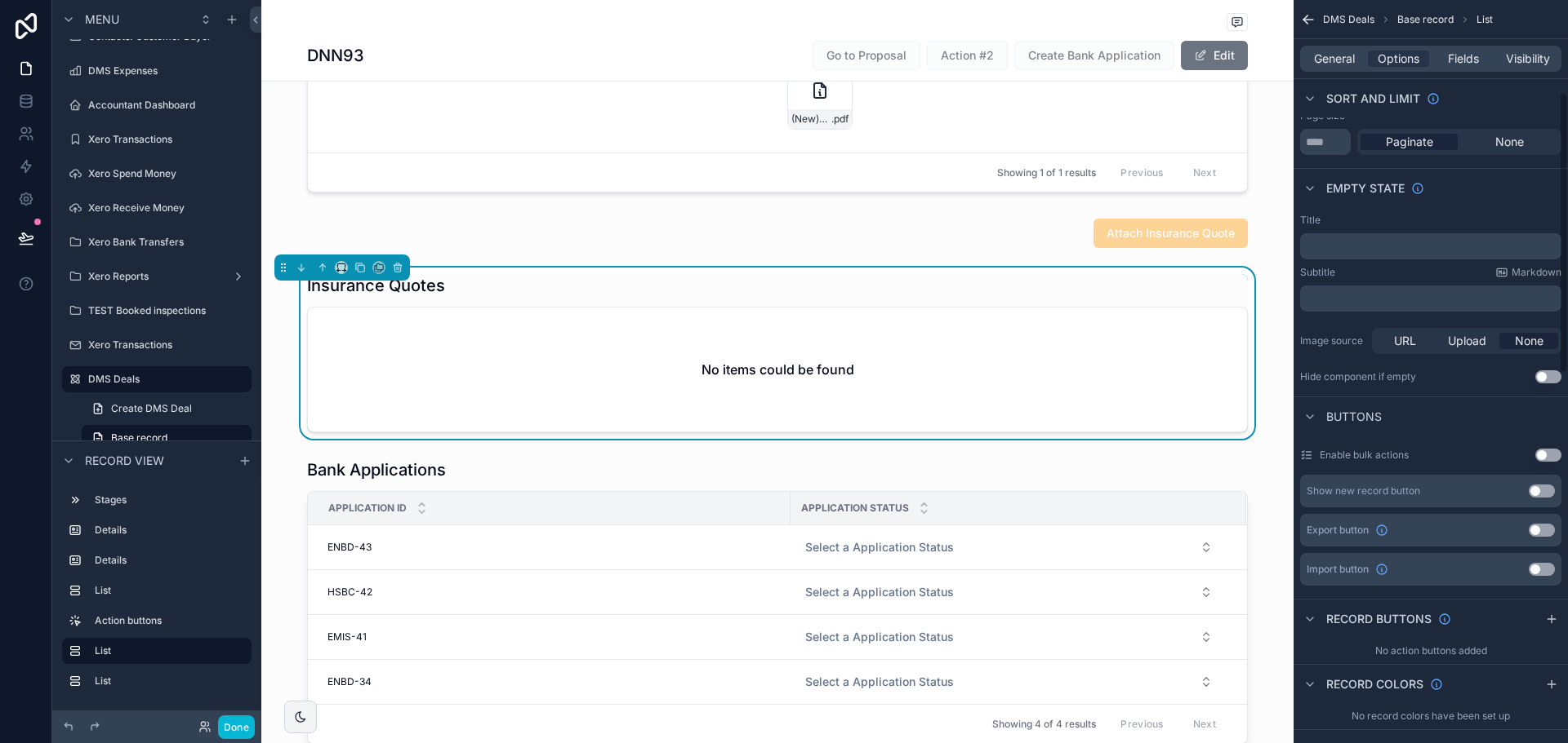
scroll to position [245, 0]
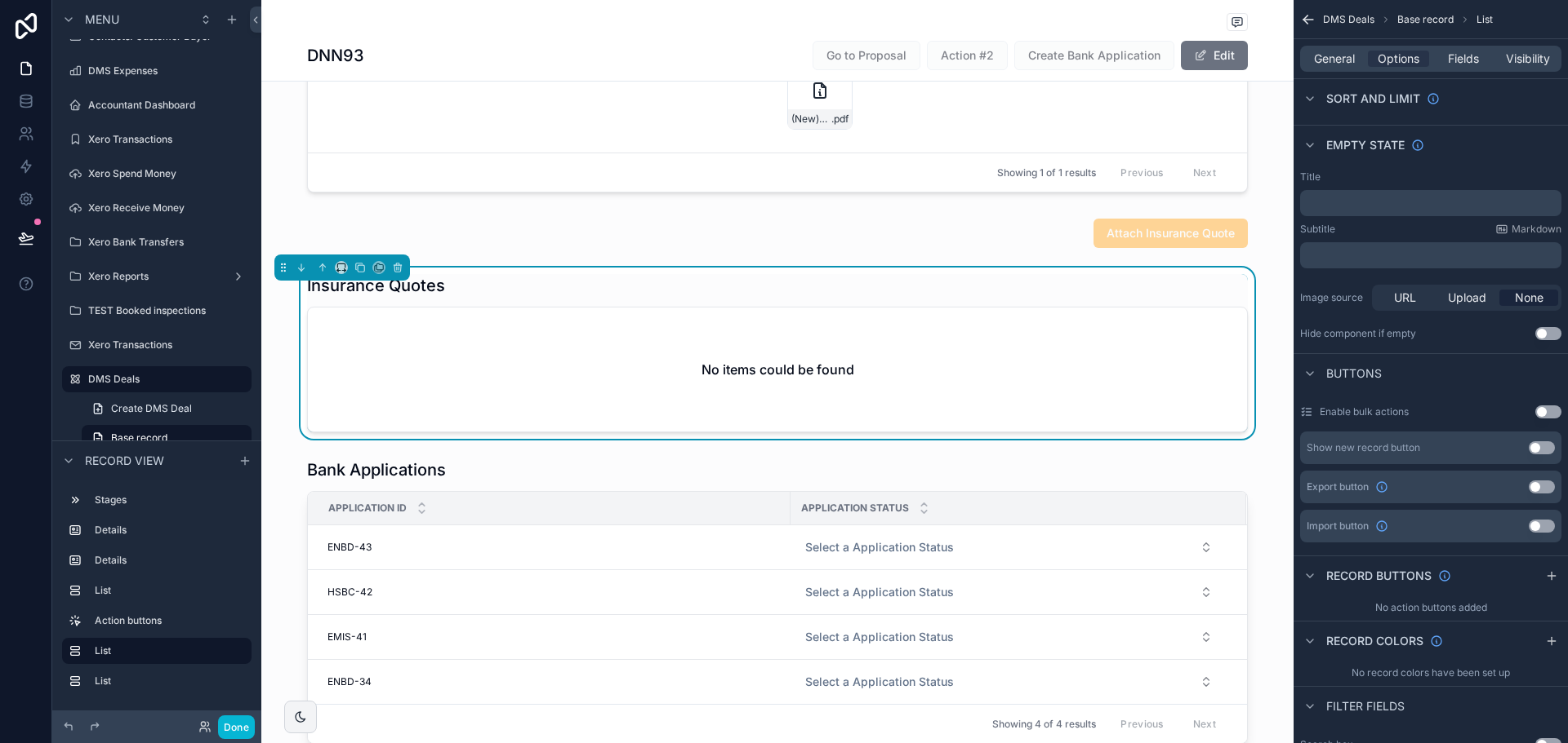
click at [1543, 442] on button "Use setting" at bounding box center [1541, 448] width 26 height 13
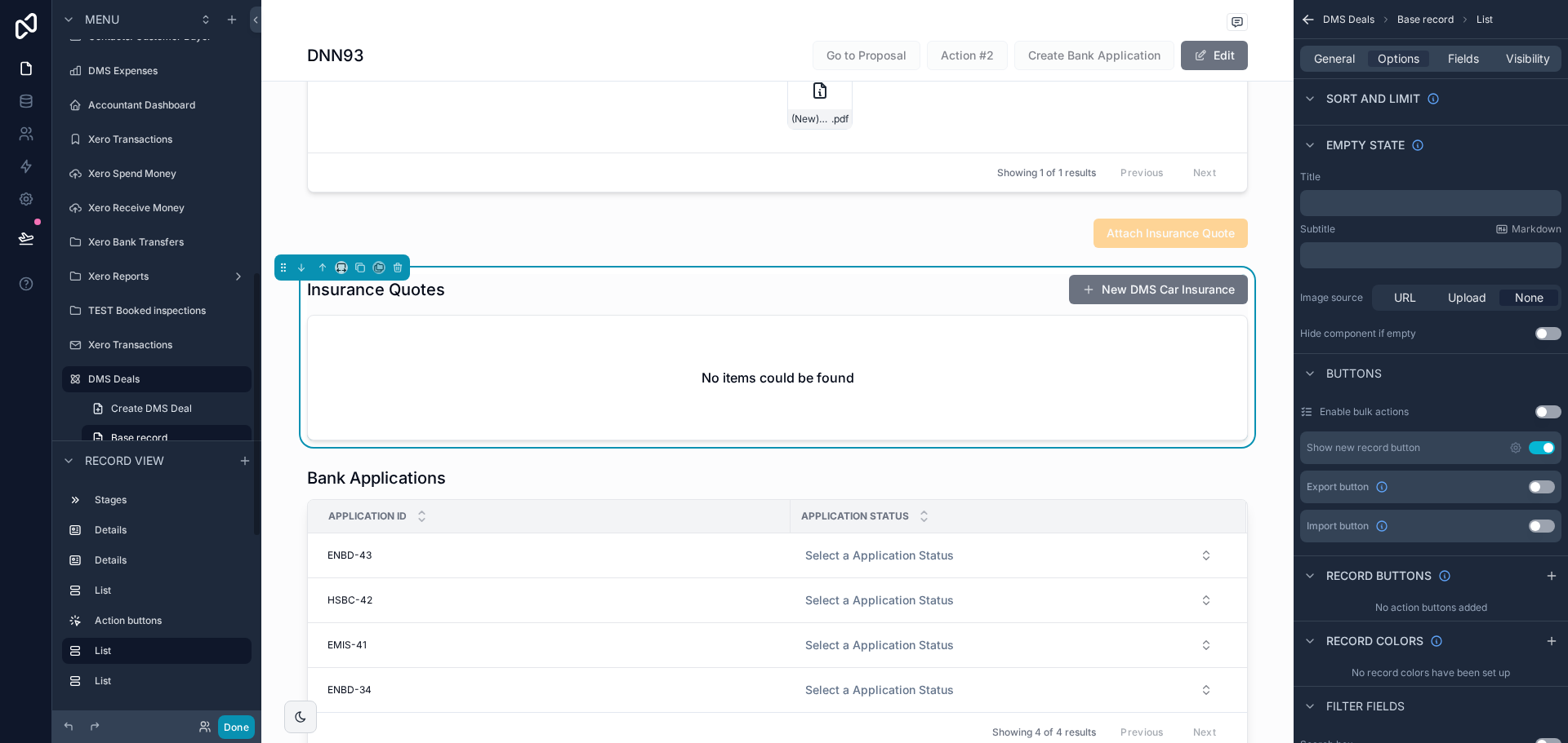
click at [236, 727] on button "Done" at bounding box center [236, 727] width 36 height 24
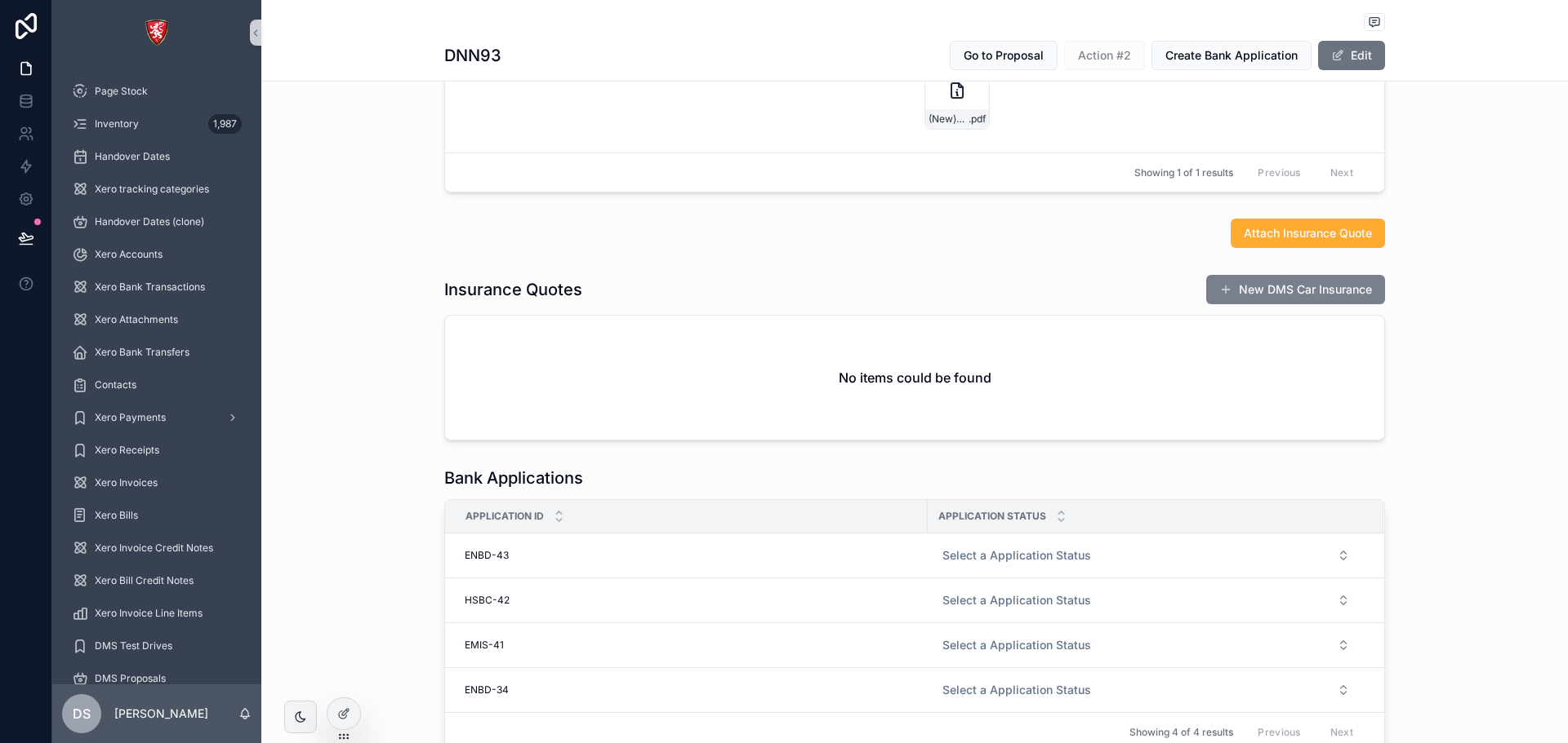
click at [1240, 295] on button "New DMS Car Insurance" at bounding box center [1295, 290] width 179 height 30
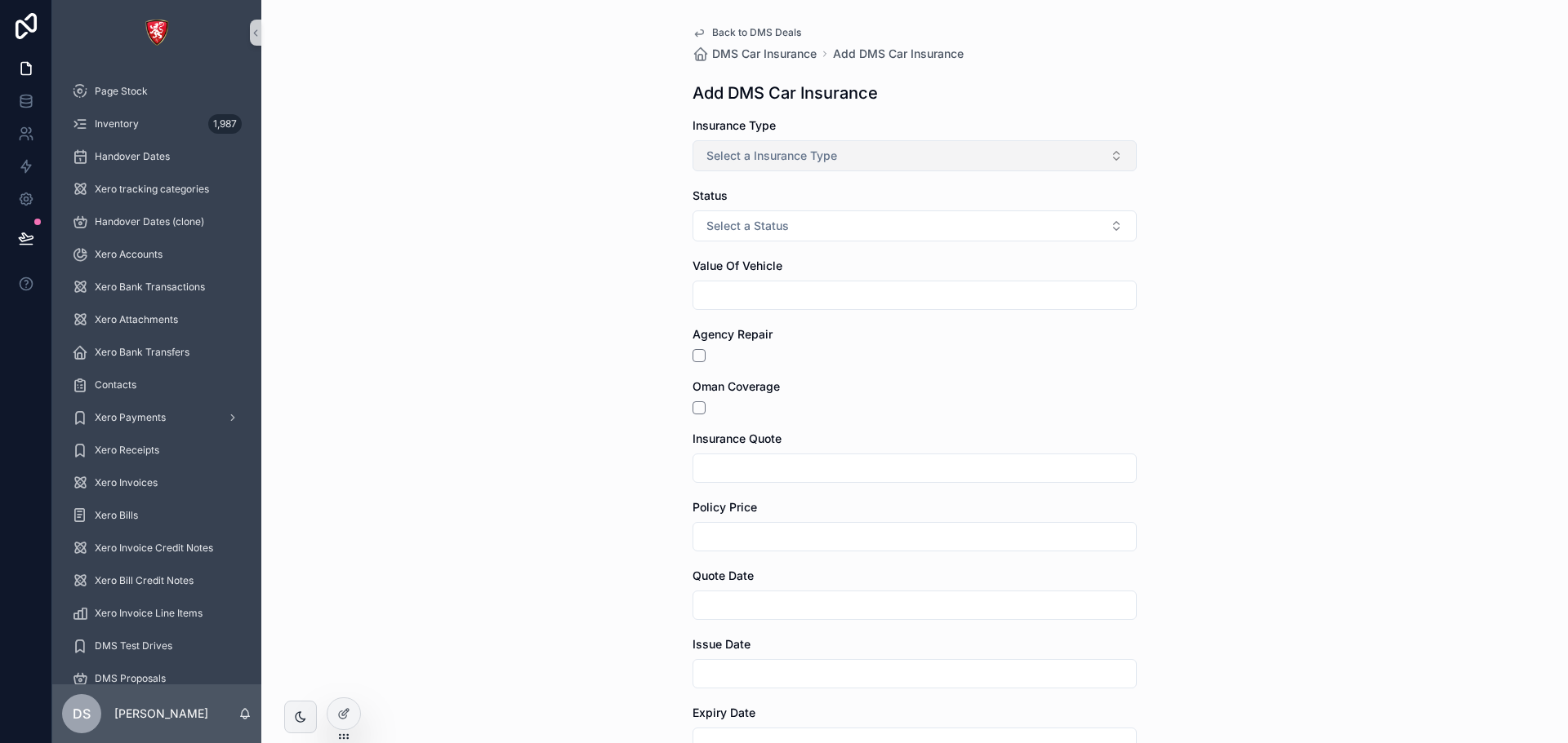
click at [938, 151] on button "Select a Insurance Type" at bounding box center [915, 156] width 444 height 31
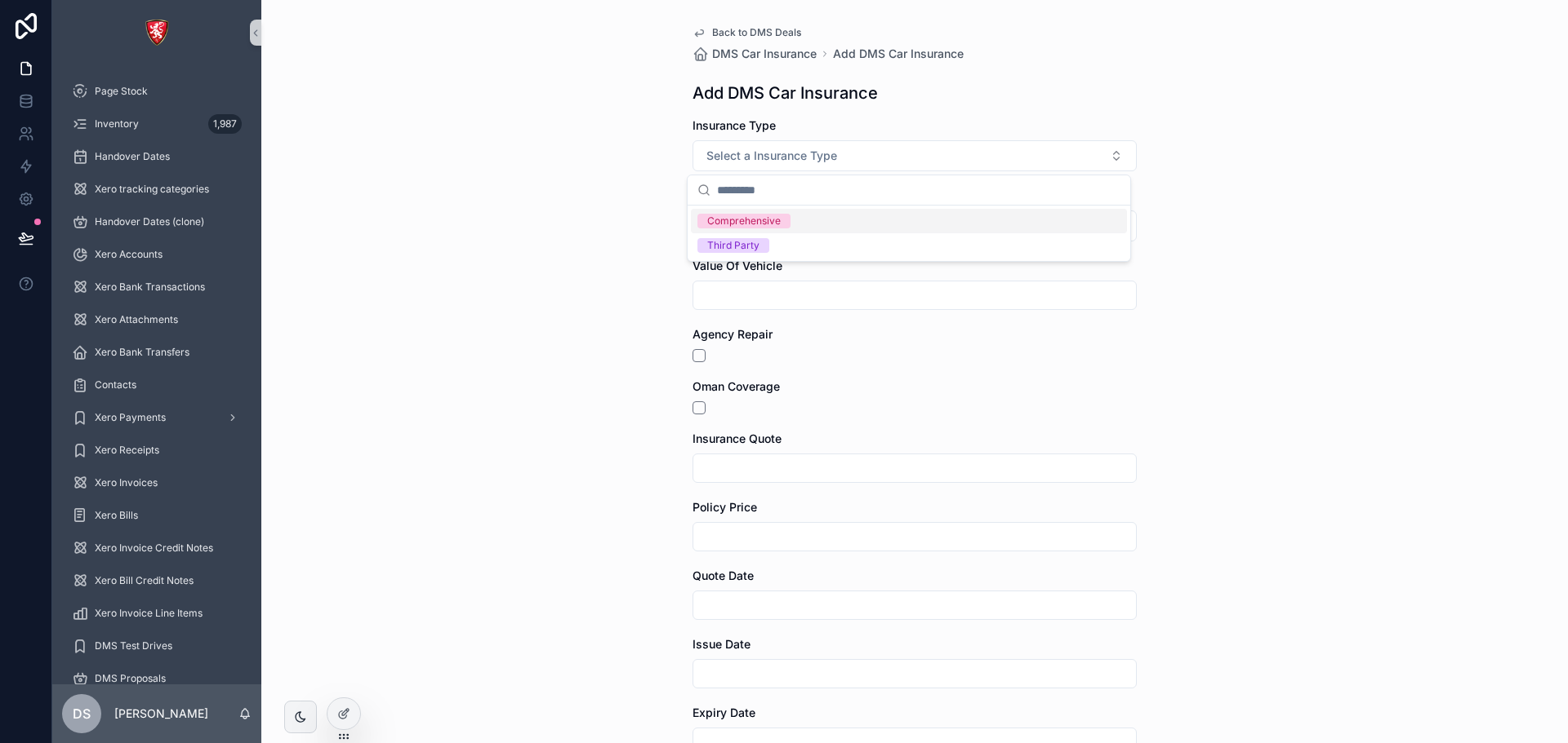
click at [912, 226] on div "Comprehensive" at bounding box center [909, 221] width 436 height 25
click at [911, 222] on button "Select a Status" at bounding box center [915, 226] width 444 height 31
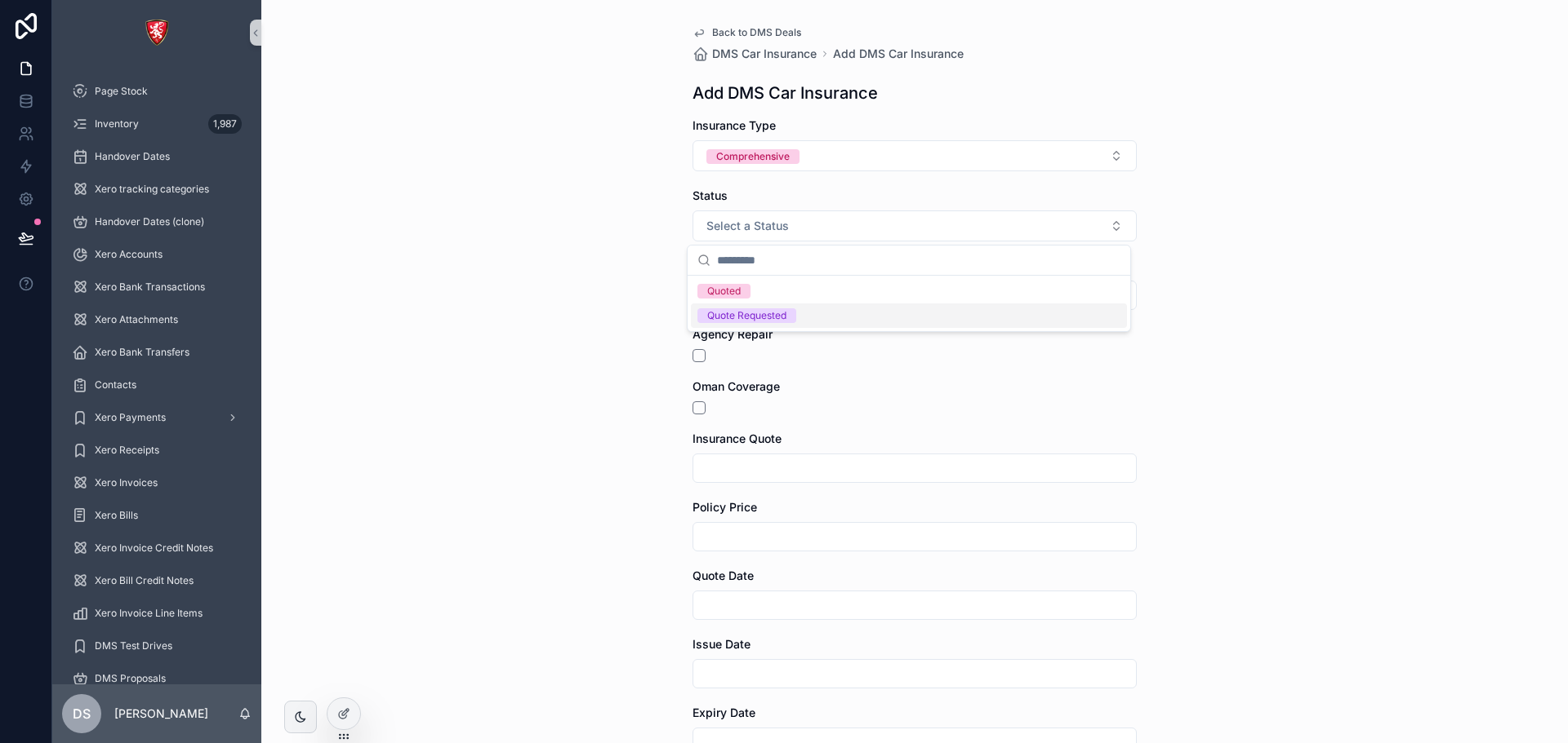
click at [653, 320] on div "Back to DMS Deals DMS Car Insurance Add DMS Car Insurance Add DMS Car Insurance…" at bounding box center [914, 371] width 1306 height 743
click at [837, 228] on button "Select a Status" at bounding box center [915, 226] width 444 height 31
click at [788, 318] on span "Quote Requested" at bounding box center [746, 316] width 99 height 14
click at [773, 301] on input "scrollable content" at bounding box center [915, 295] width 443 height 23
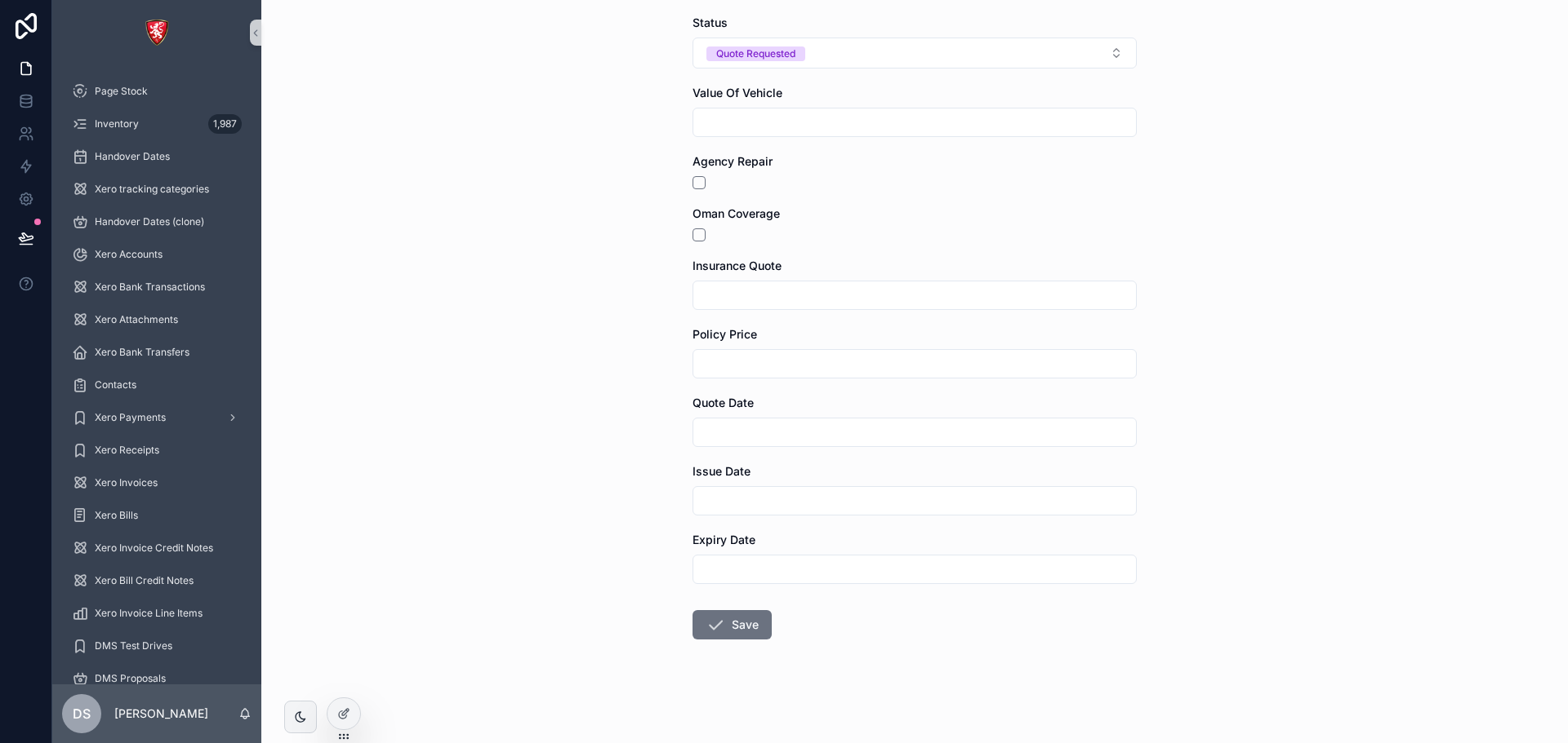
scroll to position [174, 0]
type input "***"
click at [693, 181] on button "scrollable content" at bounding box center [699, 182] width 13 height 13
click at [747, 297] on input "scrollable content" at bounding box center [915, 295] width 443 height 23
type input "*****"
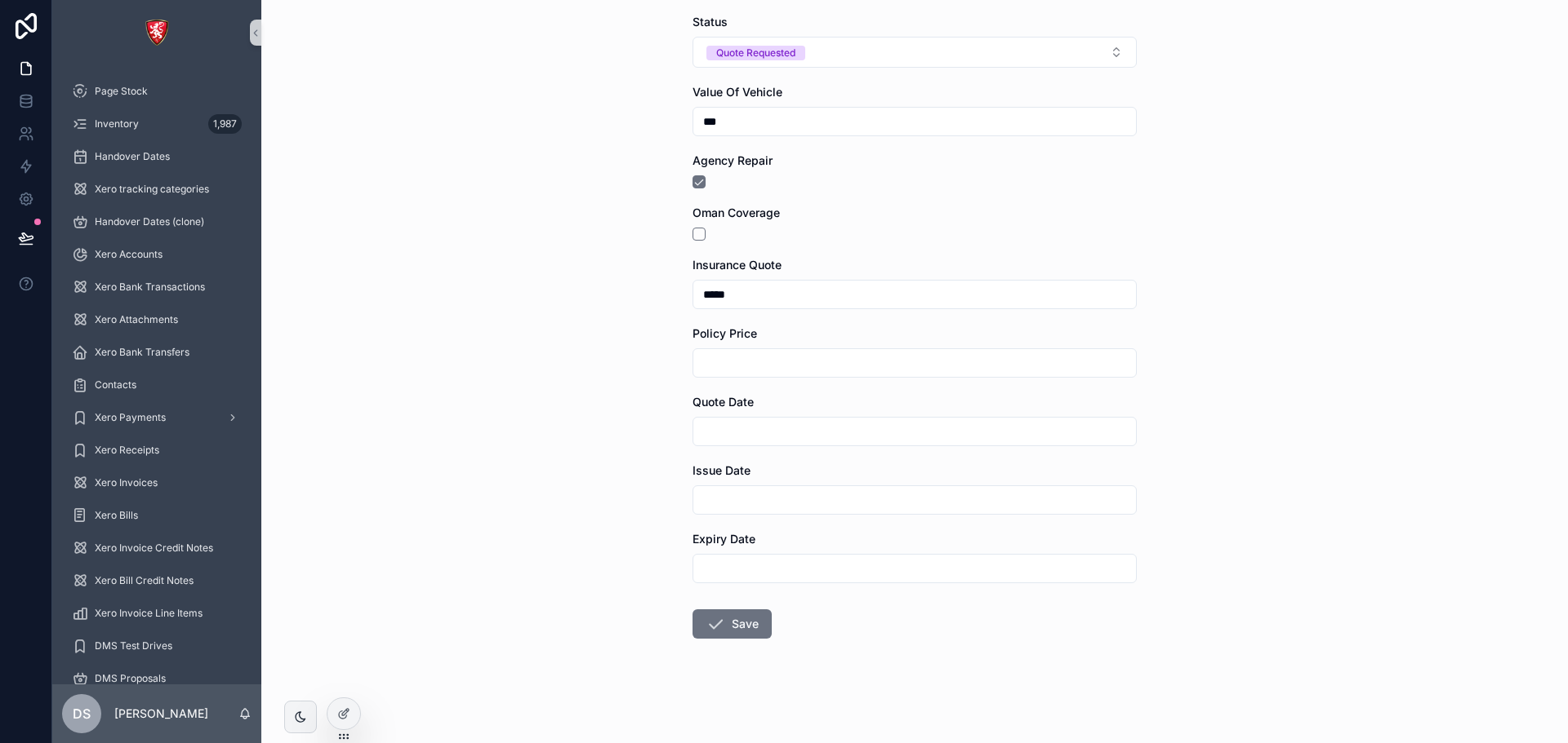
click at [743, 360] on input "scrollable content" at bounding box center [915, 363] width 443 height 23
type input "*****"
click at [743, 428] on input "scrollable content" at bounding box center [915, 432] width 443 height 23
click at [855, 279] on button "15" at bounding box center [850, 267] width 30 height 30
type input "**********"
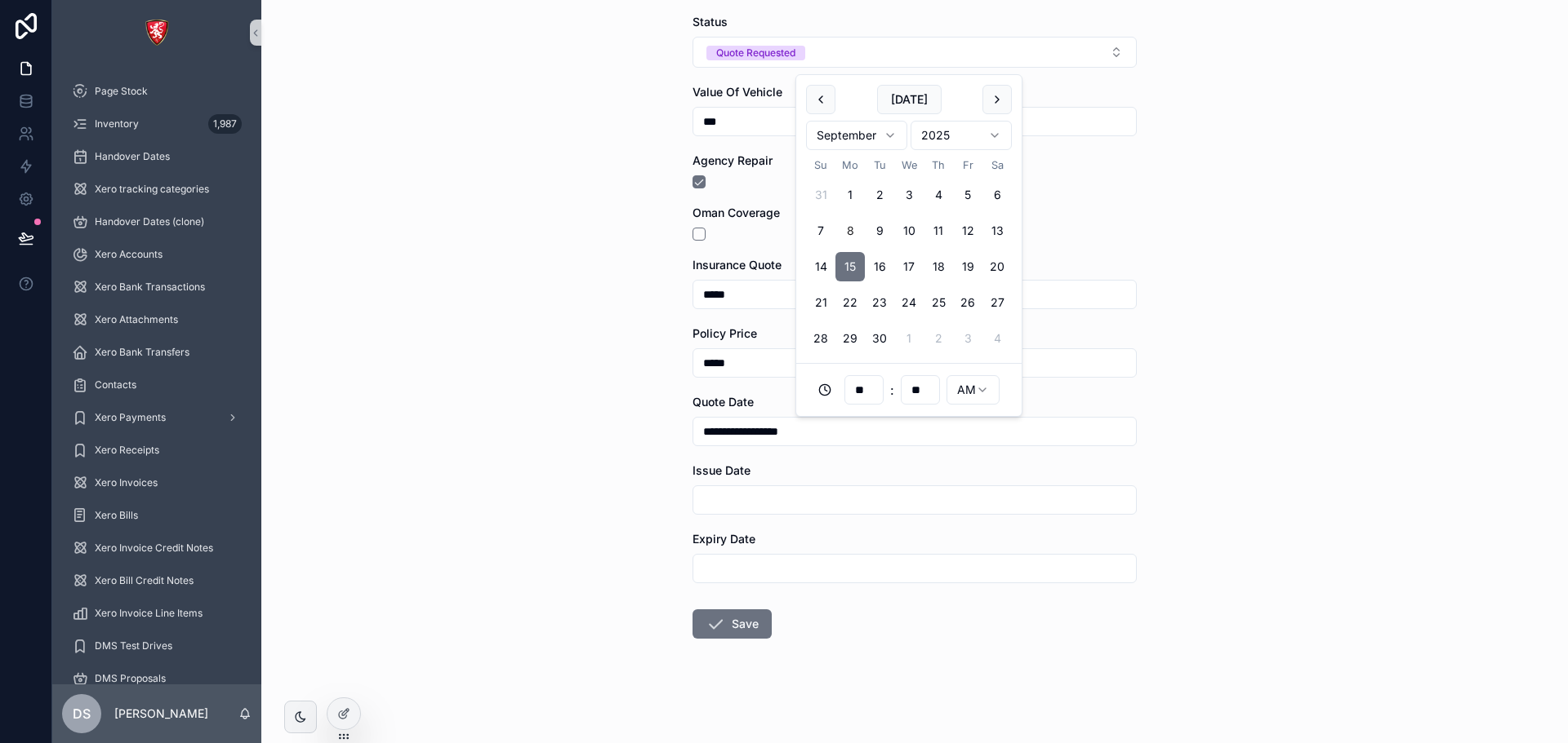
click at [784, 480] on div "Issue Date" at bounding box center [915, 489] width 444 height 53
click at [792, 495] on input "scrollable content" at bounding box center [915, 500] width 443 height 23
click at [887, 281] on tbody "31 1 2 3 4 5 6 7 8 9 10 11 12 13 14 15 16 17 18 19 20 21 22 23 24 25 26 27 28 2…" at bounding box center [908, 332] width 206 height 180
click at [885, 287] on button "9" at bounding box center [879, 299] width 30 height 30
type input "**********"
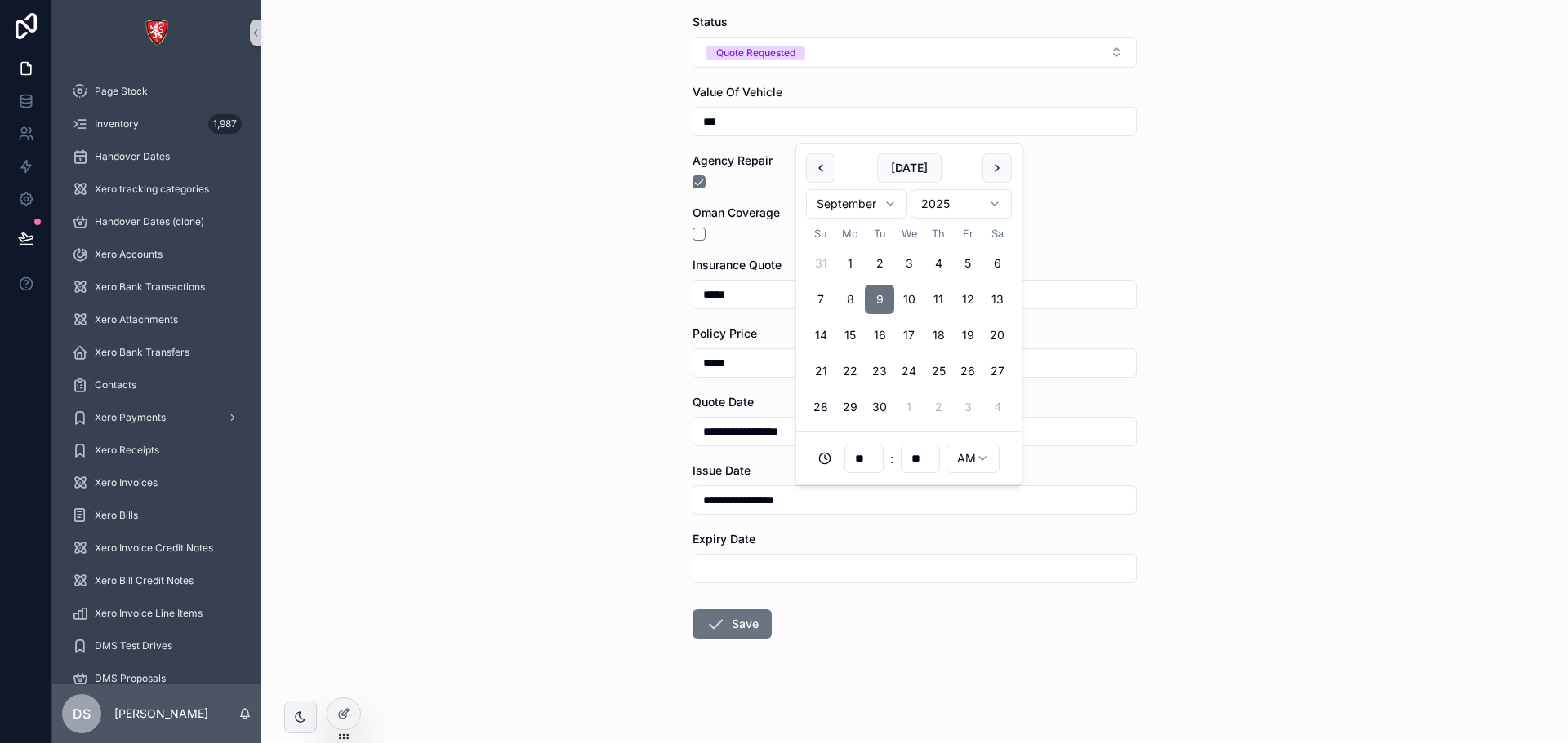
click at [833, 566] on input "scrollable content" at bounding box center [915, 569] width 443 height 23
click at [894, 364] on button "10" at bounding box center [909, 368] width 30 height 30
type input "**********"
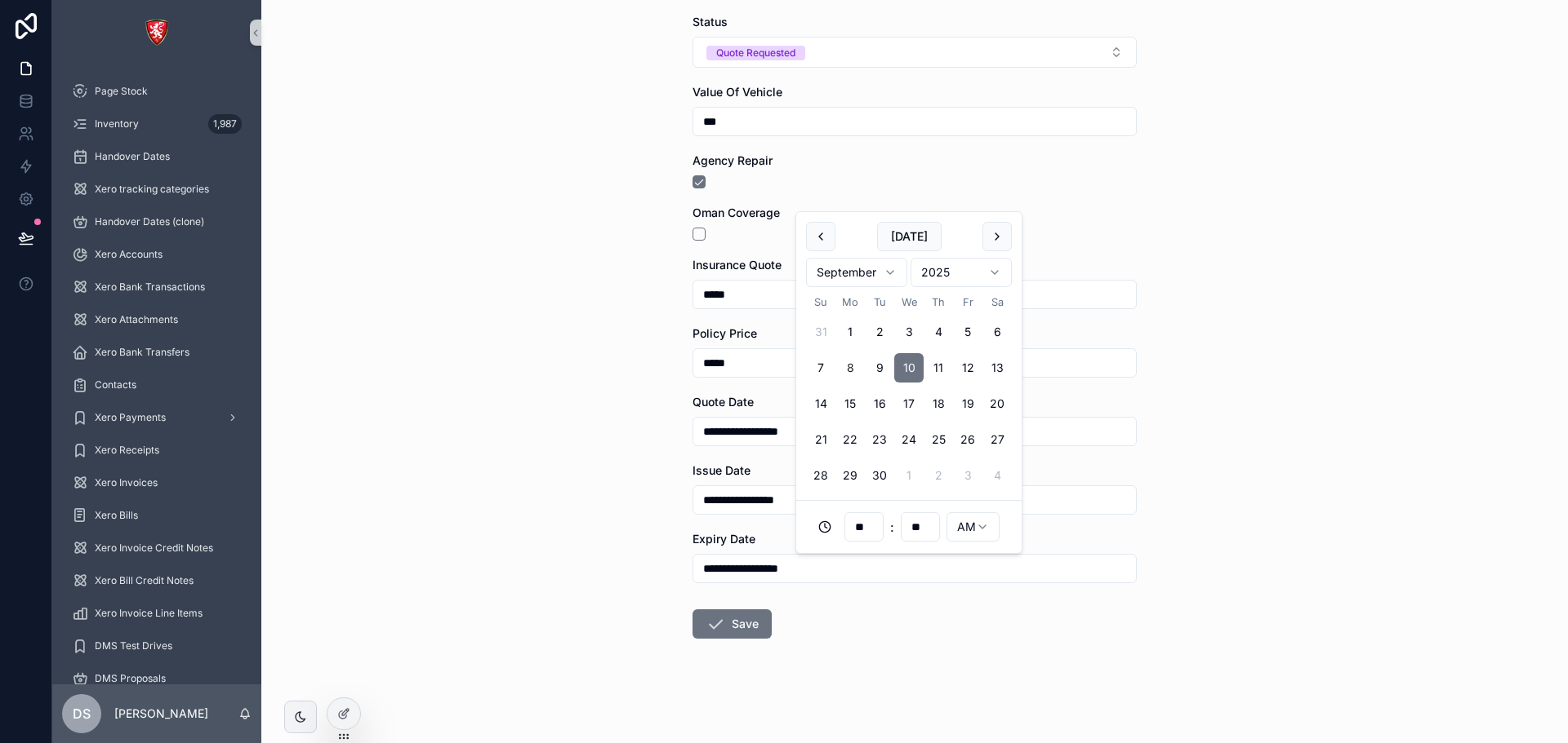
click at [744, 341] on label "Policy Price" at bounding box center [724, 334] width 64 height 16
drag, startPoint x: 779, startPoint y: 266, endPoint x: 682, endPoint y: 266, distance: 97.0
click at [682, 266] on div "**********" at bounding box center [915, 284] width 471 height 917
click at [706, 620] on icon "scrollable content" at bounding box center [715, 624] width 19 height 19
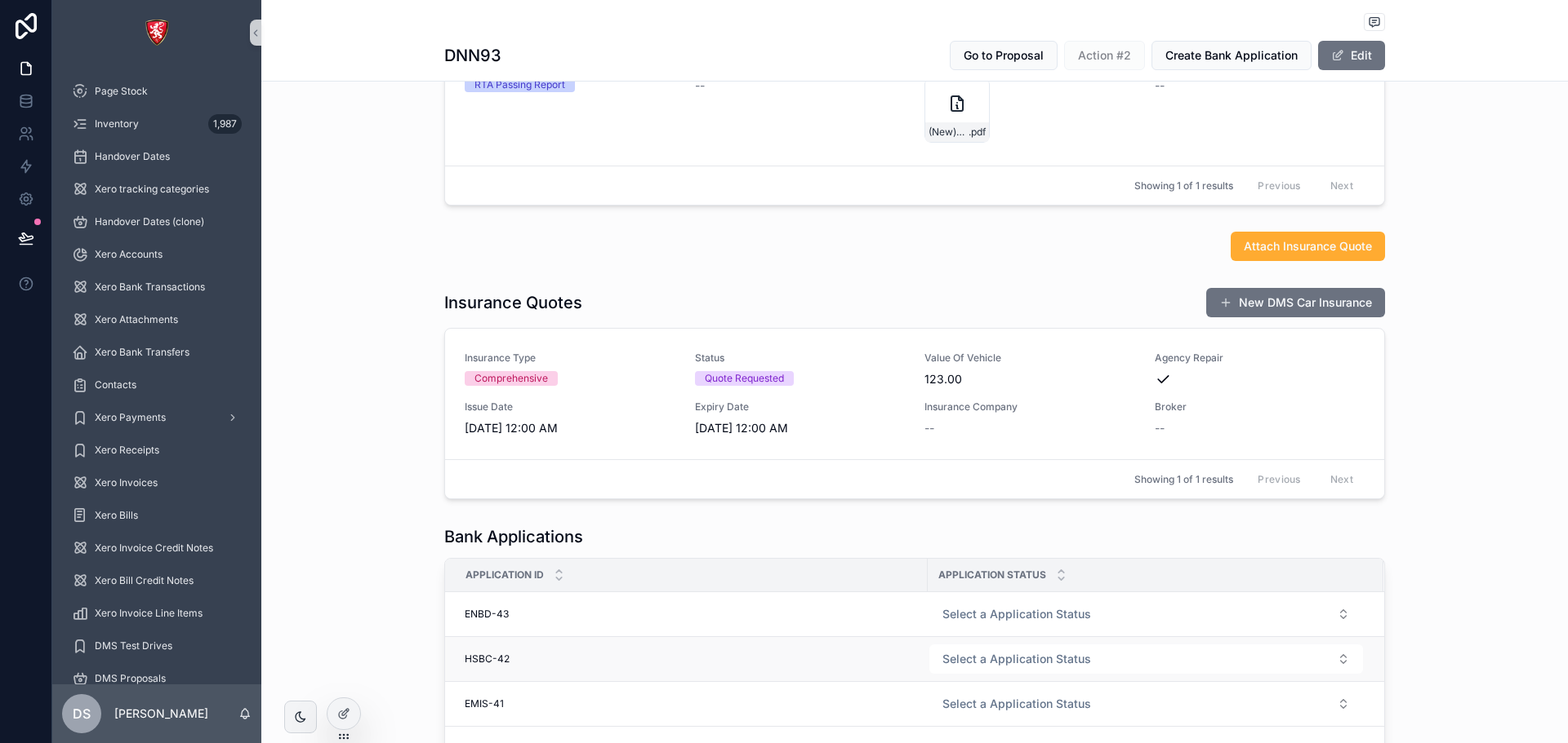
scroll to position [745, 0]
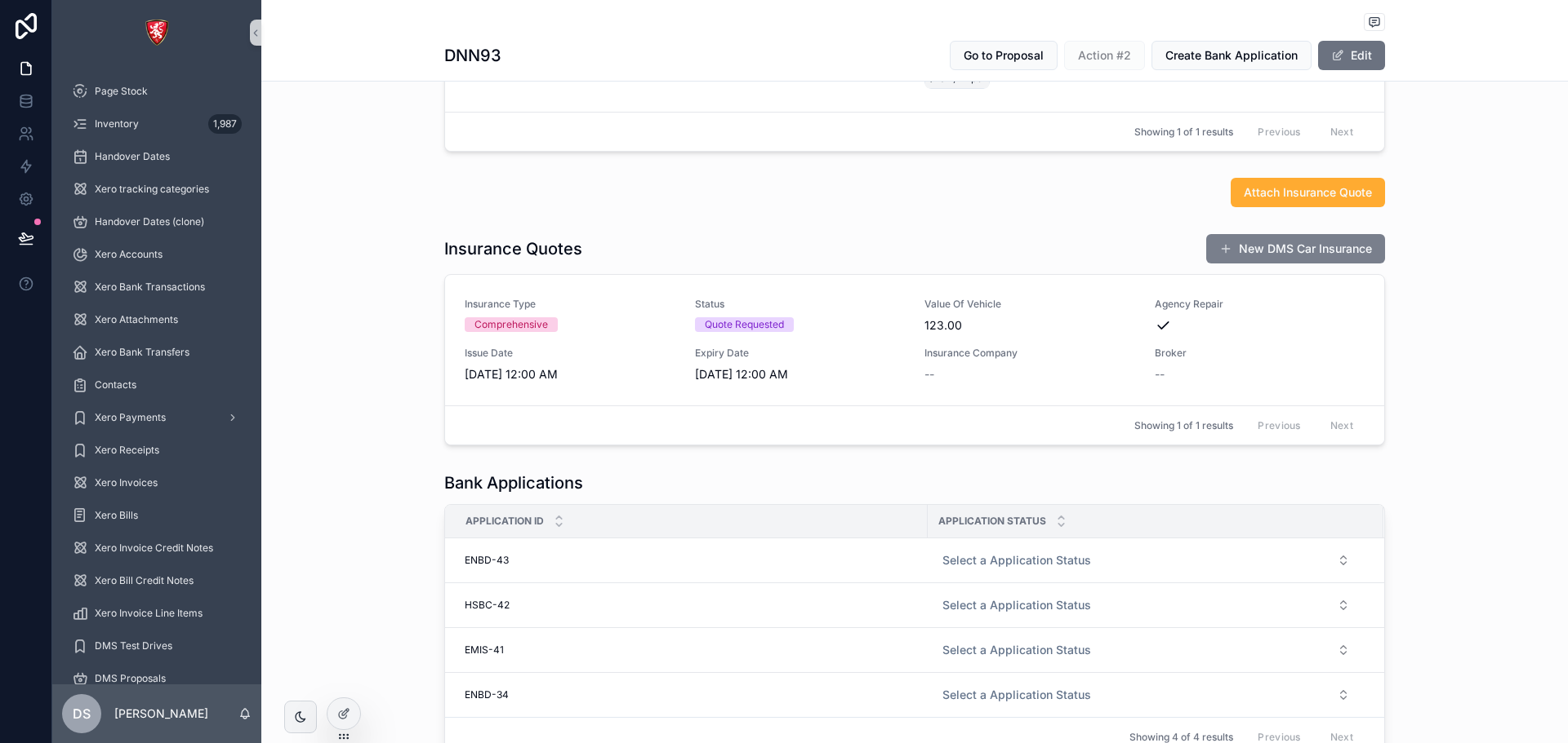
click at [1225, 253] on span "scrollable content" at bounding box center [1226, 249] width 13 height 13
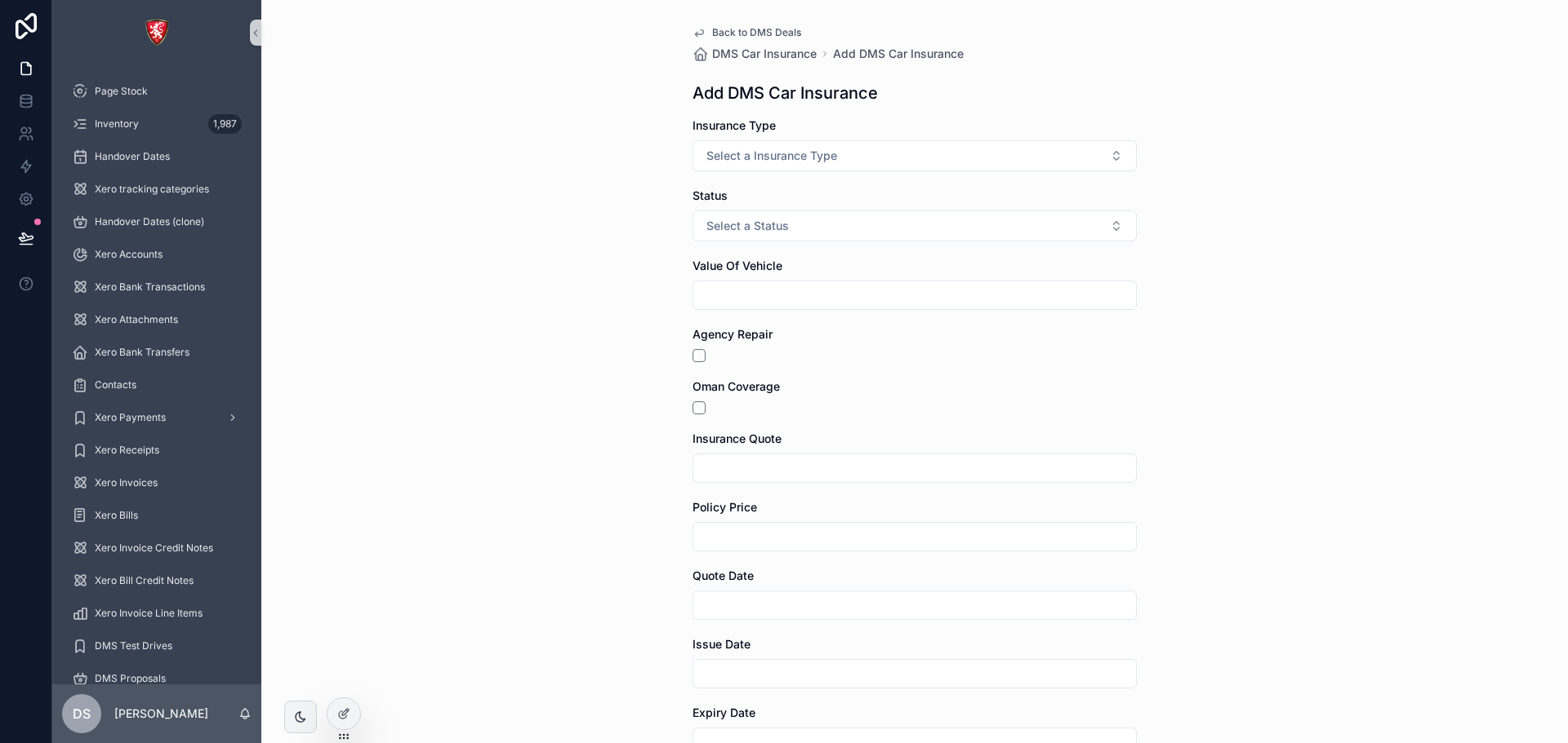
click at [761, 34] on span "Back to DMS Deals" at bounding box center [756, 33] width 89 height 13
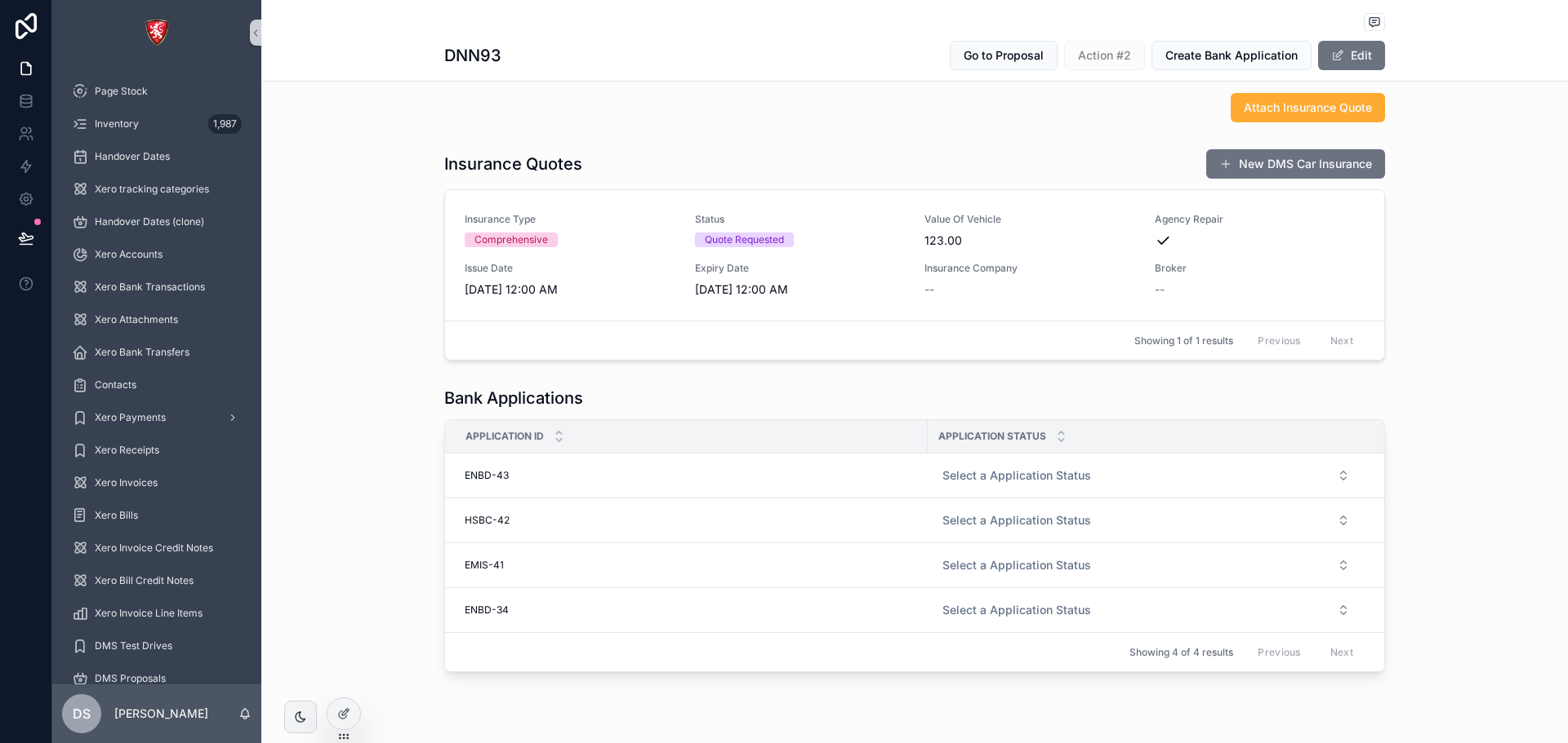
scroll to position [800, 0]
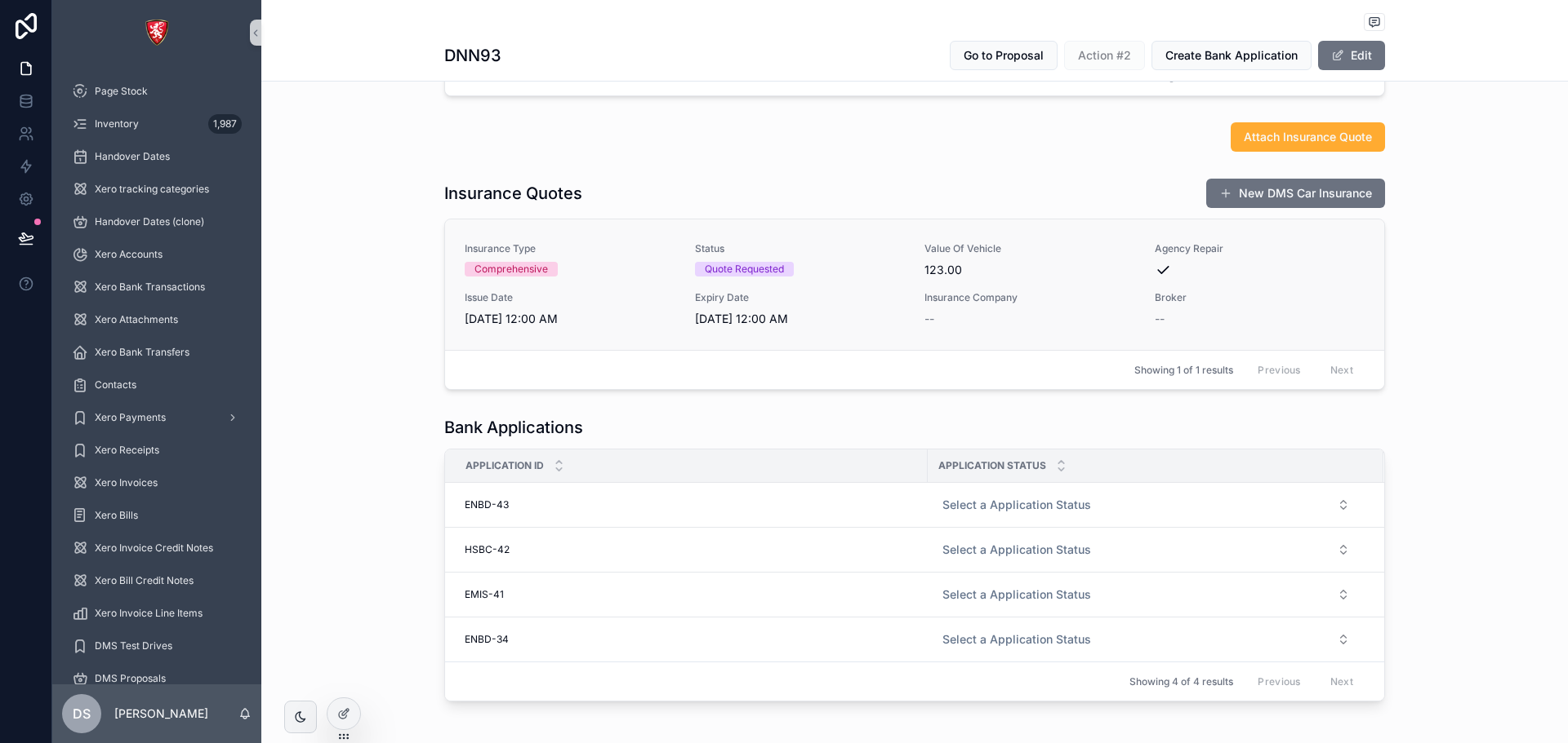
click at [651, 296] on span "Issue Date" at bounding box center [570, 298] width 210 height 13
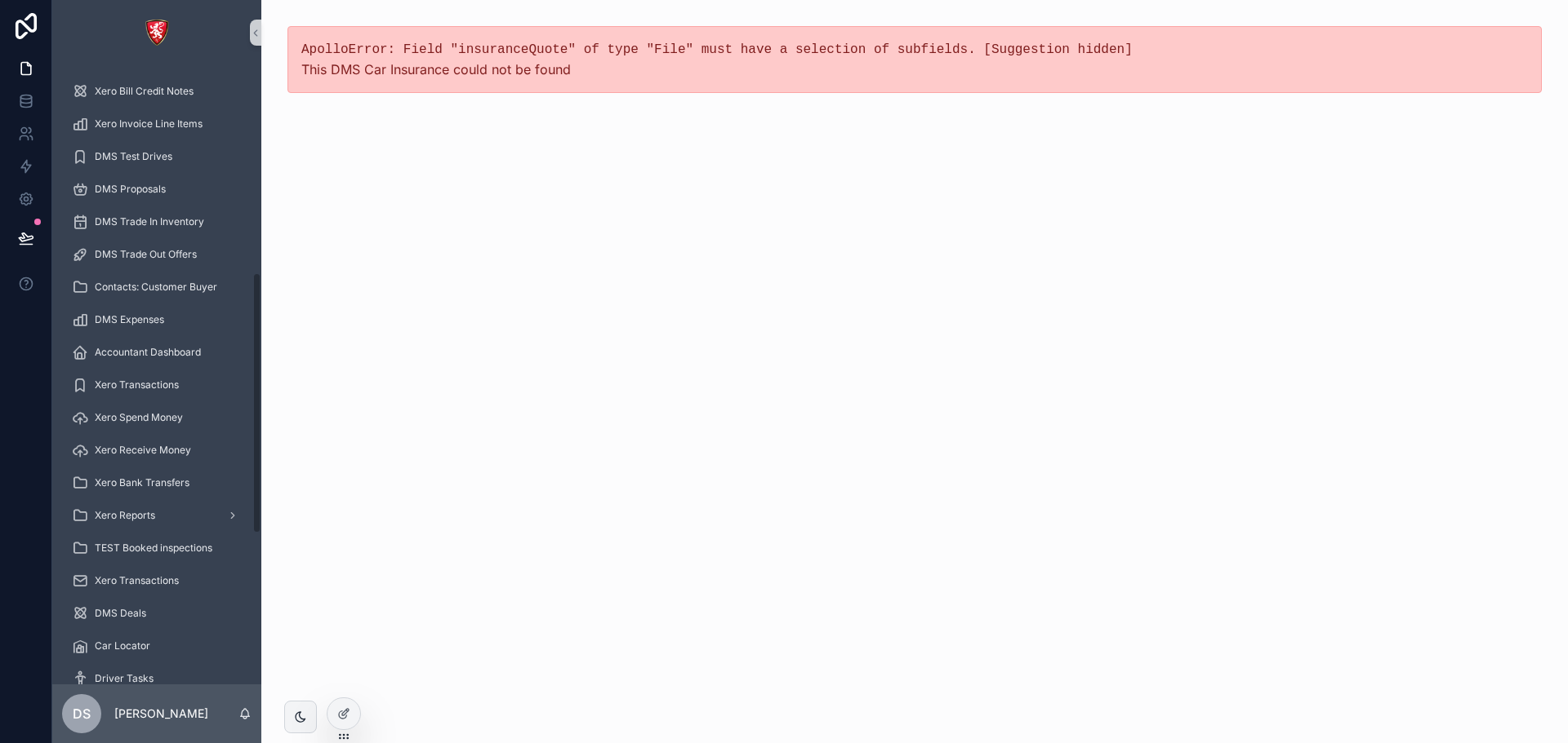
scroll to position [734, 0]
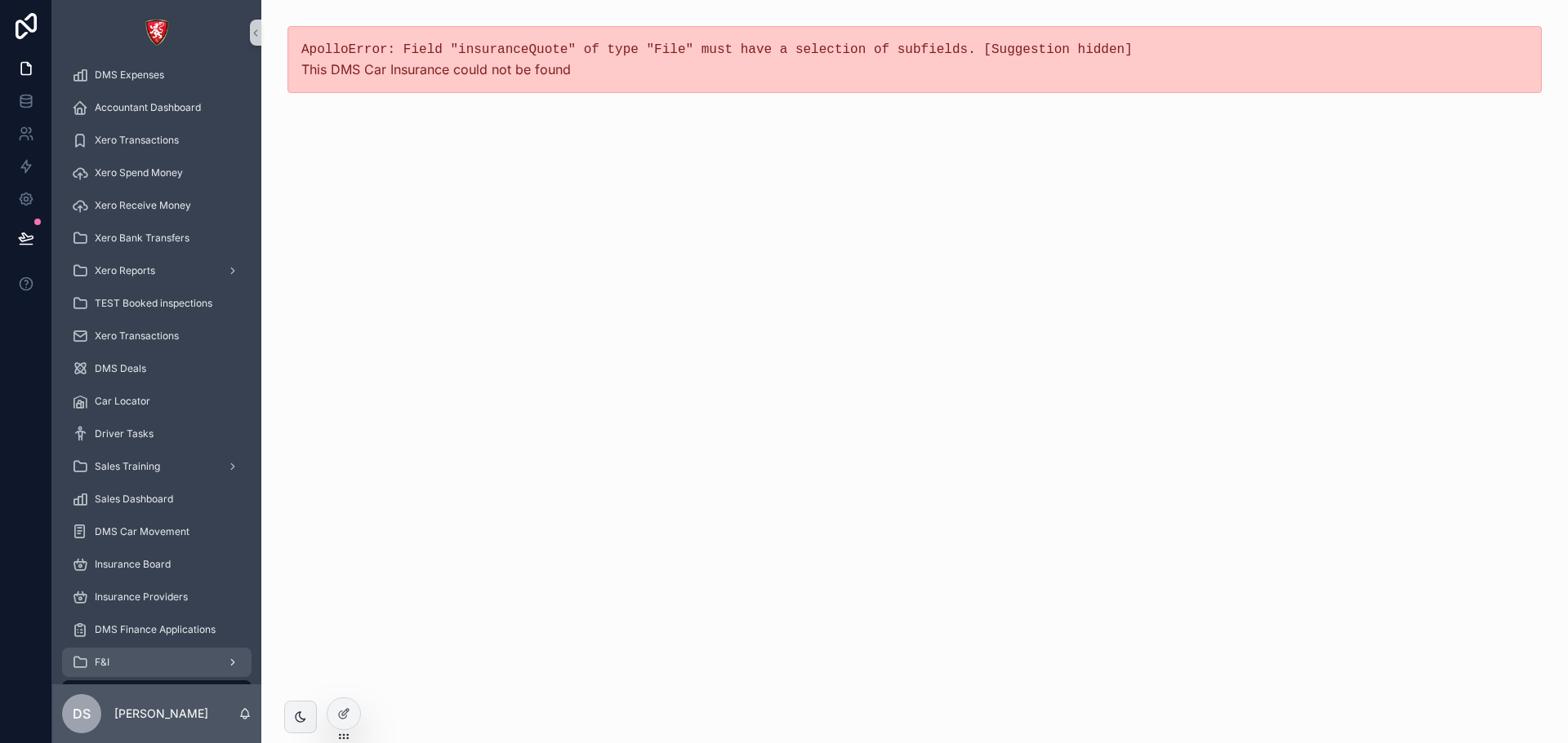
click at [170, 665] on div "F&I" at bounding box center [157, 662] width 170 height 26
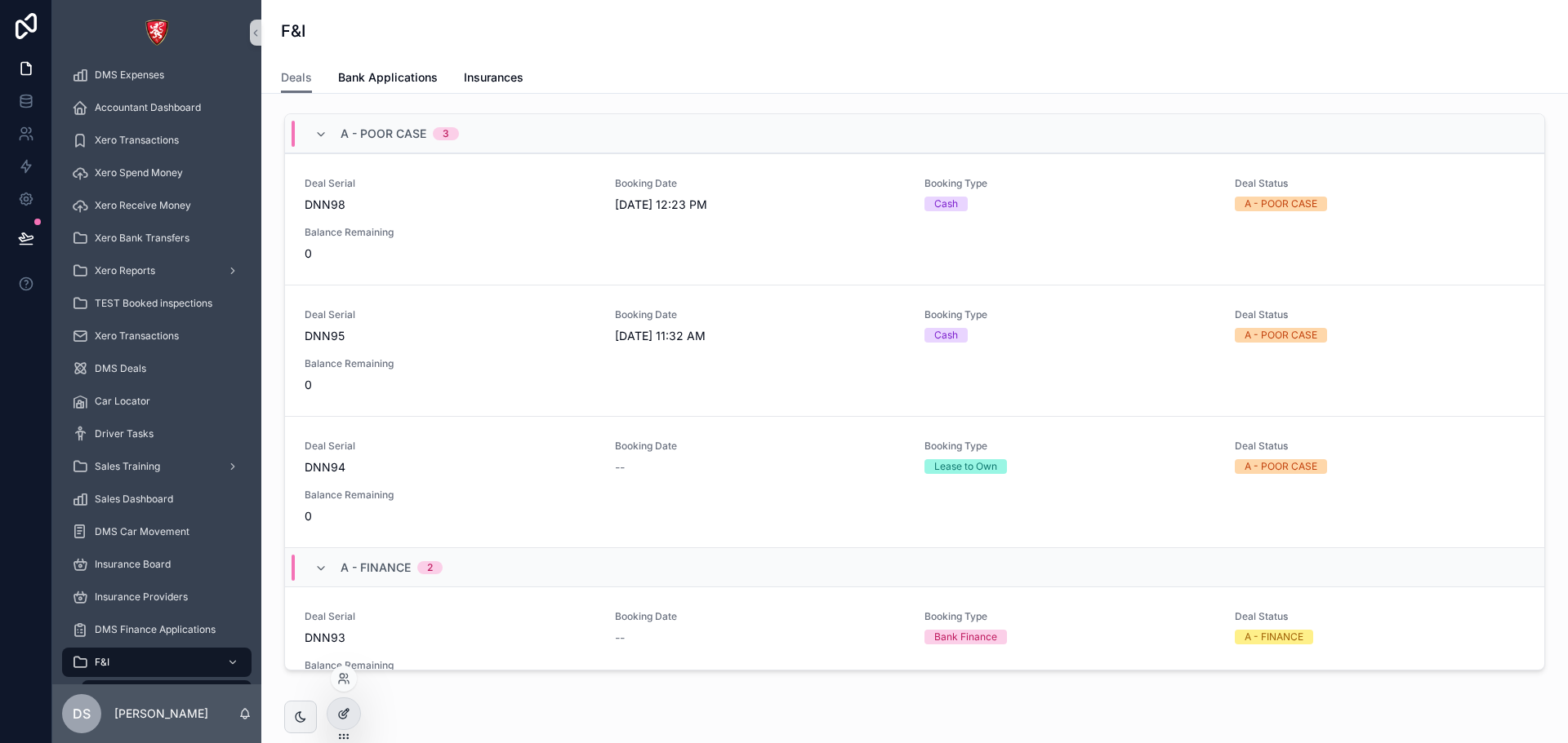
click at [354, 711] on div at bounding box center [343, 714] width 33 height 31
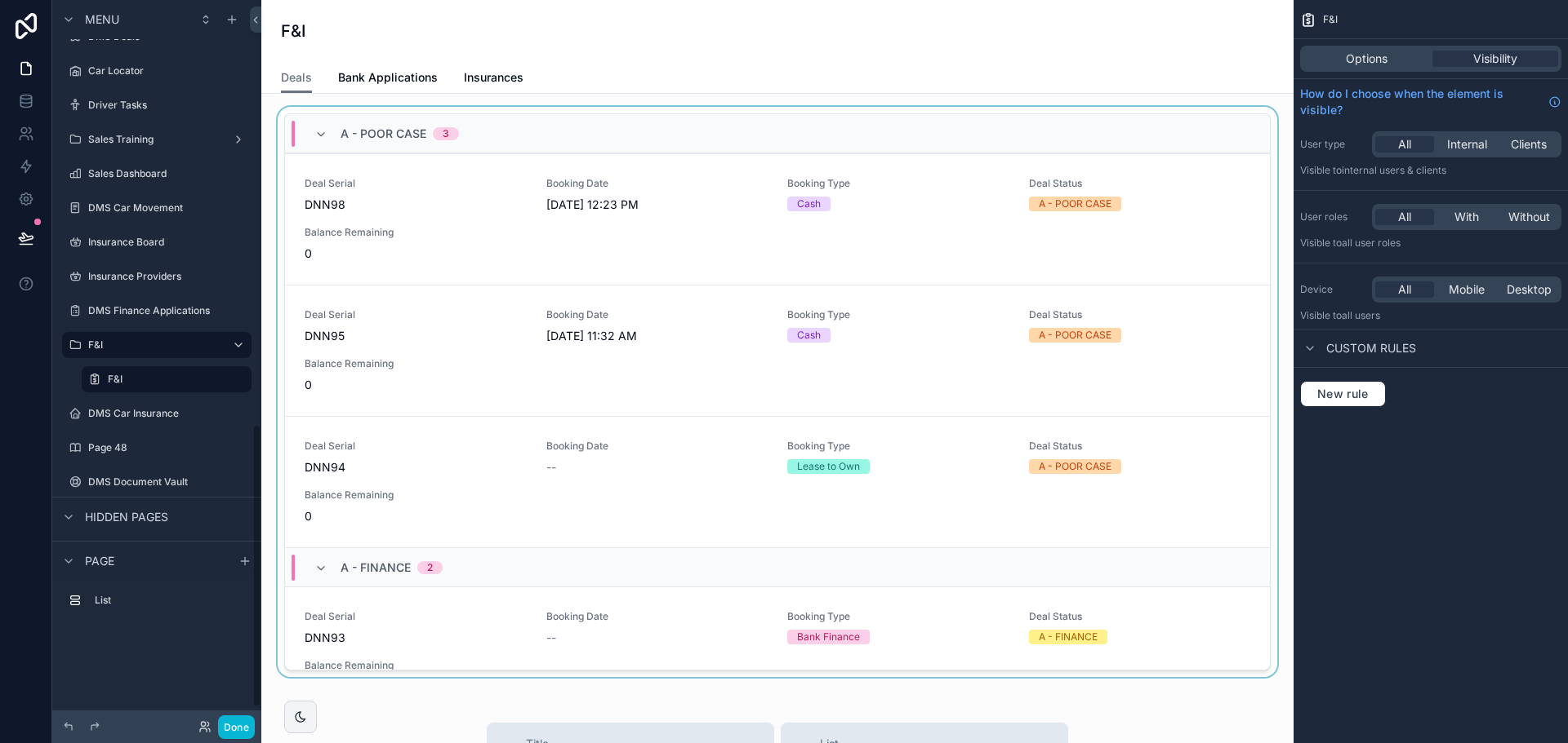
click at [432, 236] on div "scrollable content" at bounding box center [777, 395] width 1005 height 577
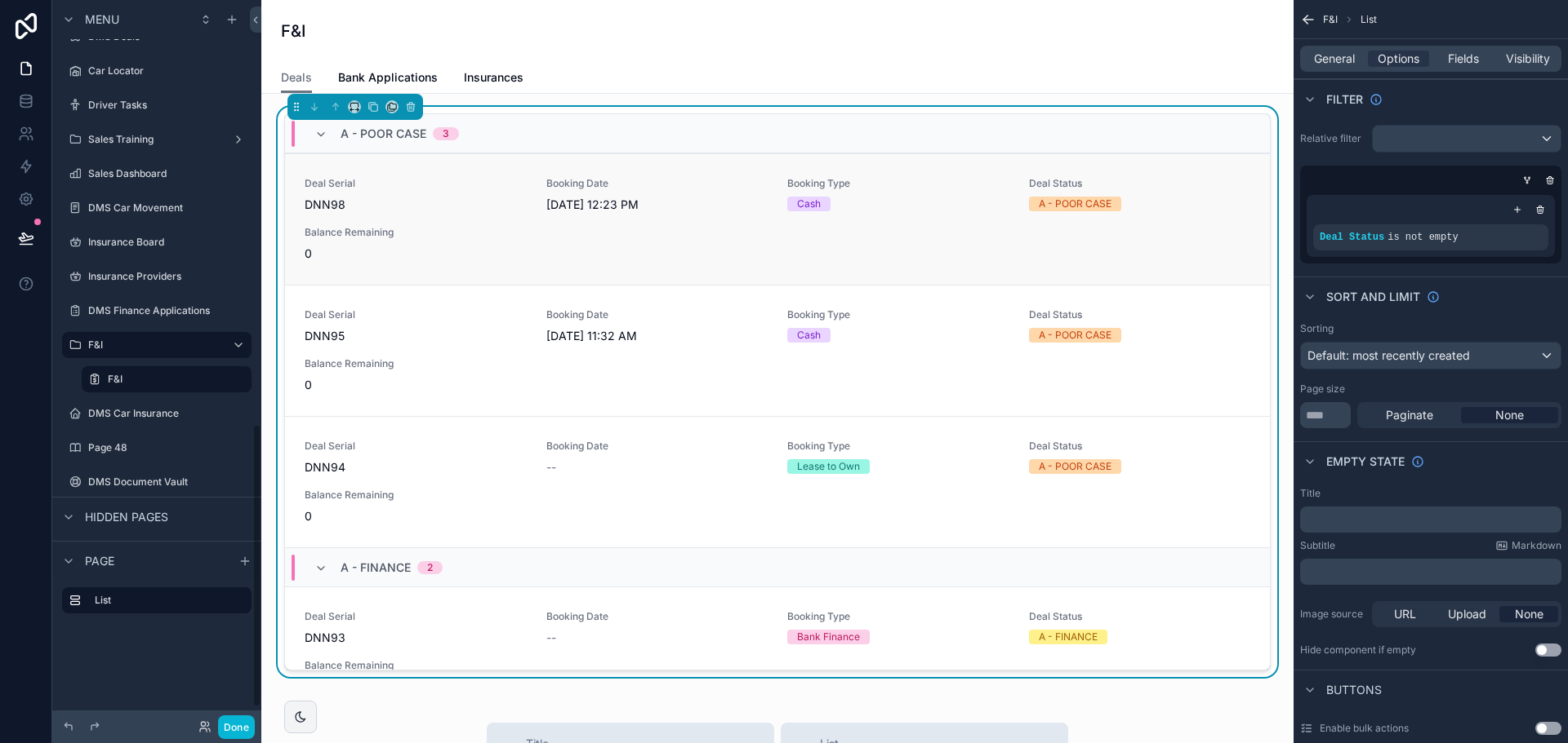
click at [458, 214] on div "Deal Serial DNN98 Booking Date 9/1/2025 12:23 PM Booking Type Cash Deal Status …" at bounding box center [777, 219] width 945 height 85
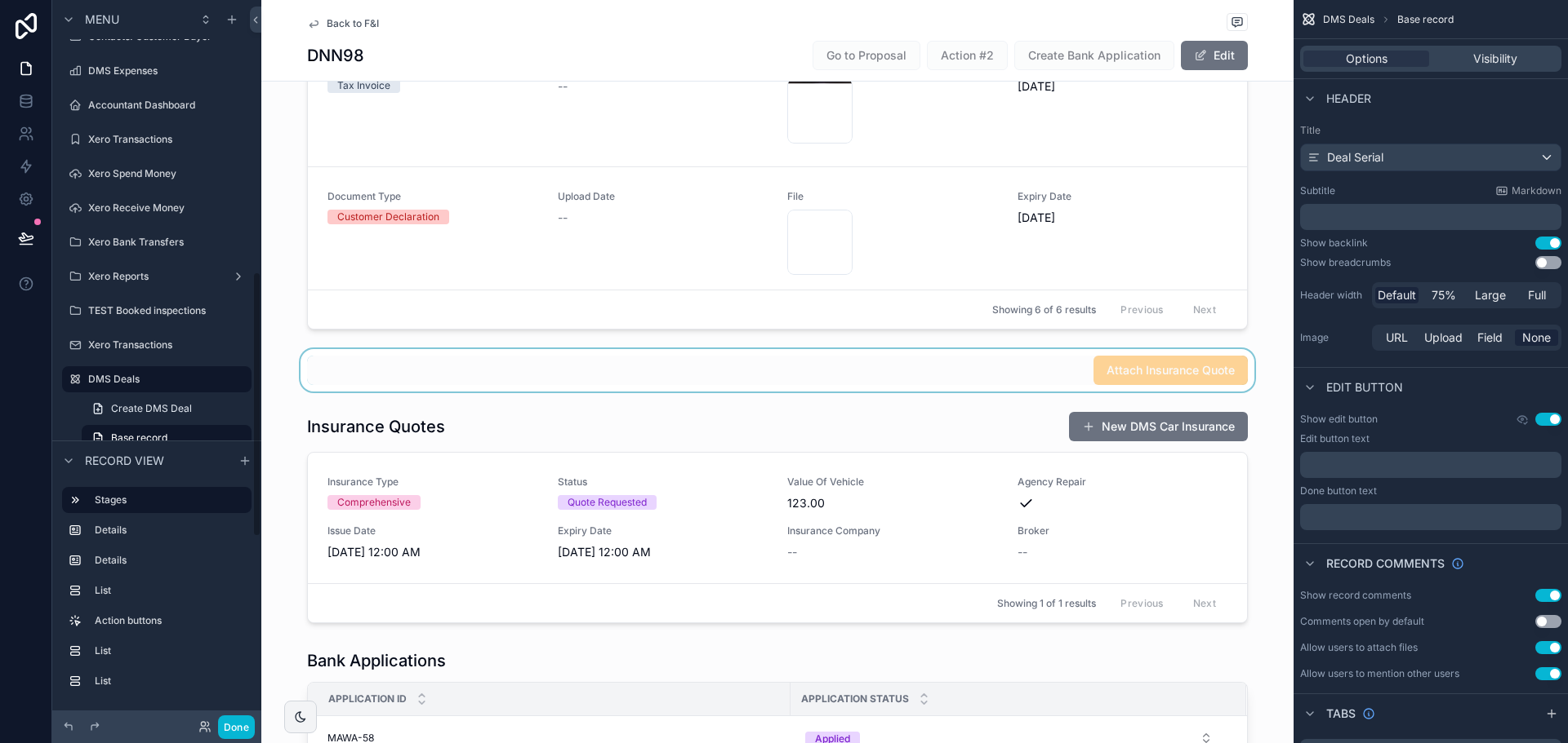
scroll to position [925, 0]
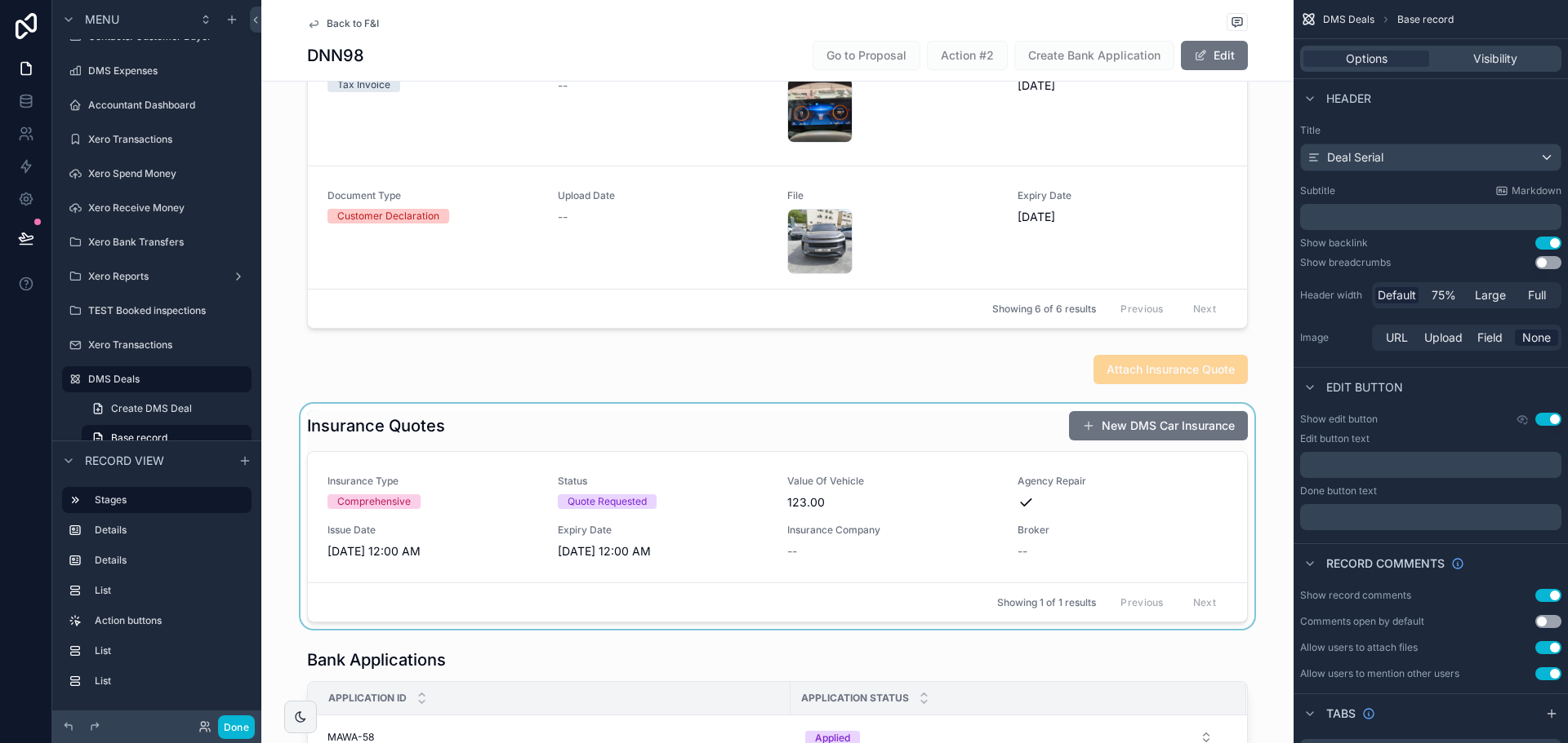
click at [387, 487] on div "scrollable content" at bounding box center [777, 516] width 1032 height 226
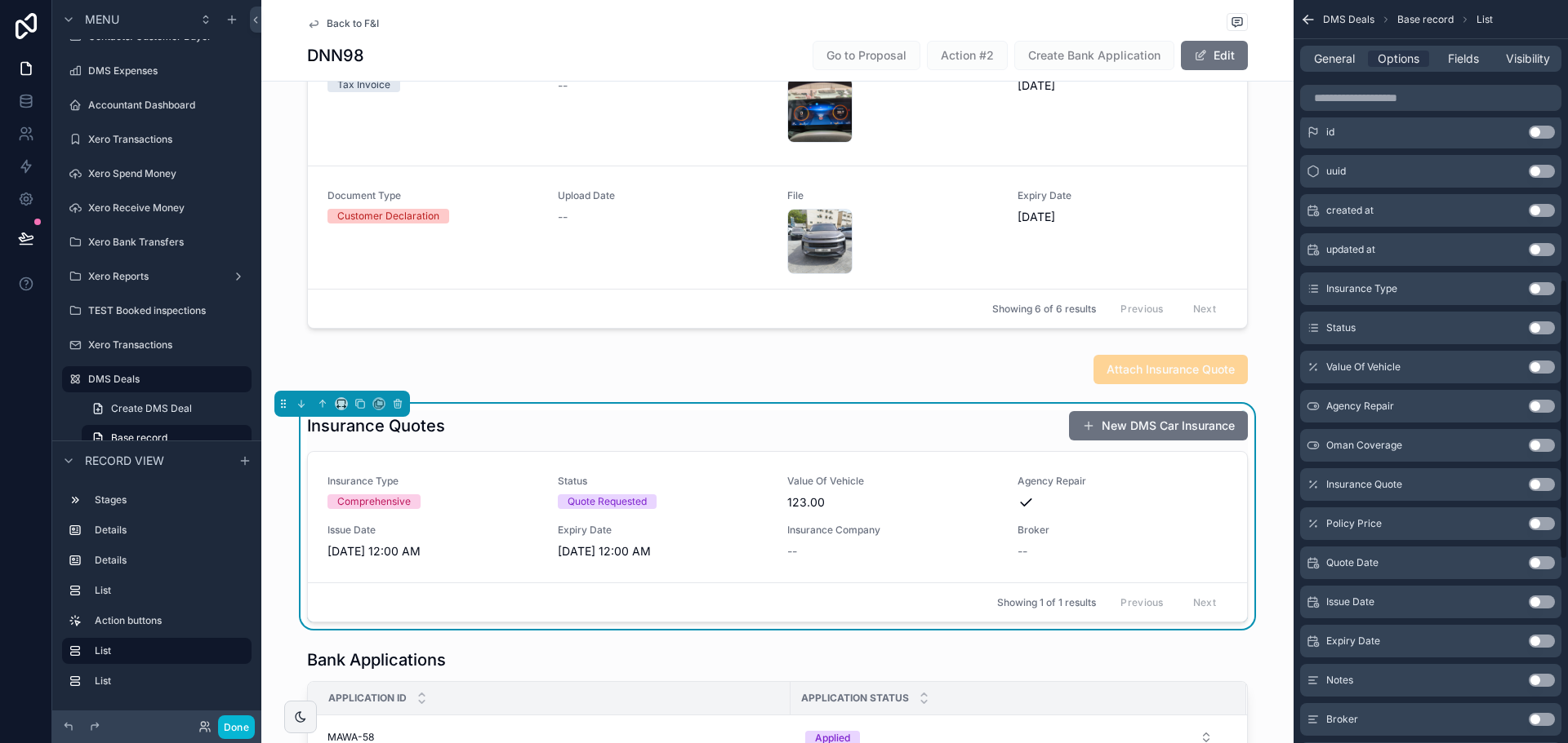
scroll to position [1220, 0]
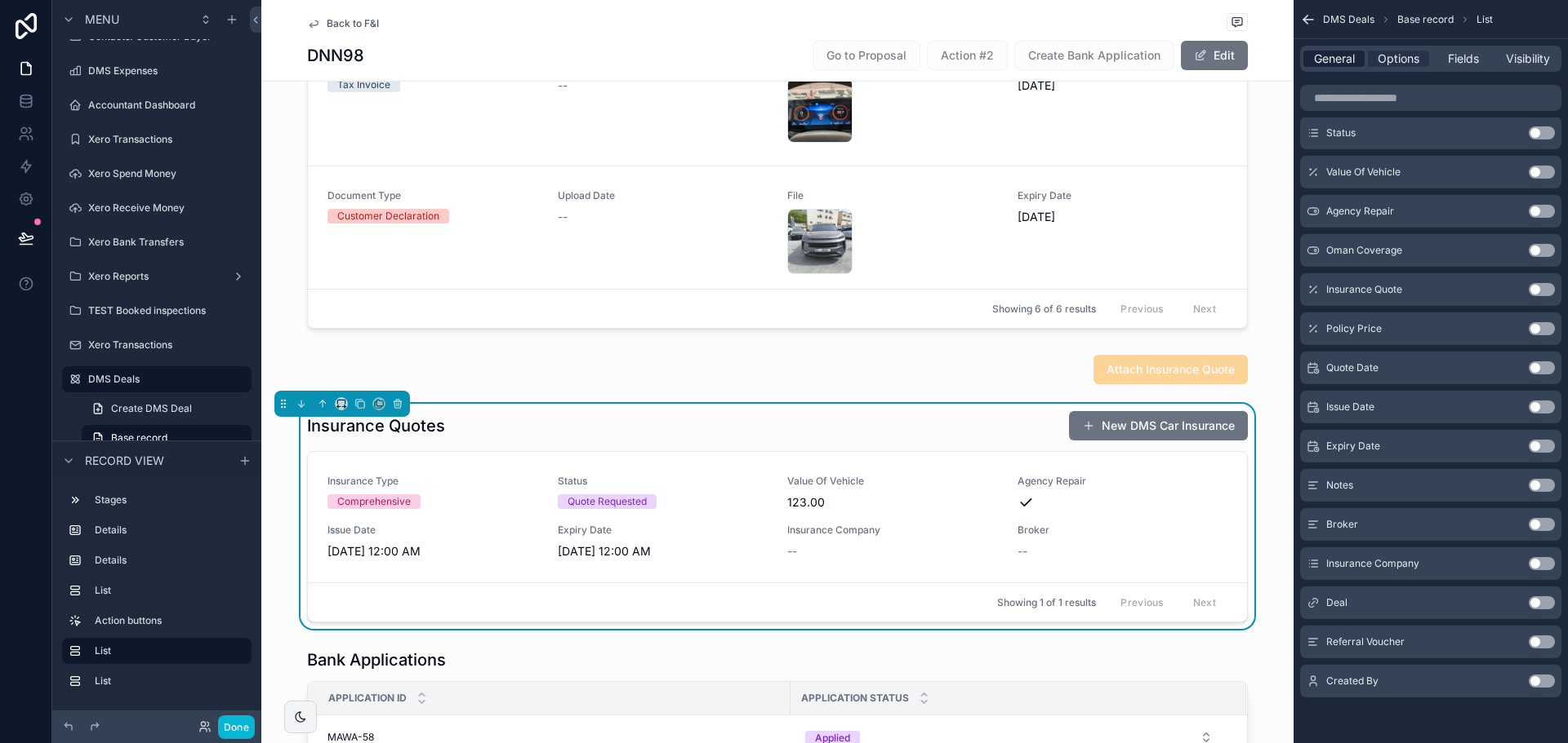
click at [1333, 58] on span "General" at bounding box center [1334, 58] width 41 height 16
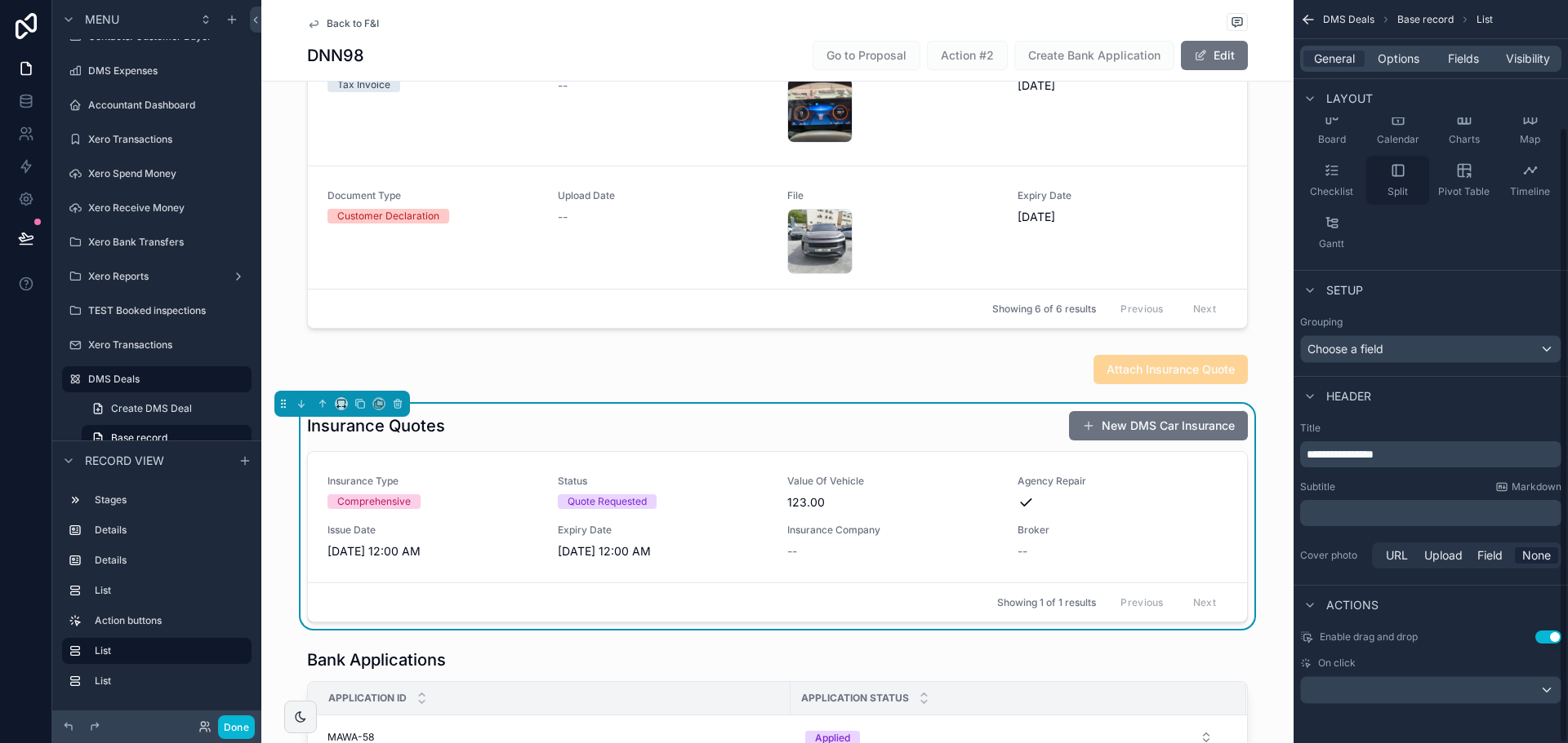
scroll to position [153, 0]
click at [933, 505] on span "123.00" at bounding box center [893, 502] width 210 height 16
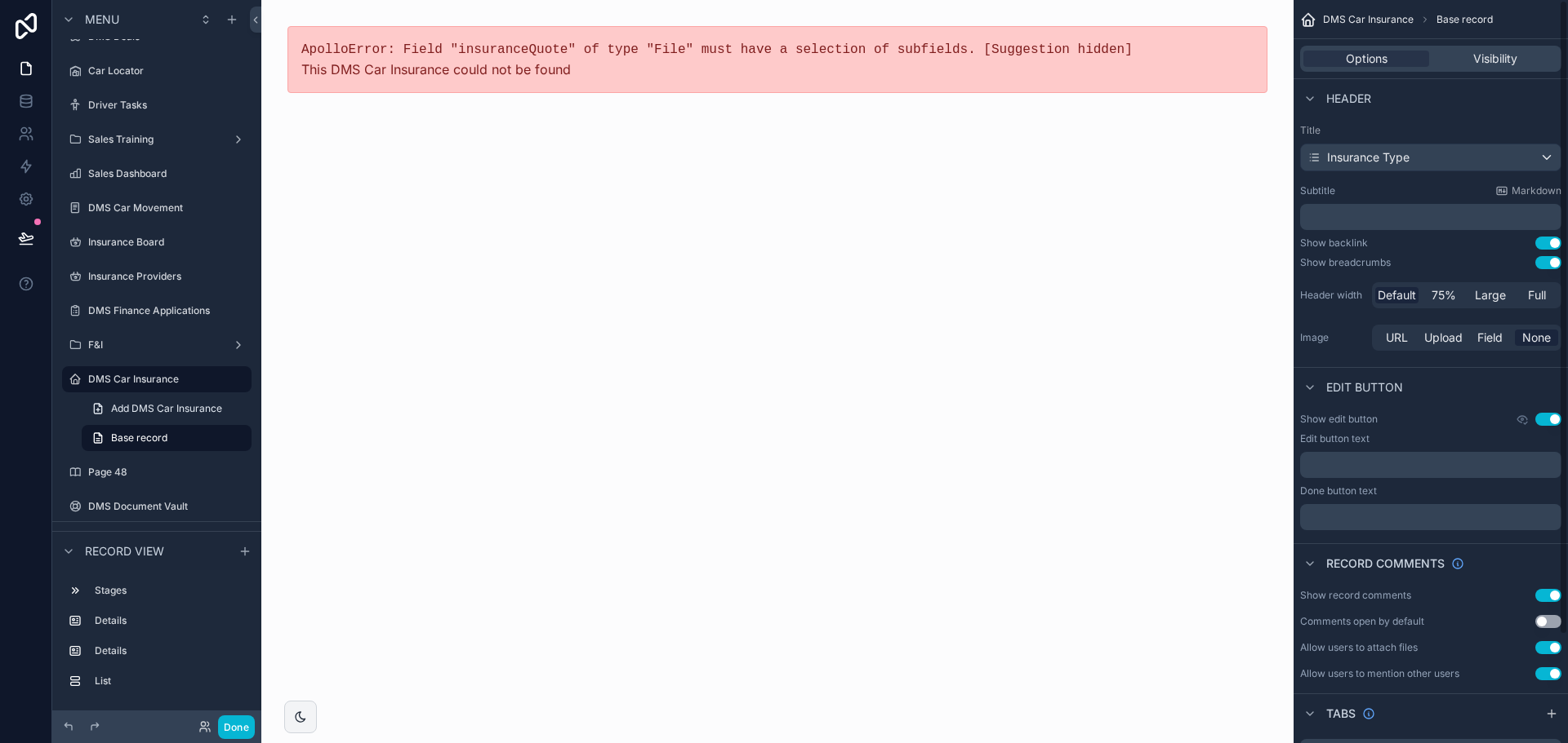
click at [739, 181] on div "ApolloError: Field "insuranceQuote" of type "File" must have a selection of sub…" at bounding box center [777, 371] width 1032 height 743
click at [737, 42] on pre "ApolloError: Field "insuranceQuote" of type "File" must have a selection of sub…" at bounding box center [777, 50] width 952 height 19
click at [653, 71] on div "ApolloError: Field "insuranceQuote" of type "File" must have a selection of sub…" at bounding box center [777, 59] width 980 height 67
click at [177, 437] on link "Base record" at bounding box center [166, 438] width 170 height 26
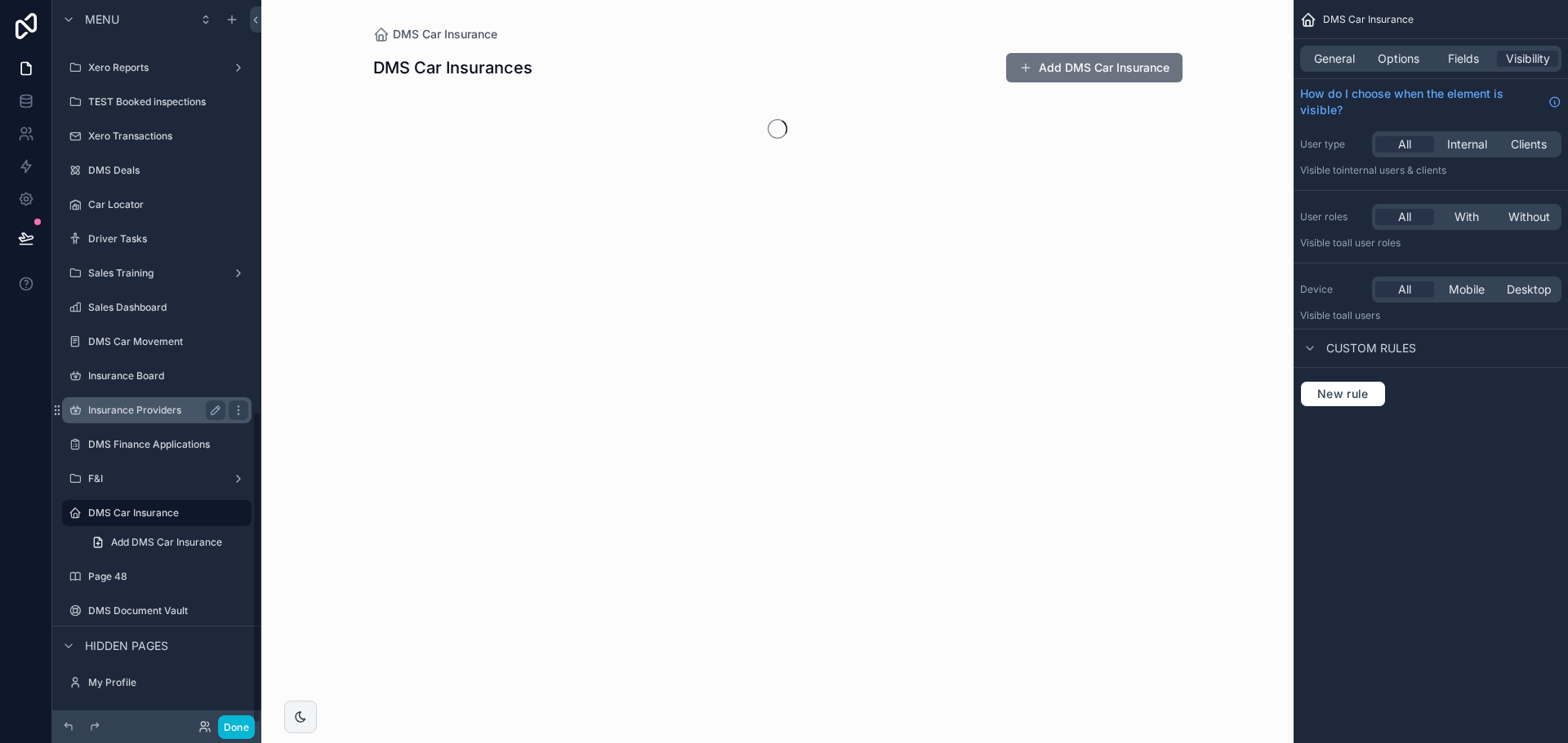
scroll to position [951, 0]
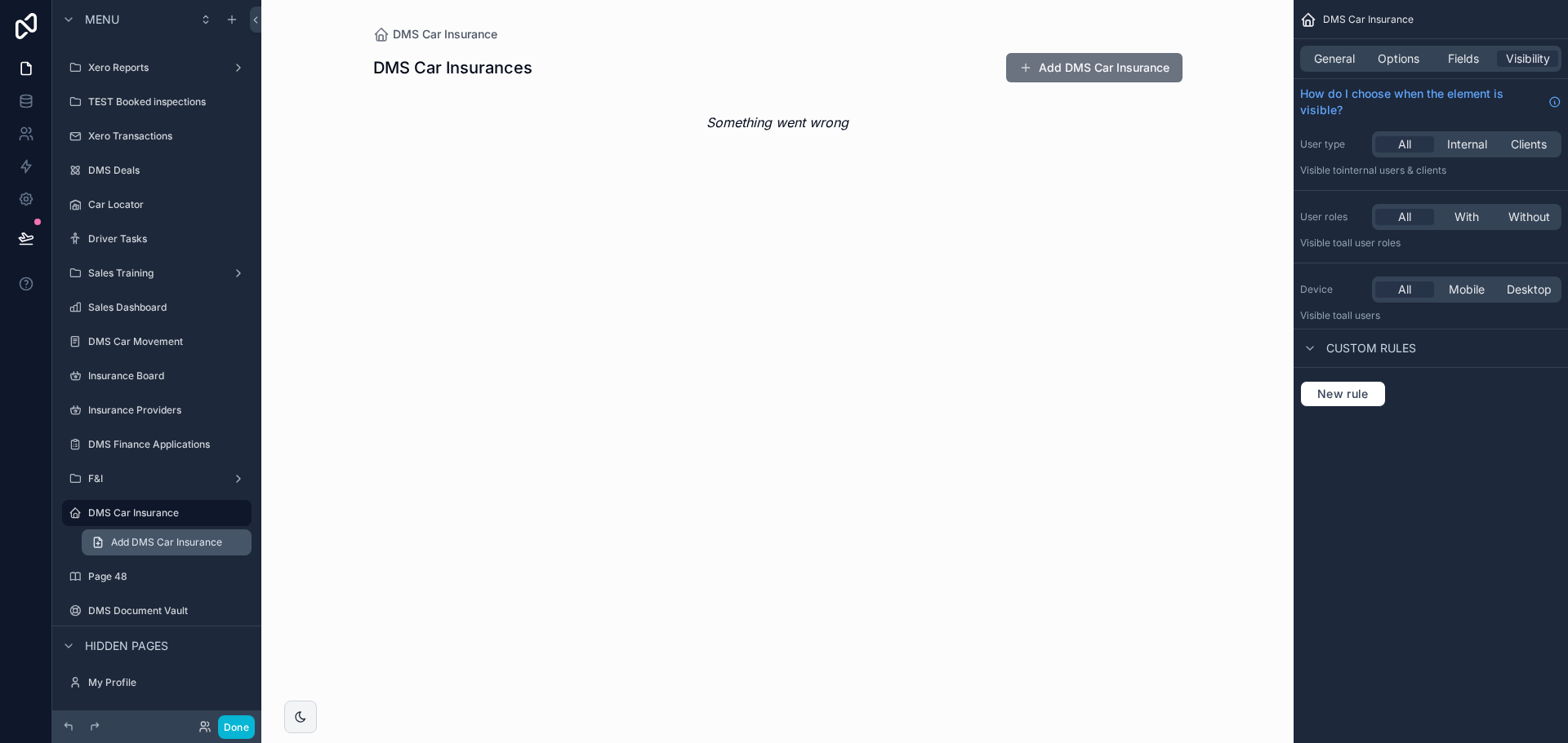
click at [164, 541] on span "Add DMS Car Insurance" at bounding box center [166, 543] width 111 height 13
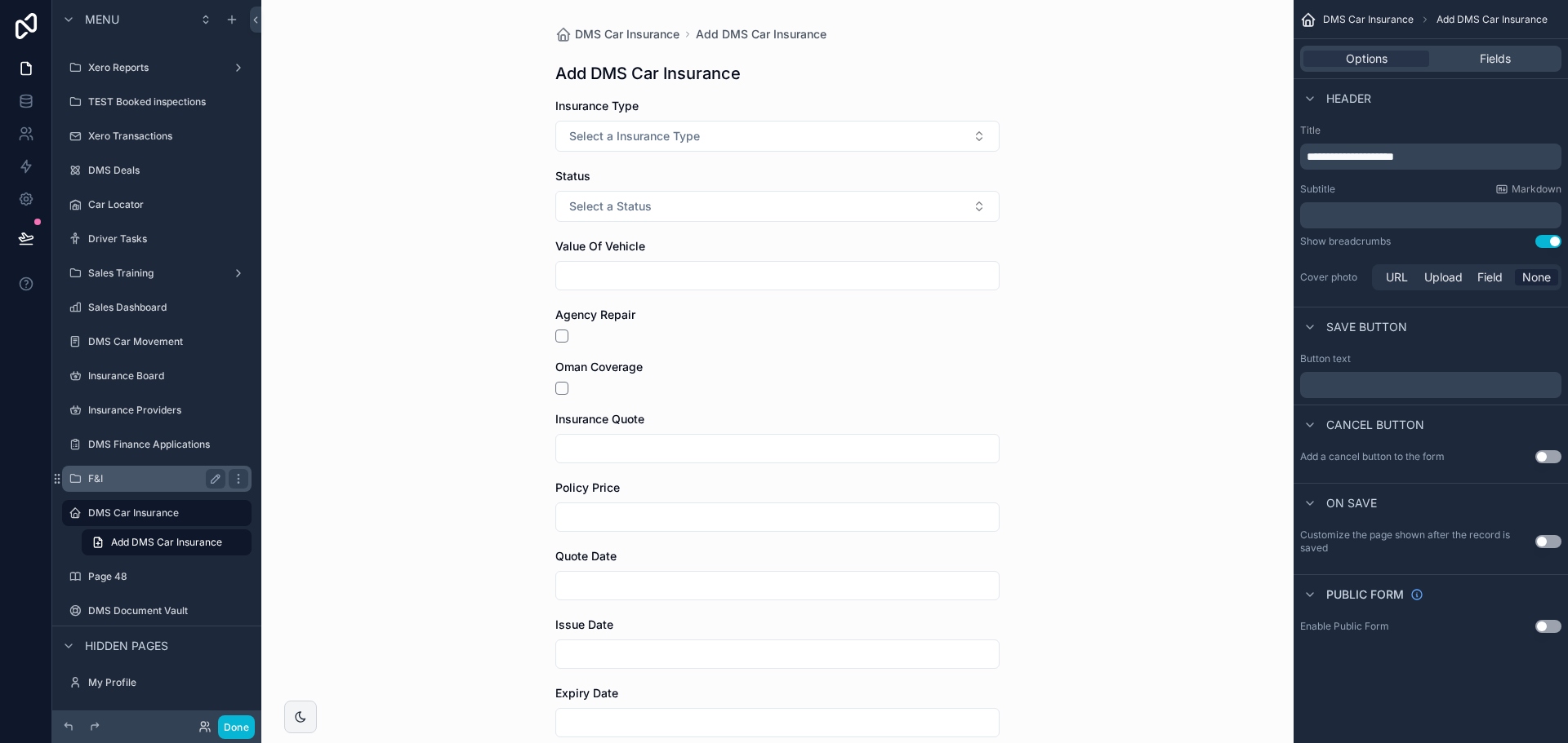
click at [139, 488] on div "F&I" at bounding box center [156, 479] width 137 height 19
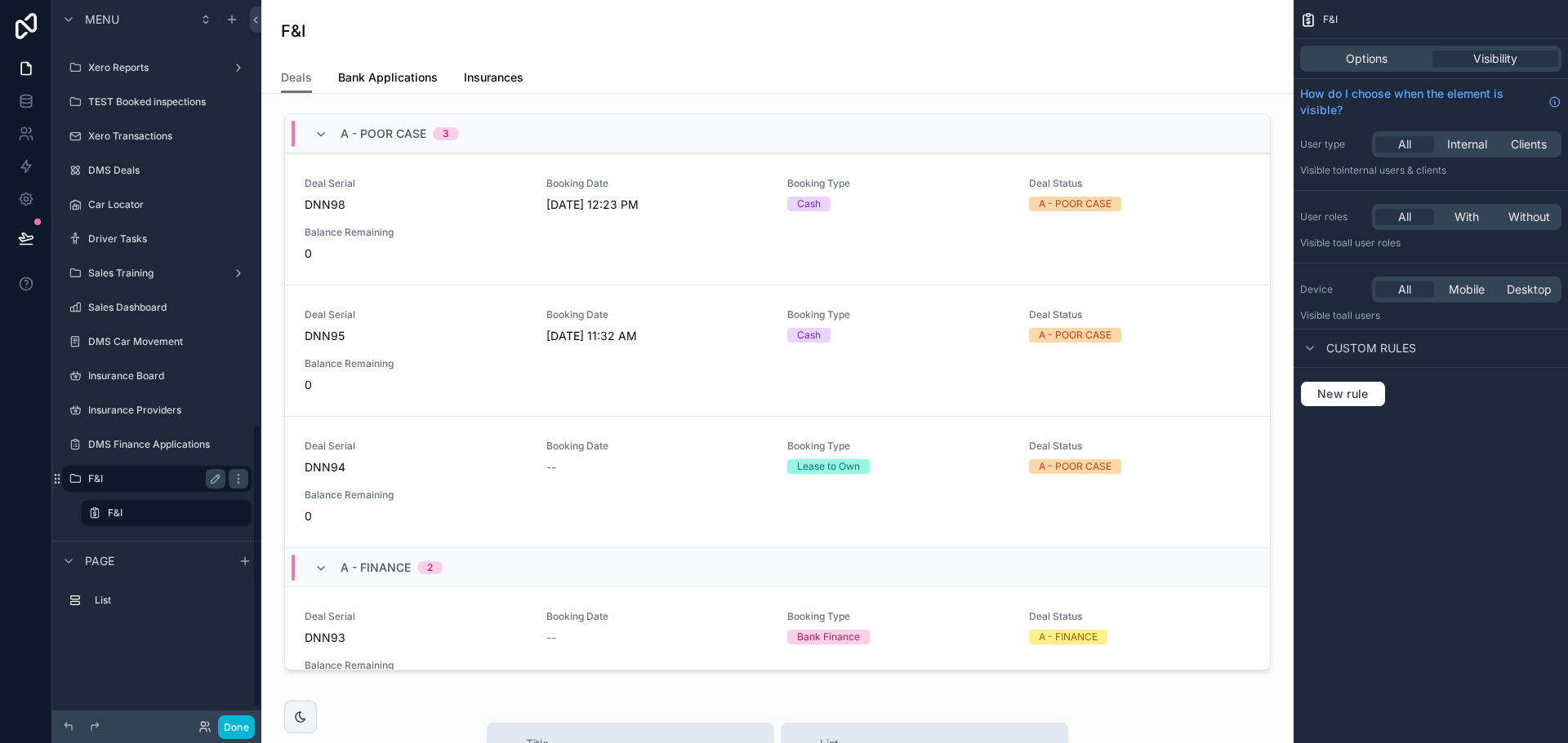
scroll to position [1084, 0]
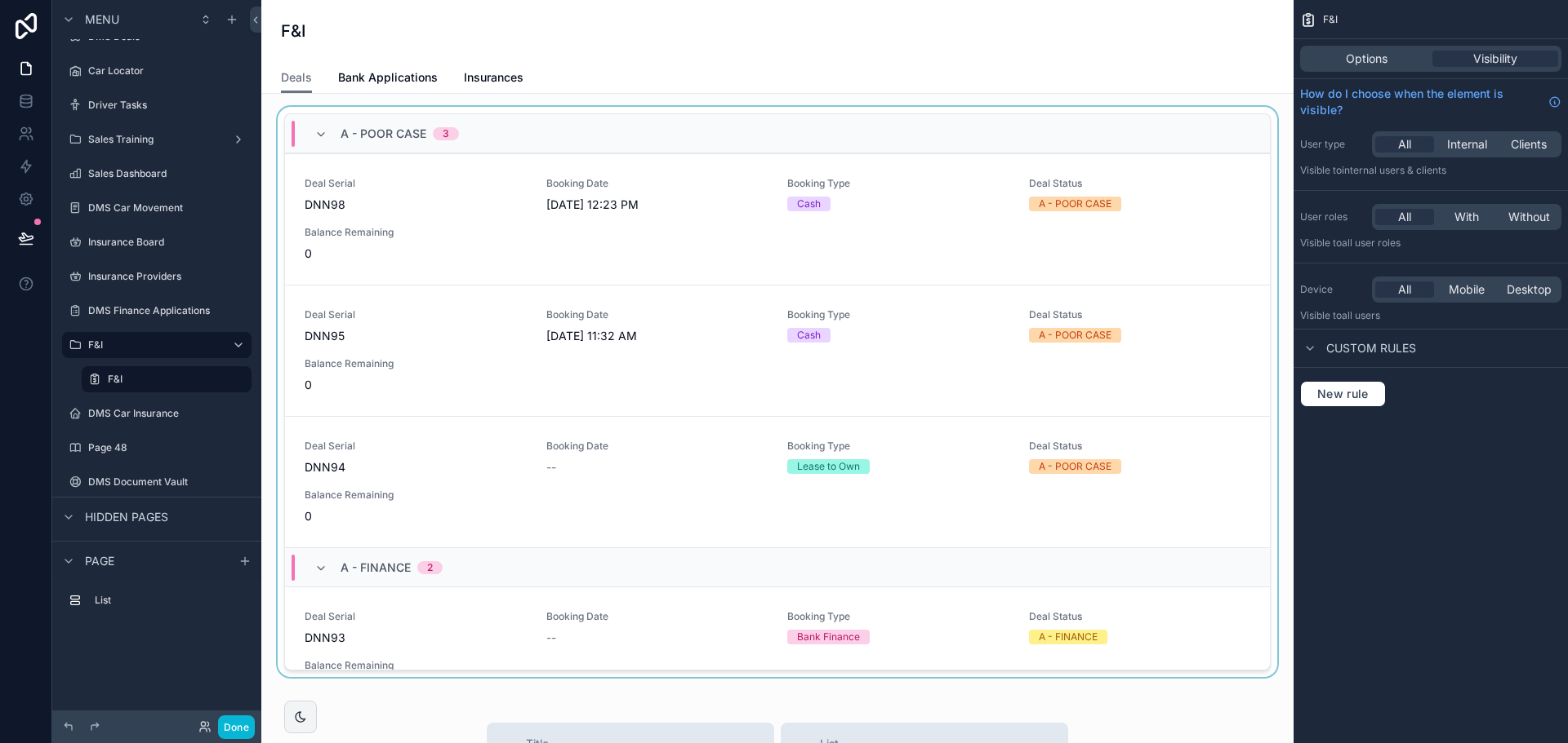
click at [382, 208] on div "scrollable content" at bounding box center [777, 395] width 1005 height 577
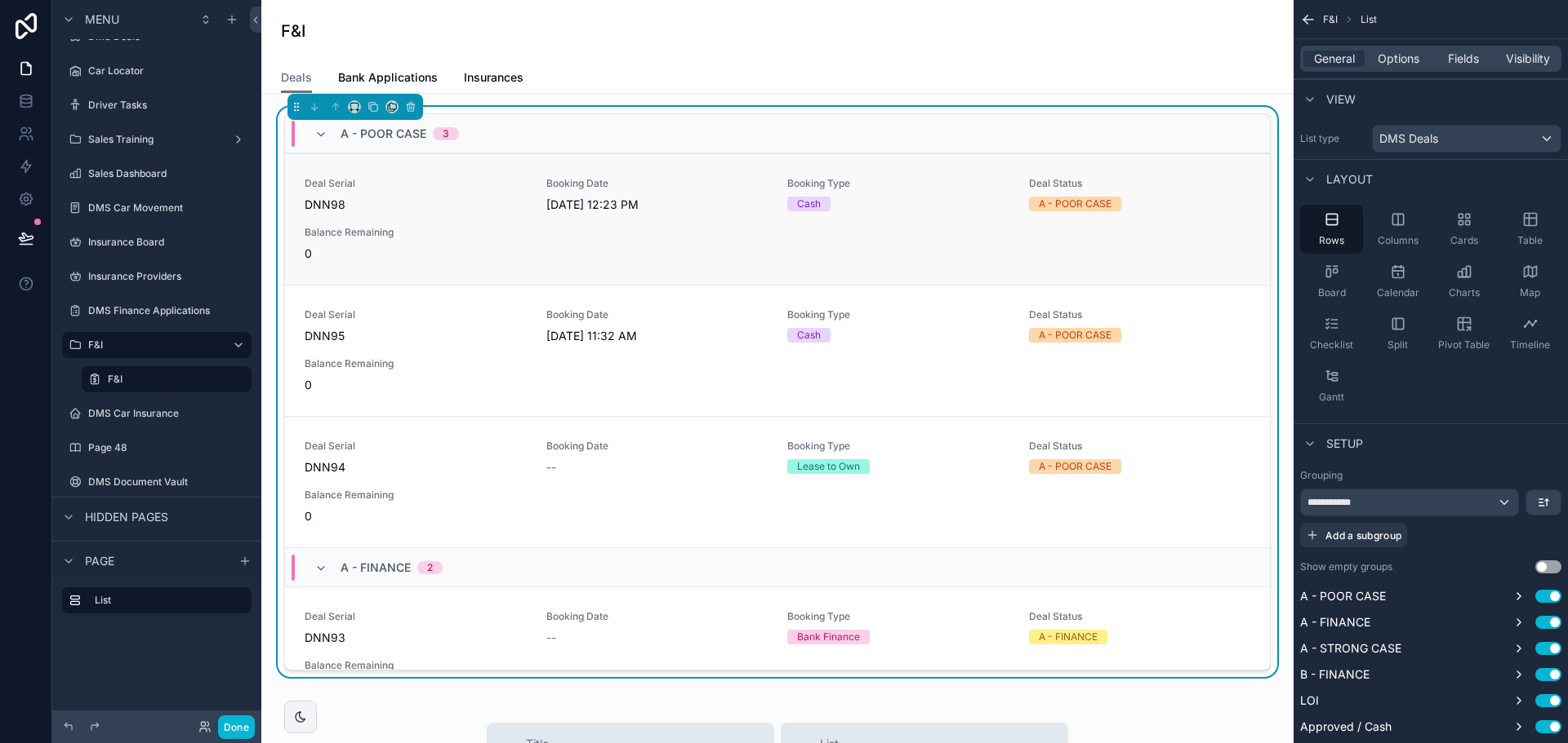
click at [392, 212] on span "DNN98" at bounding box center [415, 205] width 222 height 16
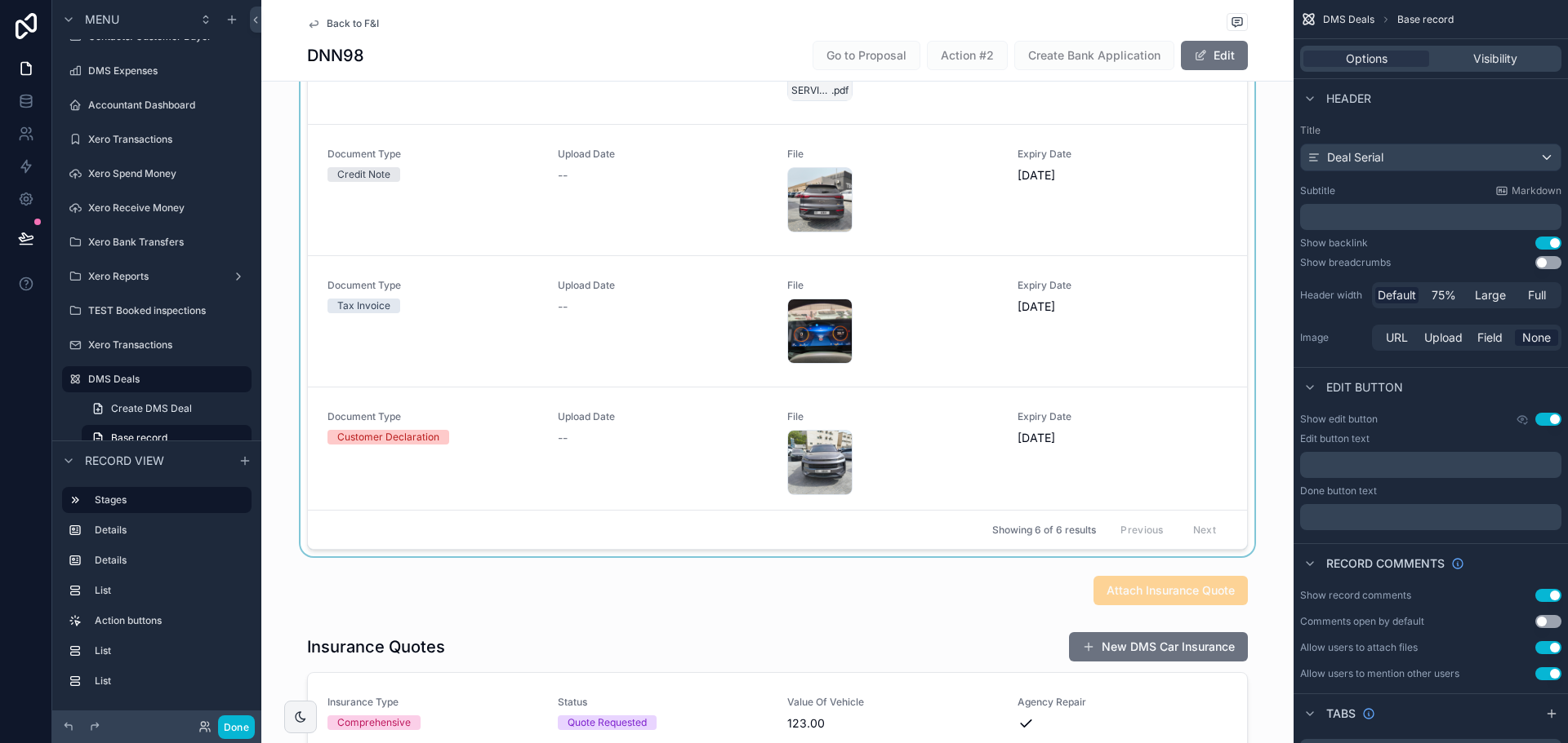
scroll to position [898, 0]
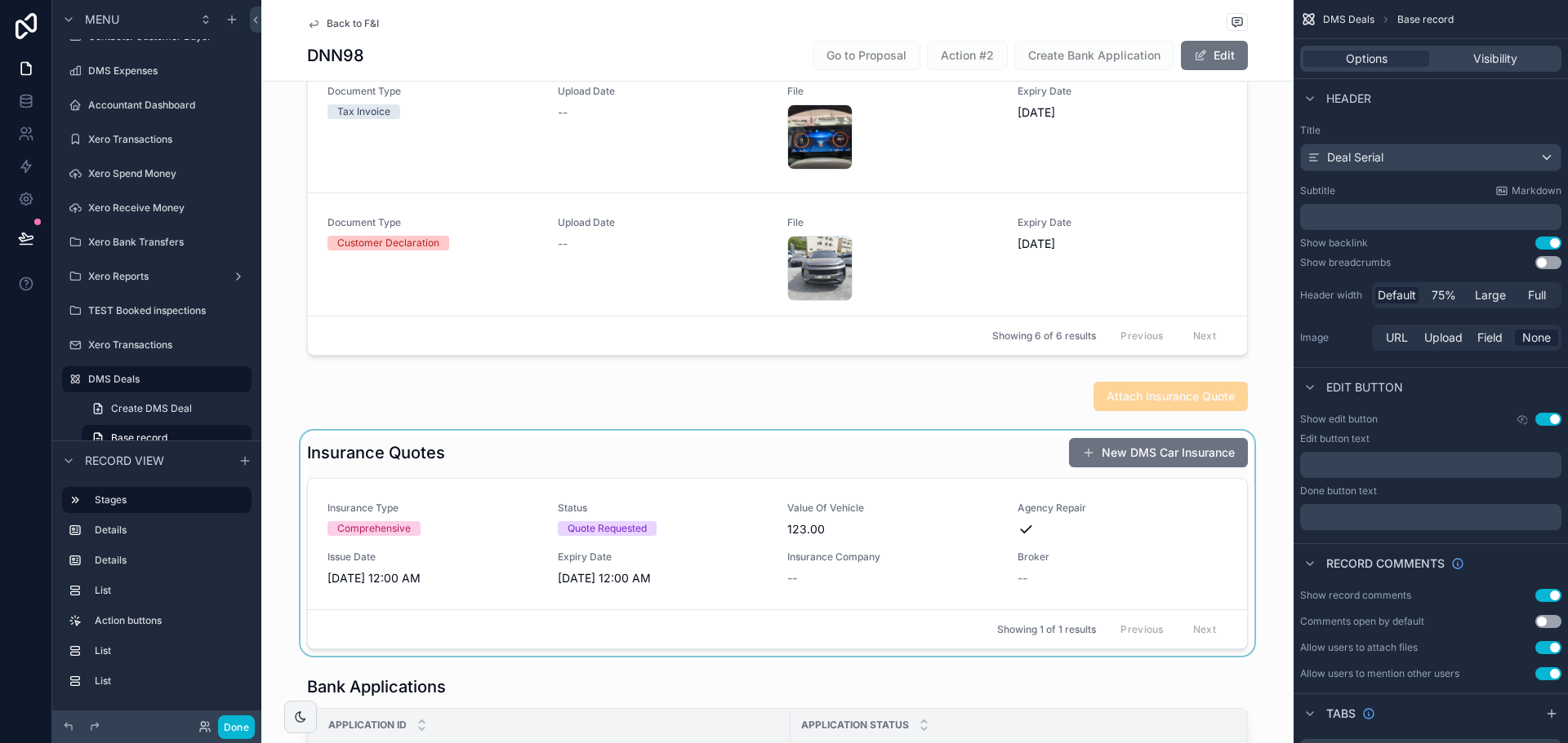
click at [513, 459] on div "scrollable content" at bounding box center [777, 544] width 1032 height 226
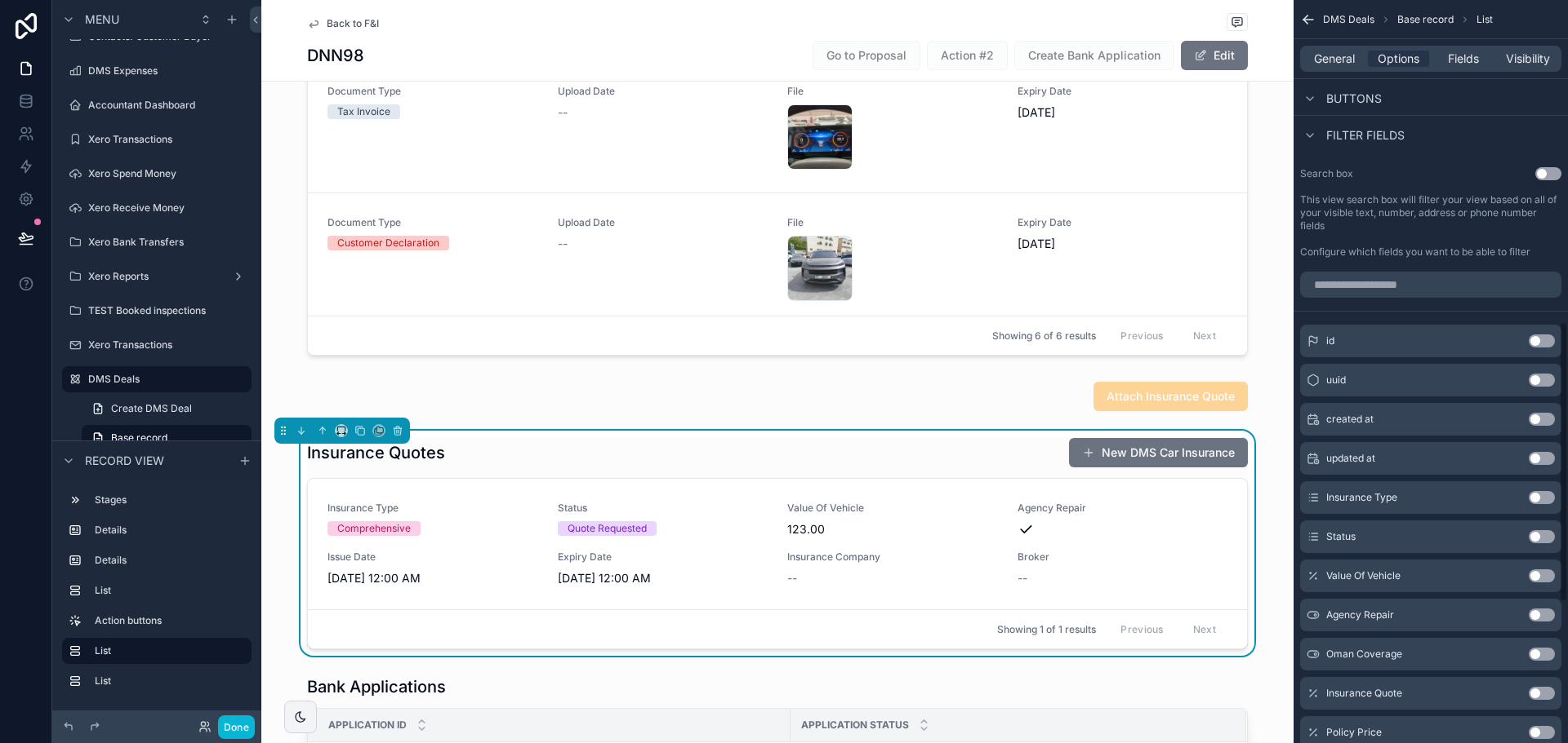
scroll to position [1220, 0]
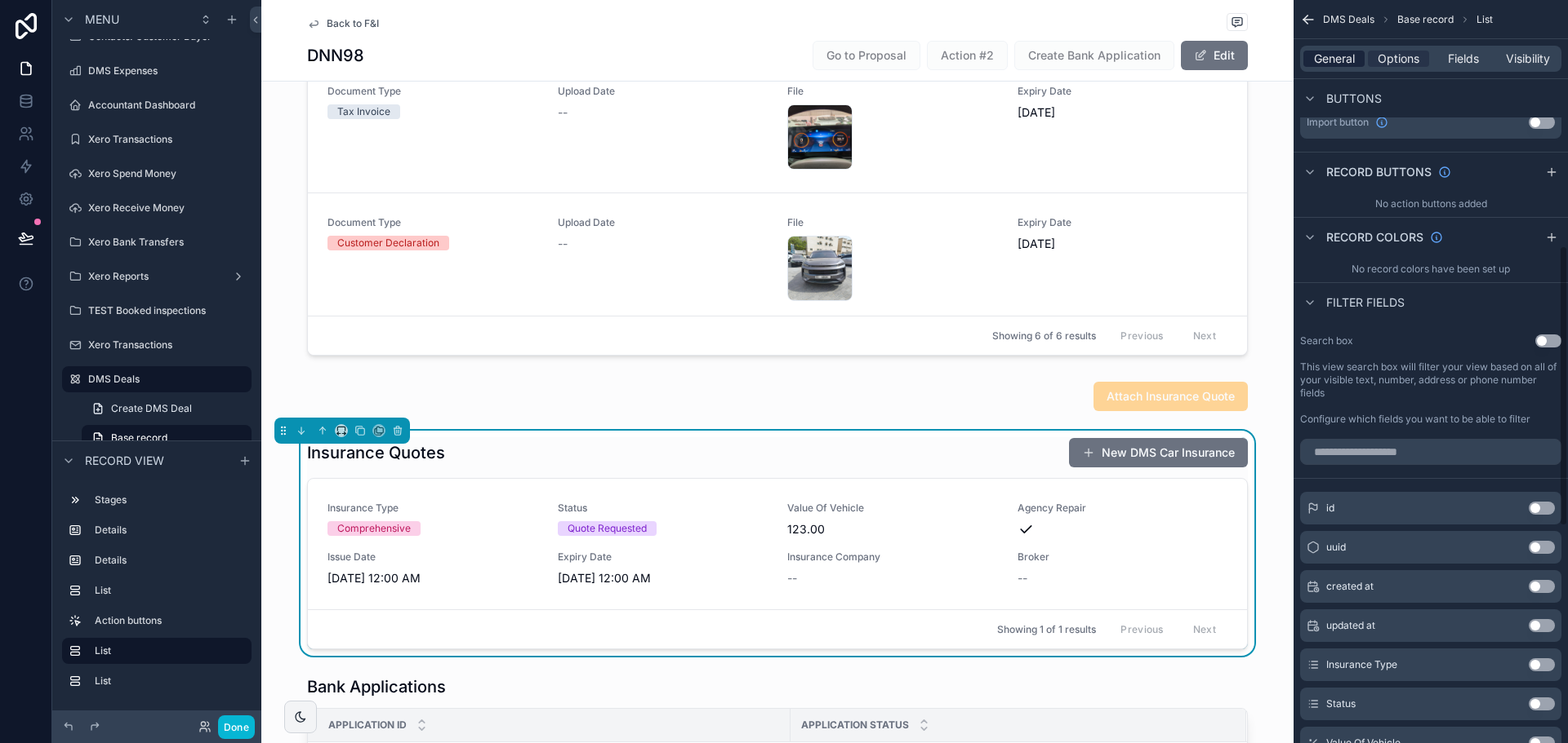
click at [1343, 53] on span "General" at bounding box center [1334, 58] width 41 height 16
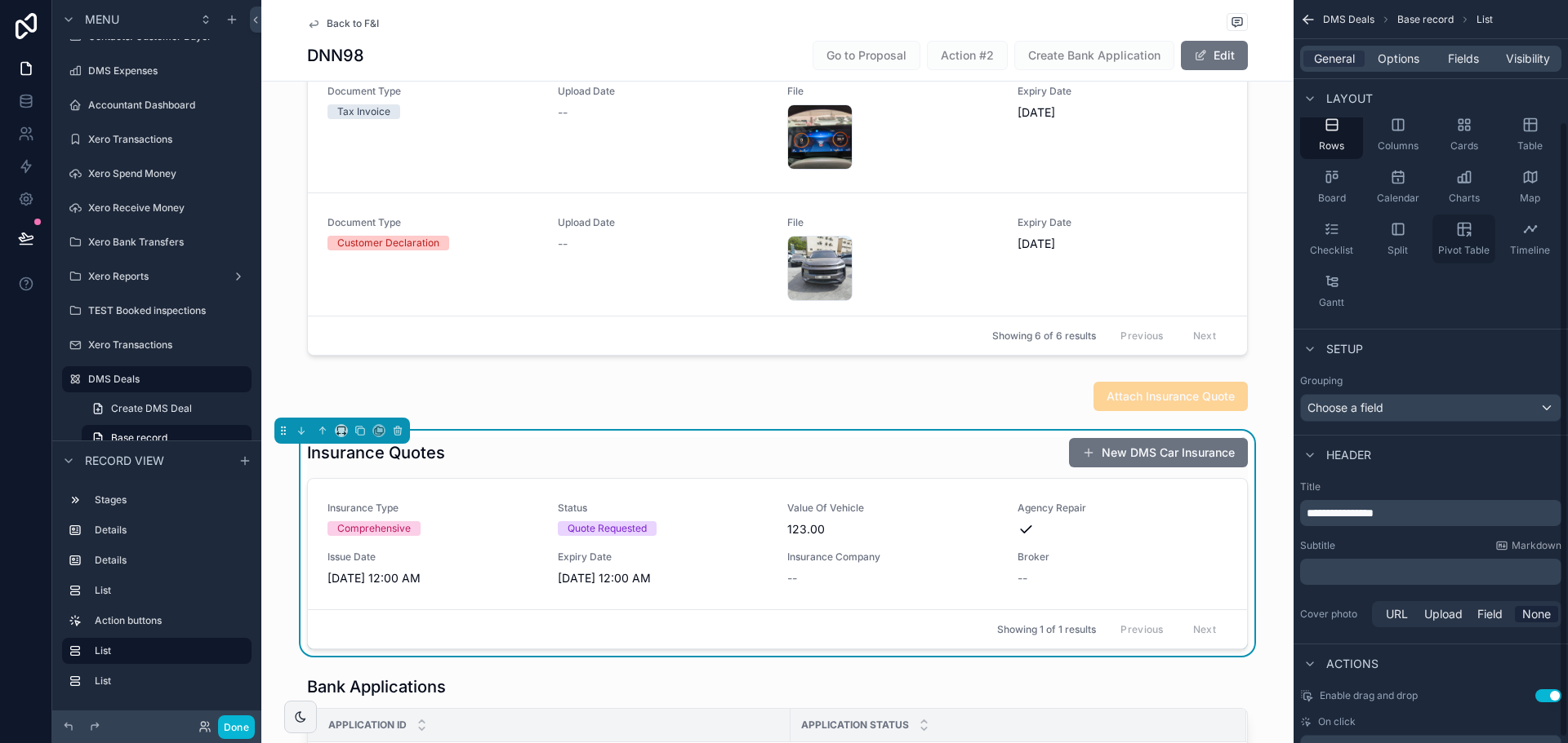
scroll to position [153, 0]
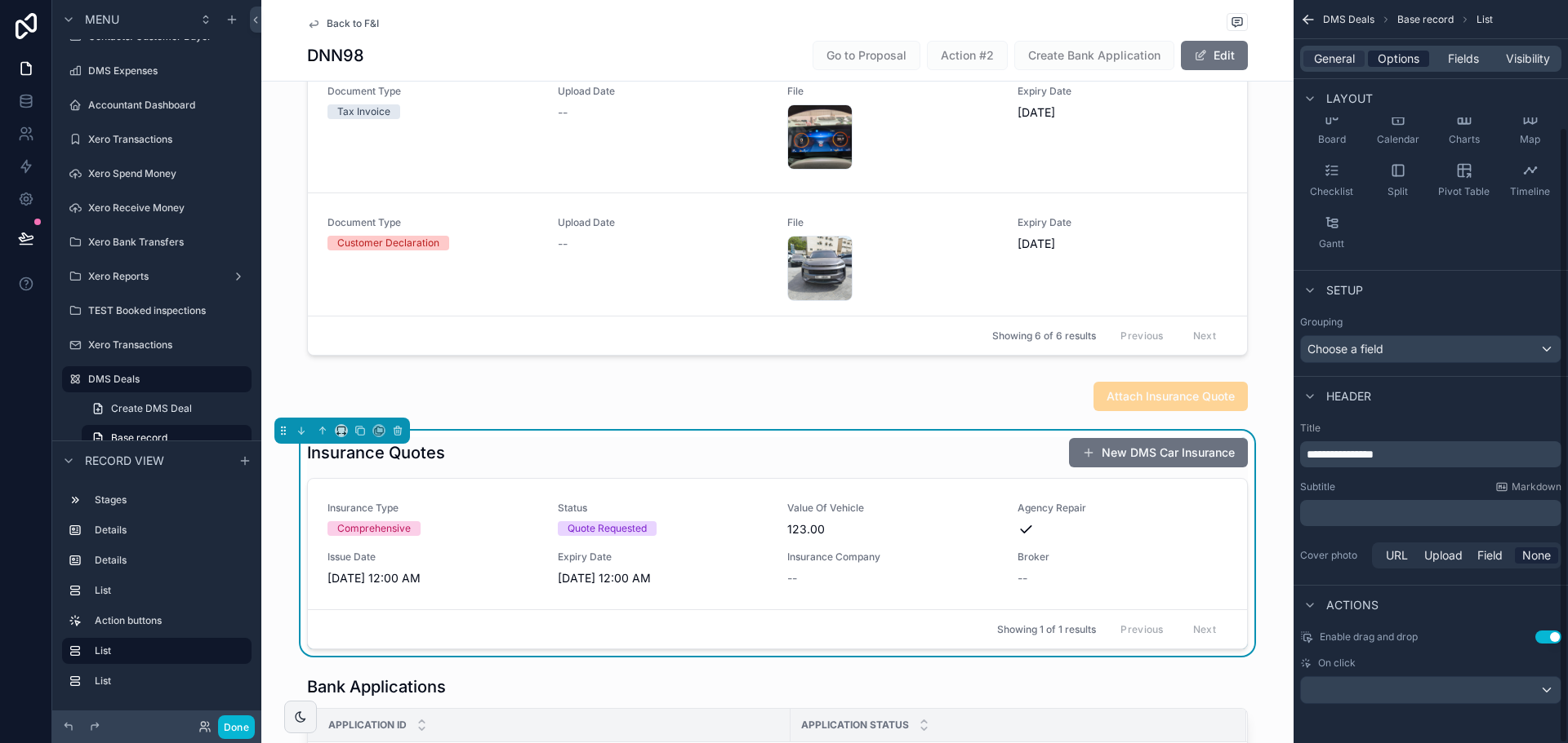
click at [1424, 51] on div "Options" at bounding box center [1398, 58] width 61 height 16
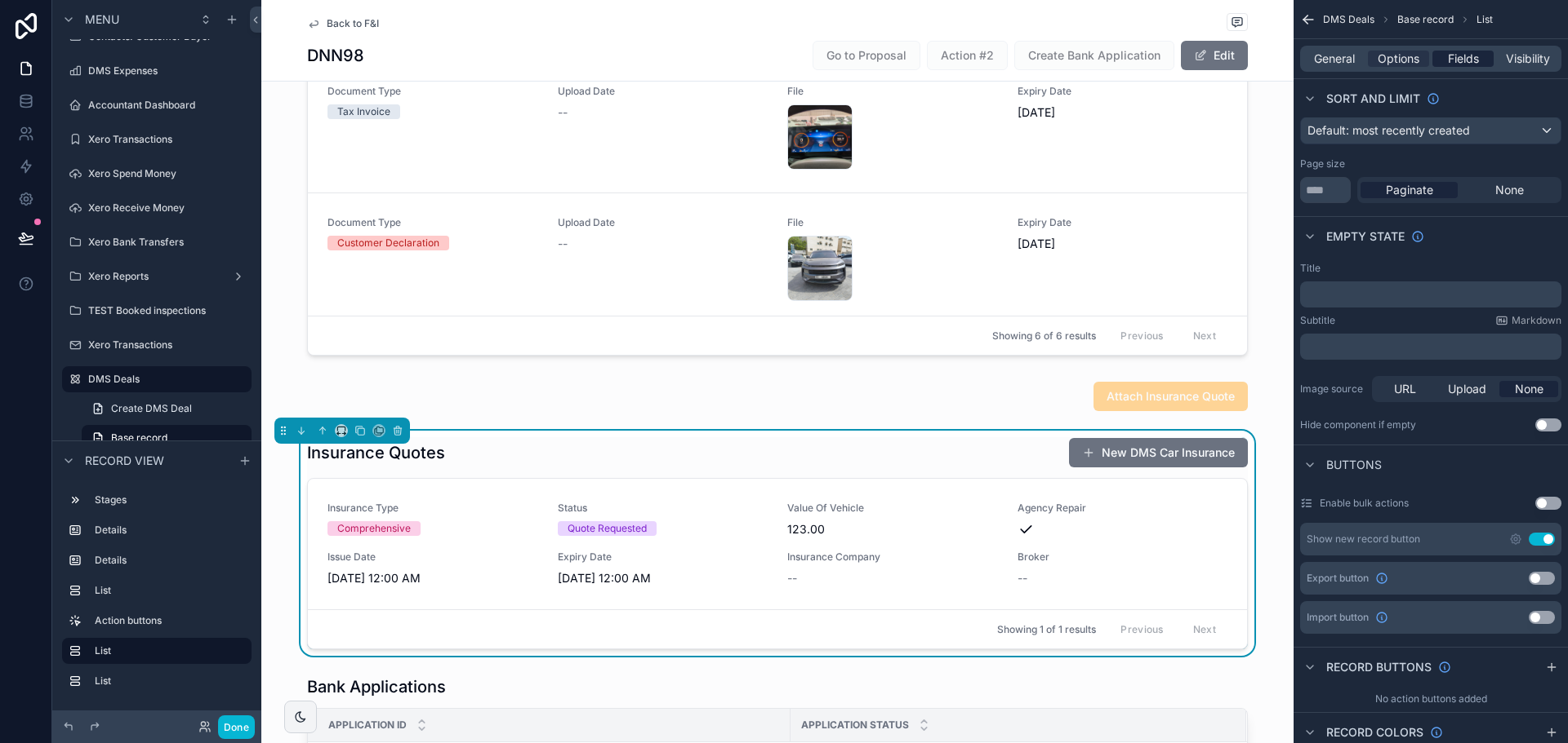
click at [1462, 60] on span "Fields" at bounding box center [1463, 58] width 31 height 16
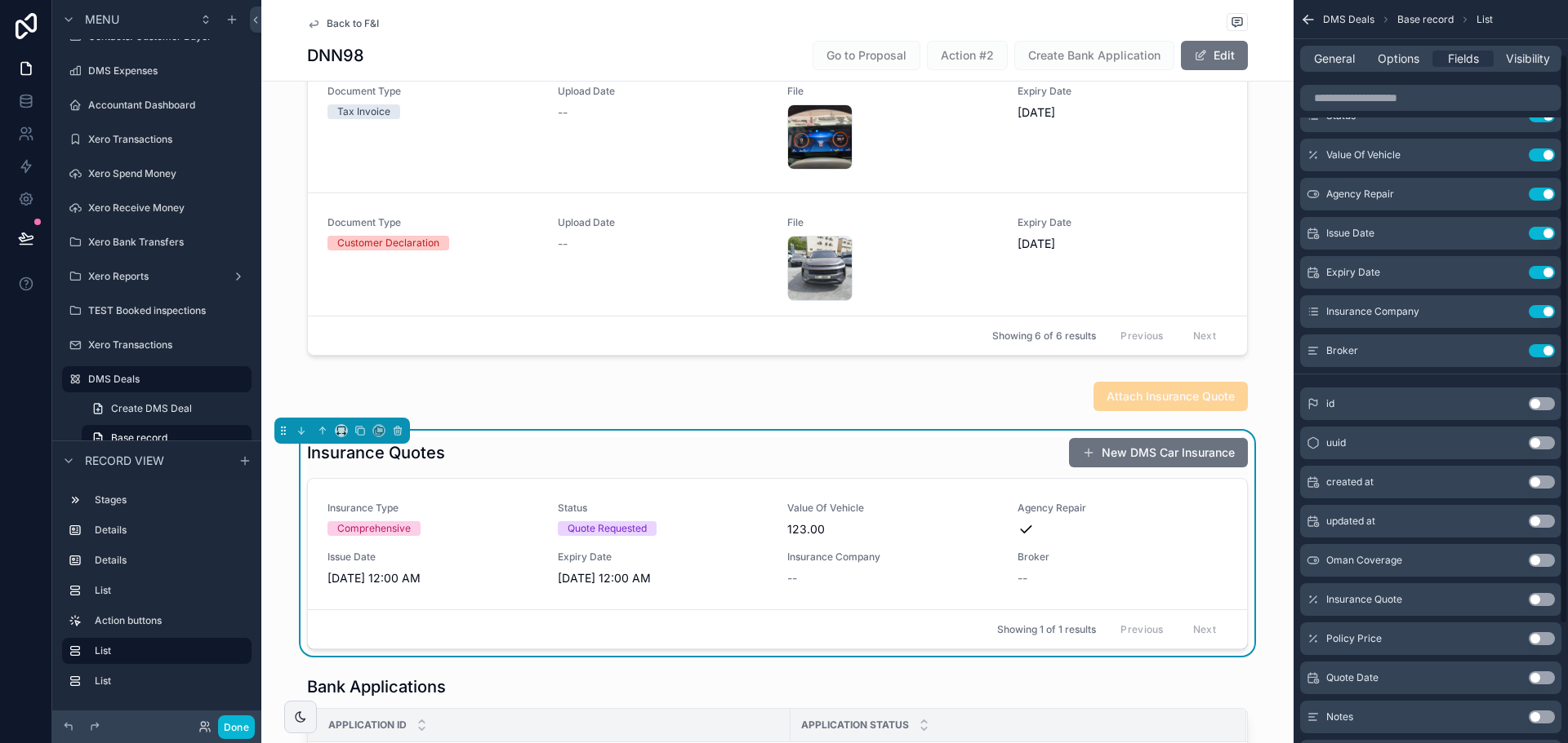
scroll to position [0, 0]
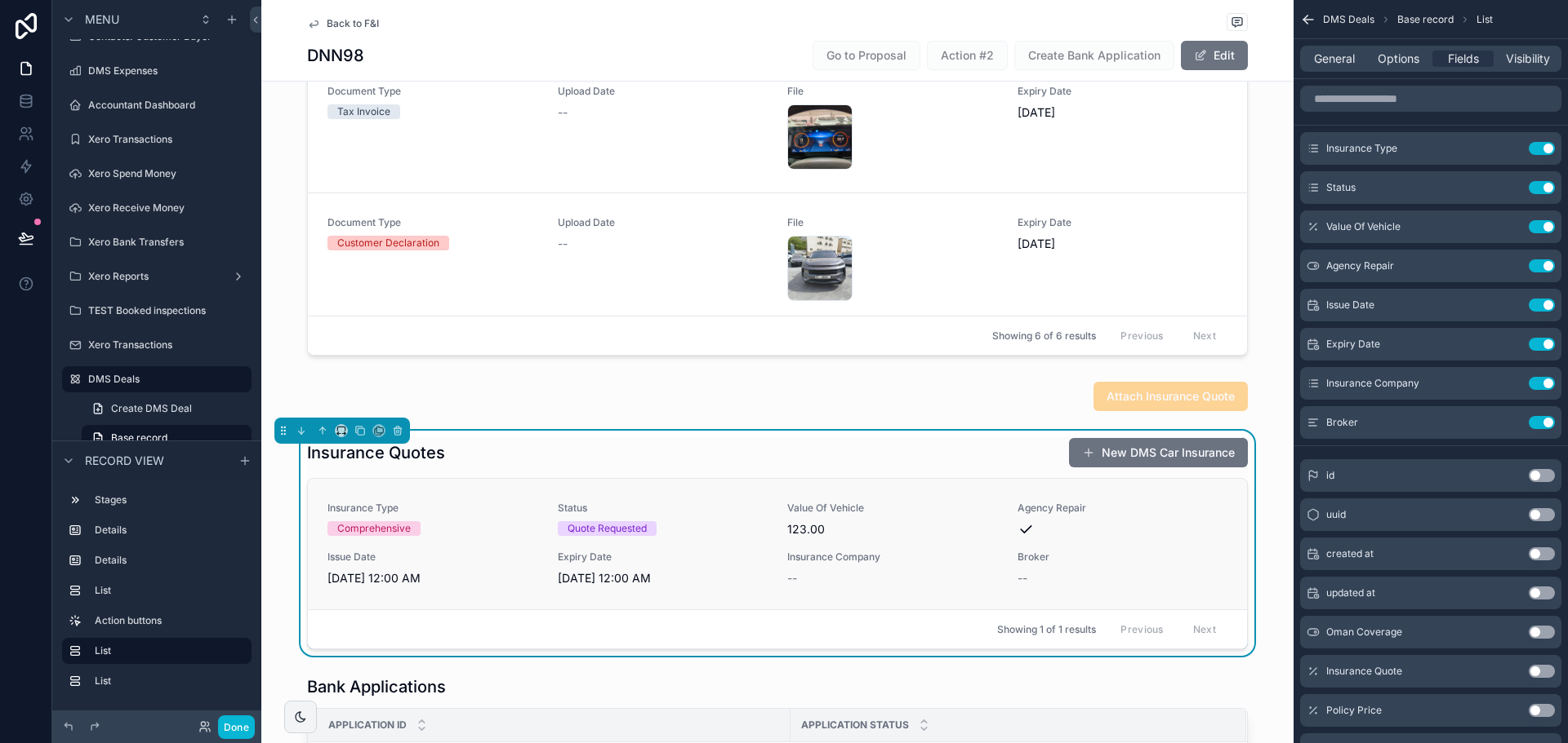
click at [912, 526] on span "123.00" at bounding box center [893, 529] width 210 height 16
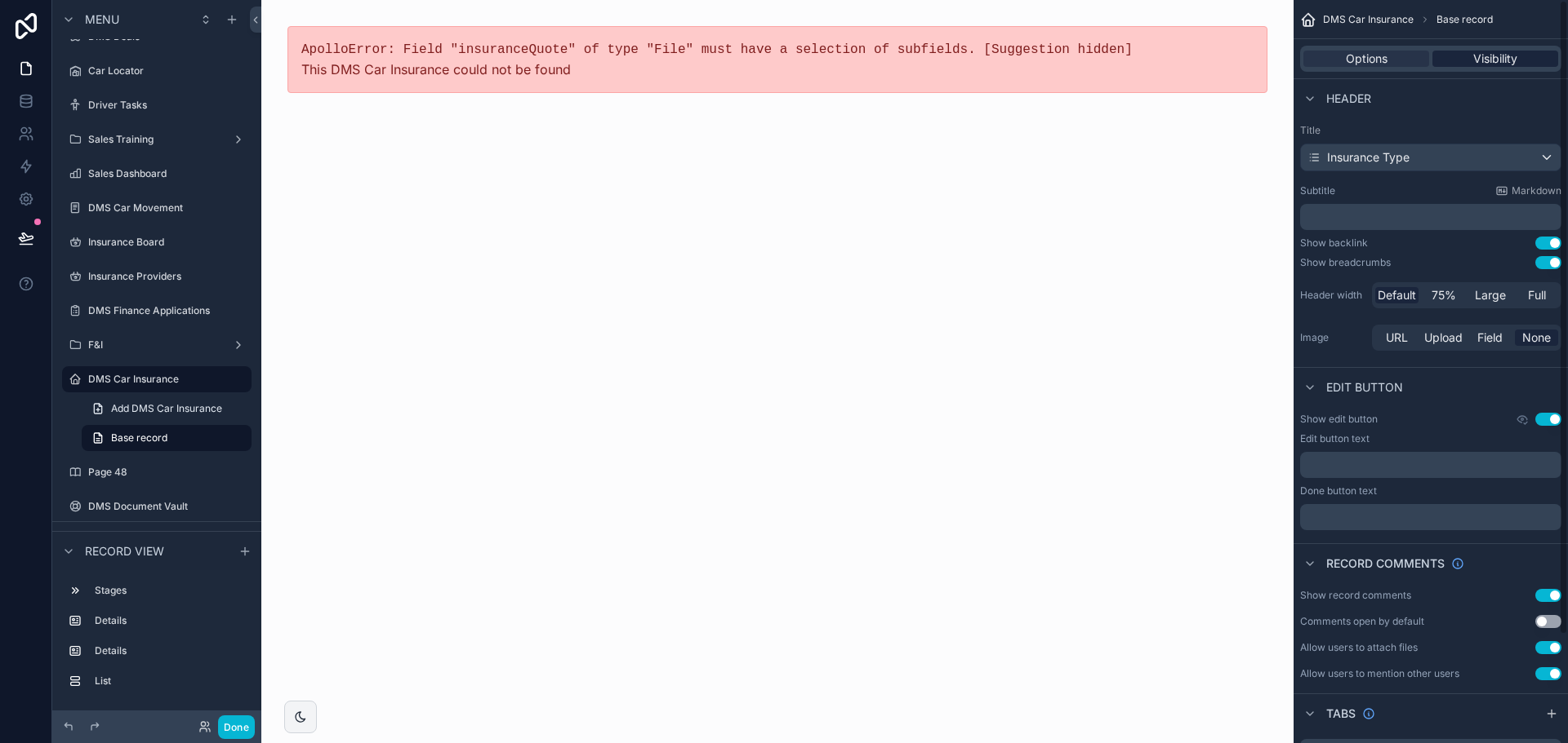
click at [1506, 64] on span "Visibility" at bounding box center [1495, 58] width 44 height 16
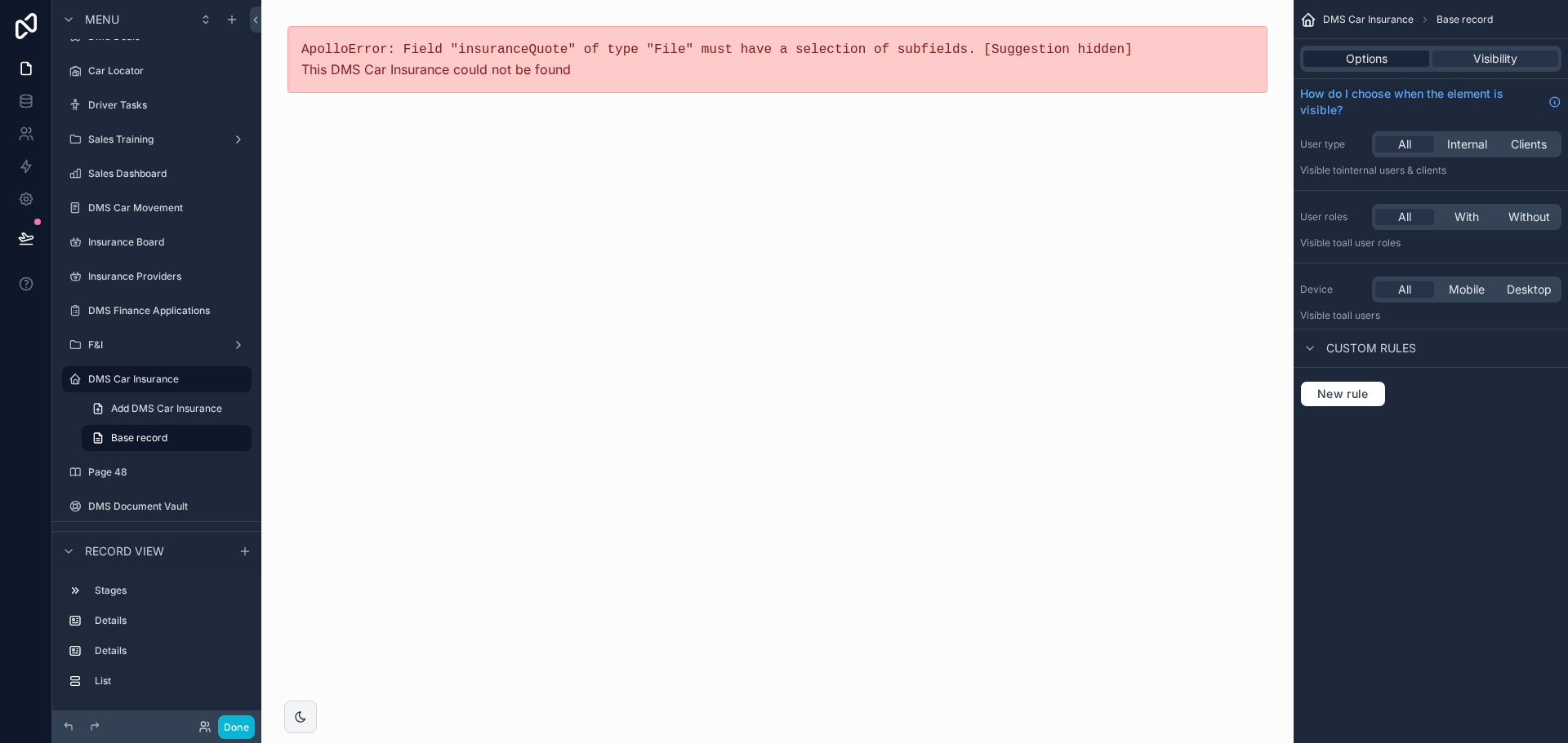
click at [1404, 62] on div "Options" at bounding box center [1365, 58] width 125 height 16
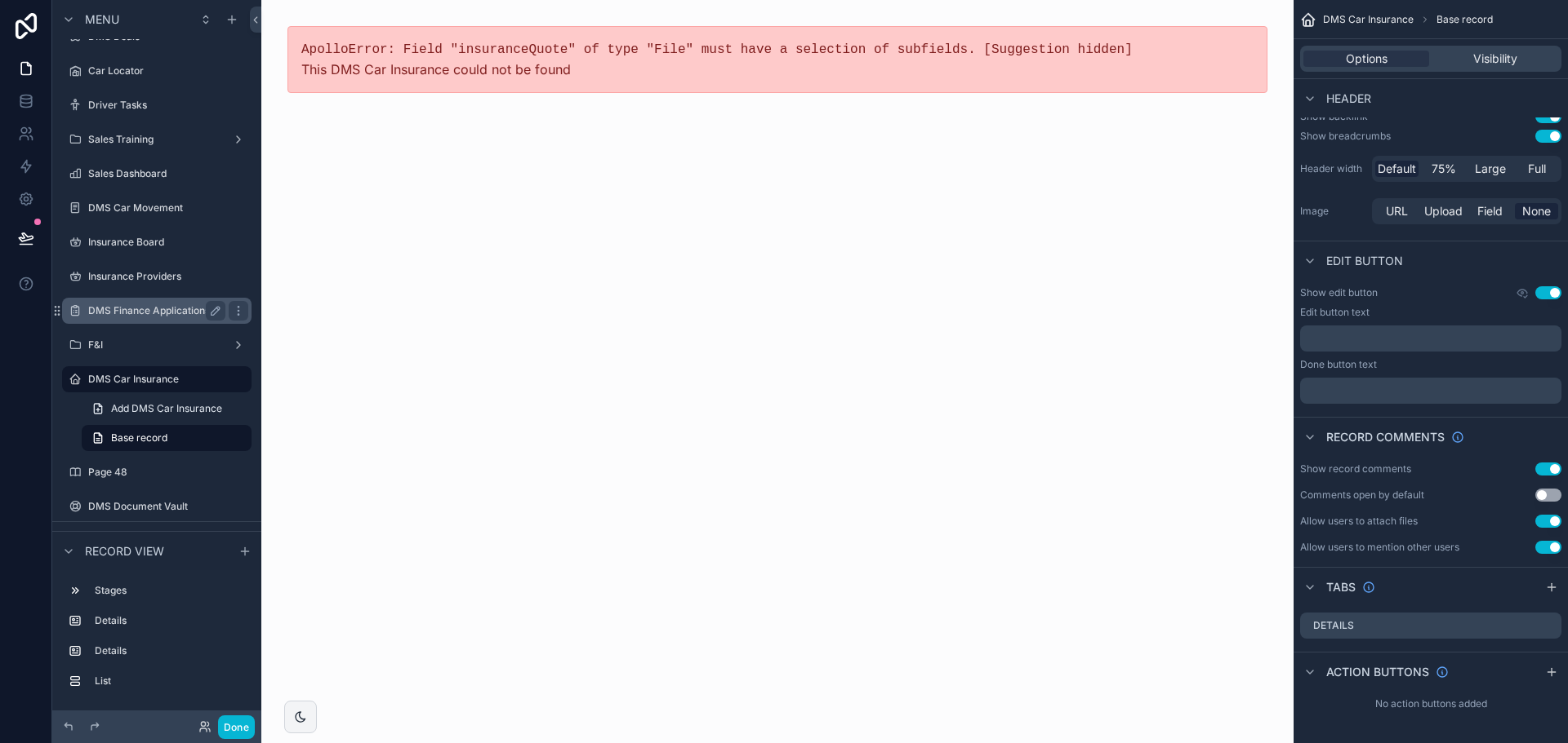
drag, startPoint x: 151, startPoint y: 440, endPoint x: 149, endPoint y: 431, distance: 9.2
click at [147, 432] on span "Base record" at bounding box center [139, 438] width 56 height 13
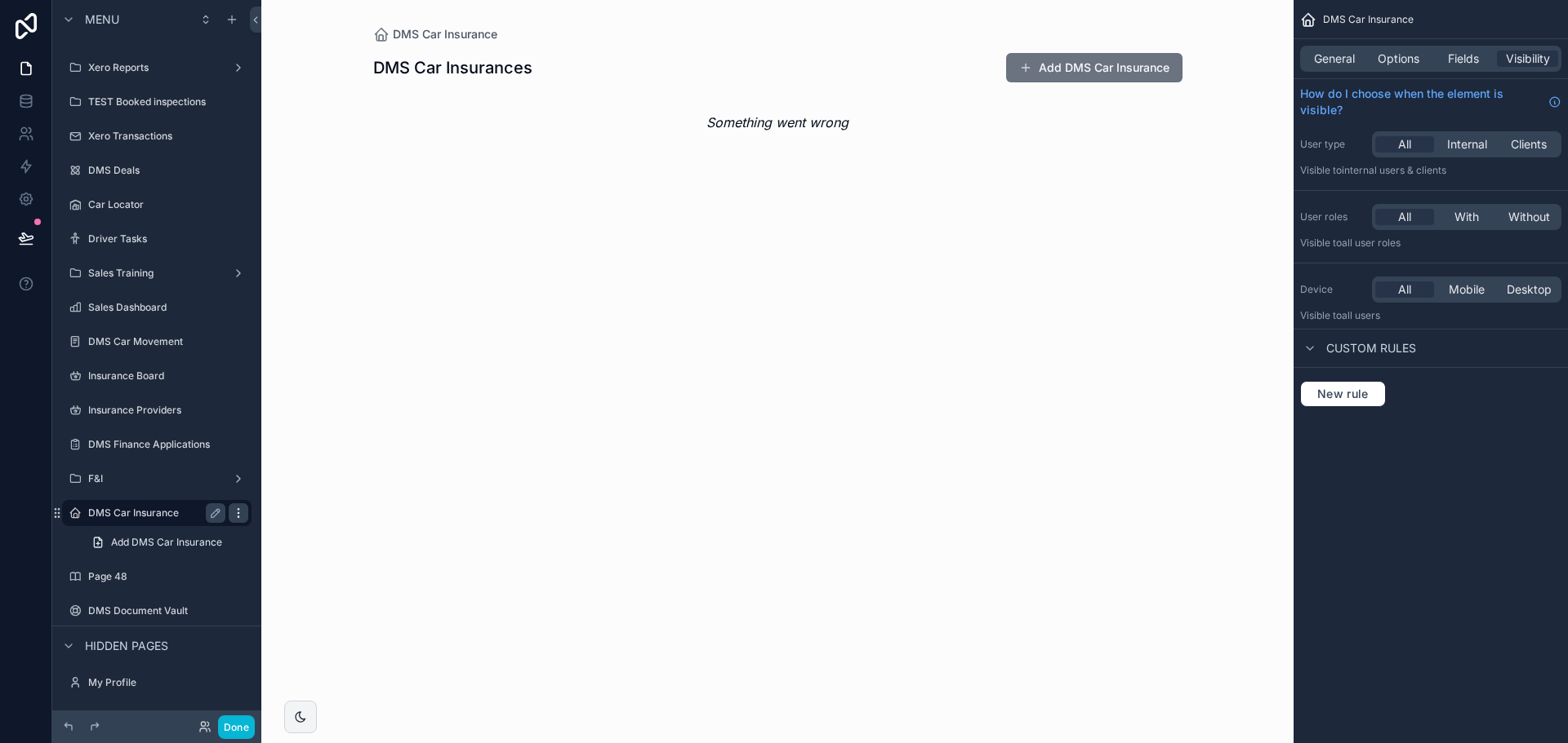
click at [232, 514] on div "scrollable content" at bounding box center [238, 514] width 19 height 19
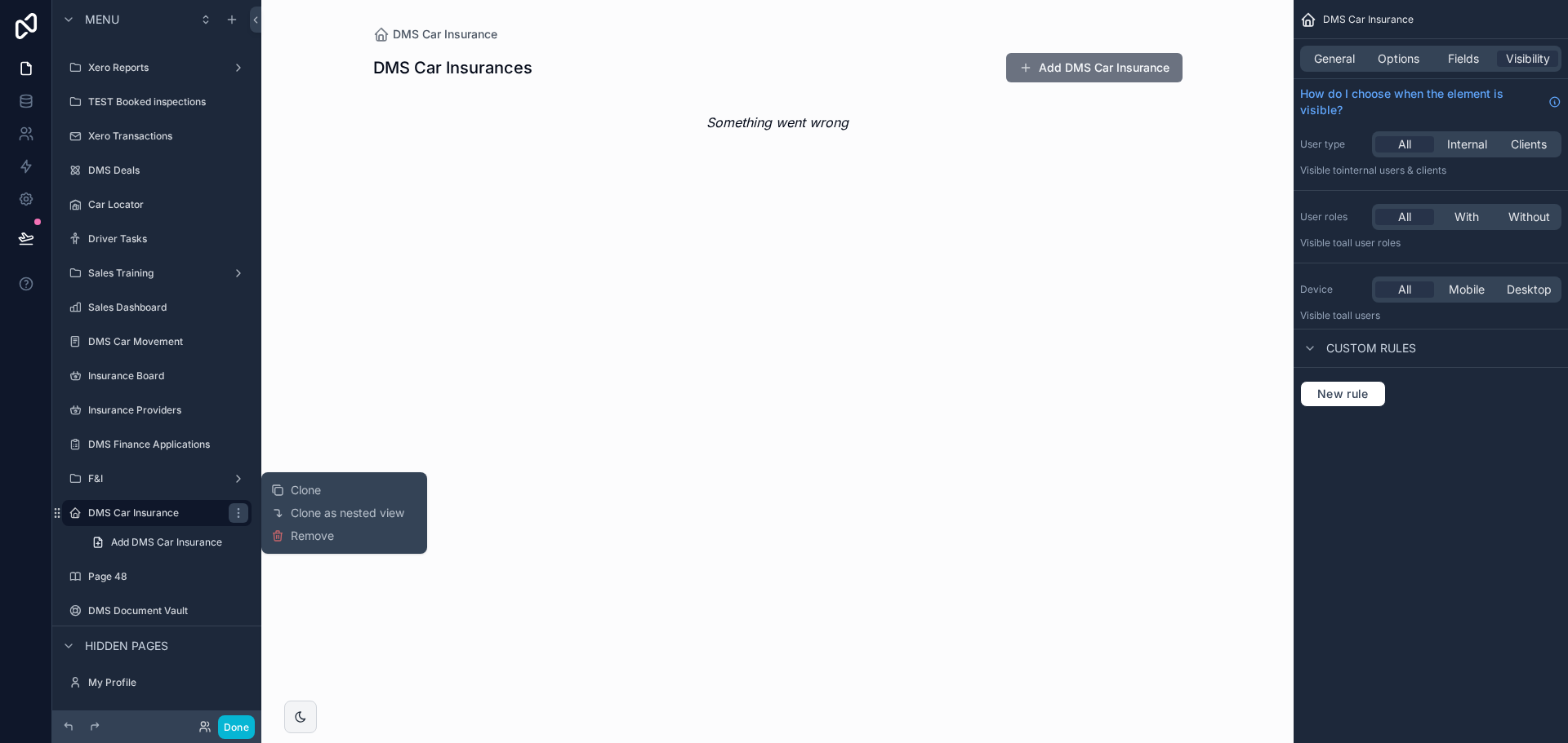
click at [344, 538] on div "Clone Clone as nested view Remove" at bounding box center [343, 514] width 146 height 69
click at [289, 538] on button "Remove" at bounding box center [302, 535] width 63 height 16
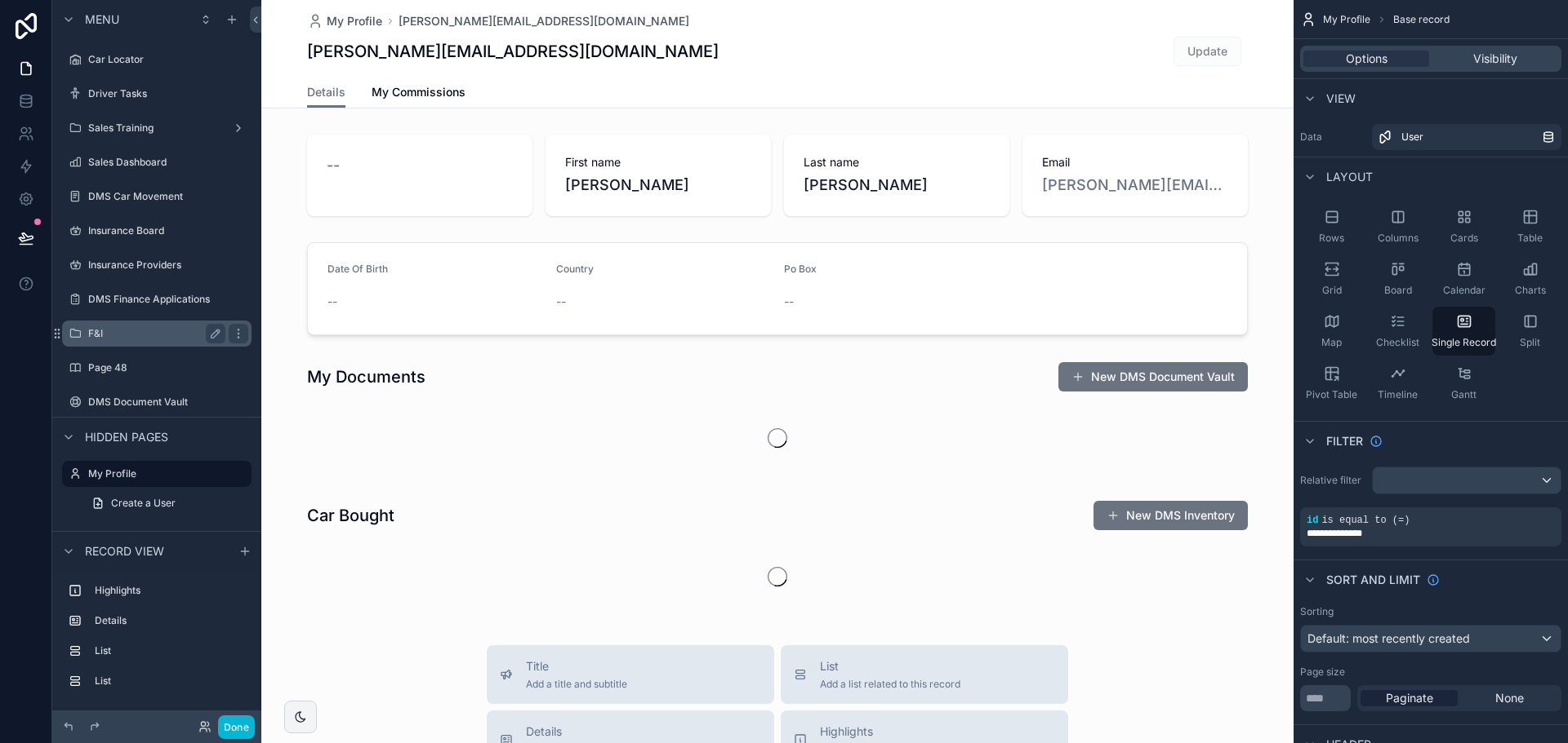
click at [128, 338] on label "F&I" at bounding box center [153, 334] width 131 height 13
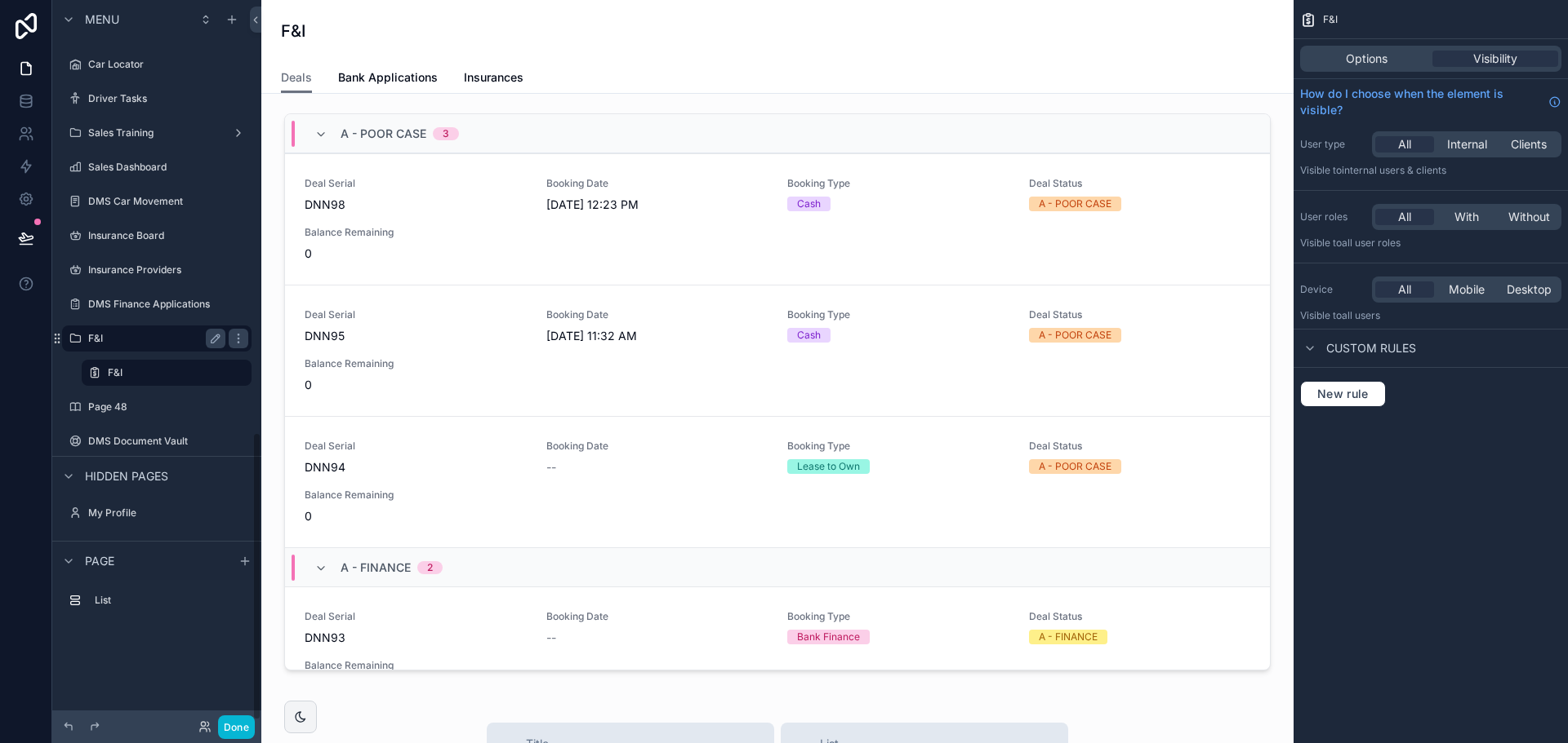
scroll to position [1084, 0]
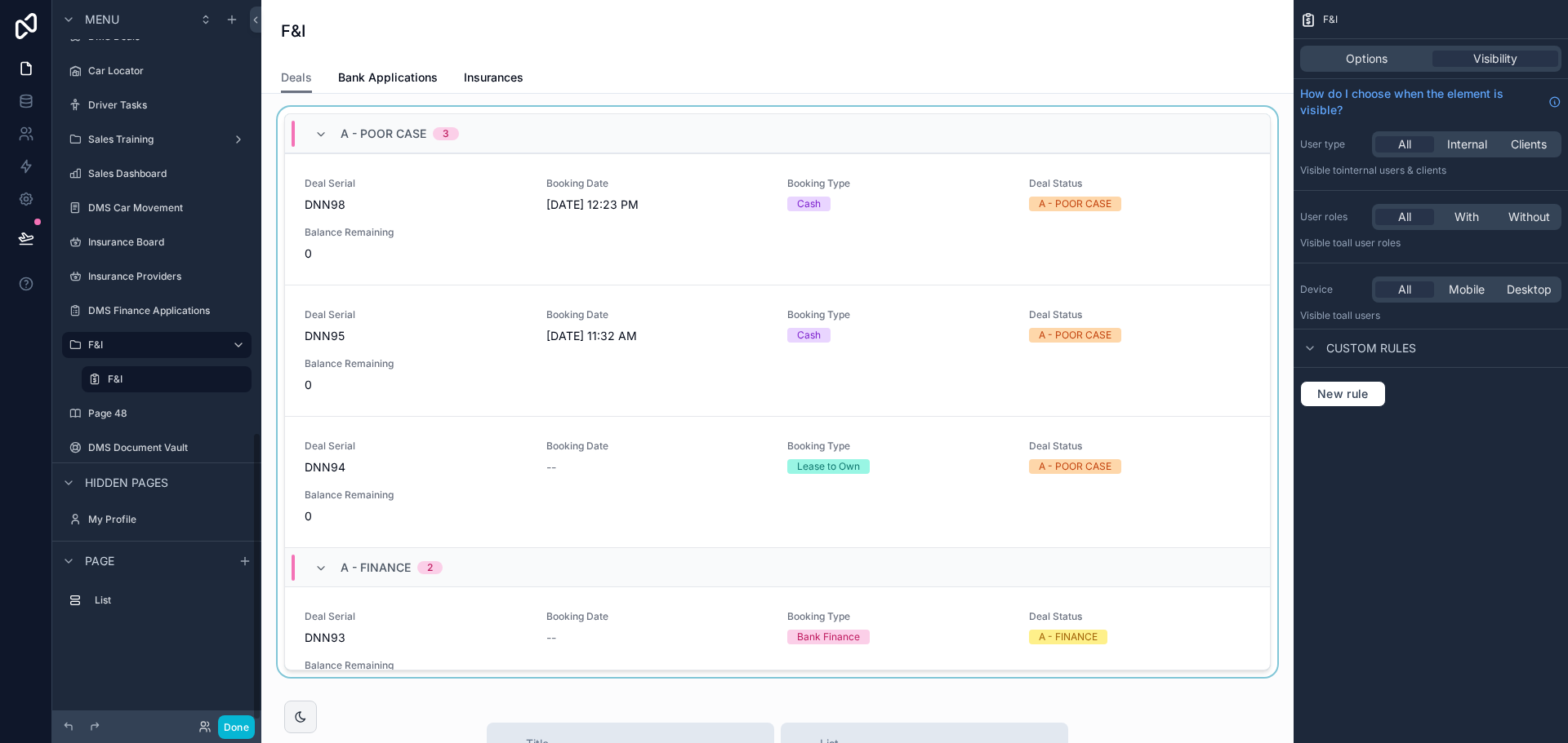
click at [459, 470] on div "scrollable content" at bounding box center [777, 395] width 1005 height 577
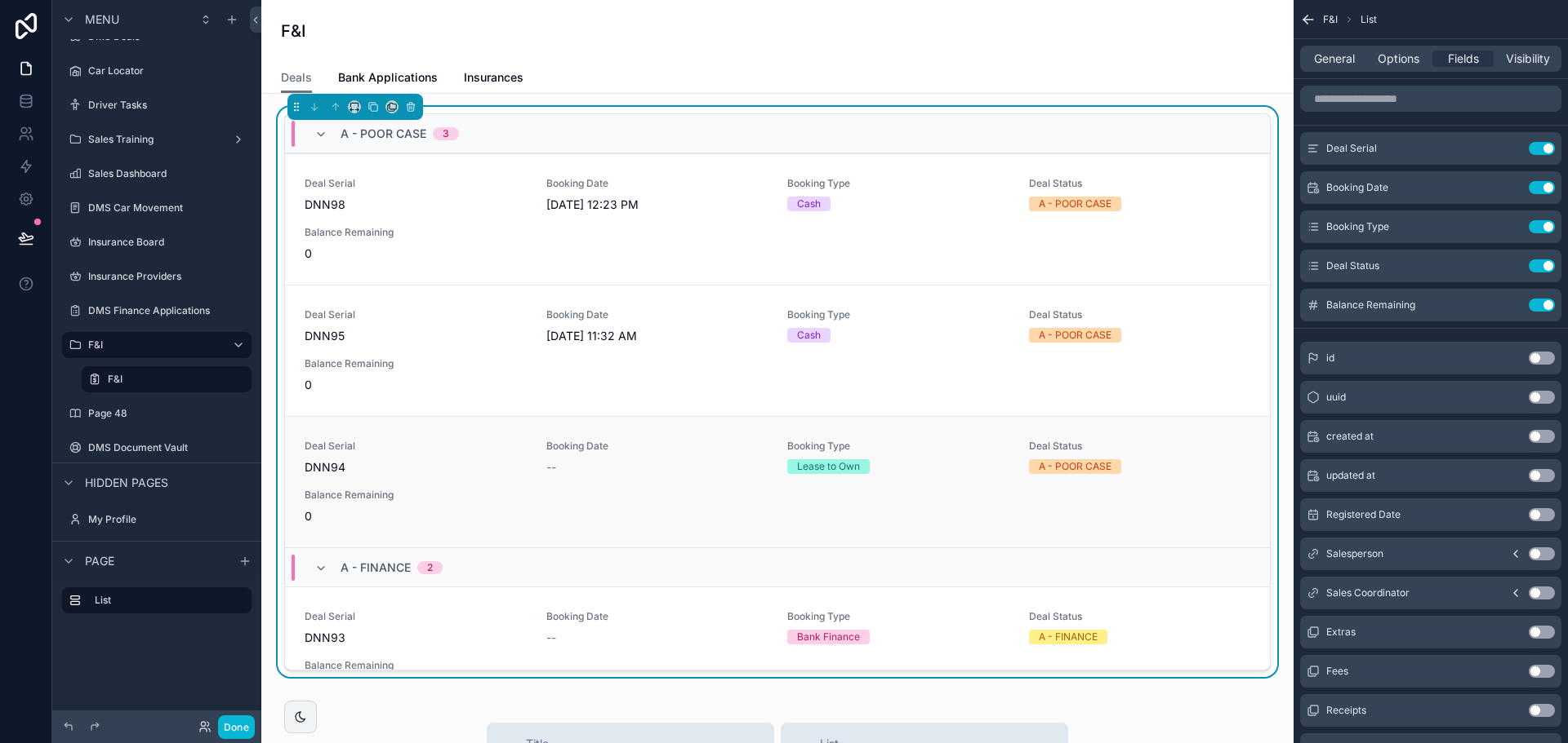
click at [454, 467] on span "DNN94" at bounding box center [415, 467] width 222 height 16
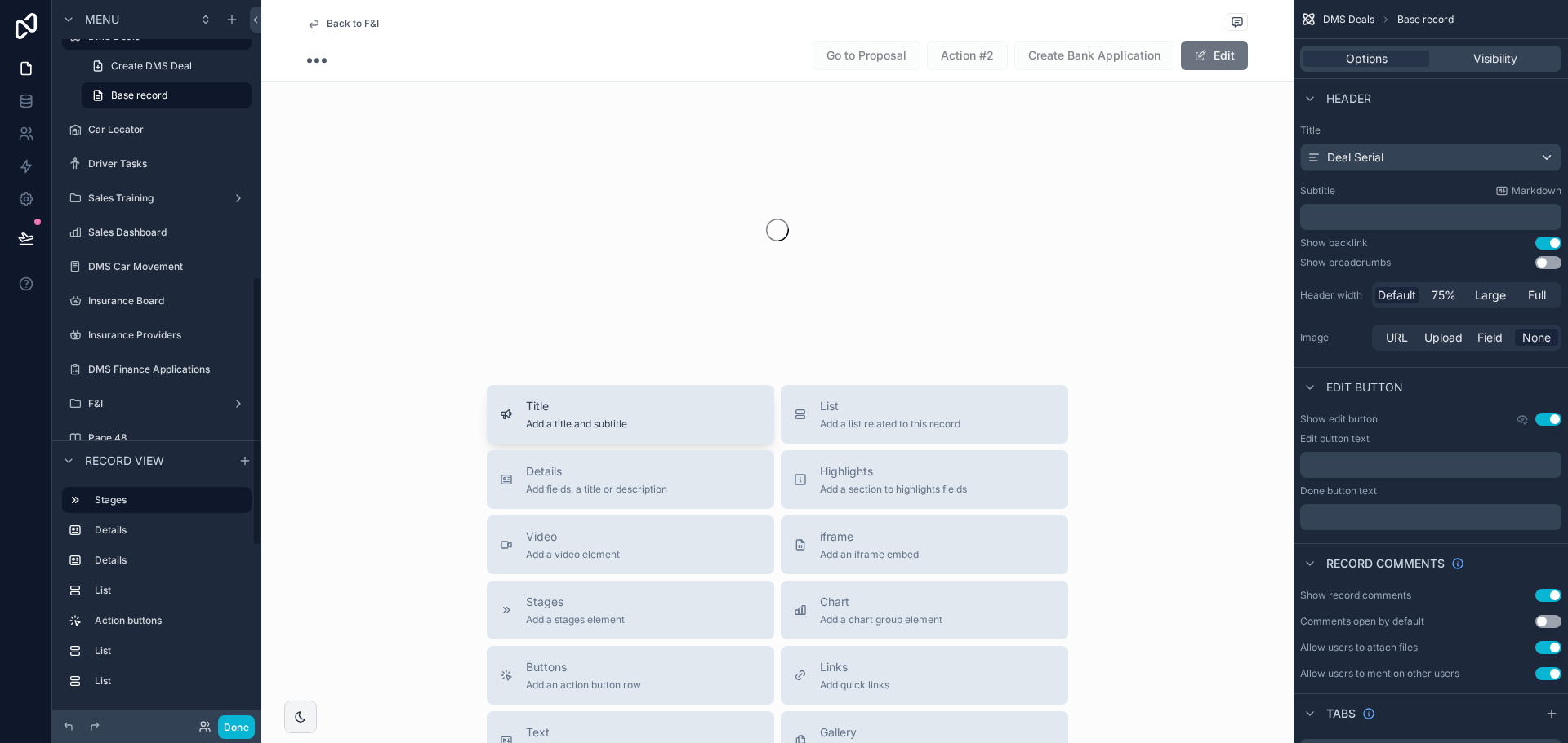
scroll to position [742, 0]
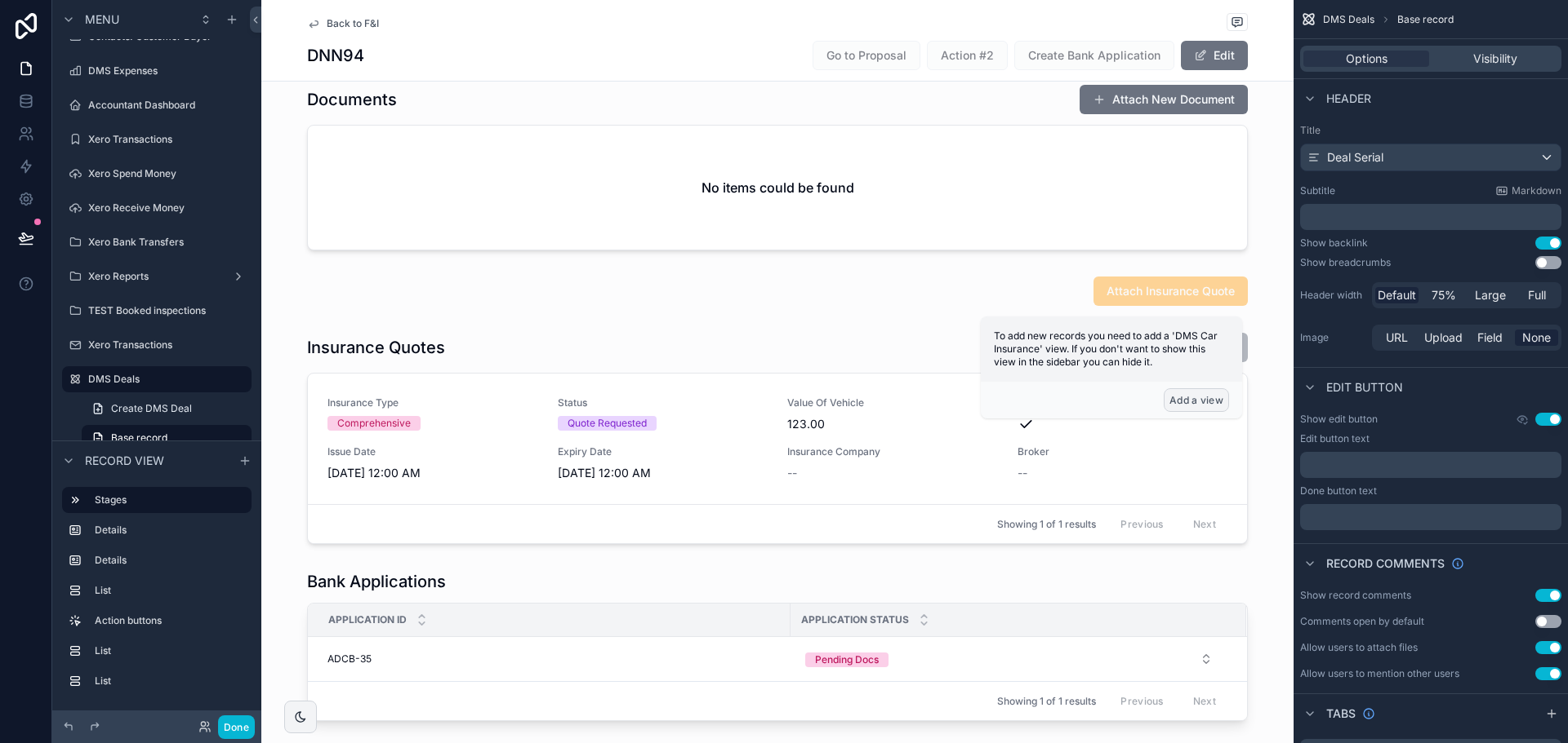
click at [1205, 396] on button "Add a view" at bounding box center [1196, 400] width 65 height 24
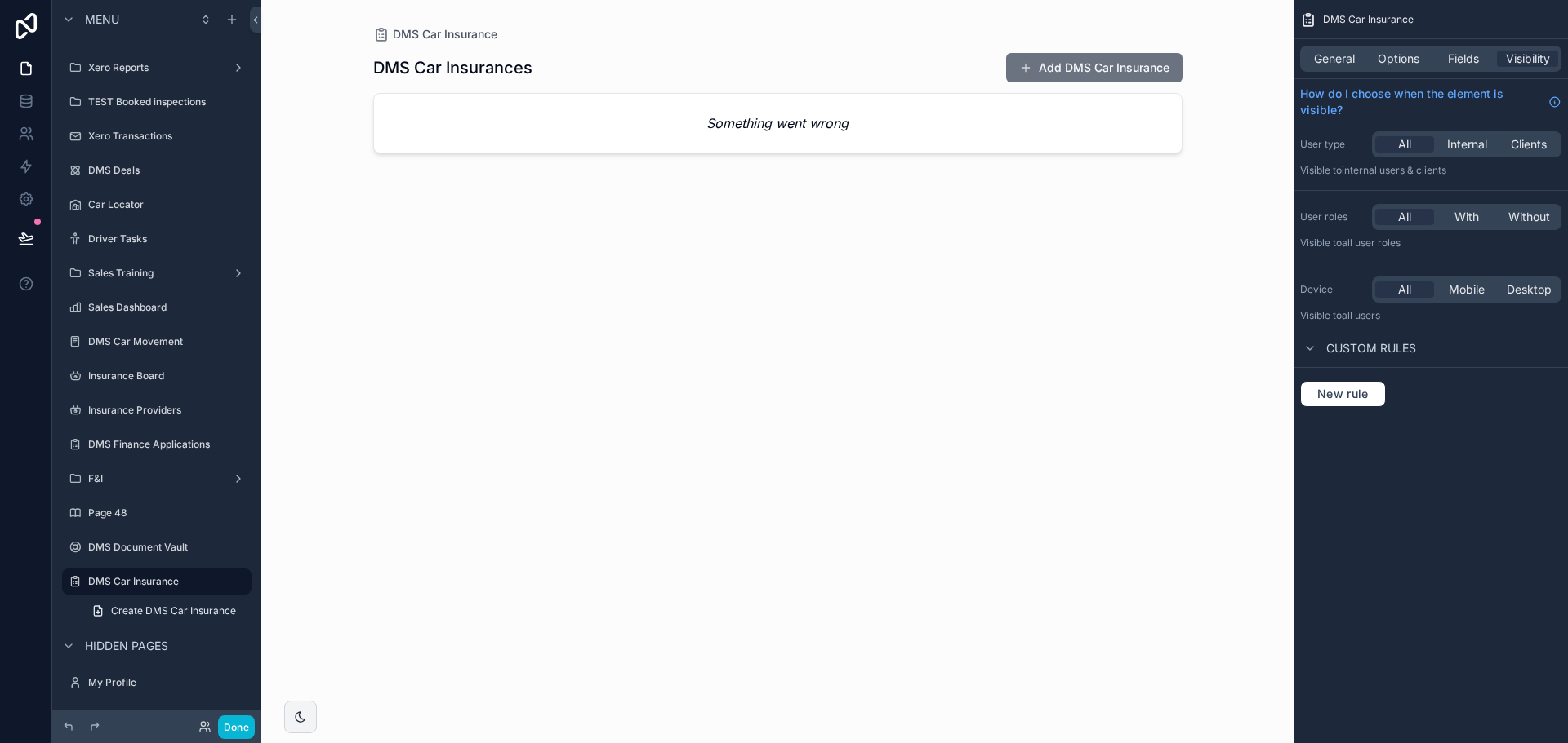
click at [521, 123] on div "scrollable content" at bounding box center [777, 361] width 835 height 724
click at [878, 125] on div "Something went wrong" at bounding box center [778, 122] width 807 height 58
click at [864, 125] on div "Something went wrong" at bounding box center [778, 122] width 807 height 58
click at [749, 125] on em "Something went wrong" at bounding box center [777, 123] width 142 height 19
click at [463, 26] on span "DMS Car Insurance" at bounding box center [444, 33] width 104 height 16
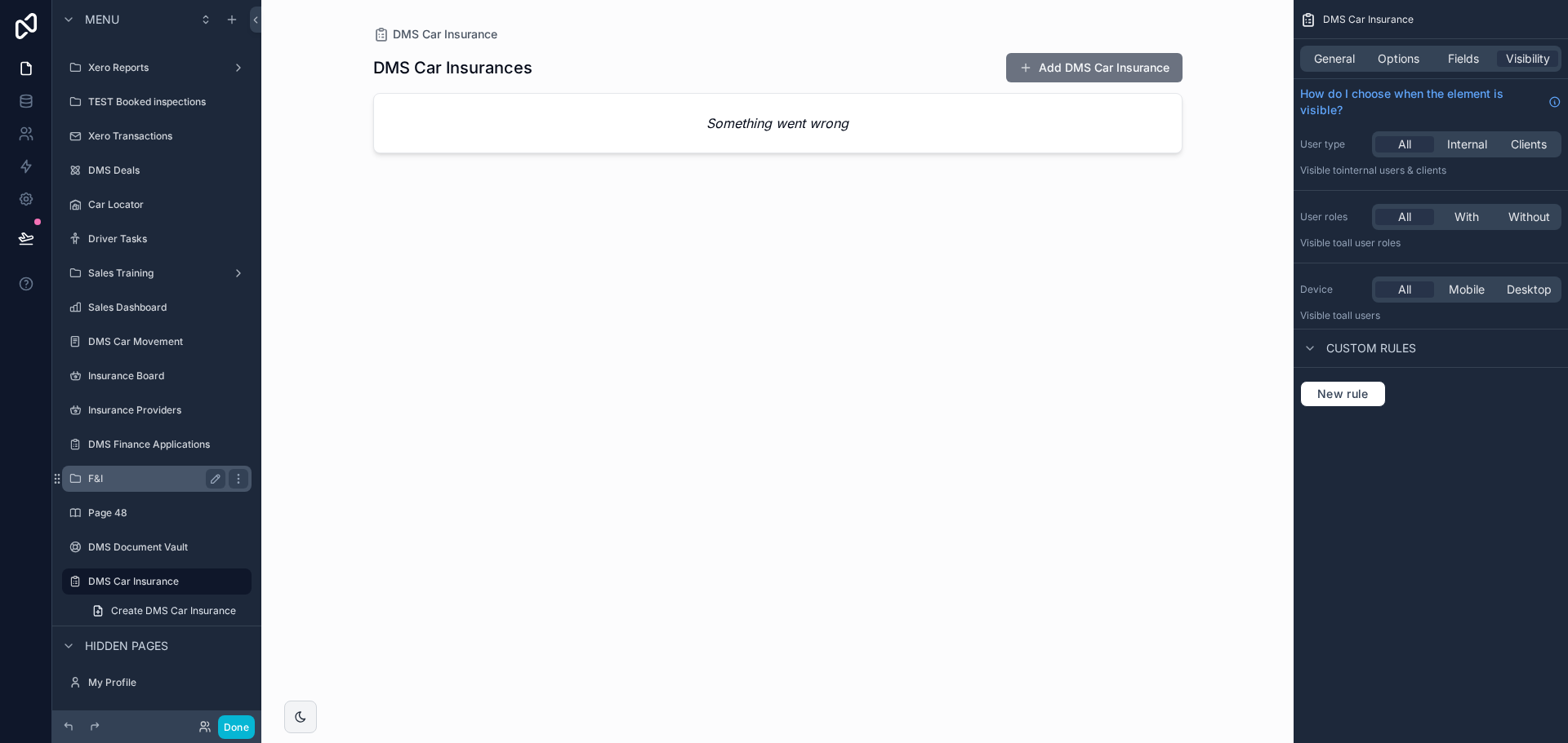
click at [137, 480] on label "F&I" at bounding box center [153, 479] width 131 height 13
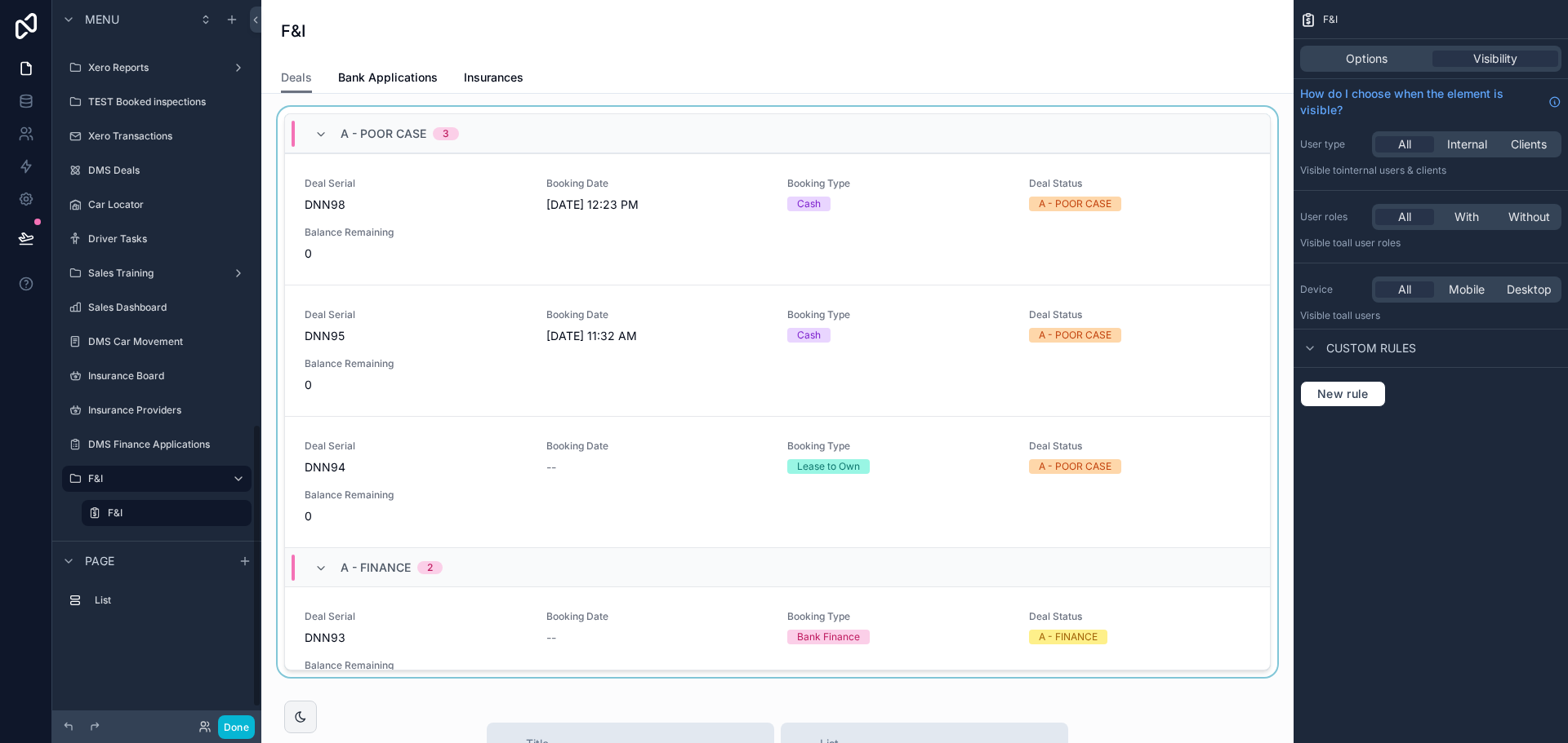
scroll to position [1084, 0]
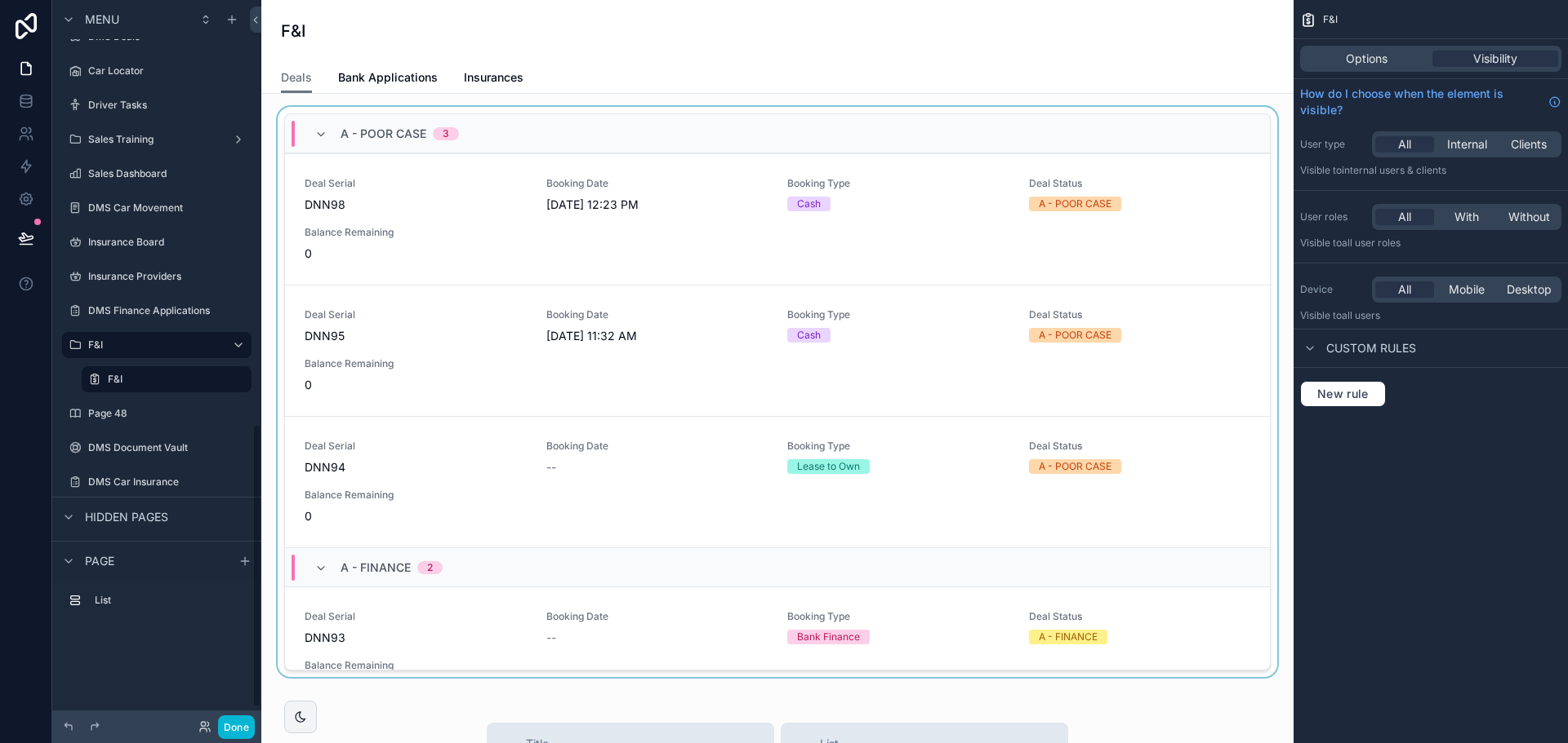
click at [598, 506] on div "scrollable content" at bounding box center [777, 395] width 1005 height 577
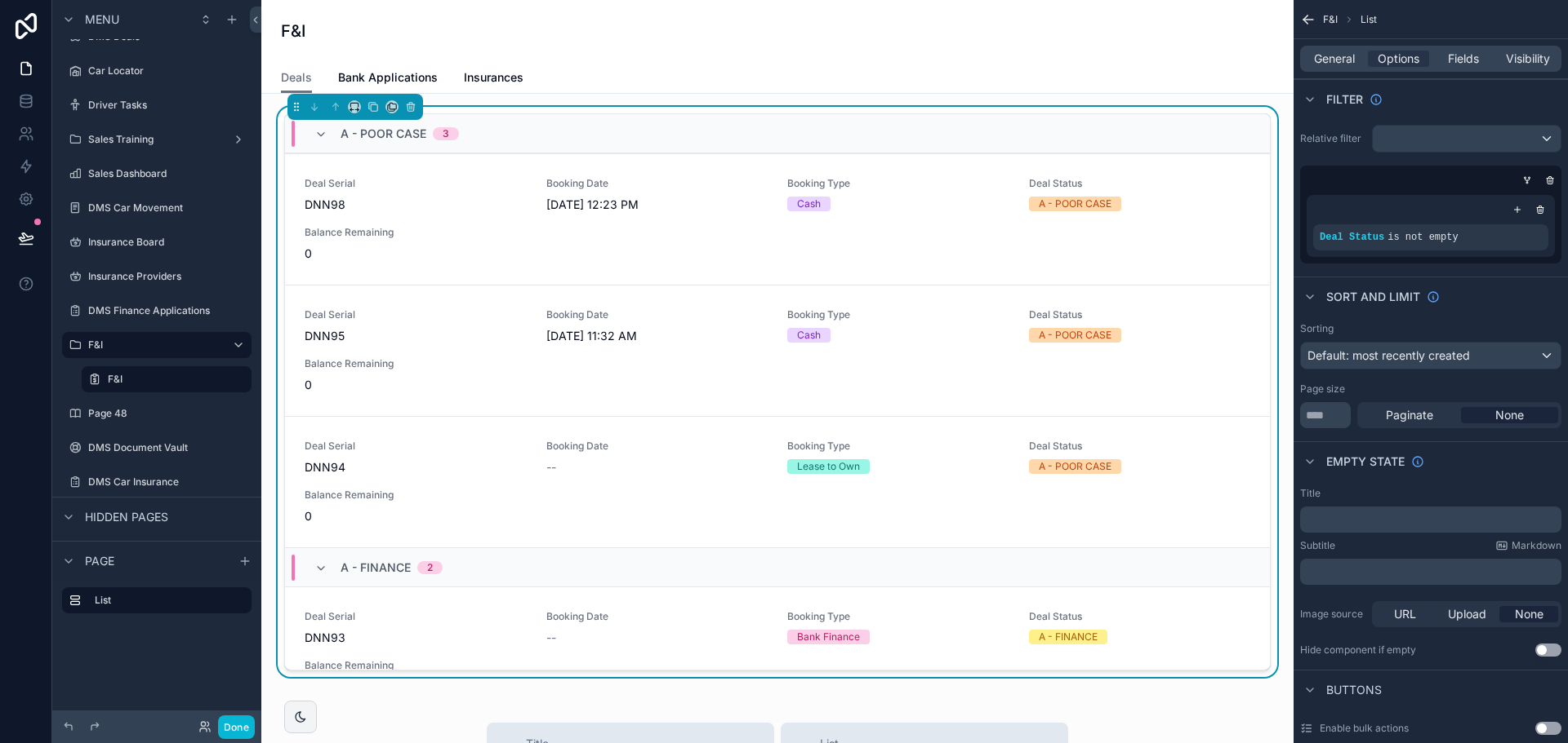
click at [510, 469] on span "DNN94" at bounding box center [415, 467] width 222 height 16
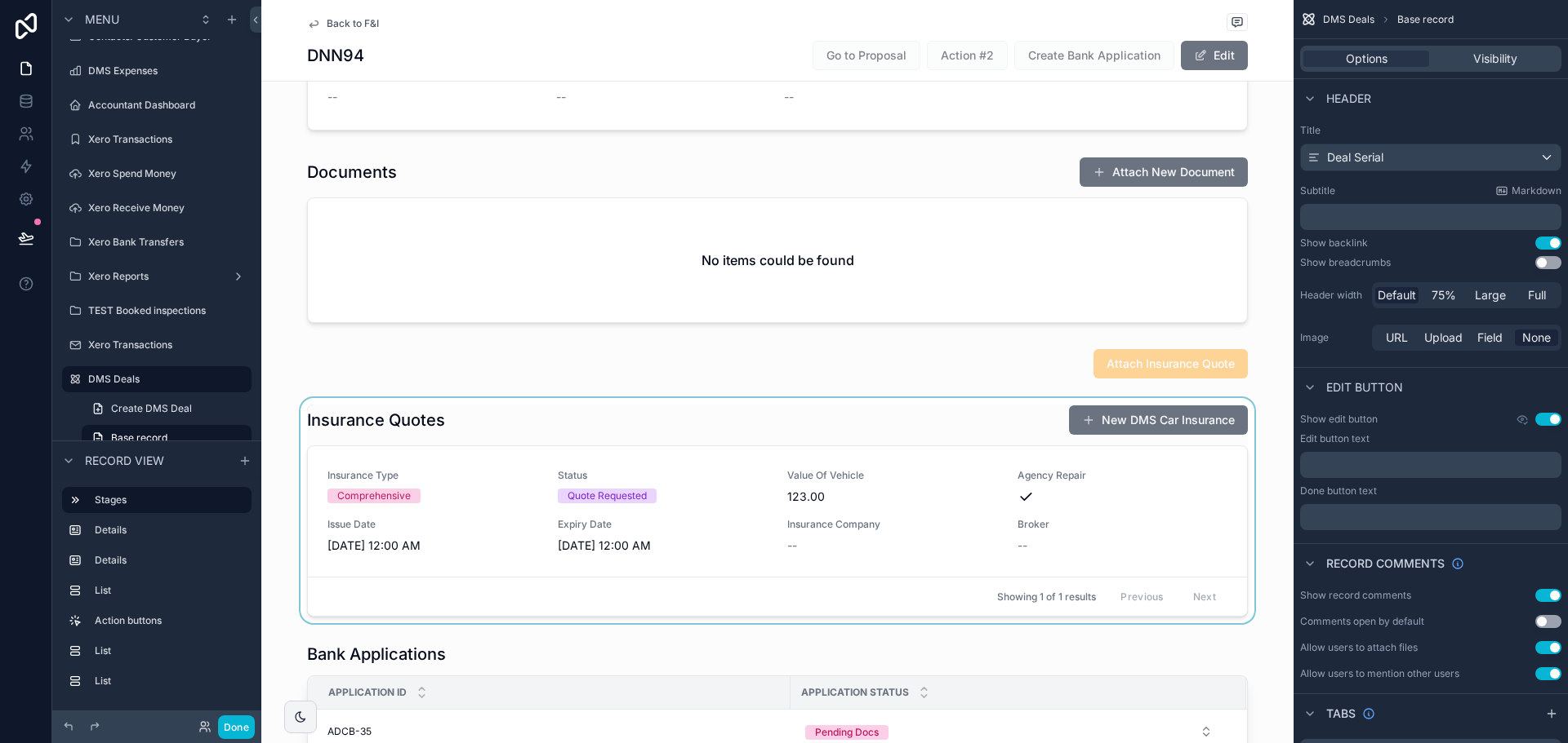
scroll to position [653, 0]
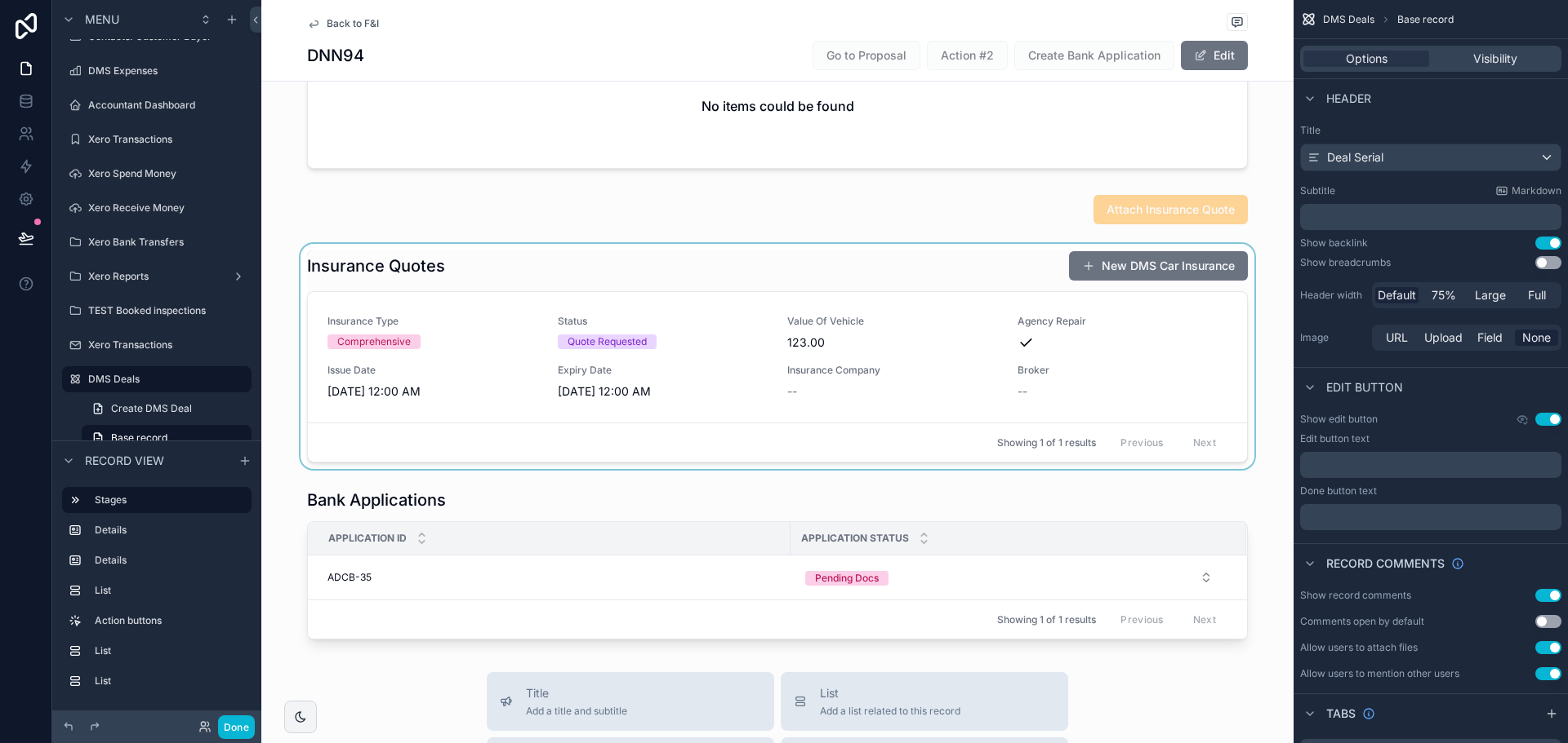
click at [656, 342] on div "scrollable content" at bounding box center [777, 357] width 1032 height 226
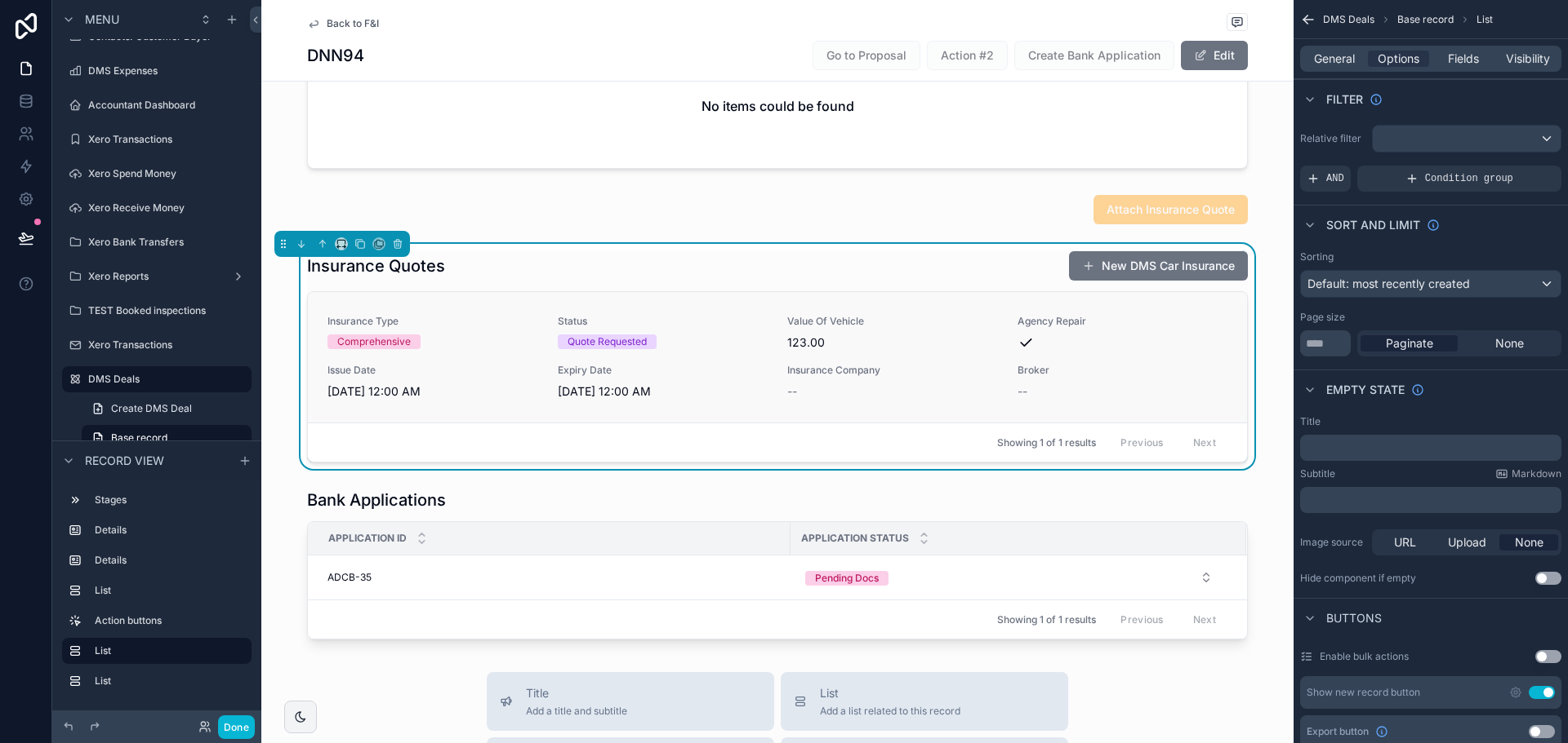
click at [534, 332] on div "Insurance Type Comprehensive Status Quote Requested Value Of Vehicle 123.00 Age…" at bounding box center [777, 357] width 899 height 85
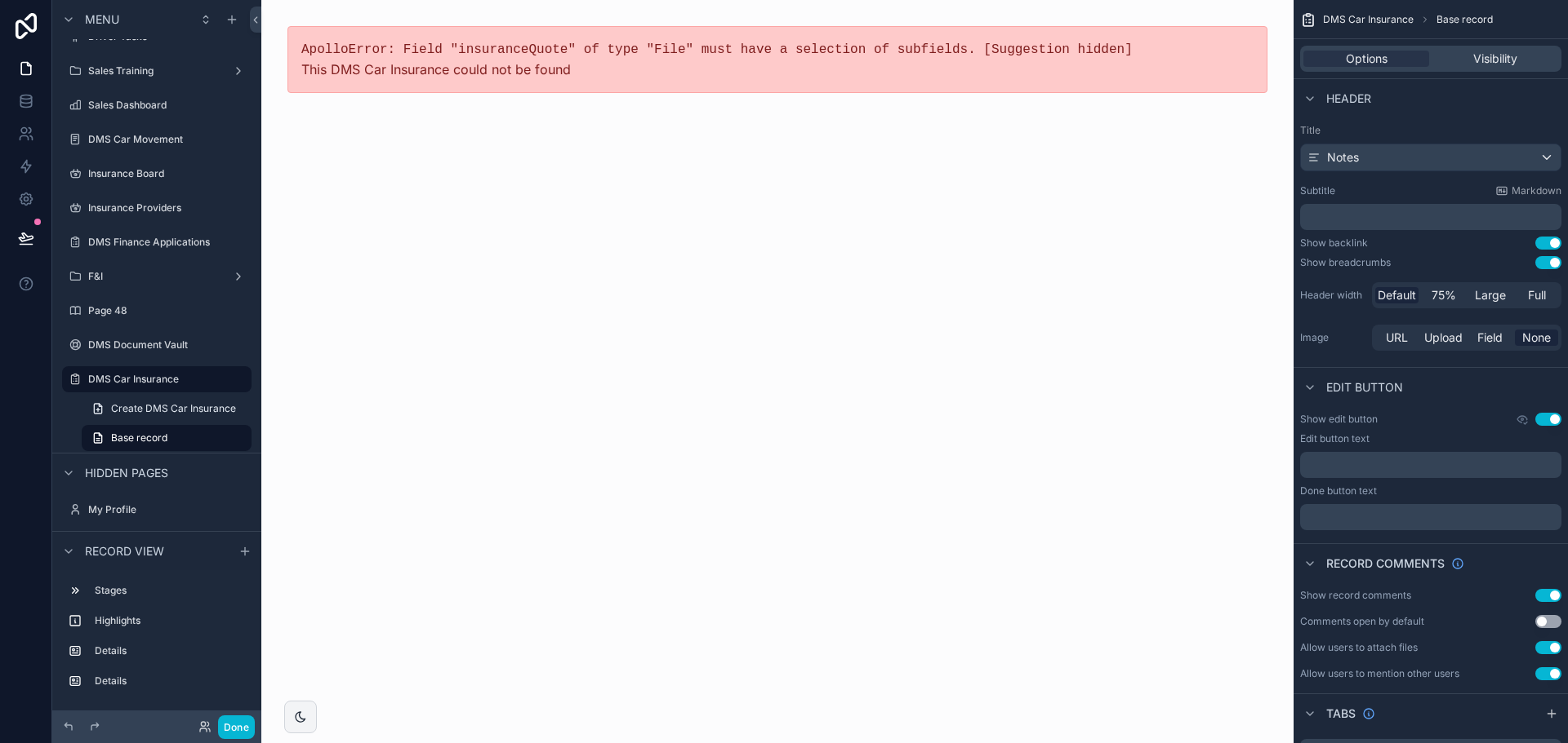
click at [460, 64] on span "This DMS Car Insurance could not be found" at bounding box center [436, 69] width 270 height 16
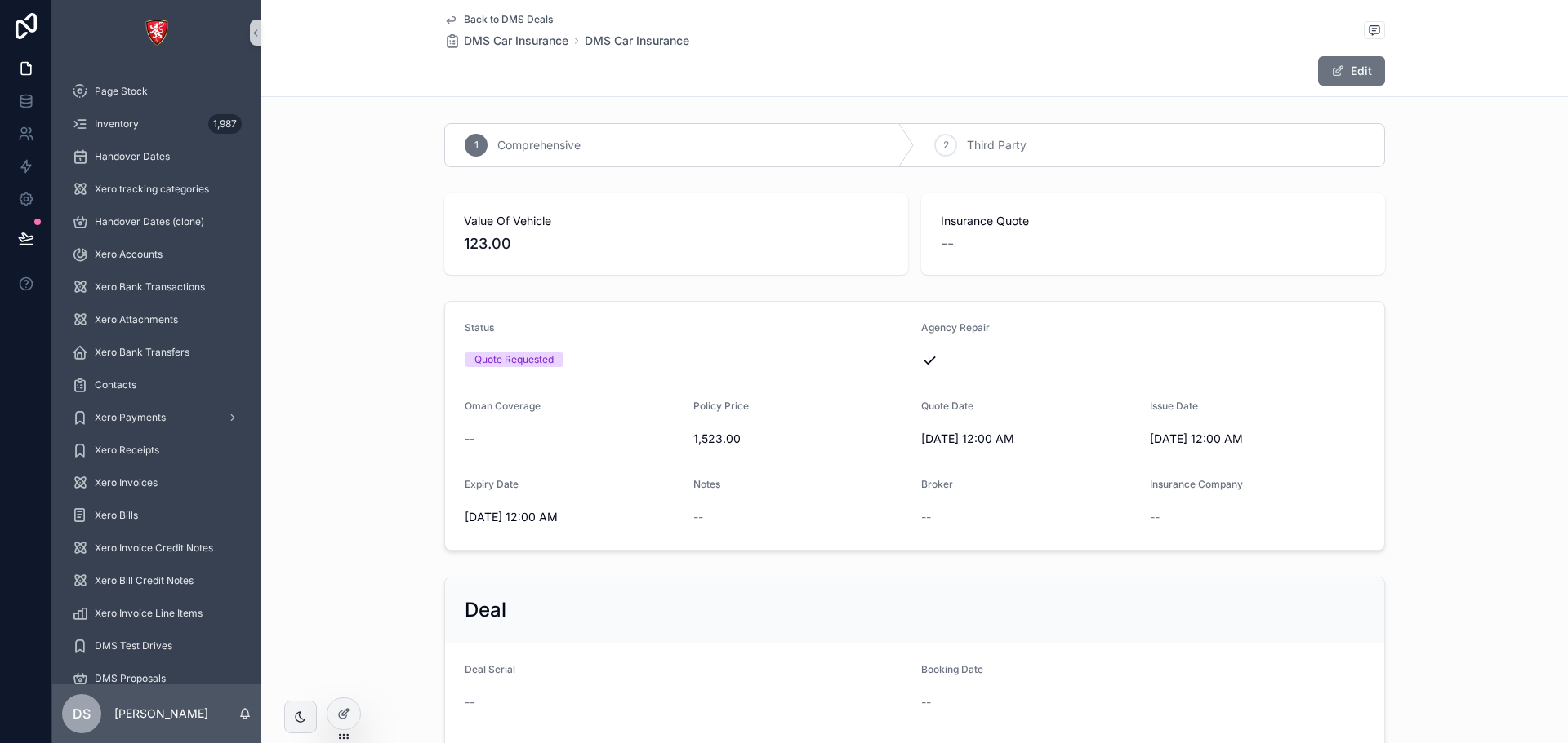
click at [516, 21] on span "Back to DMS Deals" at bounding box center [508, 20] width 89 height 13
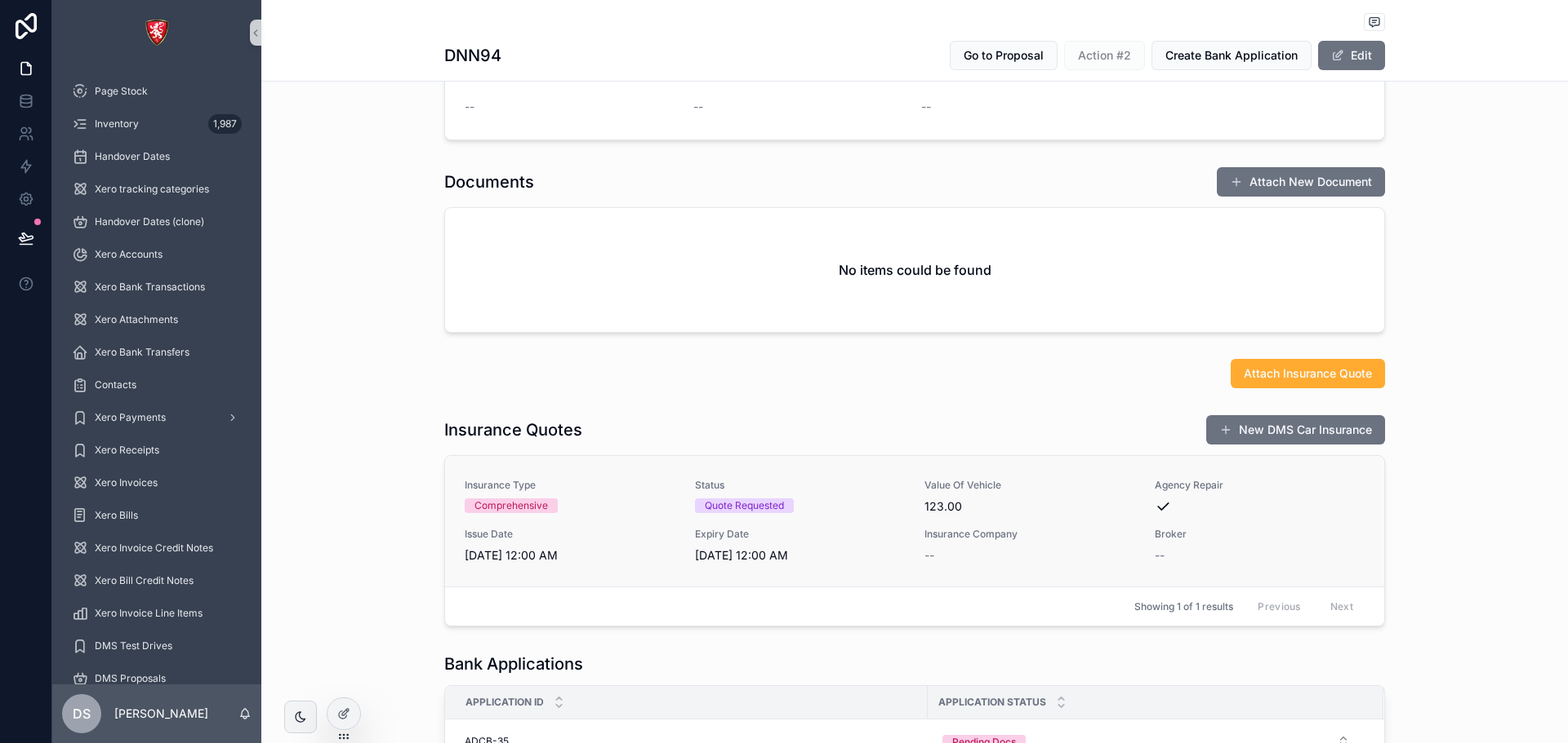
click at [608, 599] on div "Insurance Type Comprehensive Status Quote Requested Value Of Vehicle 123.00 Age…" at bounding box center [914, 541] width 939 height 170
click at [597, 562] on span "9/9/2025 12:00 AM" at bounding box center [570, 555] width 210 height 16
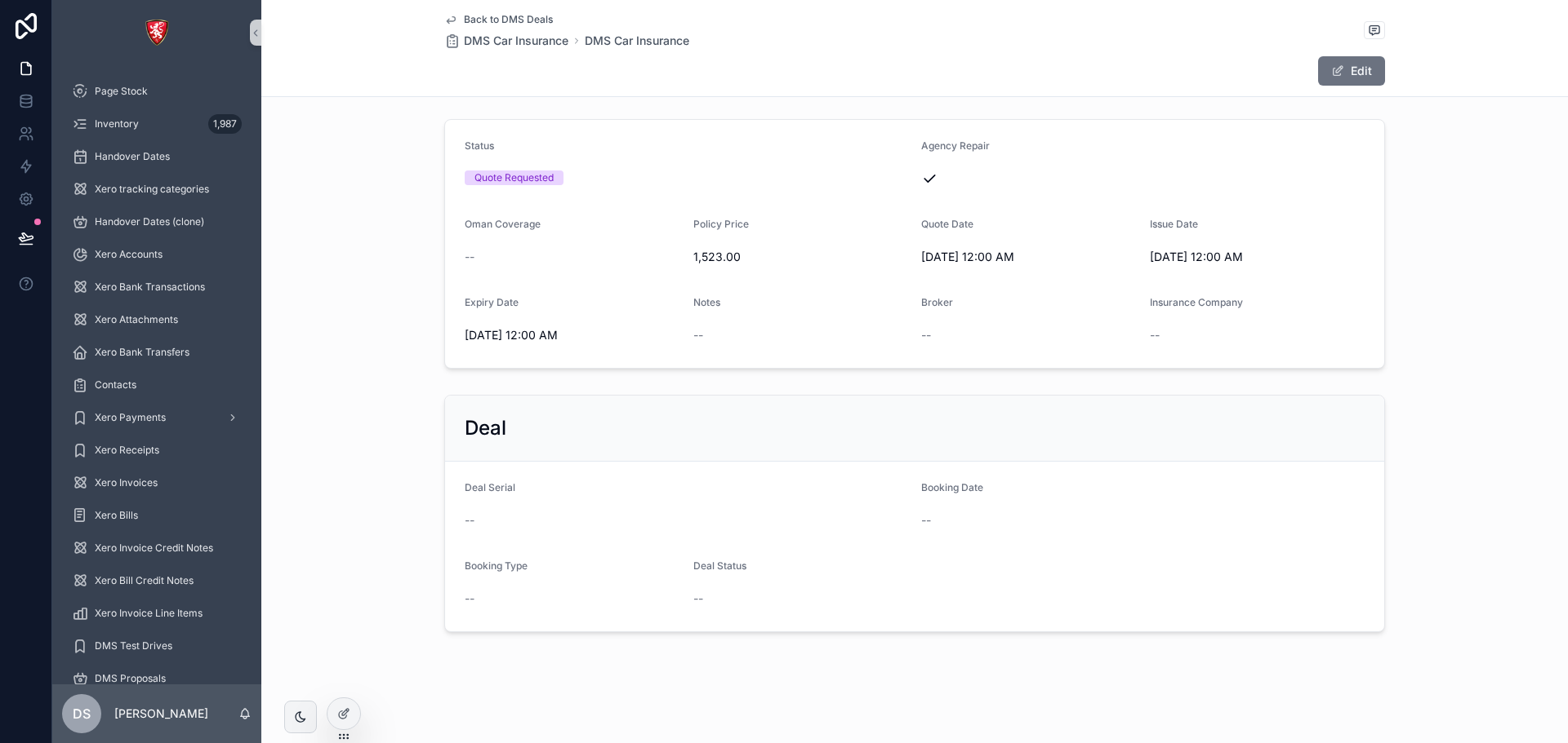
scroll to position [182, 0]
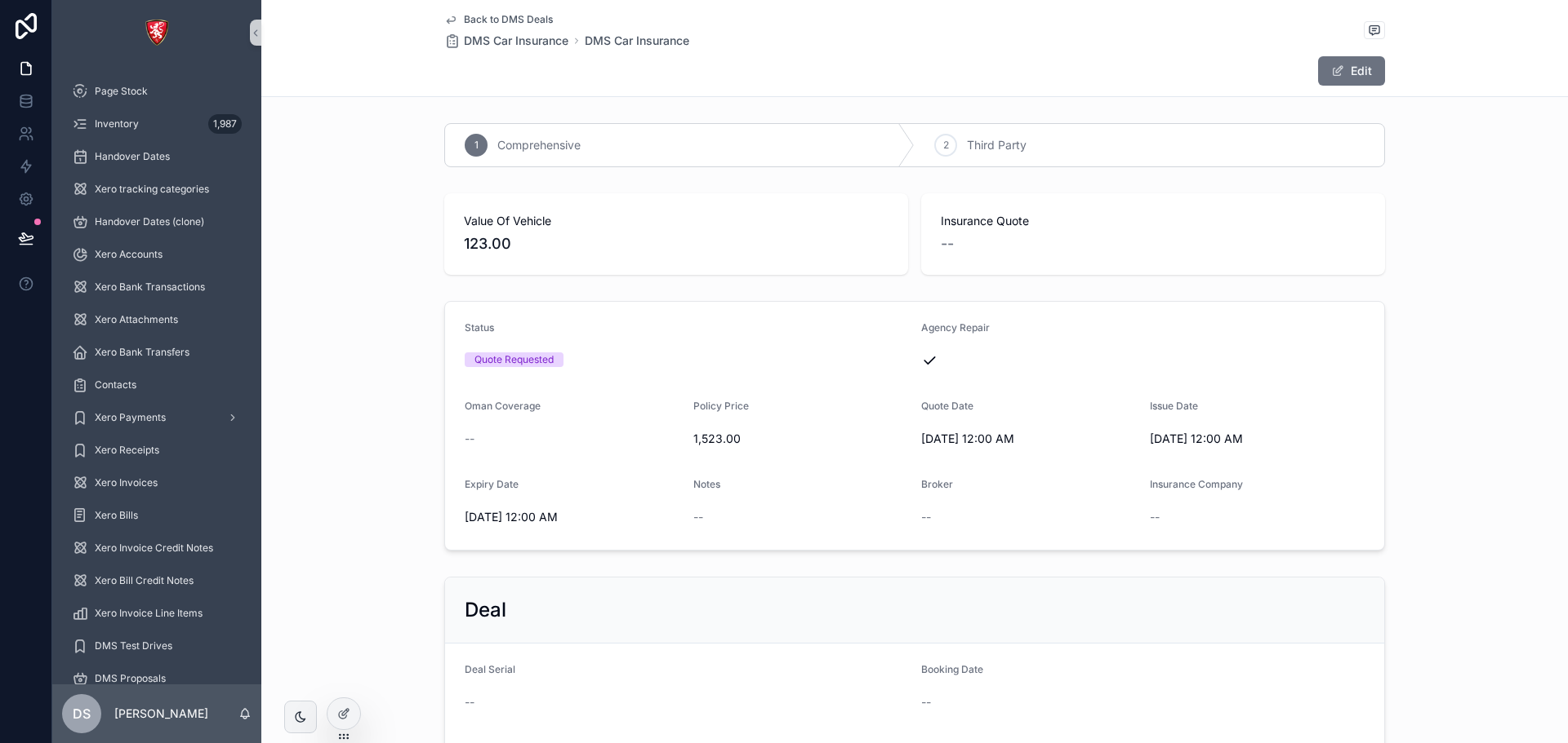
click at [541, 22] on span "Back to DMS Deals" at bounding box center [508, 20] width 89 height 13
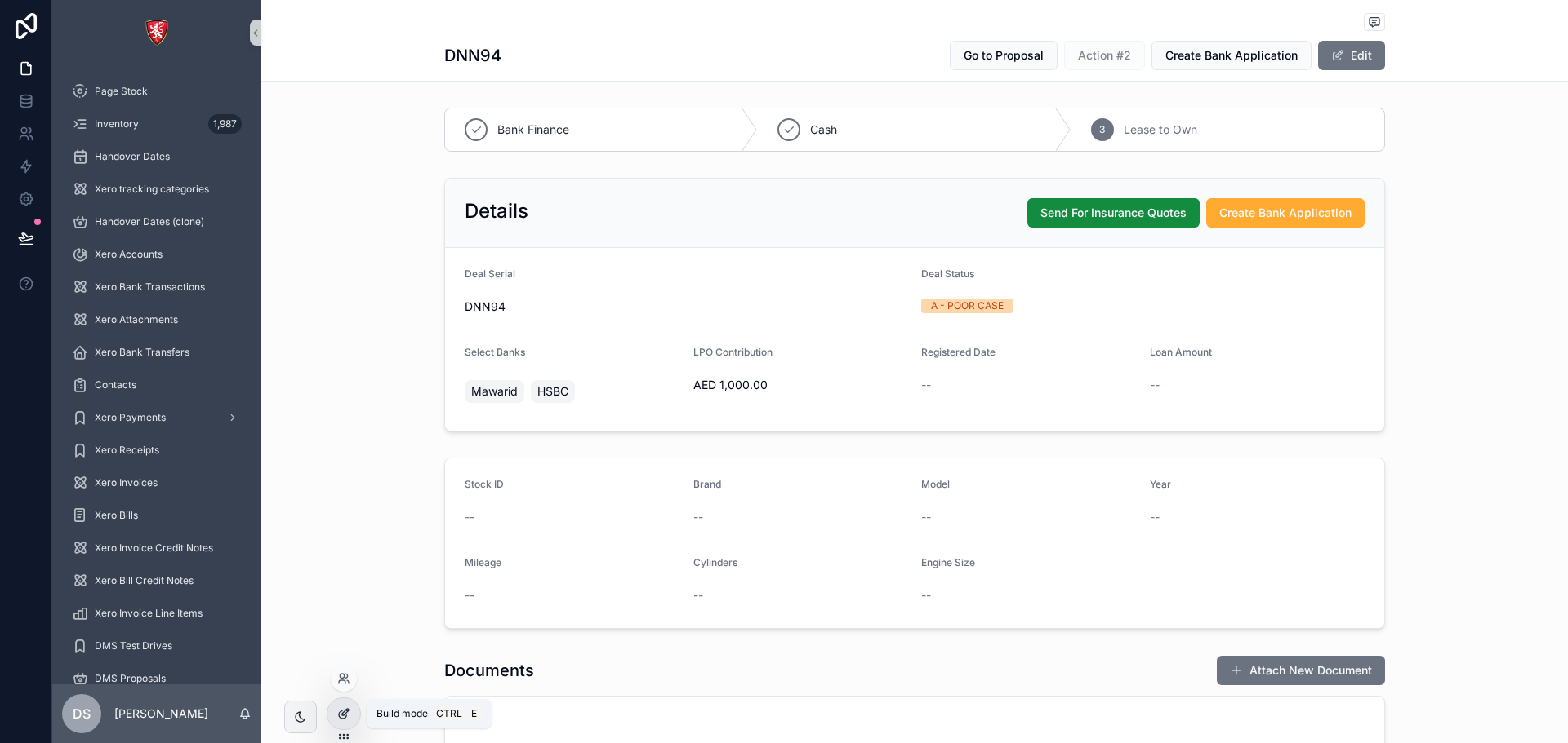
click at [335, 703] on div at bounding box center [343, 714] width 33 height 31
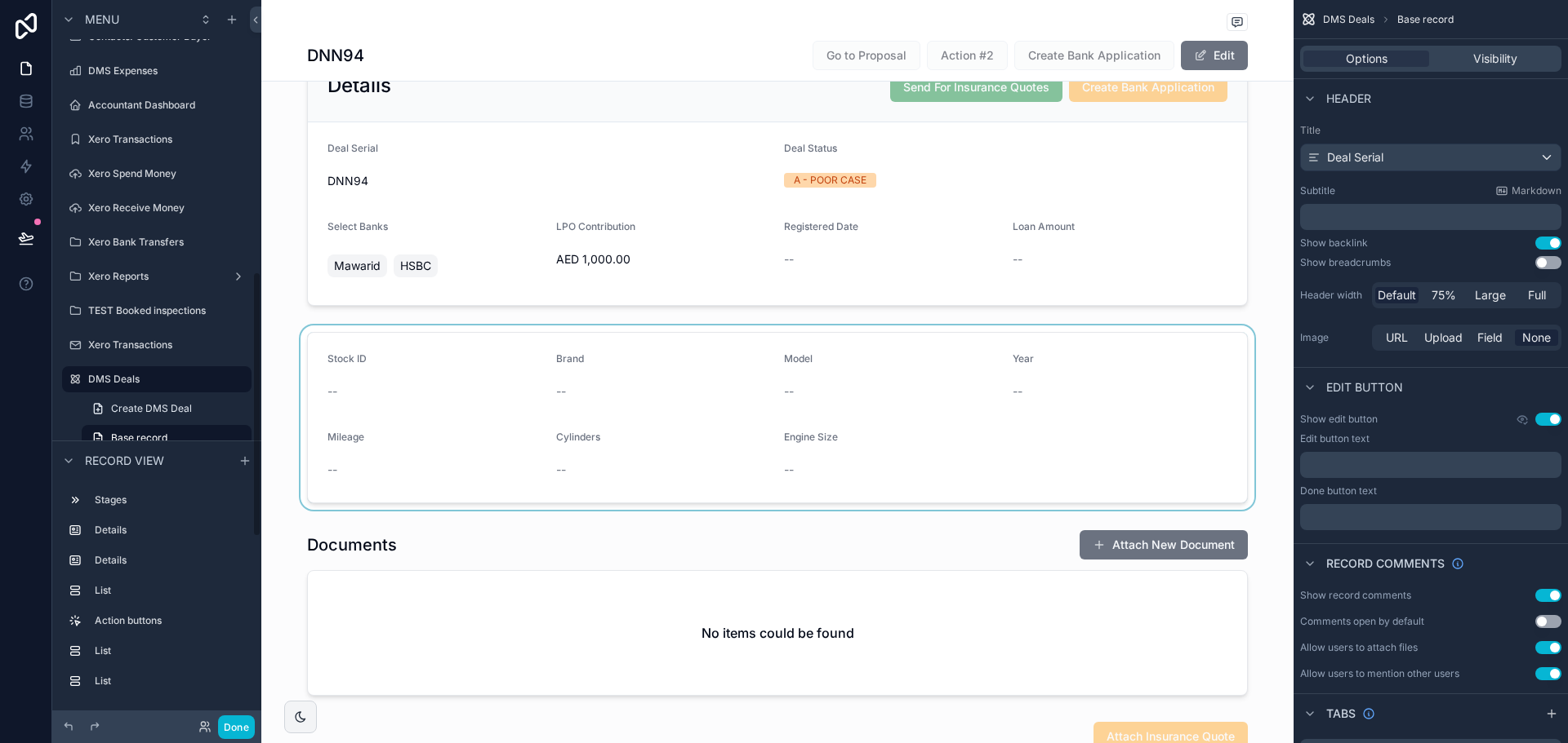
scroll to position [490, 0]
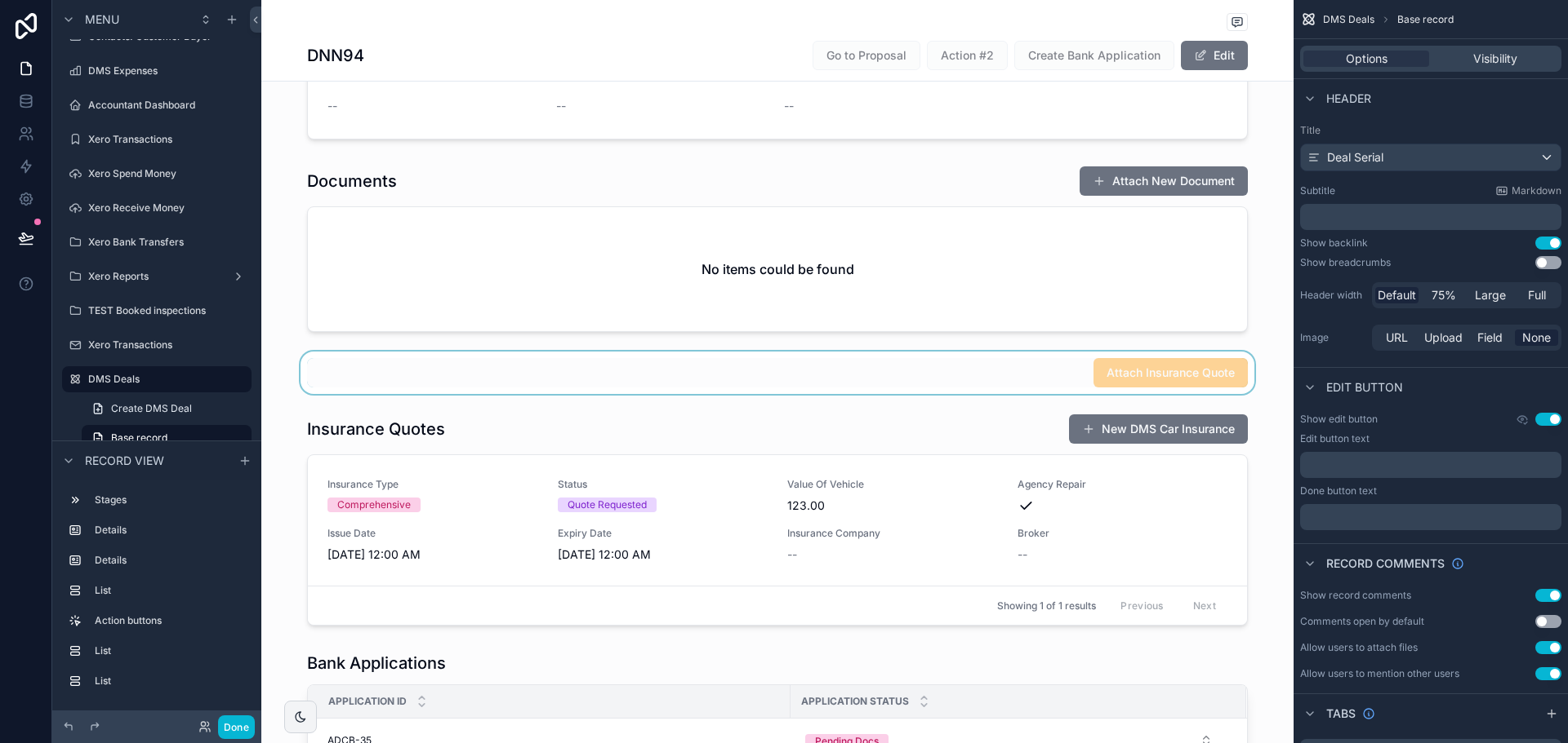
click at [1111, 364] on div "scrollable content" at bounding box center [777, 373] width 1032 height 42
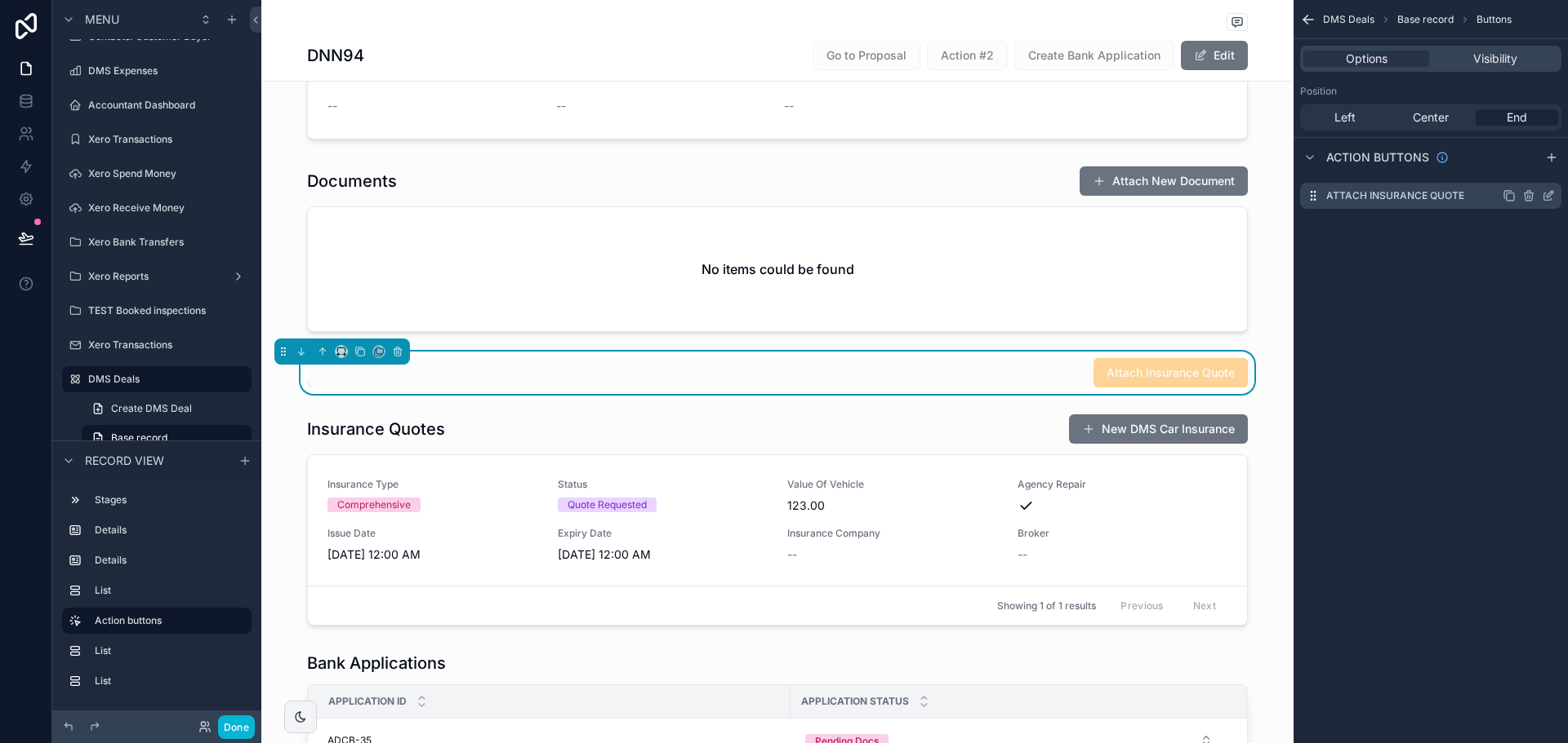
click at [1548, 199] on icon "scrollable content" at bounding box center [1548, 196] width 13 height 13
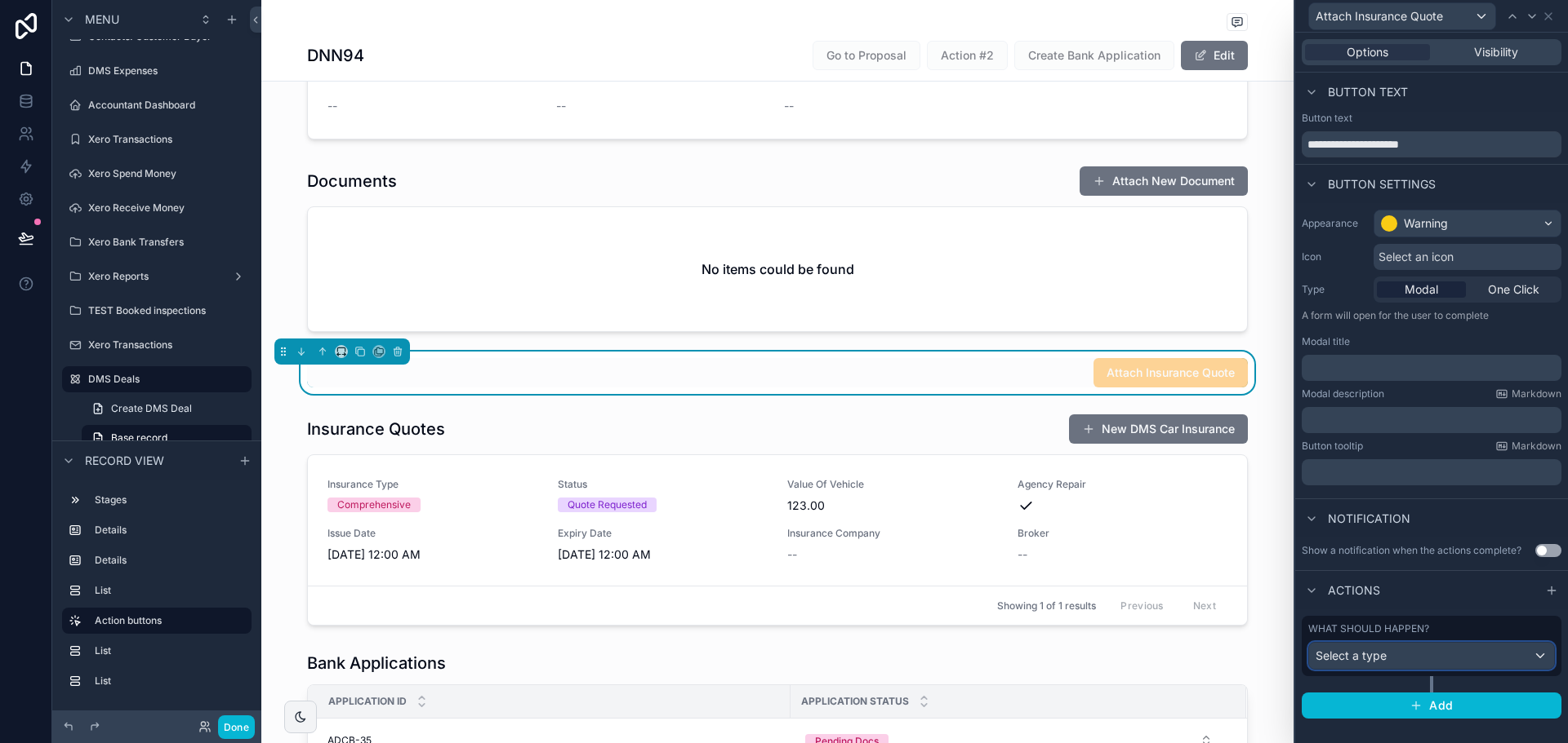
click at [1457, 660] on div "Select a type" at bounding box center [1431, 656] width 245 height 26
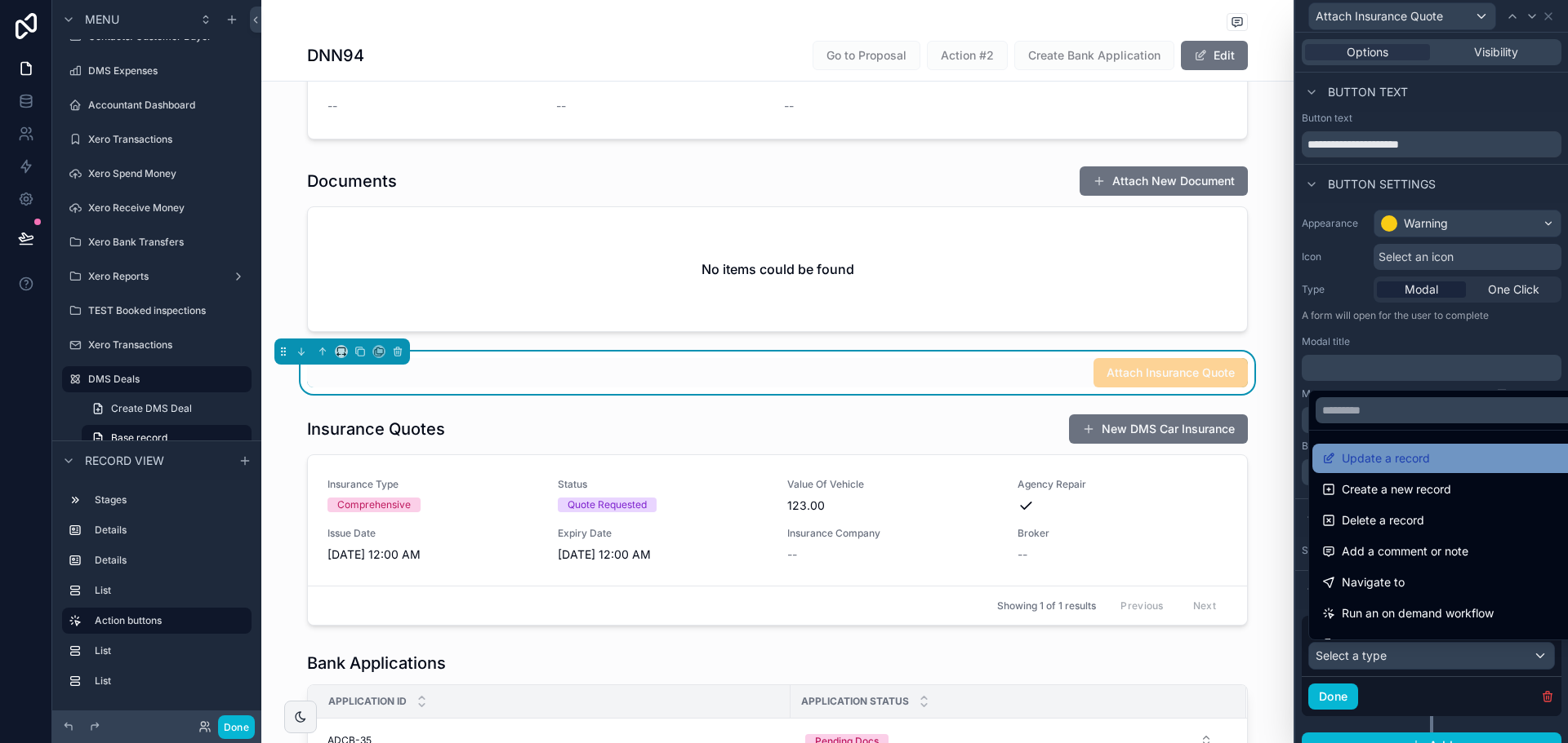
click at [1377, 458] on span "Update a record" at bounding box center [1385, 458] width 88 height 19
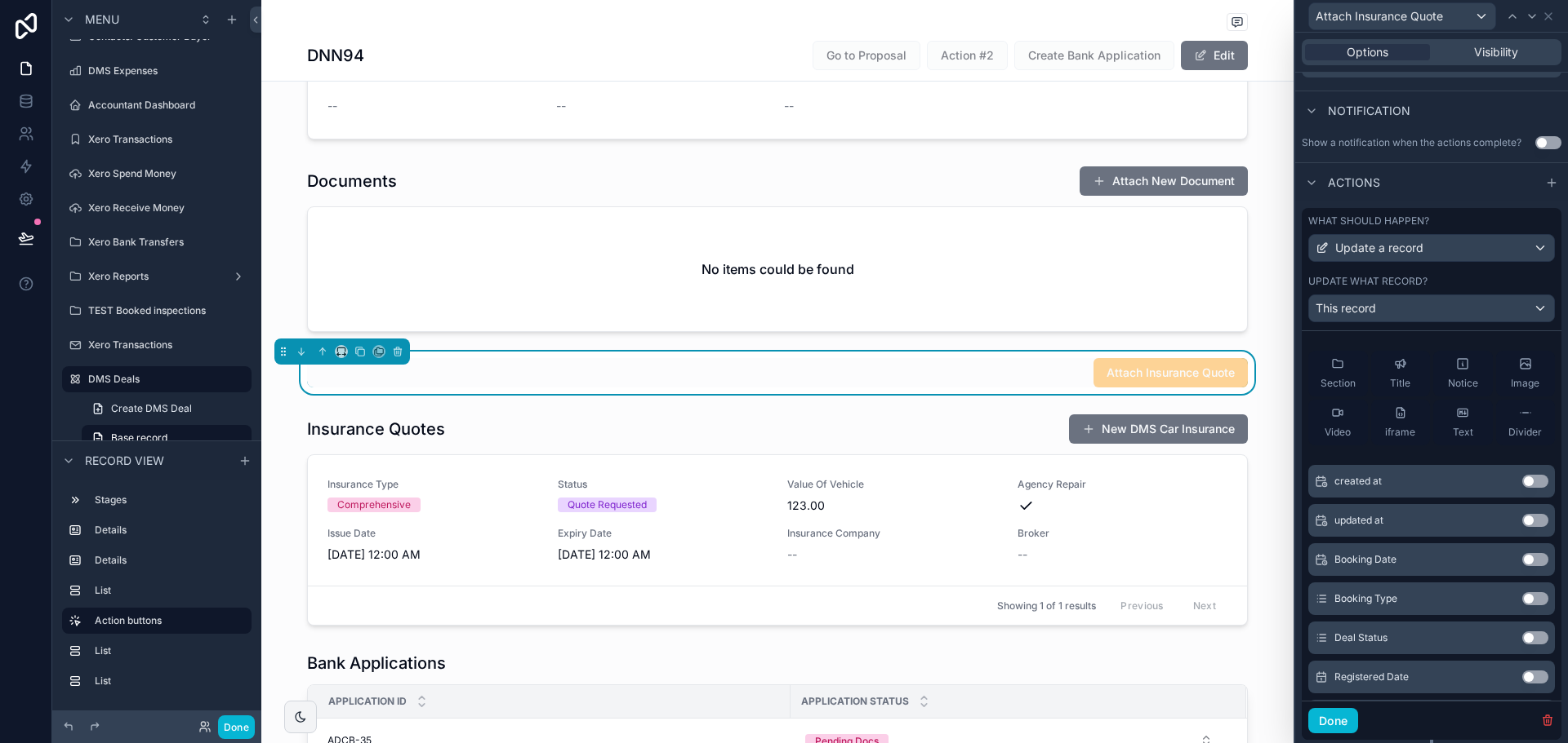
scroll to position [0, 0]
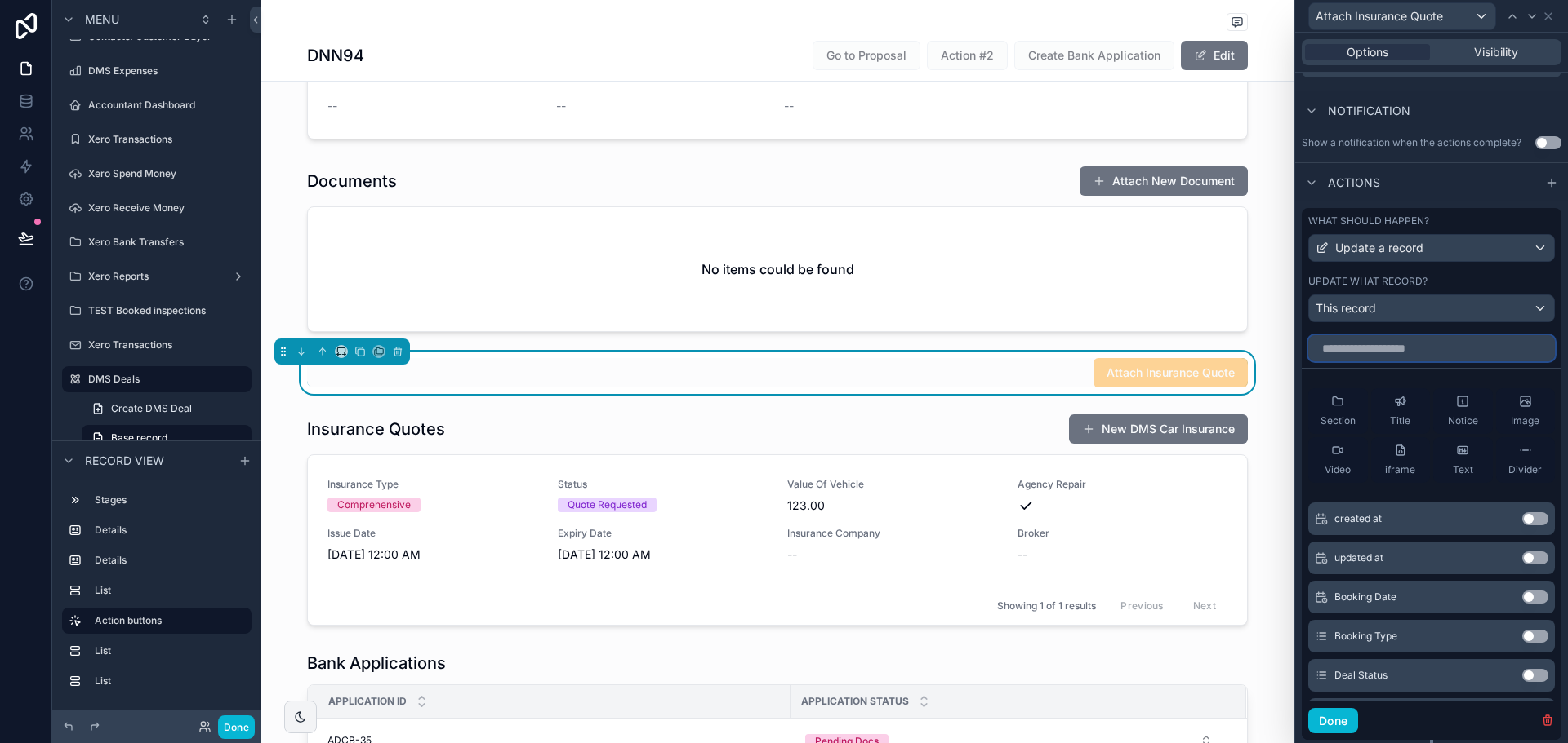
click at [1367, 348] on input "text" at bounding box center [1431, 348] width 247 height 26
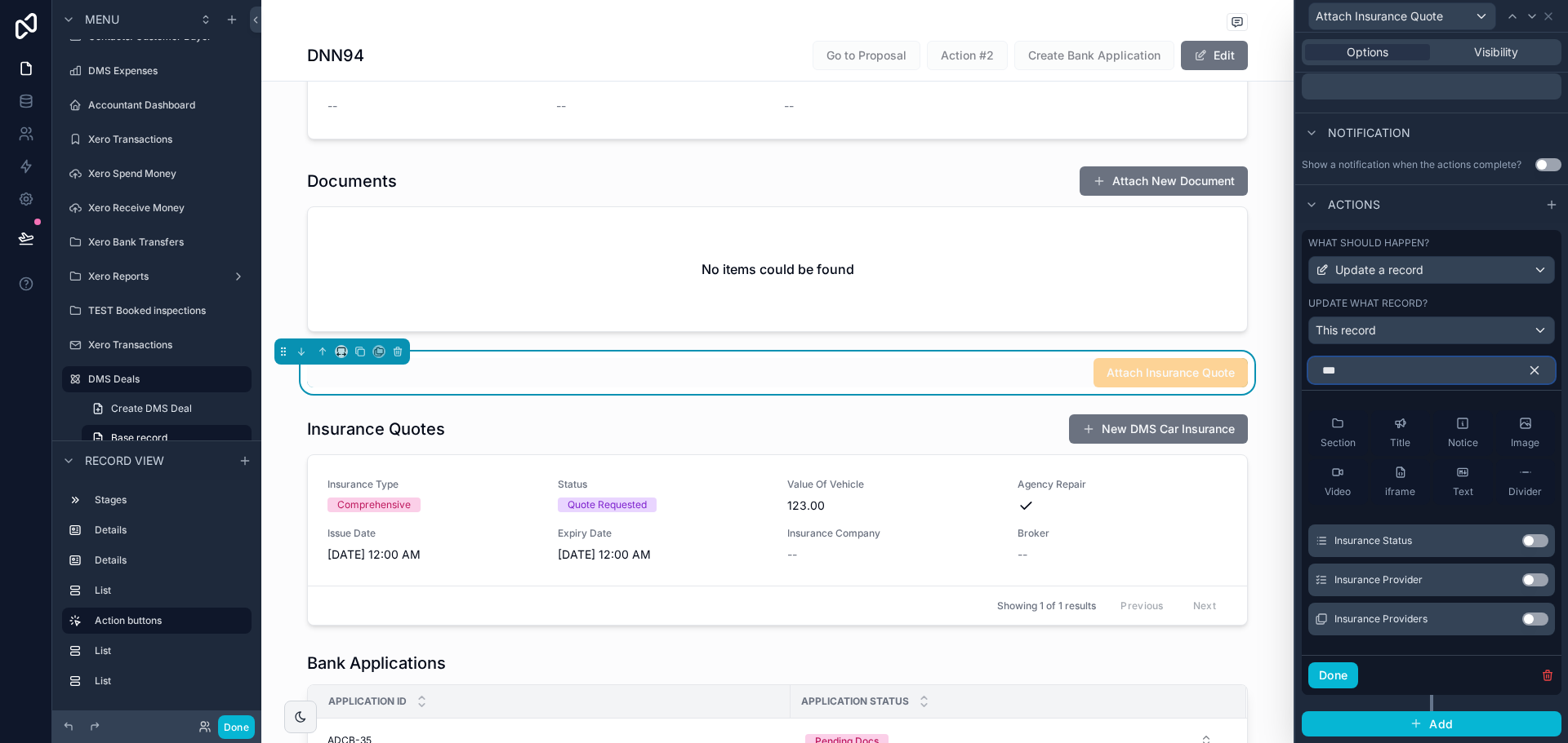
scroll to position [386, 0]
type input "*******"
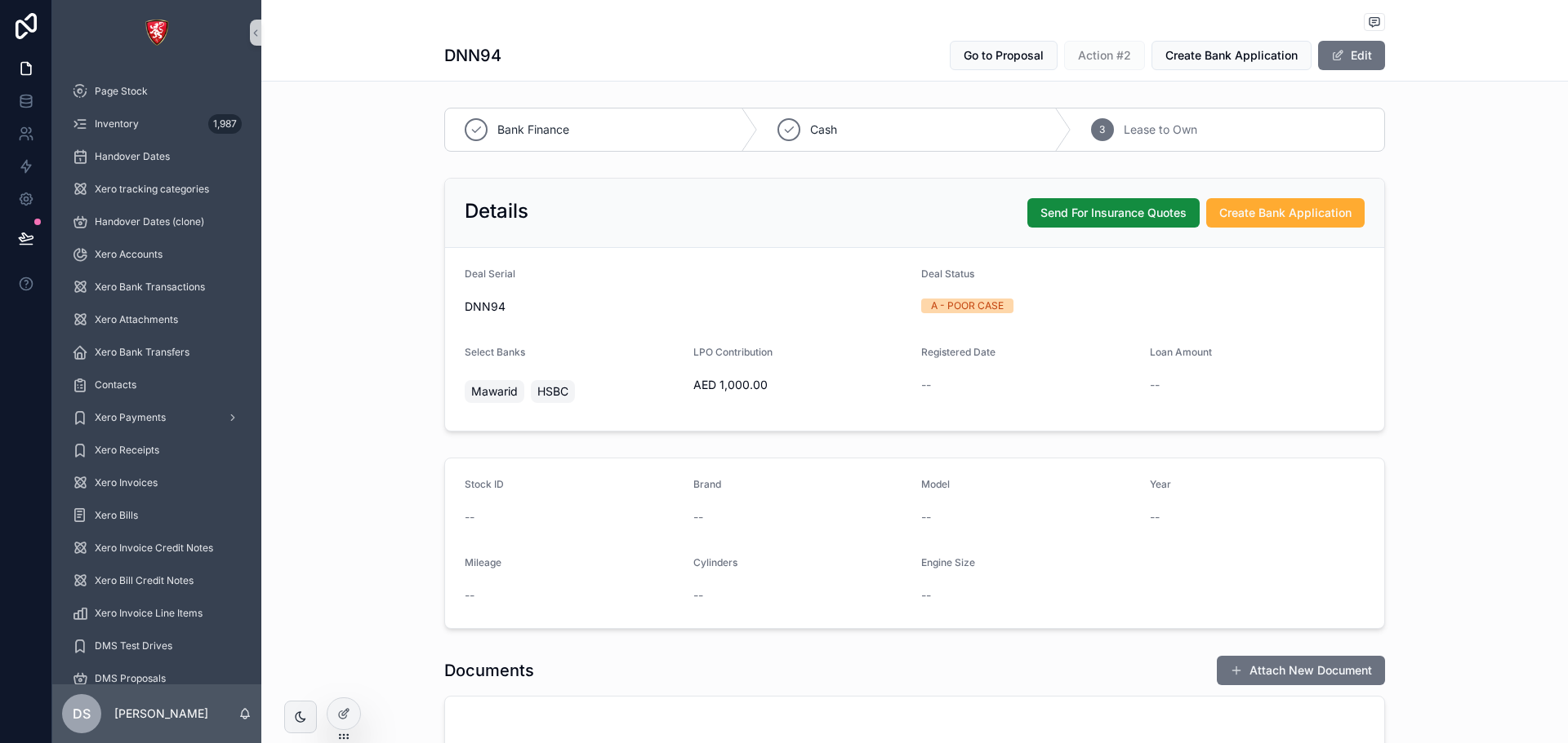
click at [319, 717] on div "Documents Attach New Document No items could be found" at bounding box center [914, 738] width 1306 height 180
click at [346, 713] on icon at bounding box center [345, 712] width 7 height 7
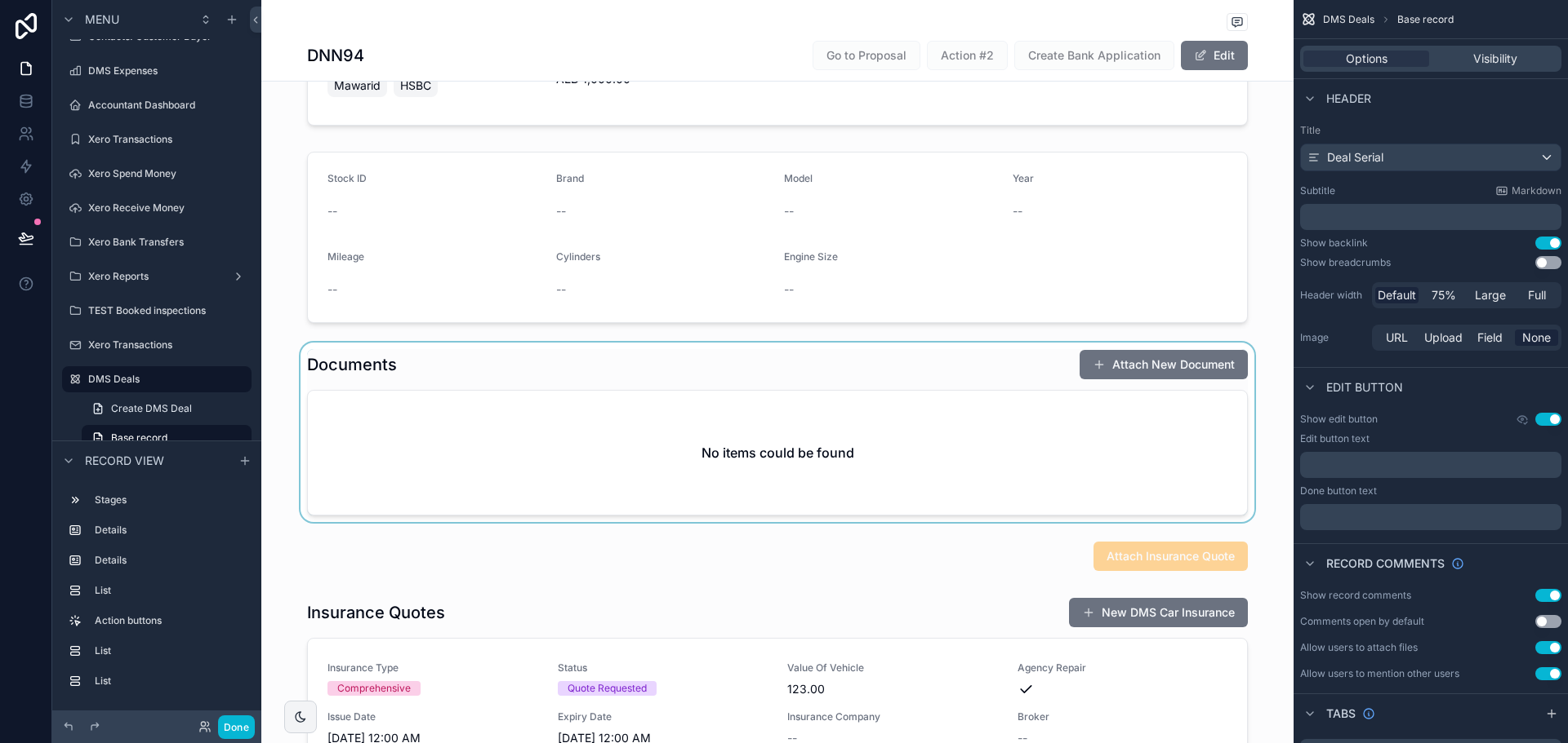
scroll to position [653, 0]
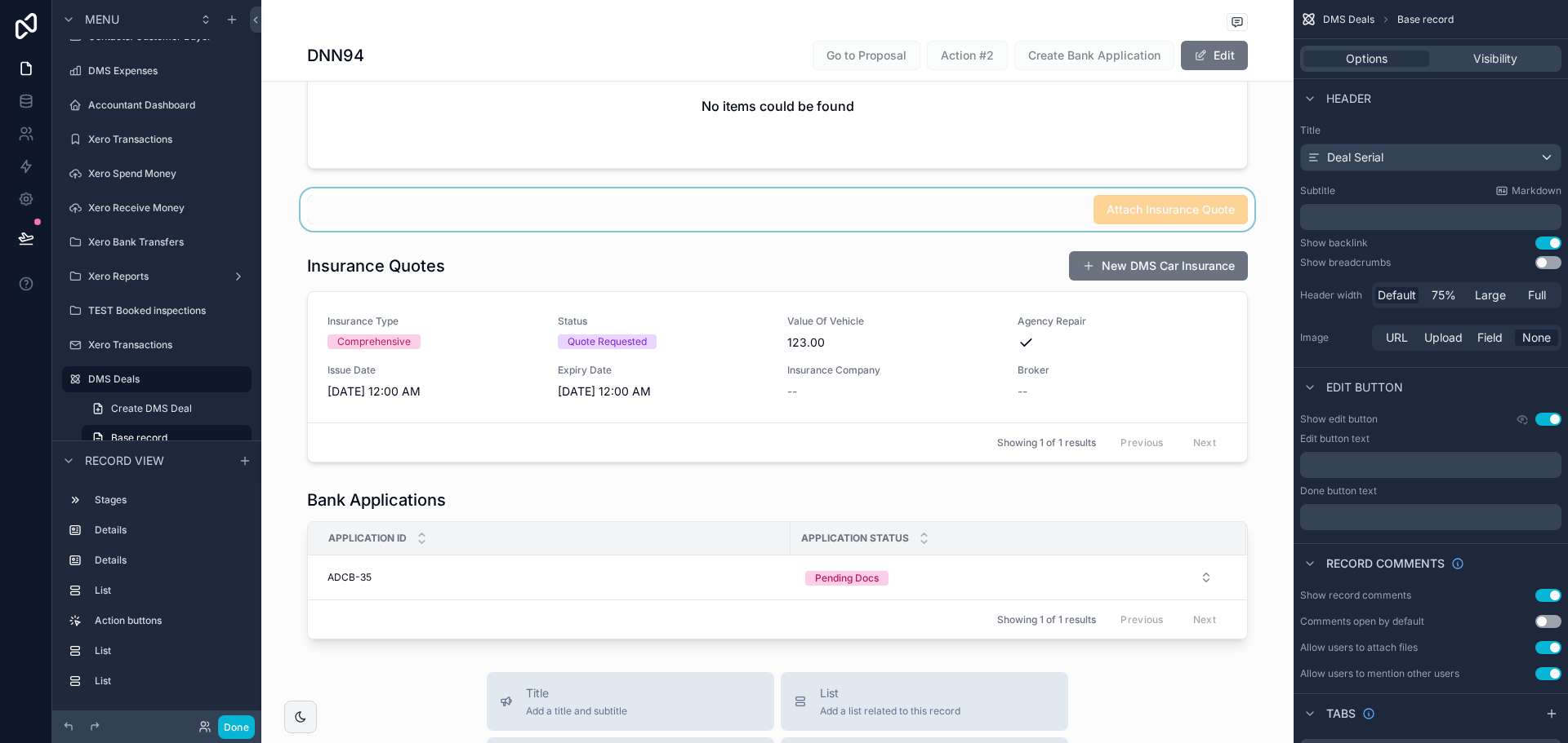
click at [1122, 217] on div "scrollable content" at bounding box center [777, 209] width 1032 height 42
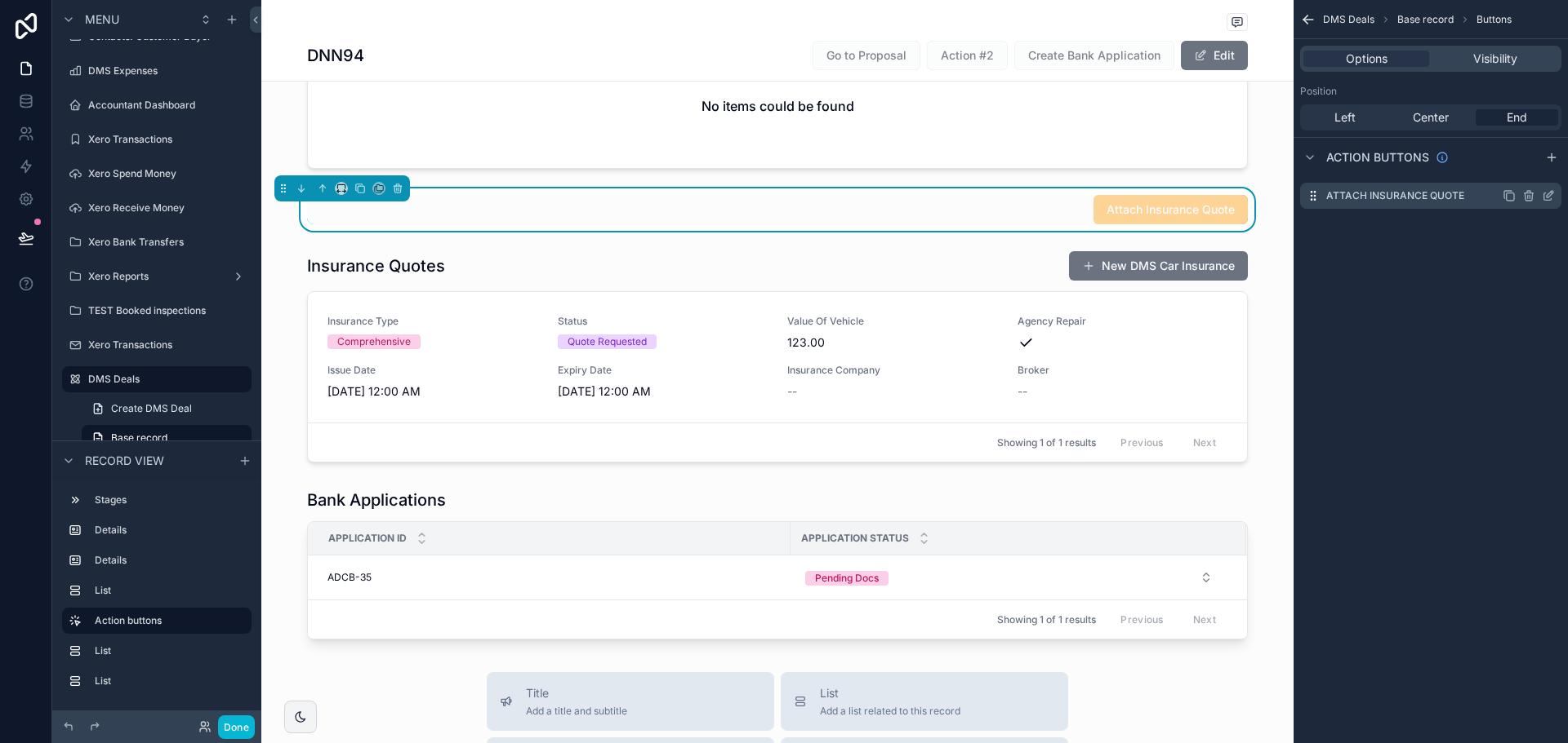
click at [1544, 198] on icon "scrollable content" at bounding box center [1548, 197] width 8 height 8
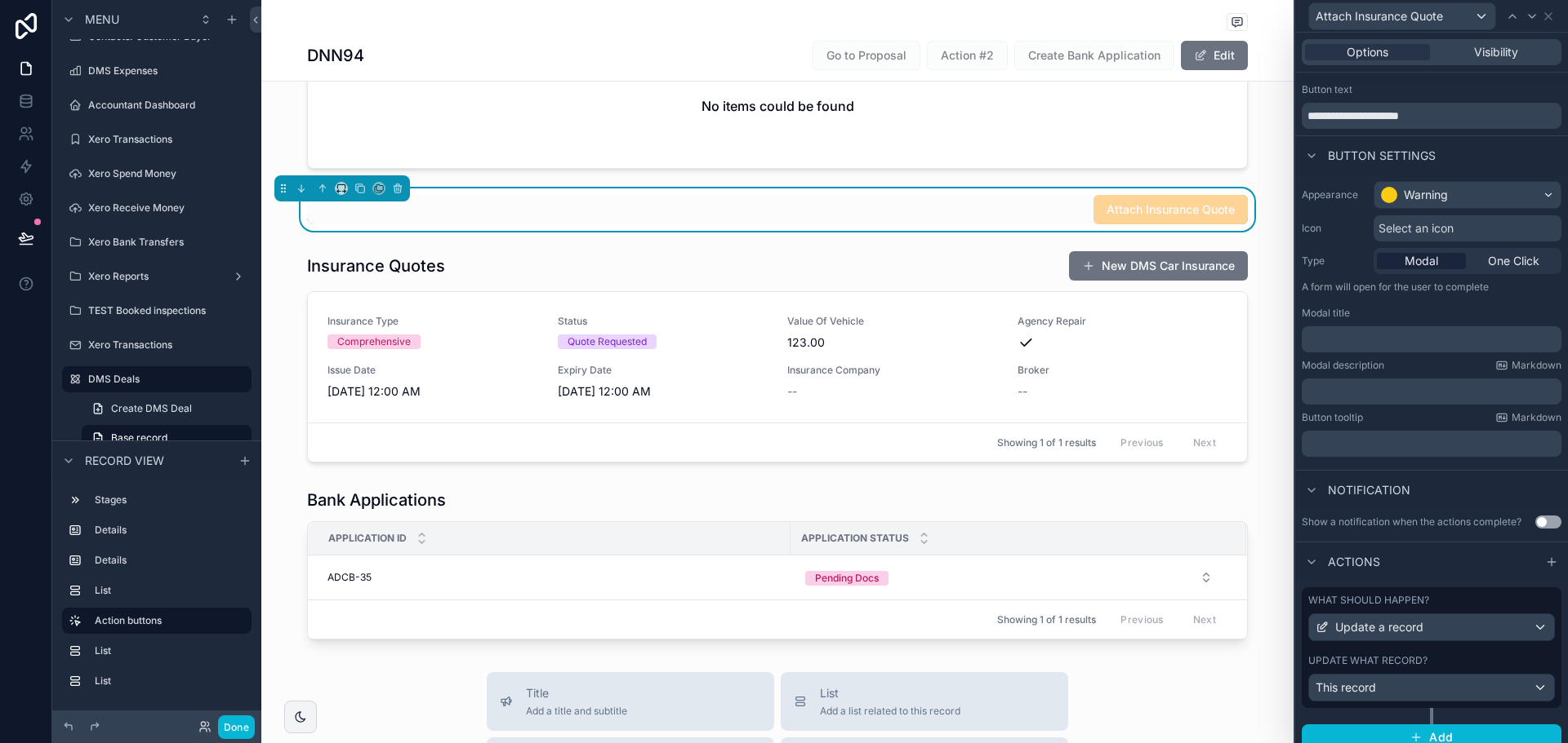
scroll to position [42, 0]
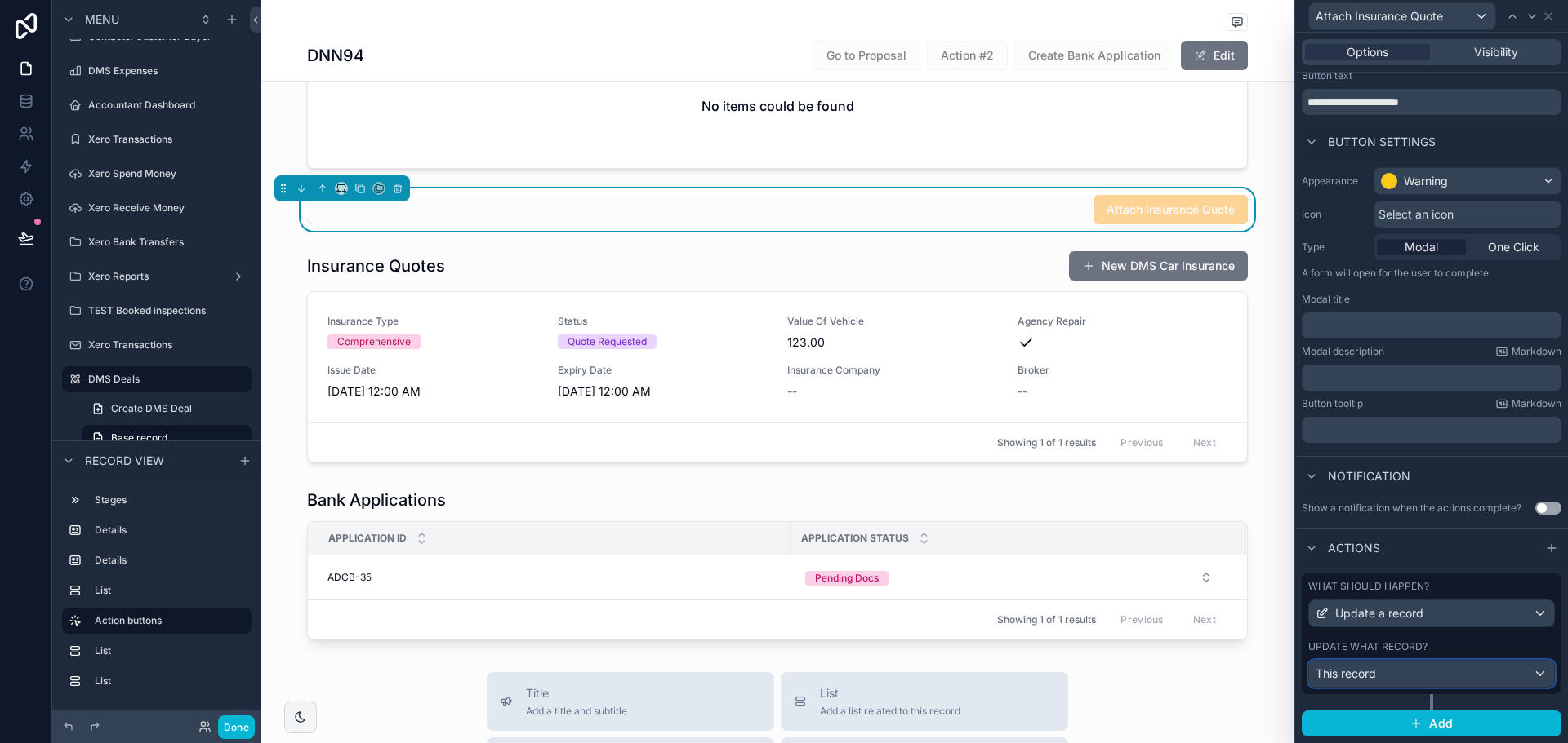
click at [1468, 676] on div "This record" at bounding box center [1431, 673] width 245 height 26
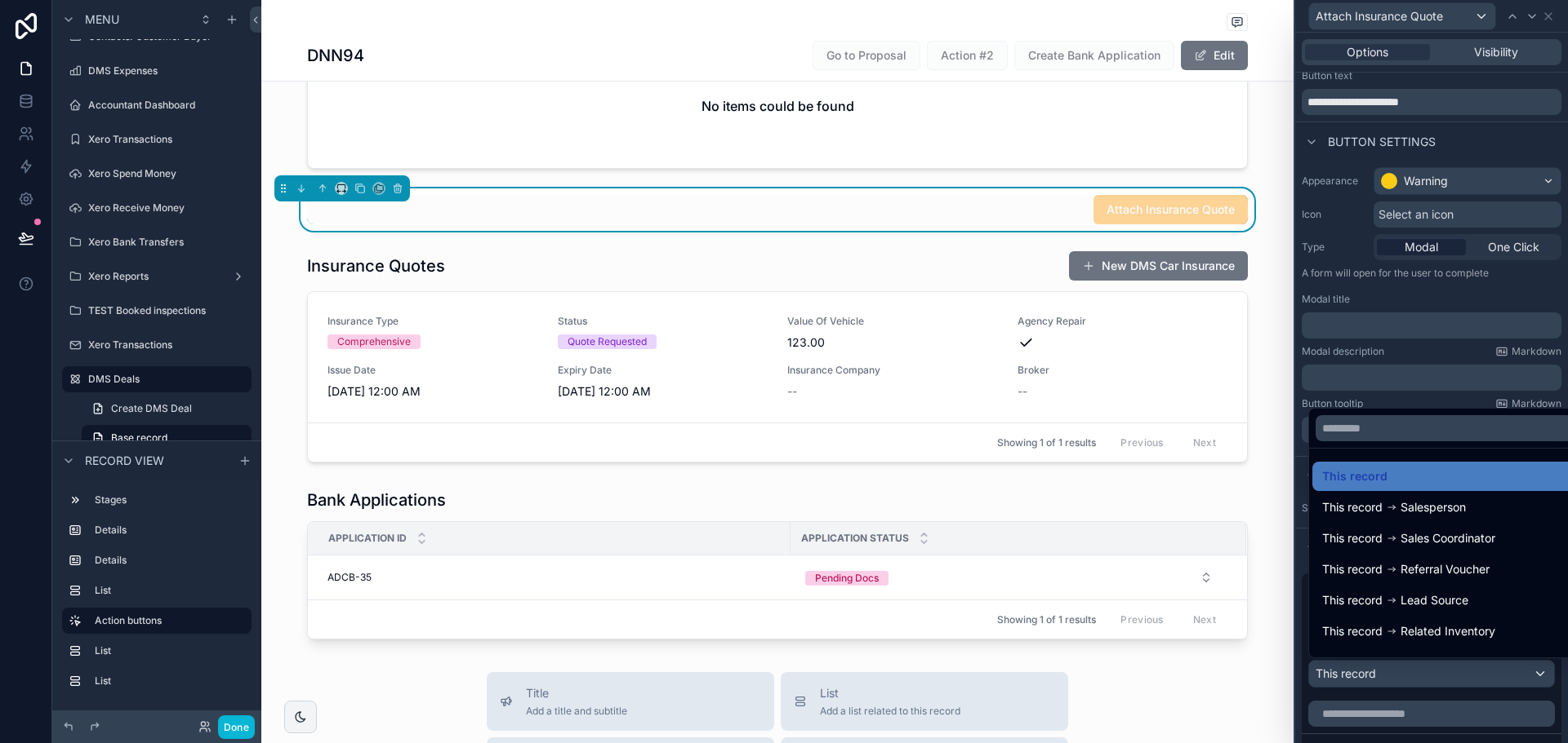
click at [1468, 672] on div at bounding box center [1431, 371] width 273 height 743
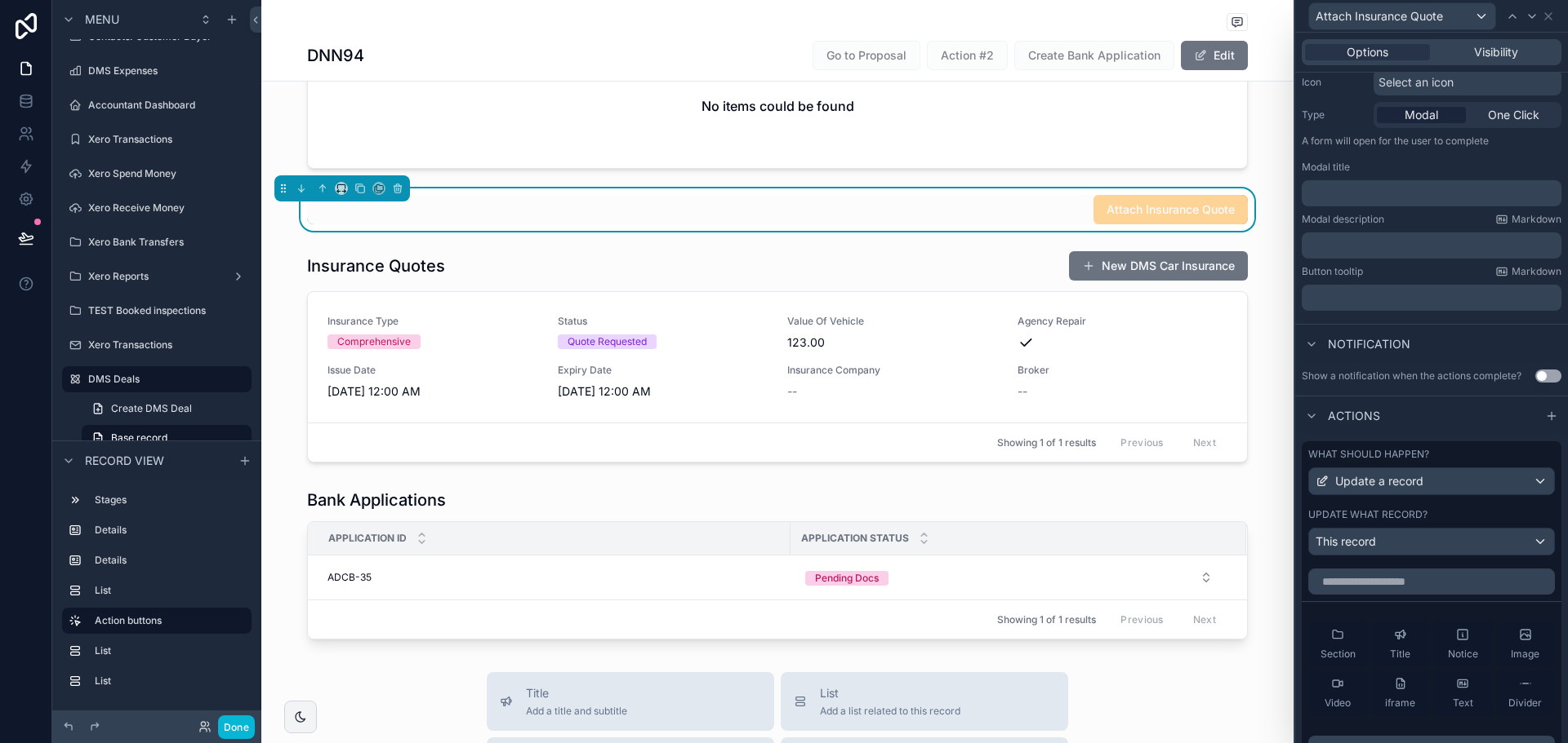
scroll to position [369, 0]
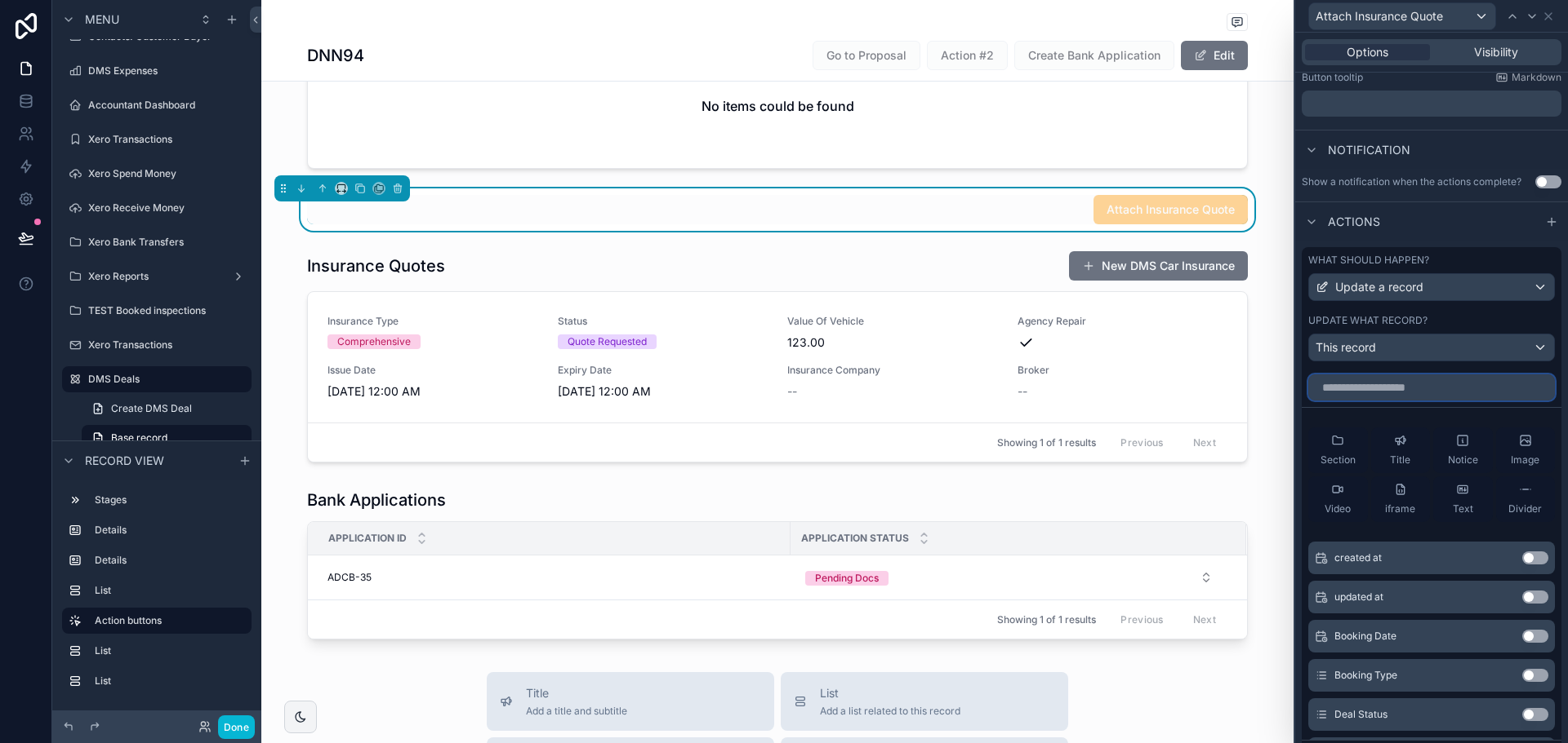
click at [1381, 382] on input "text" at bounding box center [1431, 387] width 247 height 26
type input "***"
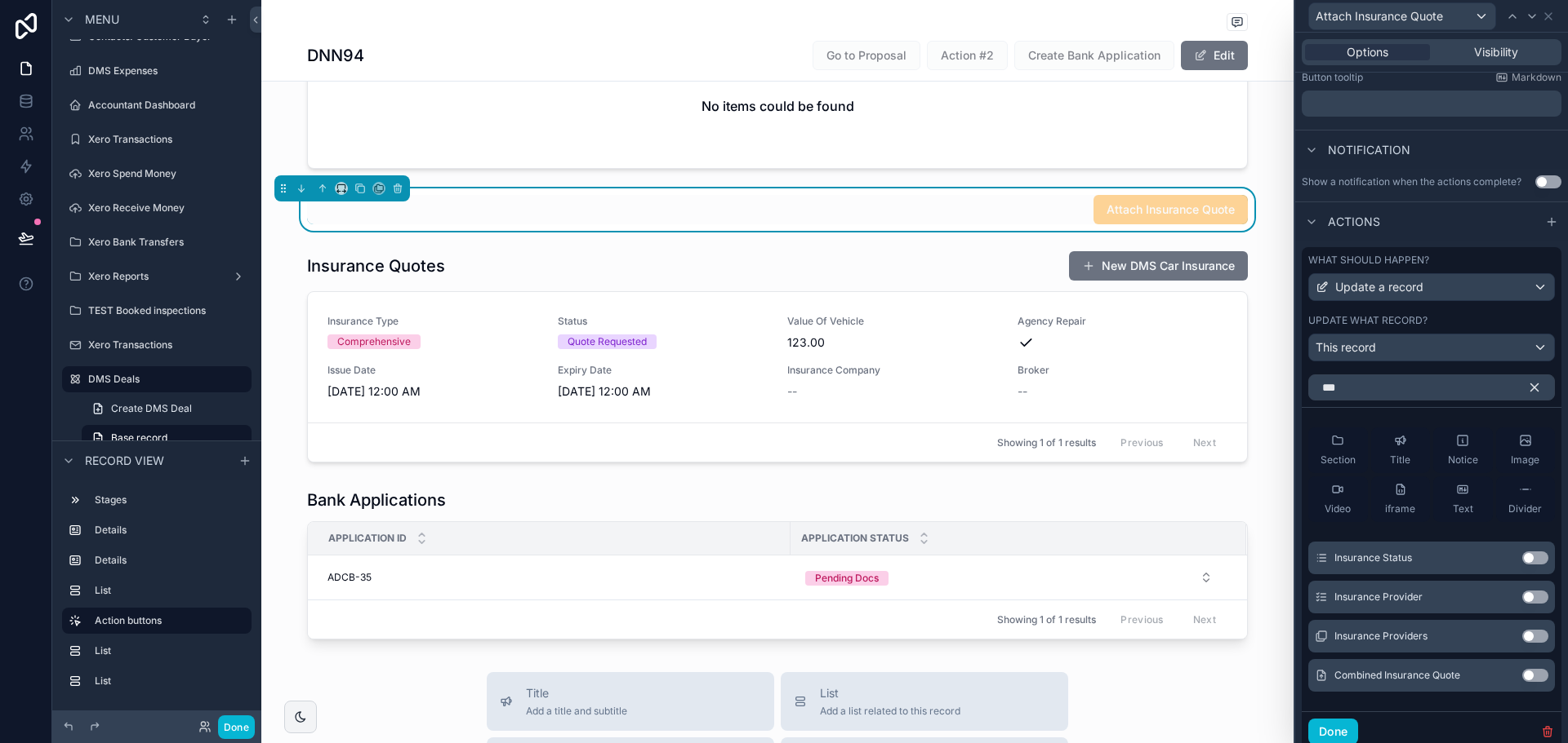
click at [1523, 680] on button "Use setting" at bounding box center [1535, 676] width 26 height 13
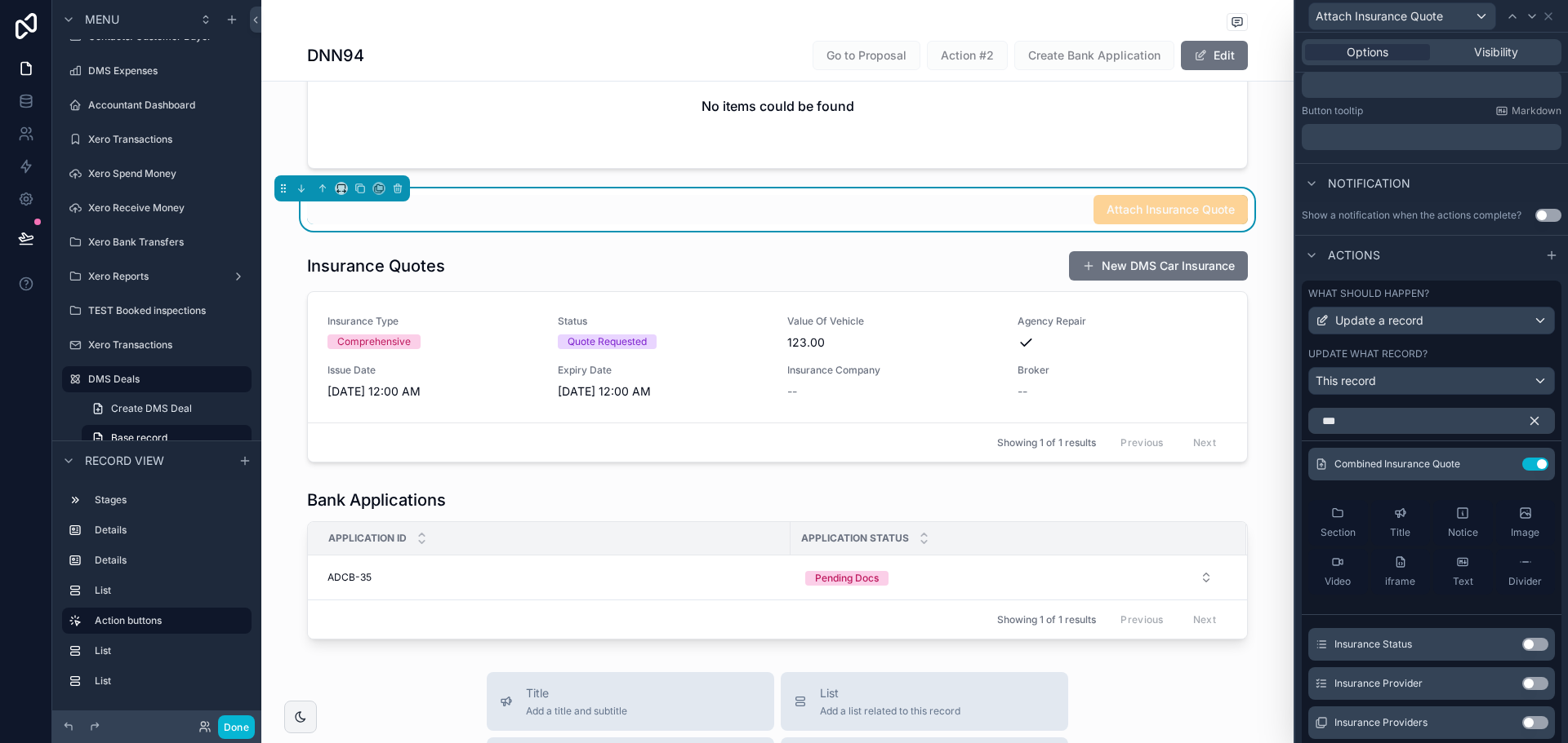
scroll to position [439, 0]
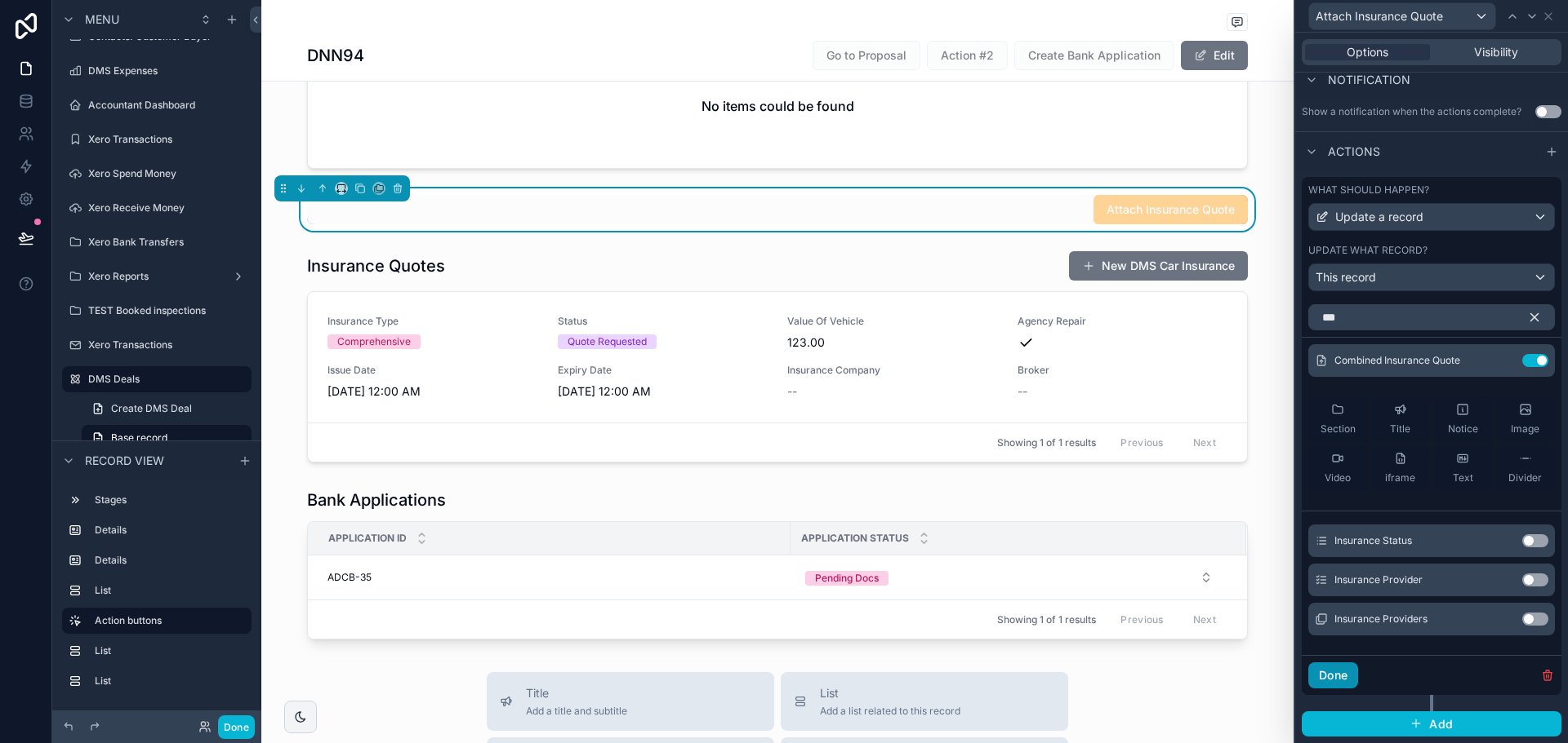
click at [1328, 669] on button "Done" at bounding box center [1333, 675] width 50 height 26
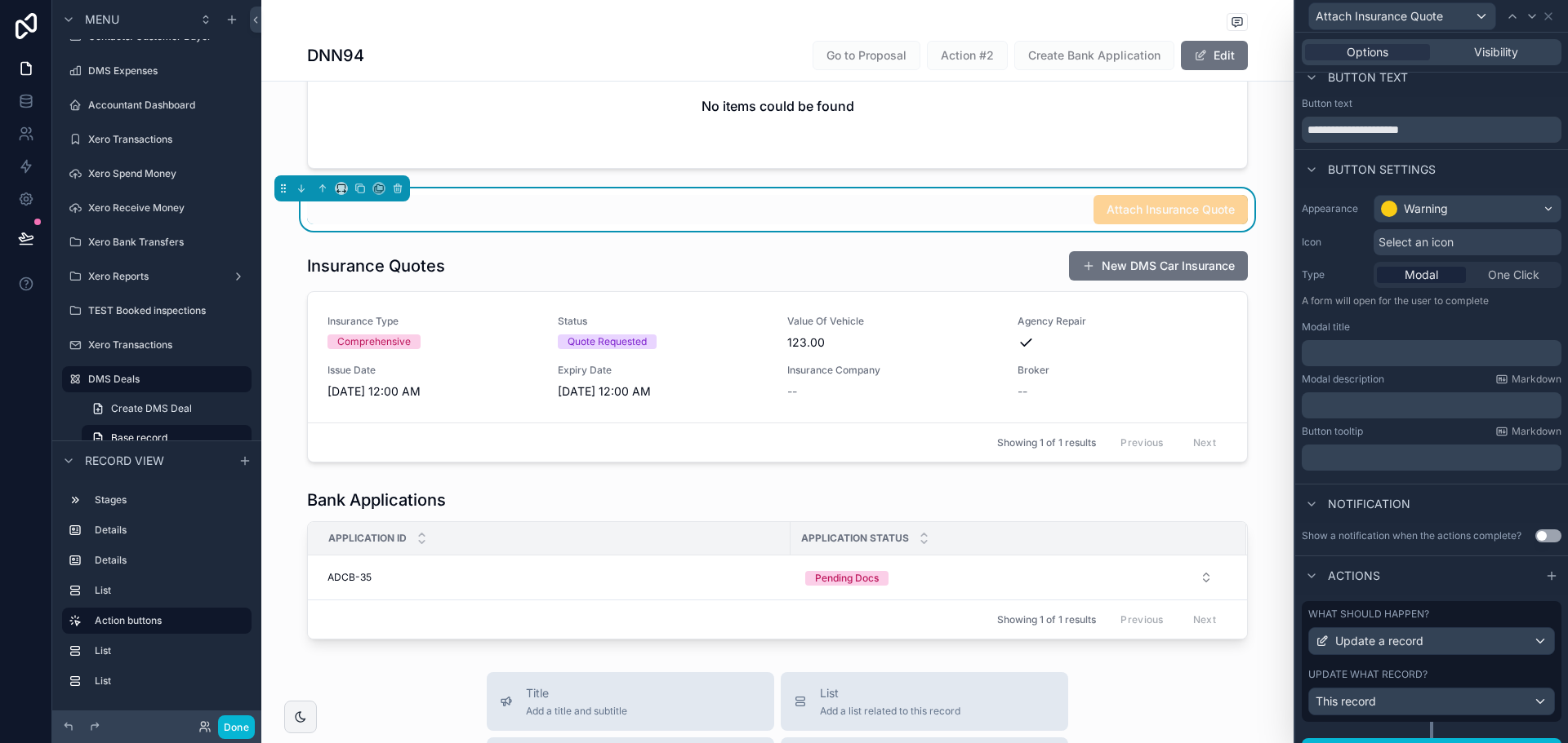
scroll to position [0, 0]
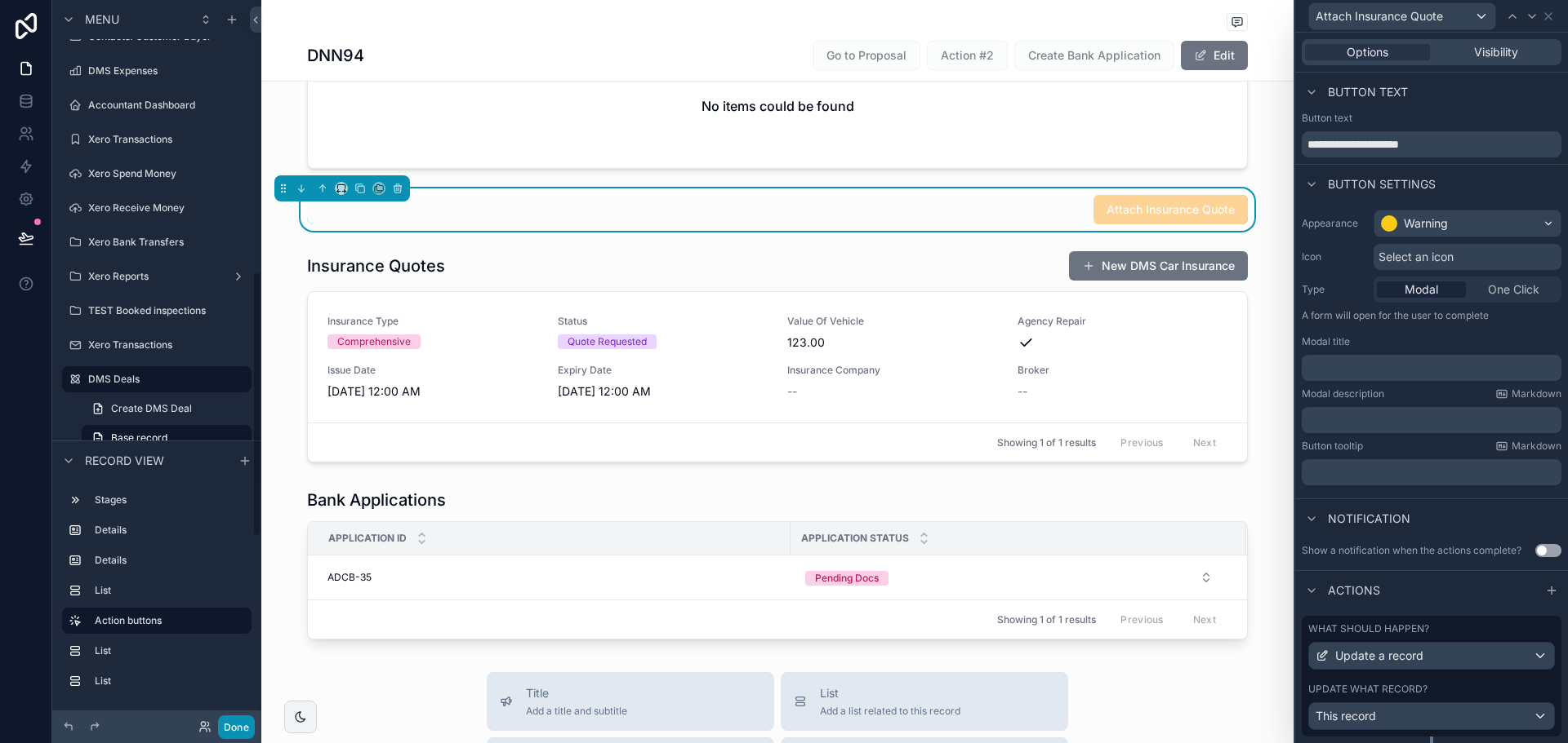
click at [239, 721] on button "Done" at bounding box center [236, 727] width 36 height 24
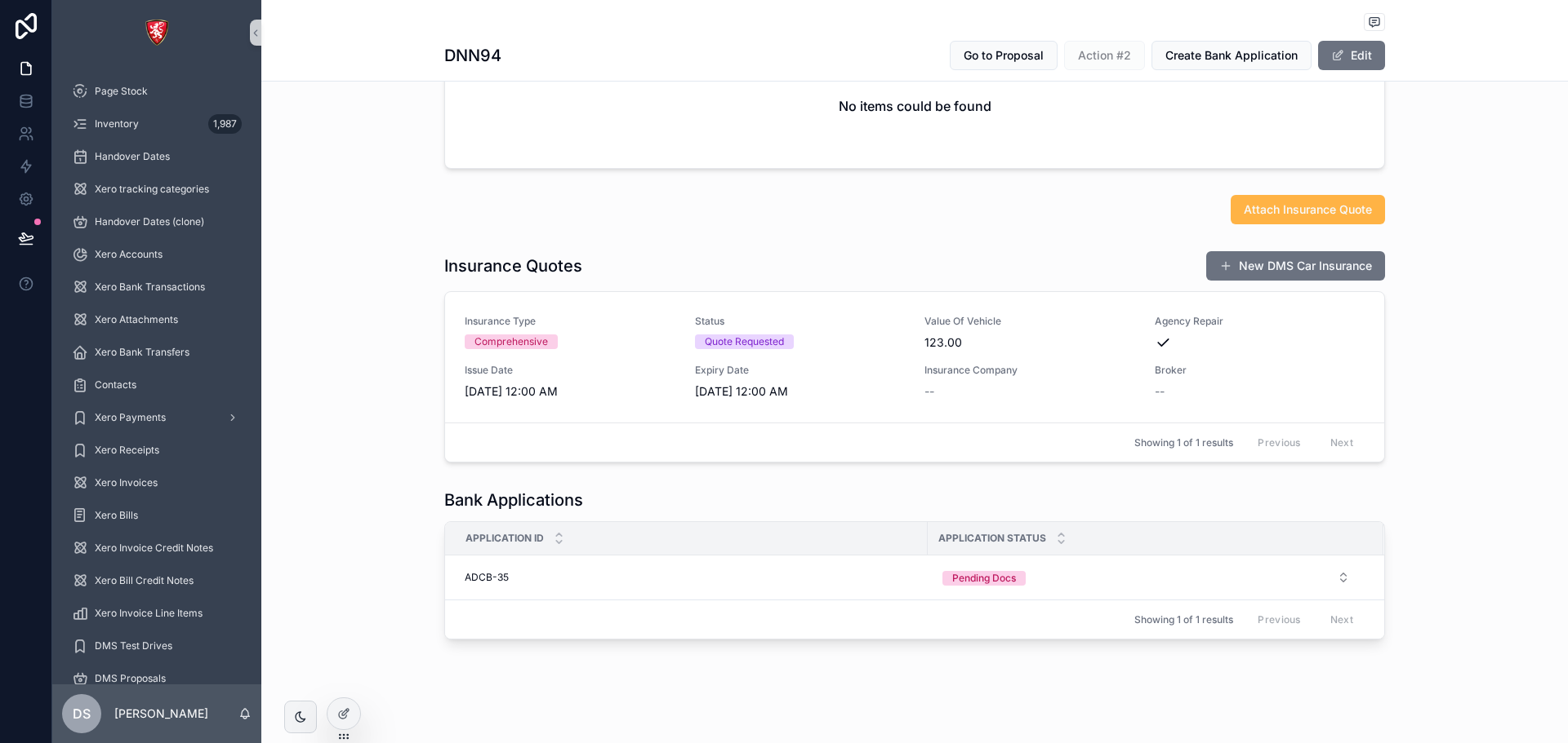
click at [1266, 214] on span "Attach Insurance Quote" at bounding box center [1308, 209] width 128 height 16
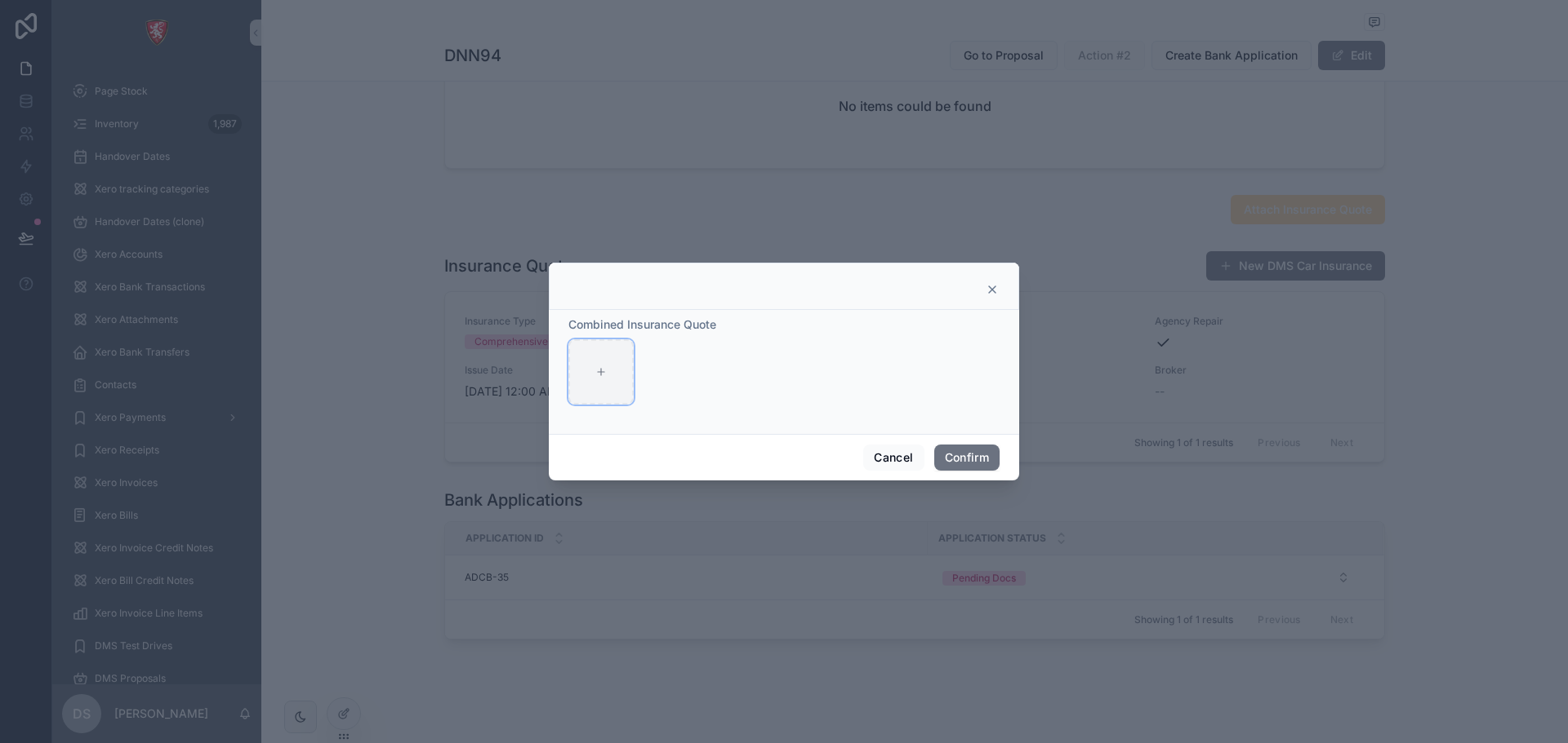
click at [601, 370] on icon at bounding box center [601, 372] width 0 height 7
click at [869, 445] on button "Cancel" at bounding box center [893, 457] width 60 height 26
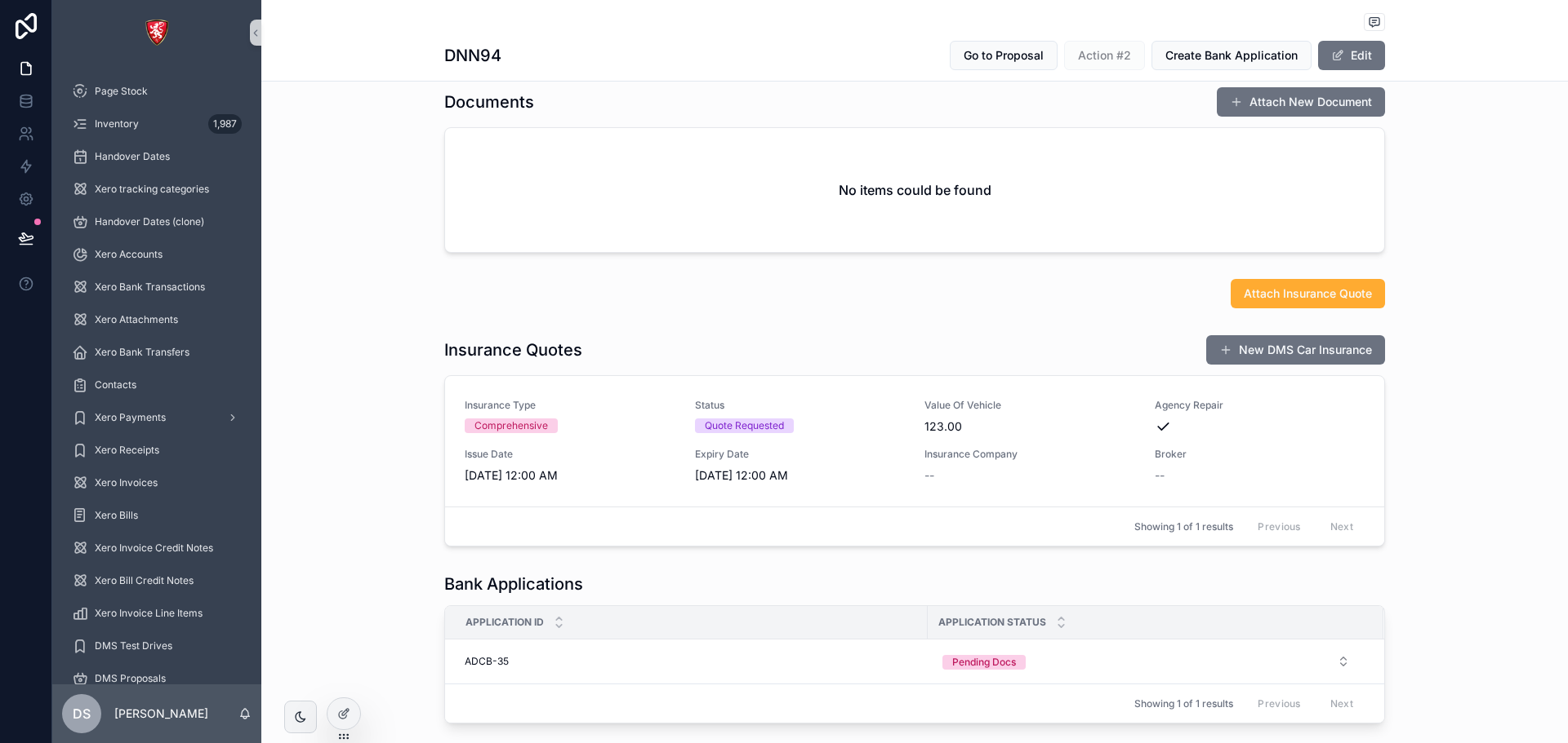
scroll to position [571, 0]
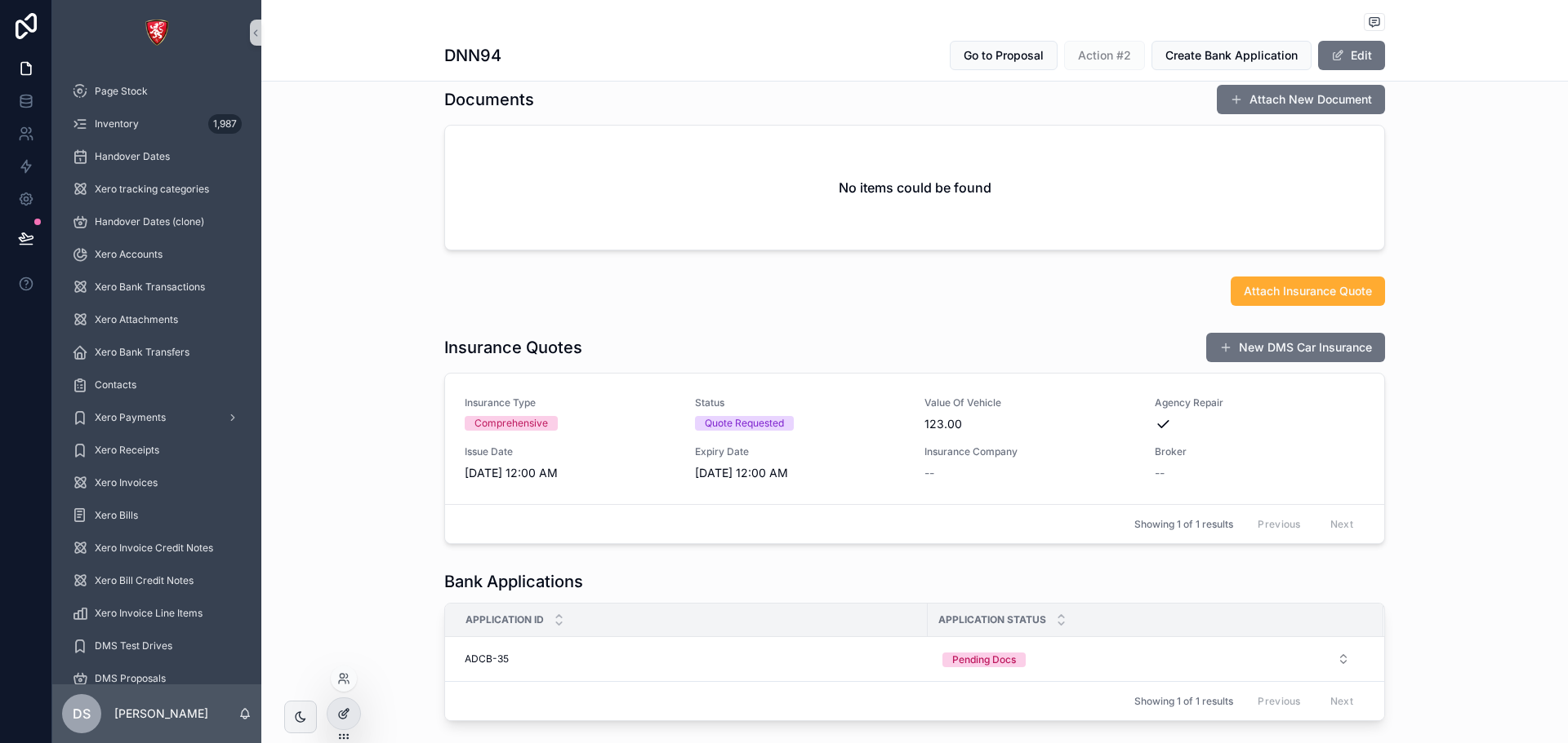
click at [343, 721] on div at bounding box center [343, 714] width 33 height 31
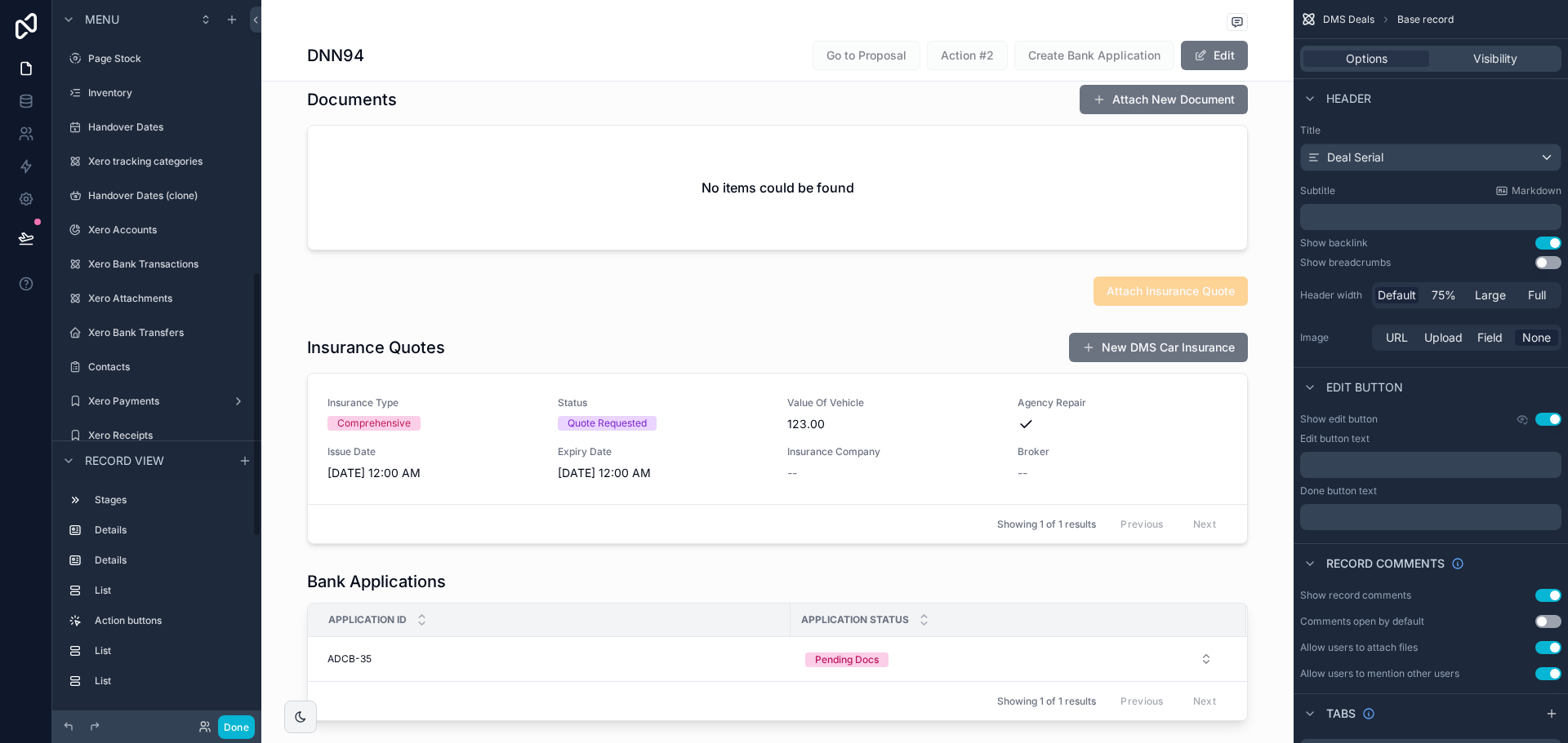
scroll to position [742, 0]
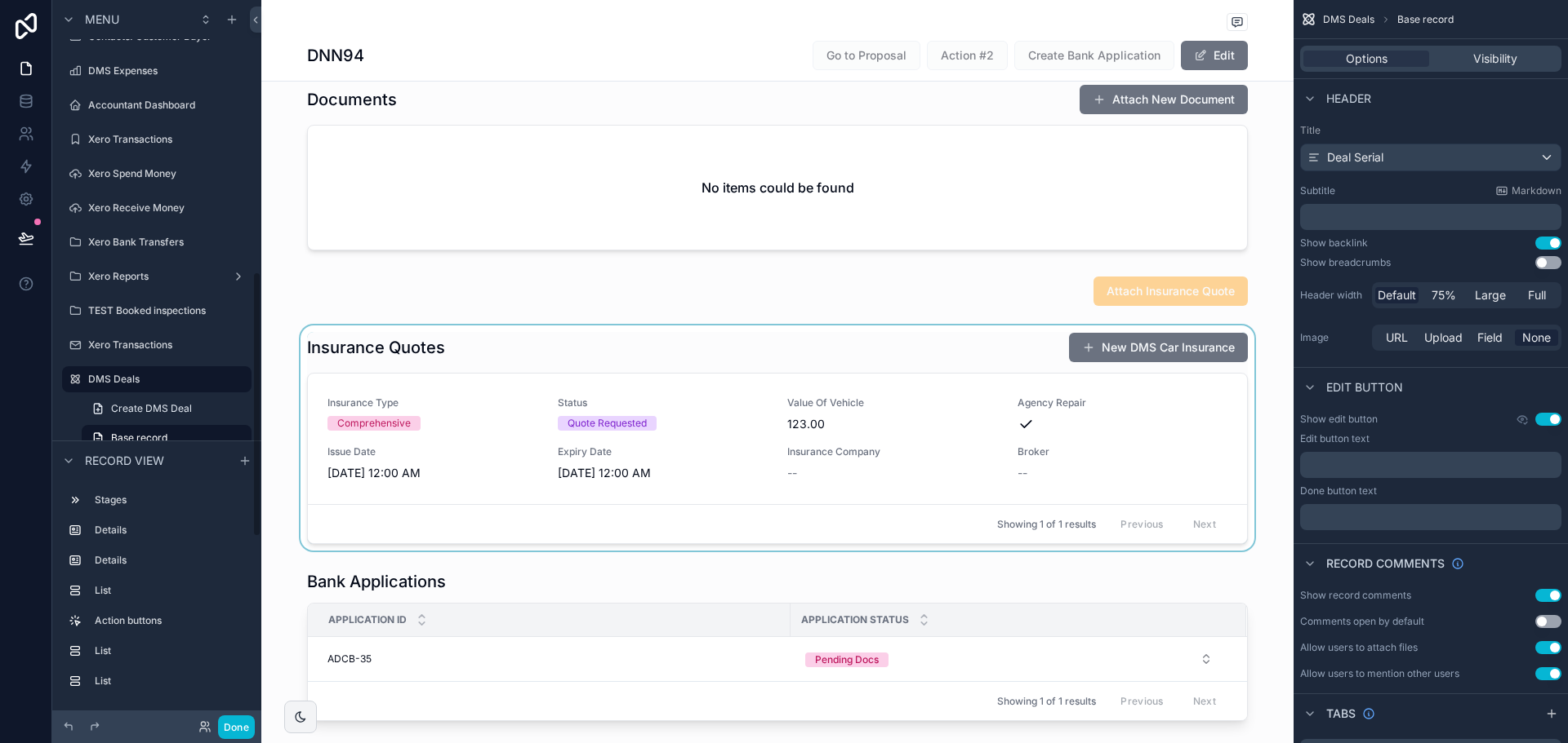
click at [1031, 339] on div "scrollable content" at bounding box center [777, 439] width 1032 height 226
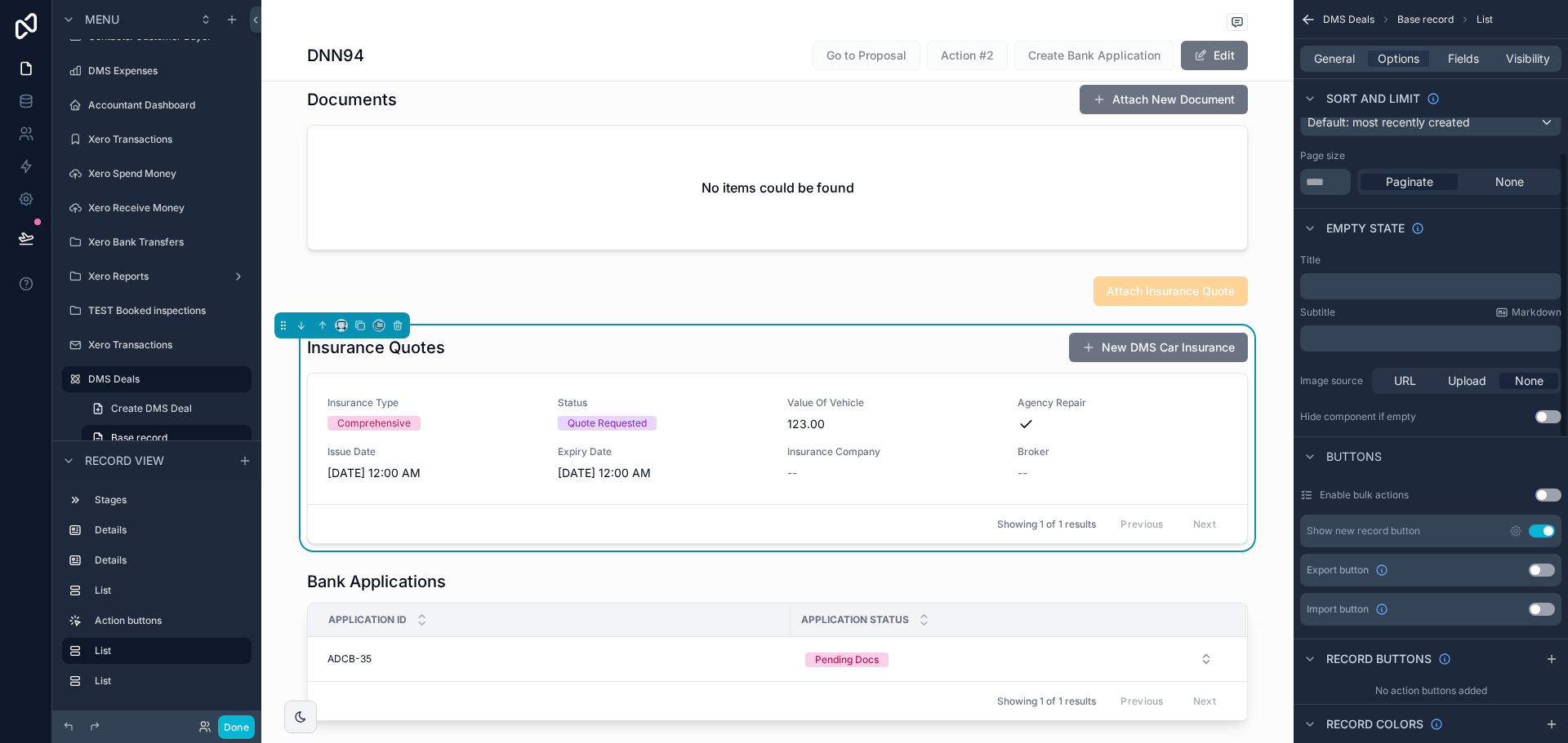
scroll to position [408, 0]
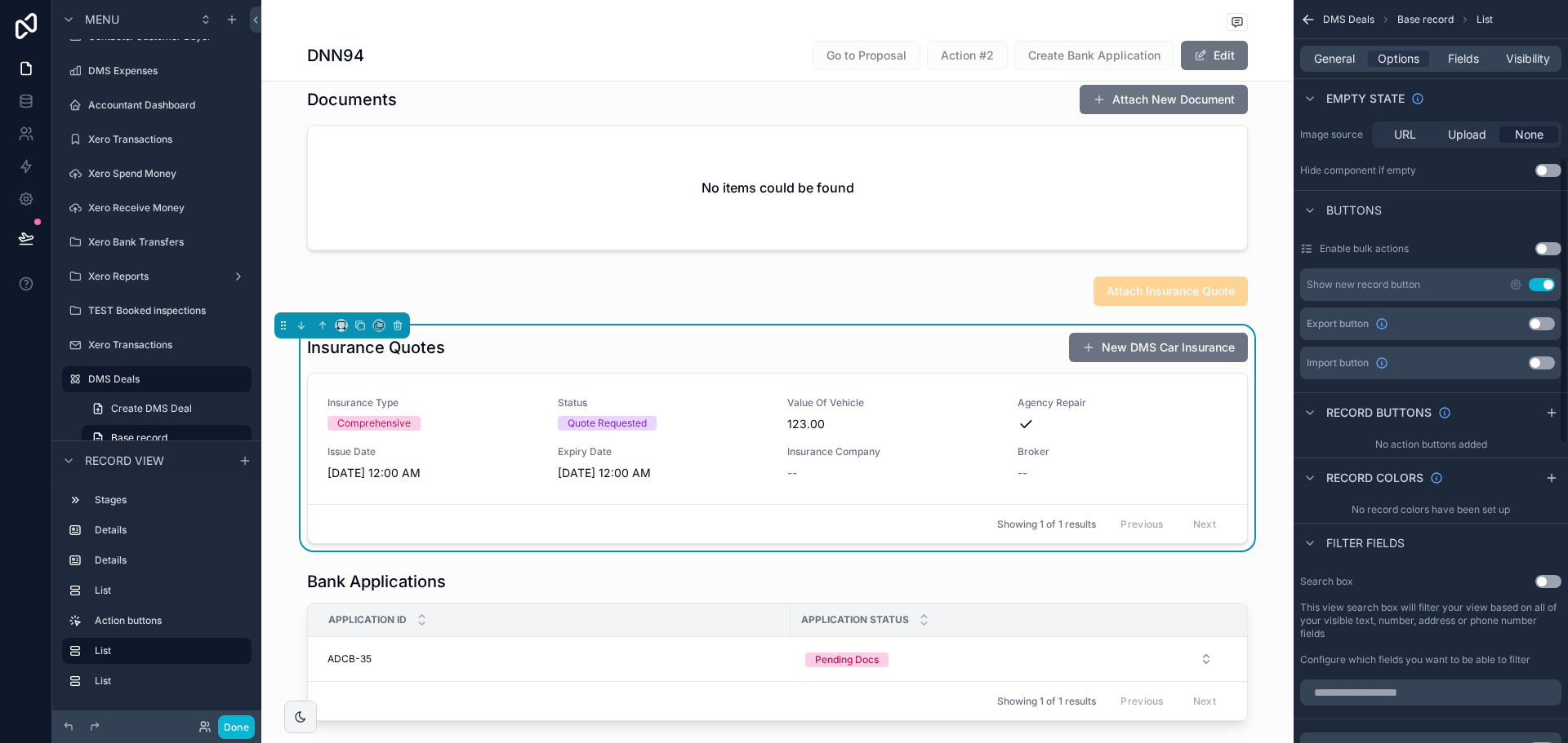
click at [1537, 283] on button "Use setting" at bounding box center [1541, 285] width 26 height 13
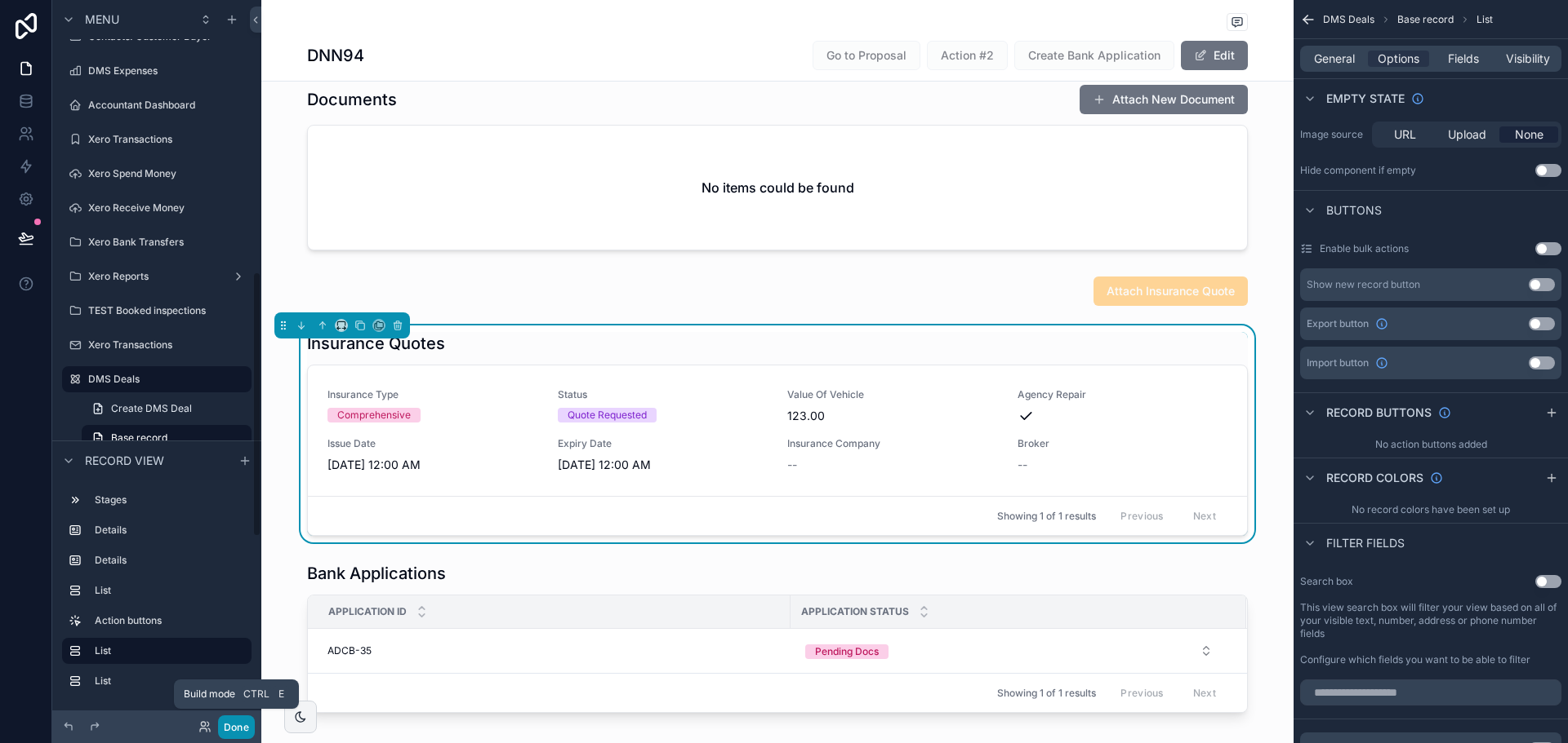
click at [226, 727] on button "Done" at bounding box center [236, 727] width 36 height 24
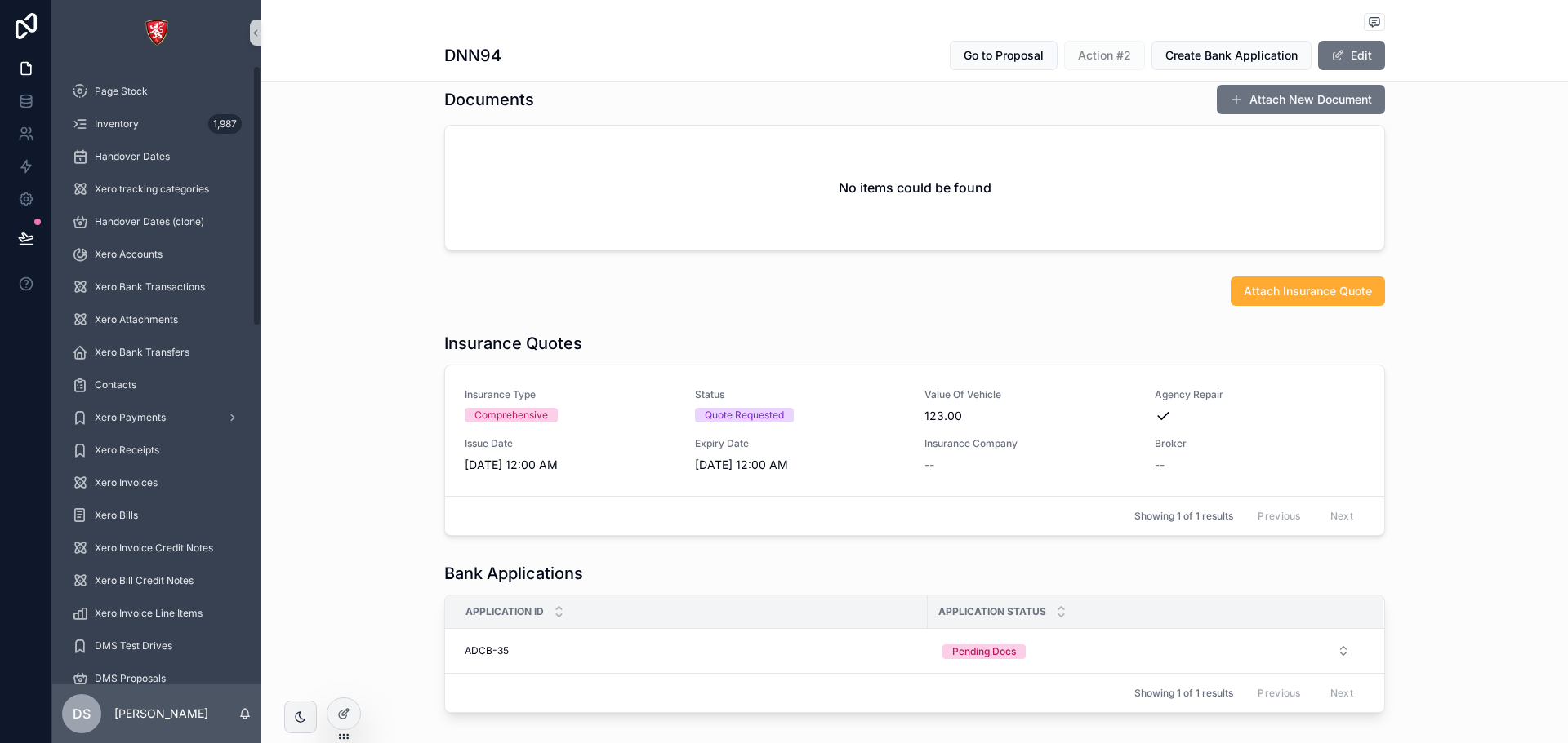
click at [355, 449] on div "Insurance Quotes Insurance Type Comprehensive Status Quote Requested Value Of V…" at bounding box center [914, 434] width 1306 height 217
click at [1353, 285] on span "Attach Insurance Quote" at bounding box center [1308, 291] width 128 height 16
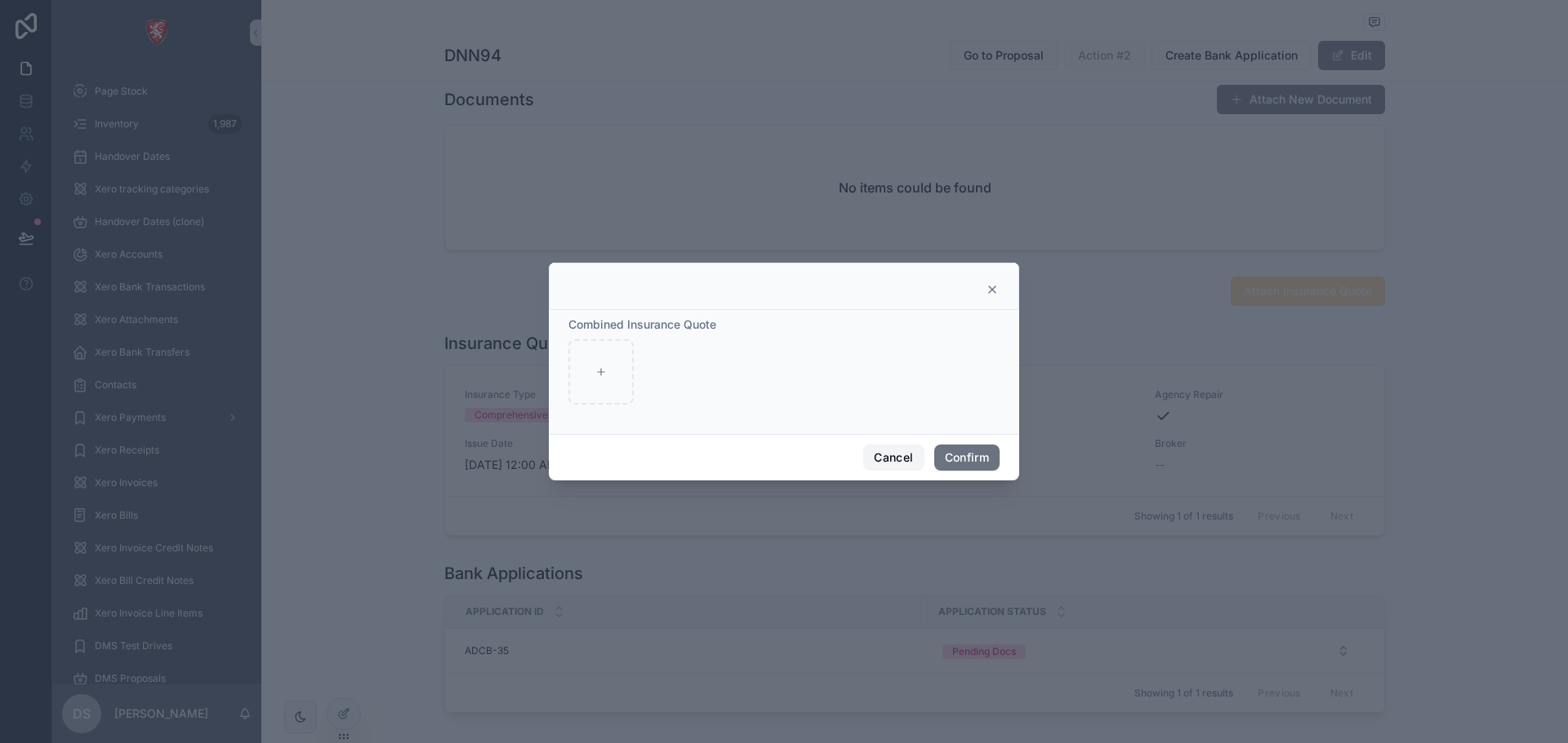
click at [890, 455] on button "Cancel" at bounding box center [893, 457] width 60 height 26
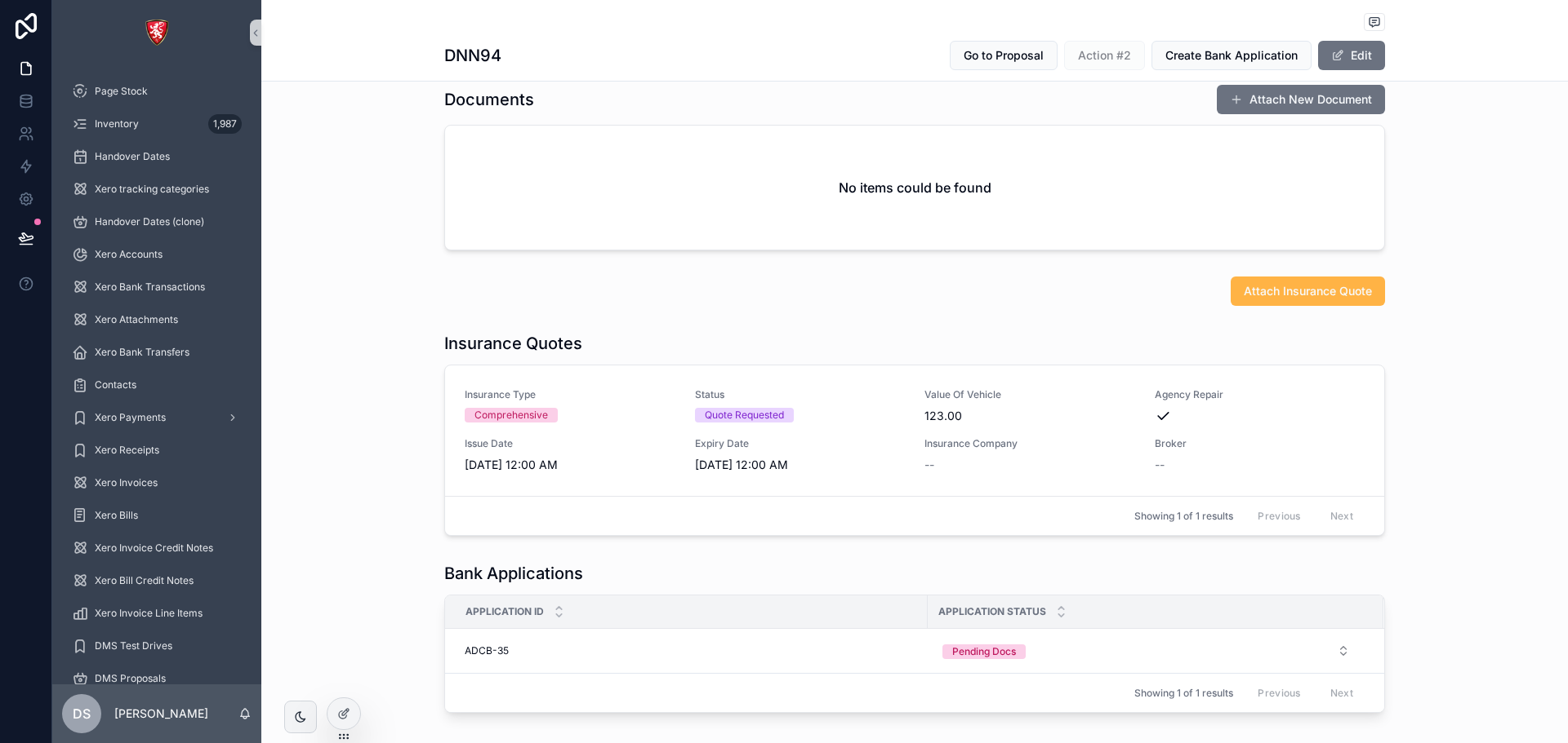
click at [1299, 292] on span "Attach Insurance Quote" at bounding box center [1308, 291] width 128 height 16
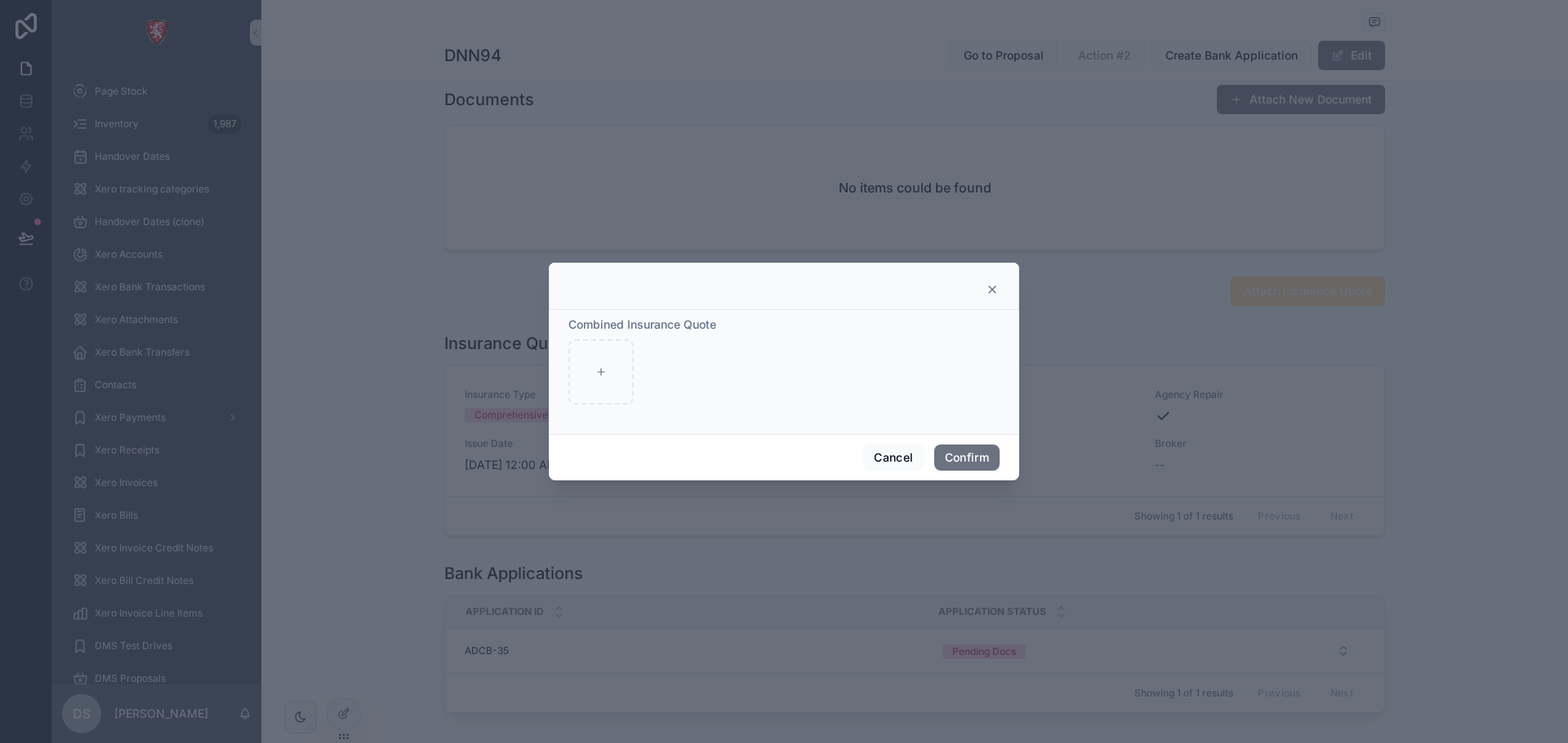
click at [647, 362] on div at bounding box center [784, 372] width 431 height 65
click at [623, 358] on div at bounding box center [601, 372] width 65 height 65
drag, startPoint x: 565, startPoint y: 322, endPoint x: 711, endPoint y: 320, distance: 146.0
click at [710, 320] on div "Combined Insurance Quote" at bounding box center [784, 372] width 471 height 124
click at [720, 331] on div "Combined Insurance Quote" at bounding box center [784, 324] width 431 height 16
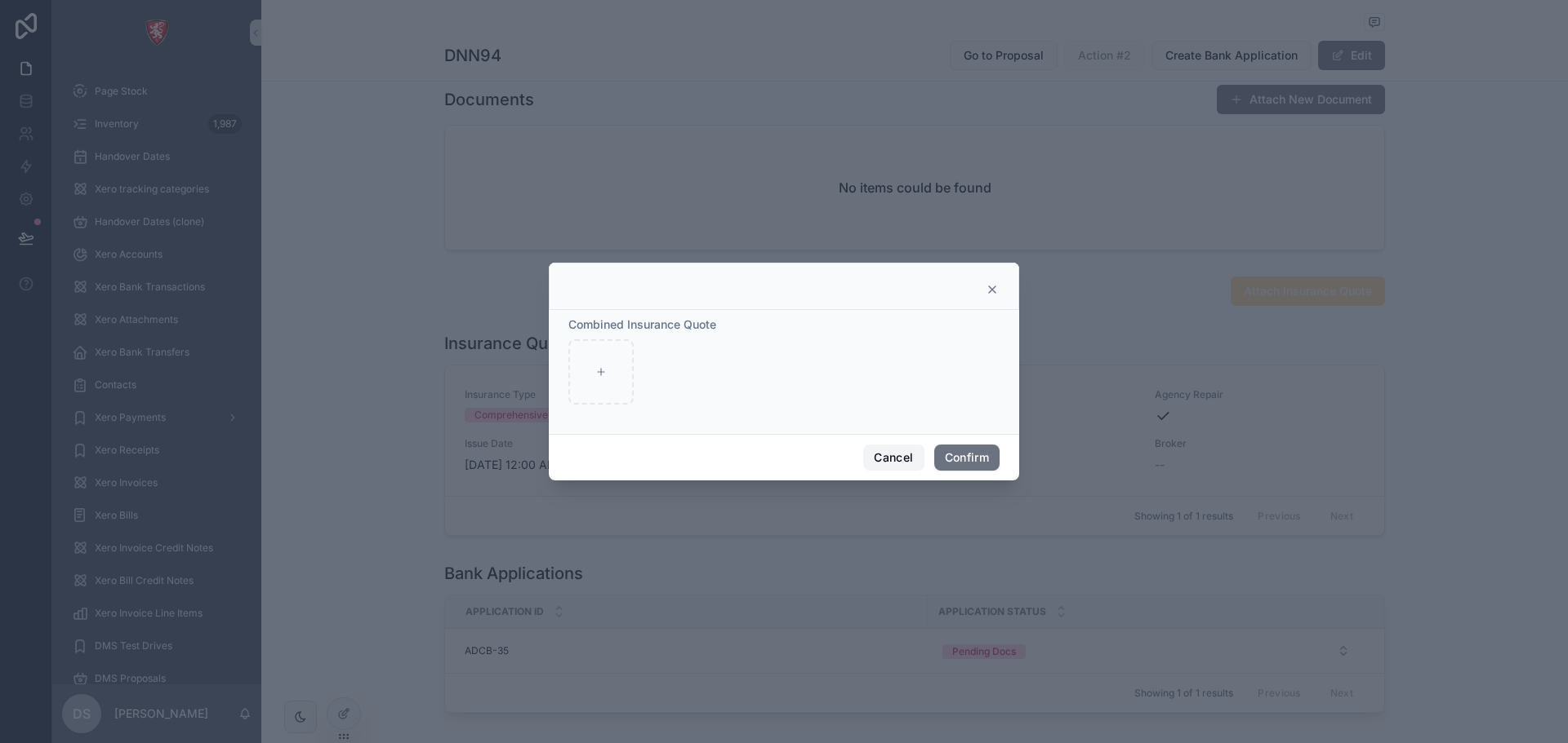
click at [869, 458] on button "Cancel" at bounding box center [893, 457] width 60 height 26
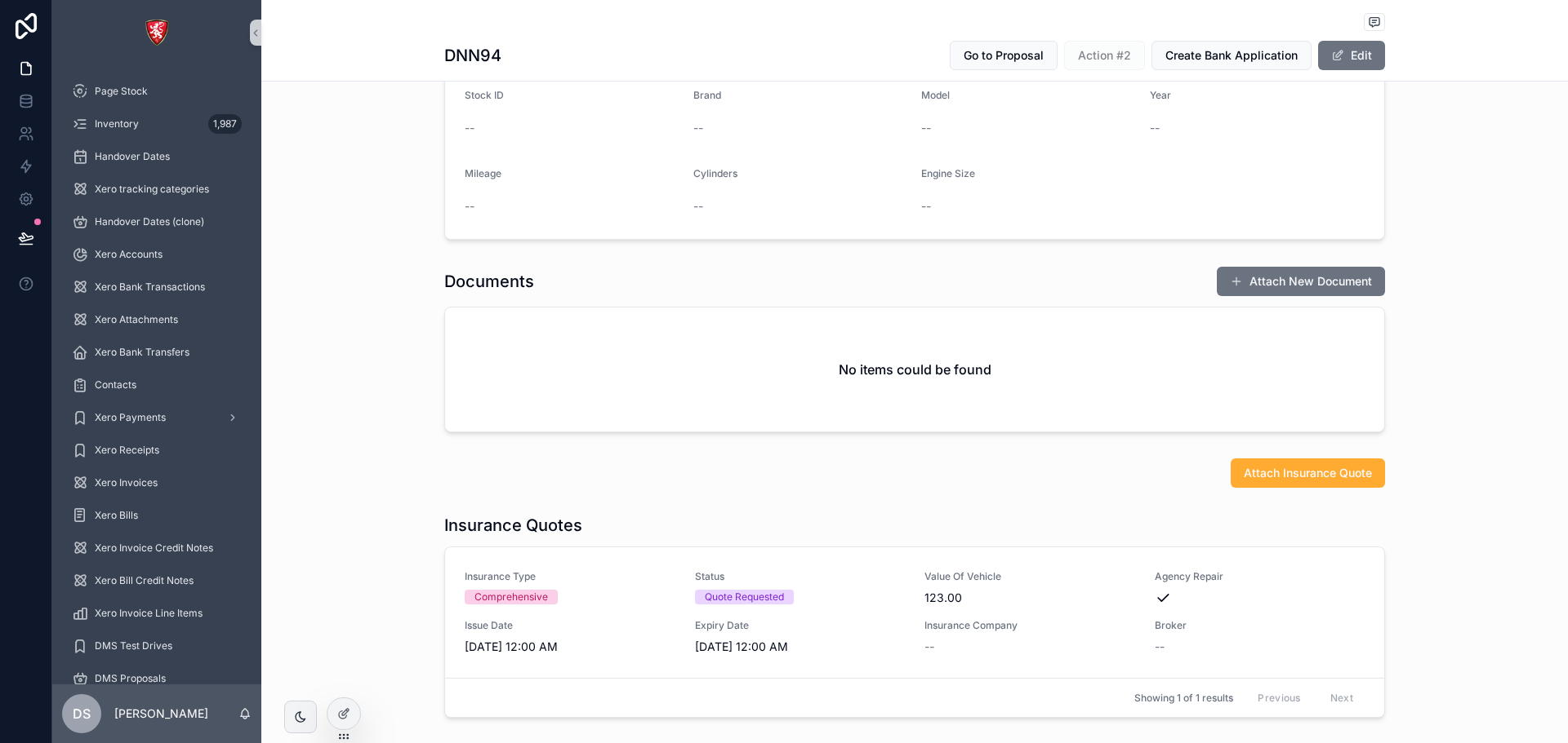
scroll to position [408, 0]
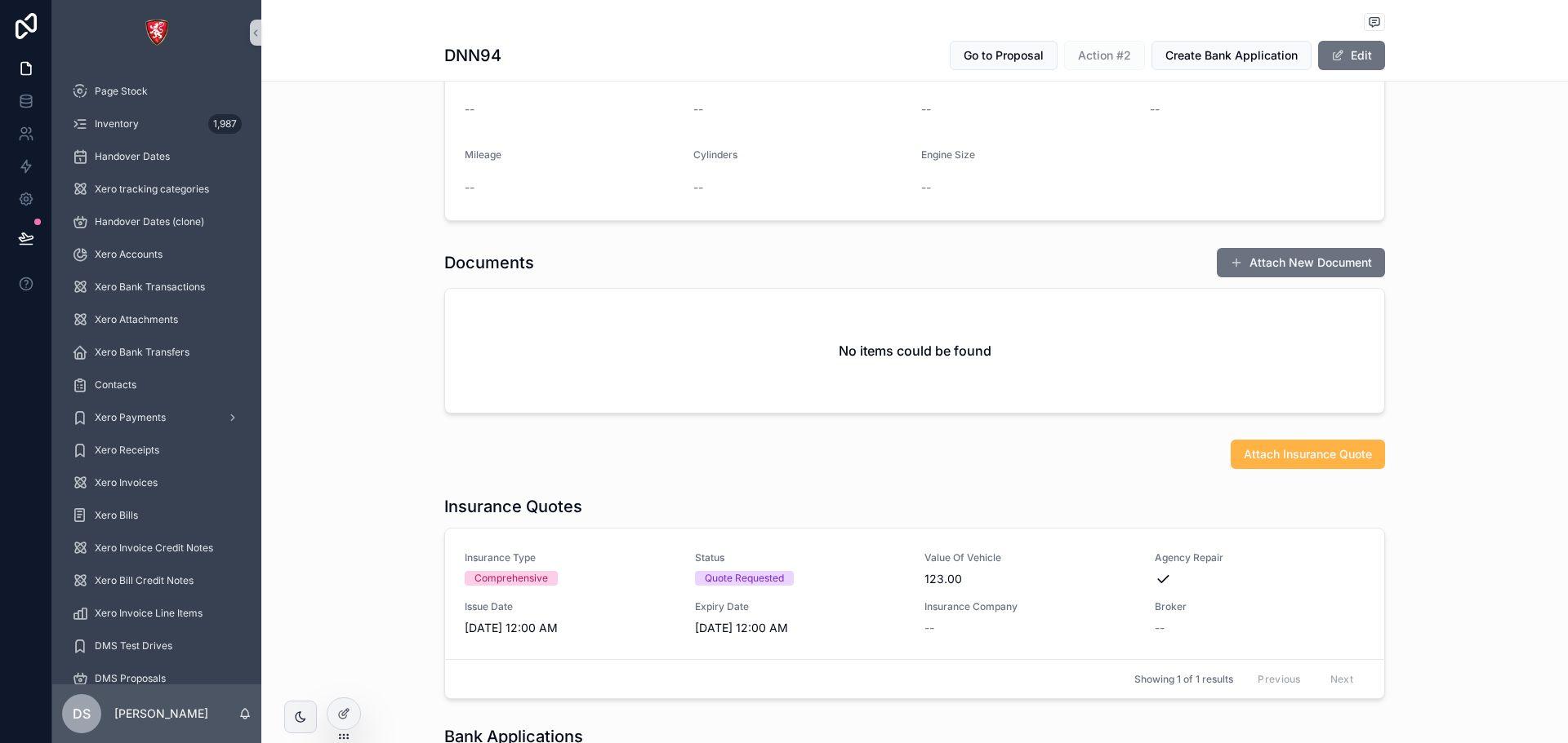
click at [1352, 451] on span "Attach Insurance Quote" at bounding box center [1308, 454] width 128 height 16
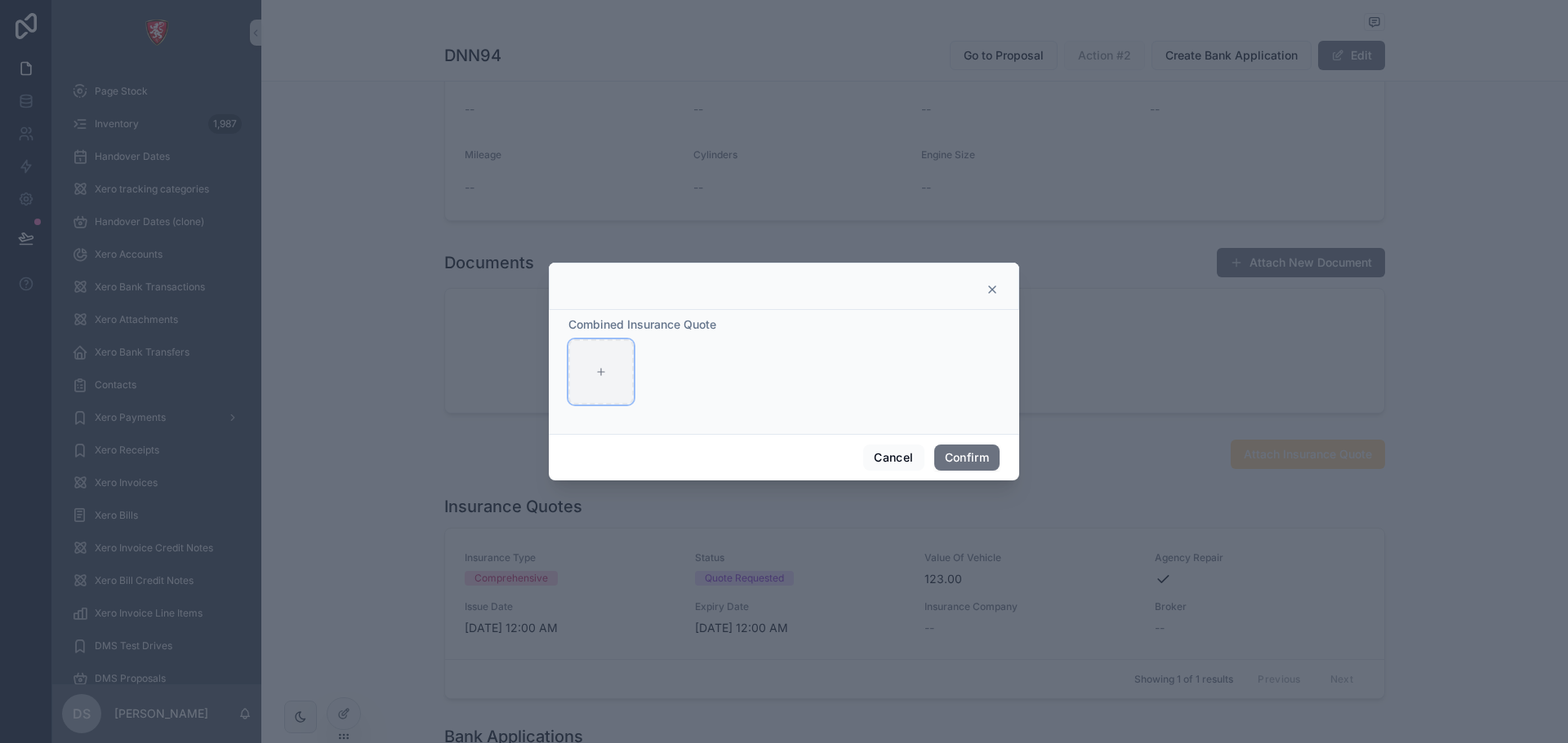
click at [588, 374] on div at bounding box center [601, 372] width 65 height 65
type input "**********"
click at [899, 450] on button "Cancel" at bounding box center [893, 457] width 60 height 26
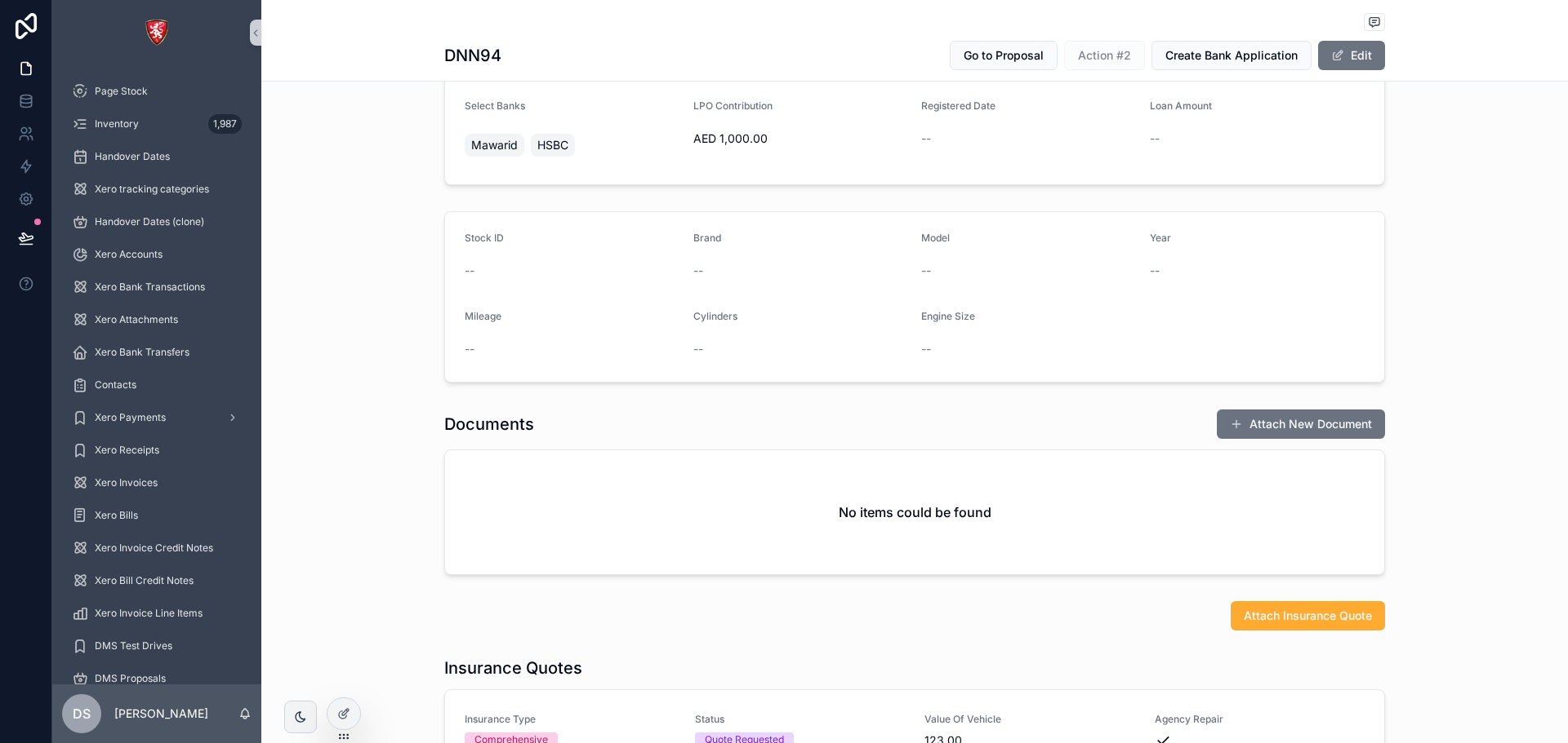
scroll to position [338, 0]
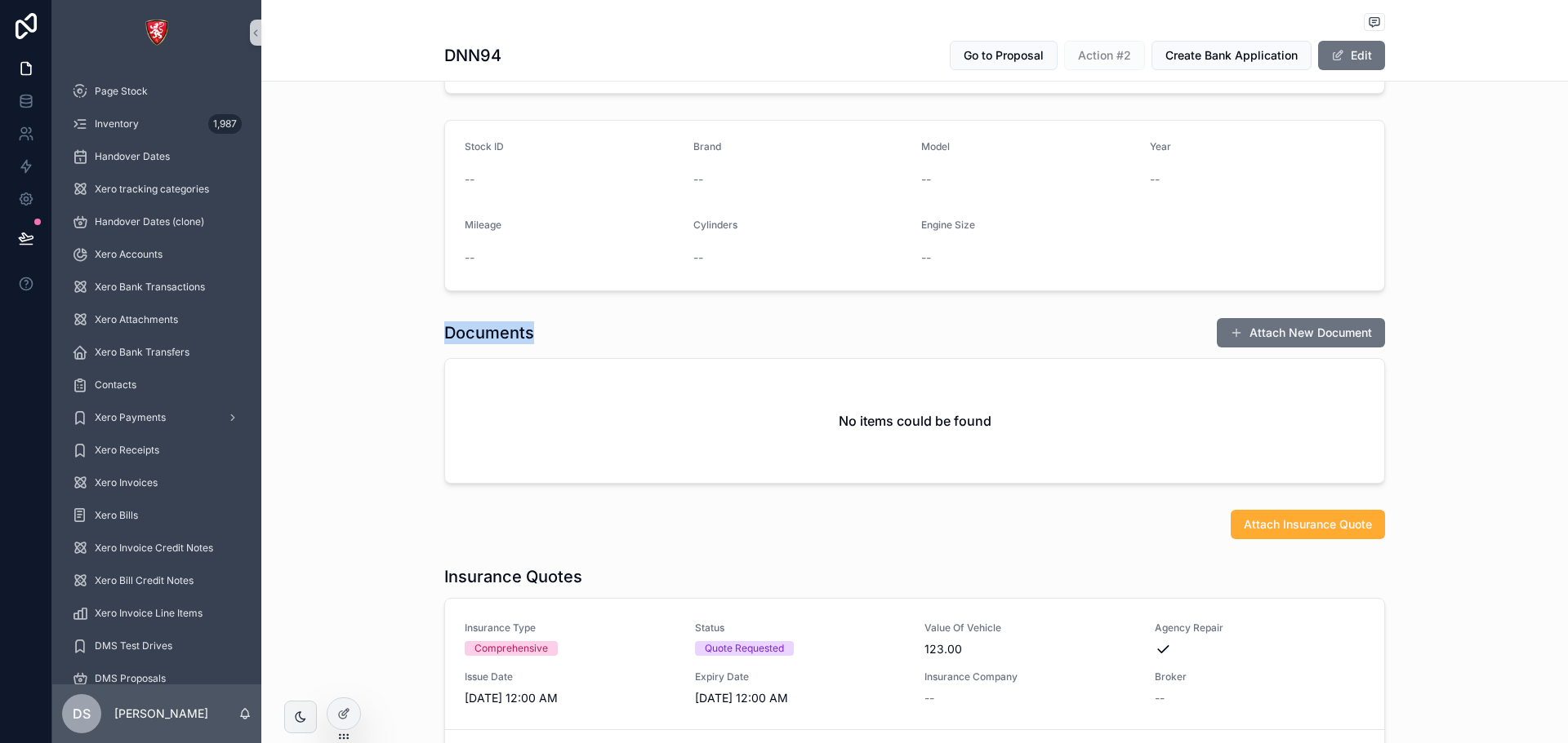
drag, startPoint x: 439, startPoint y: 327, endPoint x: 564, endPoint y: 317, distance: 125.4
click at [564, 317] on div "Documents Attach New Document No items could be found" at bounding box center [914, 401] width 1306 height 180
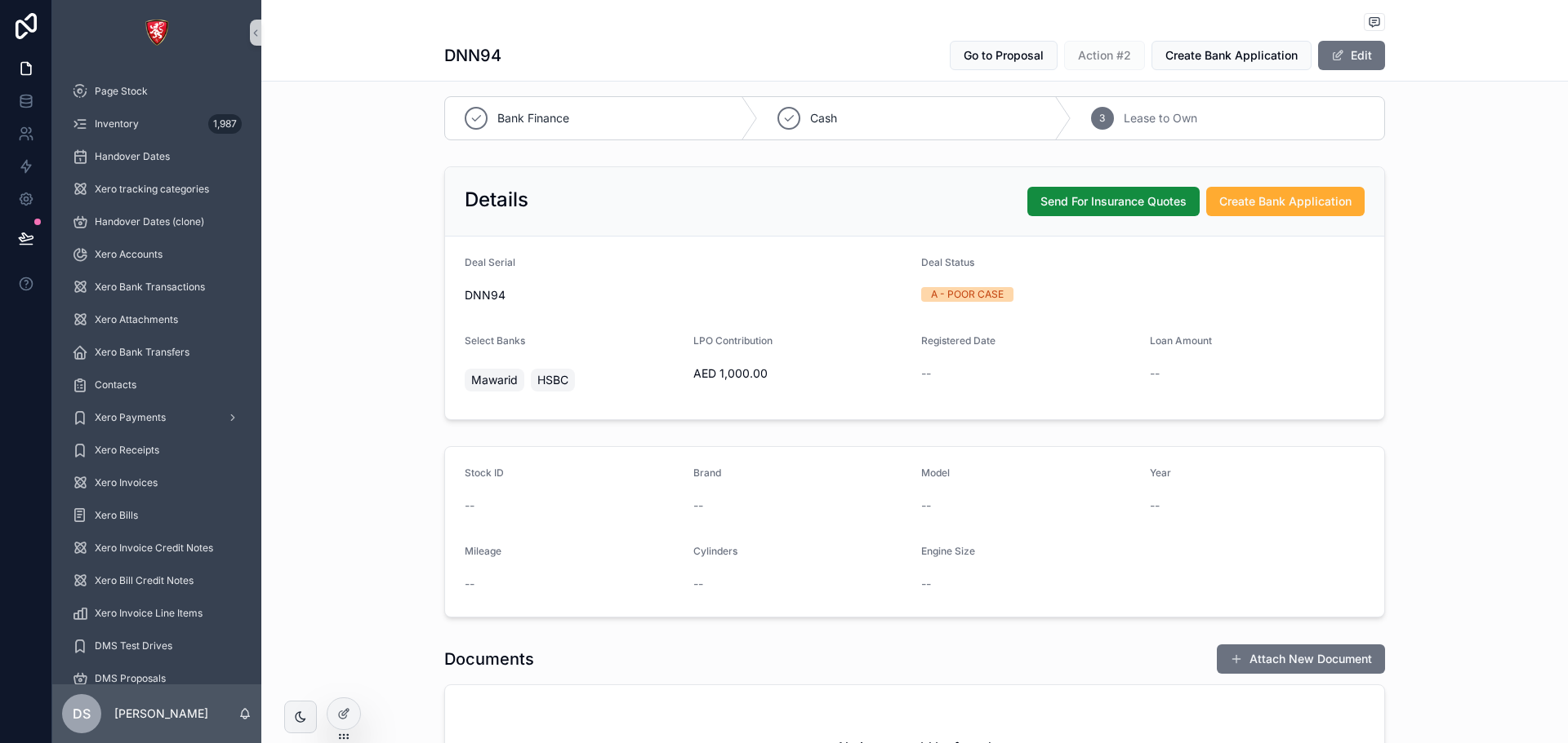
scroll to position [0, 0]
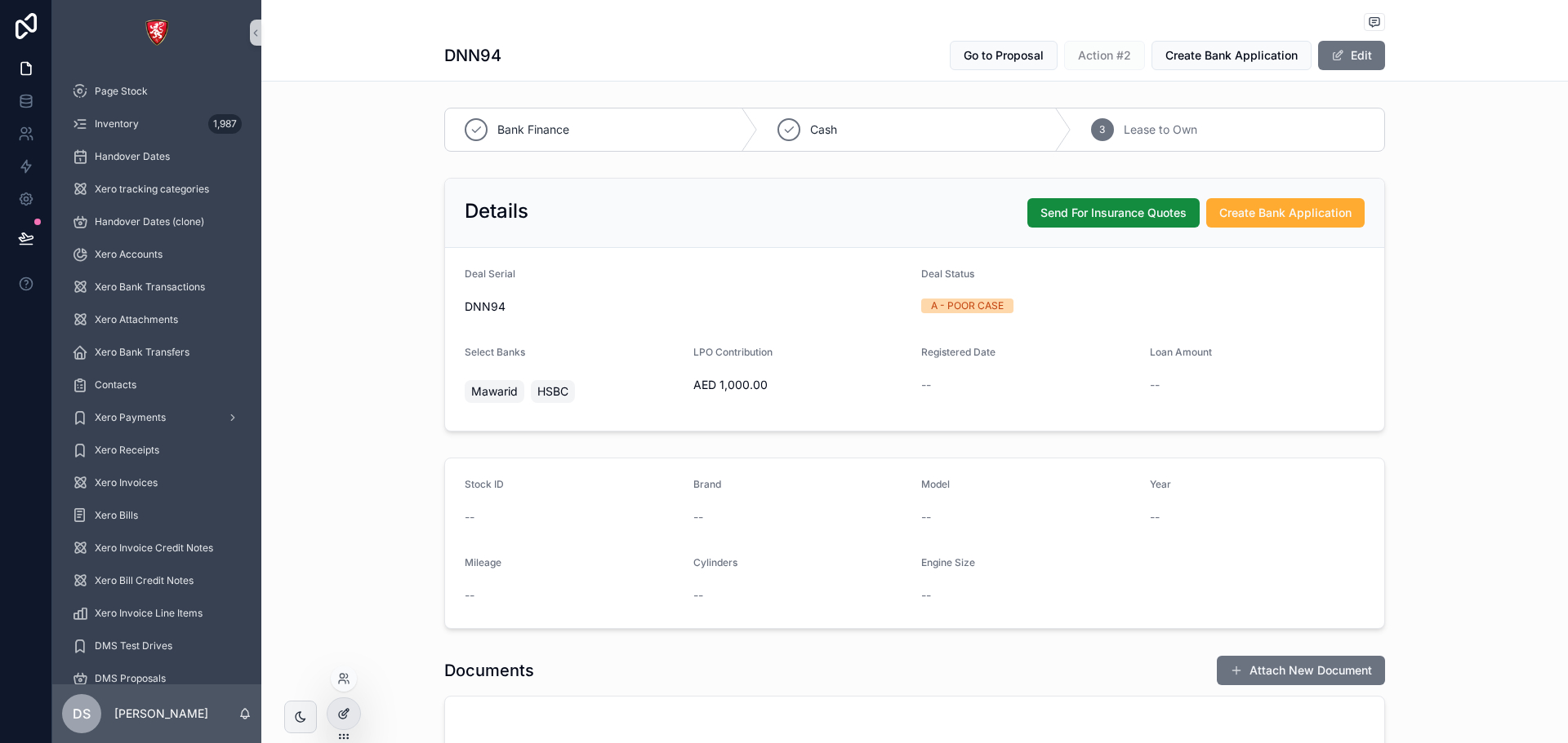
click at [348, 716] on icon at bounding box center [343, 714] width 13 height 13
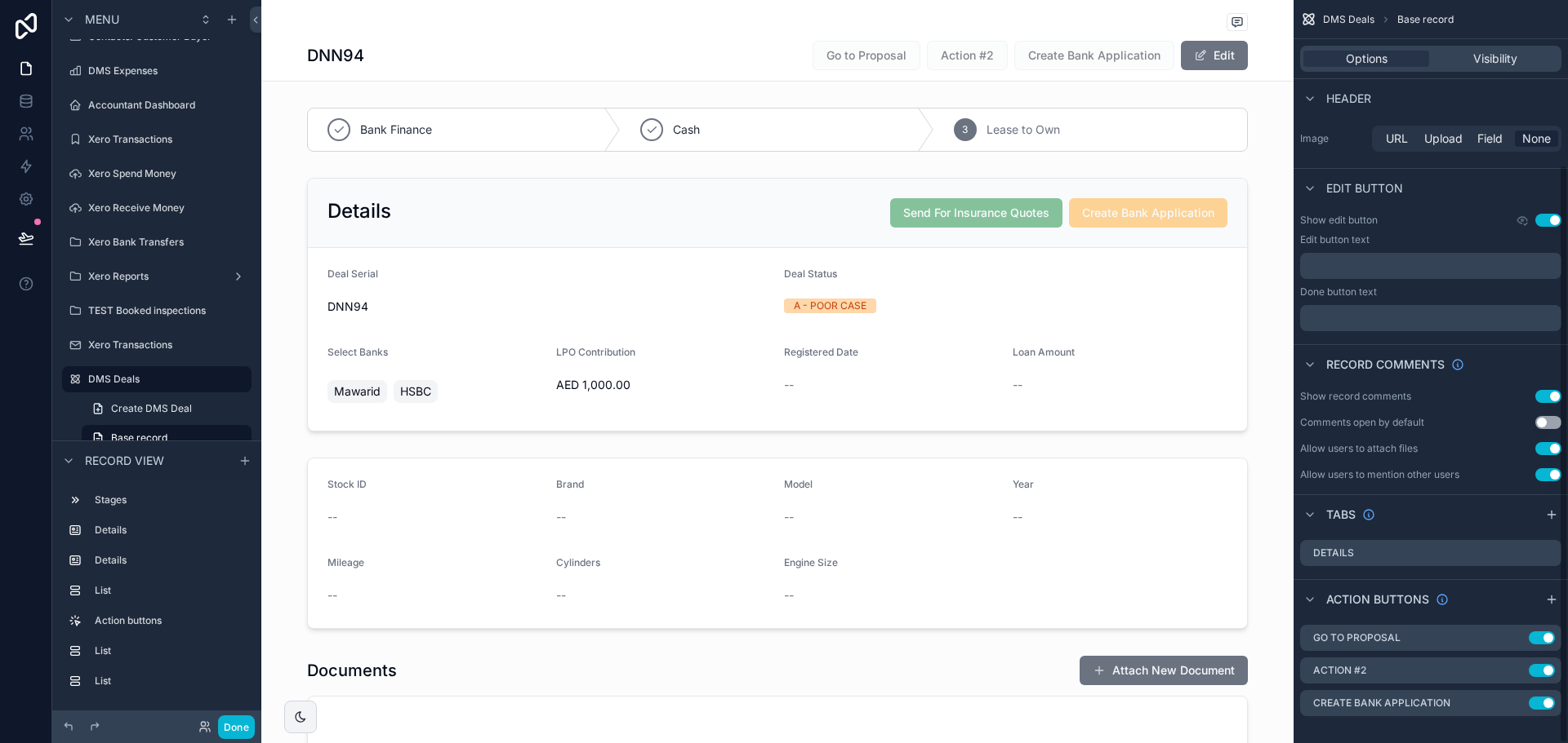
scroll to position [211, 0]
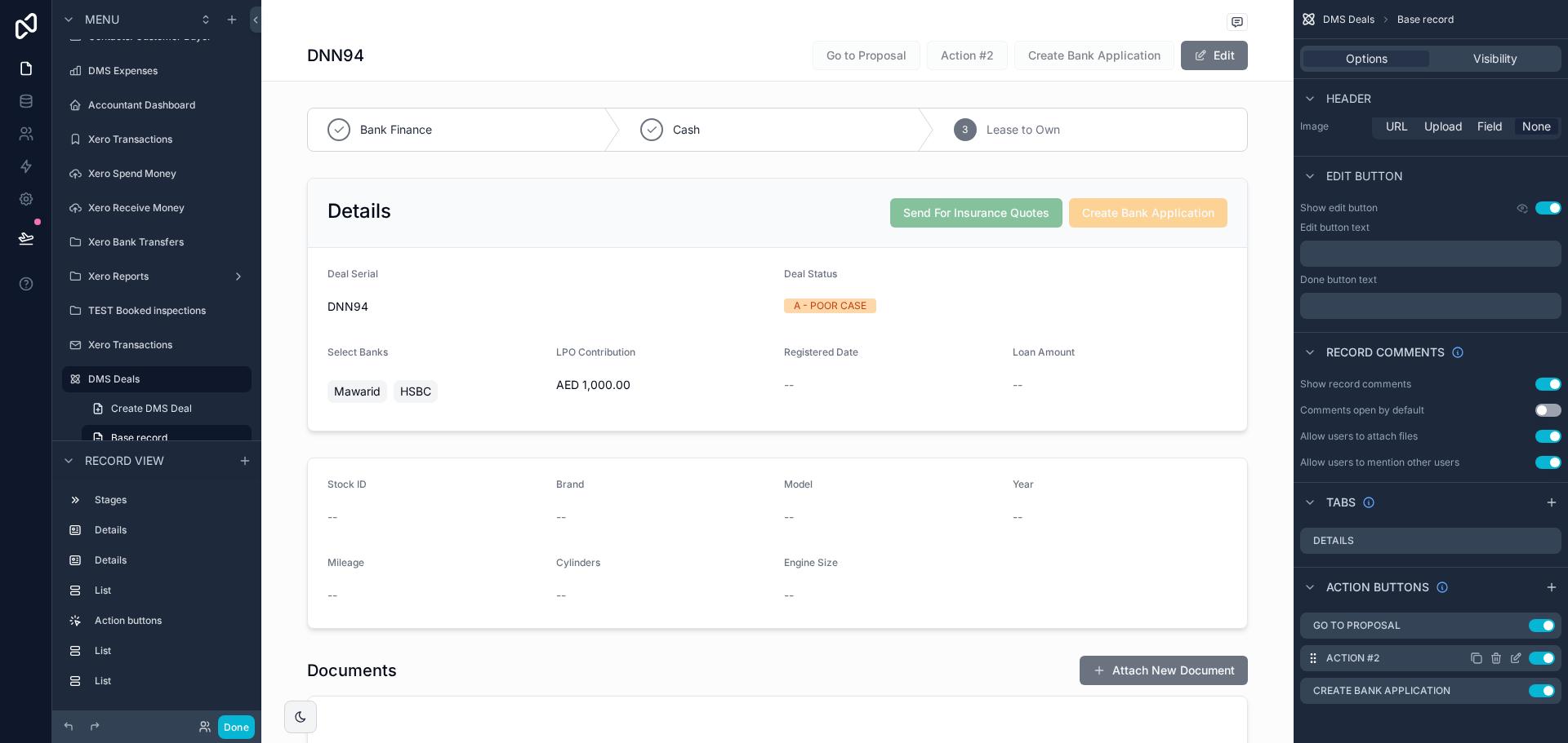
click at [1508, 655] on div "Use setting" at bounding box center [1512, 659] width 85 height 13
click at [1513, 657] on icon "scrollable content" at bounding box center [1515, 659] width 13 height 13
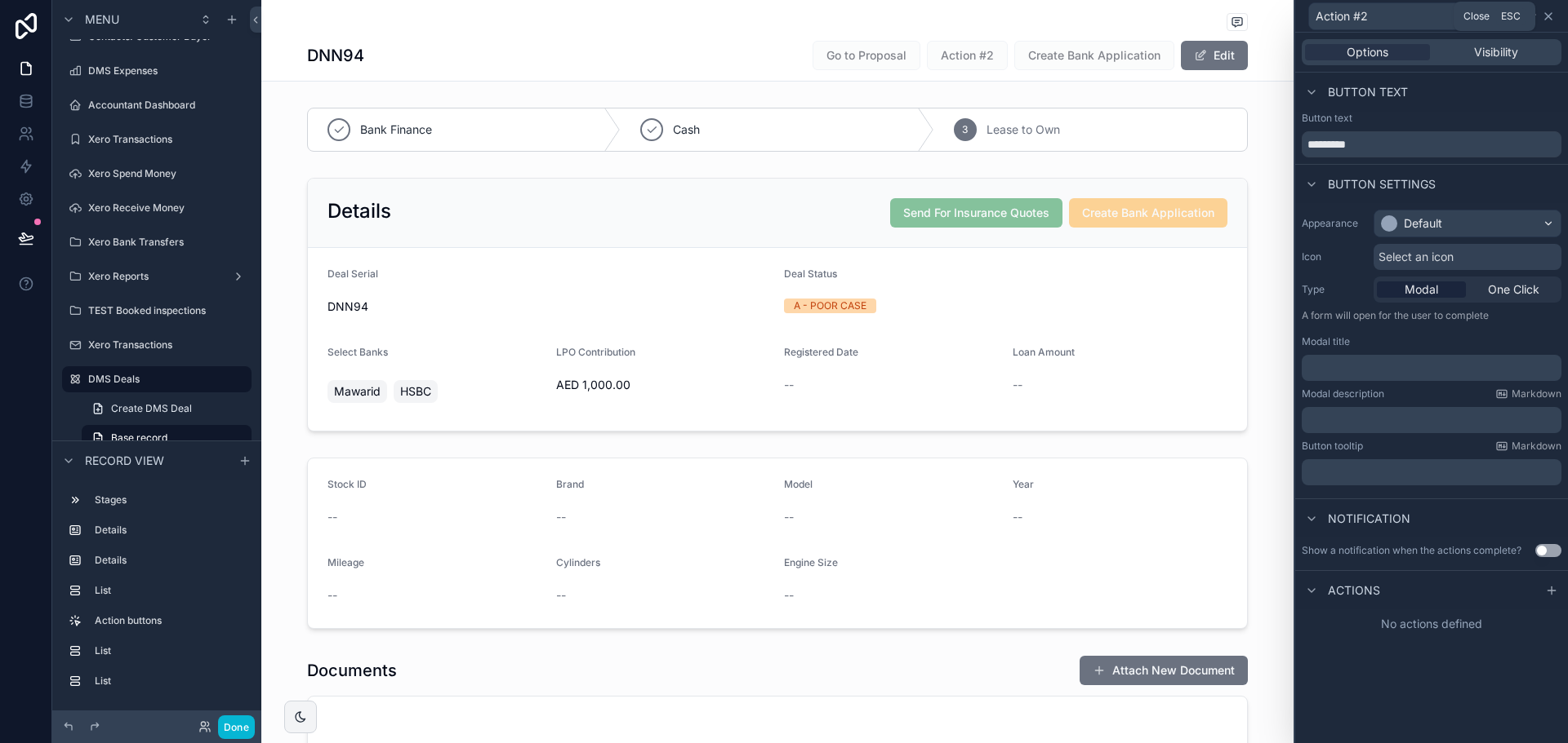
click at [1552, 16] on icon at bounding box center [1548, 16] width 13 height 13
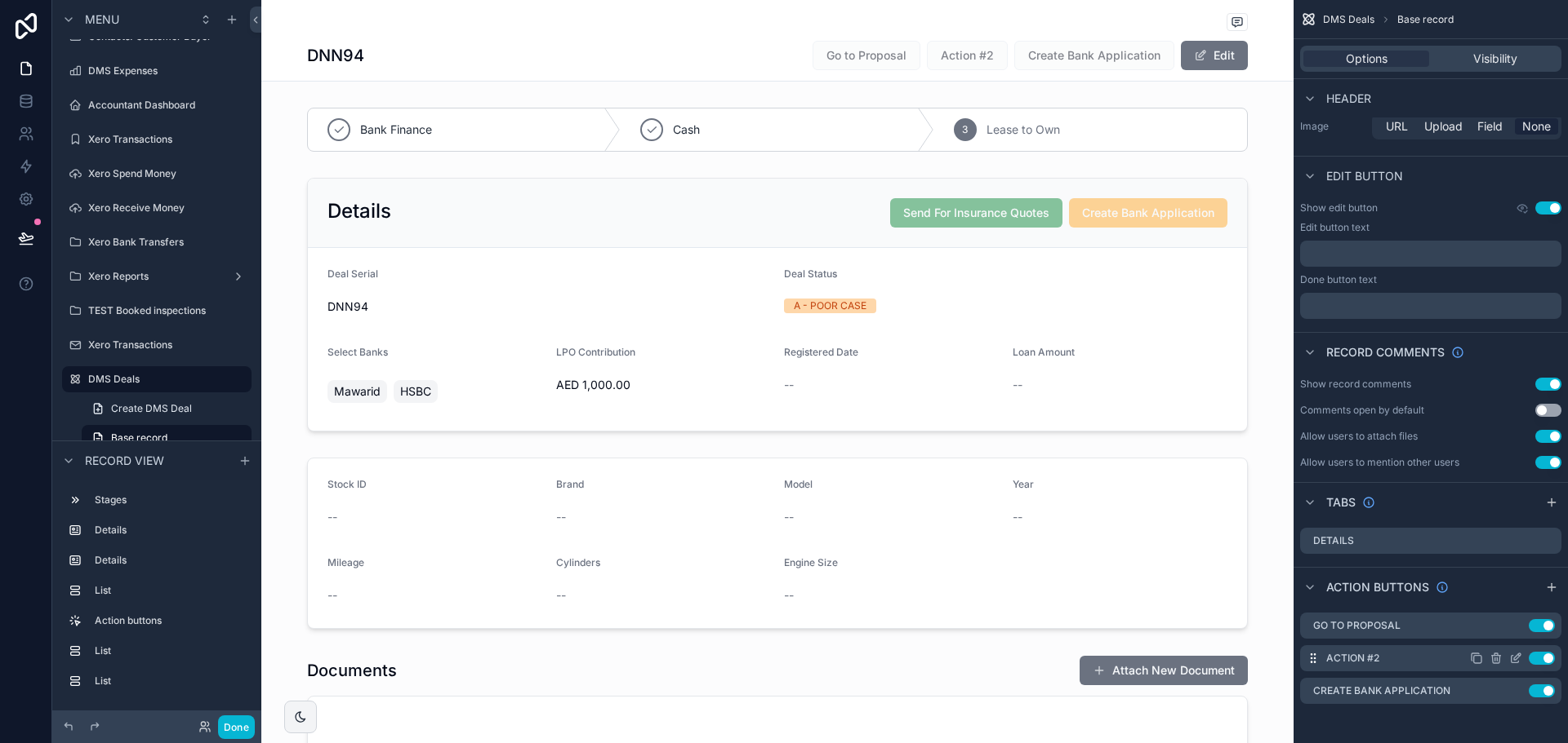
click at [1498, 656] on icon "scrollable content" at bounding box center [1495, 656] width 9 height 0
click at [1522, 631] on icon at bounding box center [1522, 633] width 13 height 13
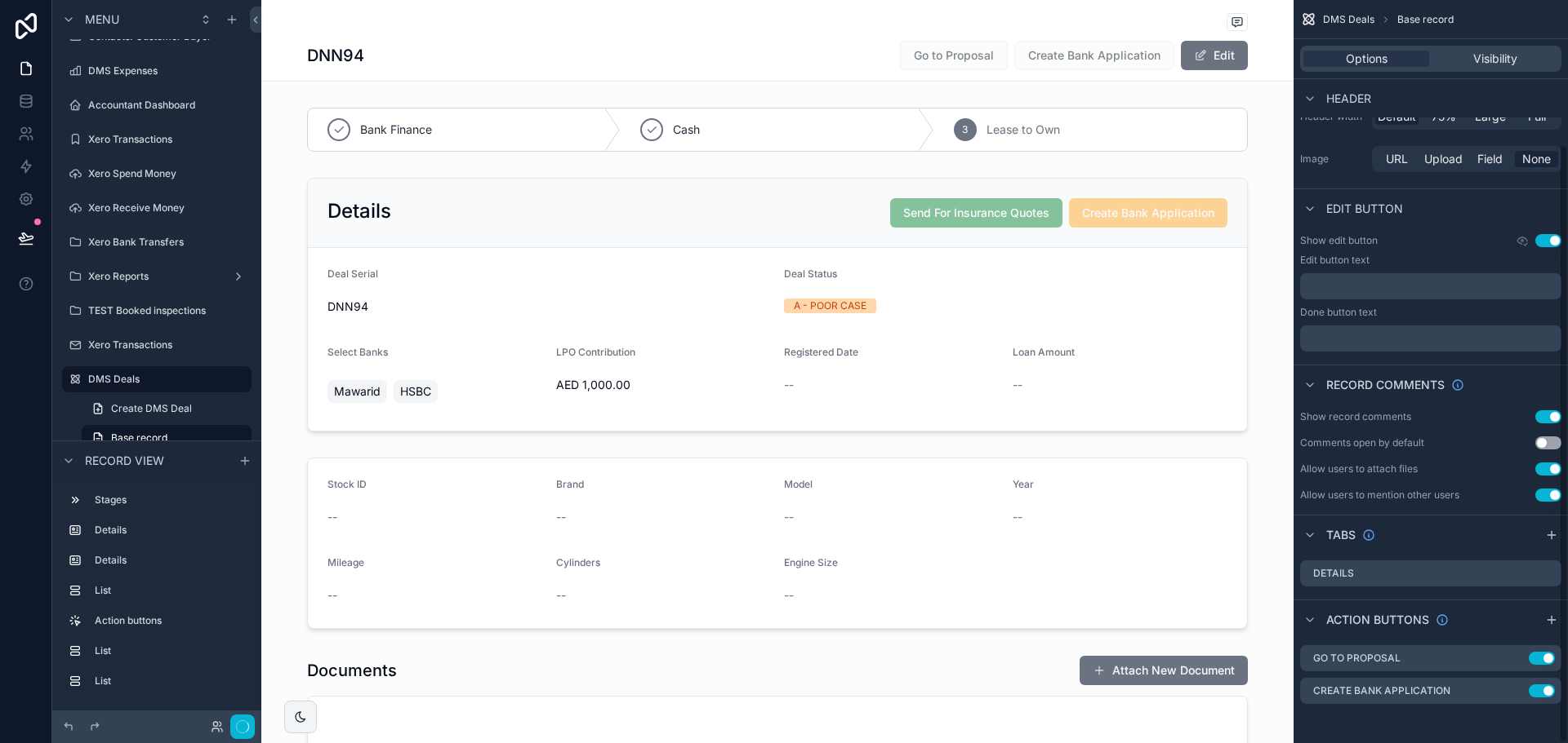
scroll to position [179, 0]
click at [1513, 660] on icon "scrollable content" at bounding box center [1515, 659] width 13 height 13
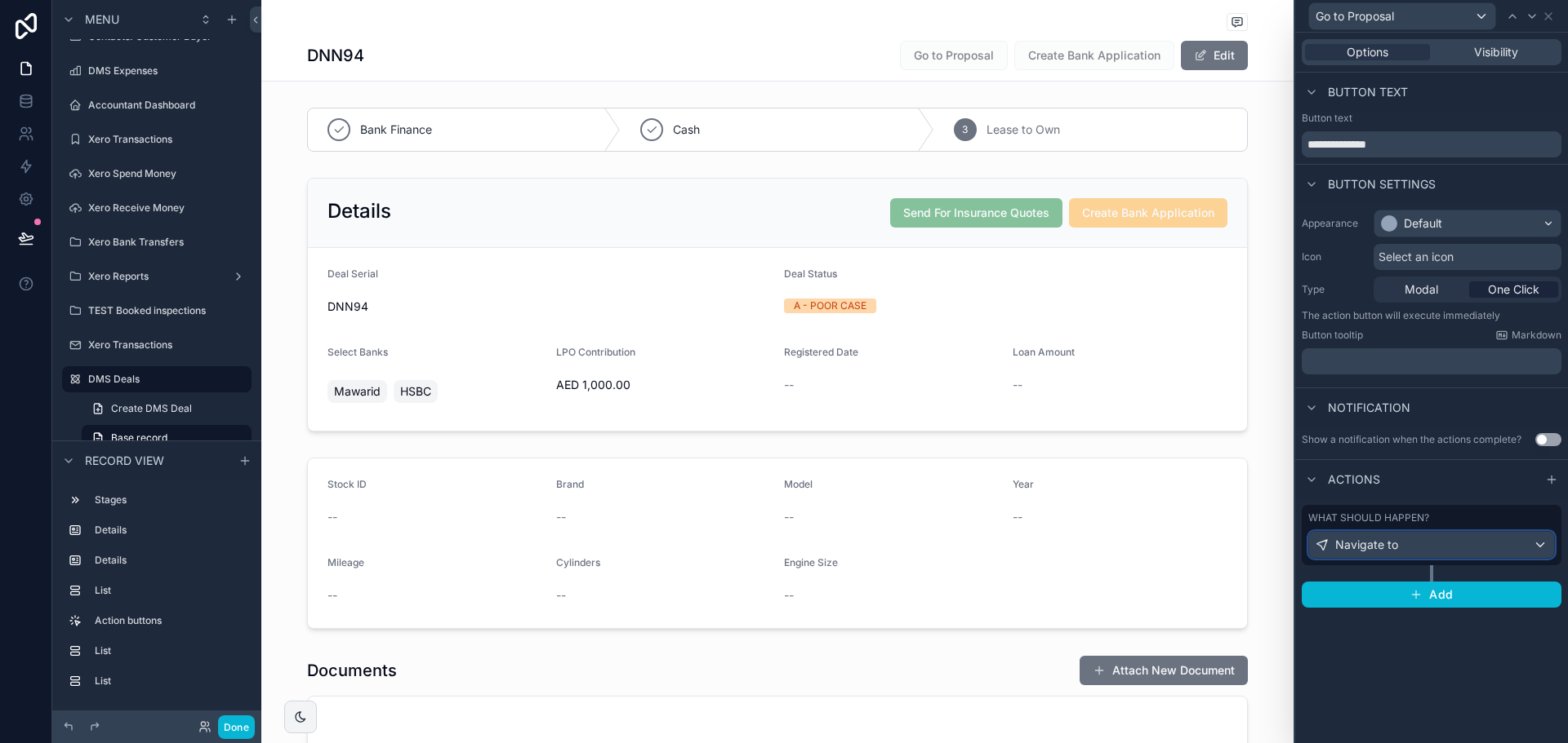
click at [1434, 545] on div "Navigate to" at bounding box center [1431, 544] width 245 height 26
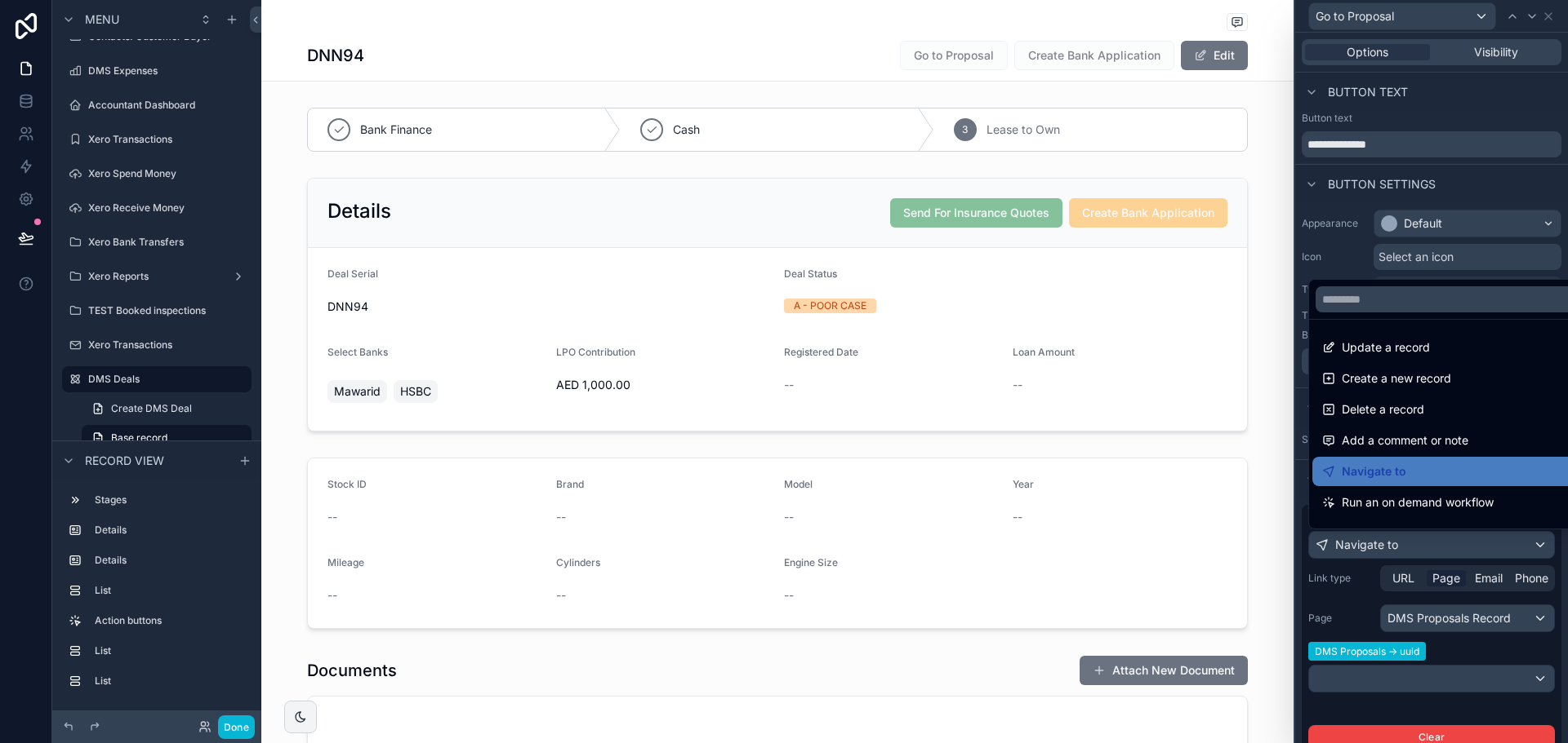
click at [1434, 545] on div at bounding box center [1431, 371] width 273 height 743
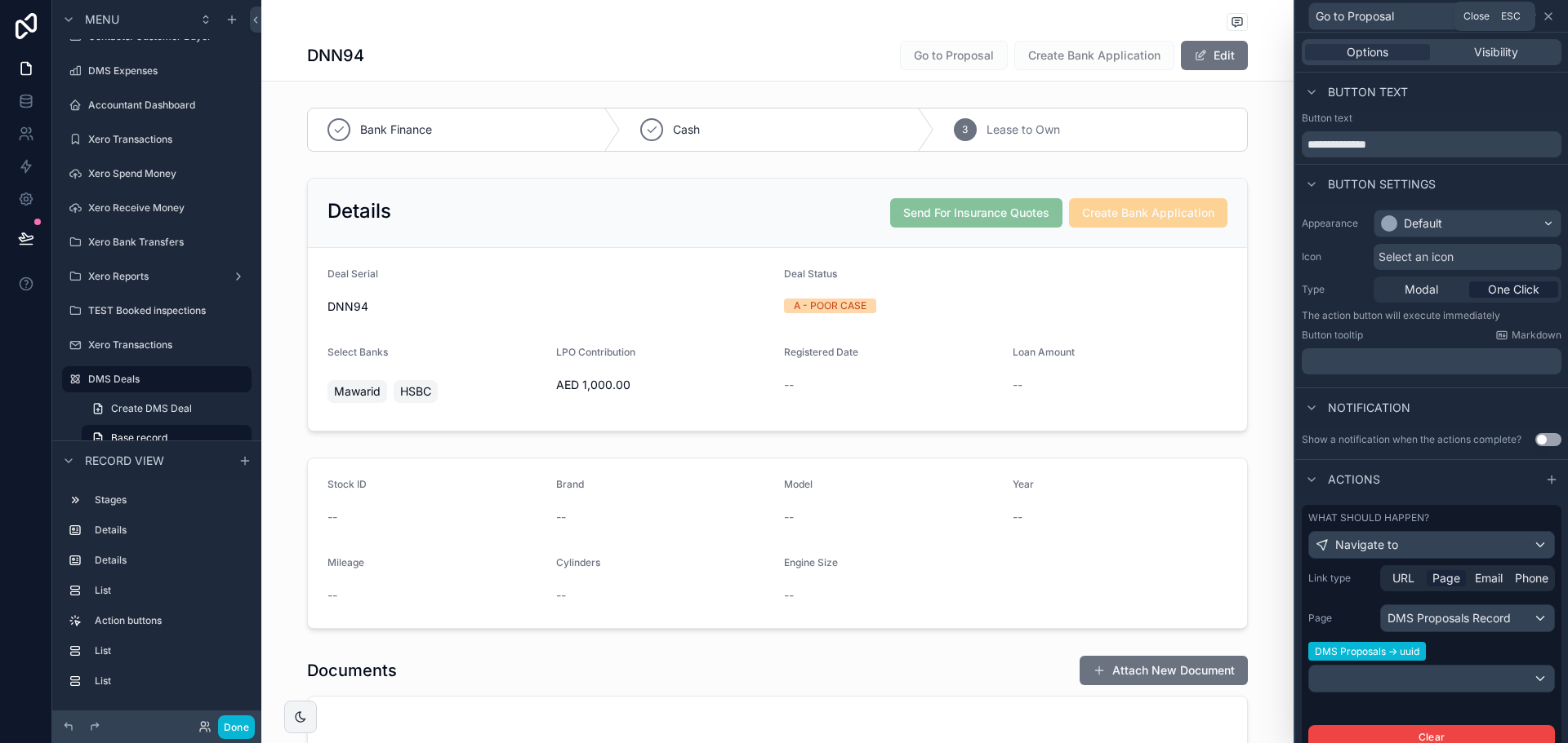
click at [1544, 19] on icon at bounding box center [1548, 16] width 13 height 13
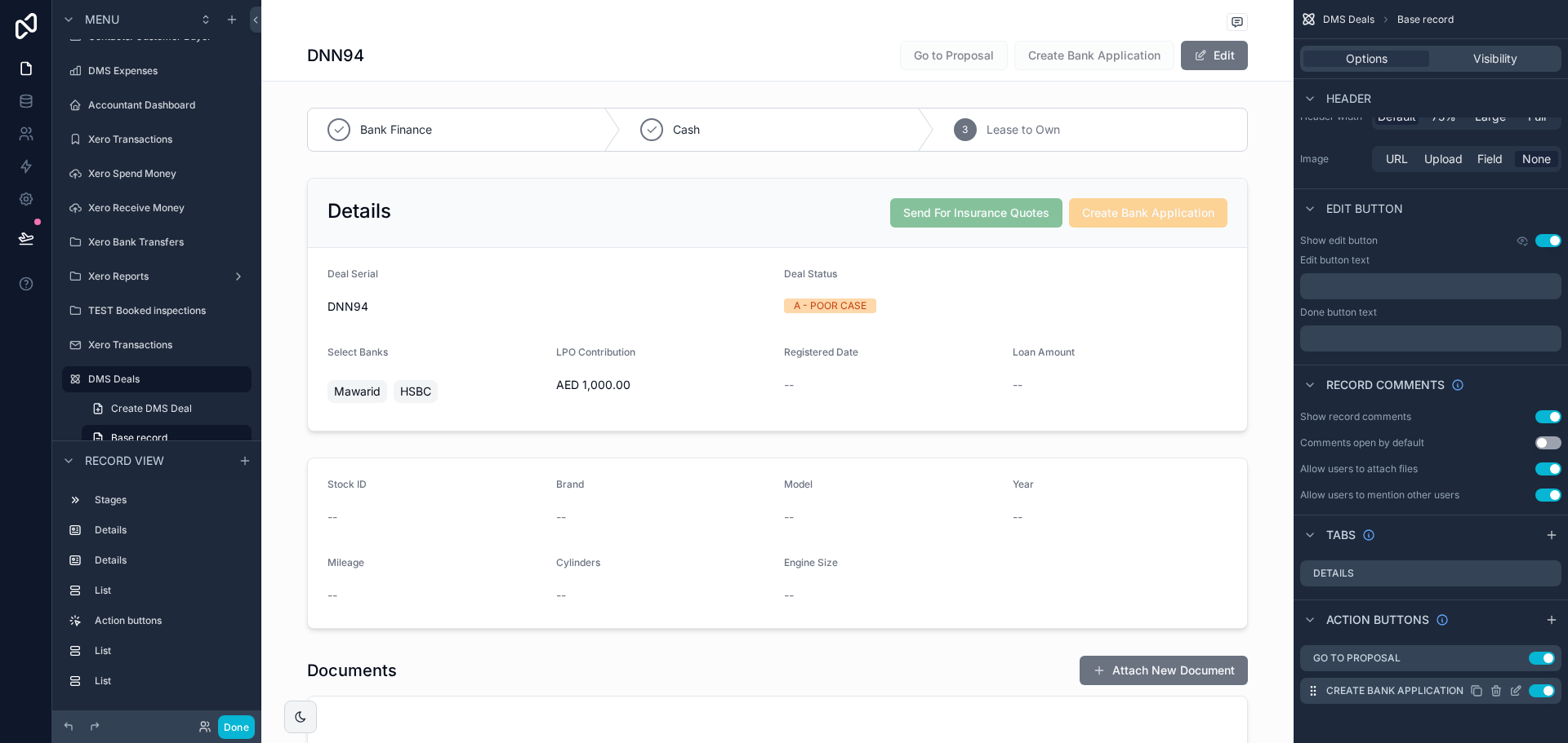
click at [1513, 691] on icon "scrollable content" at bounding box center [1515, 691] width 13 height 13
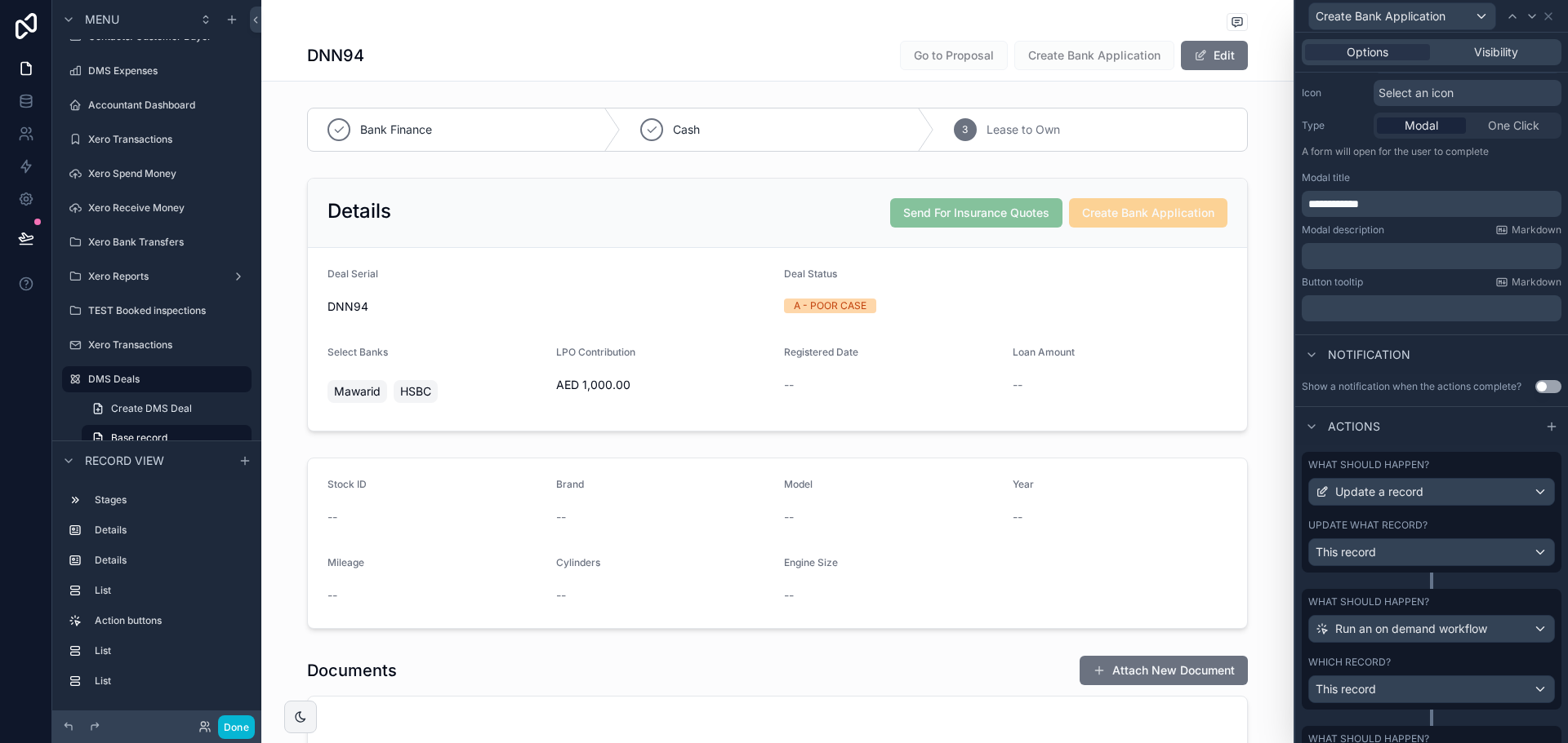
scroll to position [317, 0]
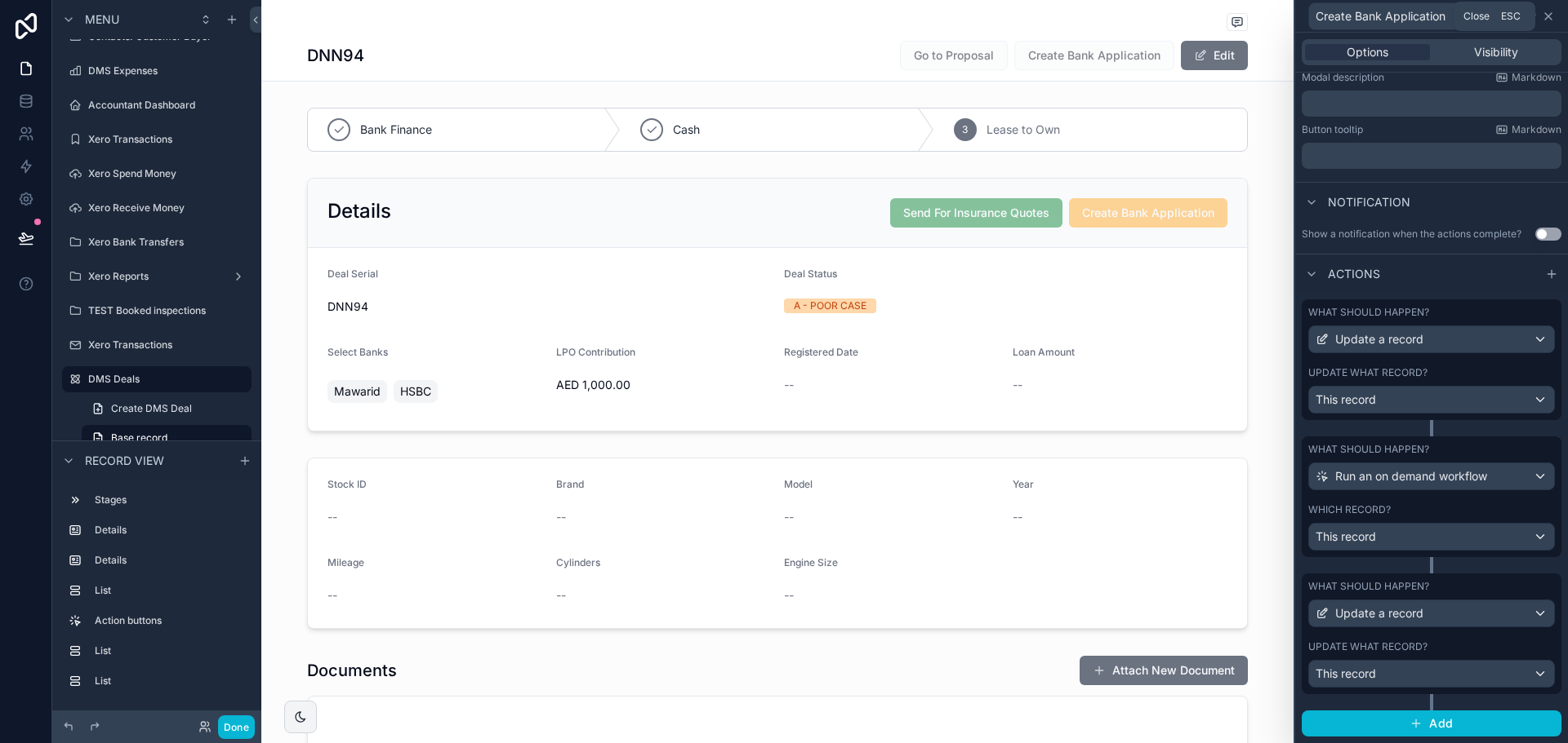
click at [1552, 10] on icon at bounding box center [1548, 16] width 13 height 13
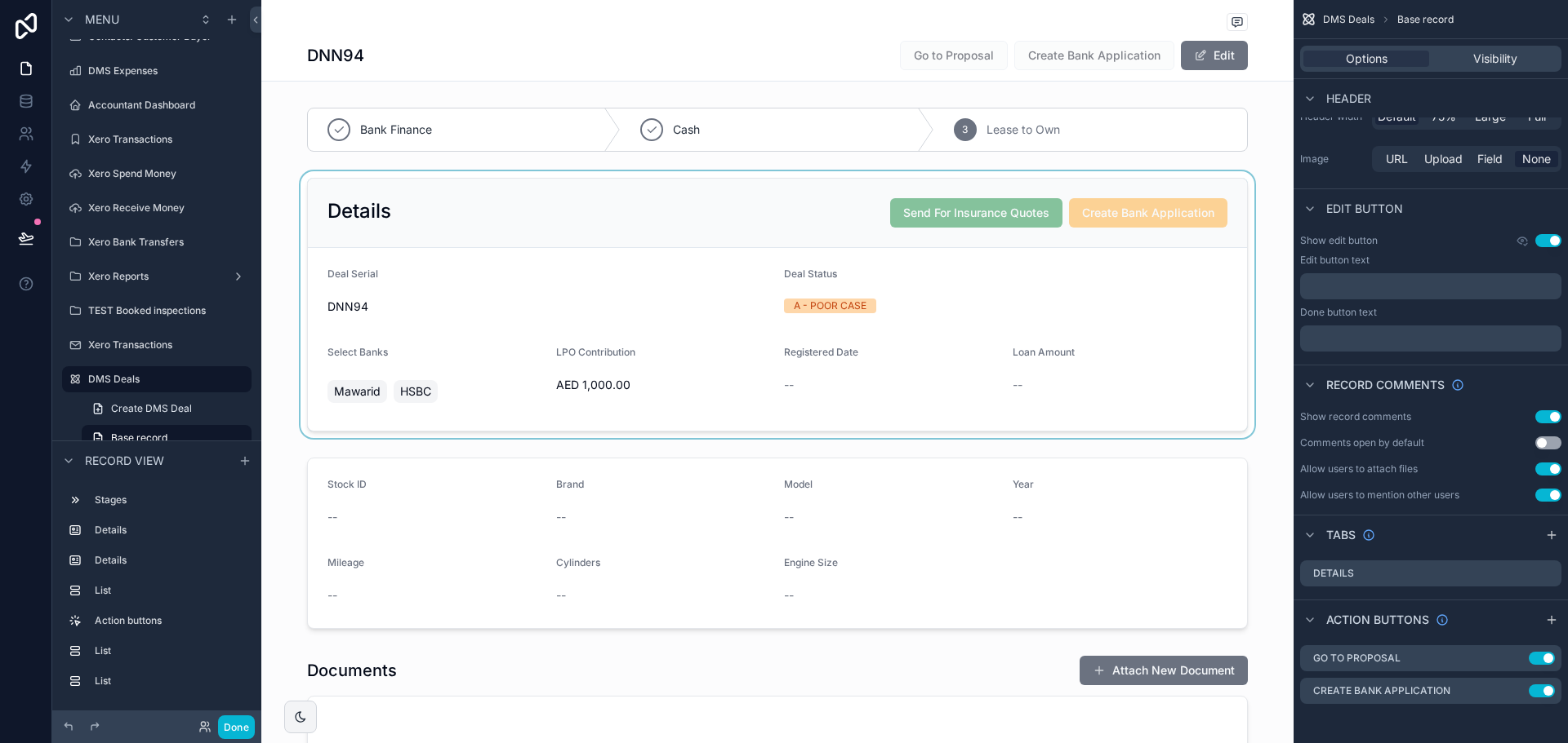
click at [675, 203] on div "scrollable content" at bounding box center [777, 304] width 1032 height 267
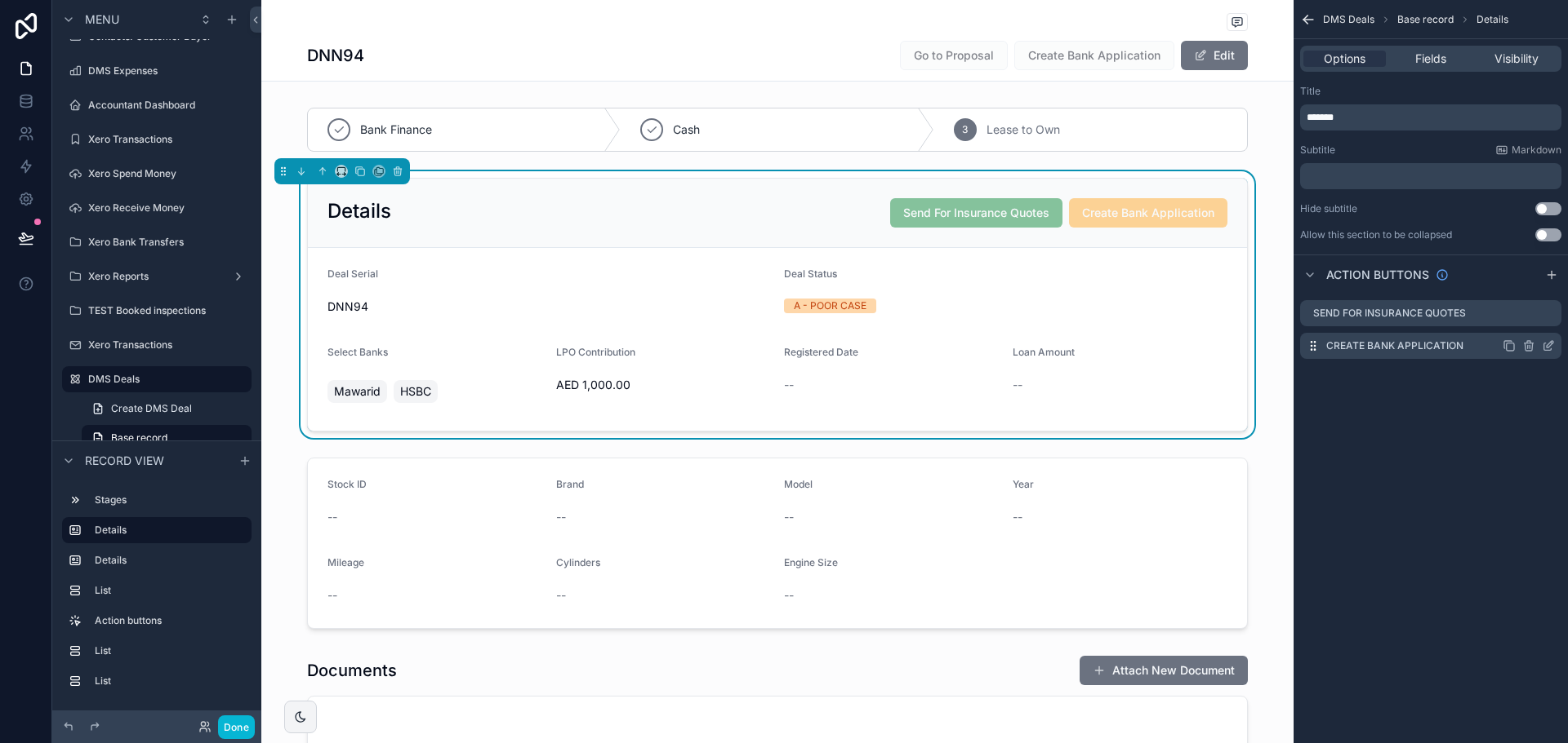
scroll to position [0, 0]
click at [1544, 316] on icon "scrollable content" at bounding box center [1548, 315] width 8 height 8
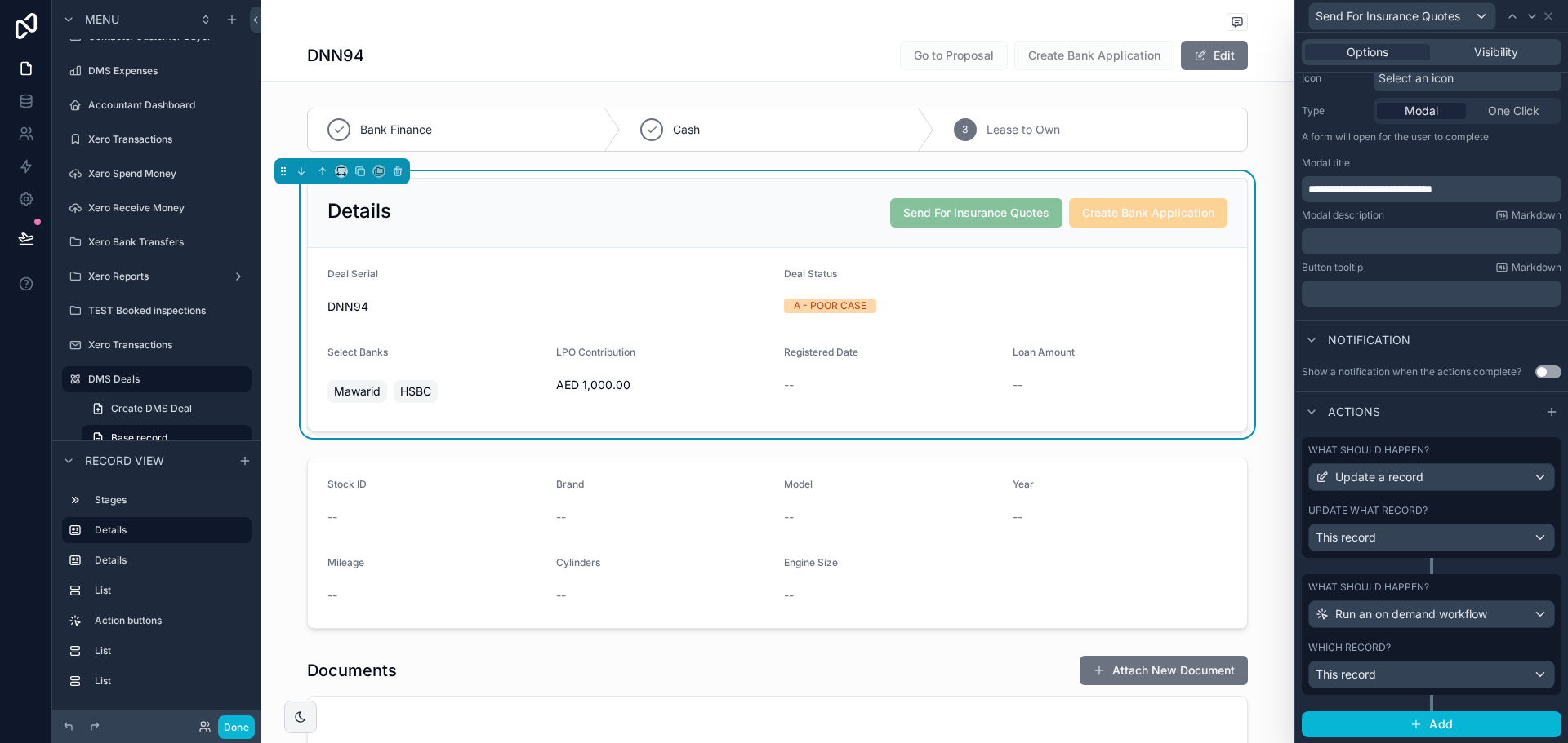
scroll to position [180, 0]
click at [16, 159] on link at bounding box center [26, 166] width 52 height 33
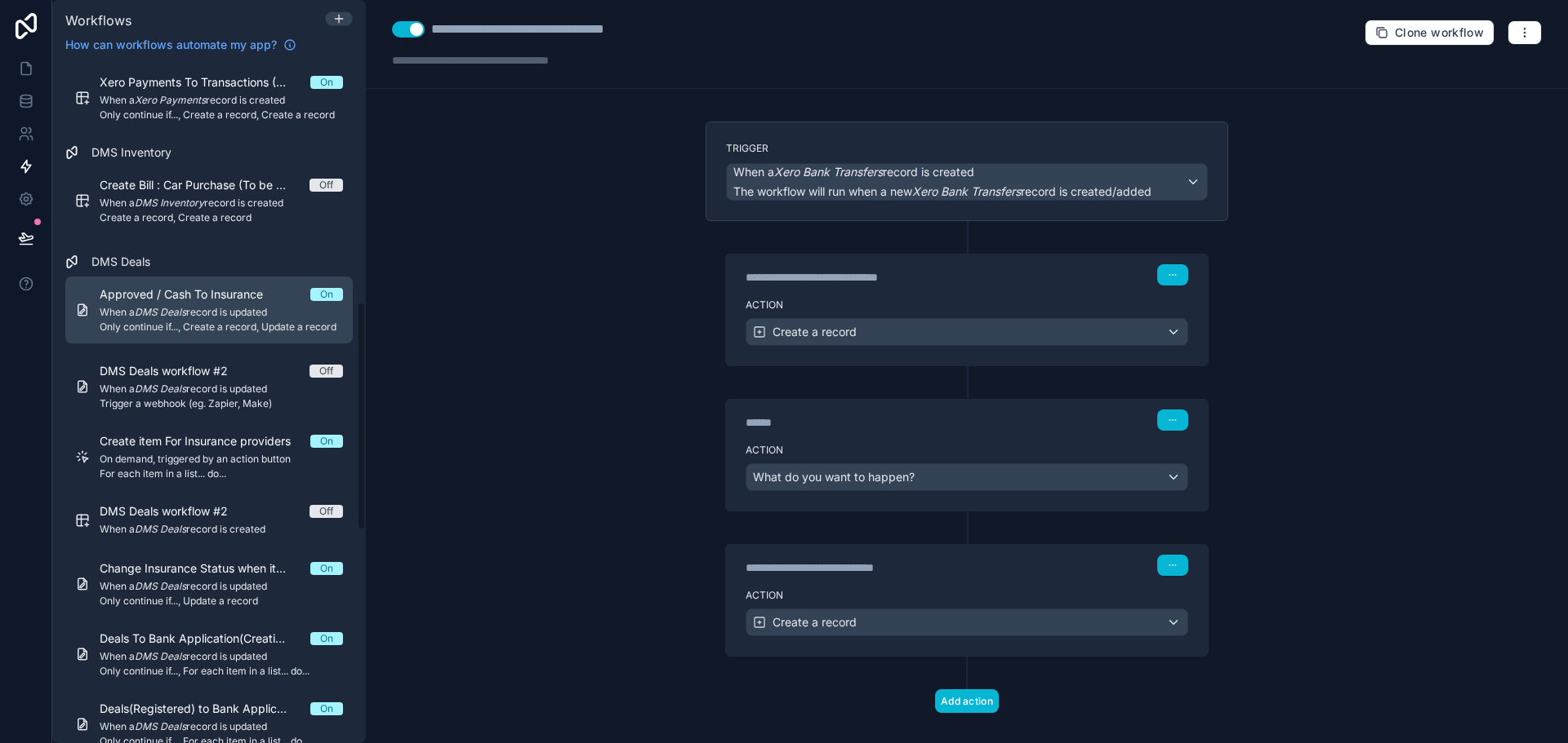
scroll to position [734, 0]
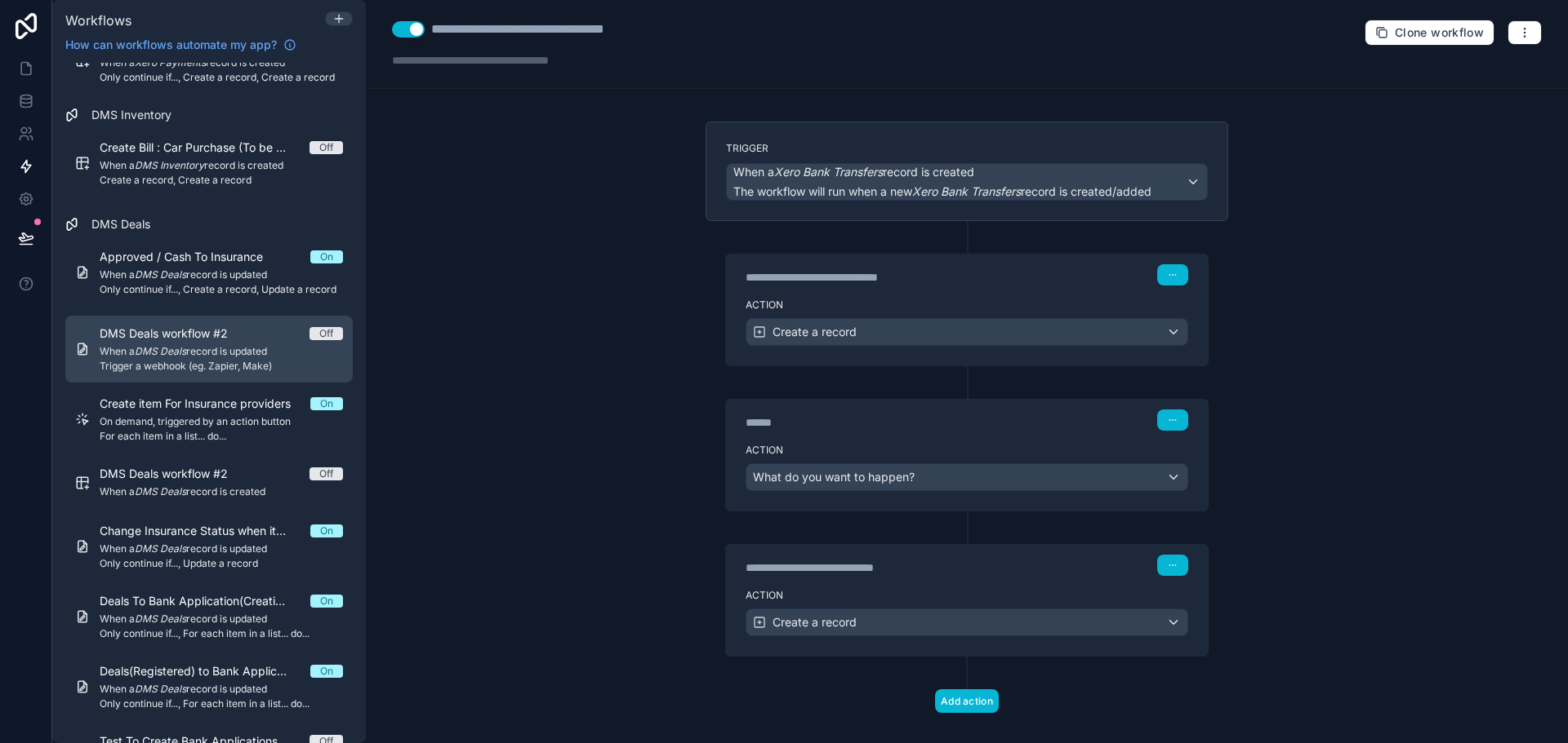
click at [177, 348] on em "DMS Deals" at bounding box center [161, 351] width 52 height 12
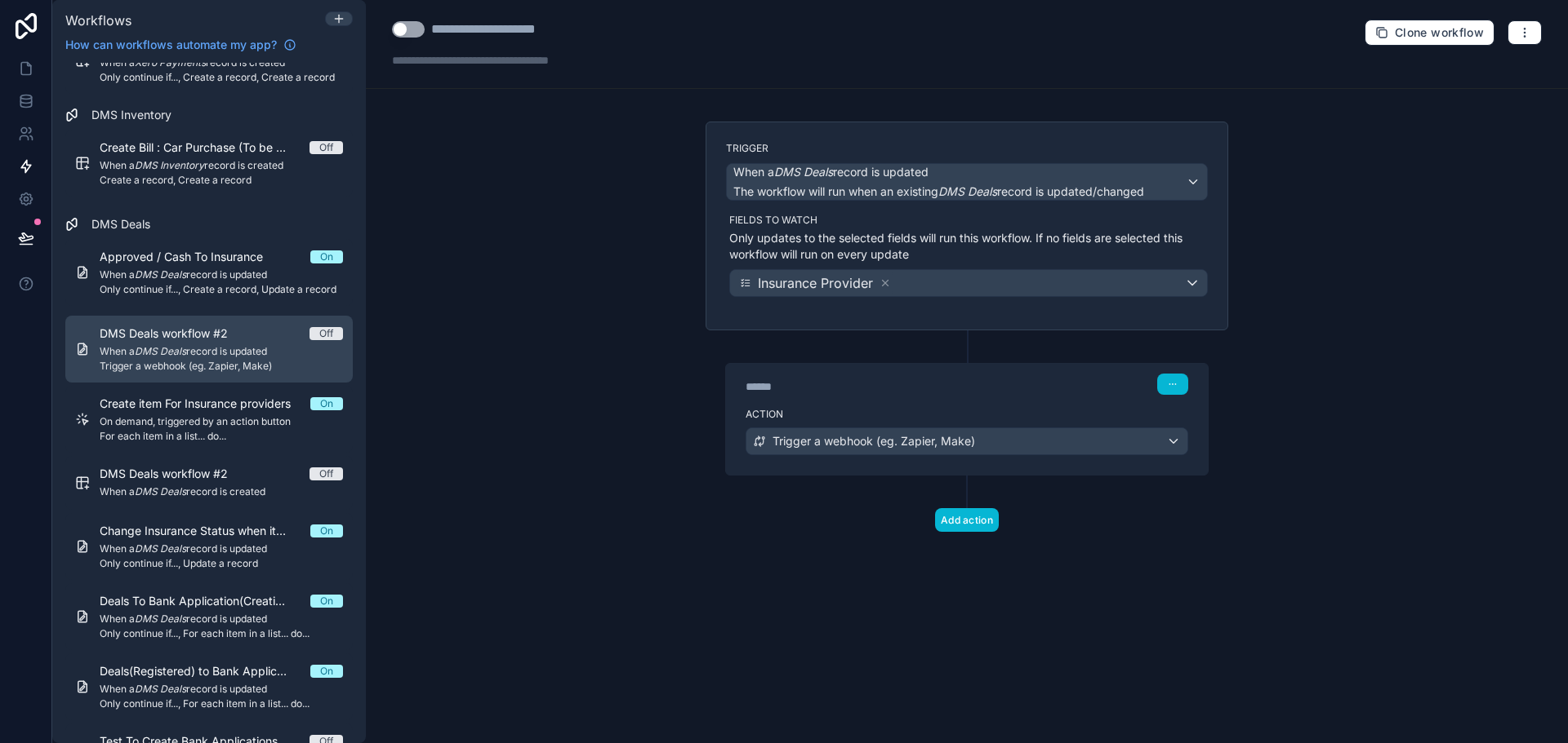
click at [177, 347] on em "DMS Deals" at bounding box center [161, 351] width 52 height 12
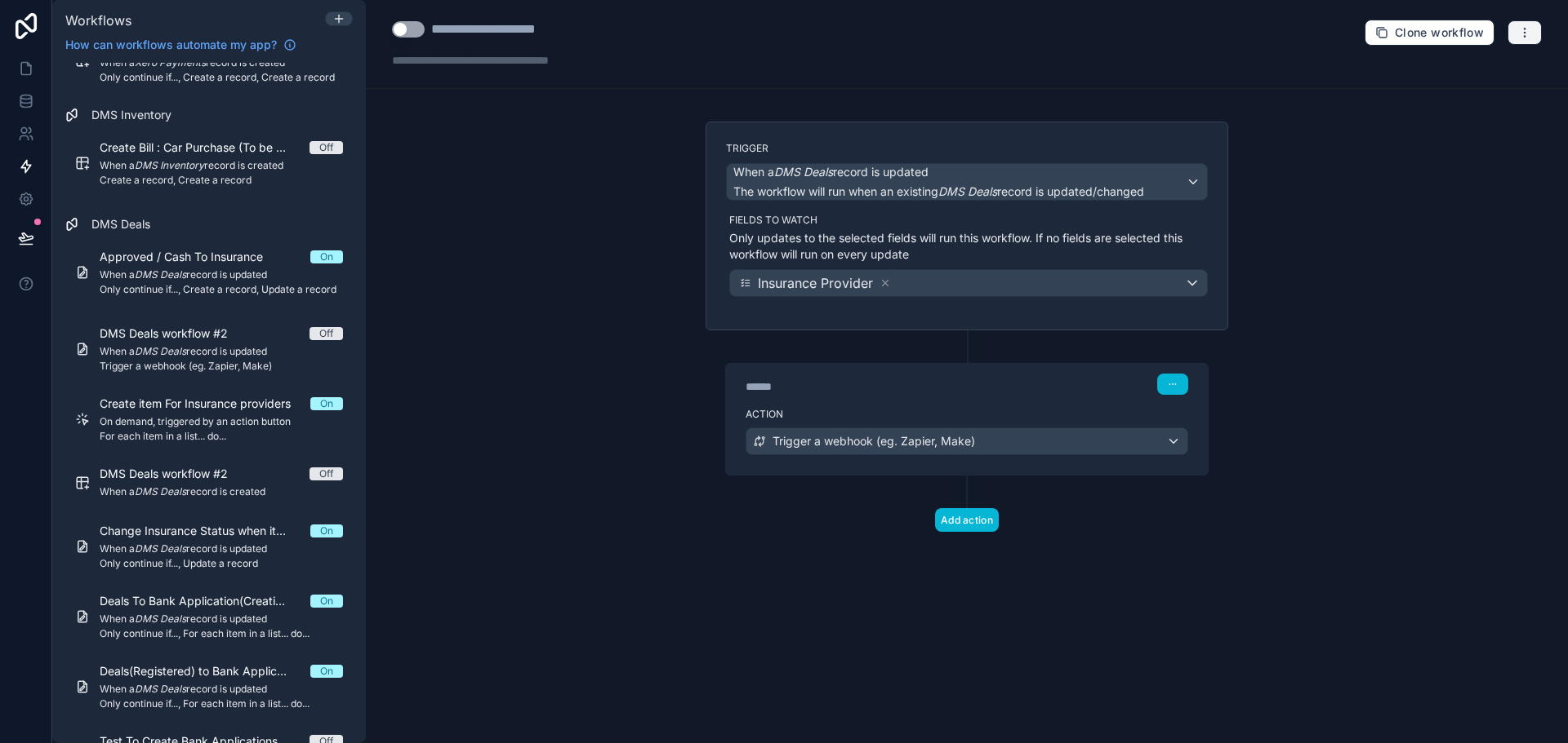
click at [1520, 26] on icon "button" at bounding box center [1525, 33] width 13 height 13
click at [1476, 121] on span "Delete workflow" at bounding box center [1481, 123] width 78 height 13
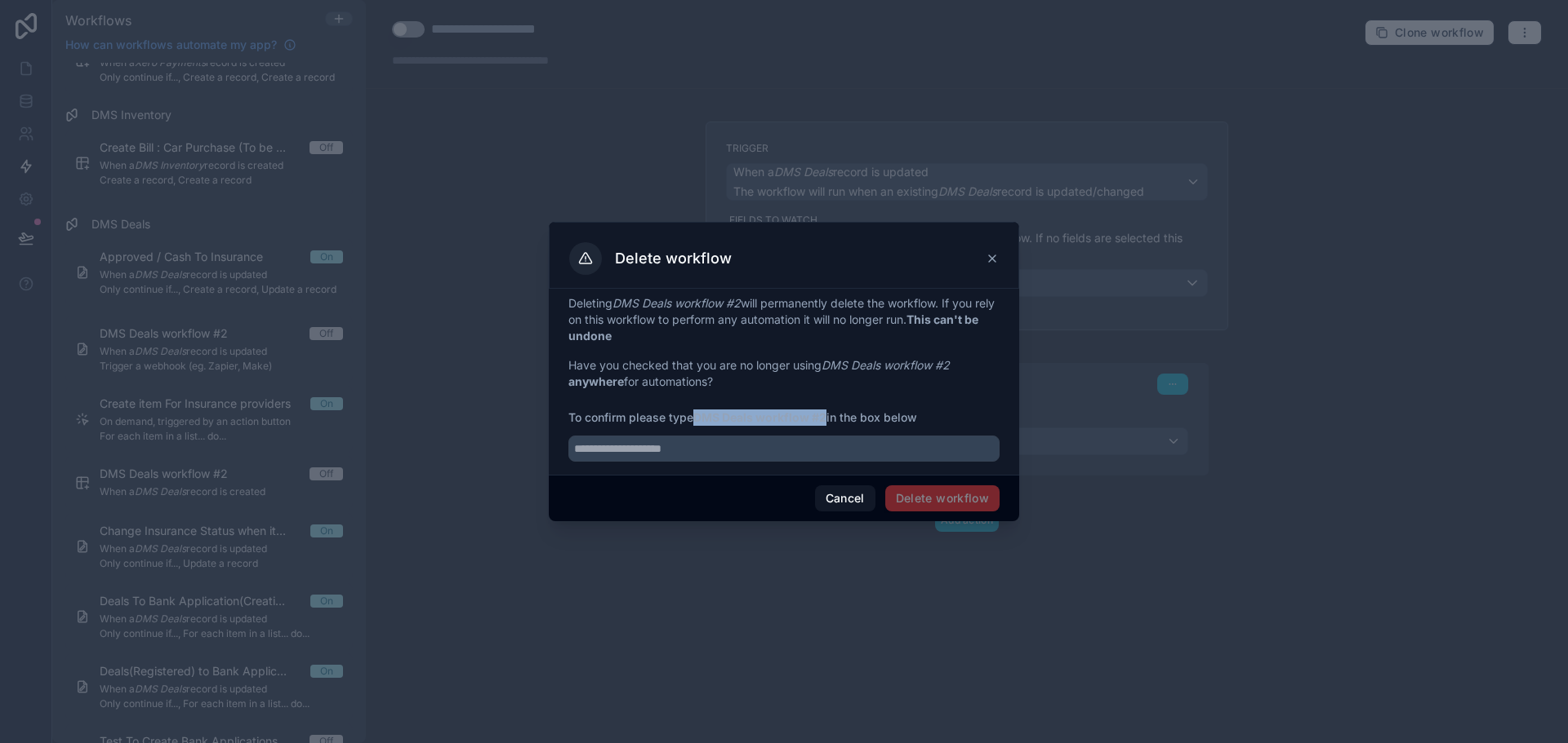
drag, startPoint x: 699, startPoint y: 417, endPoint x: 828, endPoint y: 426, distance: 129.3
click at [828, 426] on span "To confirm please type DMS Deals workflow #2 in the box below" at bounding box center [784, 417] width 431 height 16
copy strong "DMS Deals workflow #2"
click at [801, 445] on input "text" at bounding box center [784, 448] width 431 height 26
paste input "**********"
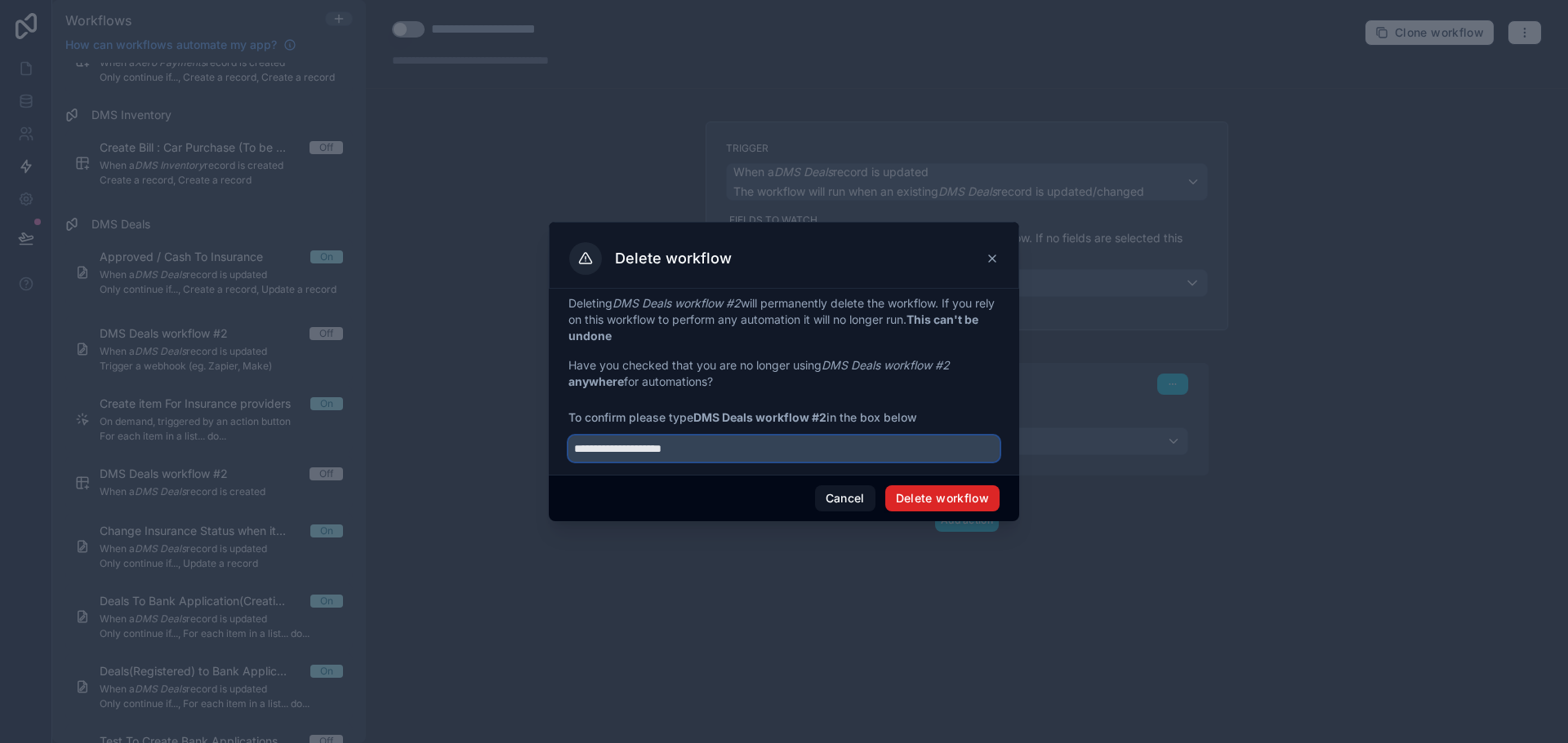
type input "**********"
click at [913, 498] on button "Delete workflow" at bounding box center [941, 498] width 114 height 26
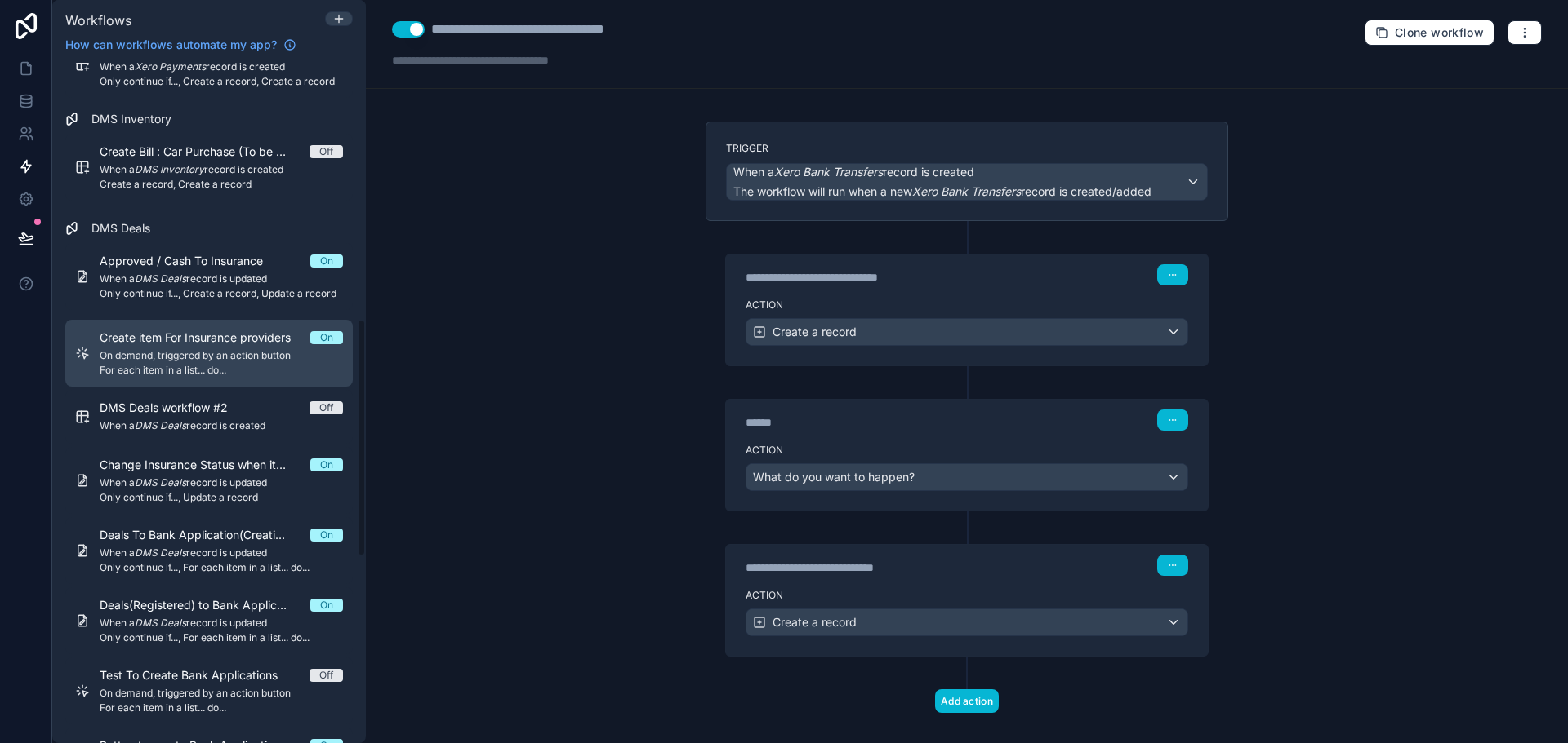
scroll to position [734, 0]
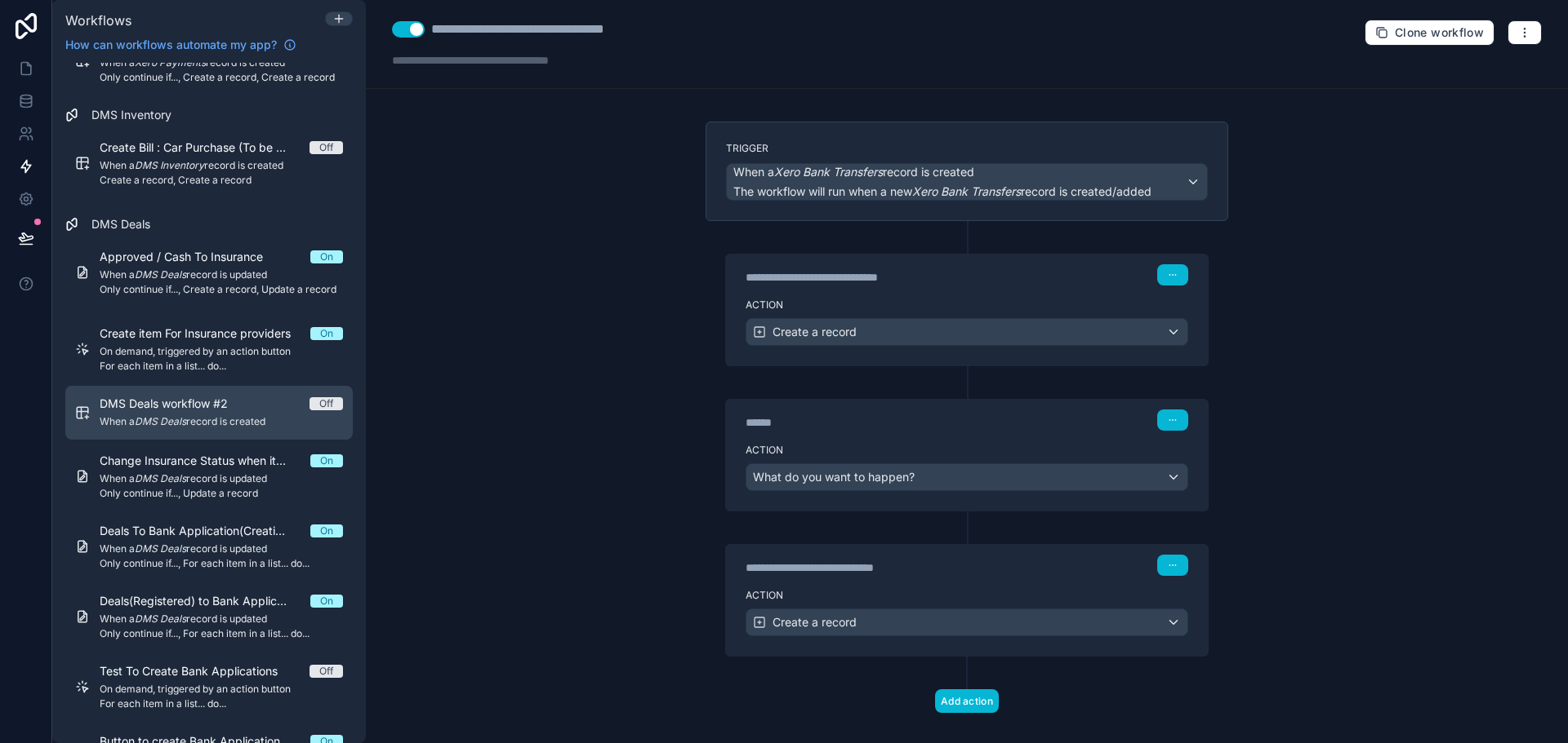
click at [254, 395] on link "DMS Deals workflow #2 Off When a DMS Deals record is created" at bounding box center [209, 413] width 287 height 54
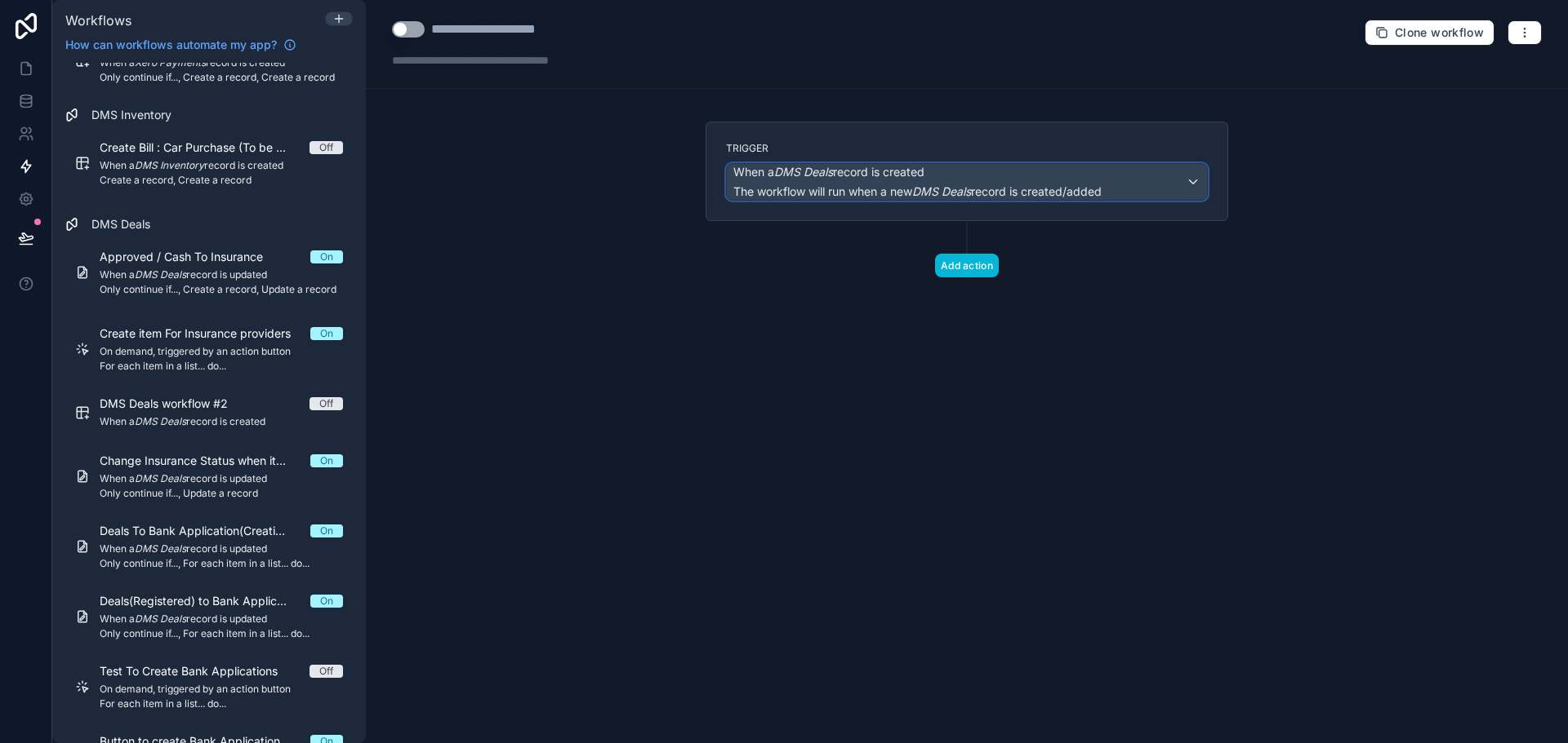
click at [1031, 172] on span "When a DMS Deals record is created" at bounding box center [917, 172] width 368 height 16
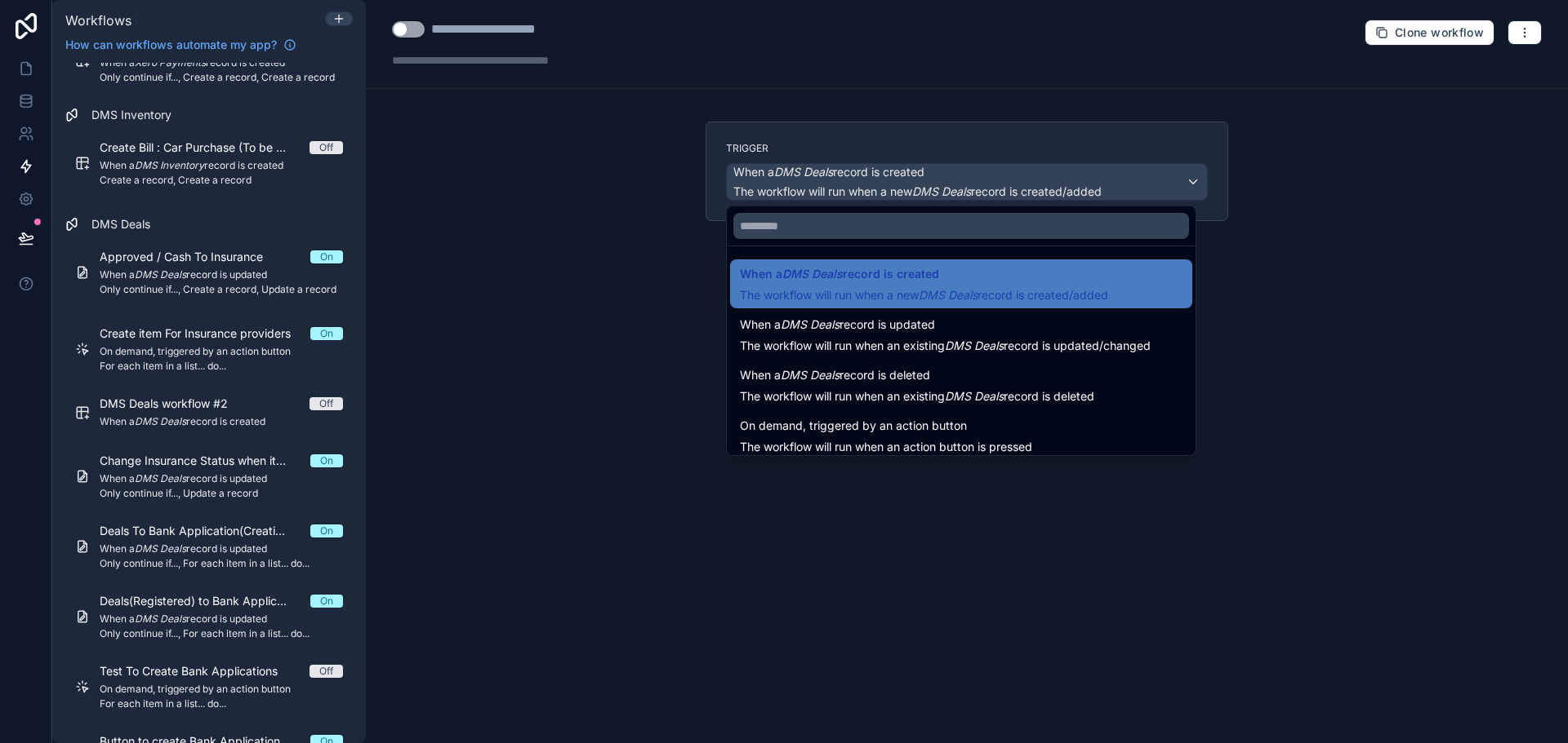
click at [1031, 172] on div at bounding box center [784, 371] width 1568 height 743
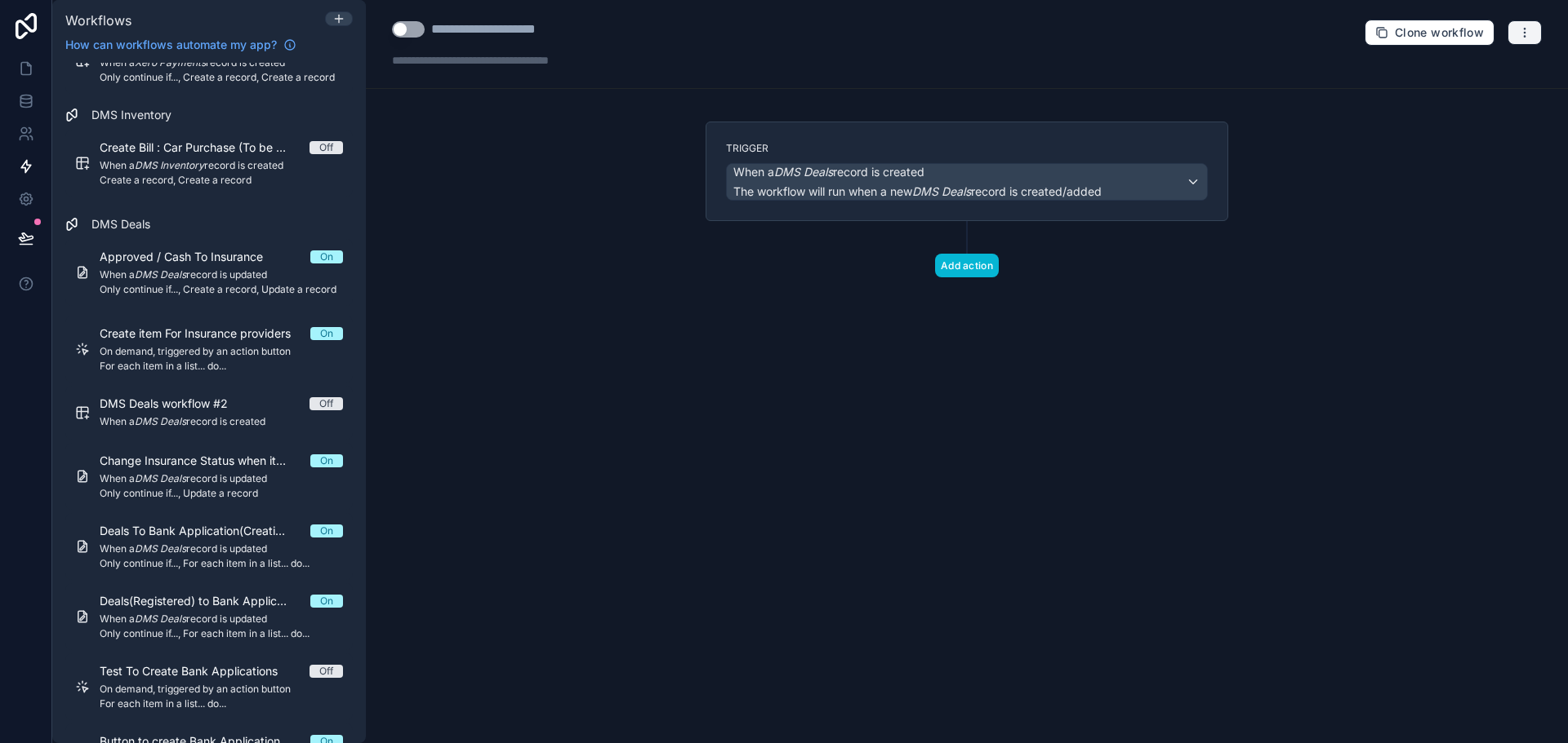
click at [1522, 32] on icon "button" at bounding box center [1525, 33] width 13 height 13
click at [1444, 125] on span "Delete workflow" at bounding box center [1481, 123] width 78 height 13
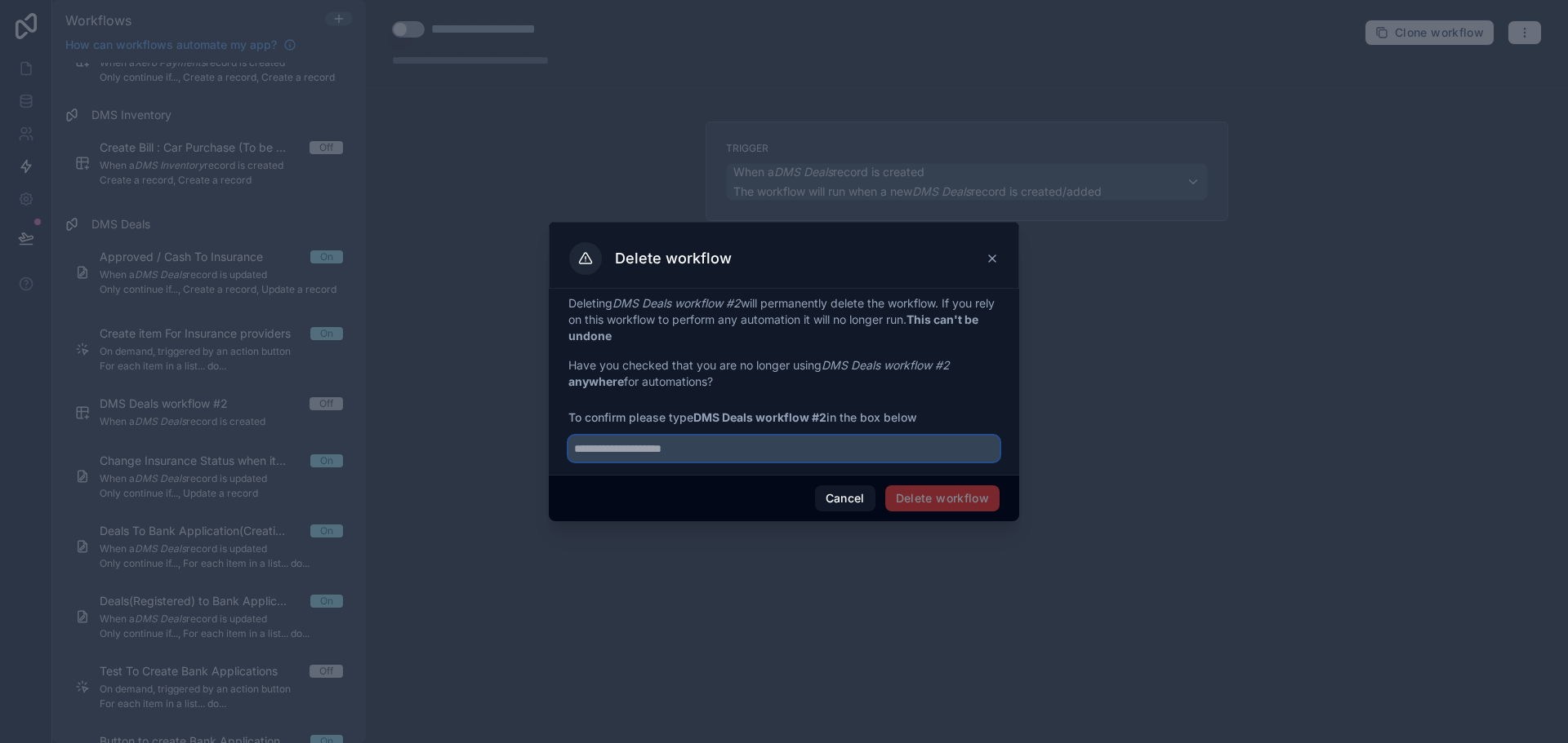
click at [722, 454] on input "text" at bounding box center [784, 448] width 431 height 26
paste input "**********"
type input "**********"
click at [942, 498] on button "Delete workflow" at bounding box center [941, 498] width 114 height 26
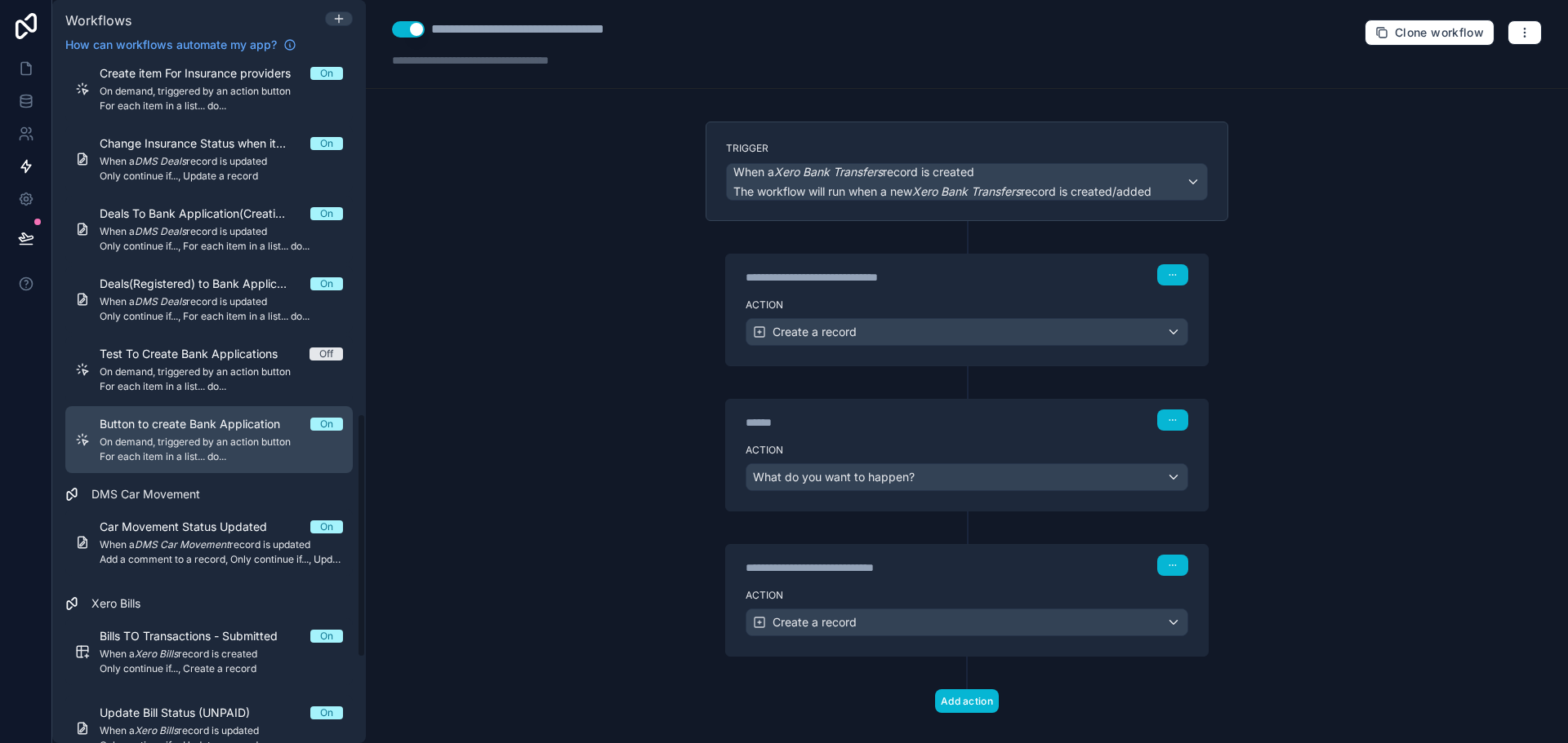
scroll to position [968, 0]
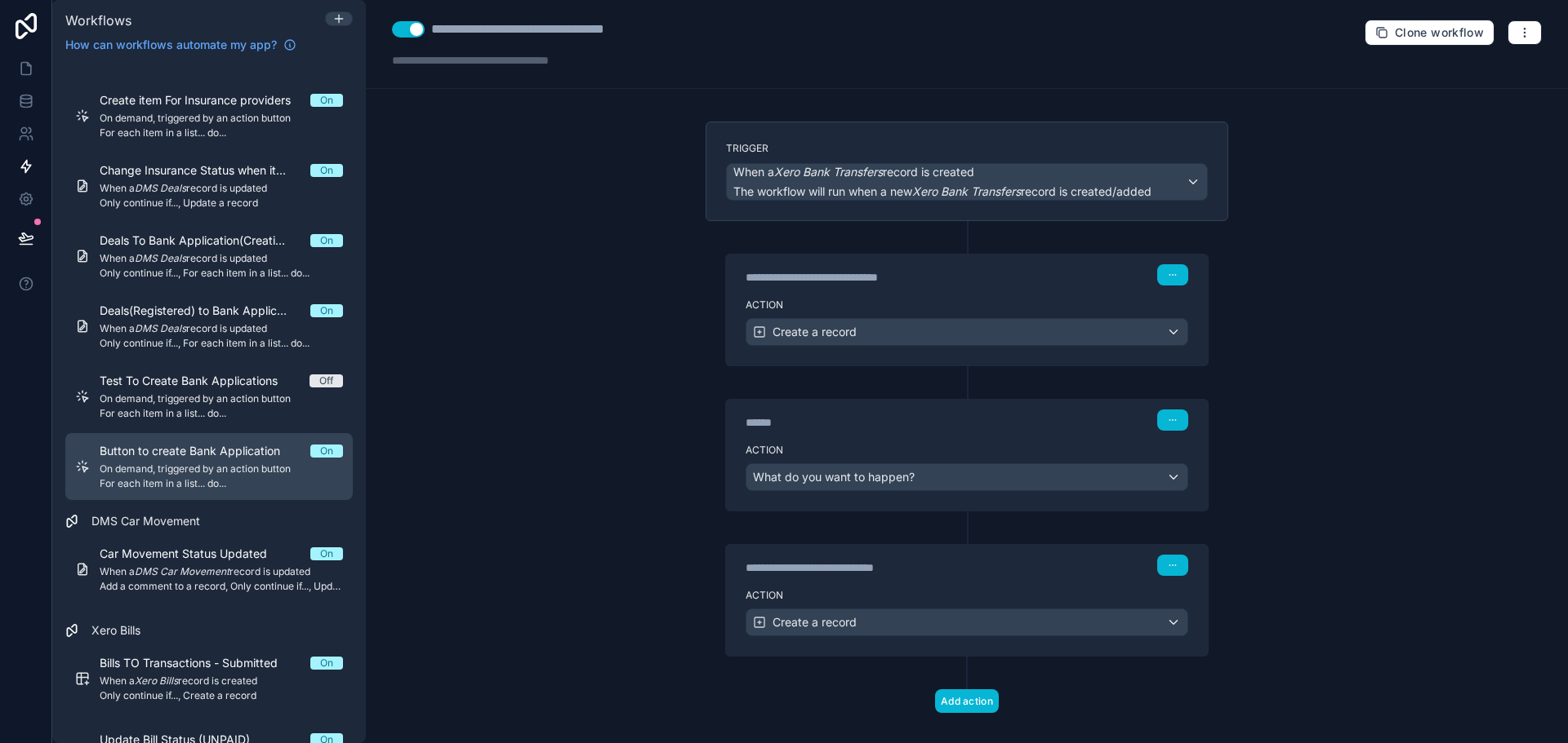
click at [254, 448] on span "Button to create Bank Application" at bounding box center [199, 450] width 200 height 16
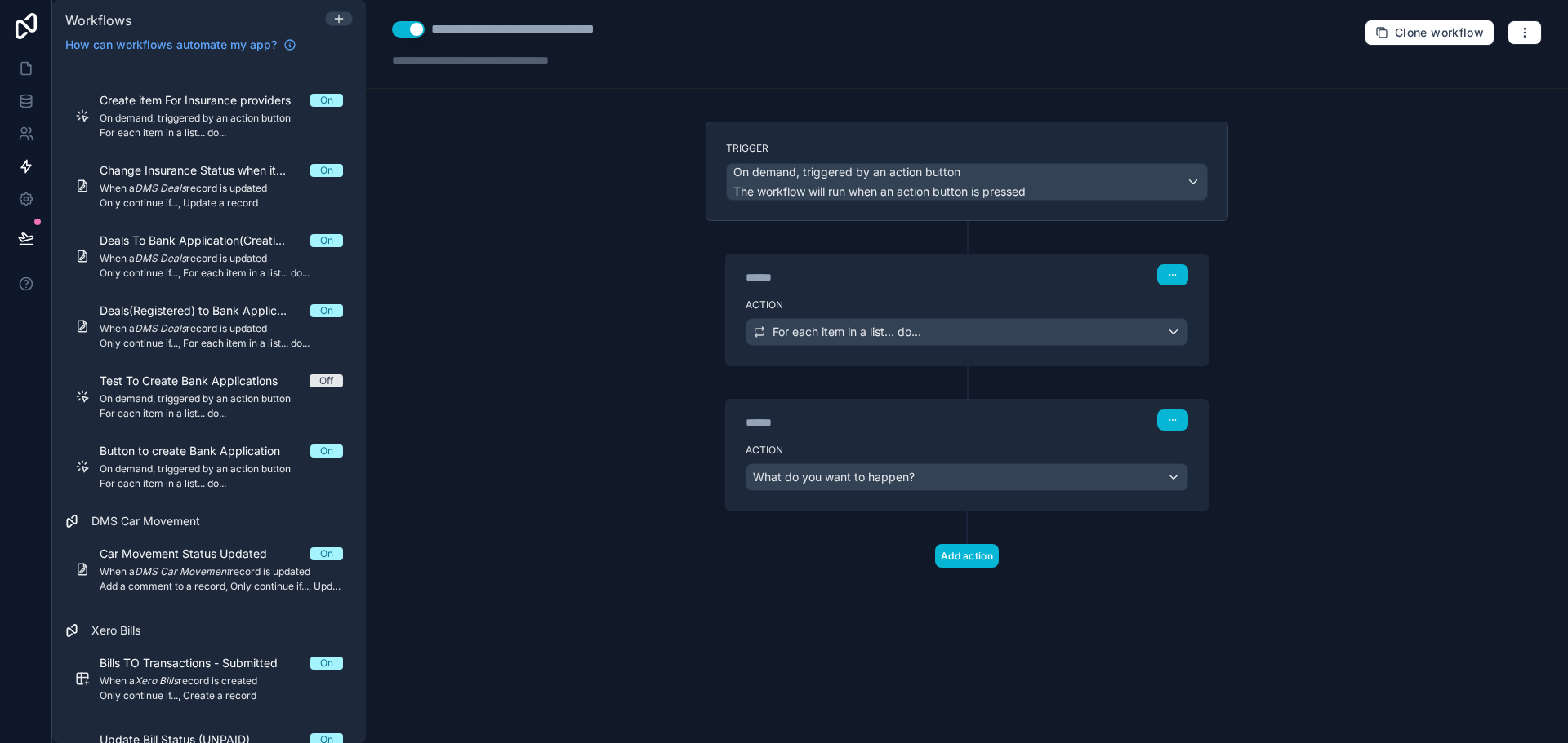
click at [836, 265] on div "****** Step 1" at bounding box center [966, 275] width 443 height 21
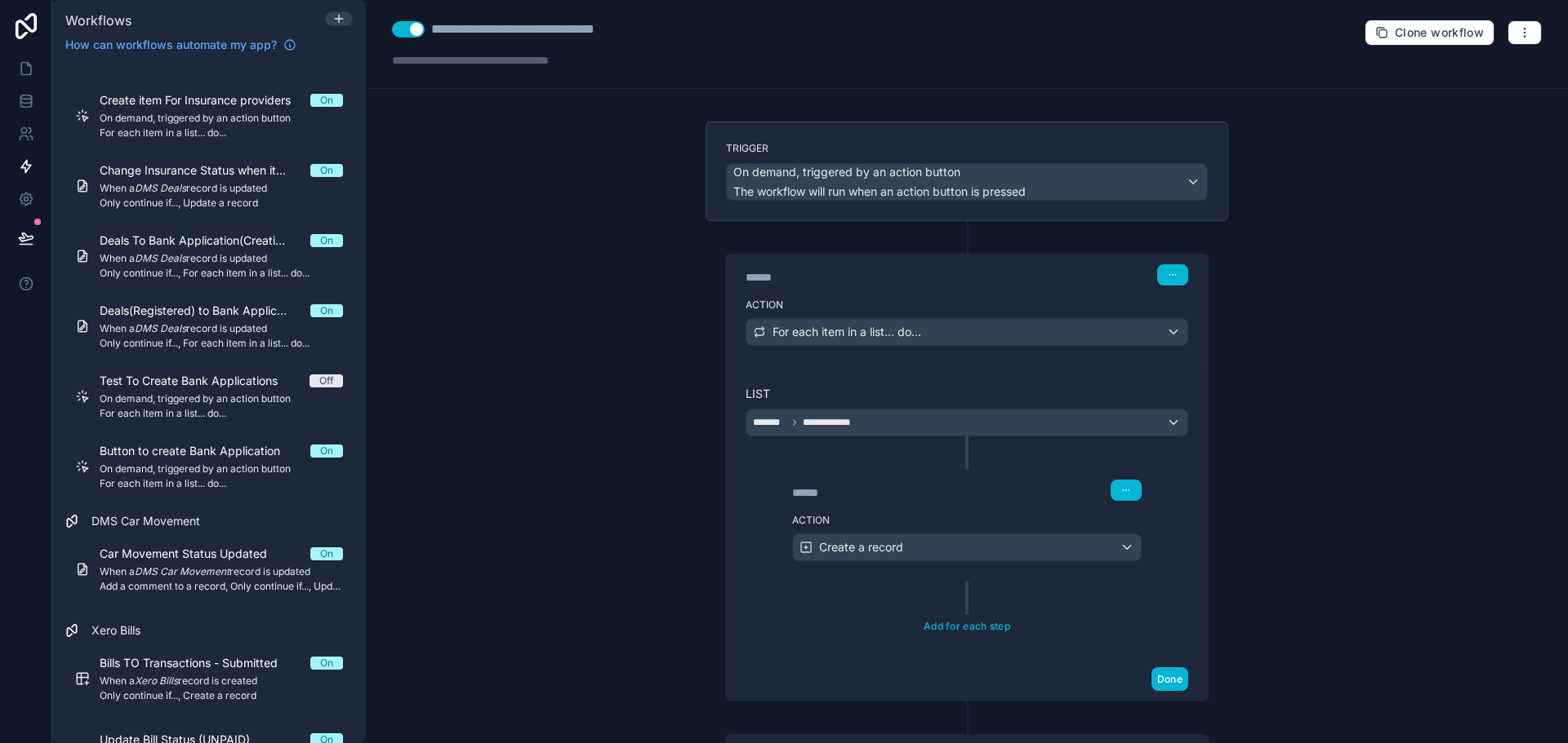
click at [836, 265] on div "****** Step 1" at bounding box center [966, 275] width 443 height 21
click at [497, 305] on div "**********" at bounding box center [966, 371] width 1202 height 743
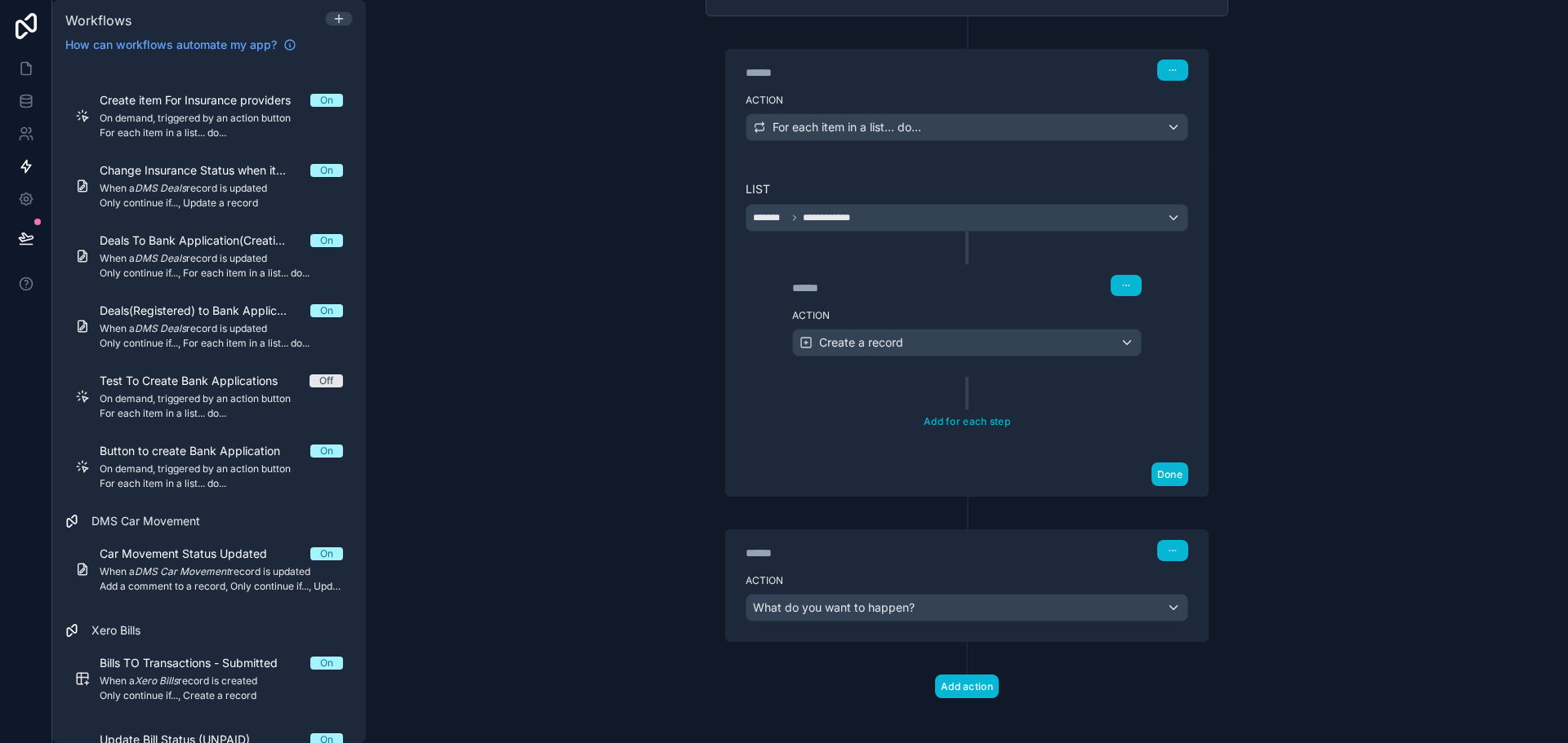
scroll to position [212, 0]
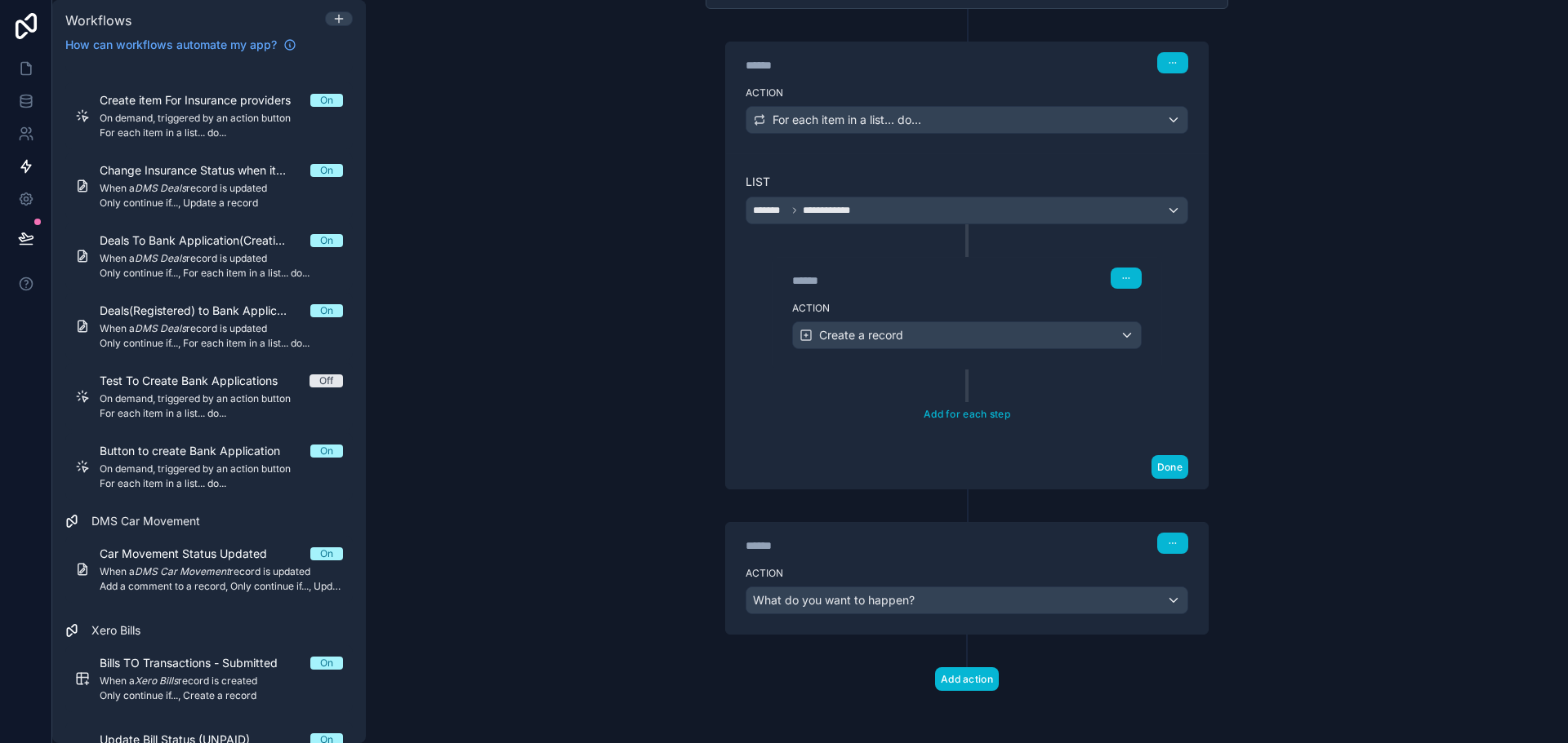
click at [776, 548] on div "******" at bounding box center [868, 545] width 245 height 16
click at [830, 599] on span "What do you want to happen?" at bounding box center [833, 600] width 162 height 14
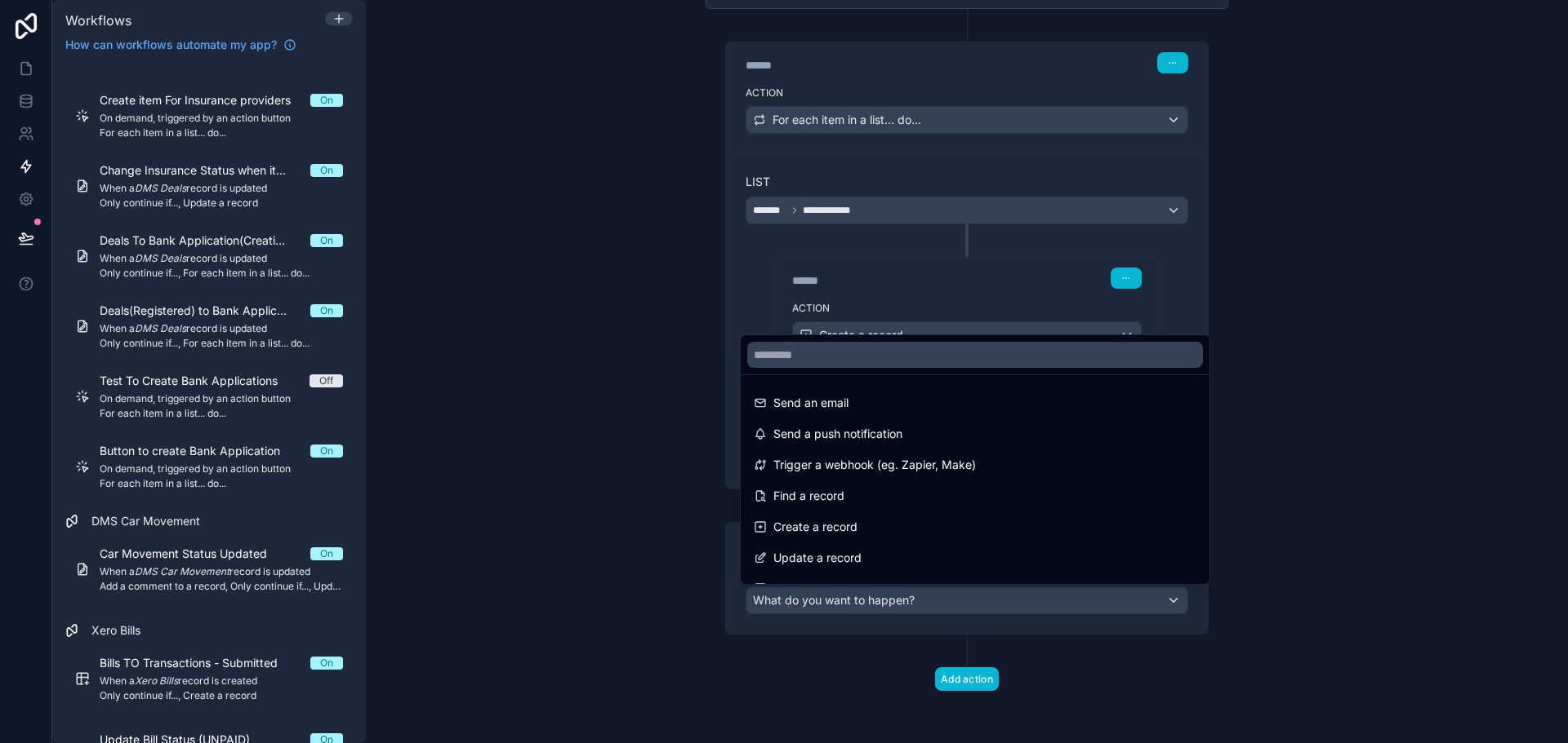
click at [829, 599] on div at bounding box center [784, 371] width 1568 height 743
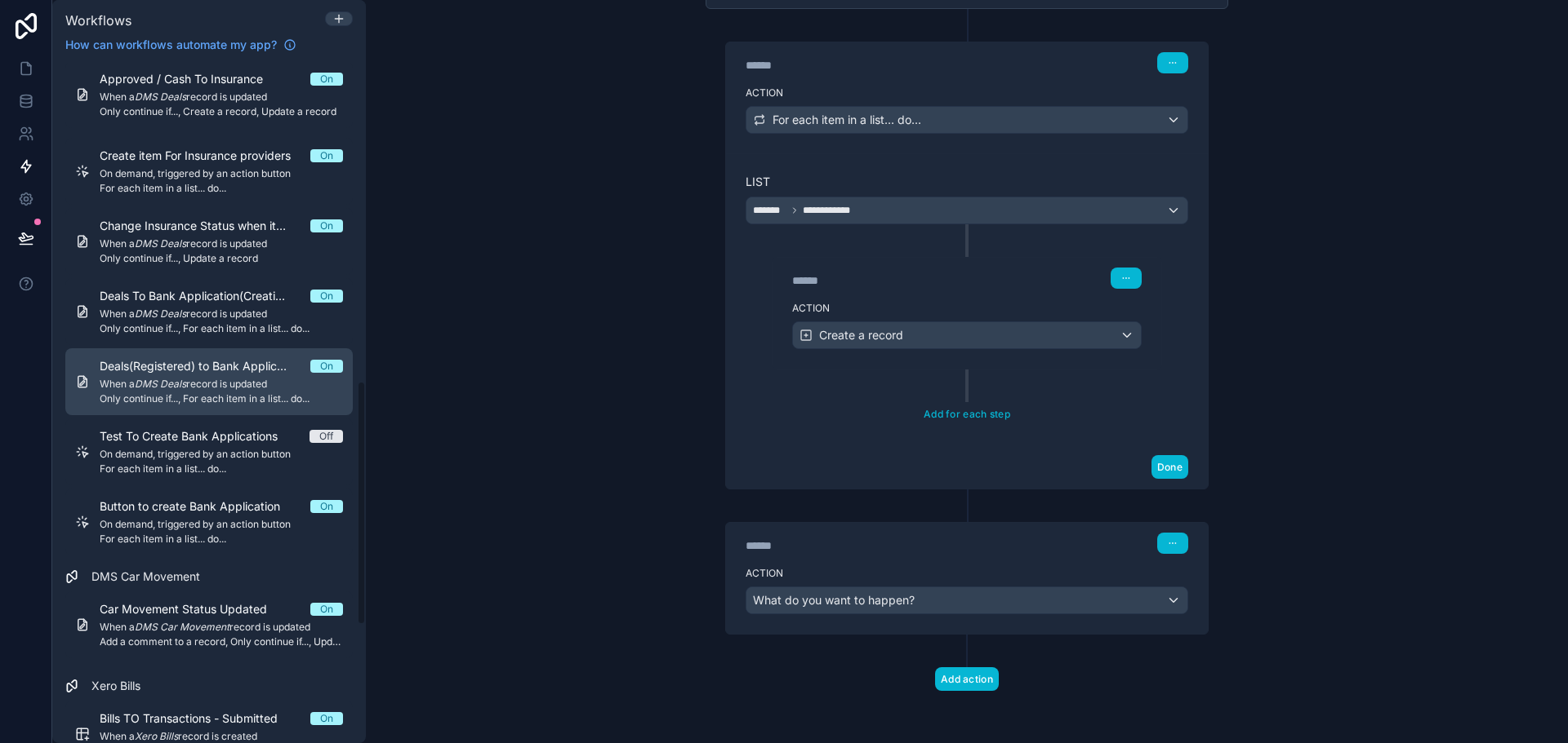
scroll to position [886, 0]
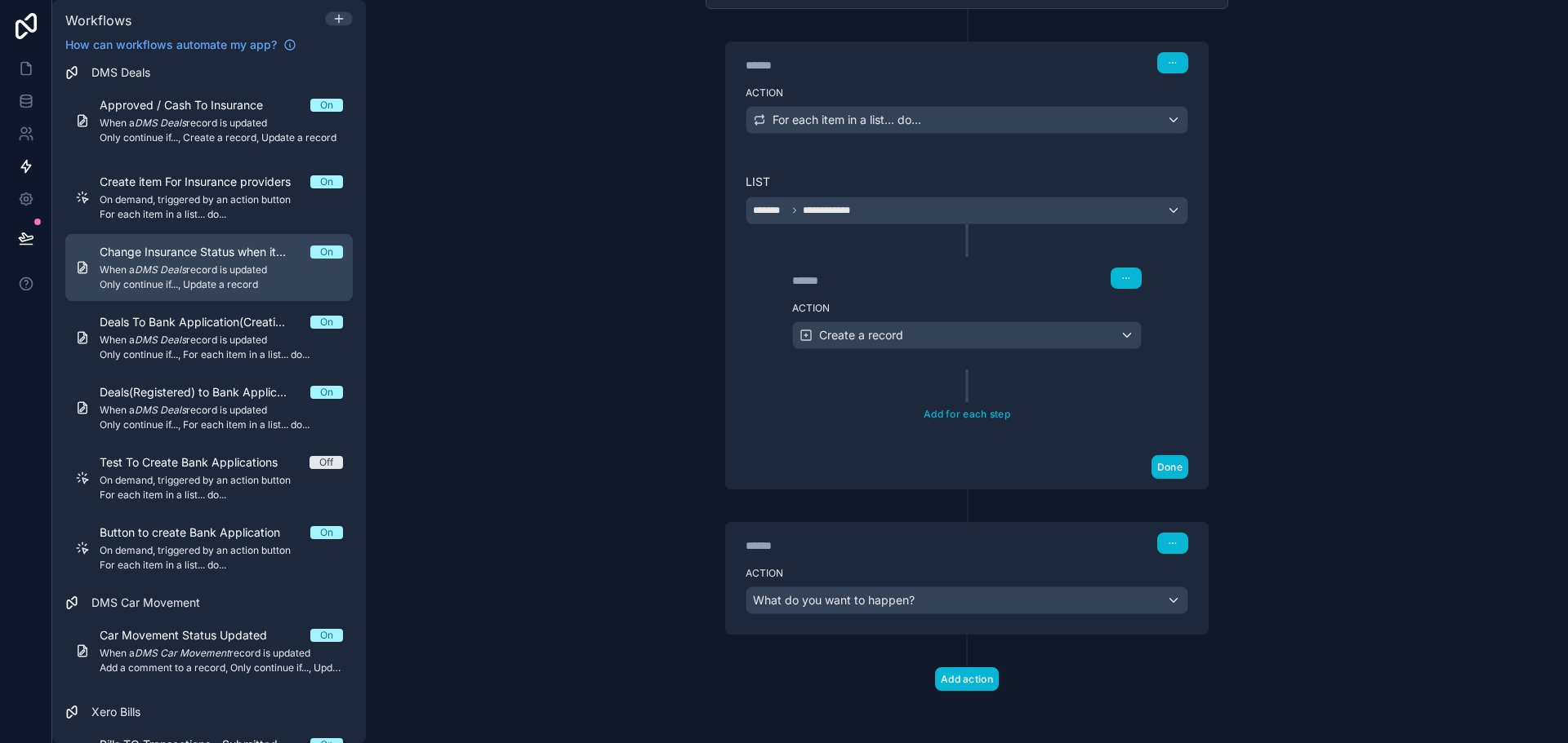
click at [183, 253] on span "Change Insurance Status when item moved to Approved/Cash" at bounding box center [205, 251] width 210 height 16
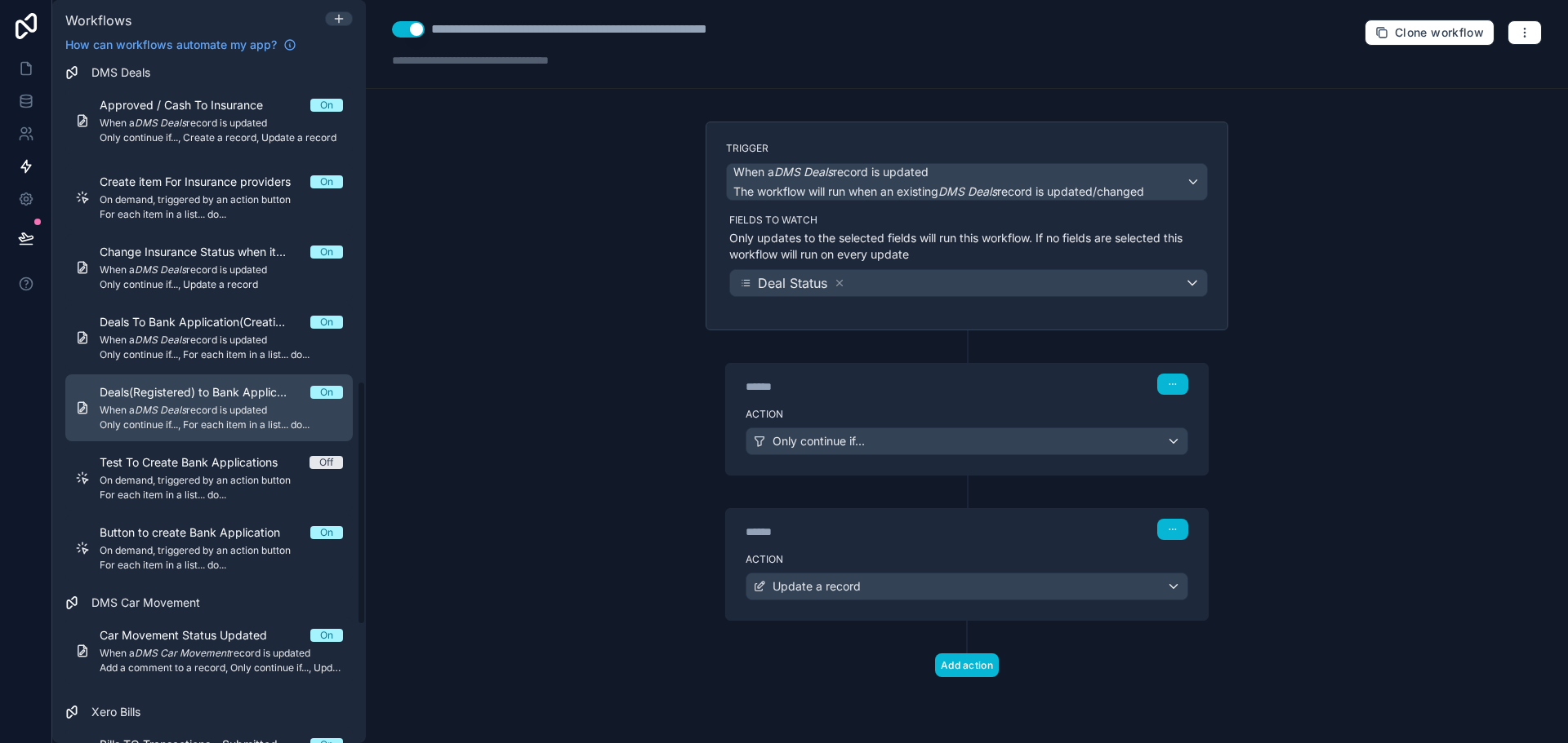
click at [180, 383] on link "Deals(Registered) to Bank Applications On When a DMS Deals record is updated On…" at bounding box center [209, 408] width 287 height 67
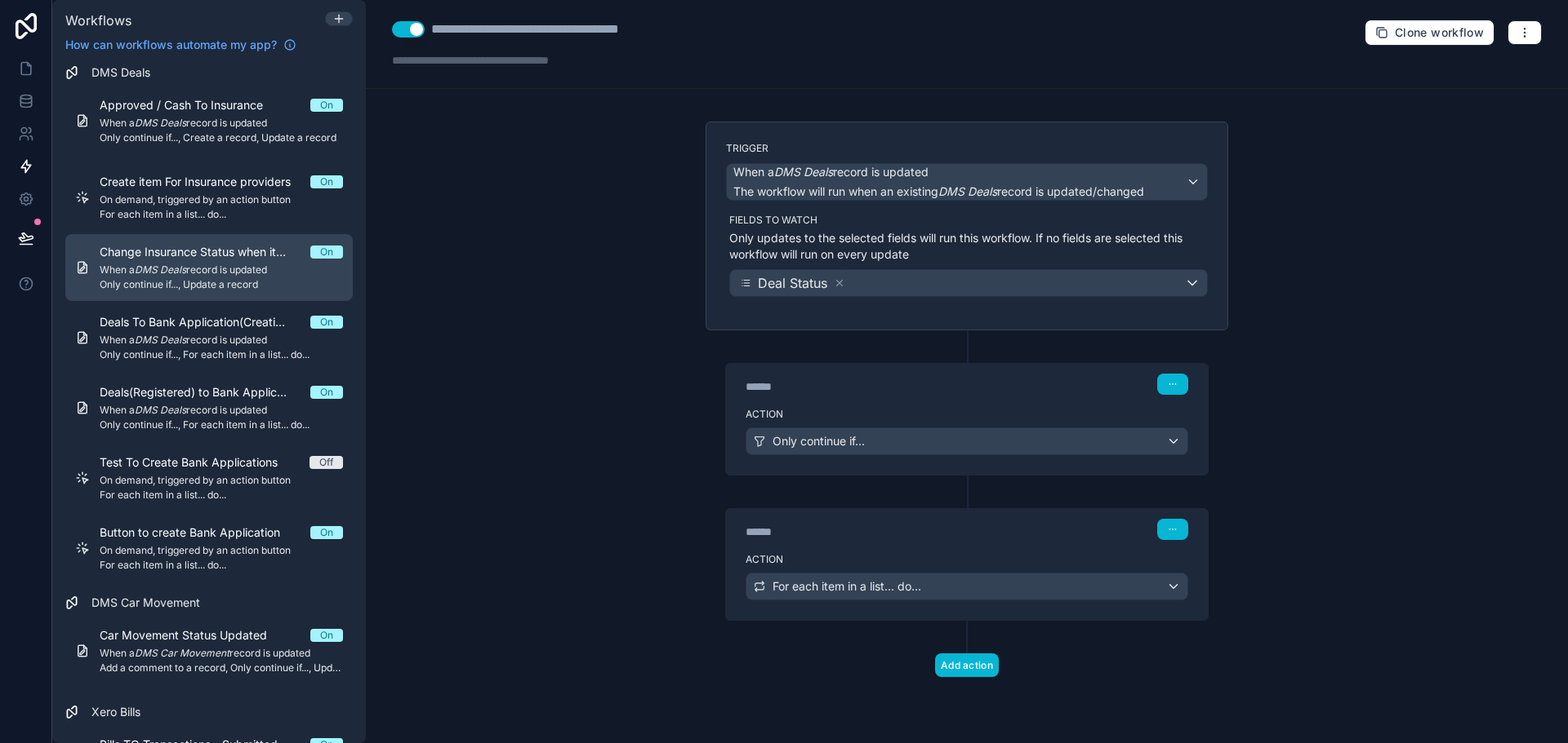
click at [171, 247] on span "Change Insurance Status when item moved to Approved/Cash" at bounding box center [205, 251] width 210 height 16
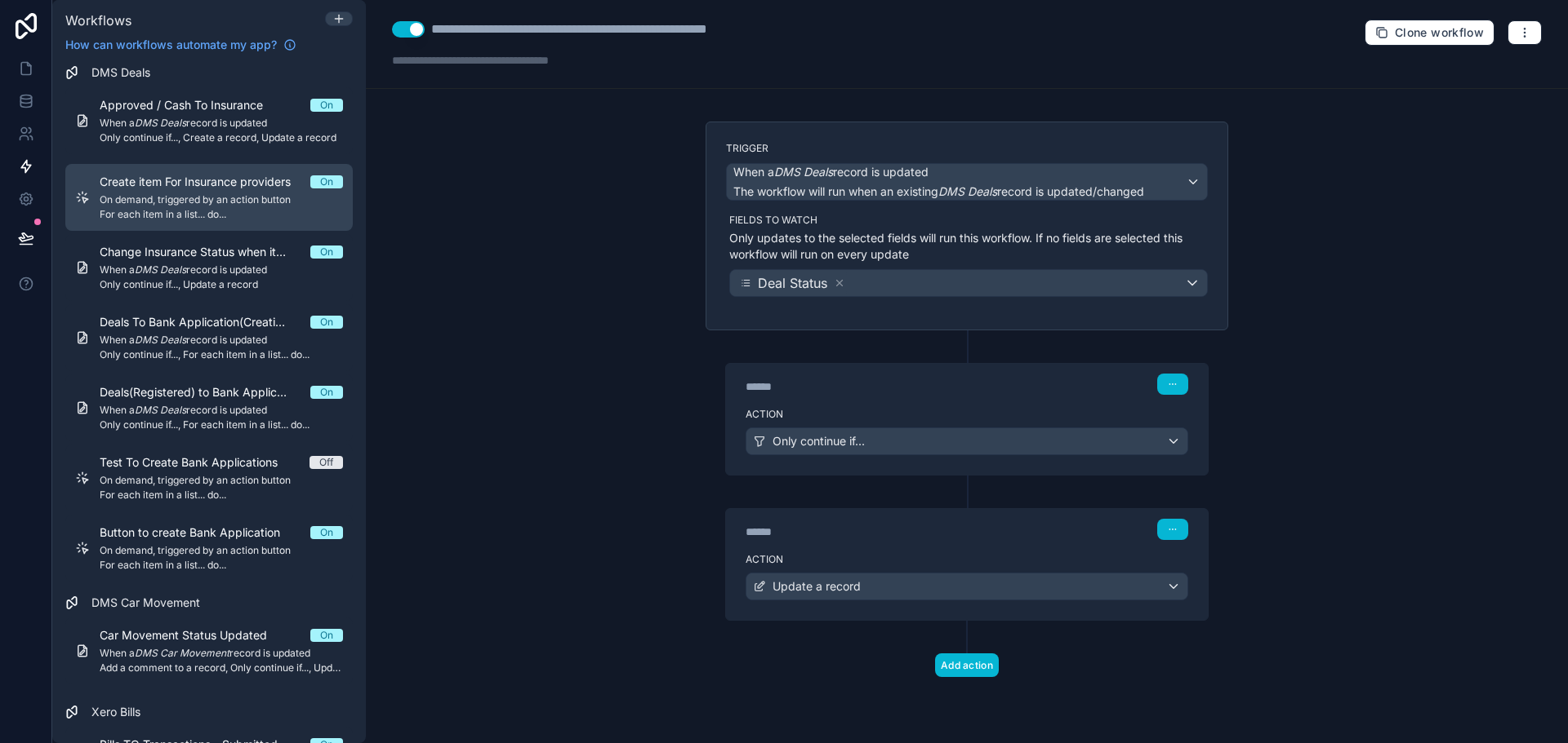
click at [211, 208] on span "For each item in a list... do..." at bounding box center [221, 215] width 243 height 13
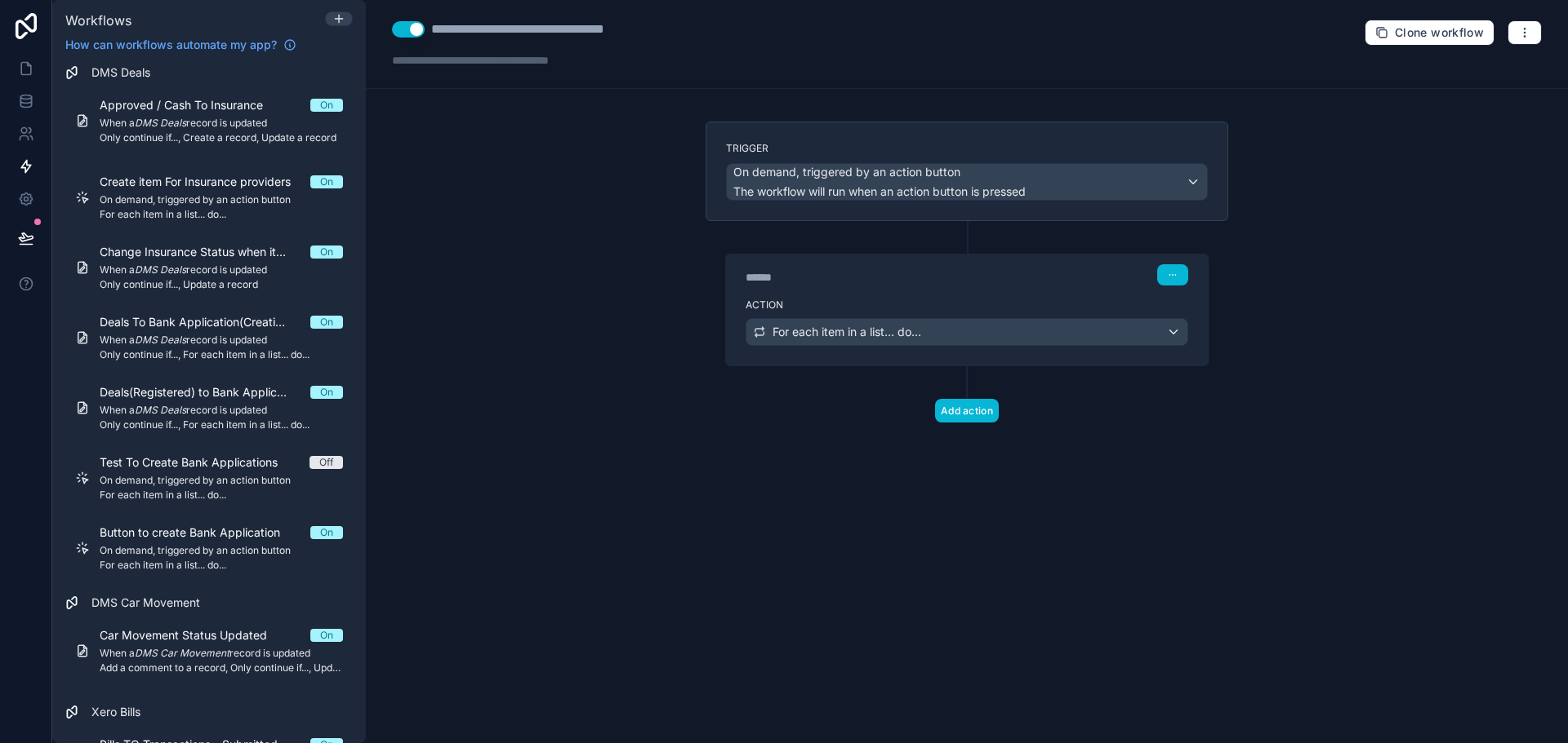
click at [833, 294] on div "Action For each item in a list... do..." at bounding box center [967, 329] width 482 height 74
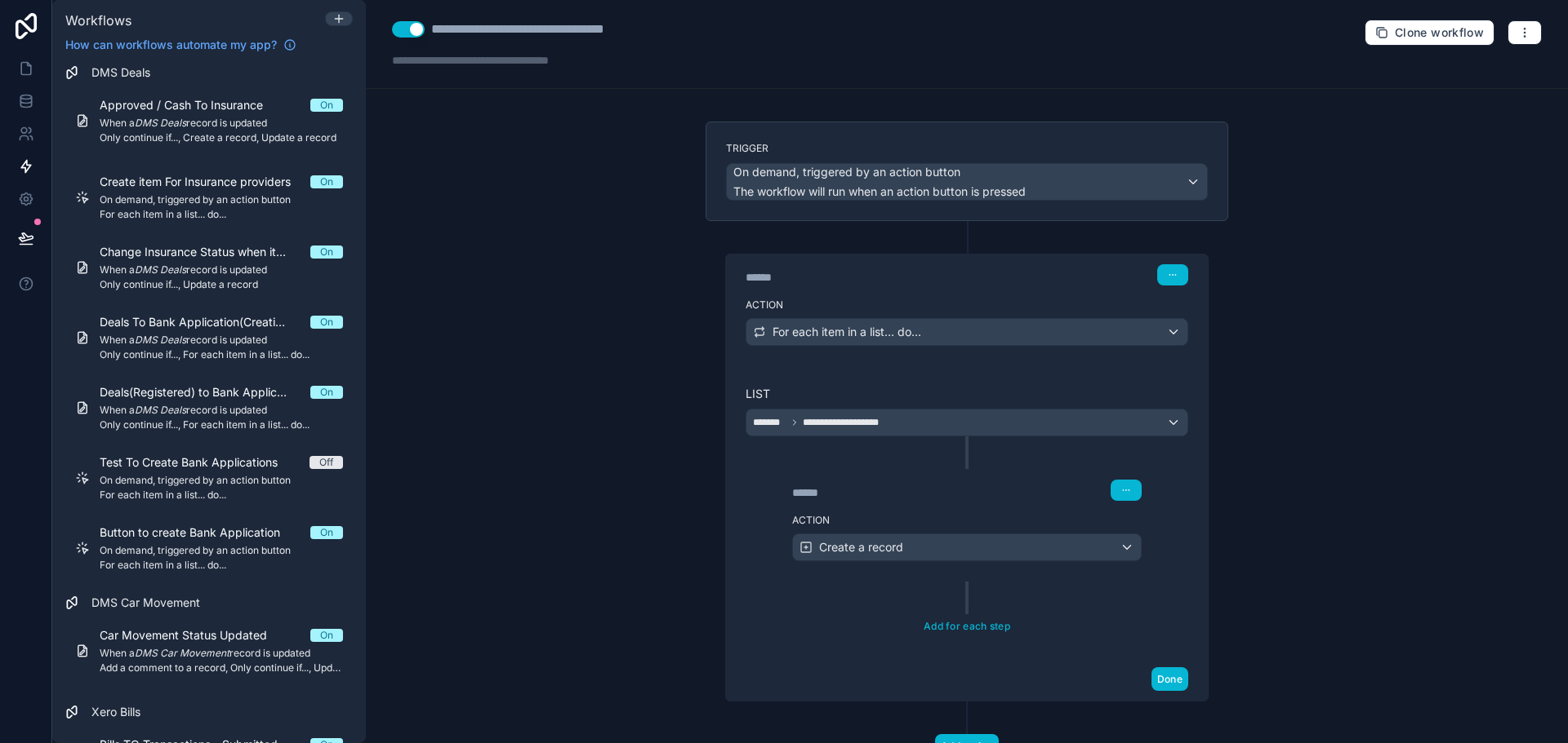
scroll to position [67, 0]
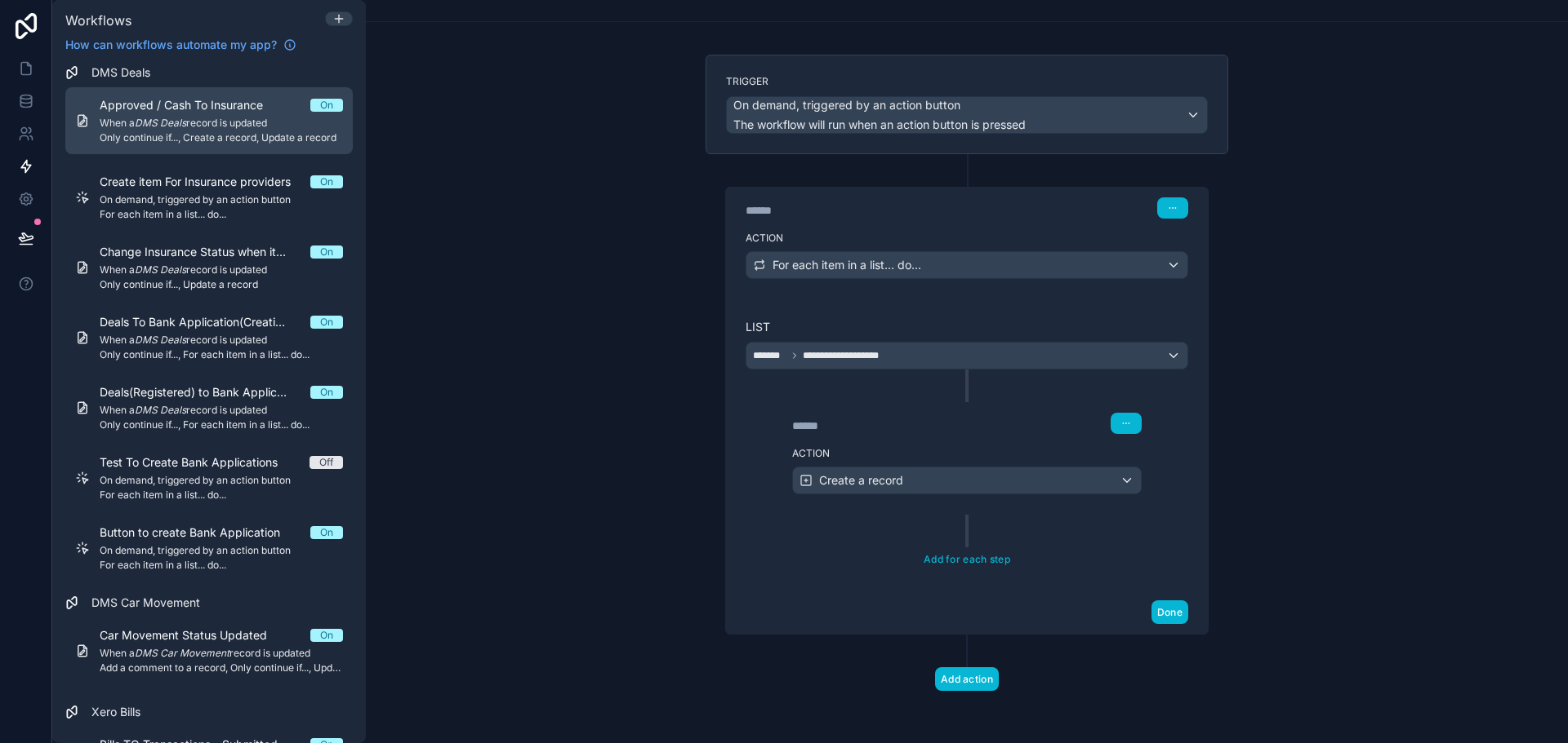
click at [282, 146] on link "Approved / Cash To Insurance On When a DMS Deals record is updated Only continu…" at bounding box center [209, 120] width 287 height 67
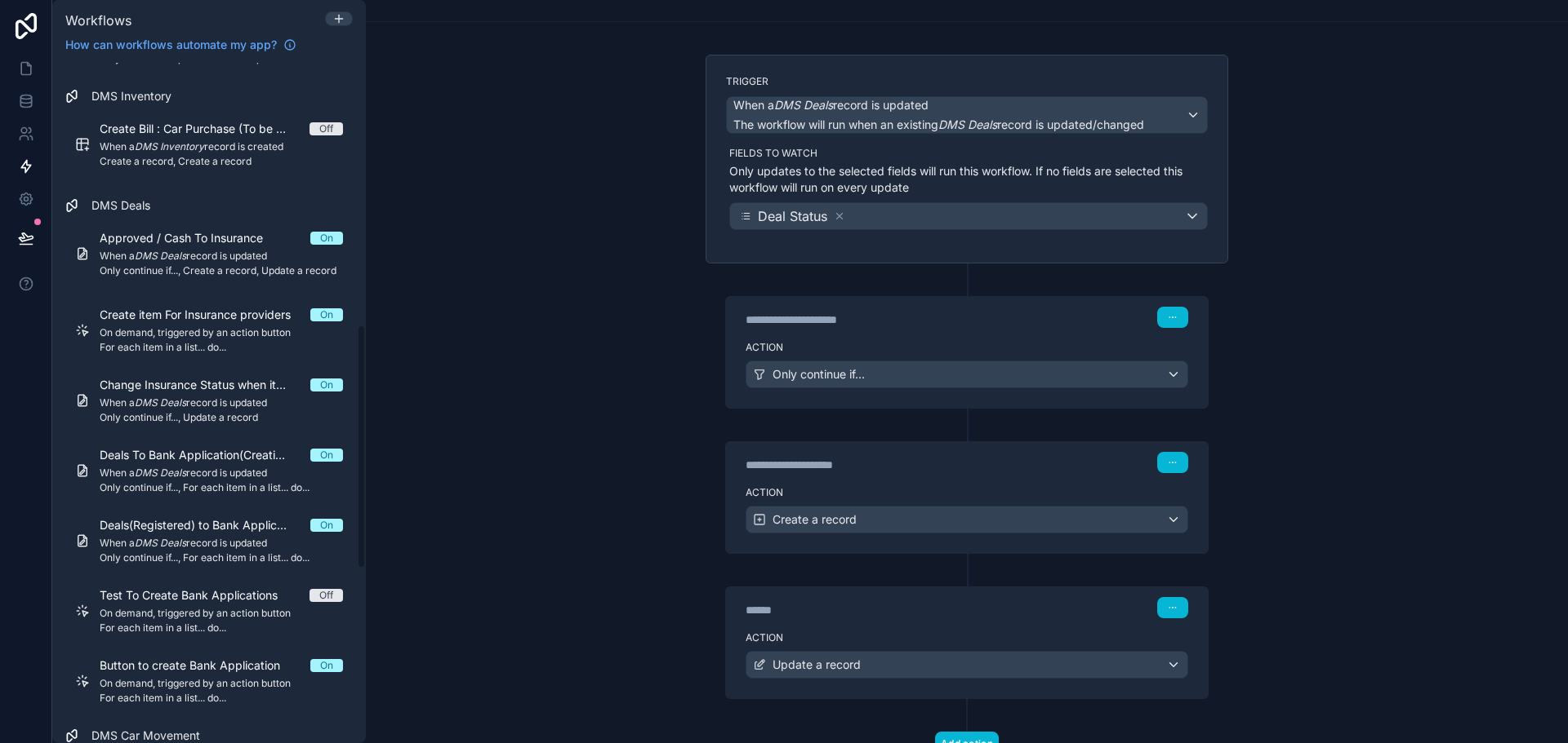
scroll to position [804, 0]
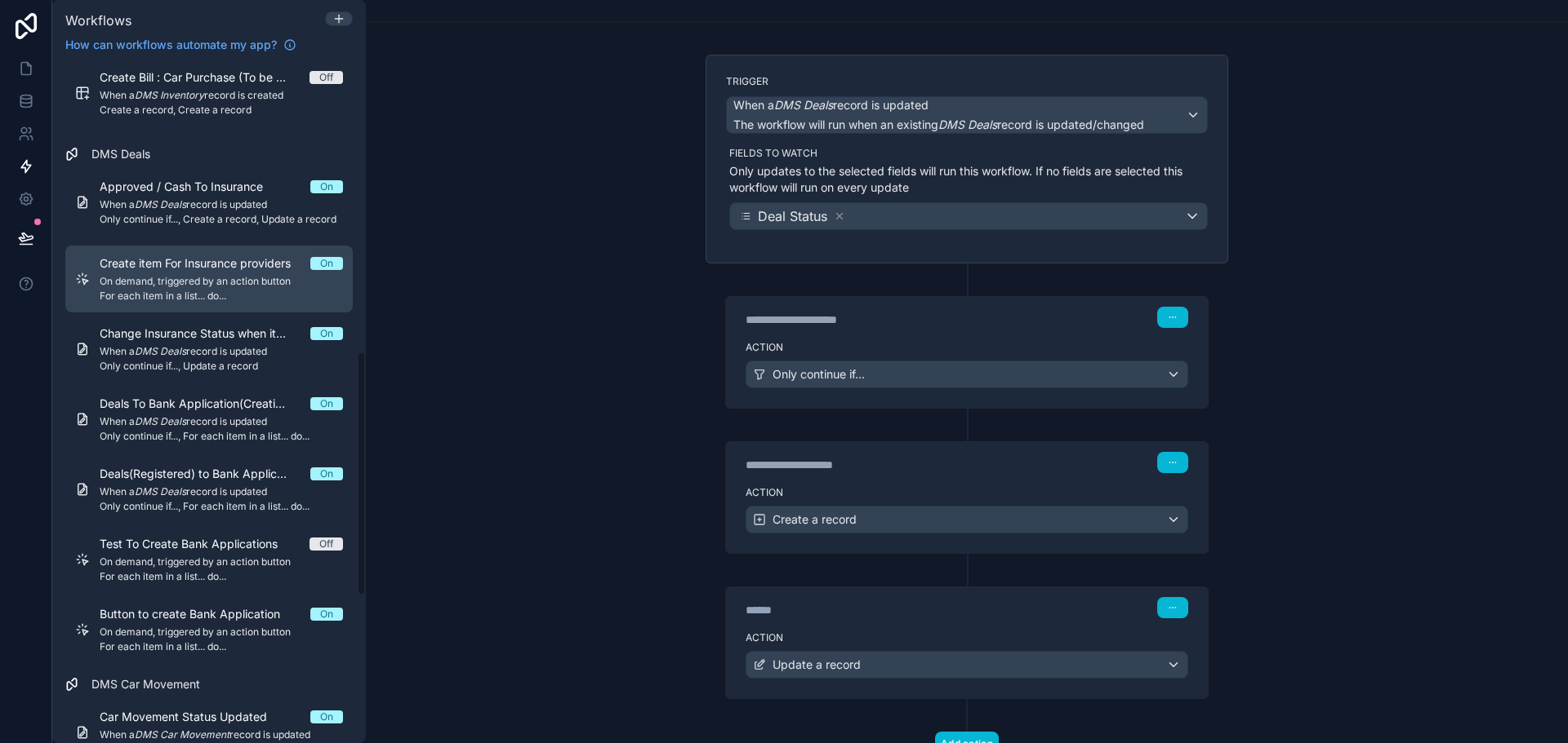
click at [271, 251] on link "Create item For Insurance providers On On demand, triggered by an action button…" at bounding box center [209, 279] width 287 height 67
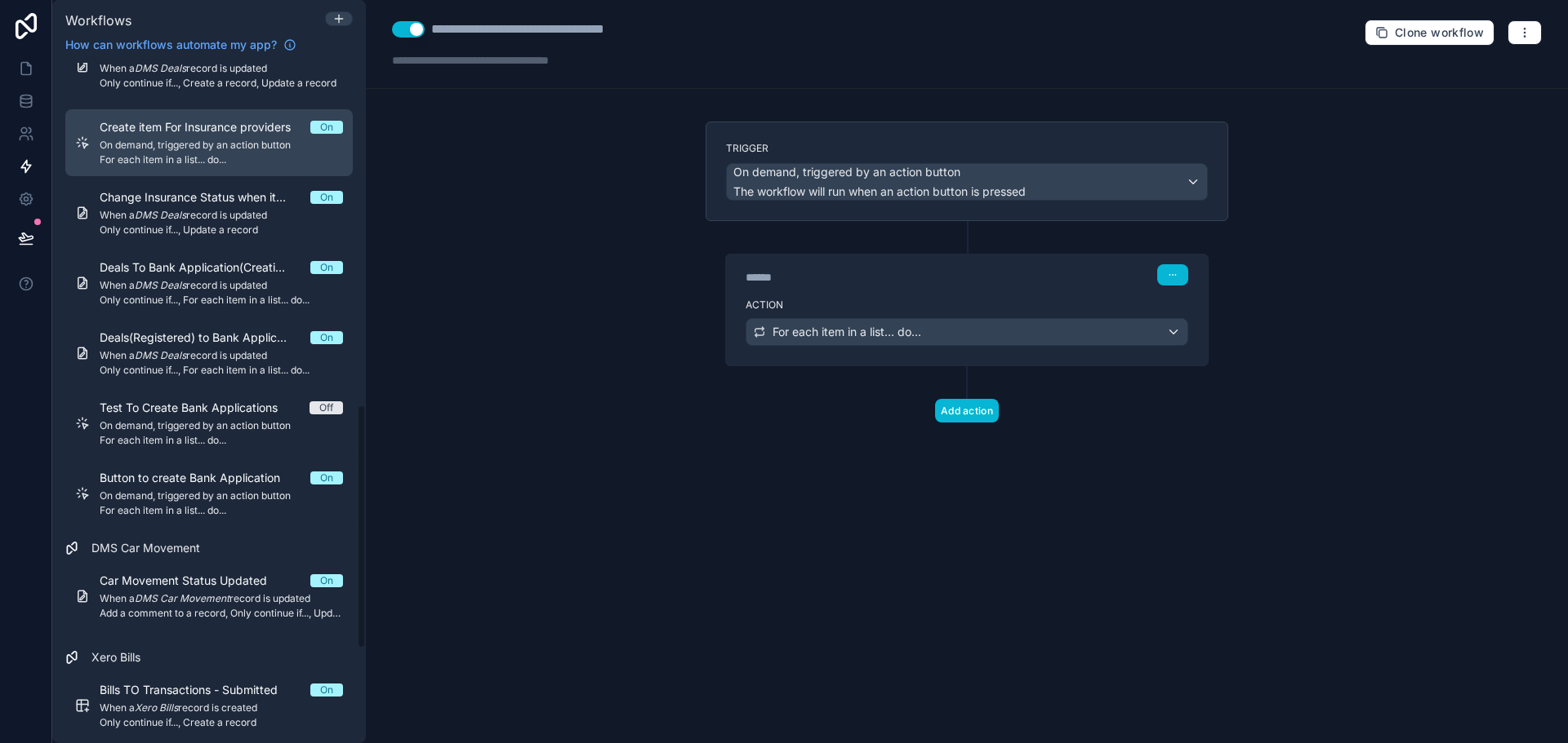
scroll to position [968, 0]
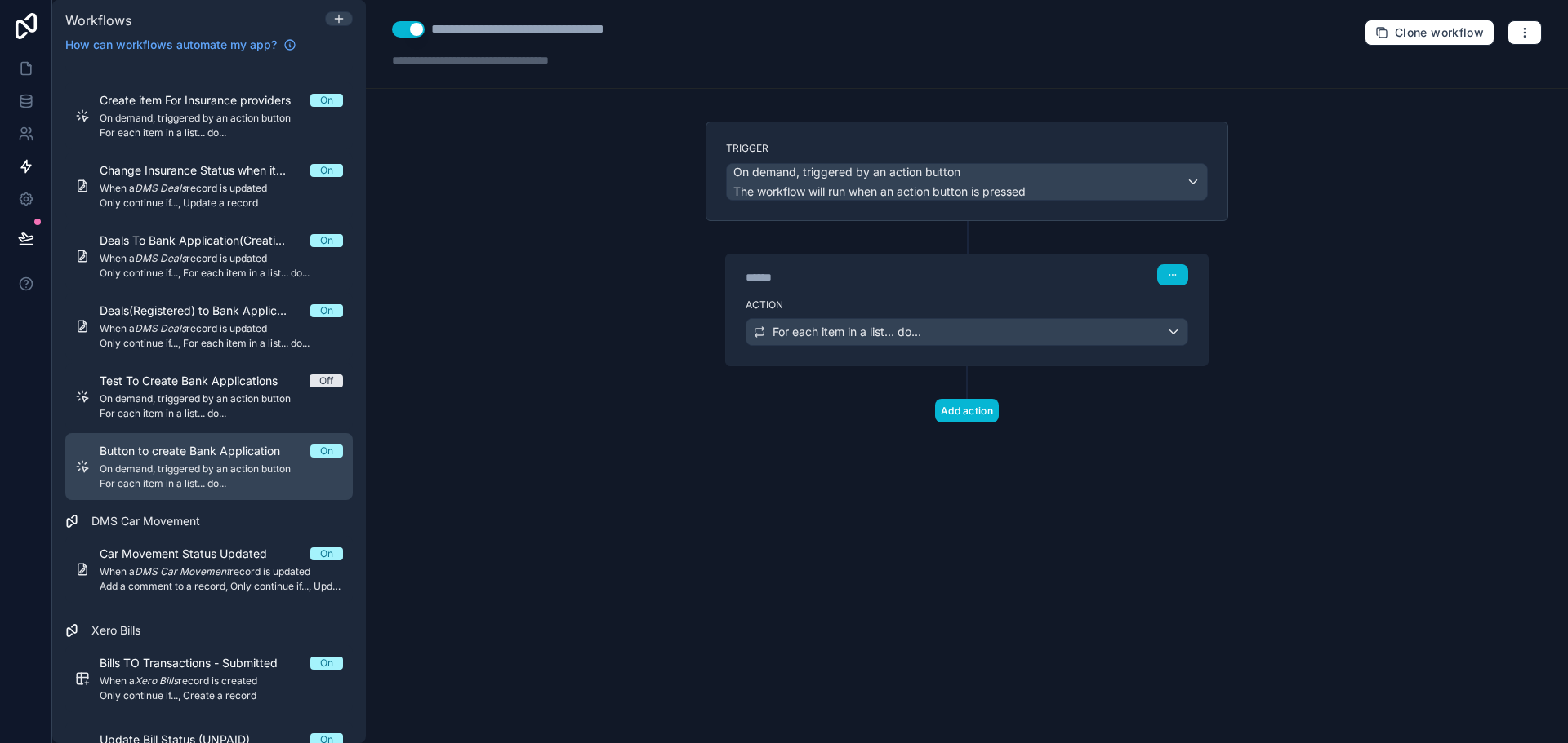
click at [280, 443] on span "Button to create Bank Application" at bounding box center [199, 450] width 200 height 16
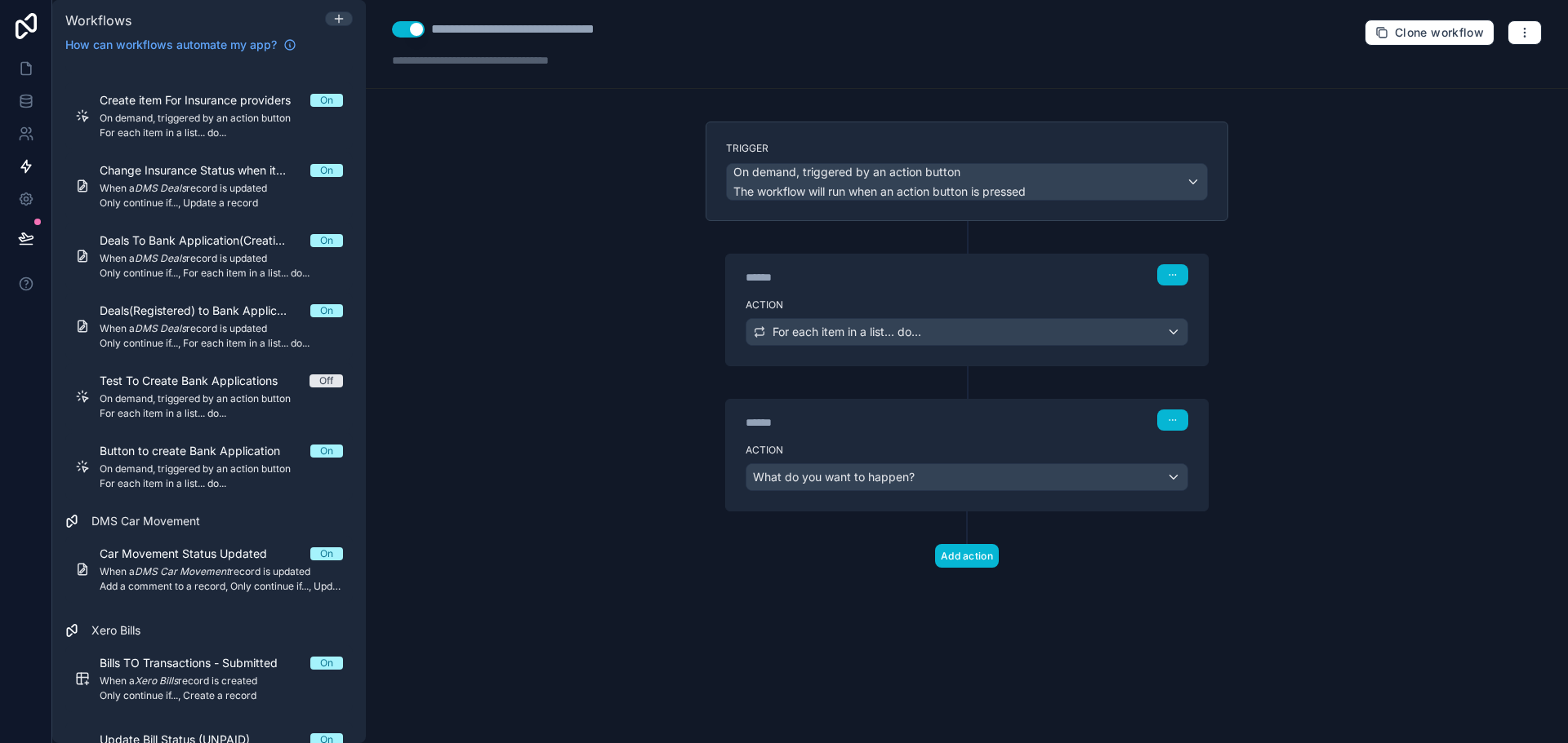
click at [770, 275] on div "******" at bounding box center [868, 277] width 245 height 16
click at [847, 273] on div "******" at bounding box center [868, 277] width 245 height 16
click at [822, 313] on div "Action For each item in a list... do..." at bounding box center [967, 329] width 482 height 74
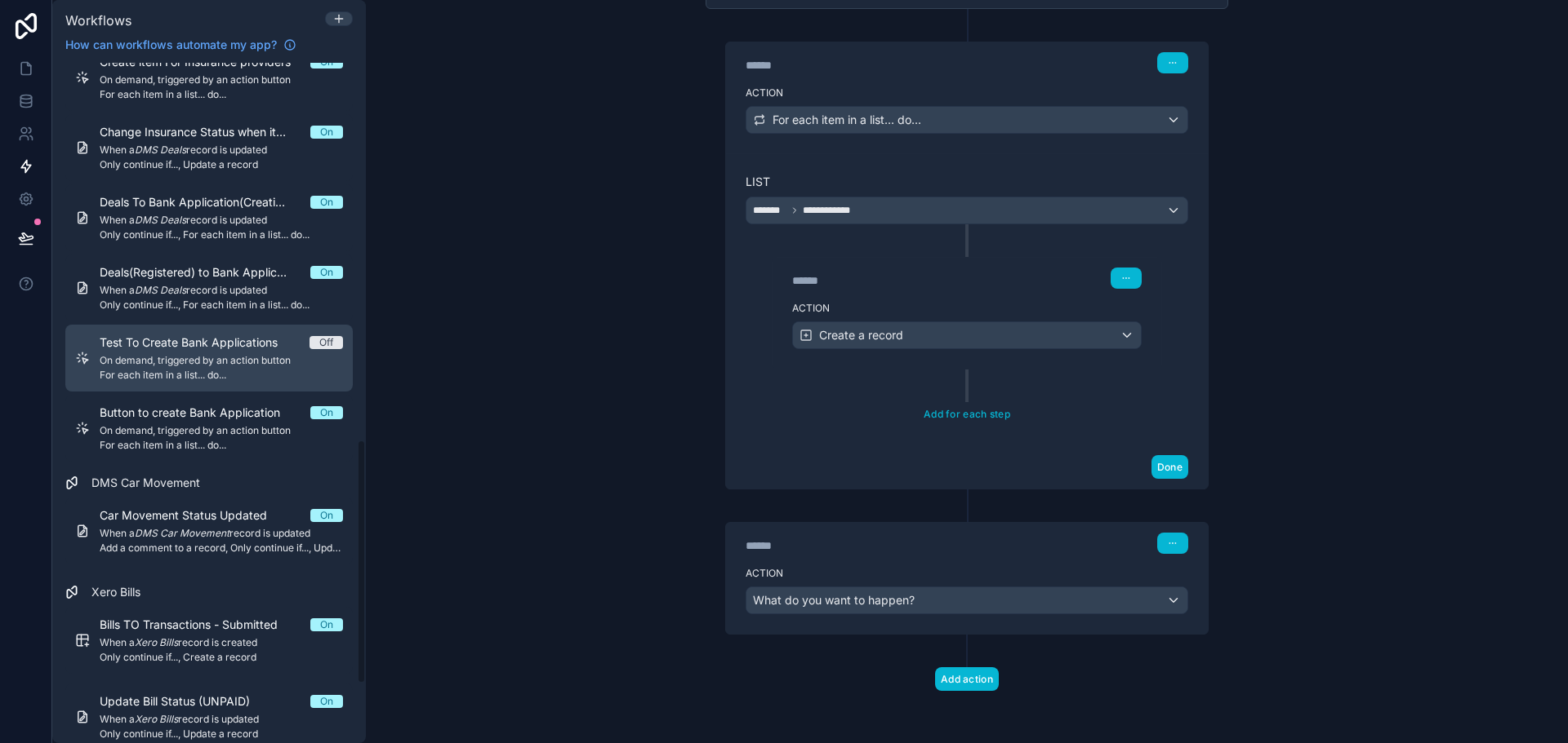
scroll to position [968, 0]
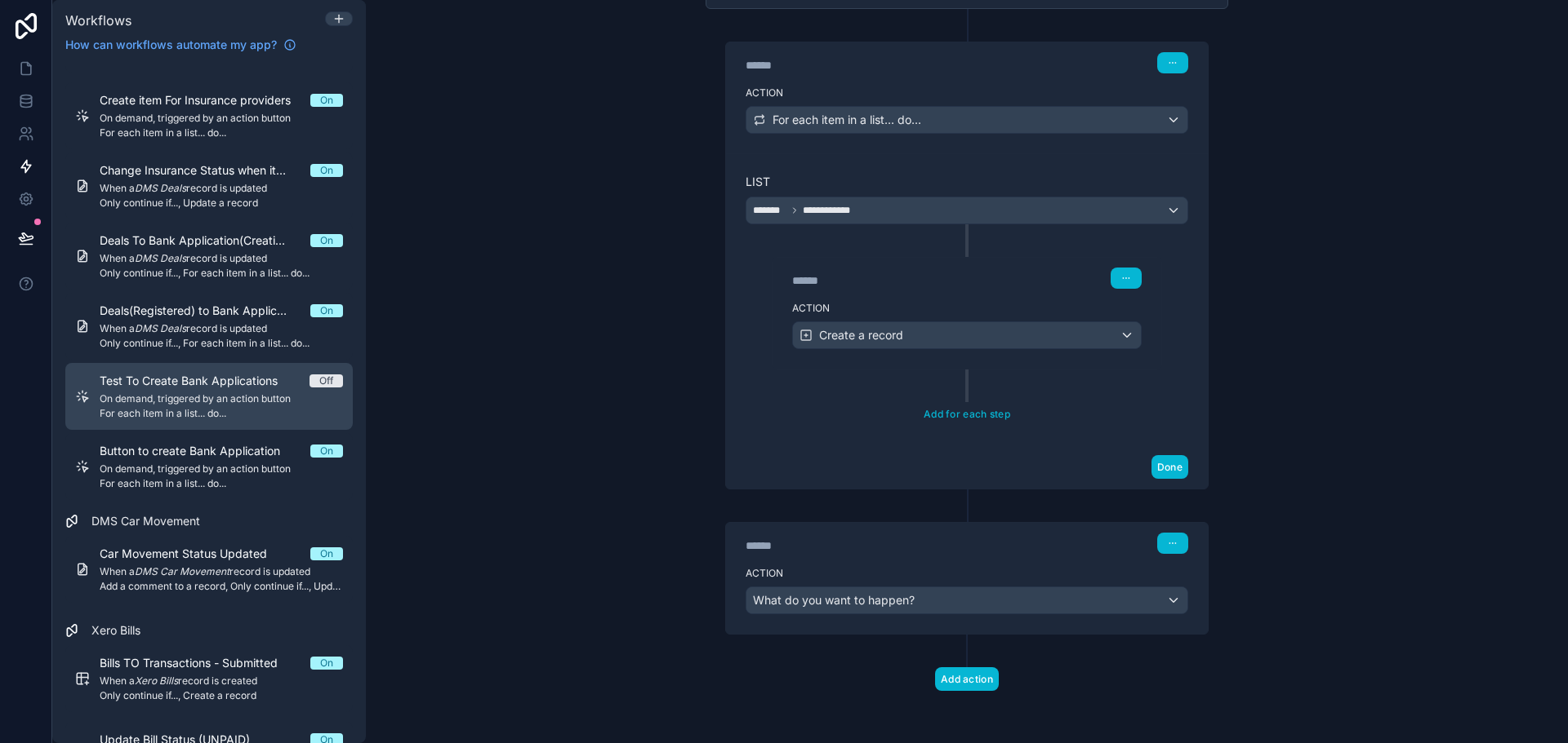
click at [265, 416] on span "For each item in a list... do..." at bounding box center [221, 414] width 243 height 13
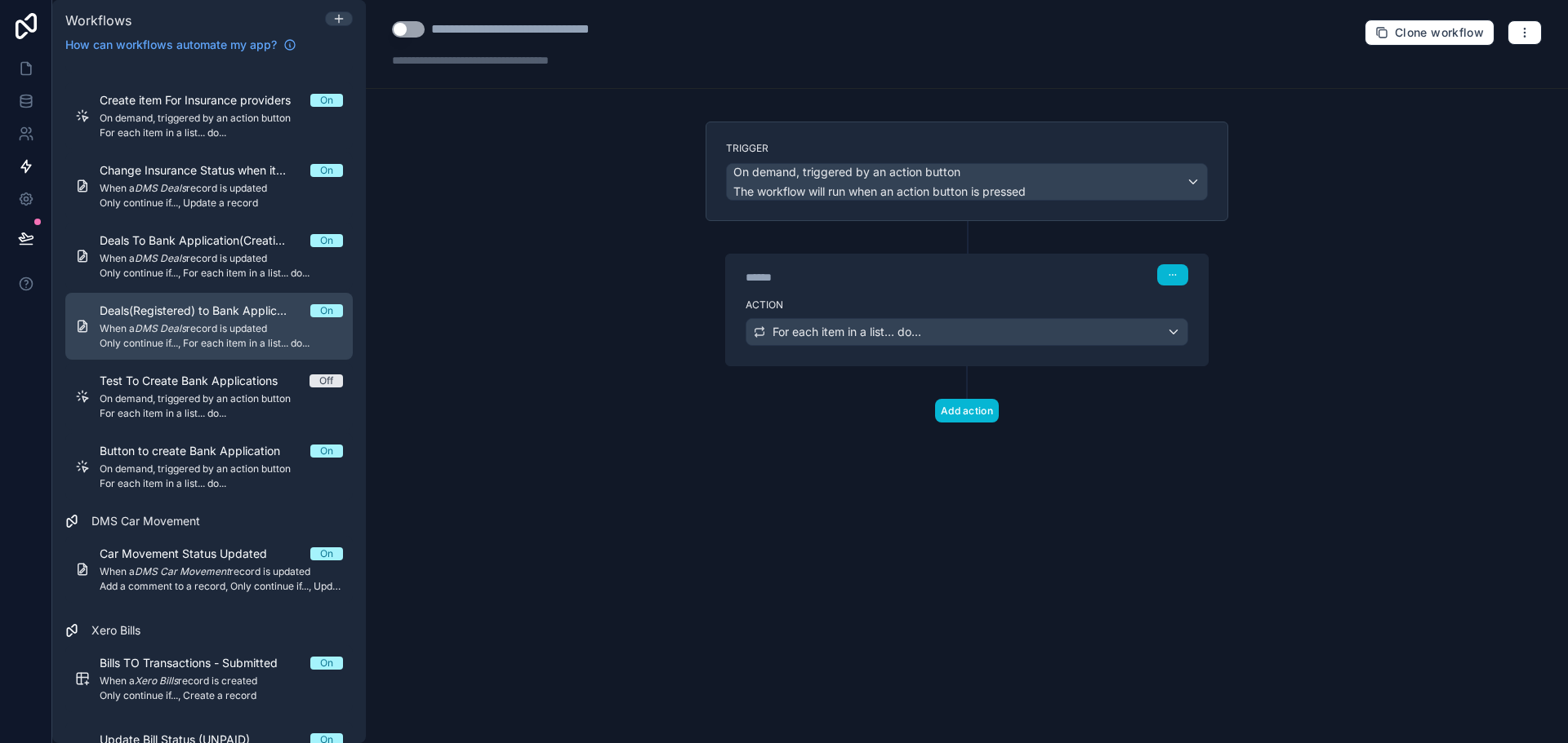
click at [259, 328] on span "When a DMS Deals record is updated" at bounding box center [221, 329] width 243 height 13
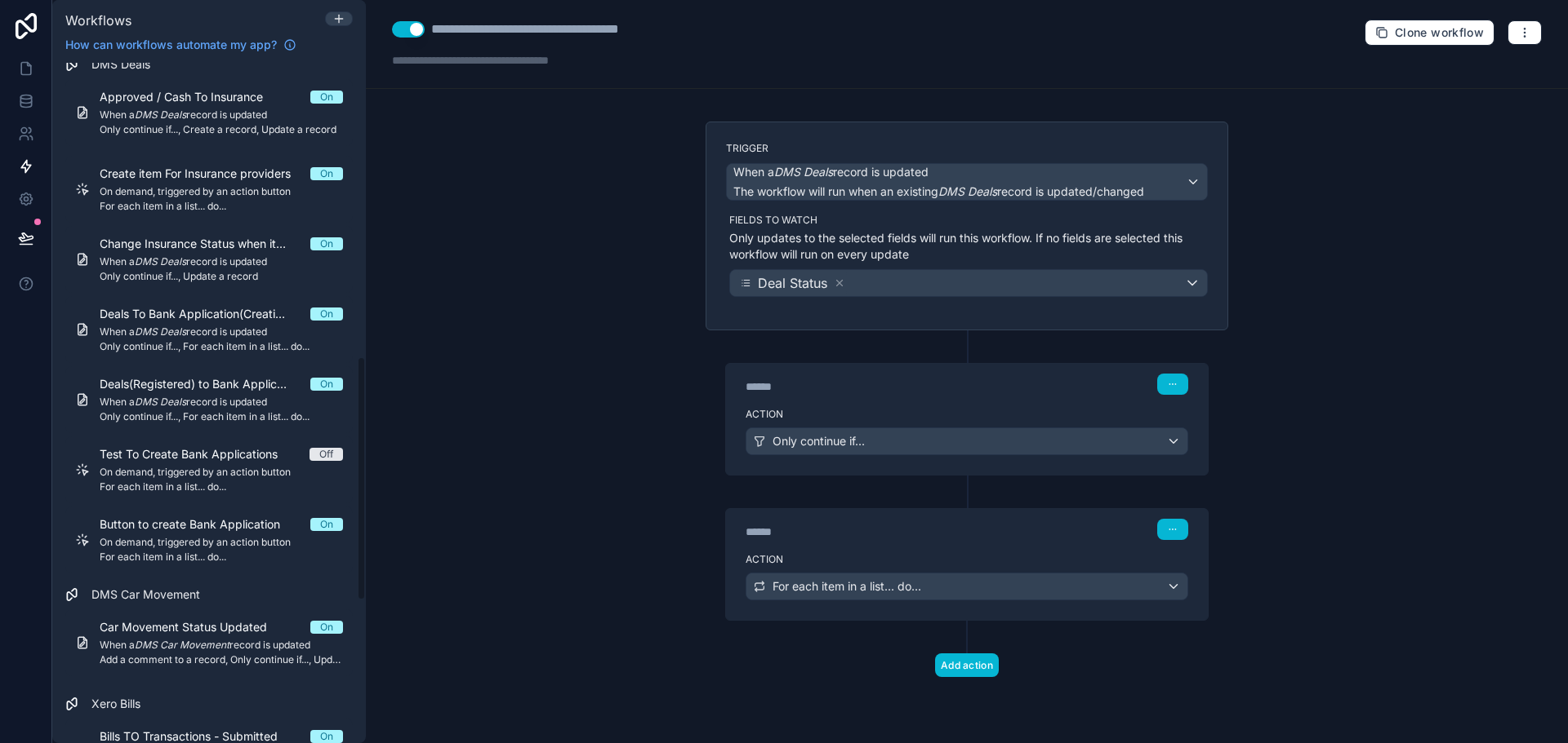
scroll to position [804, 0]
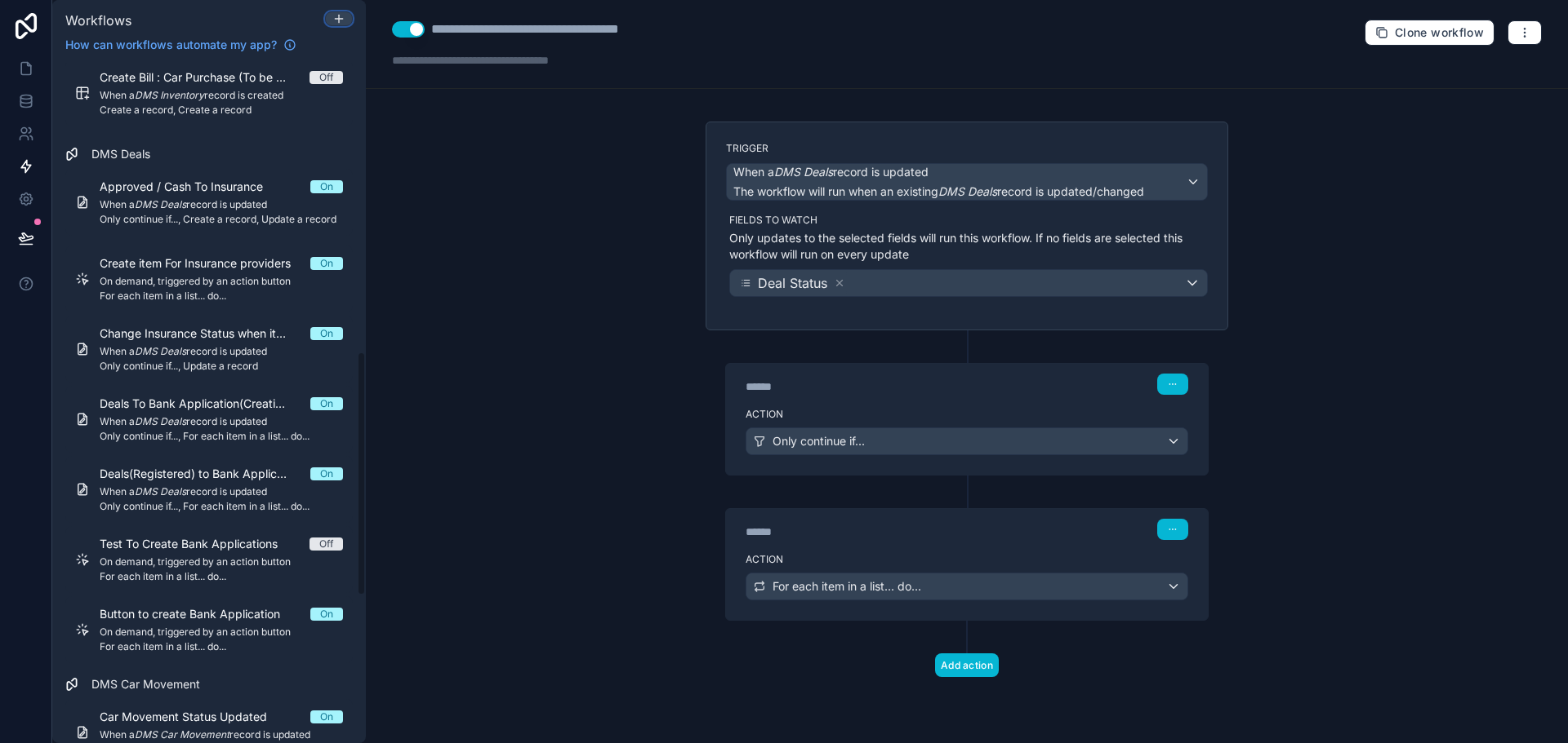
click at [330, 16] on div at bounding box center [339, 19] width 26 height 13
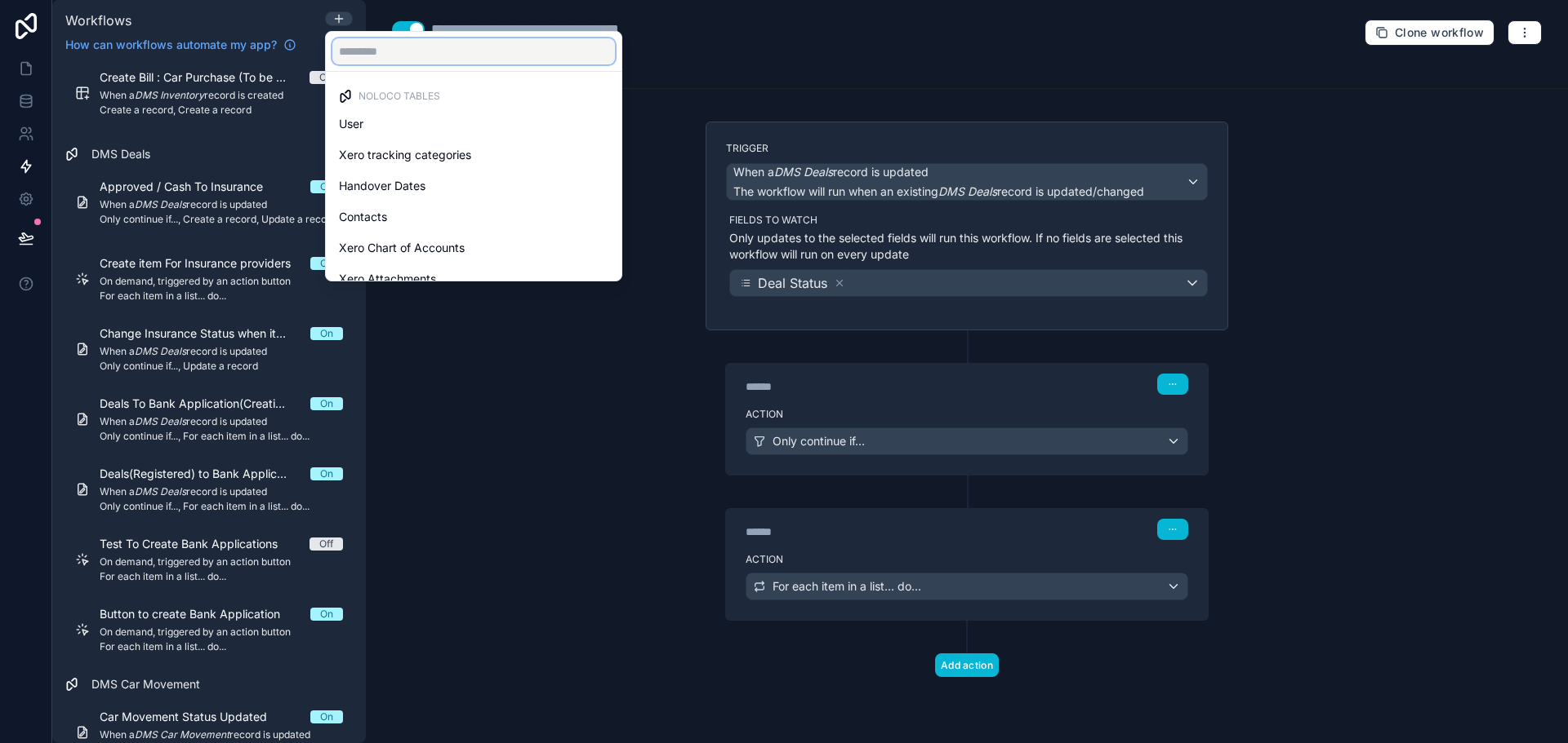
click at [373, 56] on input "text" at bounding box center [473, 51] width 282 height 26
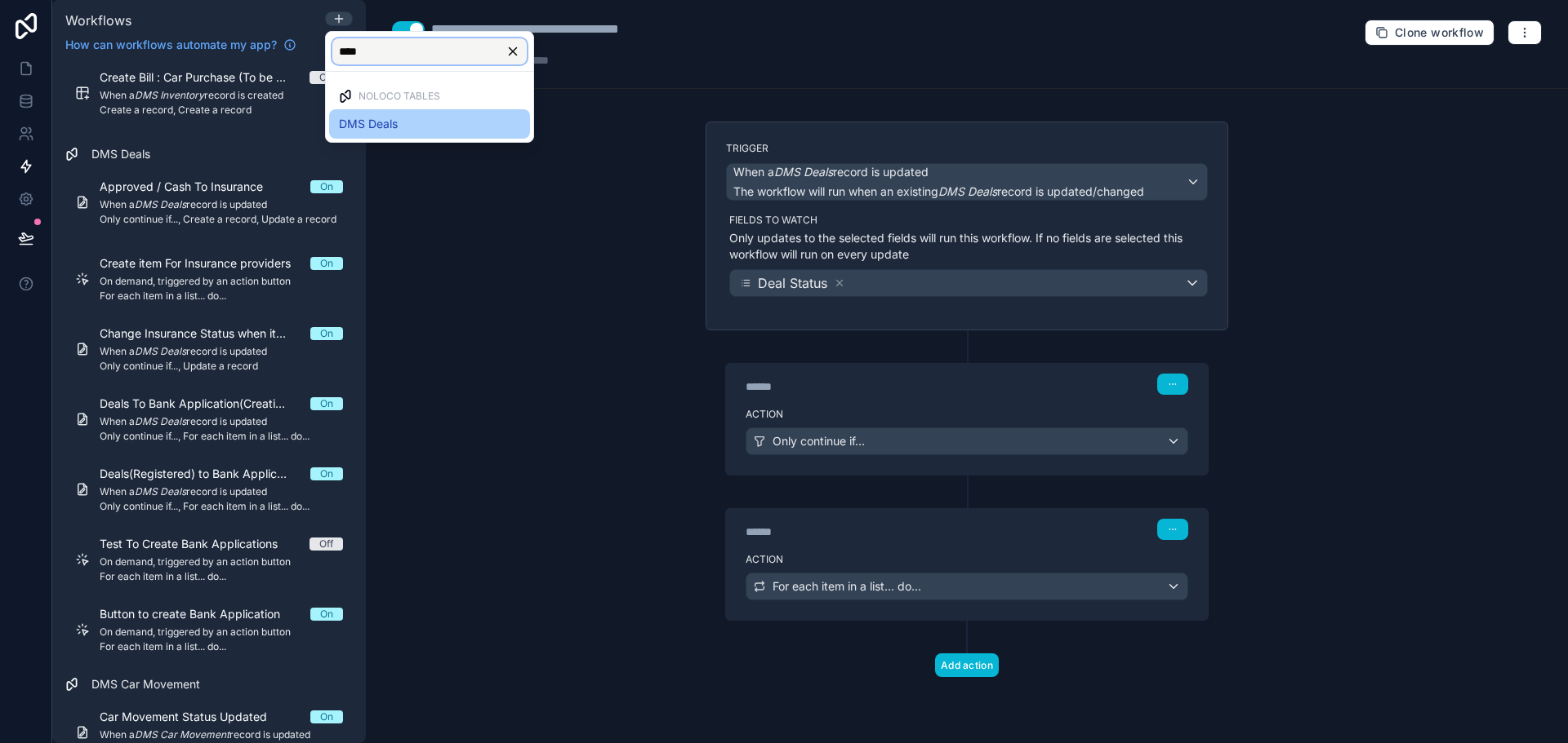
type input "****"
click at [387, 116] on span "DMS Deals" at bounding box center [367, 123] width 58 height 19
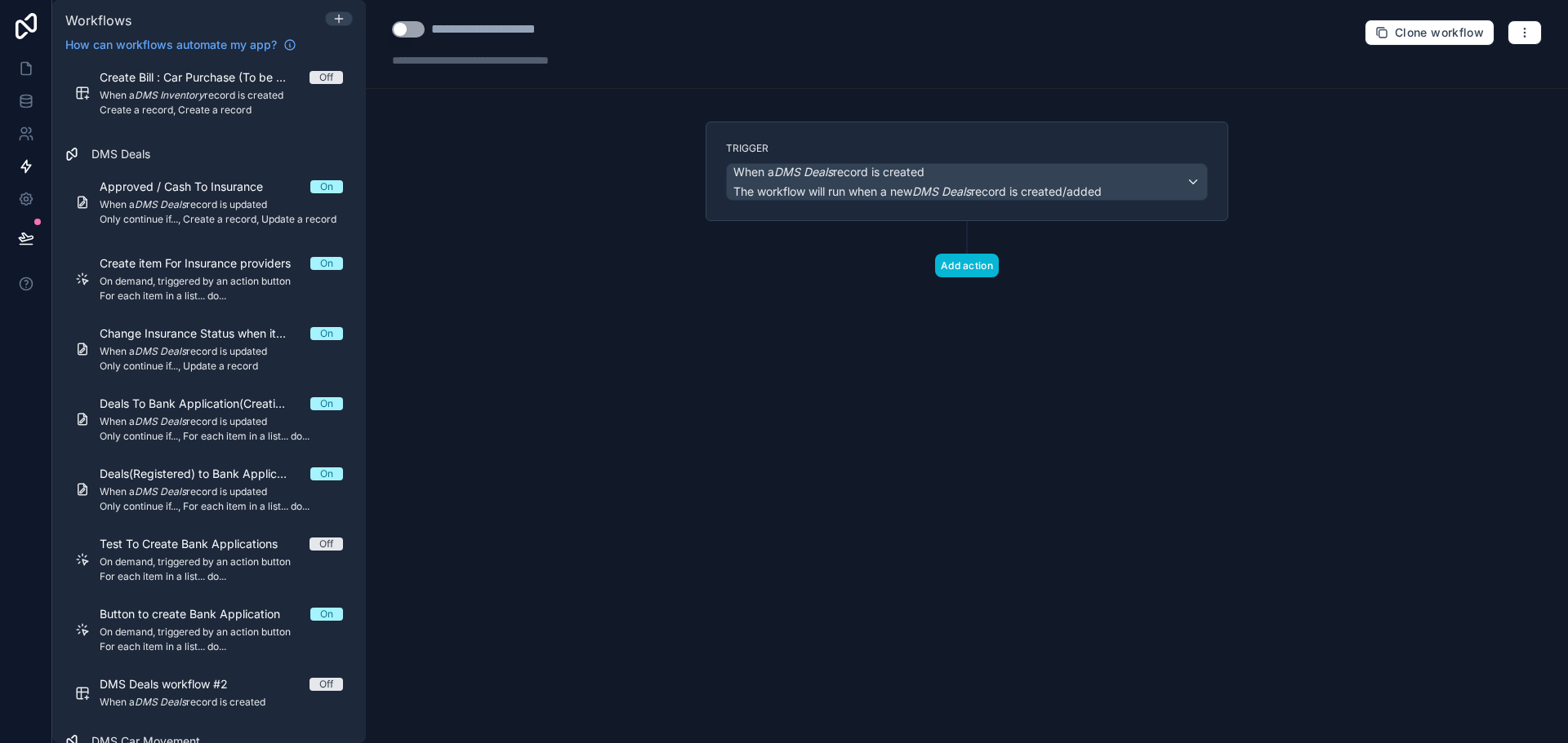
click at [532, 29] on div "**********" at bounding box center [512, 29] width 162 height 19
type div "**********"
click at [772, 183] on div "When a DMS Deals record is created The workflow will run when a new DMS Deals r…" at bounding box center [917, 183] width 368 height 36
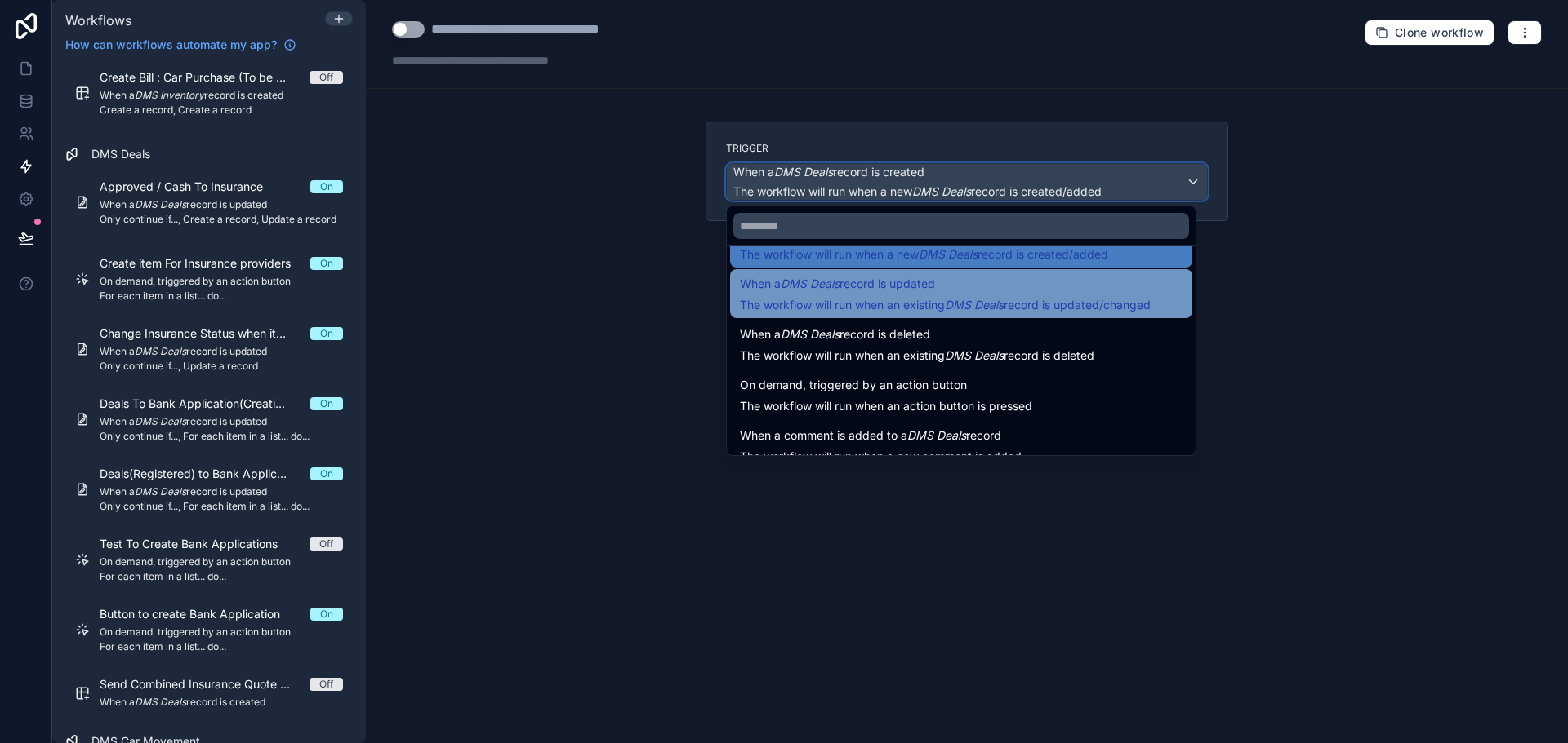
scroll to position [58, 0]
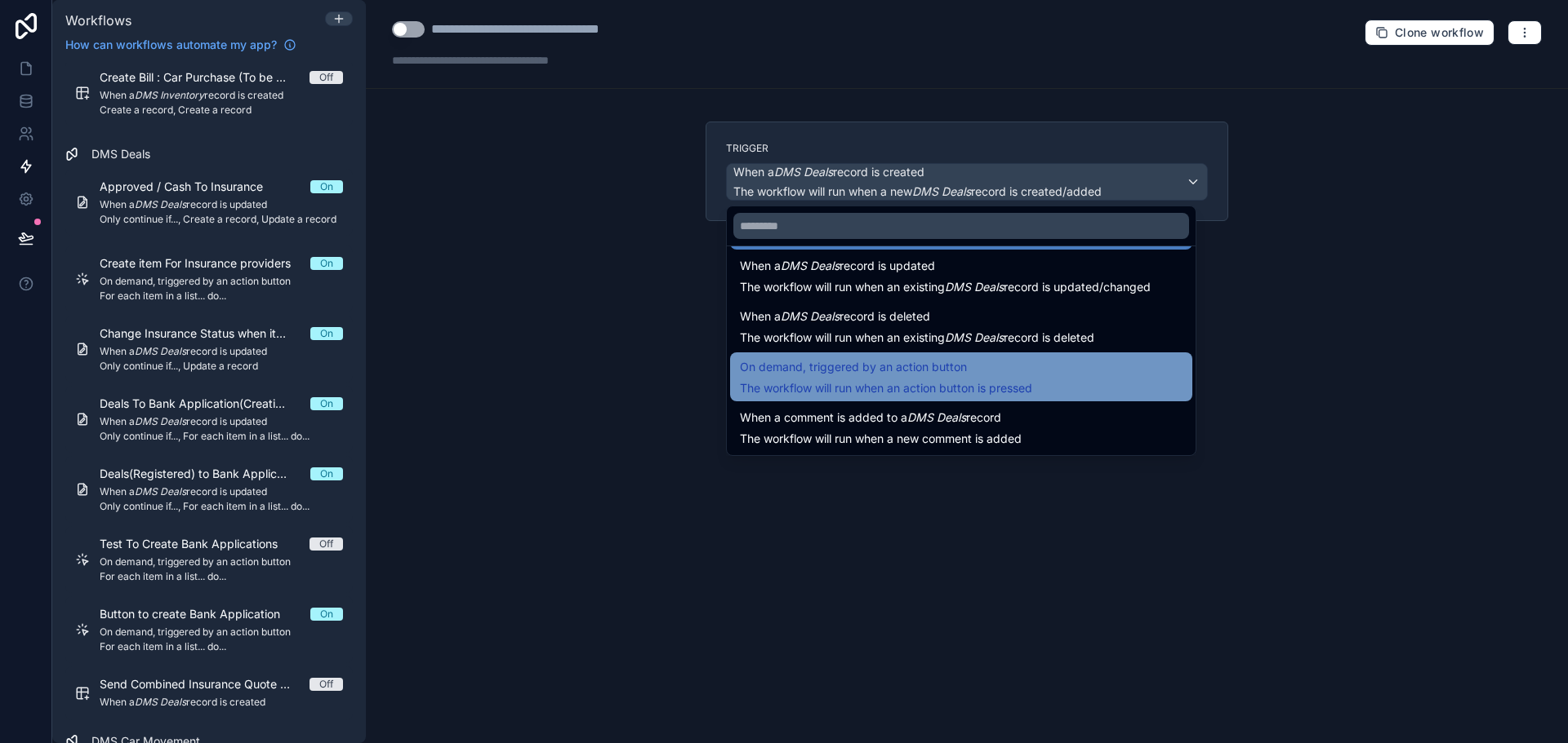
click at [825, 361] on span "On demand, triggered by an action button" at bounding box center [852, 367] width 227 height 19
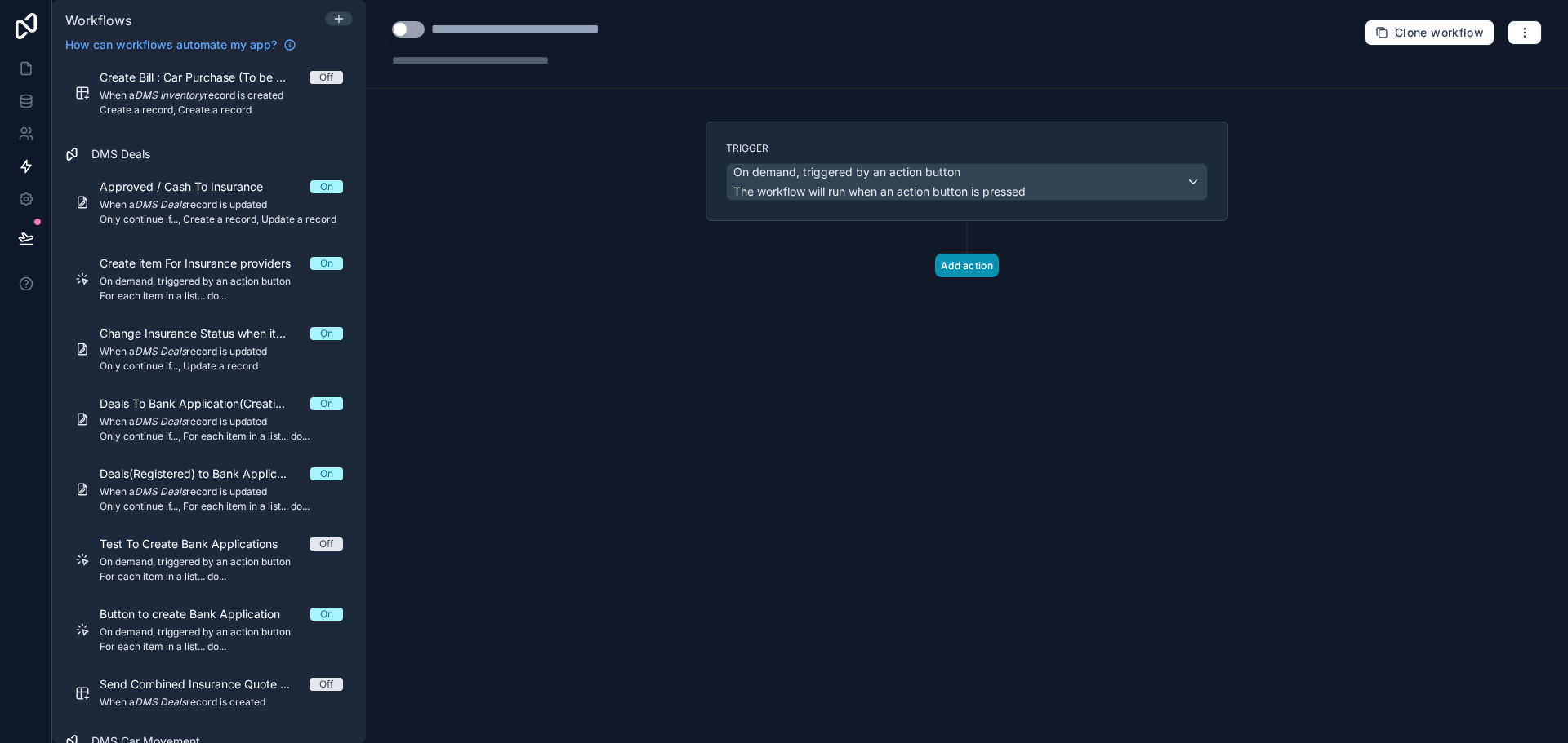
click at [950, 270] on button "Add action" at bounding box center [966, 265] width 64 height 24
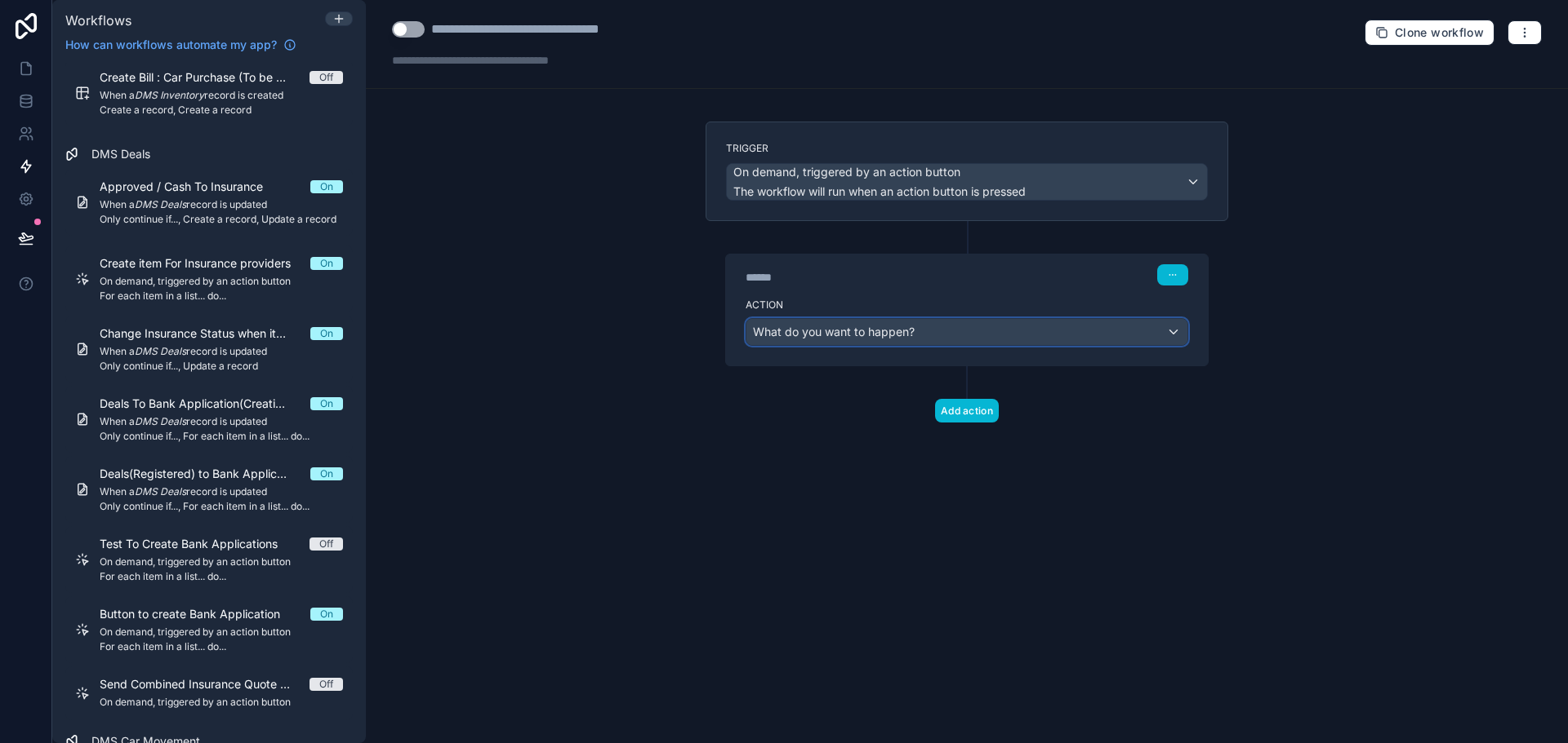
click at [861, 331] on span "What do you want to happen?" at bounding box center [833, 332] width 162 height 14
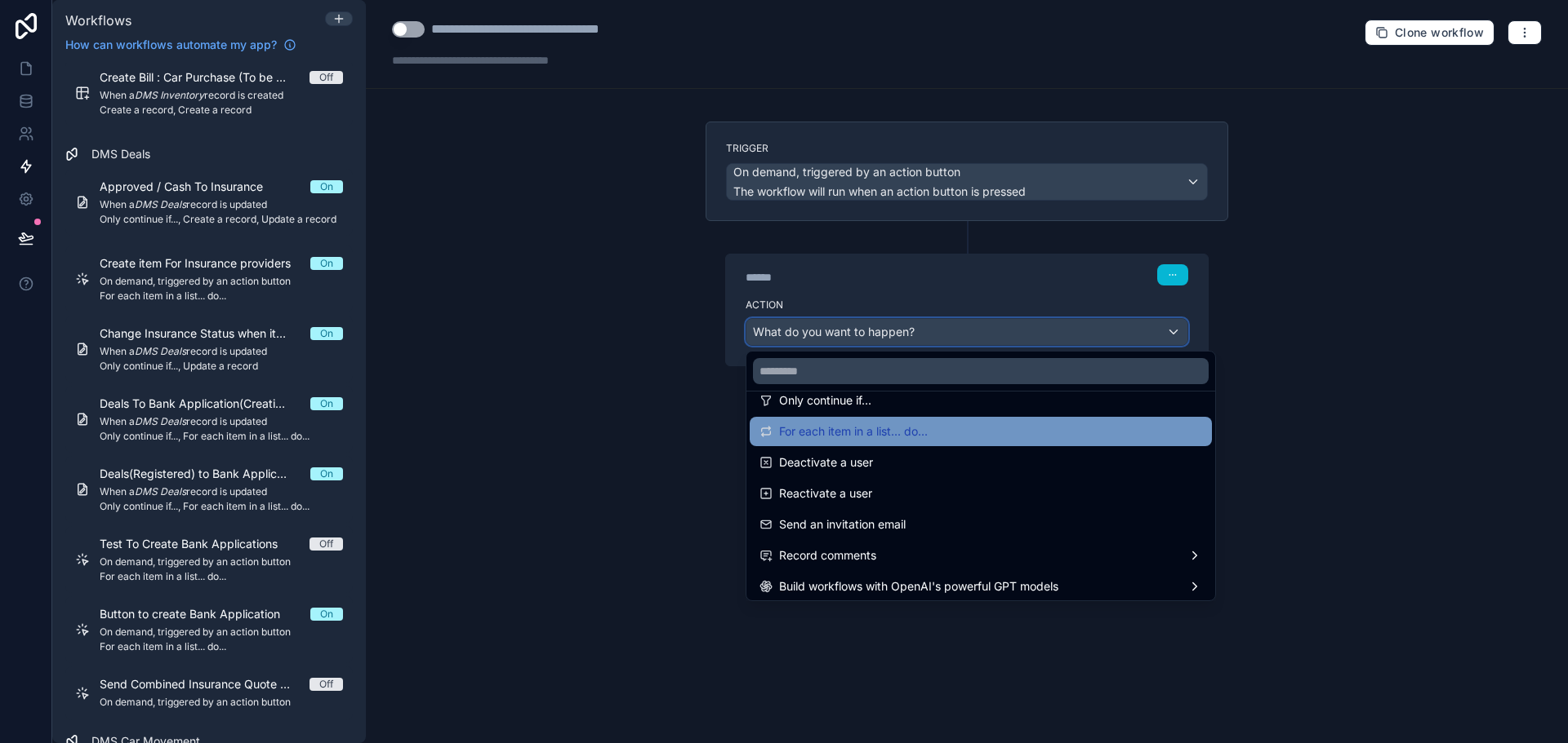
scroll to position [245, 0]
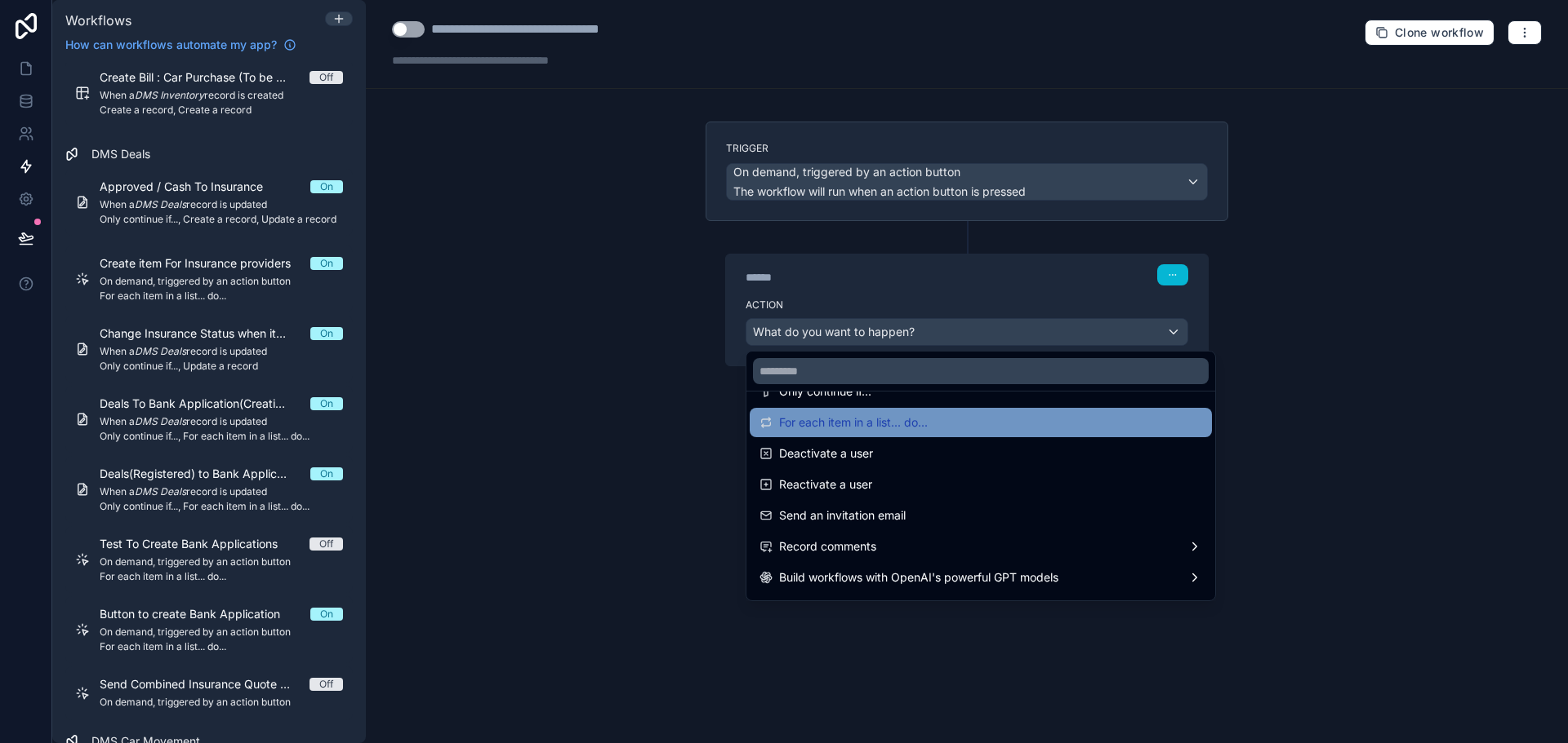
click at [927, 426] on span "For each item in a list... do..." at bounding box center [852, 423] width 148 height 19
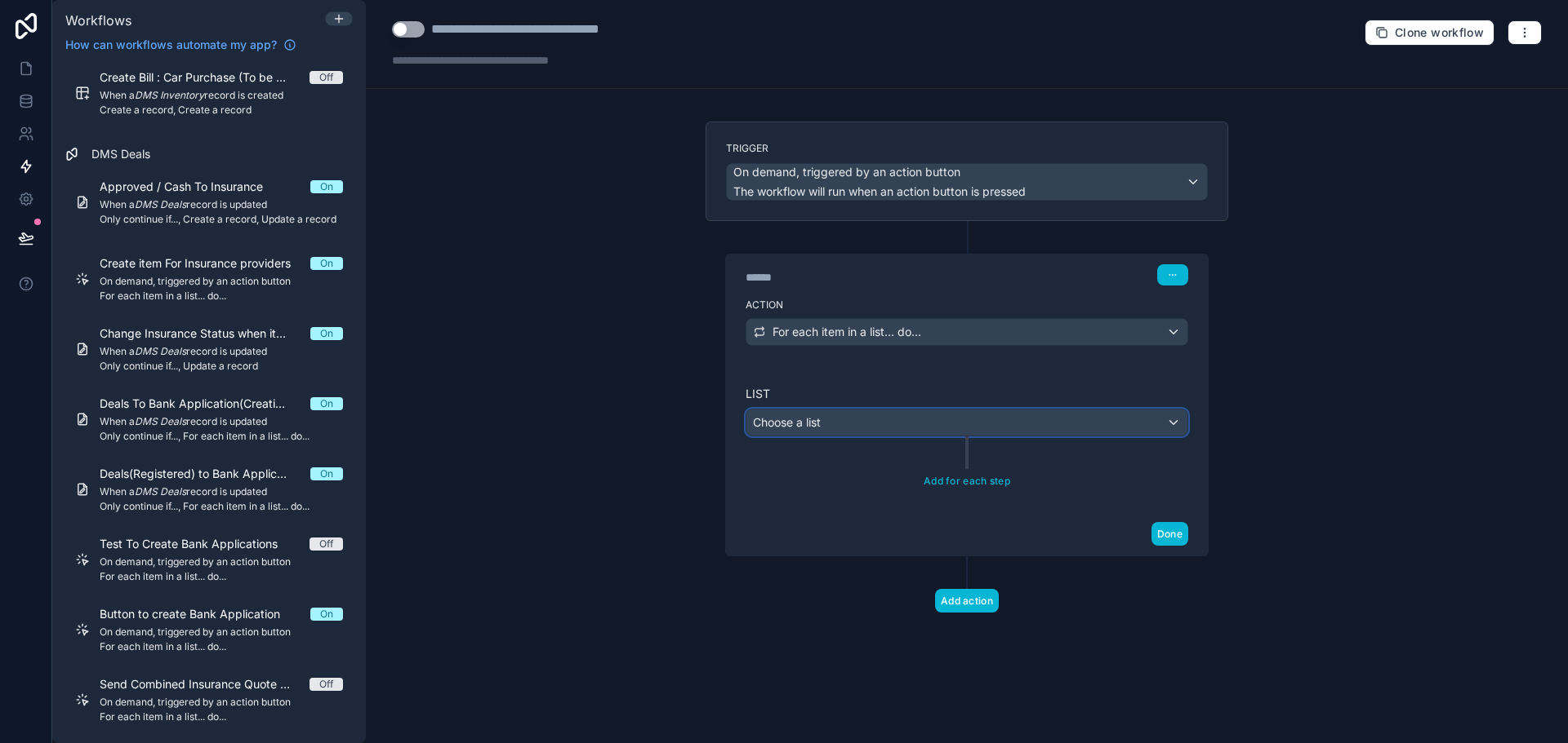
click at [894, 414] on div "Choose a list" at bounding box center [966, 422] width 441 height 26
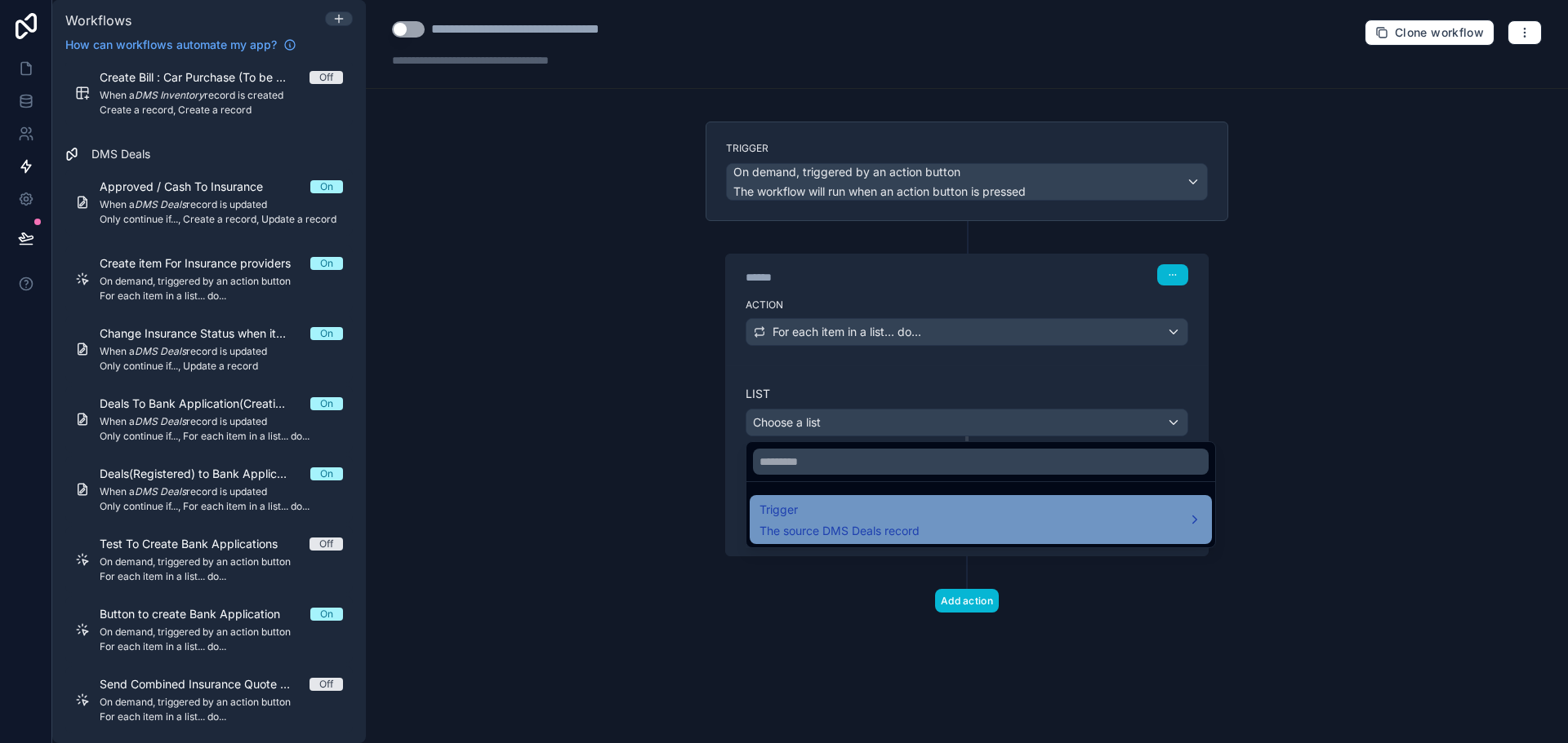
click at [901, 519] on span "Trigger" at bounding box center [839, 510] width 160 height 19
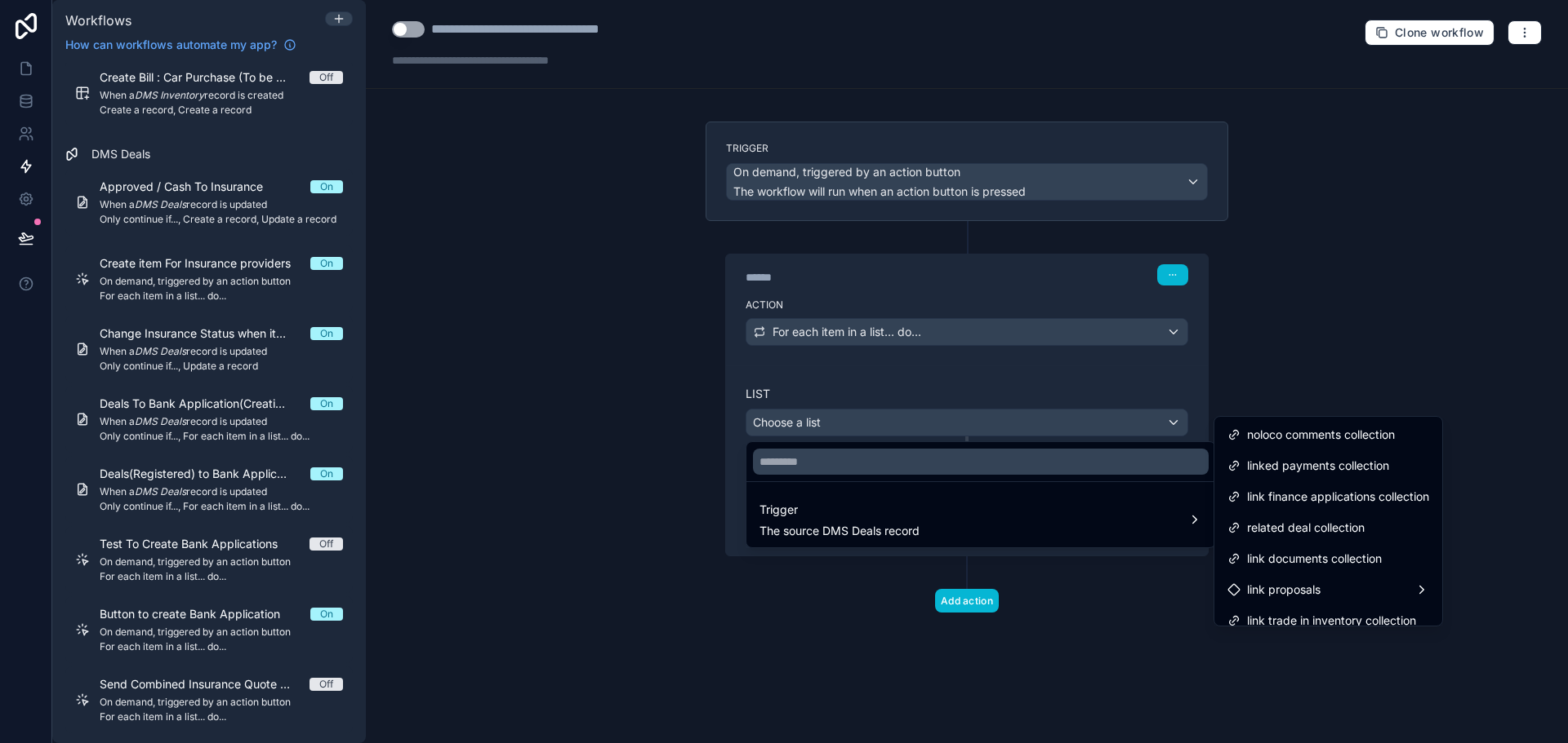
scroll to position [448, 0]
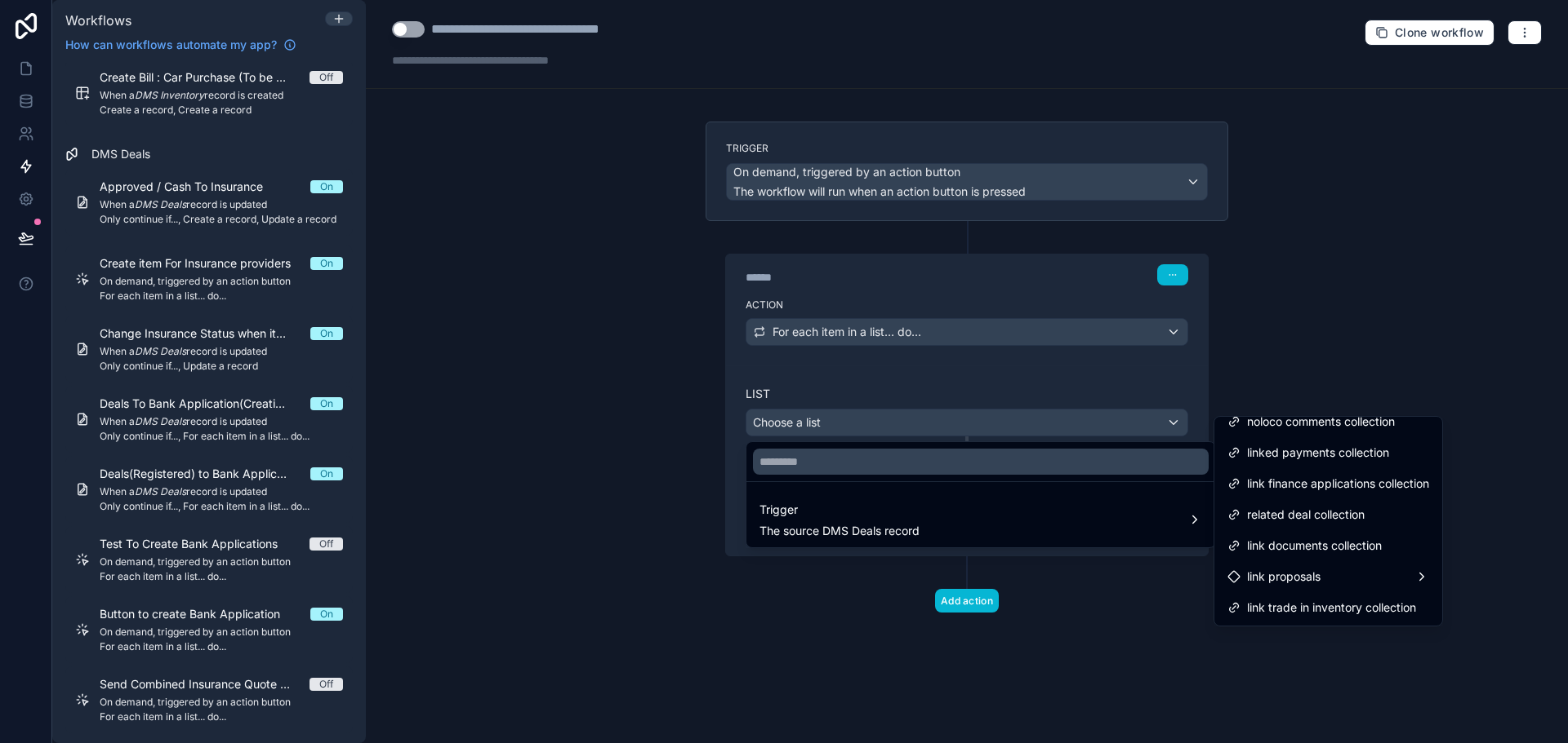
click at [887, 388] on div at bounding box center [784, 371] width 1568 height 743
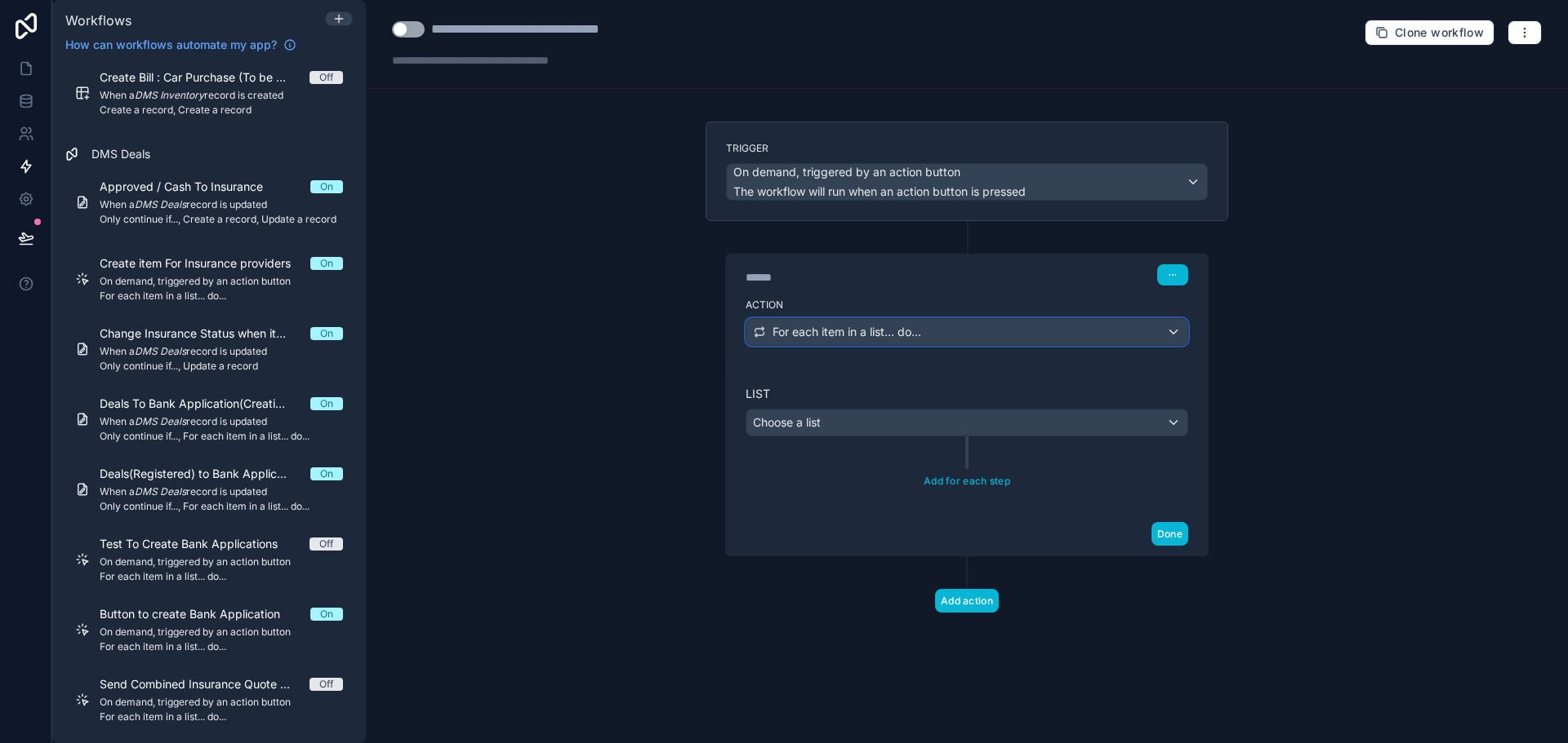
click at [909, 337] on span "For each item in a list... do..." at bounding box center [846, 332] width 148 height 16
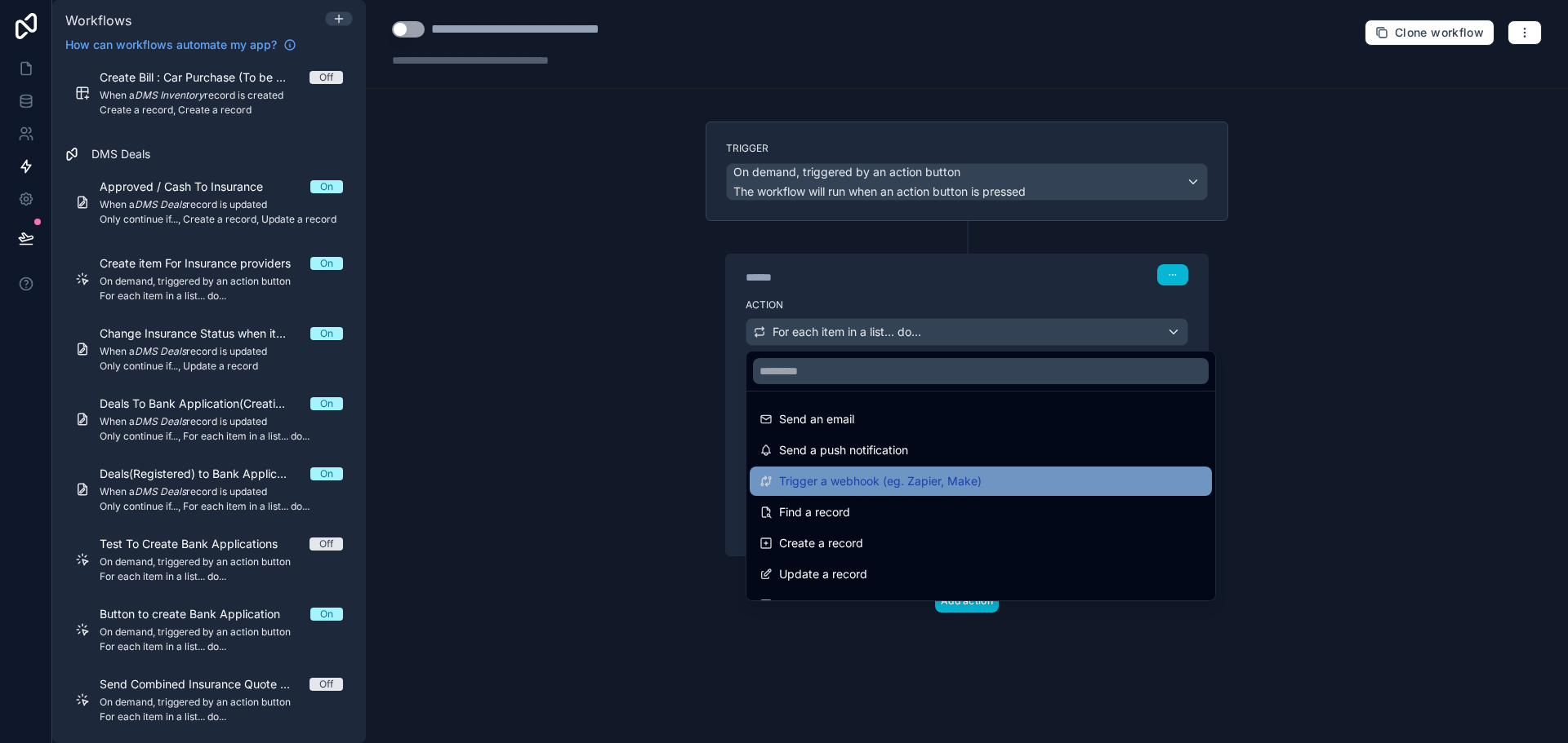
click at [912, 470] on div "Trigger a webhook (eg. Zapier, Make)" at bounding box center [980, 481] width 462 height 30
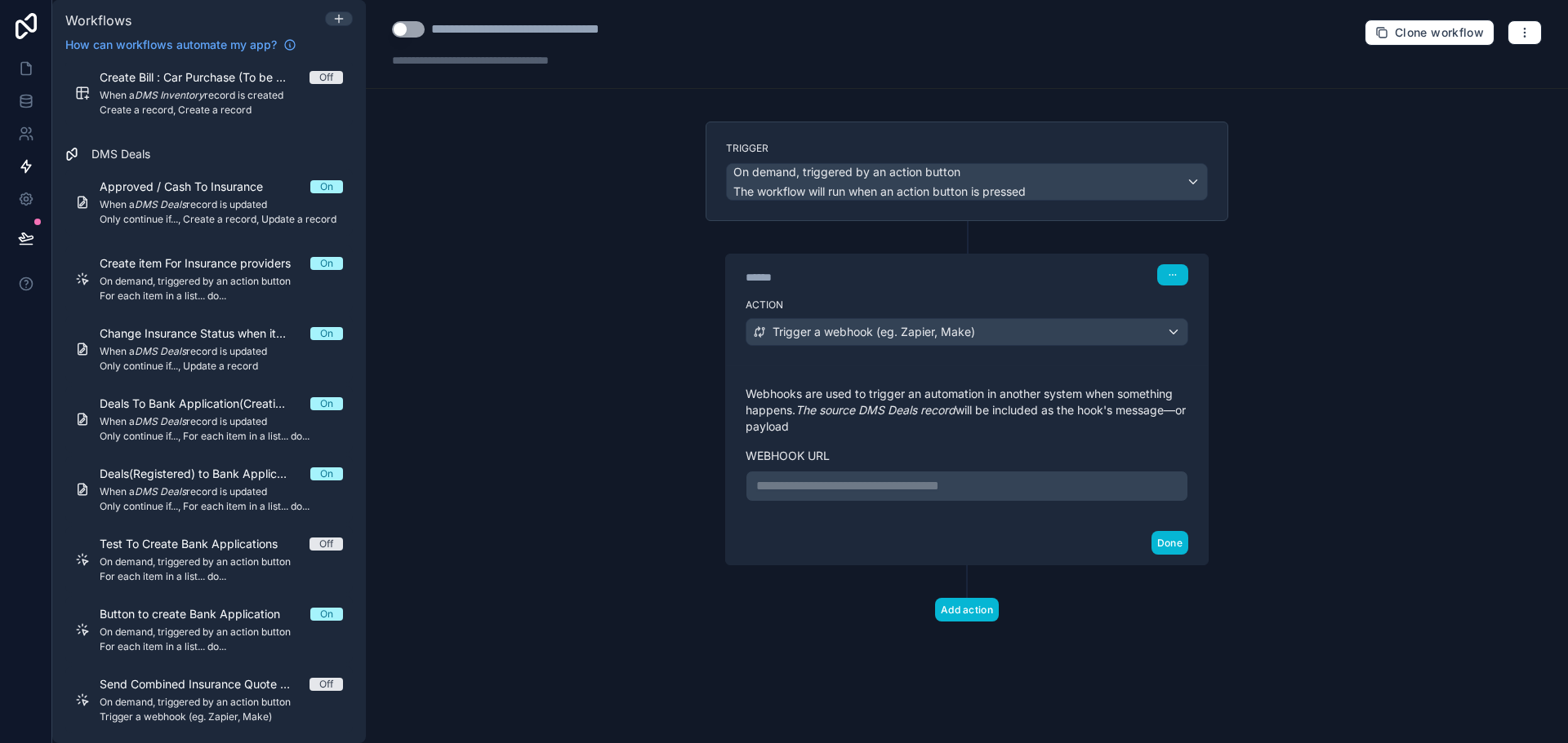
click at [921, 479] on p "**********" at bounding box center [966, 486] width 421 height 19
click at [626, 382] on div "**********" at bounding box center [966, 371] width 1202 height 743
click at [772, 476] on div "**********" at bounding box center [966, 486] width 443 height 31
click at [783, 488] on p "**********" at bounding box center [966, 486] width 421 height 19
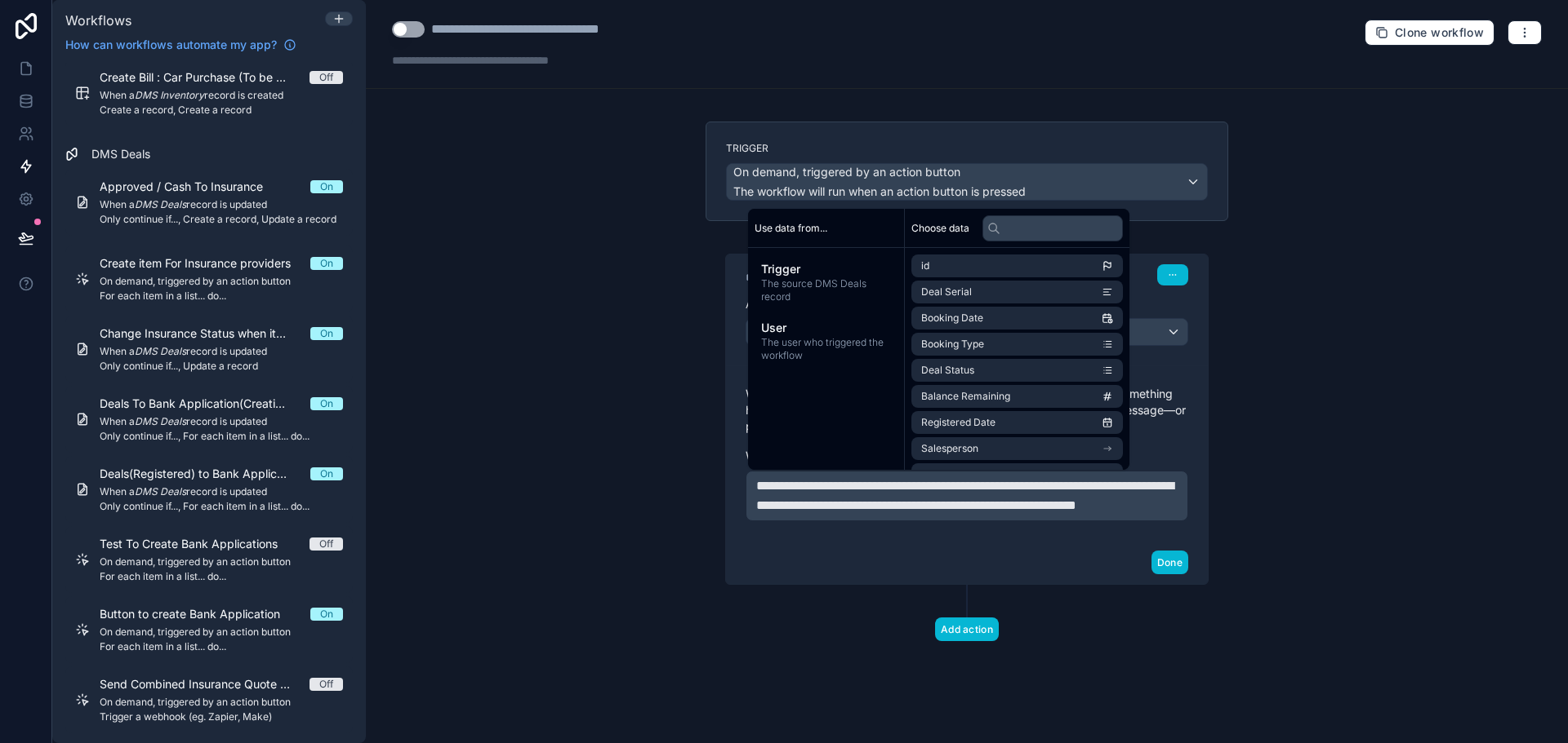
click at [674, 528] on div "**********" at bounding box center [966, 371] width 1202 height 743
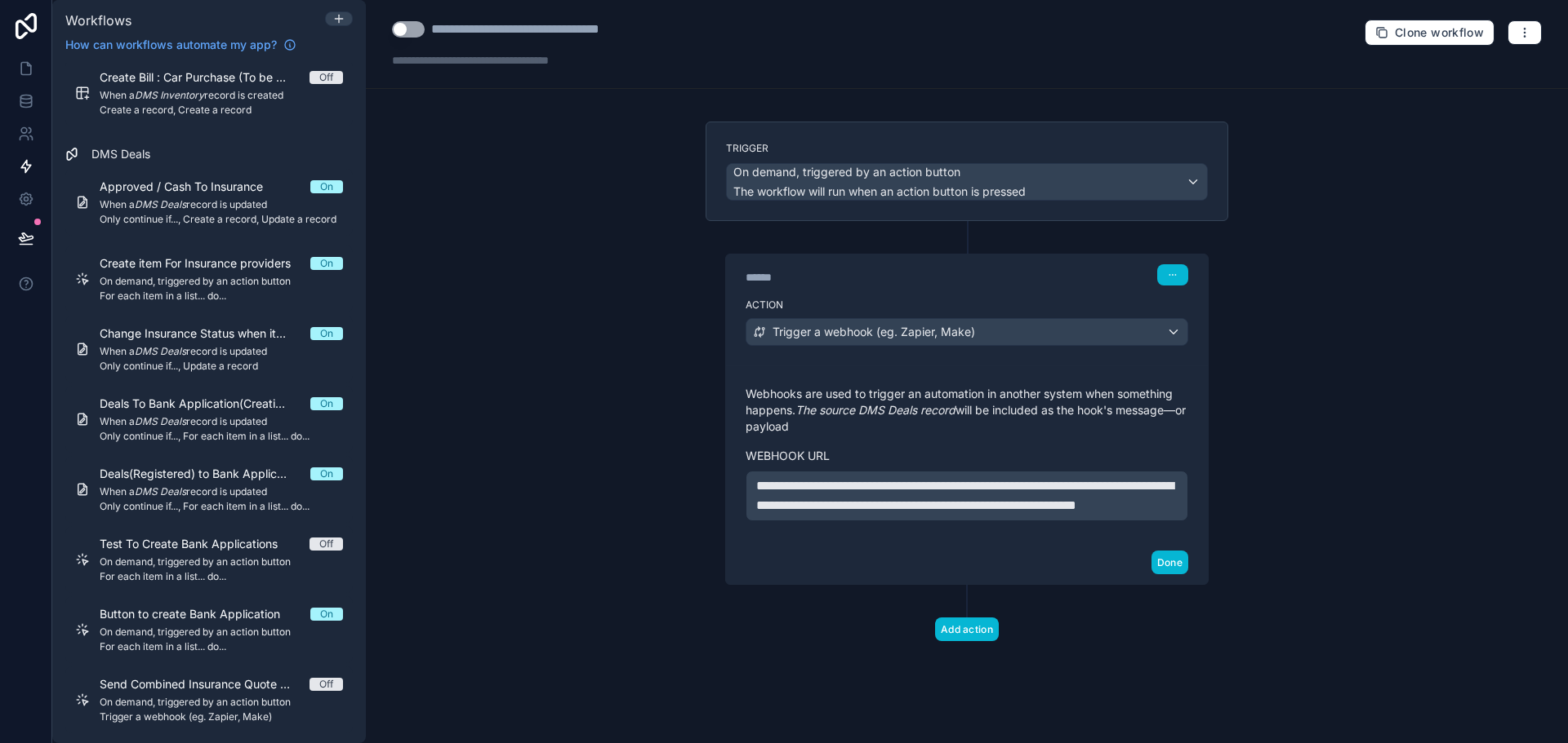
click at [940, 578] on div "Done" at bounding box center [967, 562] width 482 height 43
click at [1165, 575] on button "Done" at bounding box center [1169, 562] width 36 height 24
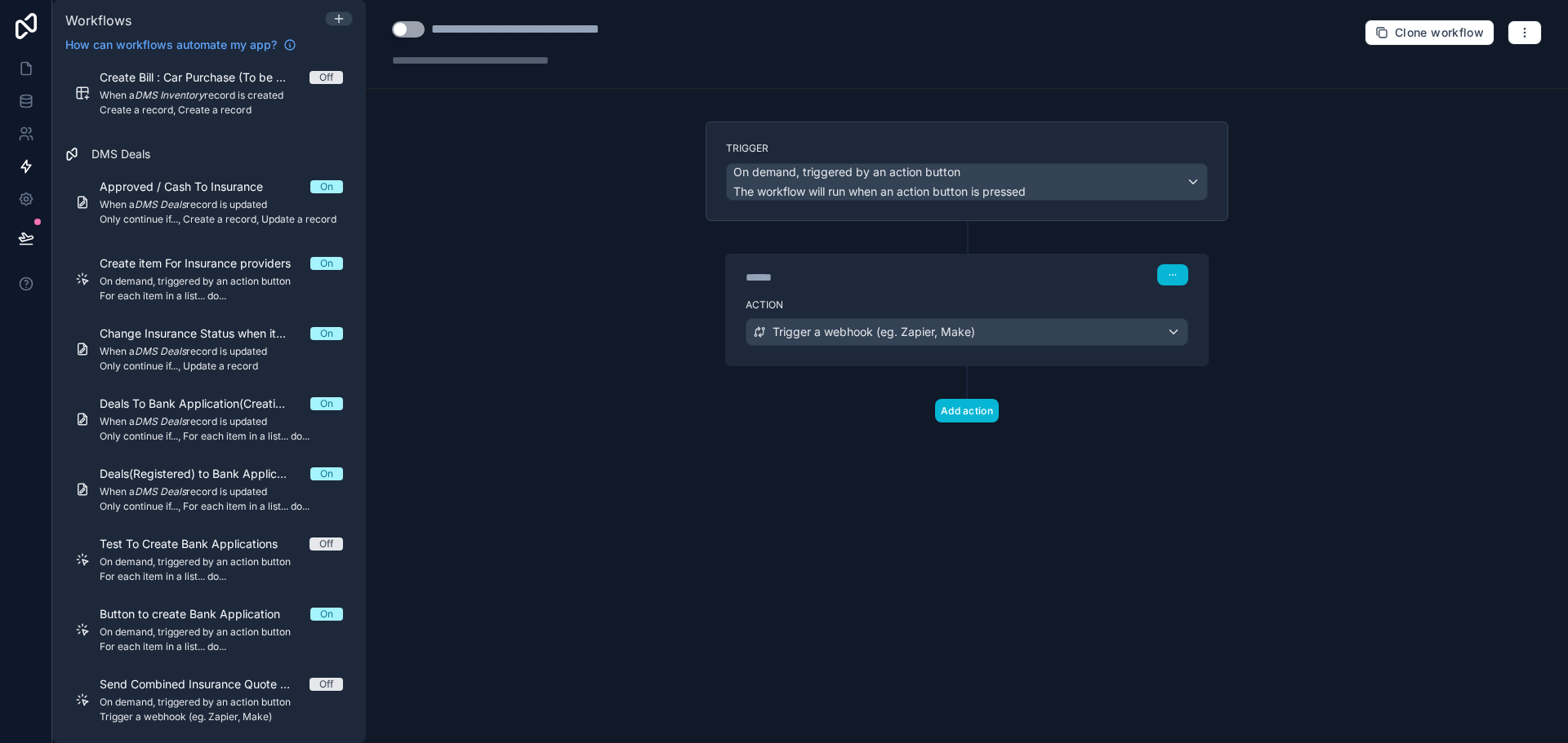
click at [907, 267] on div "****** Step 1" at bounding box center [966, 275] width 443 height 21
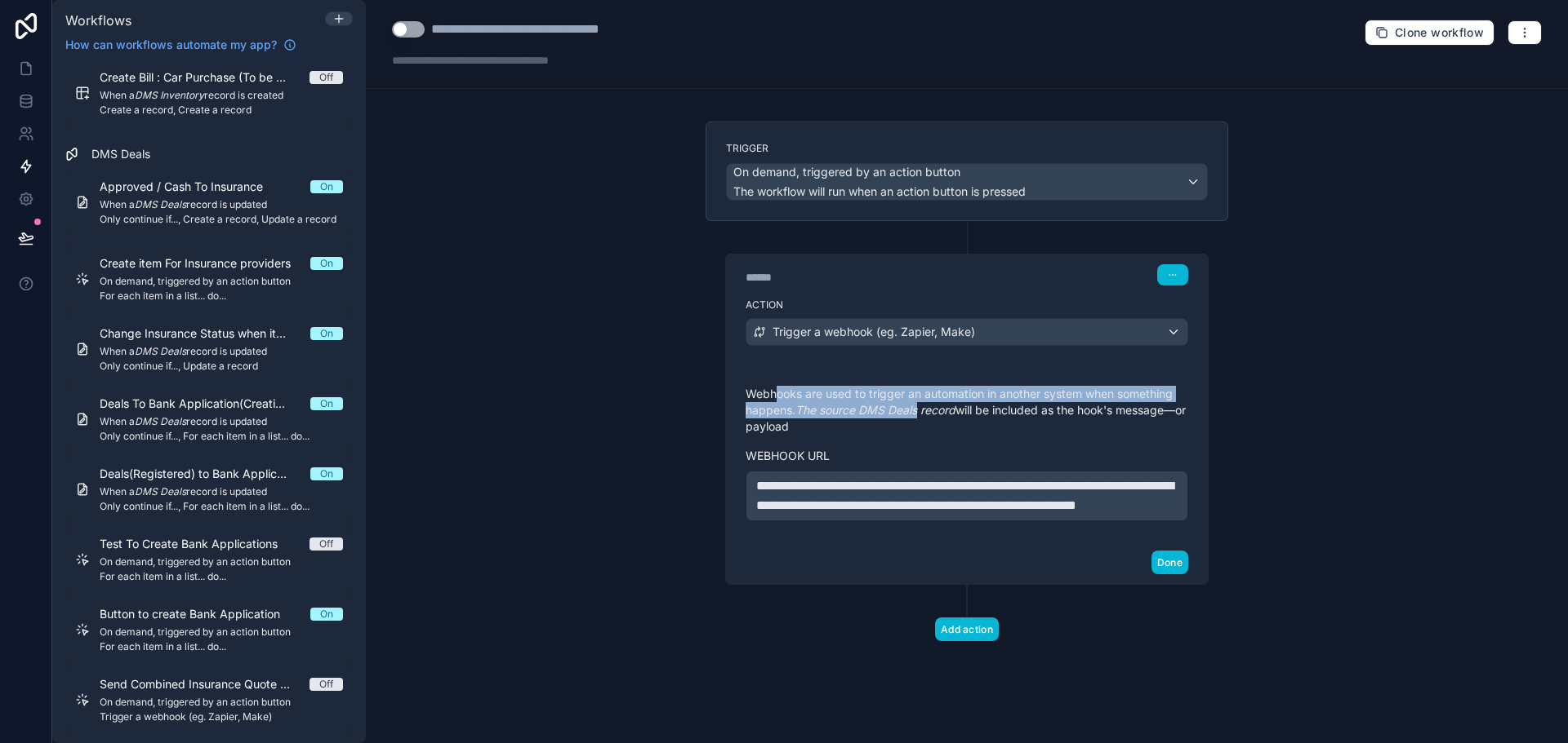
drag, startPoint x: 773, startPoint y: 389, endPoint x: 921, endPoint y: 404, distance: 148.8
click at [921, 404] on p "Webhooks are used to trigger an automation in another system when something hap…" at bounding box center [966, 410] width 443 height 49
click at [921, 404] on em "The source DMS Deals record" at bounding box center [874, 410] width 160 height 14
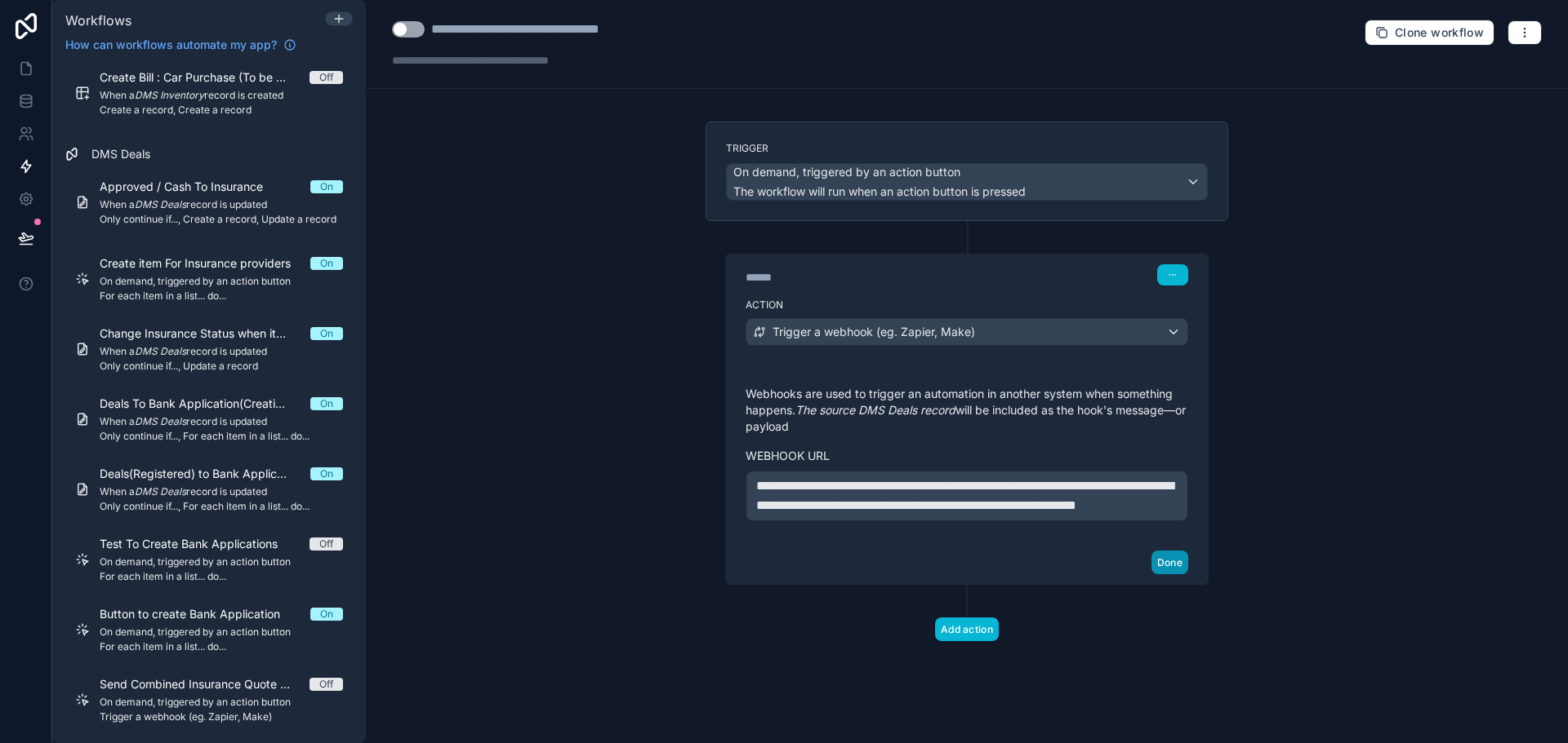
click at [1164, 575] on button "Done" at bounding box center [1169, 562] width 36 height 24
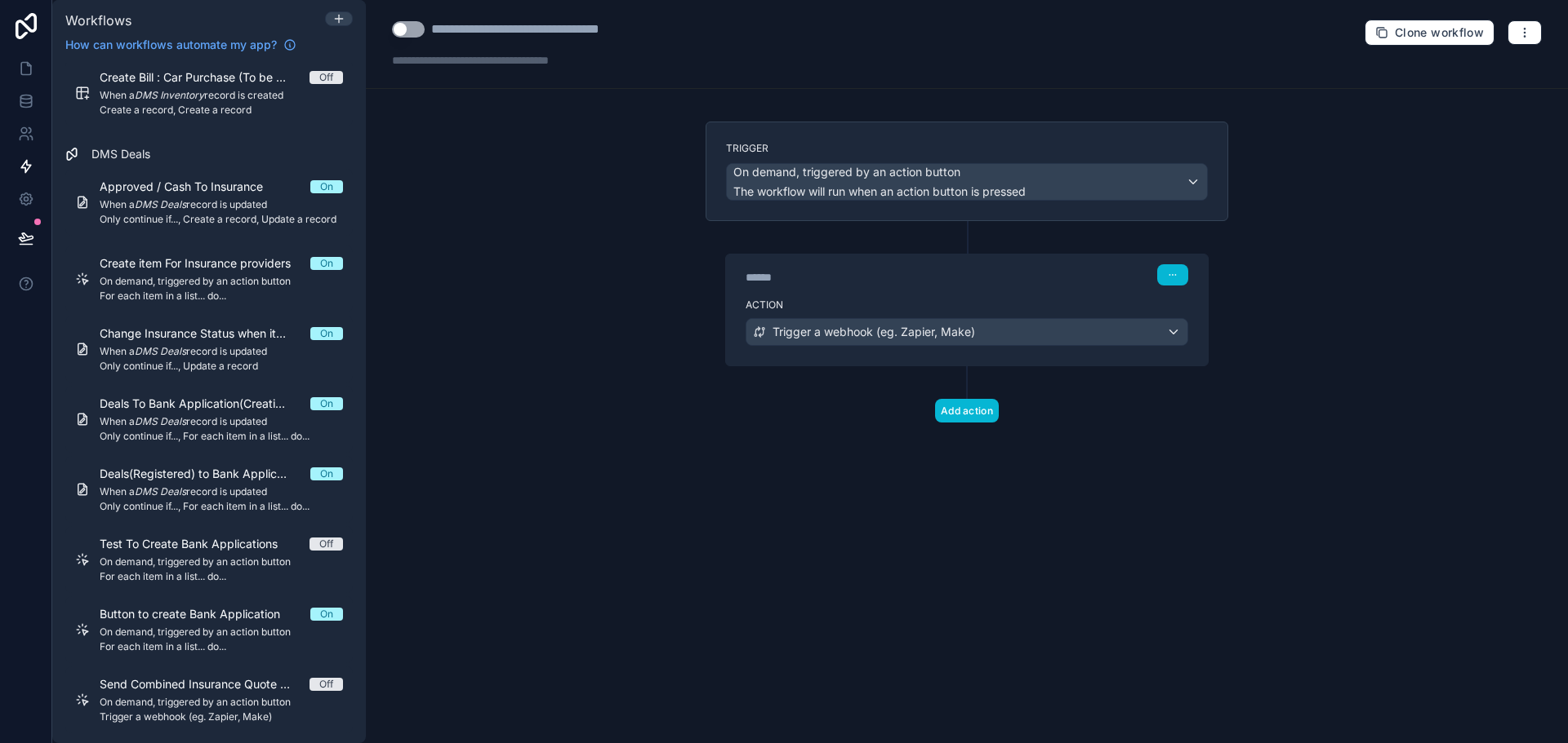
click at [415, 31] on button "Use setting" at bounding box center [409, 29] width 33 height 16
click at [18, 76] on icon at bounding box center [26, 68] width 16 height 16
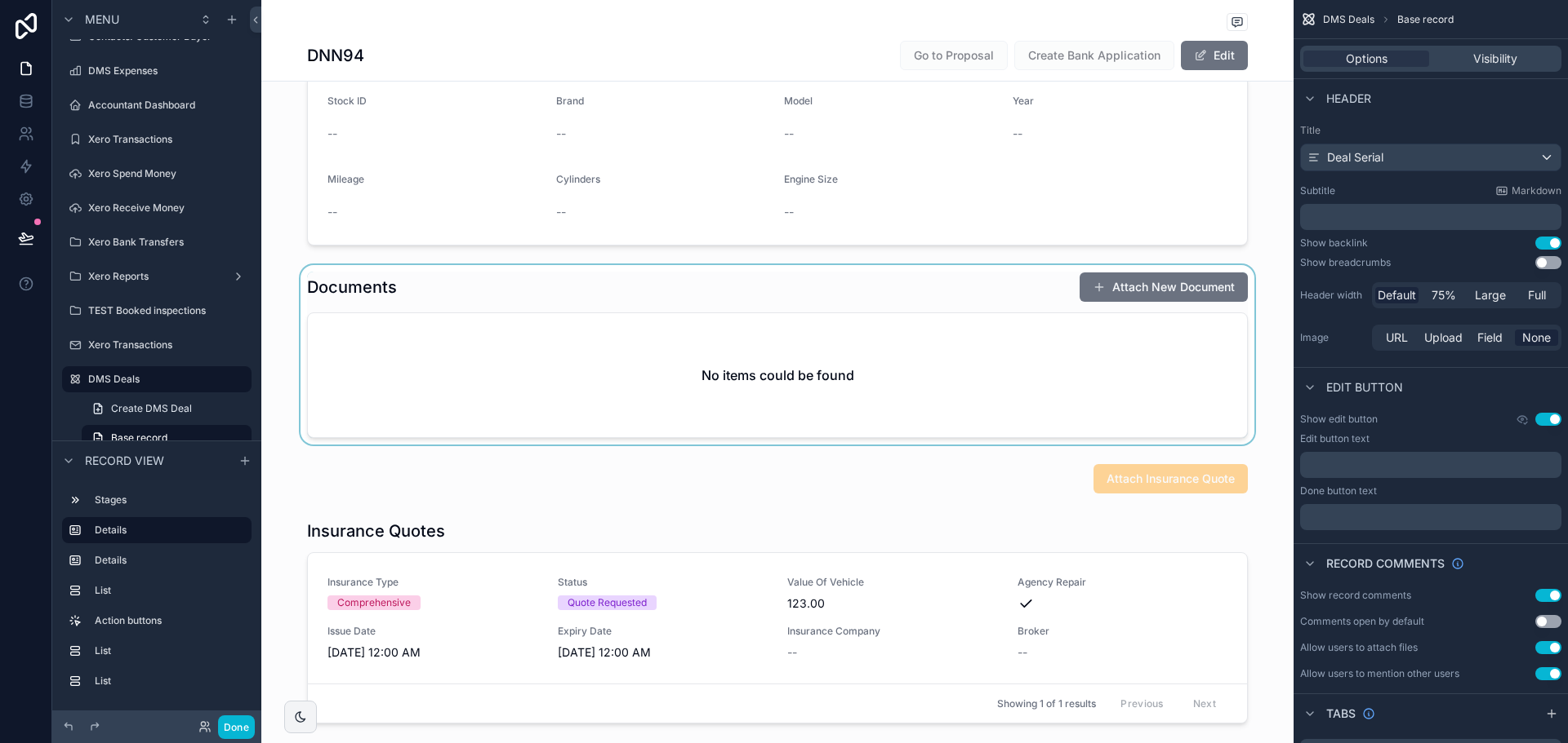
scroll to position [571, 0]
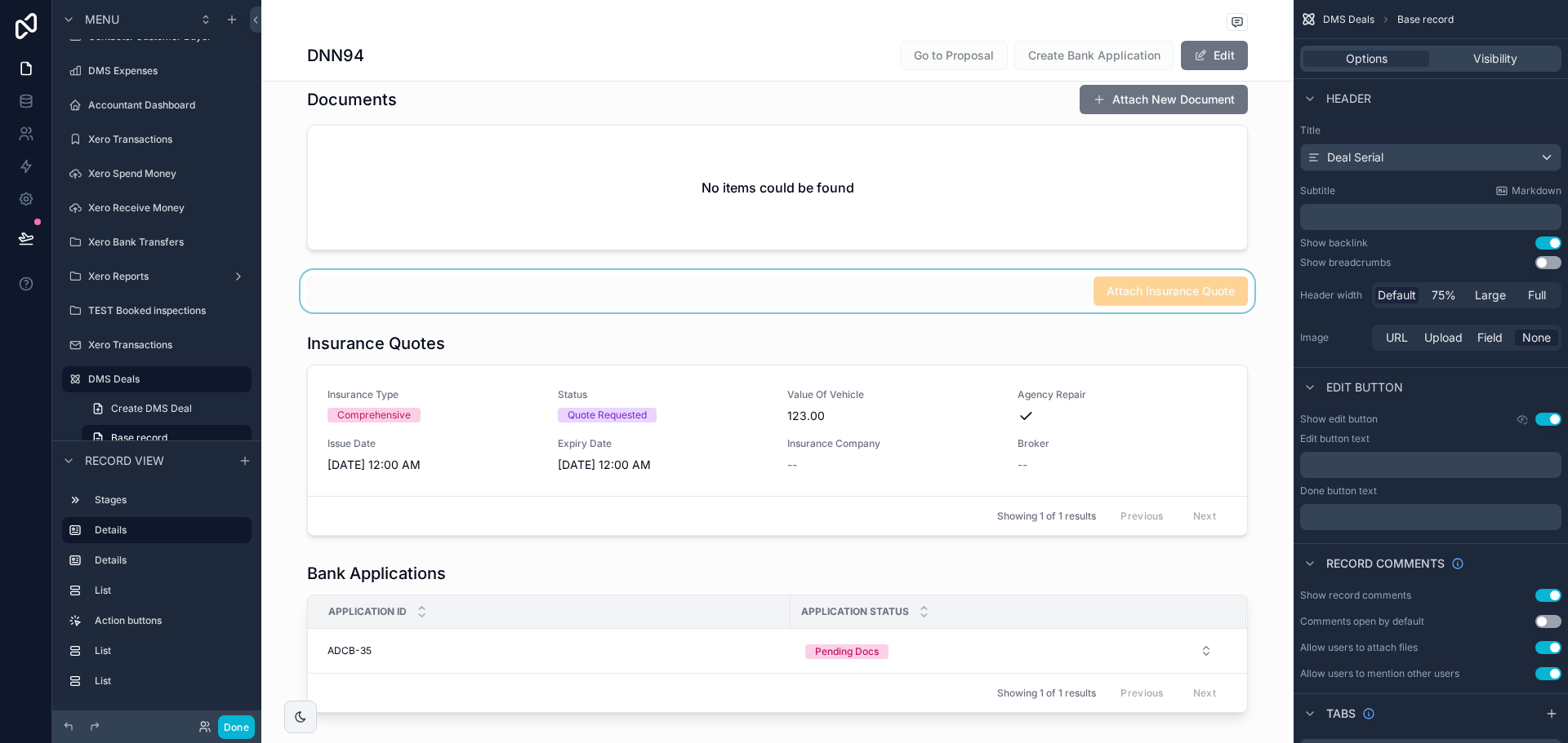
click at [1164, 272] on div "scrollable content" at bounding box center [777, 291] width 1032 height 42
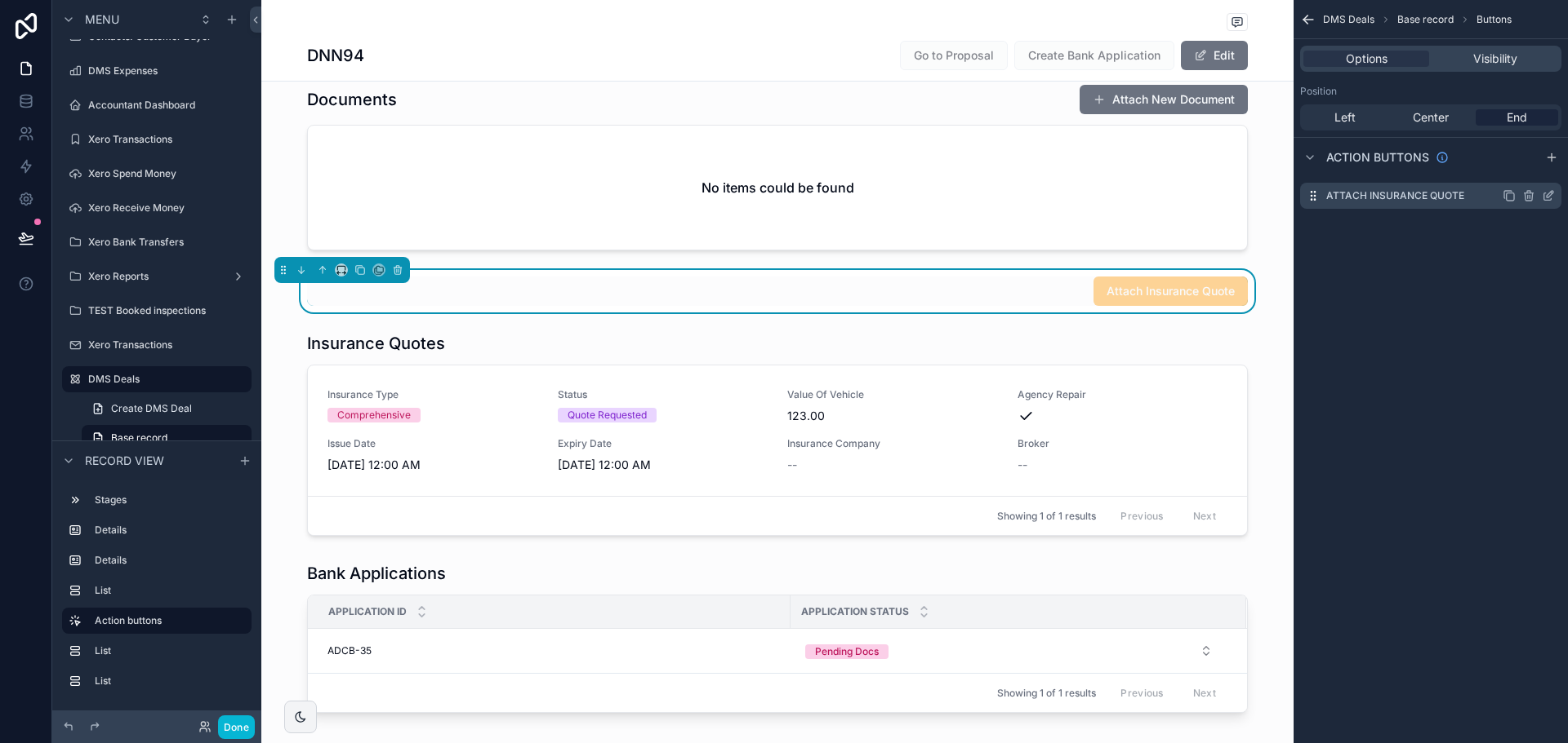
click at [1544, 196] on icon "scrollable content" at bounding box center [1548, 197] width 8 height 8
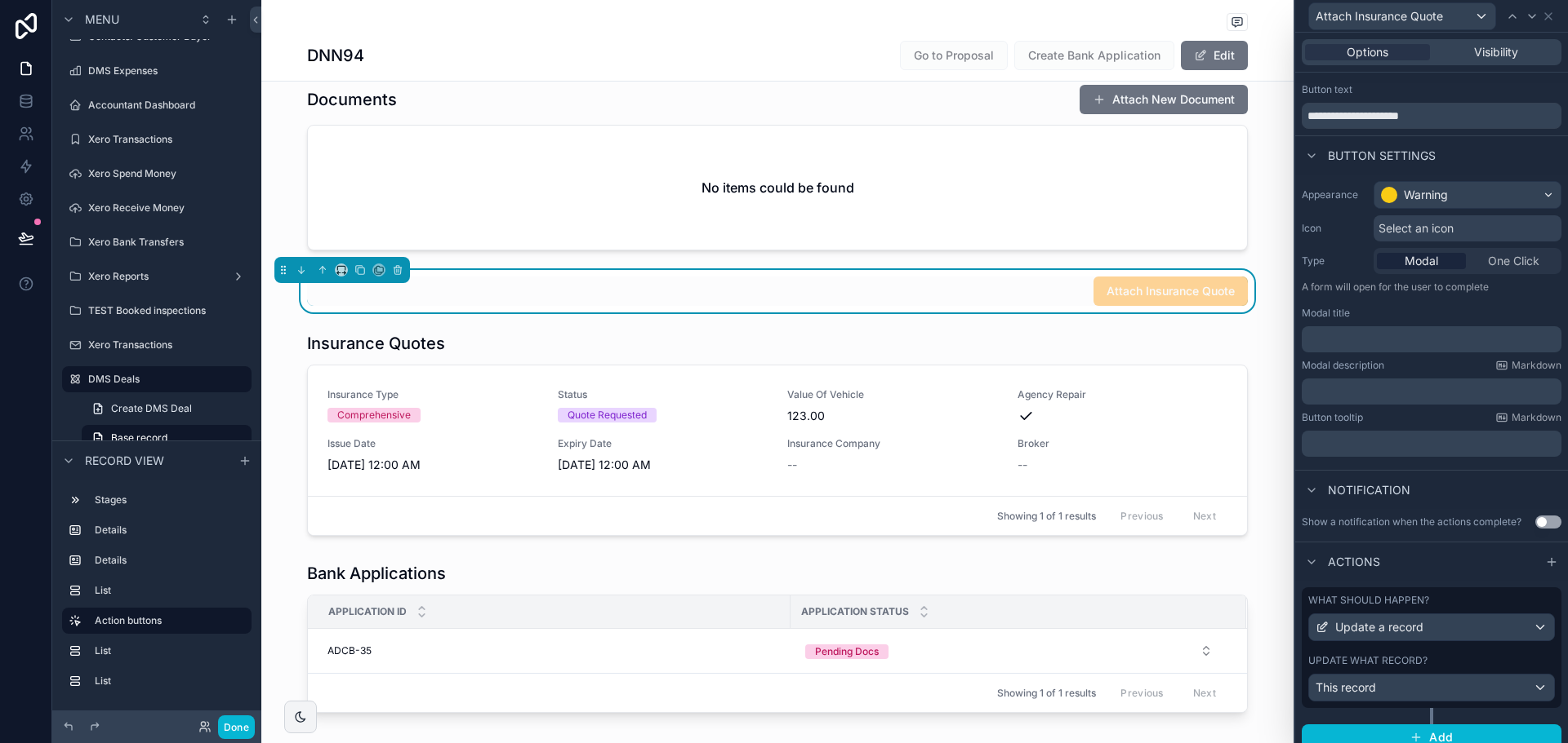
scroll to position [42, 0]
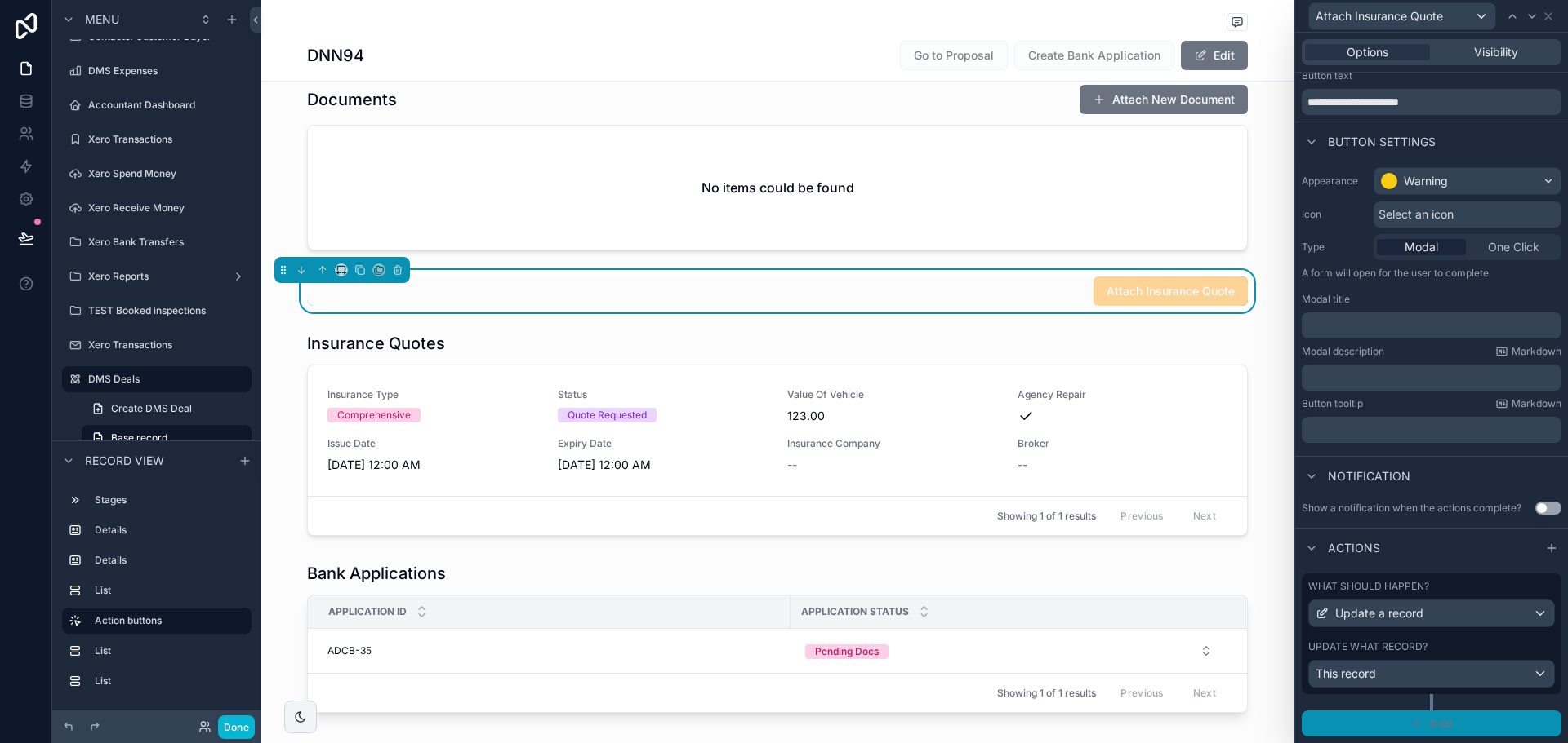
click at [1419, 728] on button "Add" at bounding box center [1430, 723] width 259 height 26
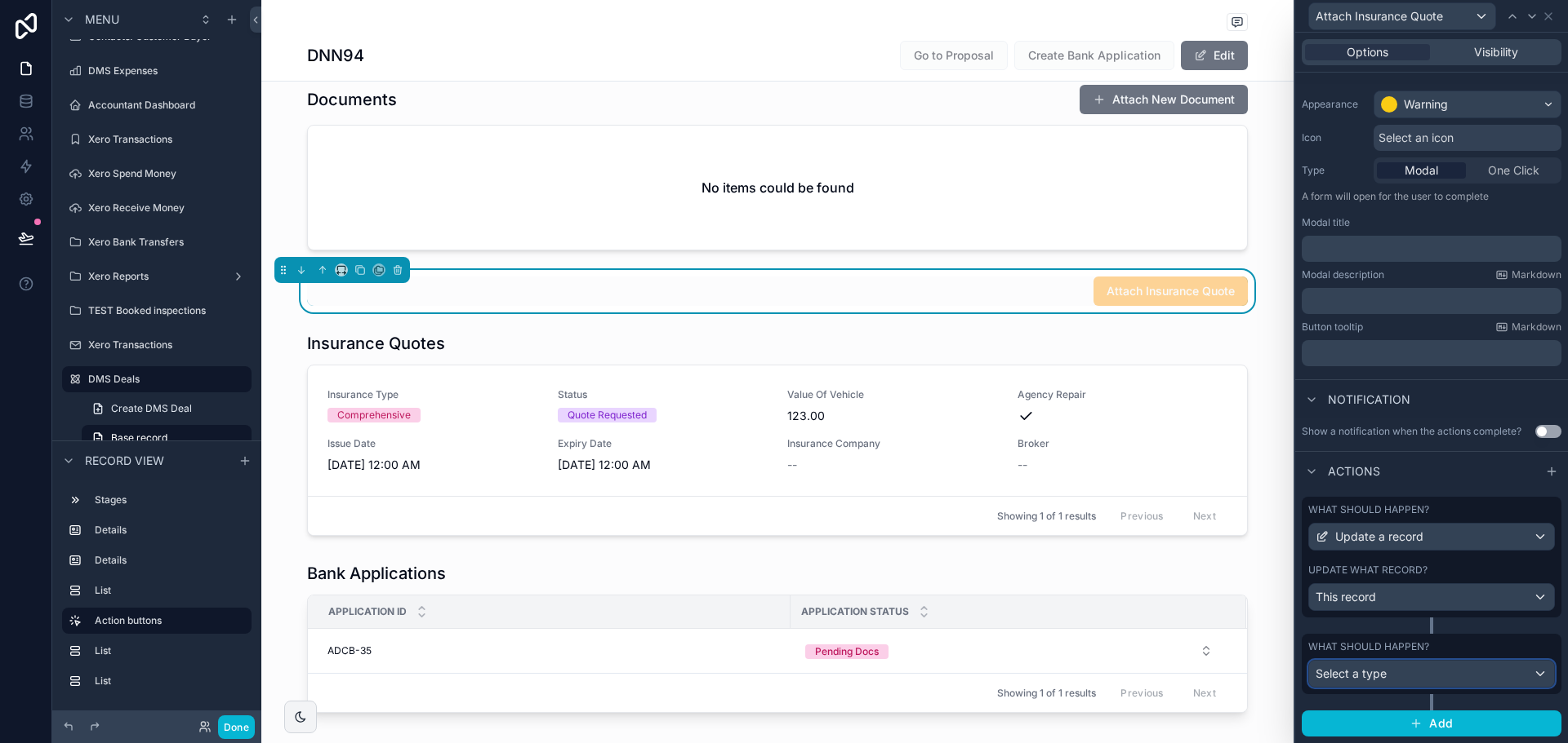
click at [1424, 676] on div "Select a type" at bounding box center [1431, 673] width 245 height 26
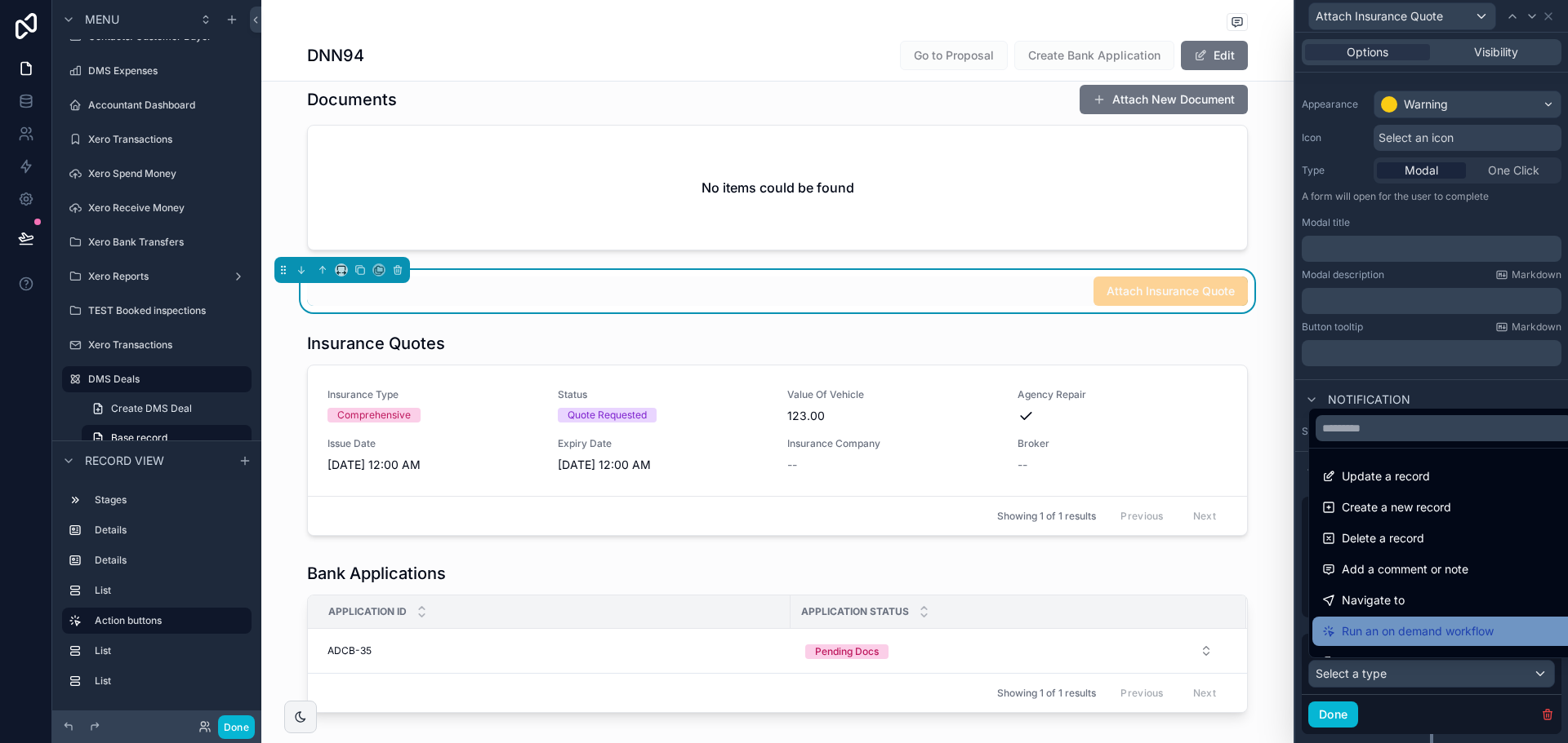
click at [1424, 635] on span "Run an on demand workflow" at bounding box center [1417, 631] width 152 height 19
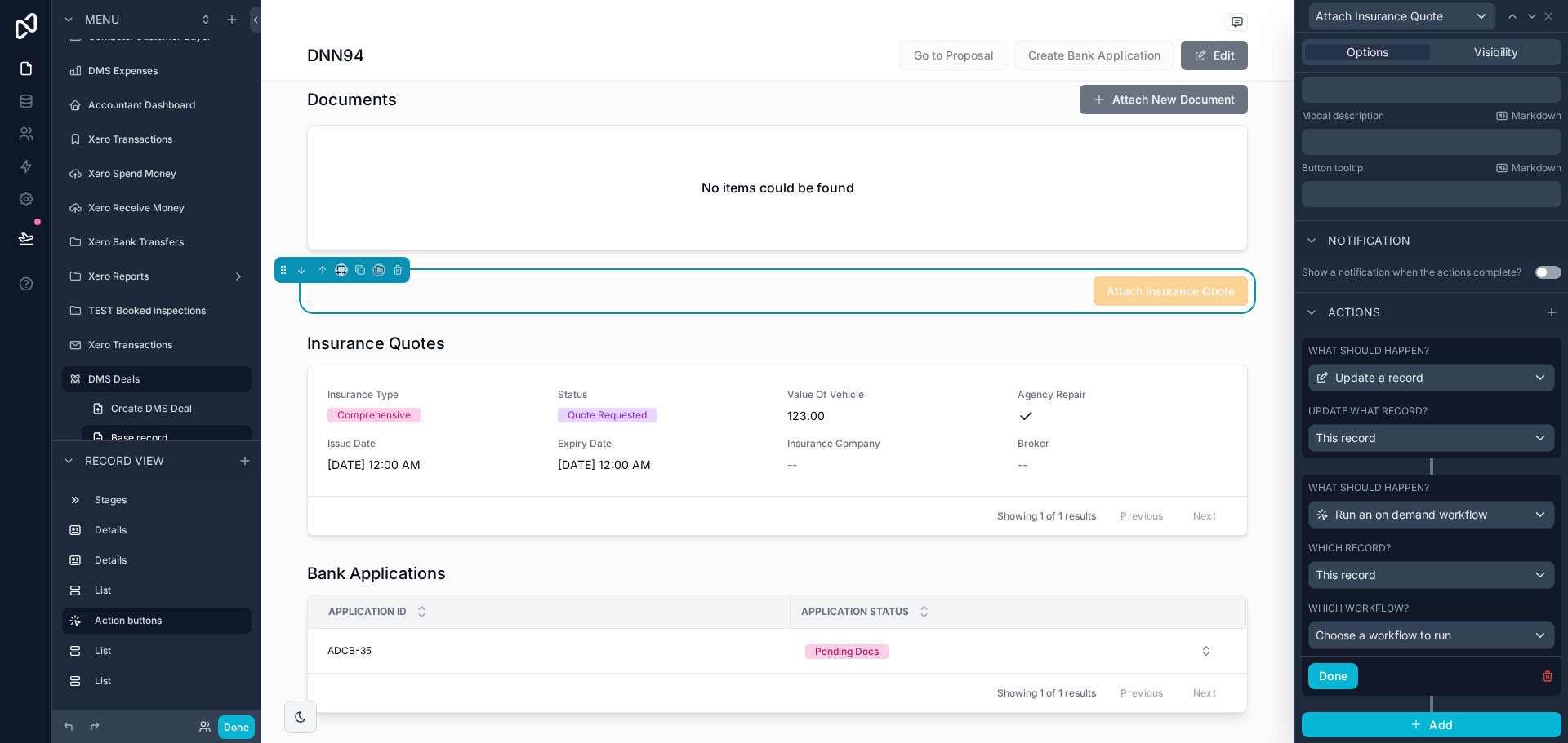
scroll to position [279, 0]
click at [1409, 518] on span "Run an on demand workflow" at bounding box center [1410, 514] width 152 height 16
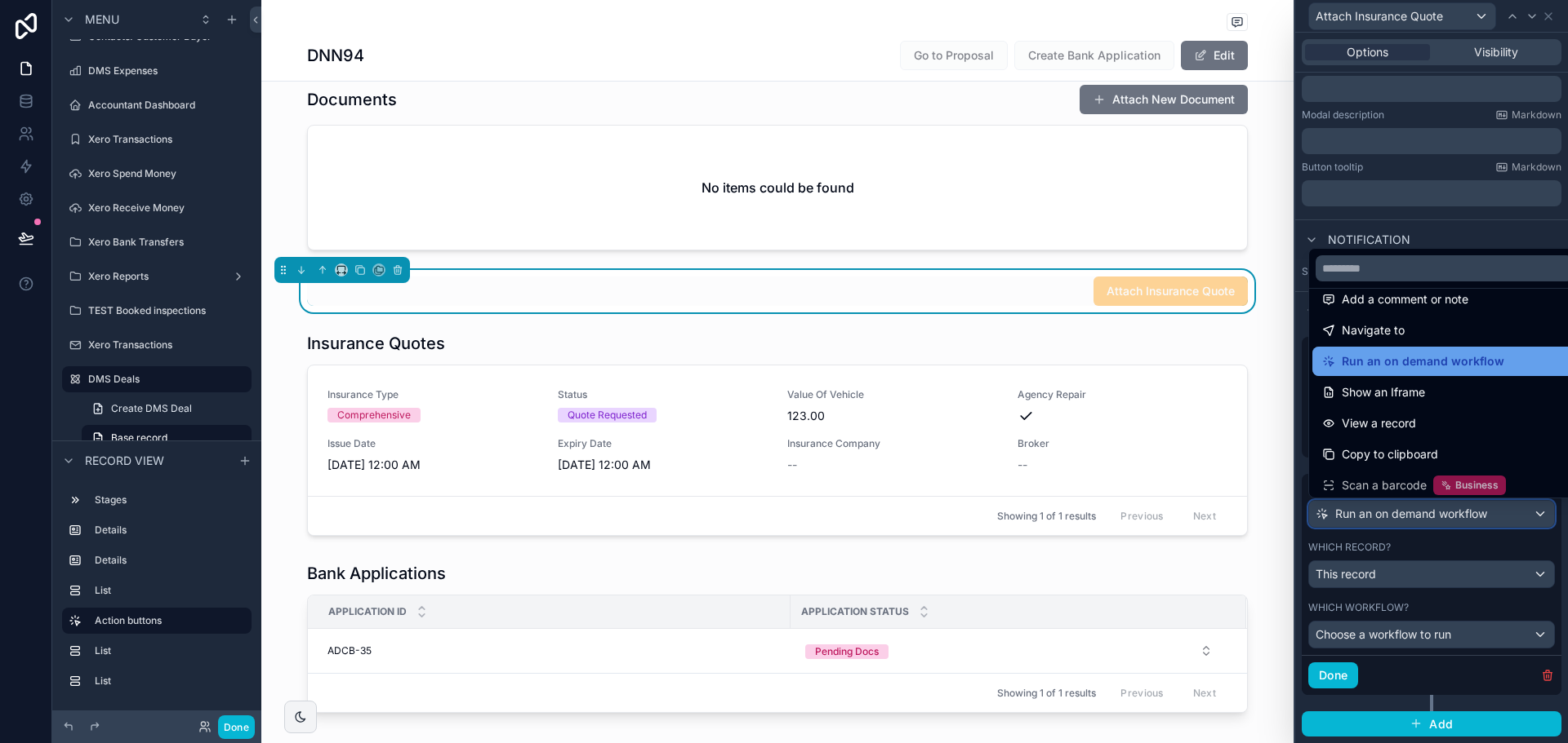
scroll to position [116, 0]
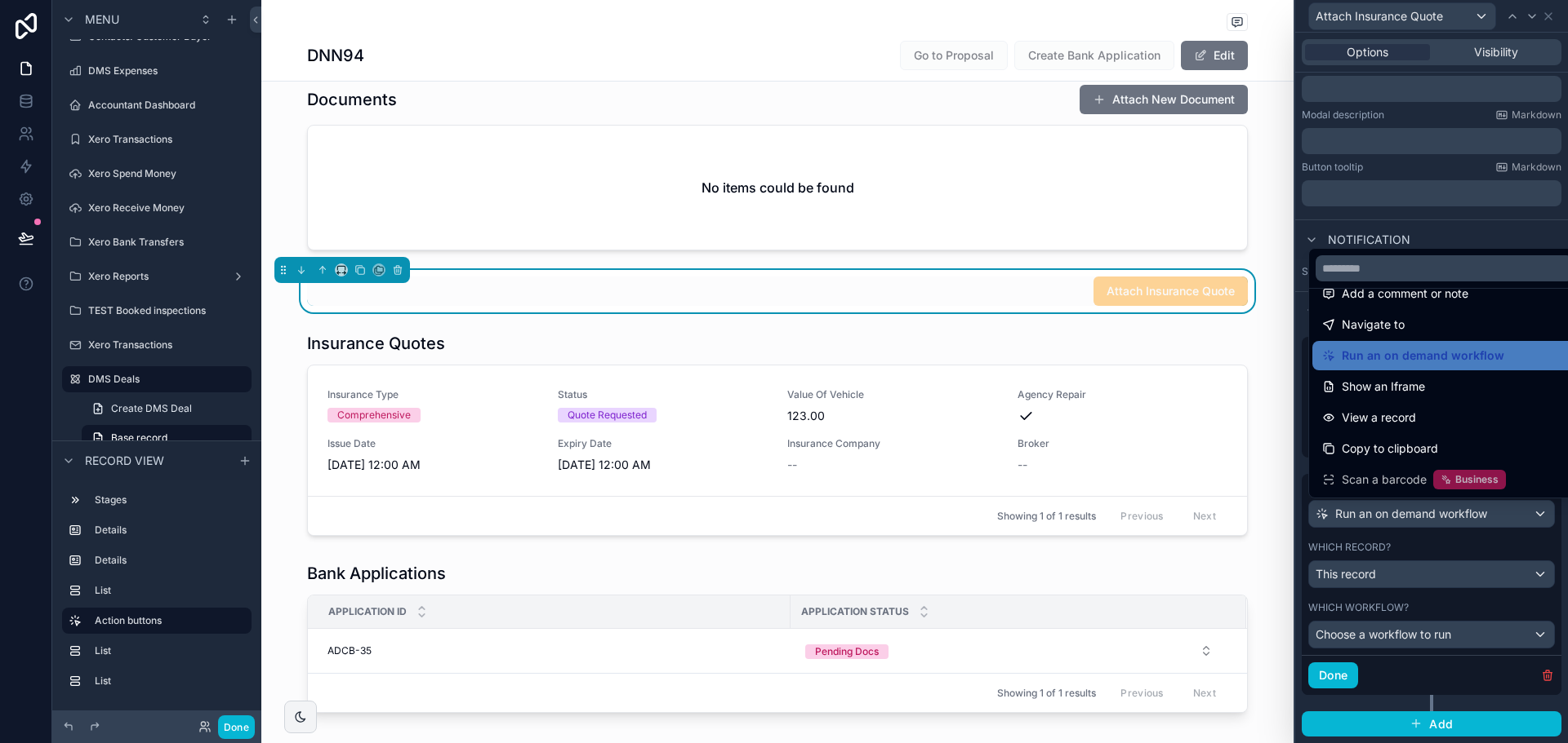
click at [1435, 639] on div at bounding box center [1431, 371] width 273 height 743
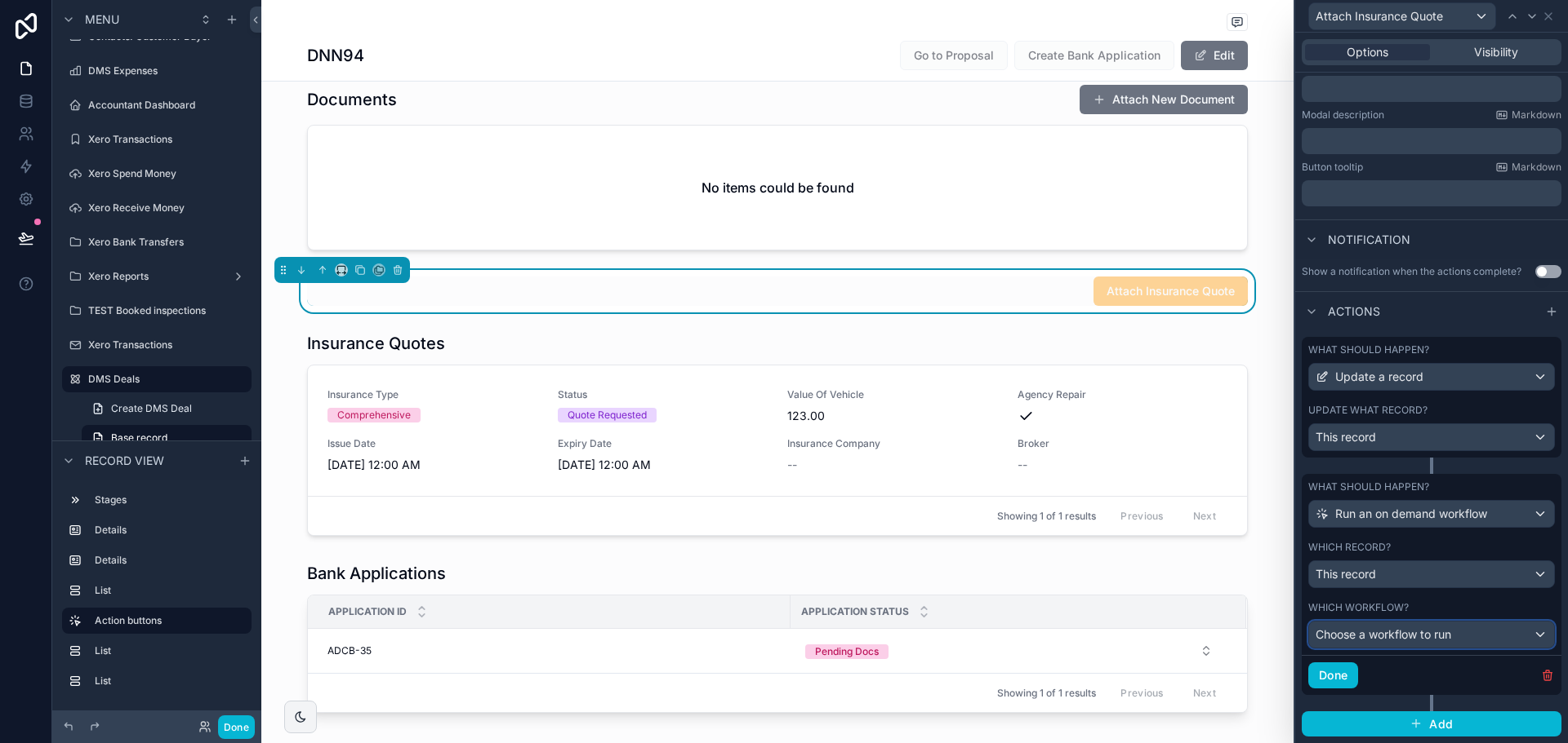
click at [1435, 639] on span "Choose a workflow to run" at bounding box center [1383, 634] width 136 height 14
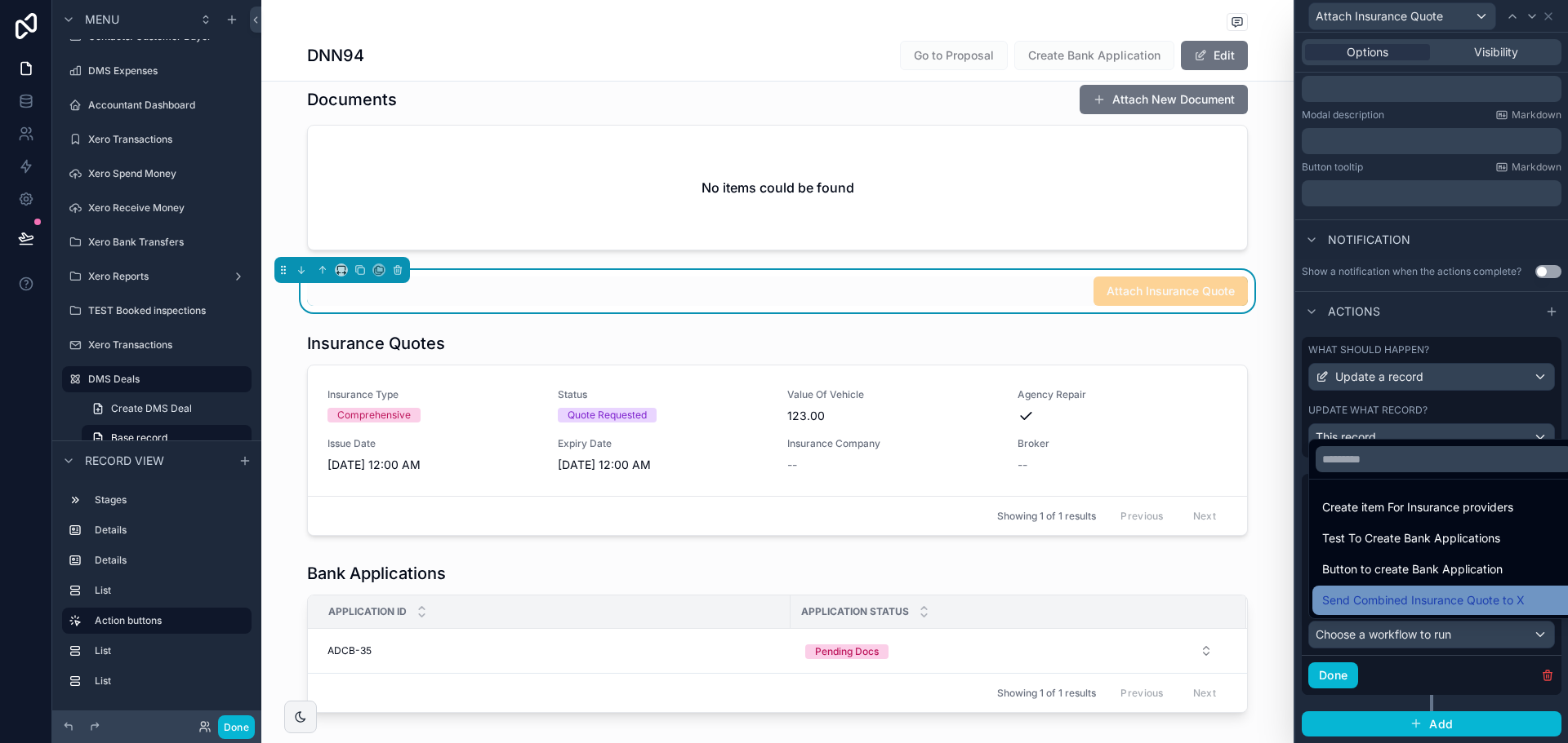
click at [1450, 598] on span "Send Combined Insurance Quote to X" at bounding box center [1424, 601] width 203 height 19
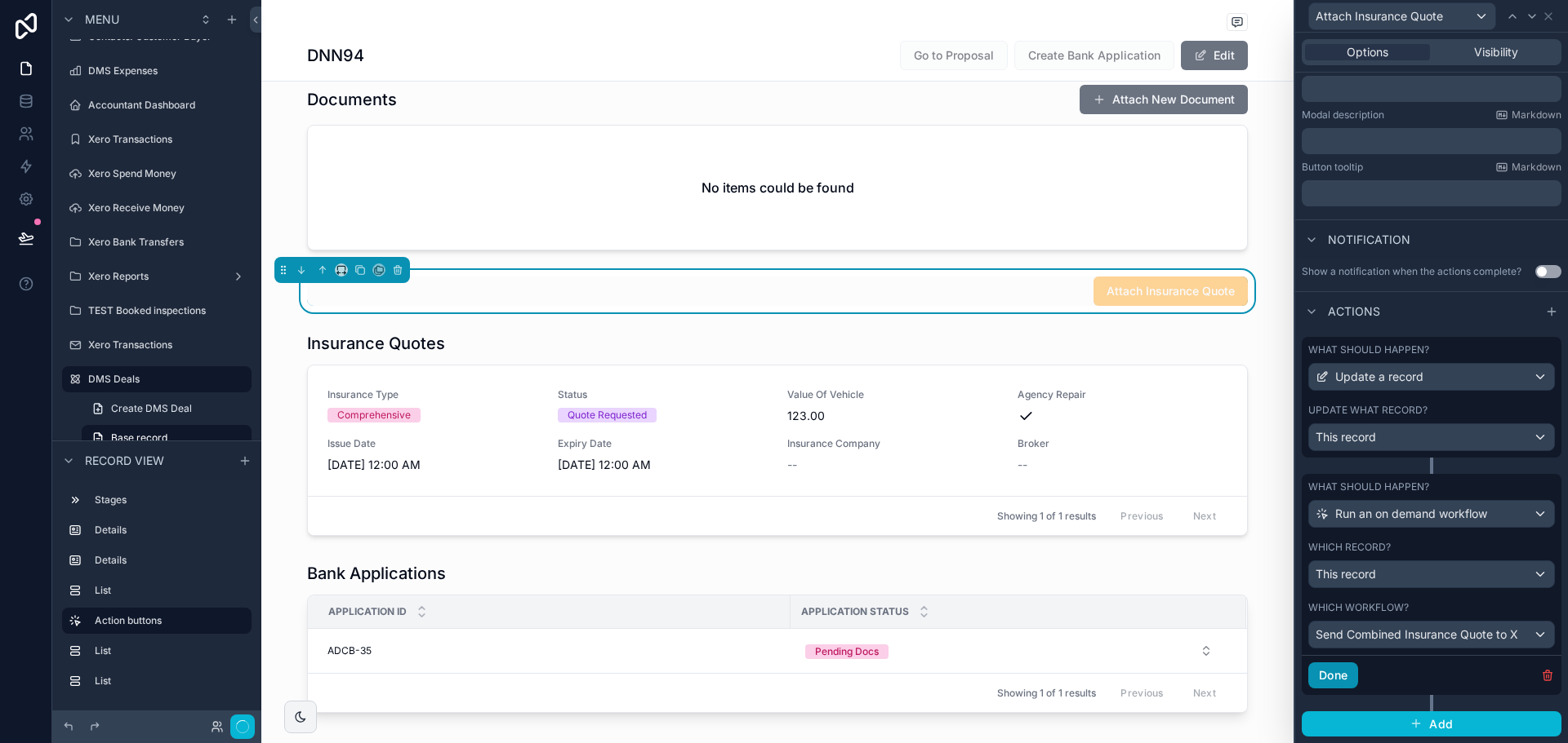
click at [1349, 681] on button "Done" at bounding box center [1333, 675] width 50 height 26
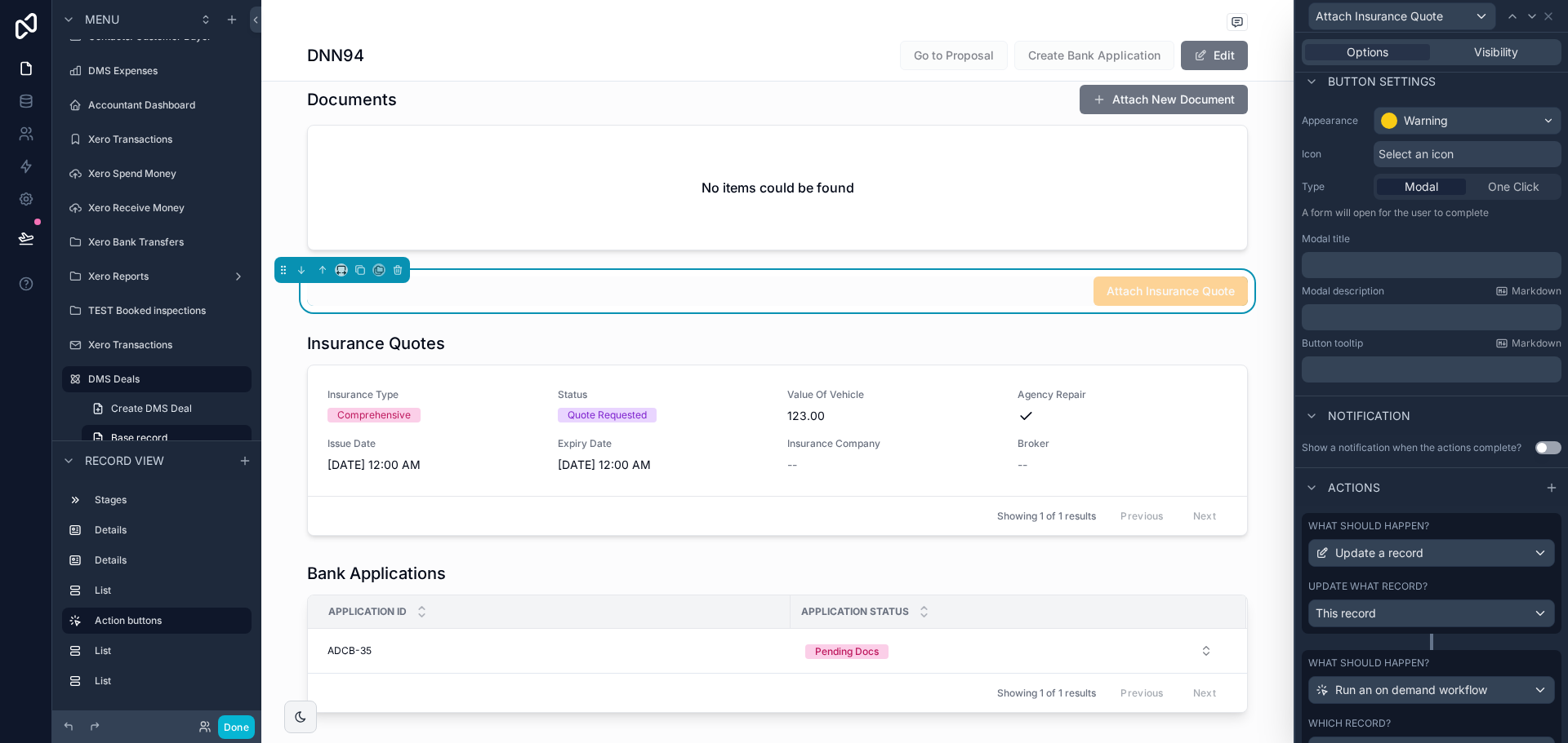
scroll to position [0, 0]
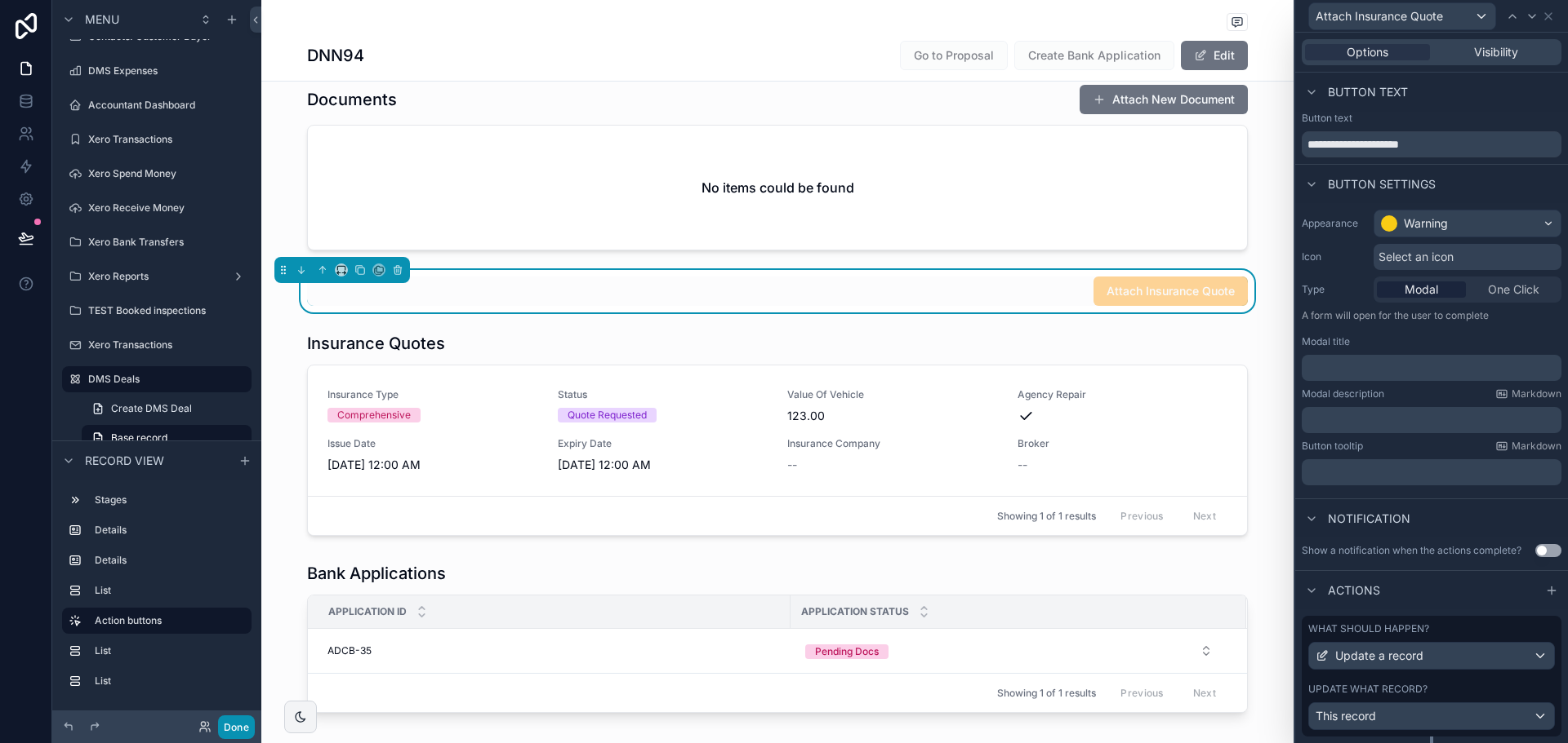
click at [234, 728] on button "Done" at bounding box center [236, 727] width 36 height 24
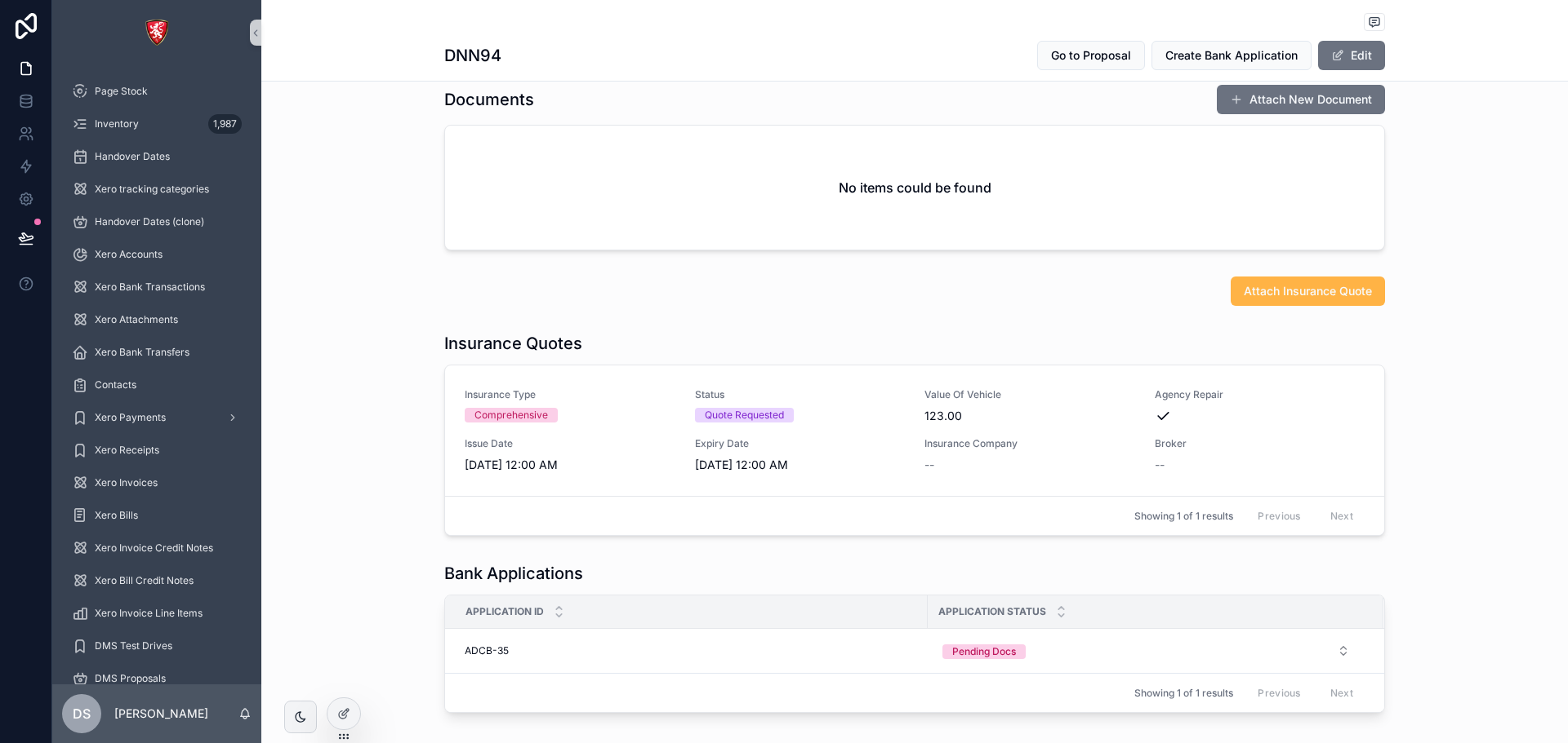
click at [1255, 302] on button "Attach Insurance Quote" at bounding box center [1307, 291] width 154 height 30
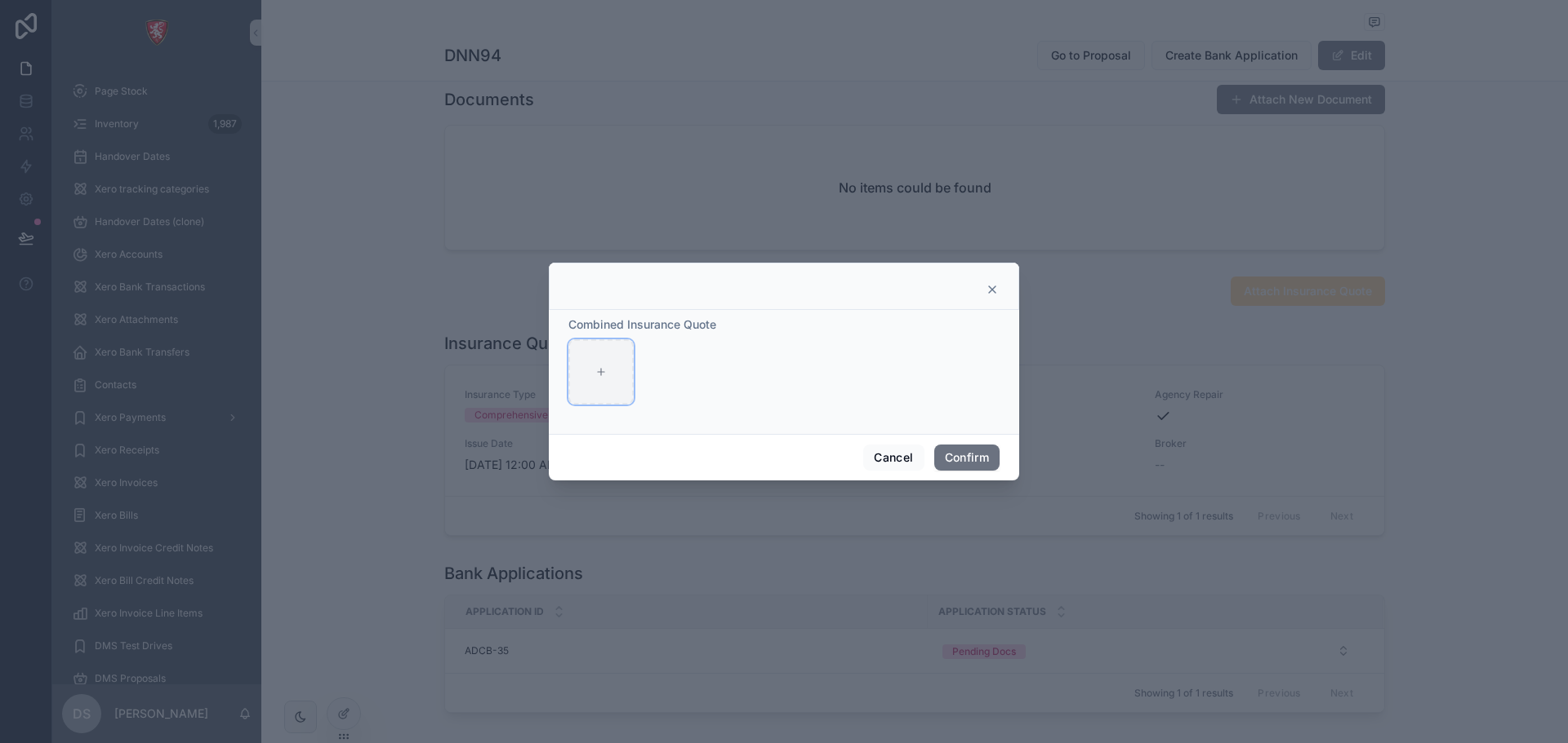
click at [575, 360] on div at bounding box center [601, 372] width 65 height 65
type input "**********"
click at [974, 454] on button "Confirm" at bounding box center [966, 457] width 65 height 26
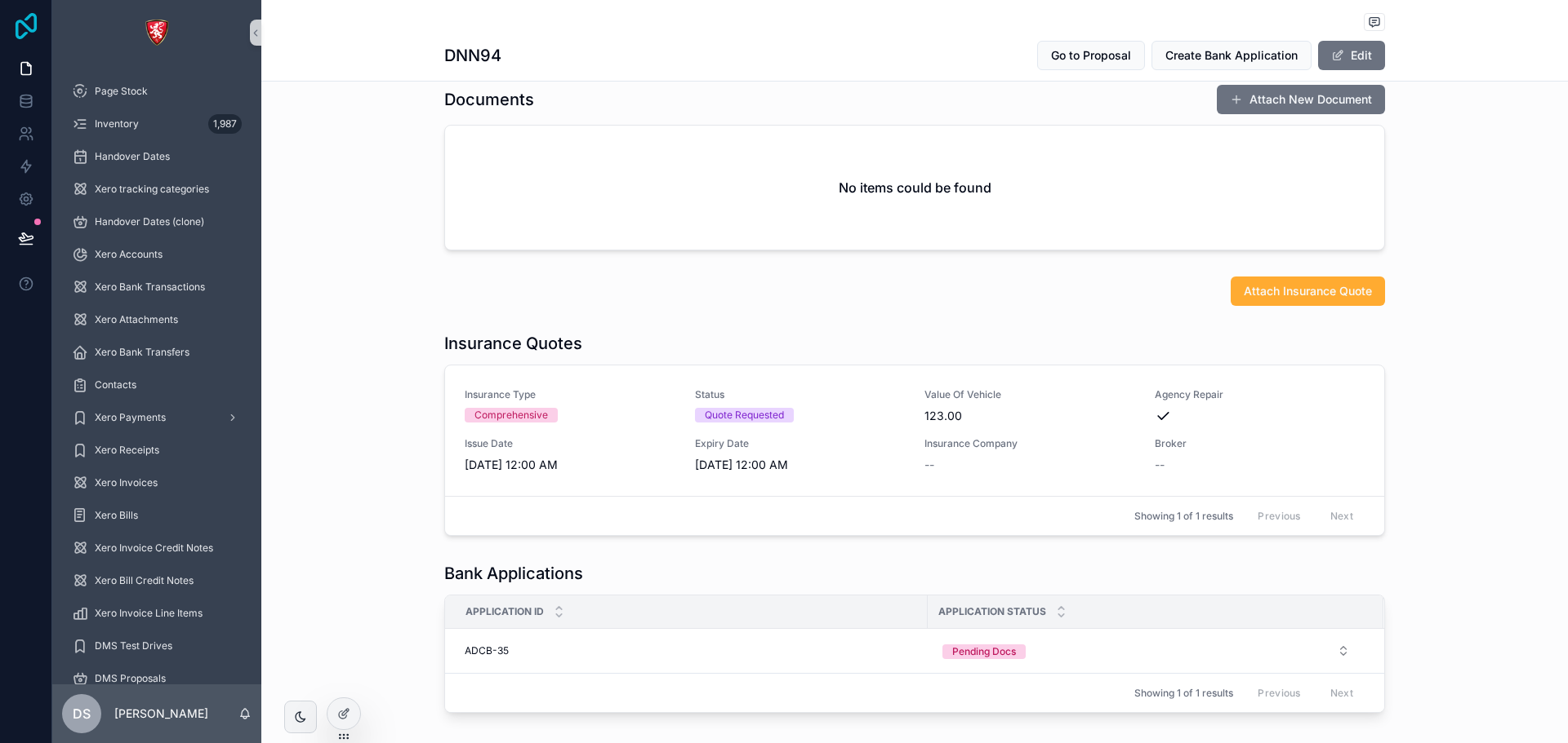
click at [25, 25] on icon at bounding box center [26, 26] width 21 height 26
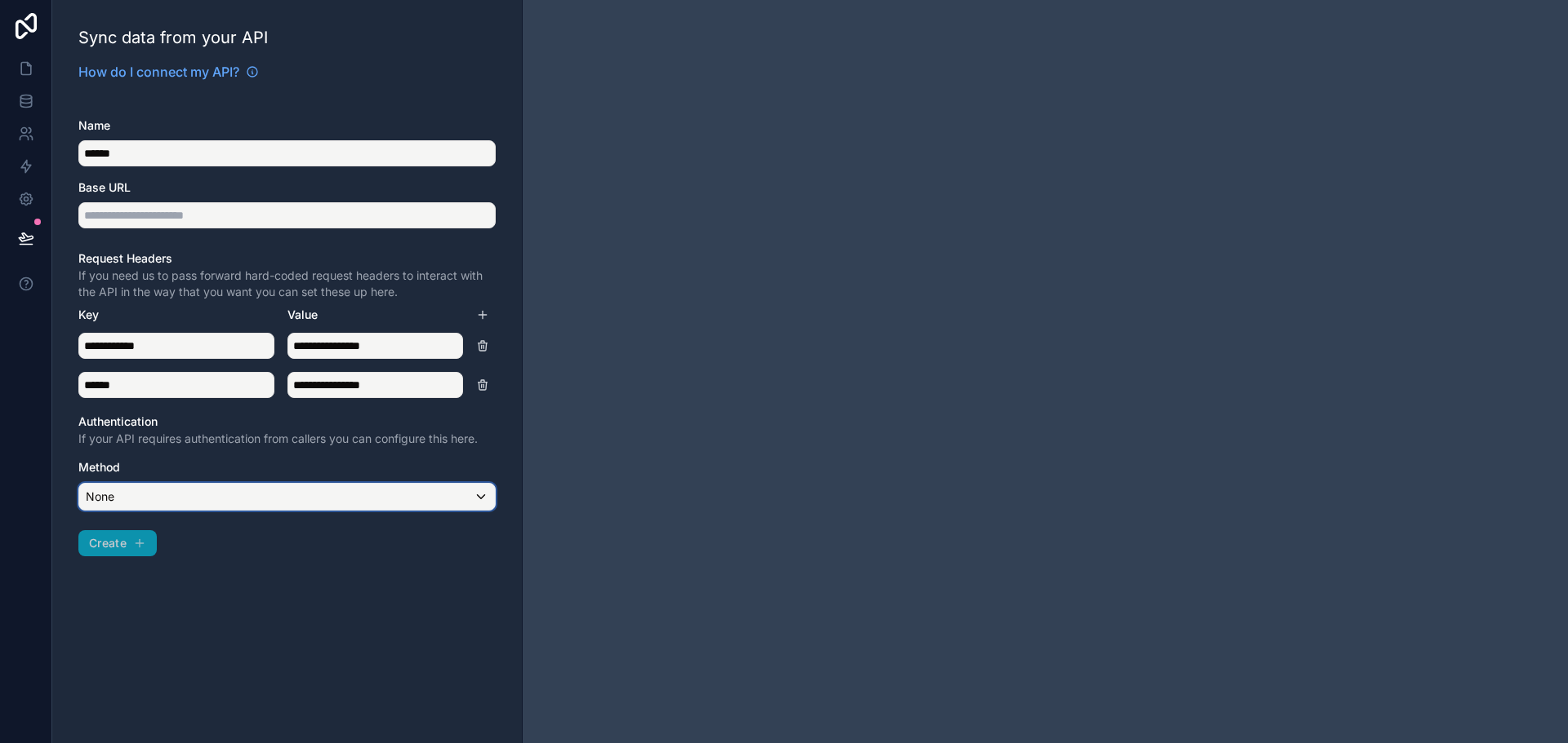
click at [320, 492] on div "None" at bounding box center [287, 496] width 415 height 26
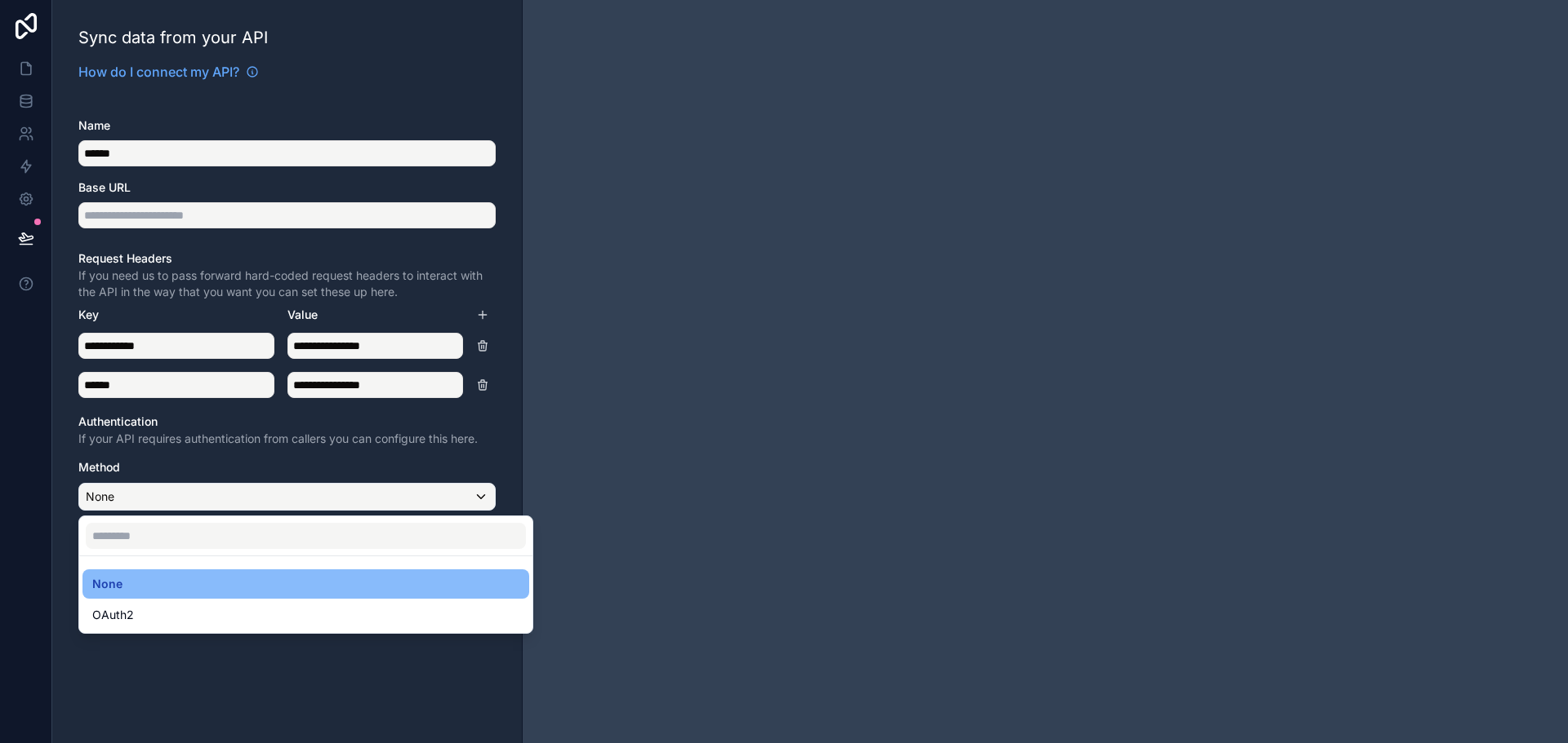
click at [331, 455] on div at bounding box center [784, 371] width 1568 height 743
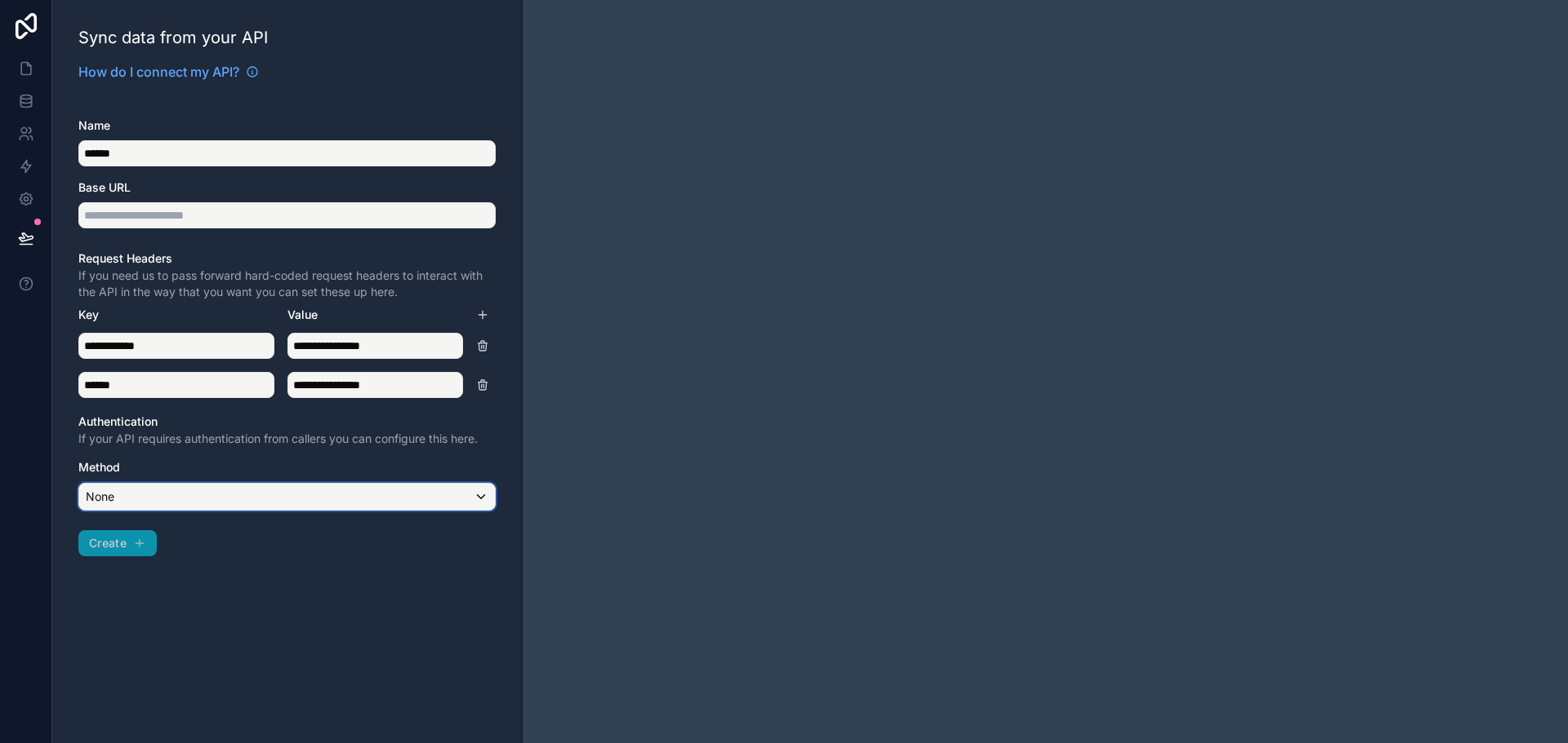
click at [163, 507] on div "None" at bounding box center [287, 496] width 415 height 26
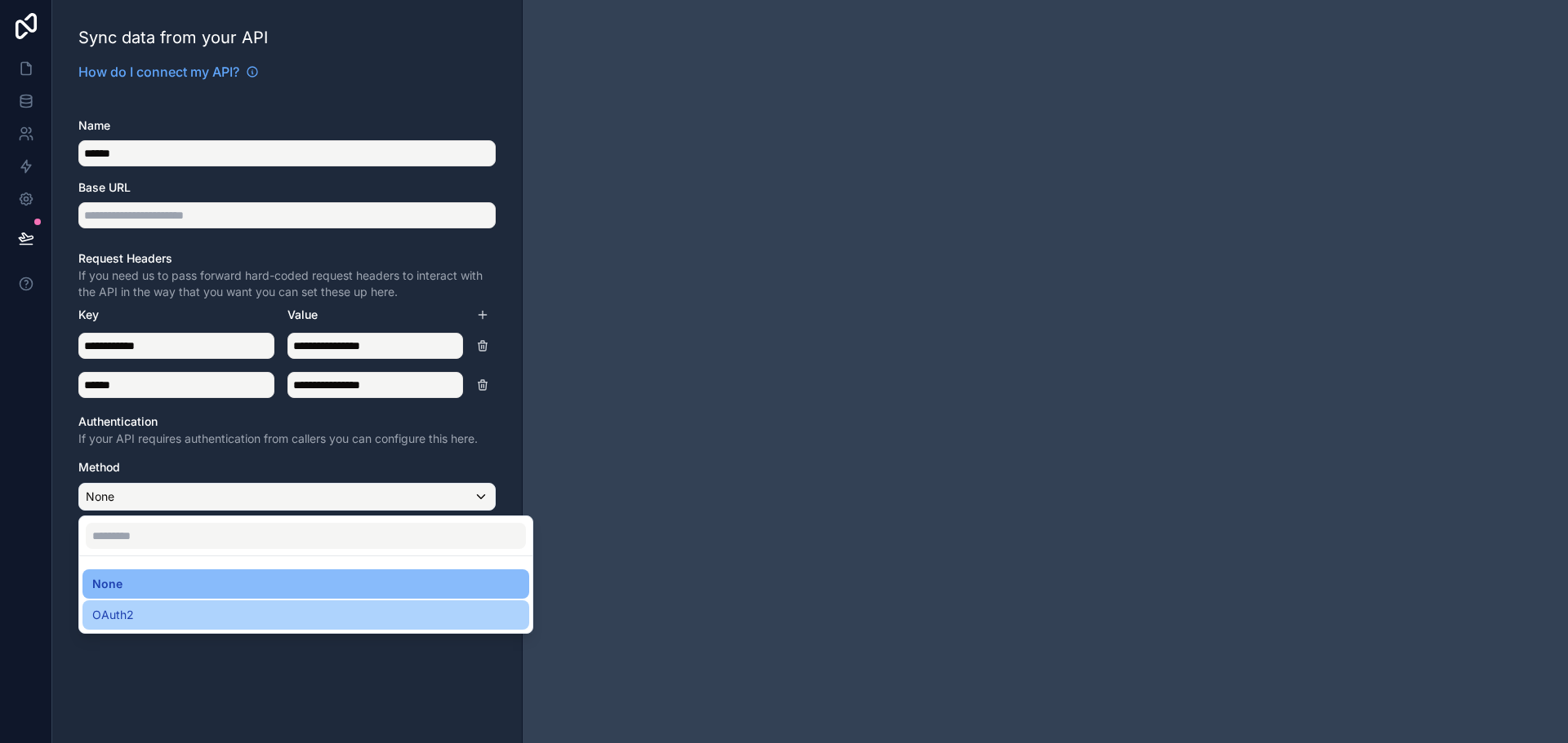
click at [150, 621] on div "OAuth2" at bounding box center [305, 615] width 427 height 19
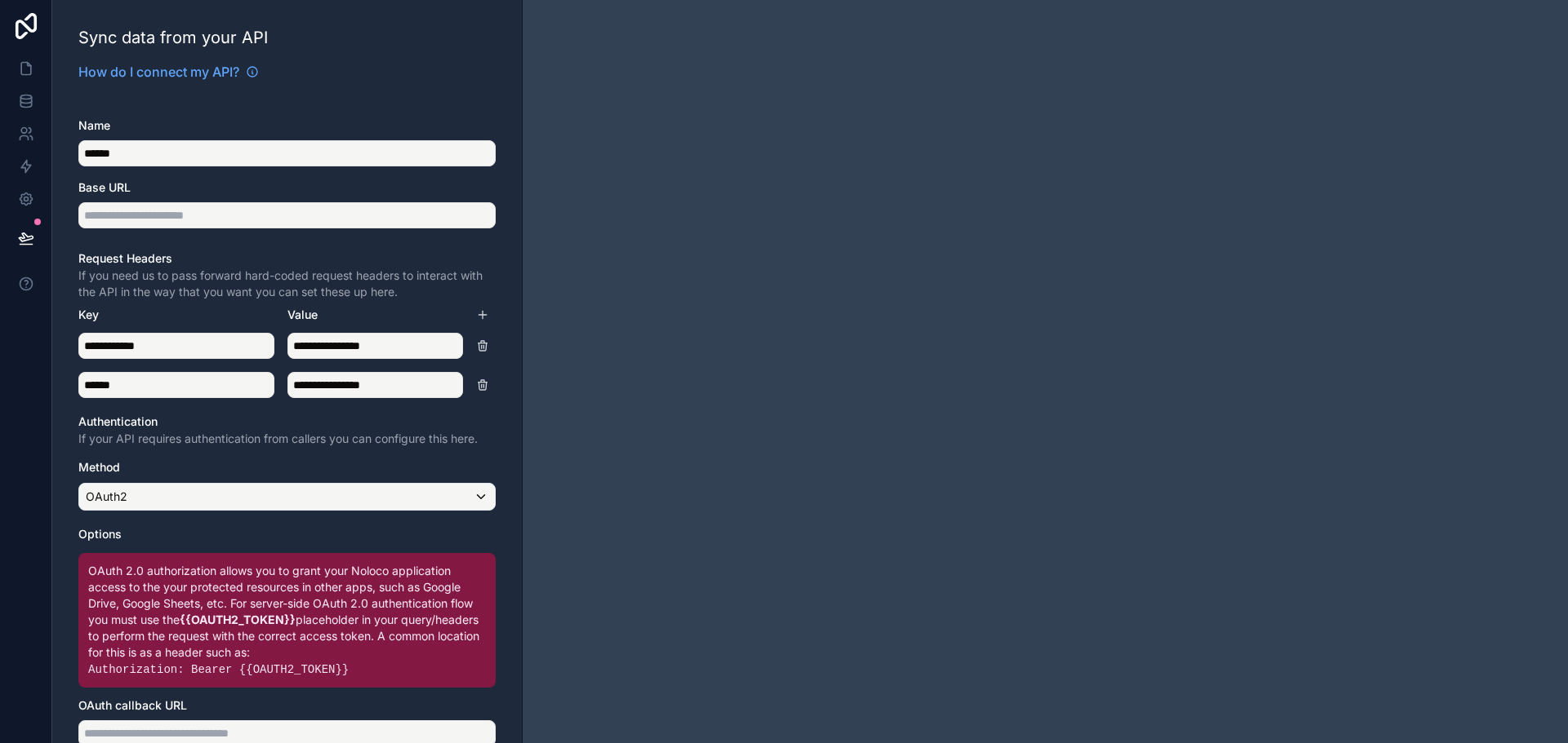
type input "**********"
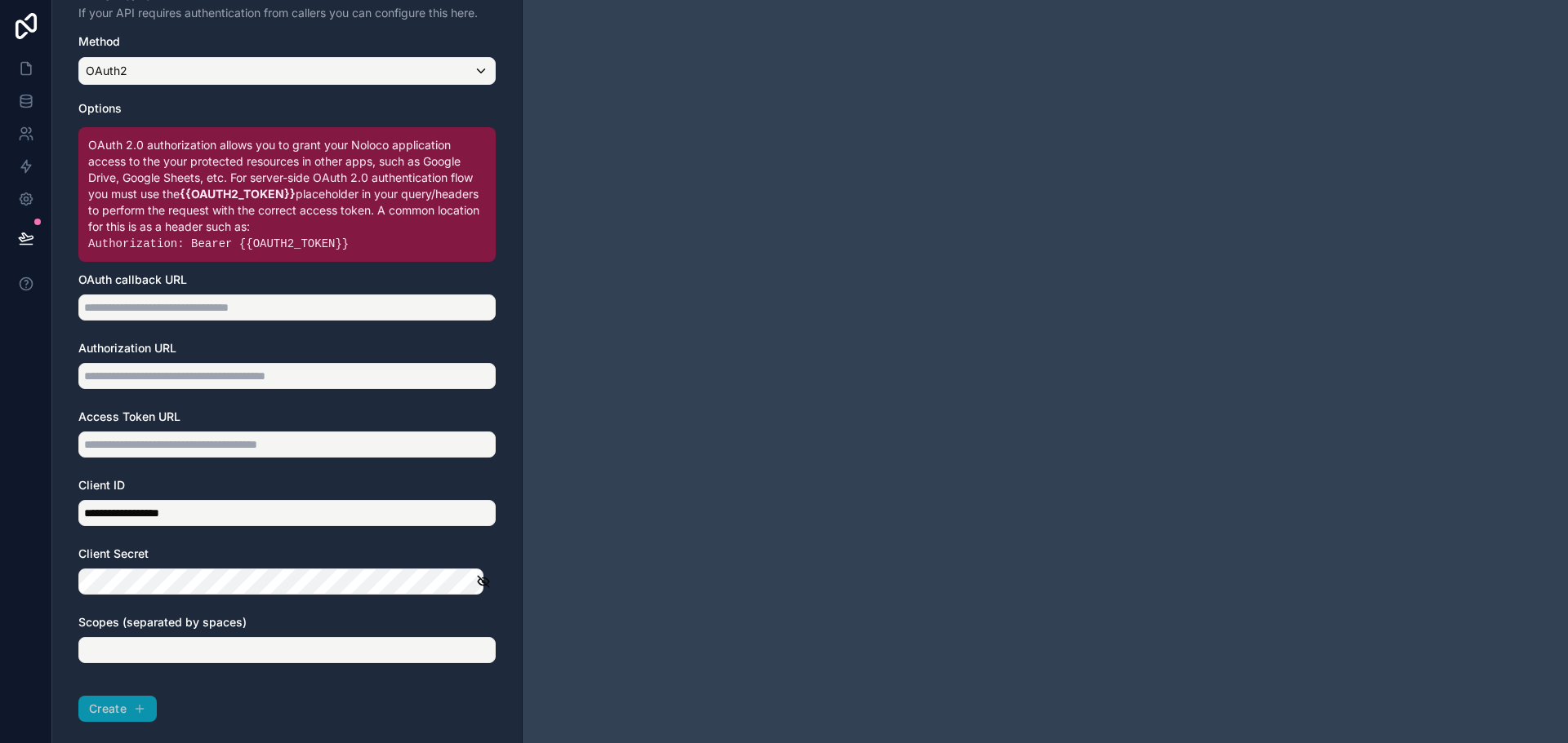
scroll to position [431, 0]
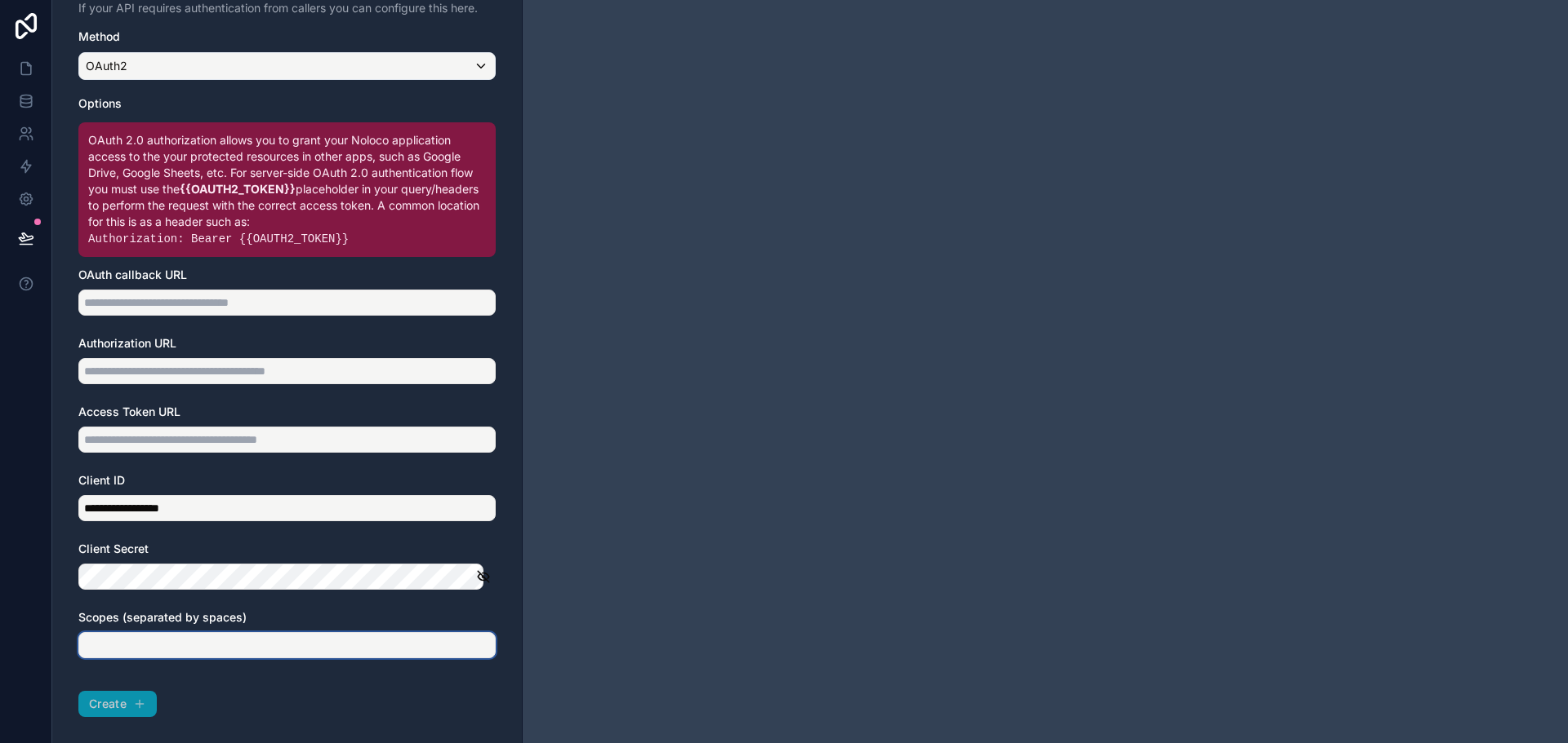
click at [209, 645] on input "text" at bounding box center [287, 645] width 417 height 26
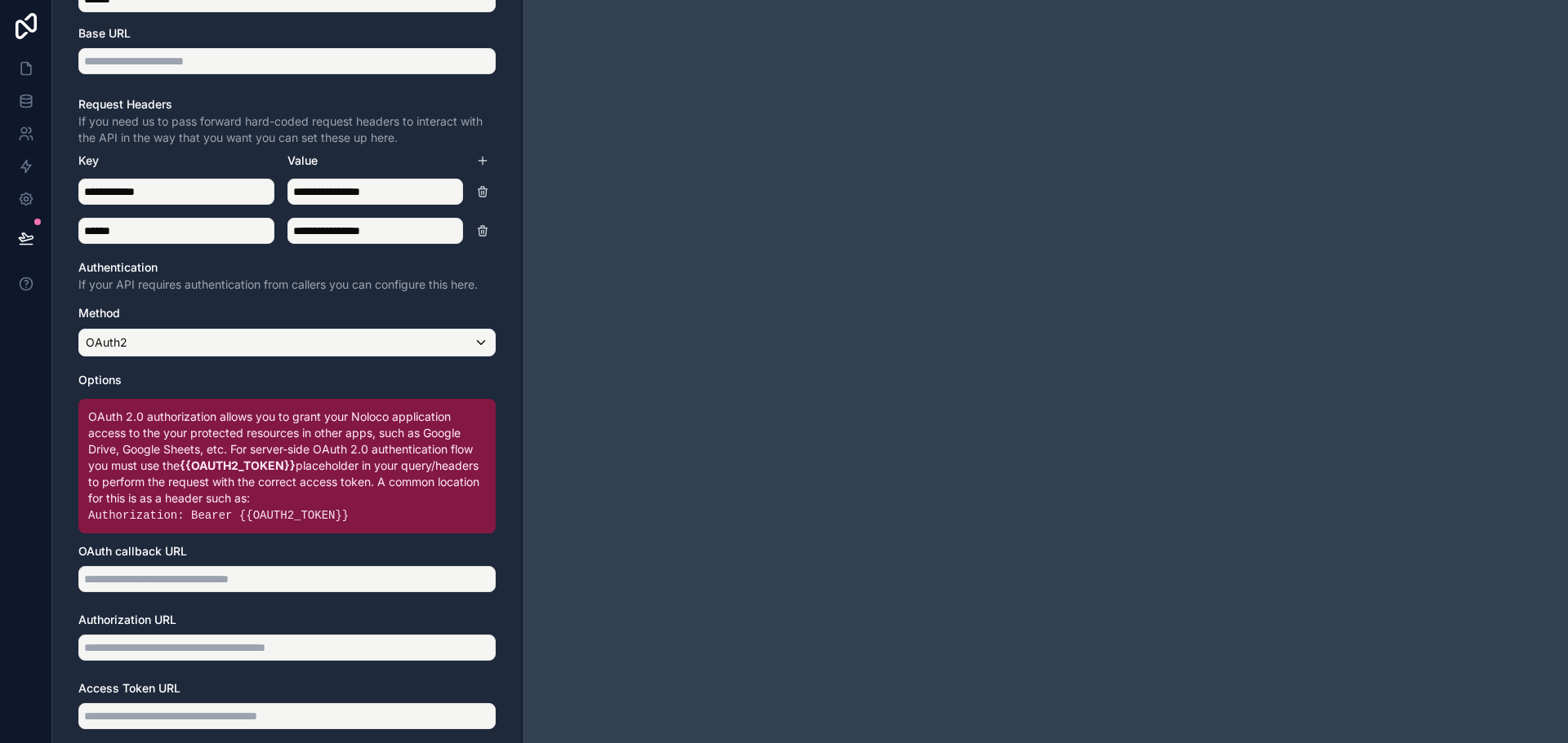
scroll to position [104, 0]
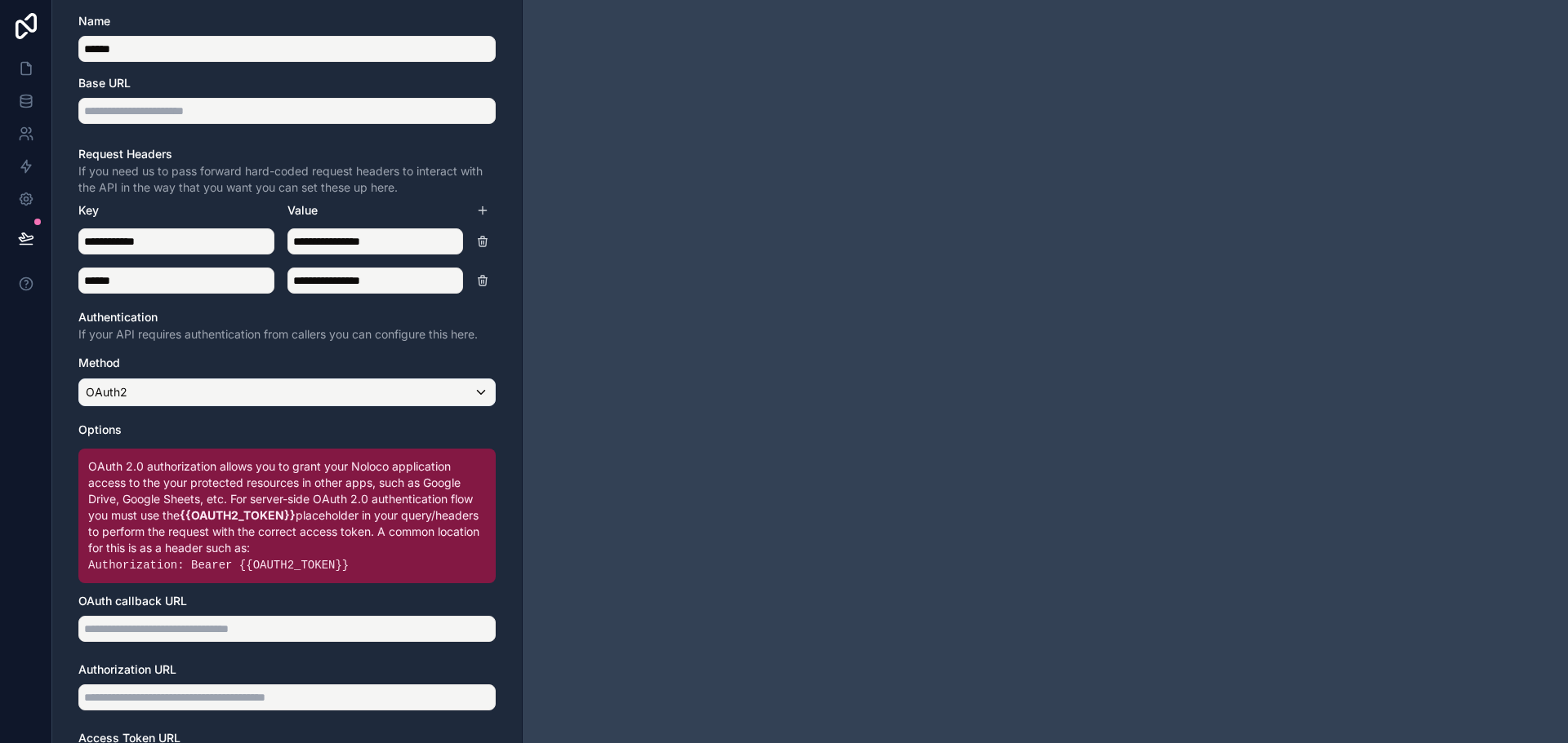
click at [265, 378] on div "**********" at bounding box center [287, 675] width 417 height 645
click at [270, 387] on div "OAuth2" at bounding box center [287, 392] width 415 height 26
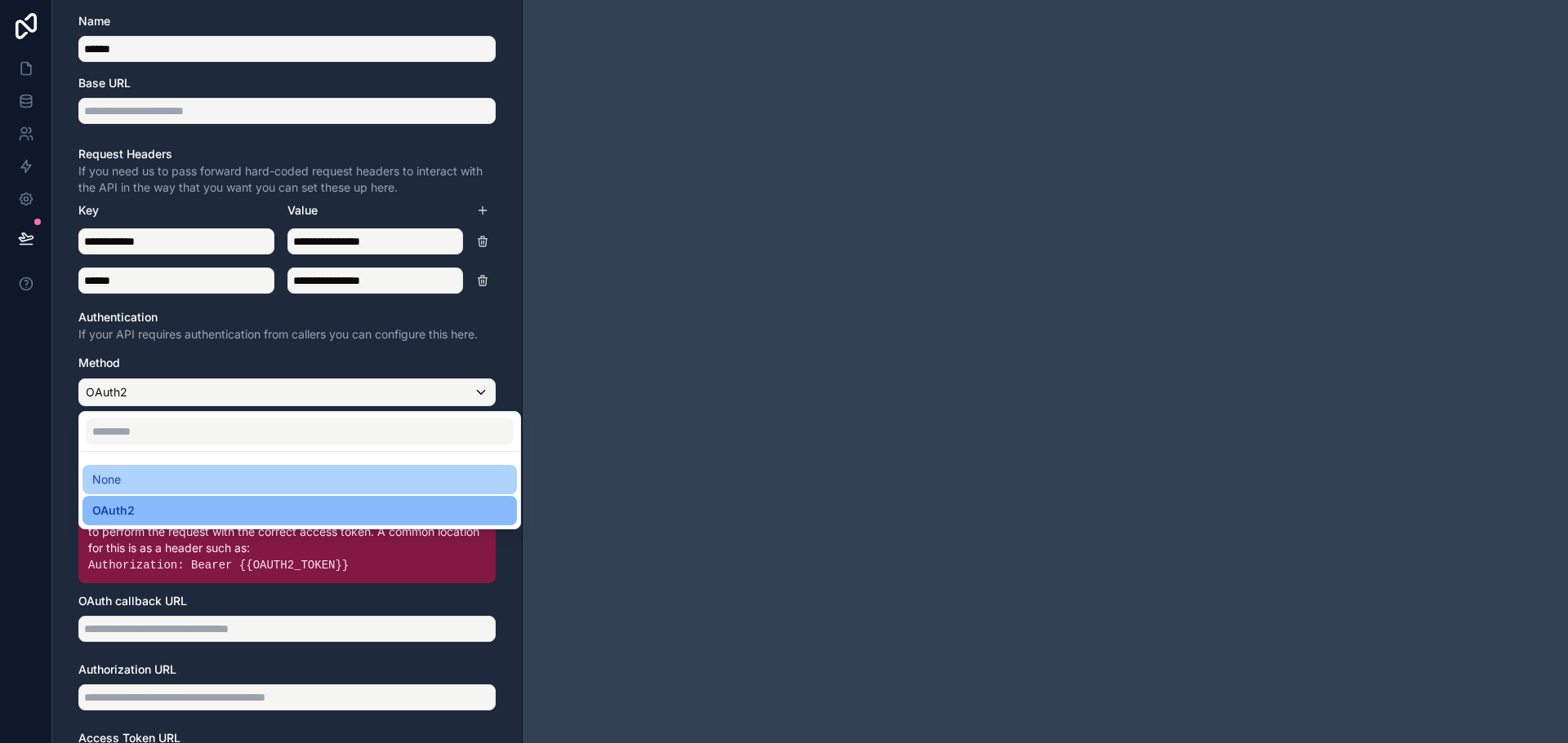
click at [289, 491] on div "None" at bounding box center [299, 479] width 434 height 30
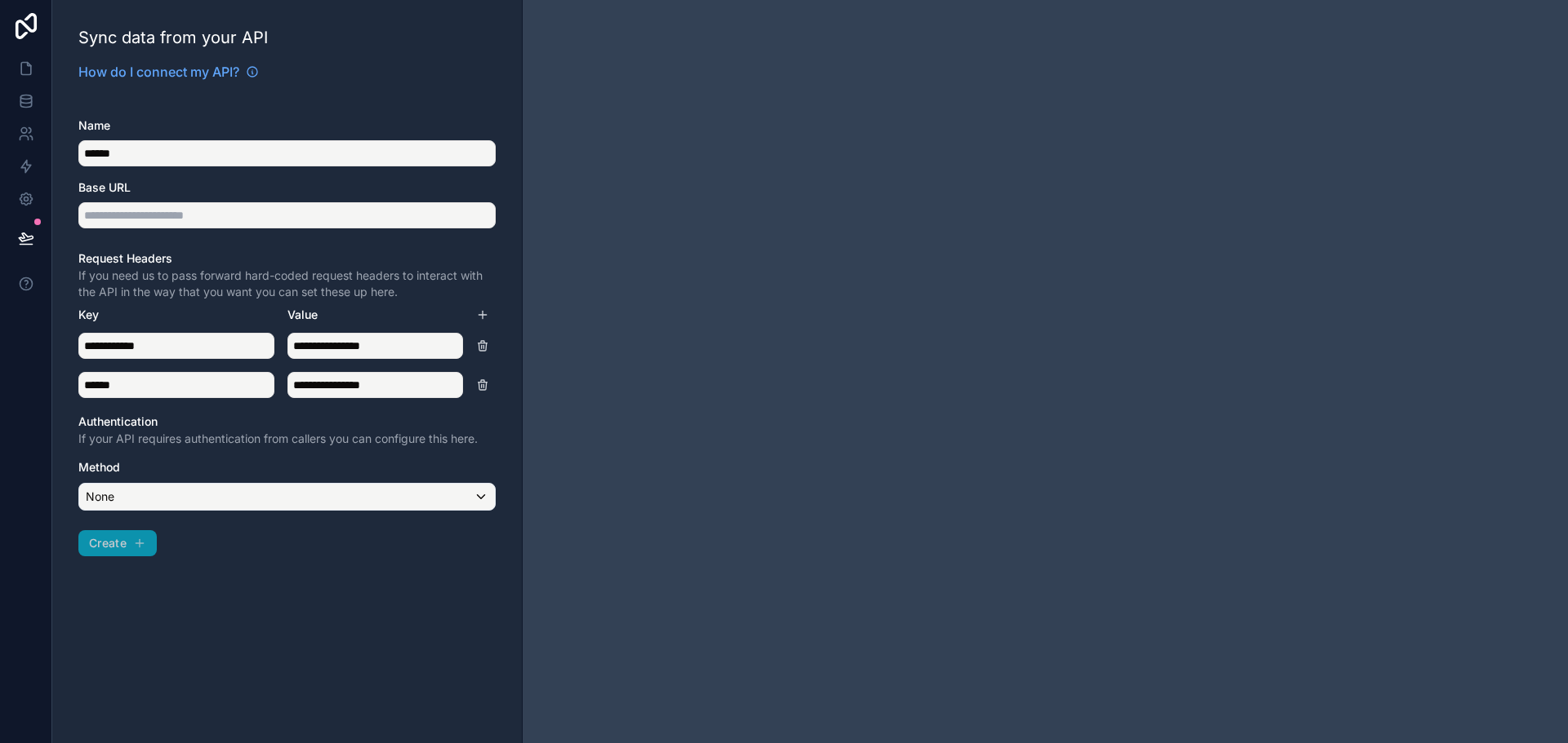
scroll to position [0, 0]
click at [256, 218] on input "text" at bounding box center [287, 215] width 417 height 26
click at [246, 161] on input "******" at bounding box center [287, 153] width 417 height 26
click at [268, 255] on div "**********" at bounding box center [288, 371] width 471 height 743
click at [146, 537] on div "**********" at bounding box center [288, 371] width 471 height 743
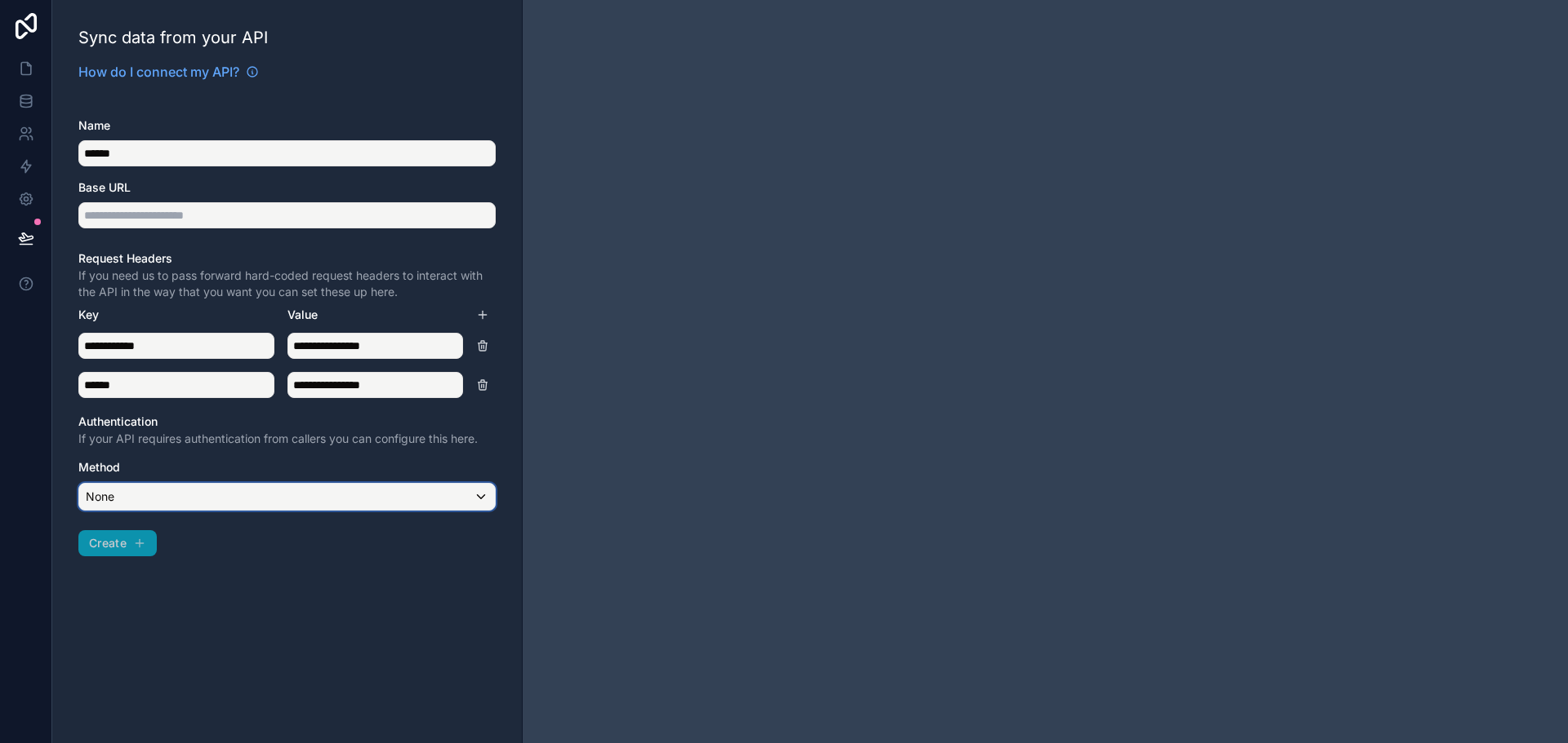
click at [146, 495] on div "None" at bounding box center [287, 496] width 415 height 26
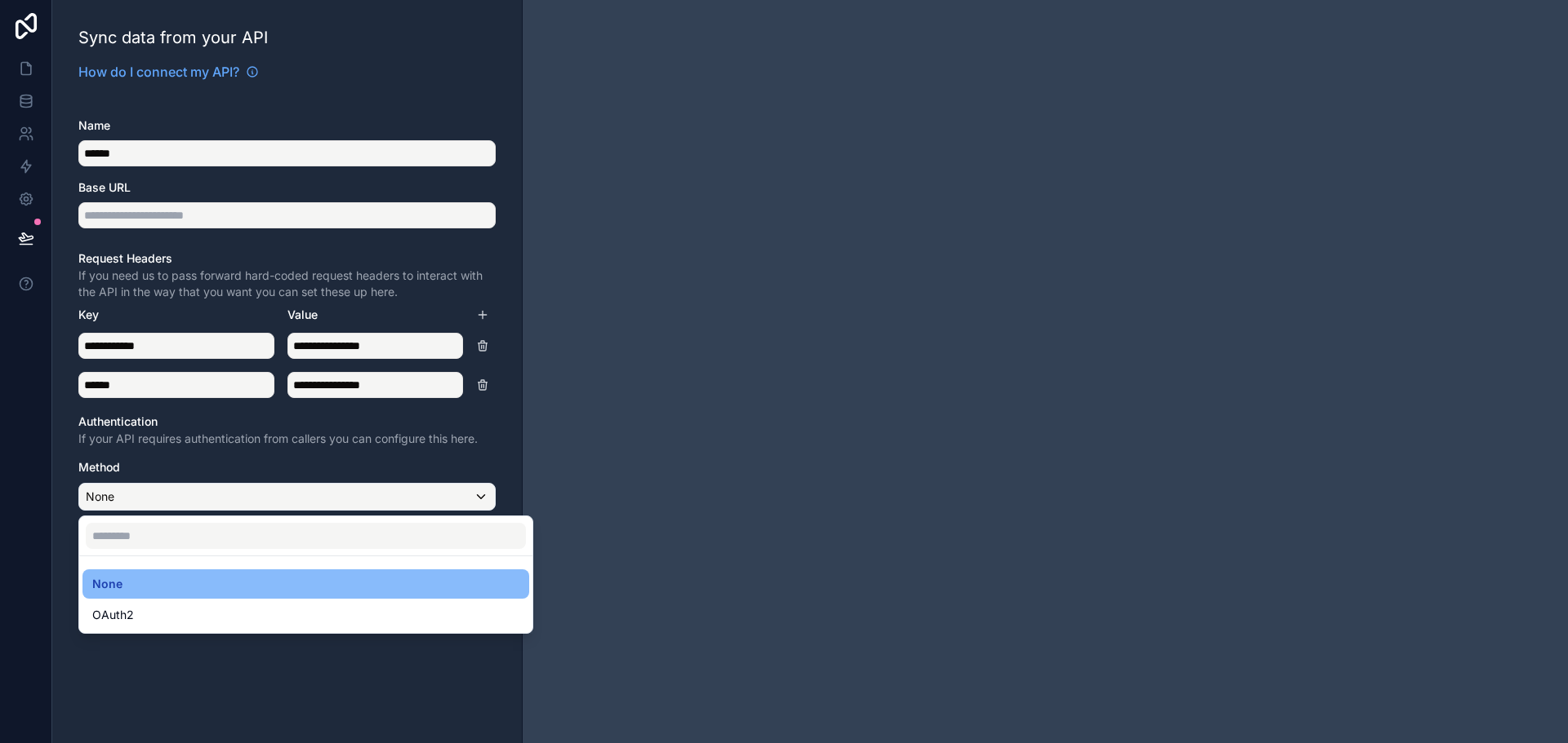
click at [146, 495] on div at bounding box center [784, 371] width 1568 height 743
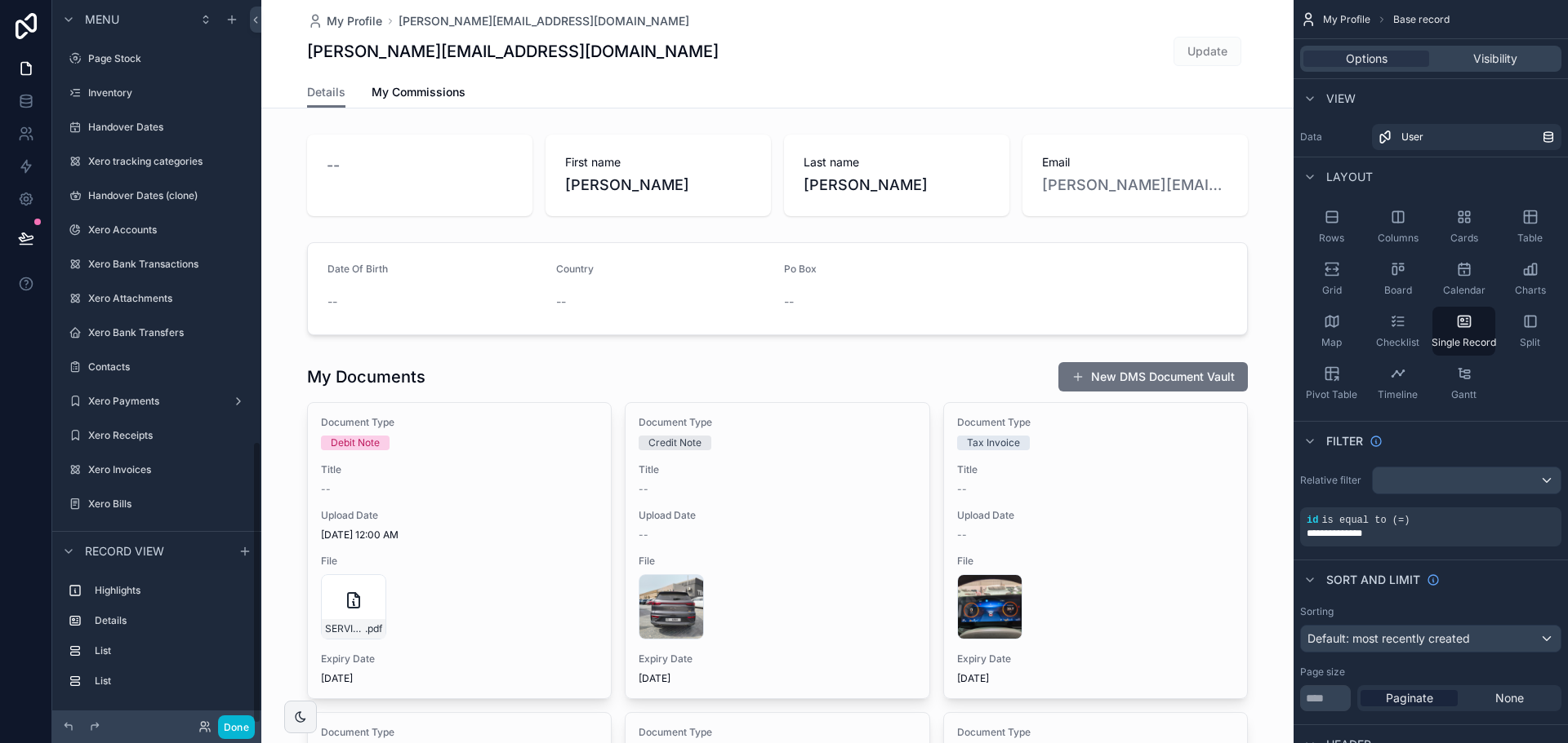
scroll to position [1130, 0]
click at [25, 201] on icon at bounding box center [26, 200] width 4 height 4
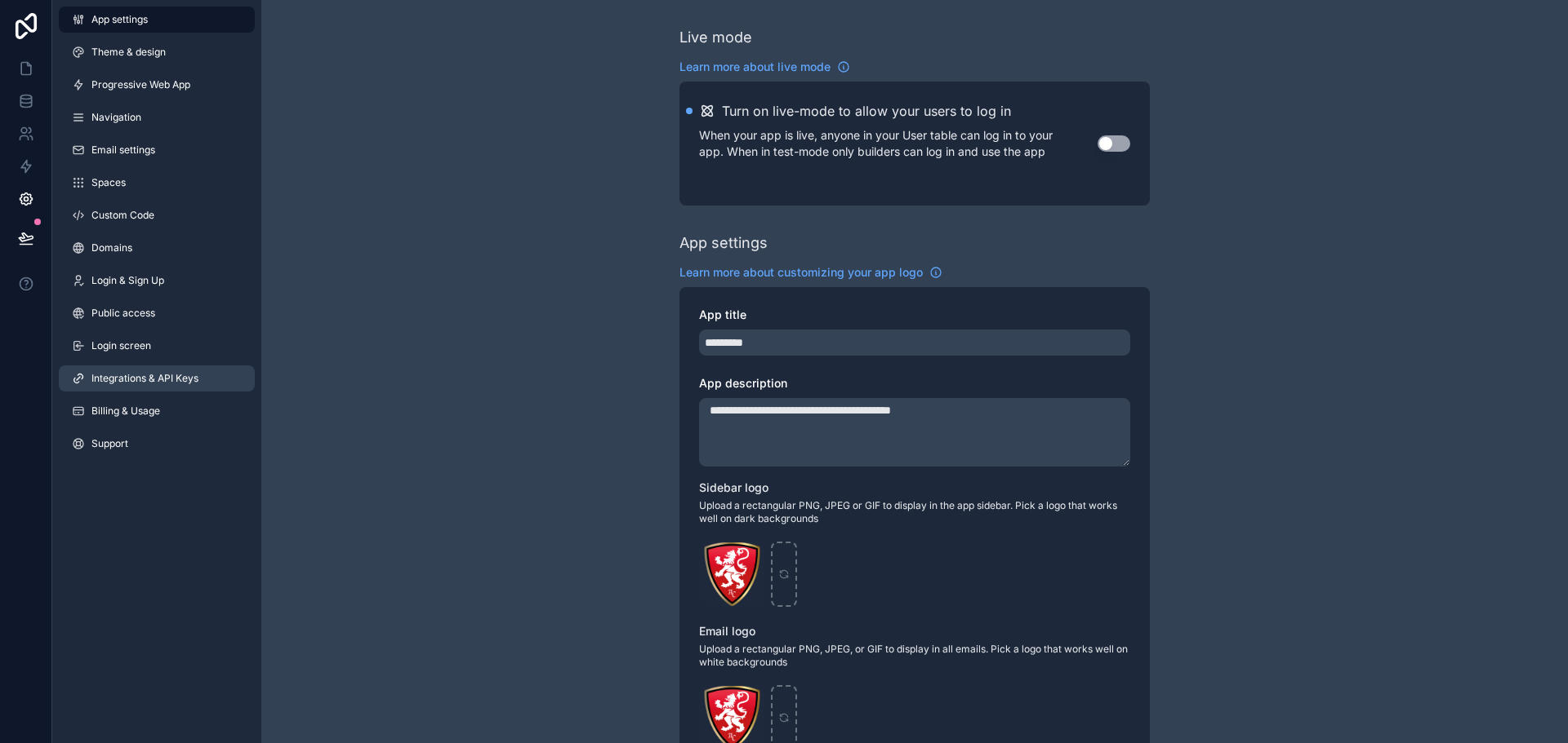
click at [159, 370] on link "Integrations & API Keys" at bounding box center [156, 378] width 196 height 26
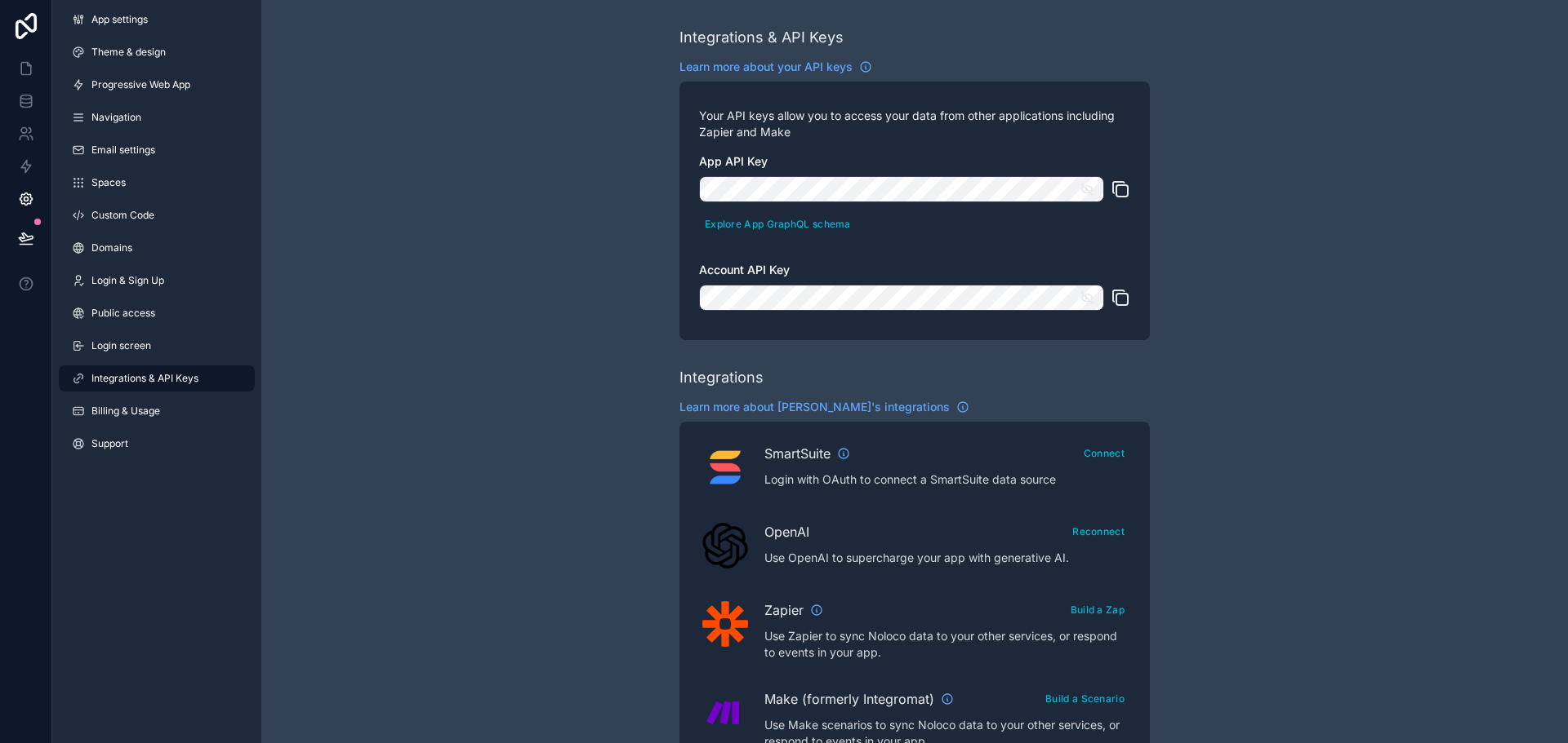
click at [1090, 192] on icon "scrollable content" at bounding box center [1087, 189] width 11 height 11
click at [1122, 189] on icon "scrollable content" at bounding box center [1120, 189] width 19 height 19
